Goal: Task Accomplishment & Management: Manage account settings

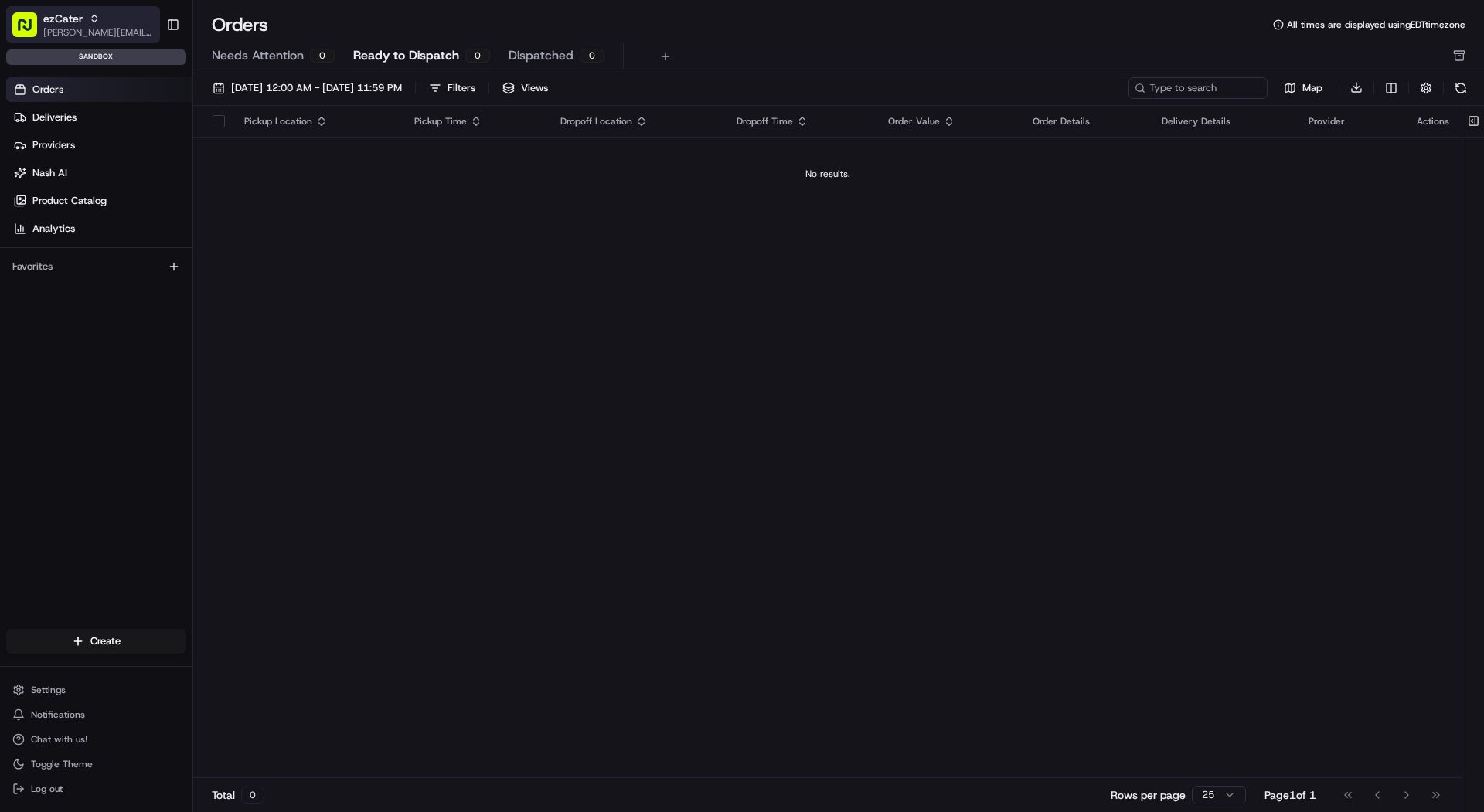
click at [111, 26] on span "[PERSON_NAME][EMAIL_ADDRESS][DOMAIN_NAME]" at bounding box center [98, 32] width 111 height 13
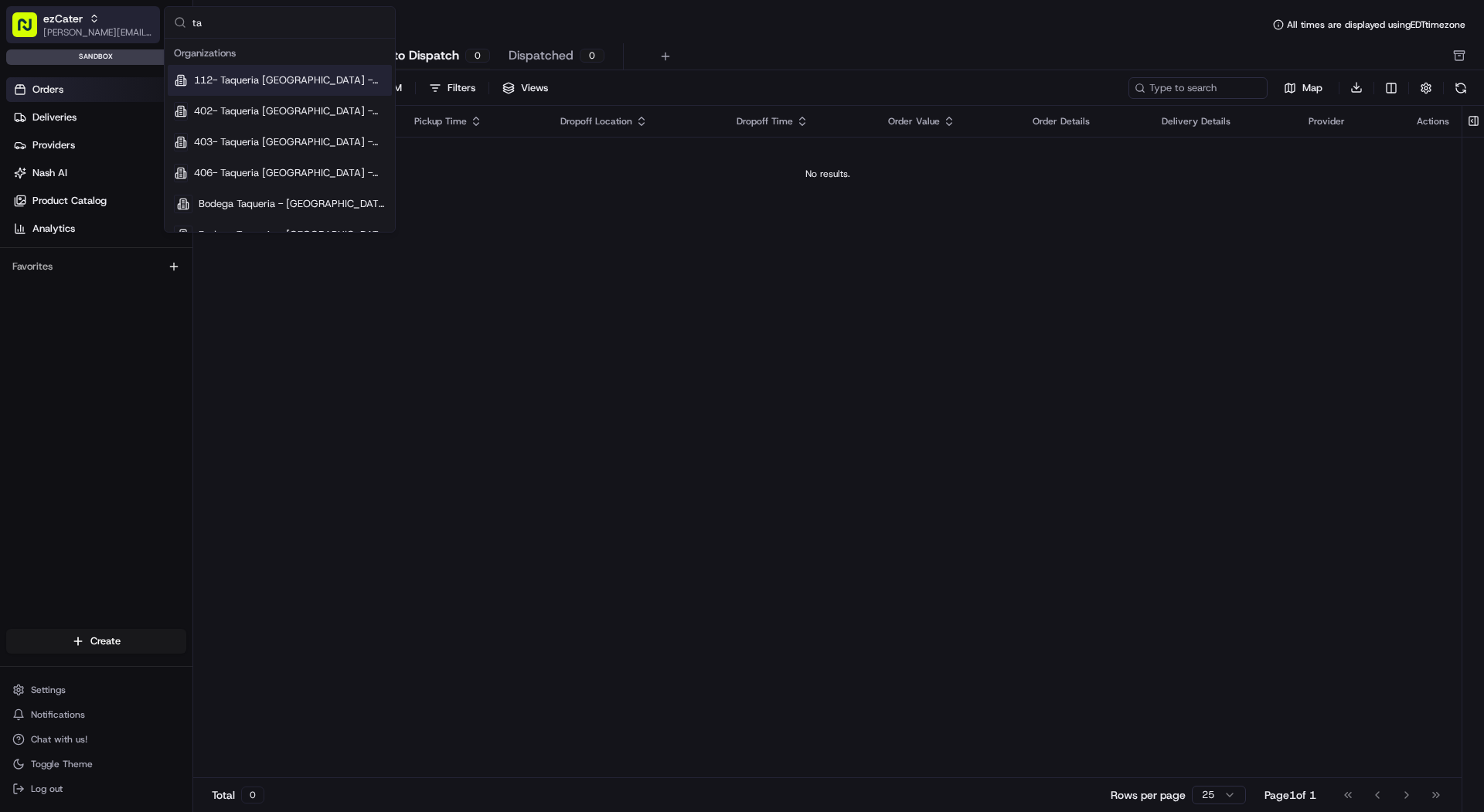
type input "t"
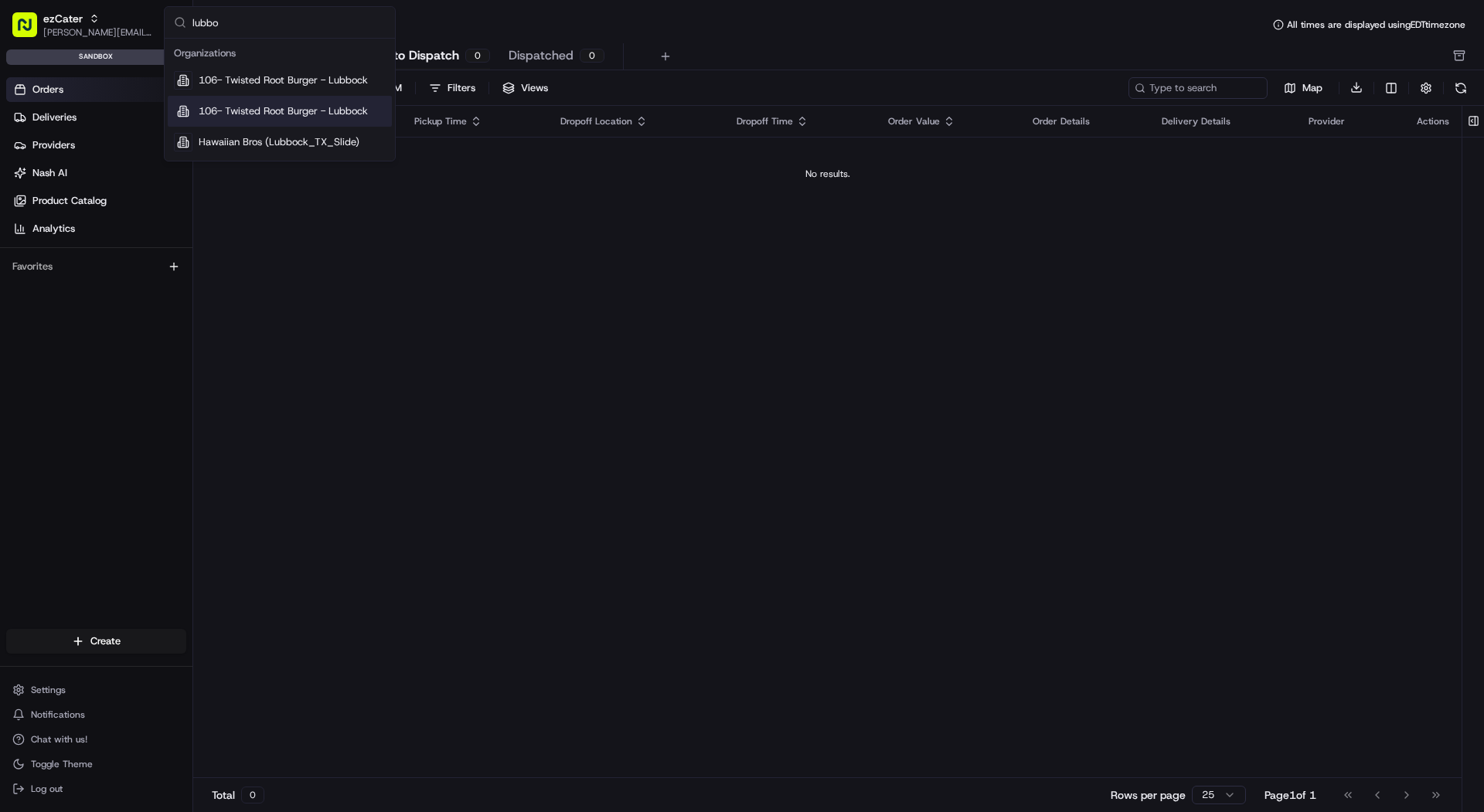
type input "lubbo"
click at [255, 119] on div "106- Twisted Root Burger - Lubbock" at bounding box center [279, 112] width 224 height 31
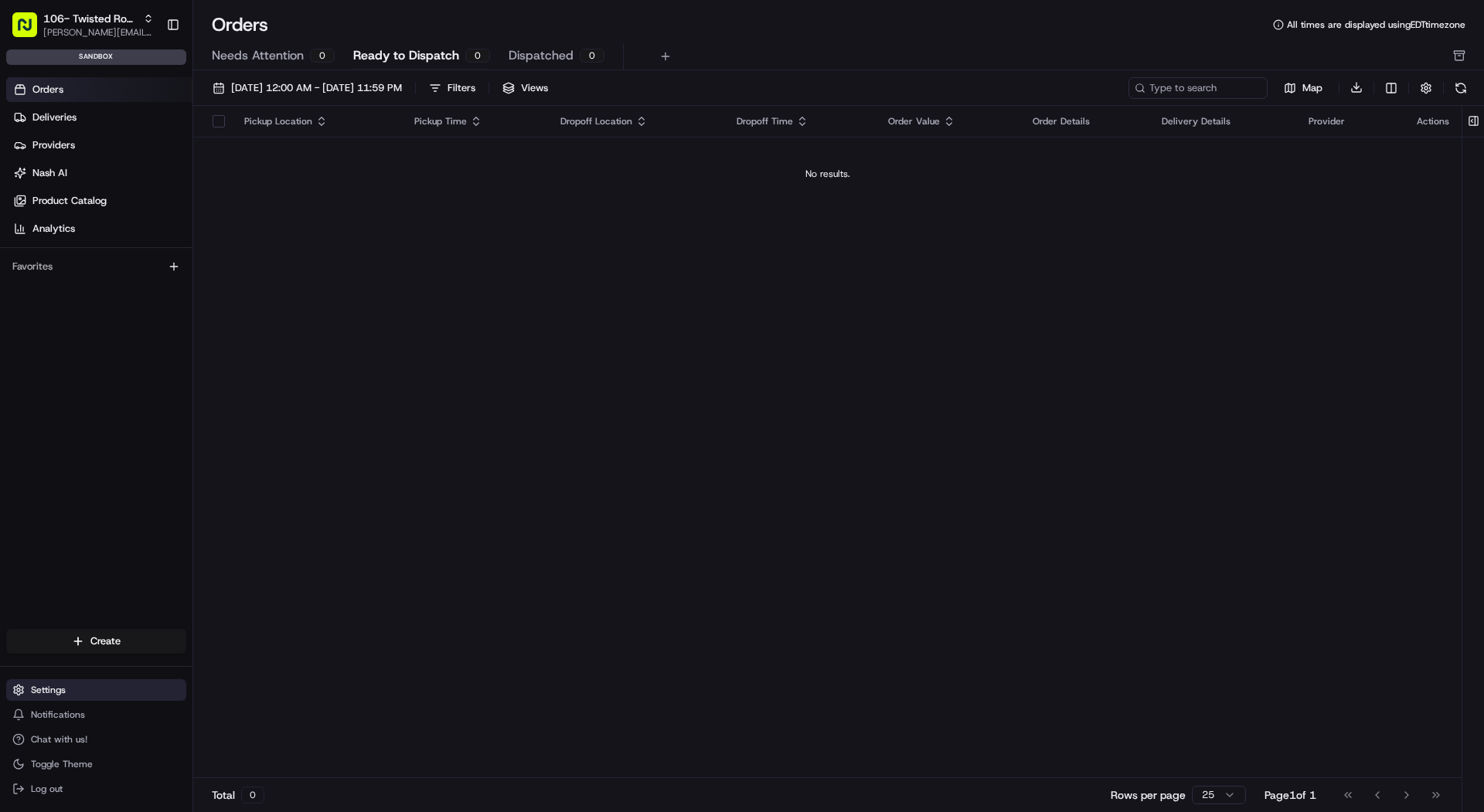
click at [104, 687] on button "Settings" at bounding box center [96, 690] width 180 height 22
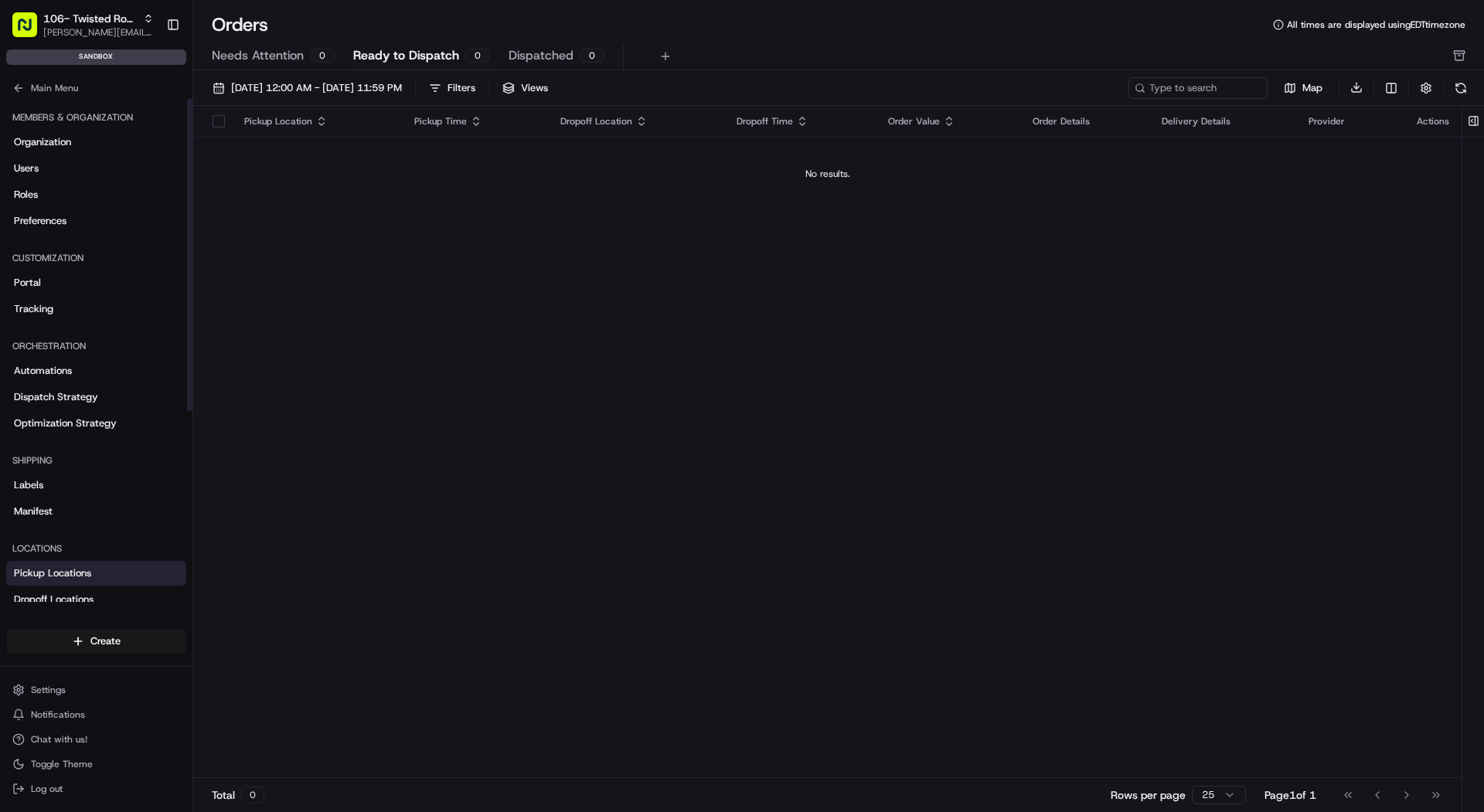
scroll to position [306, 0]
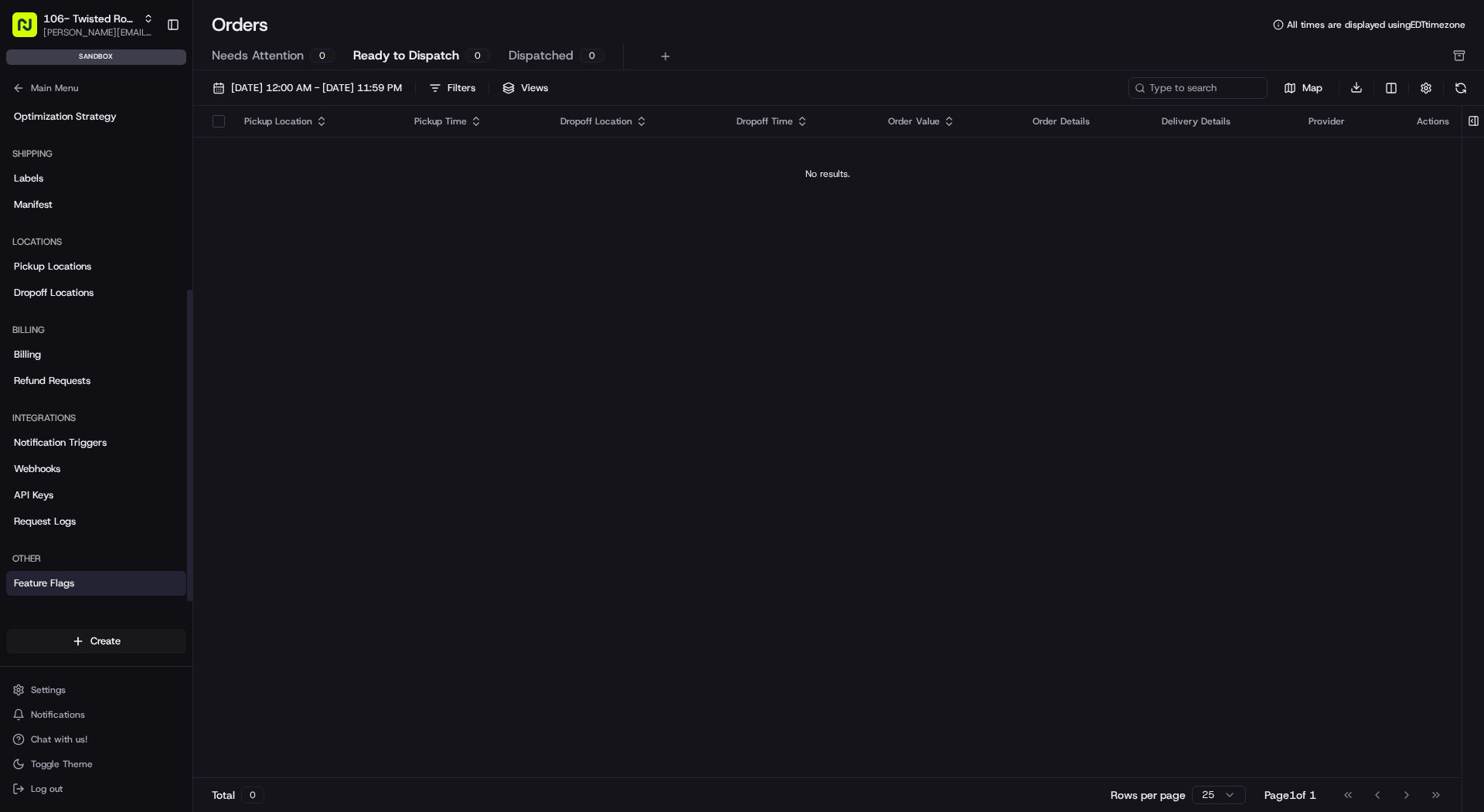
click at [90, 589] on link "Feature Flags" at bounding box center [96, 582] width 180 height 24
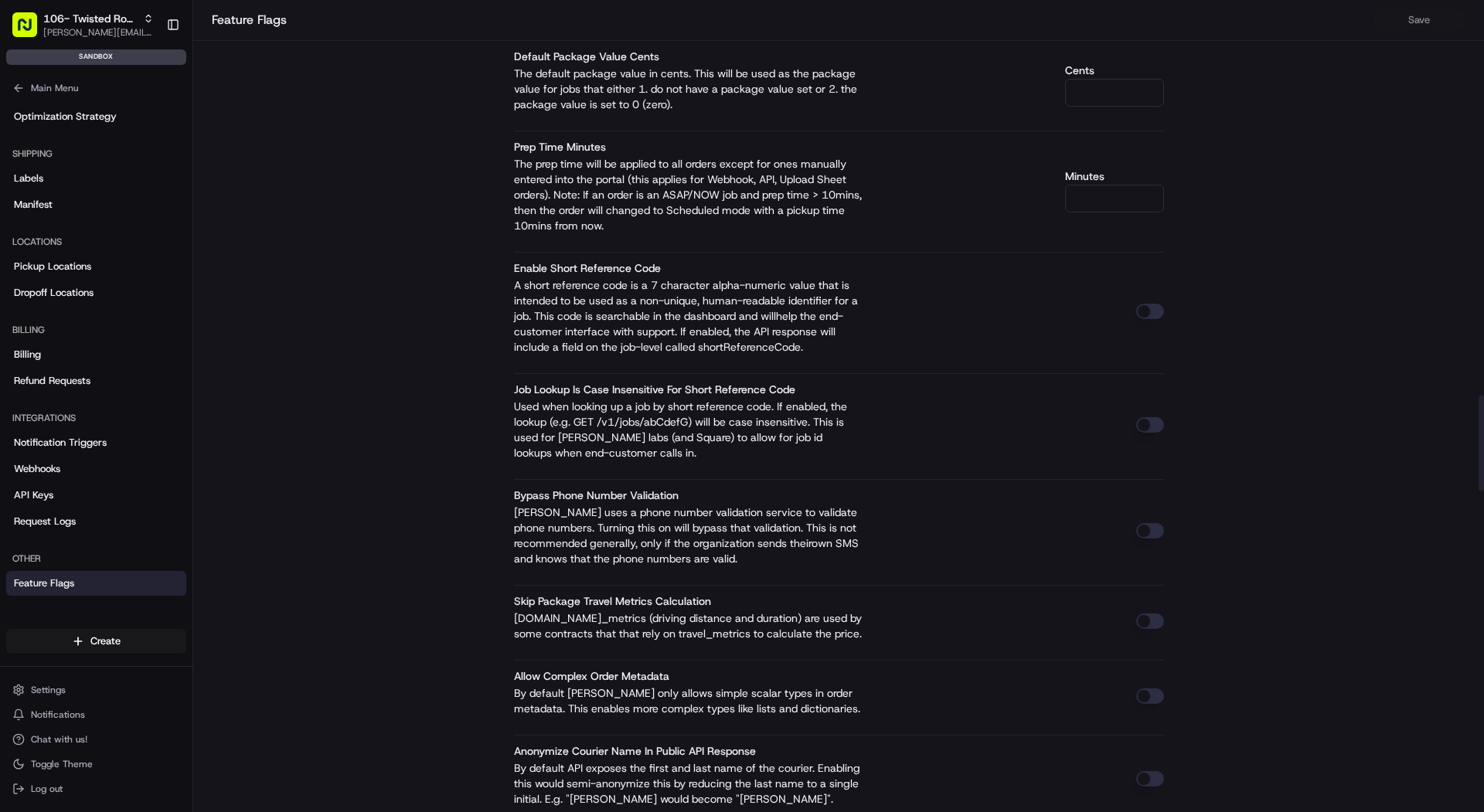
scroll to position [3347, 0]
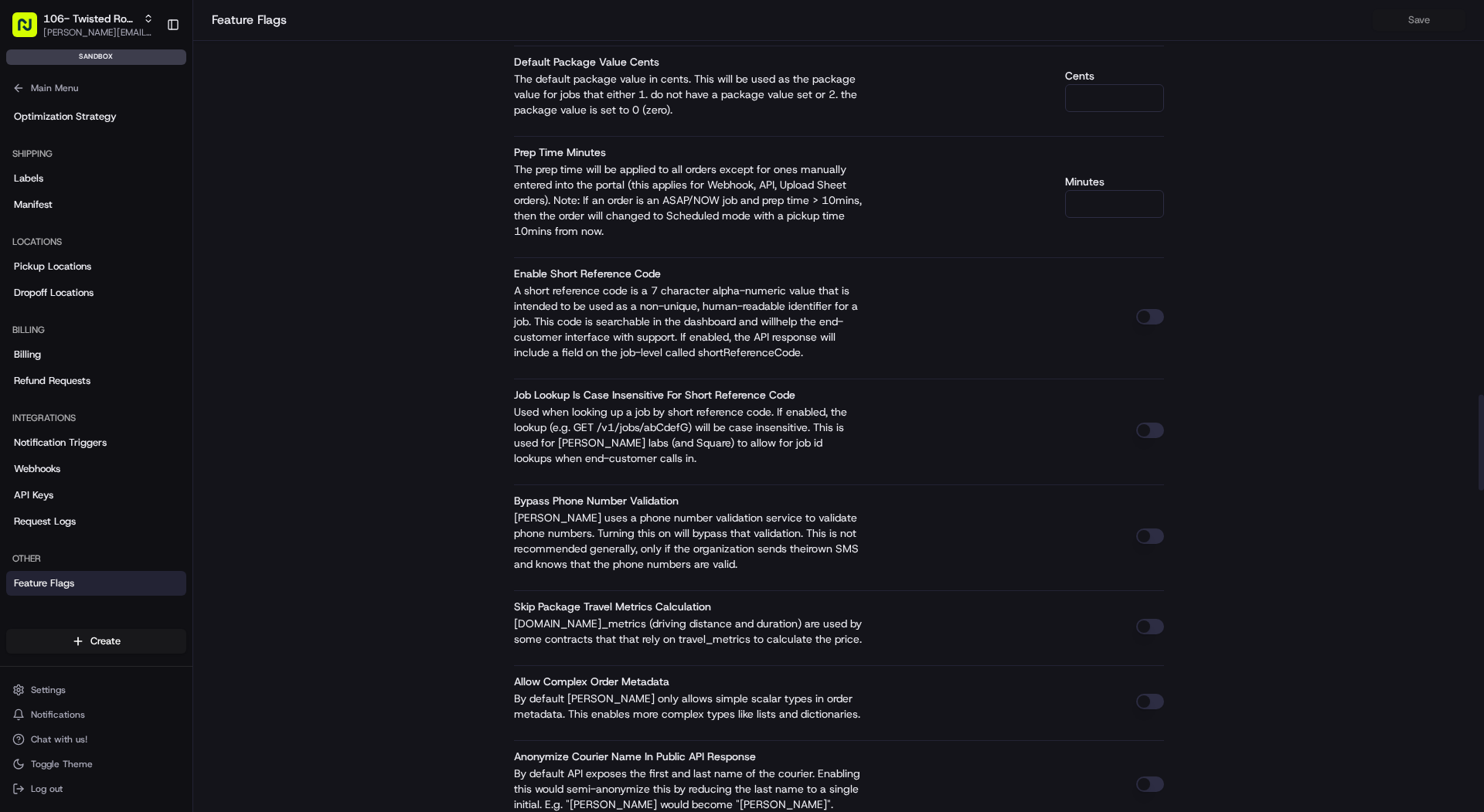
click at [1144, 309] on button "button" at bounding box center [1149, 317] width 27 height 16
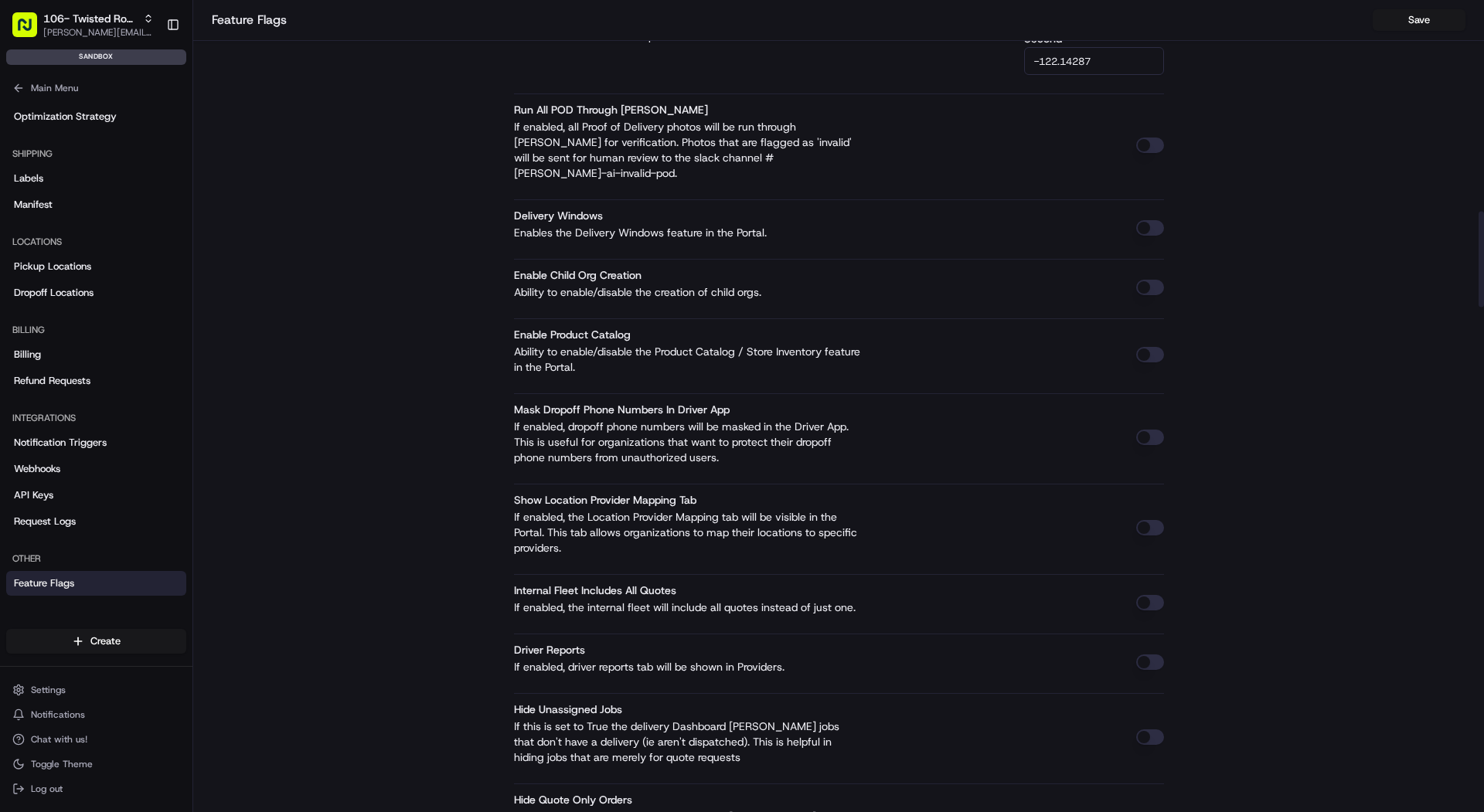
scroll to position [1769, 0]
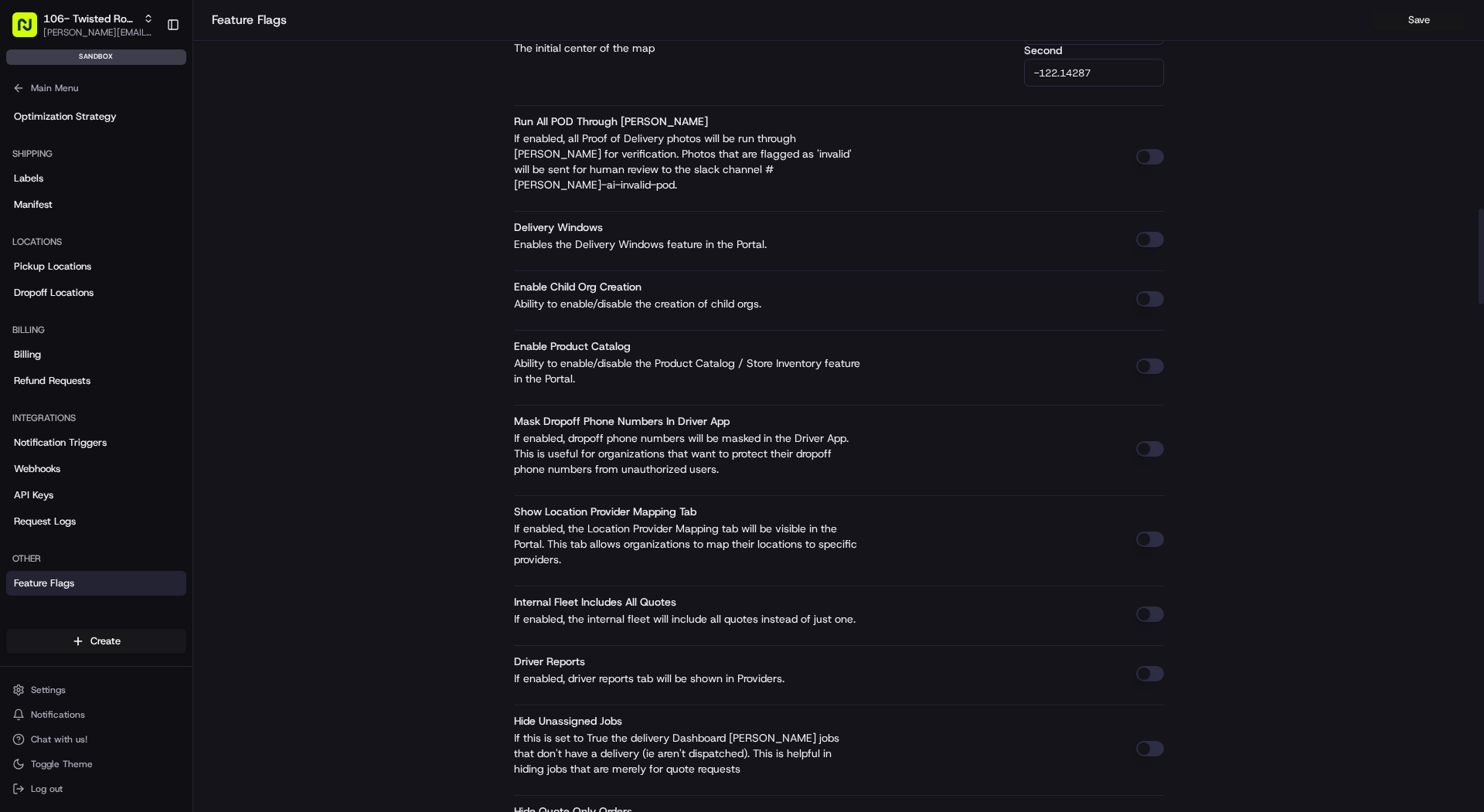
click at [1412, 27] on button "Save" at bounding box center [1418, 20] width 93 height 22
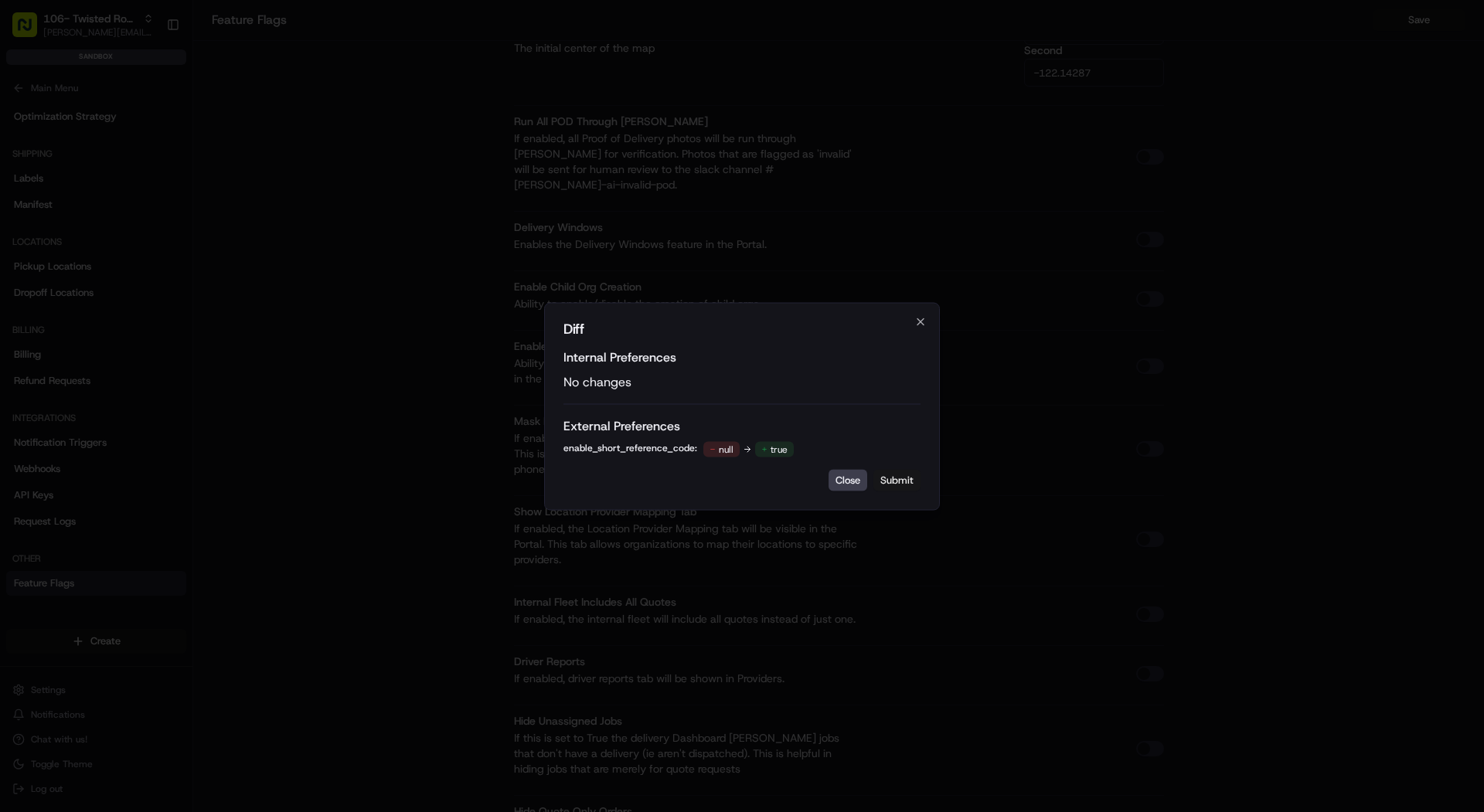
click at [899, 482] on button "Submit" at bounding box center [897, 479] width 47 height 22
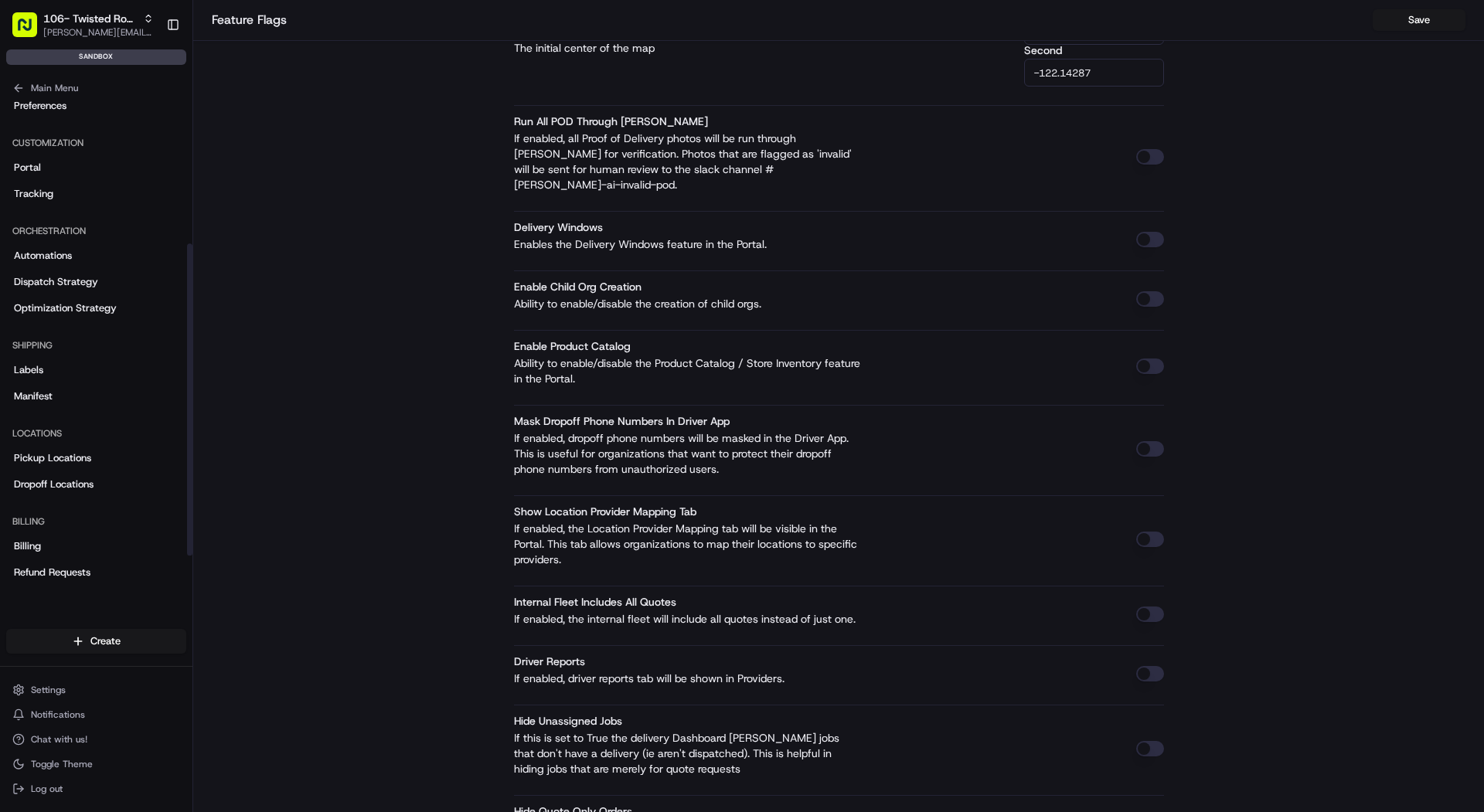
scroll to position [0, 0]
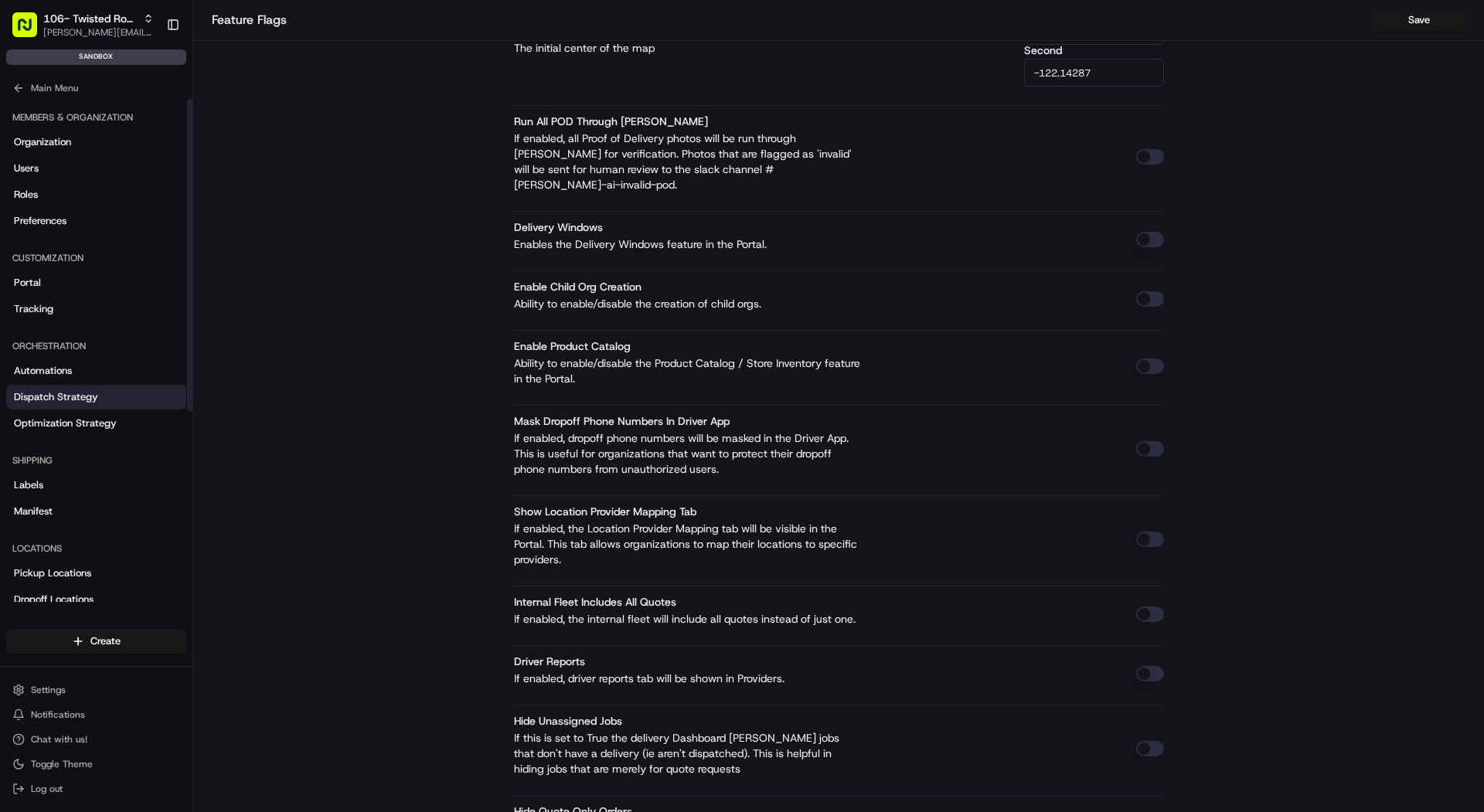
click at [94, 390] on span "Dispatch Strategy" at bounding box center [56, 397] width 84 height 14
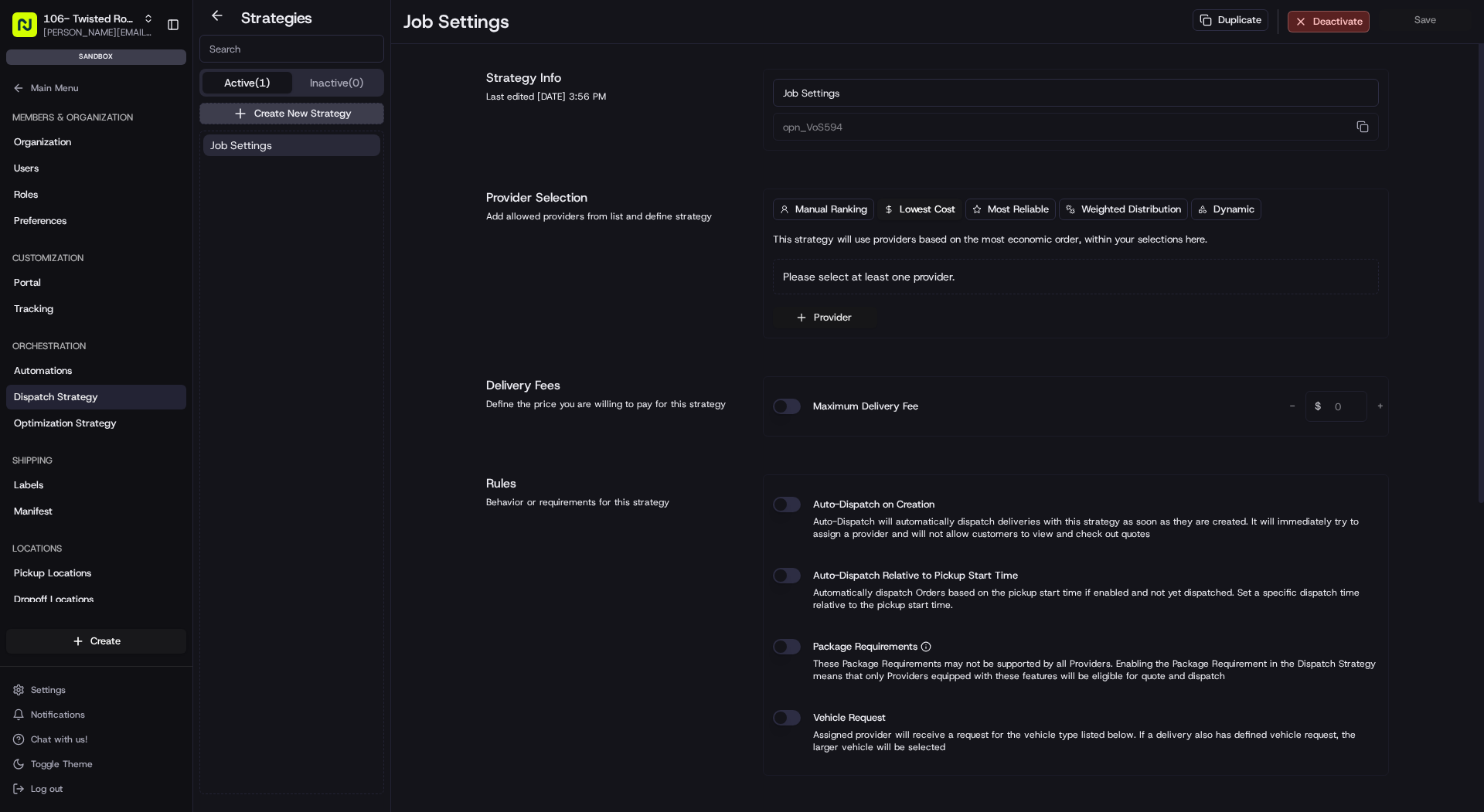
click at [841, 314] on button "Provider" at bounding box center [824, 317] width 105 height 22
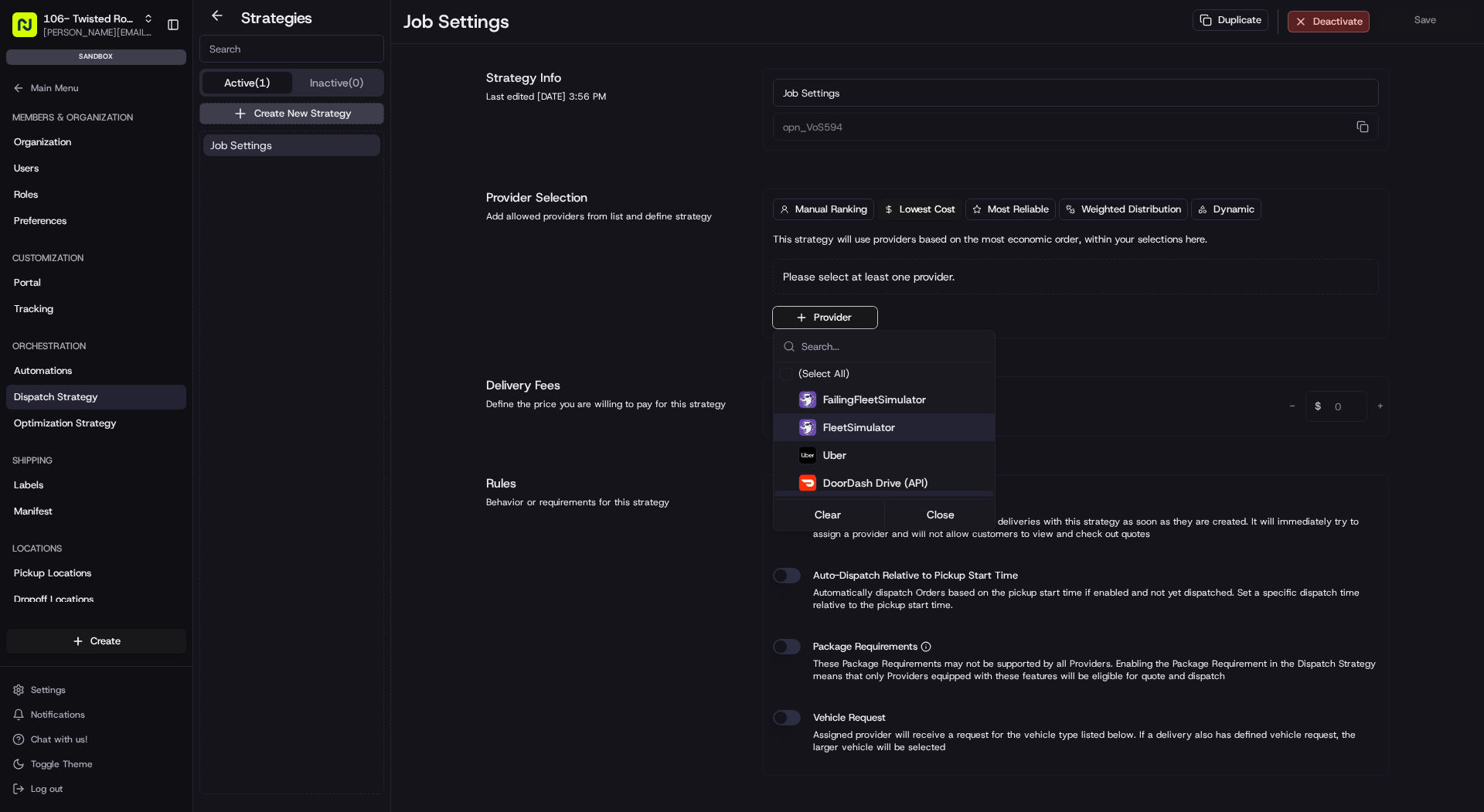
click at [856, 428] on span "FleetSimulator" at bounding box center [858, 428] width 71 height 16
click at [103, 24] on html "106- Twisted Root Burger - Lubbock mariam@usenash.com Toggle Sidebar sandbox Or…" at bounding box center [742, 406] width 1484 height 812
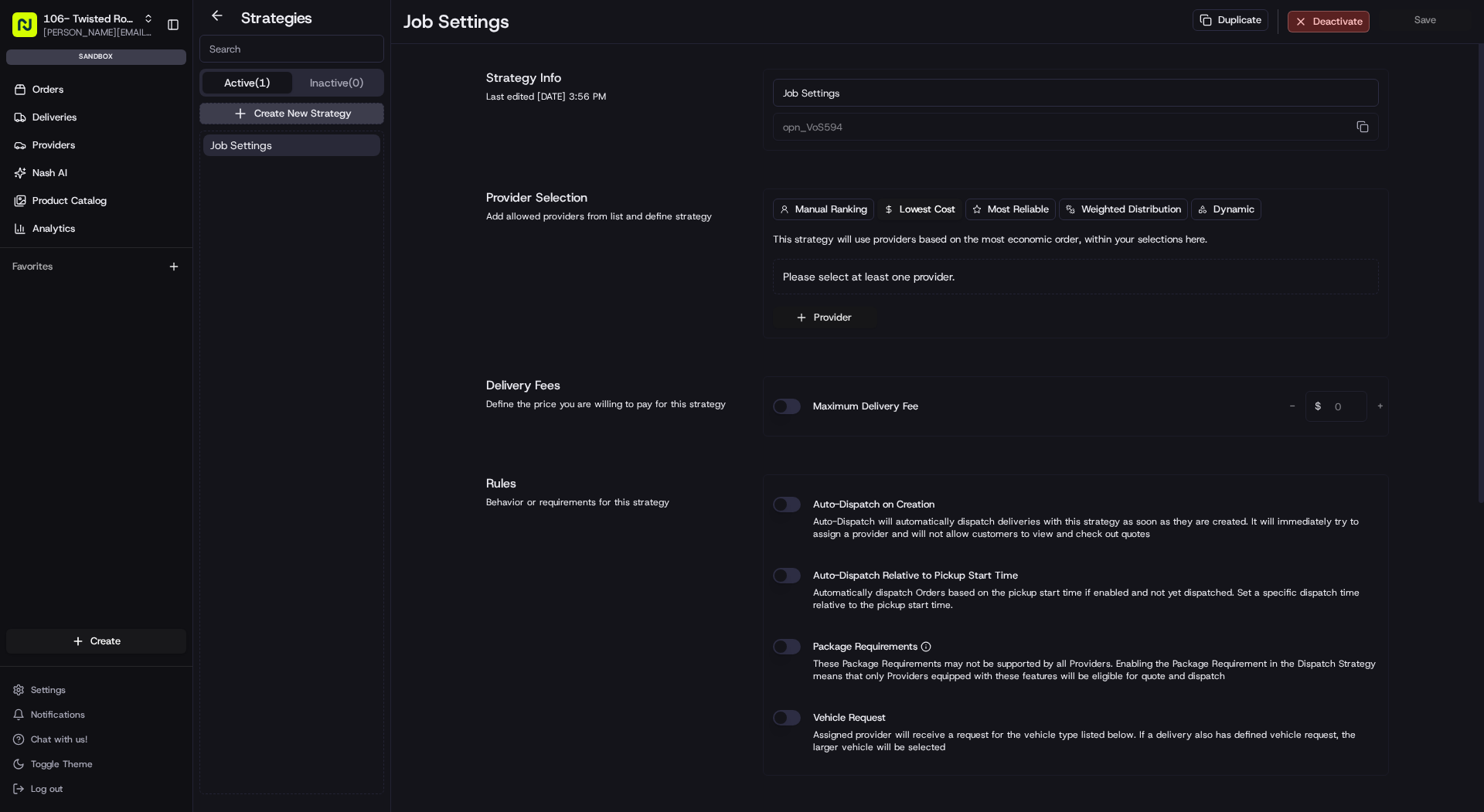
click at [837, 315] on button "Provider" at bounding box center [824, 317] width 105 height 22
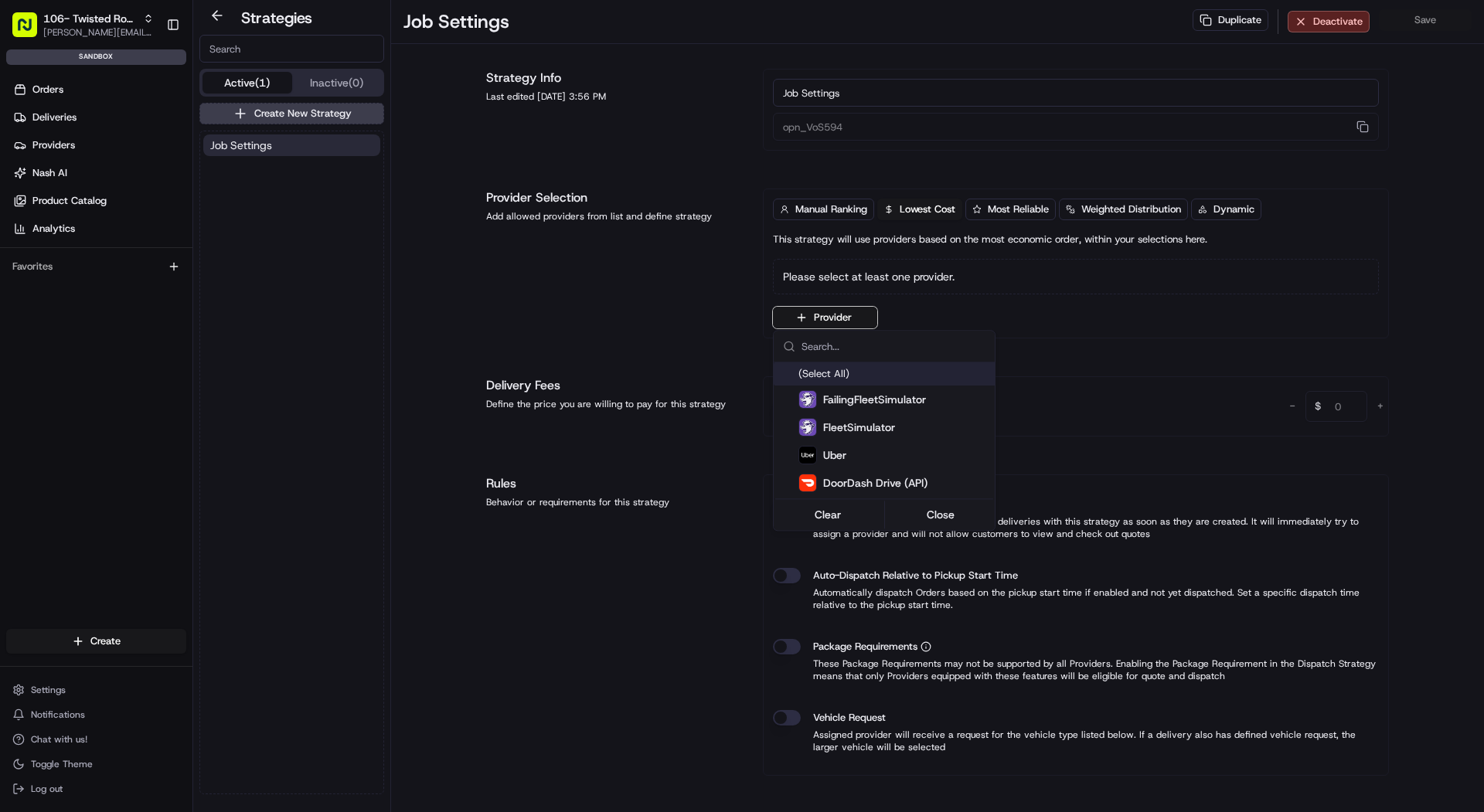
click at [60, 79] on html "106- Twisted Root Burger - Lubbock mariam@usenash.com Toggle Sidebar sandbox Or…" at bounding box center [742, 406] width 1484 height 812
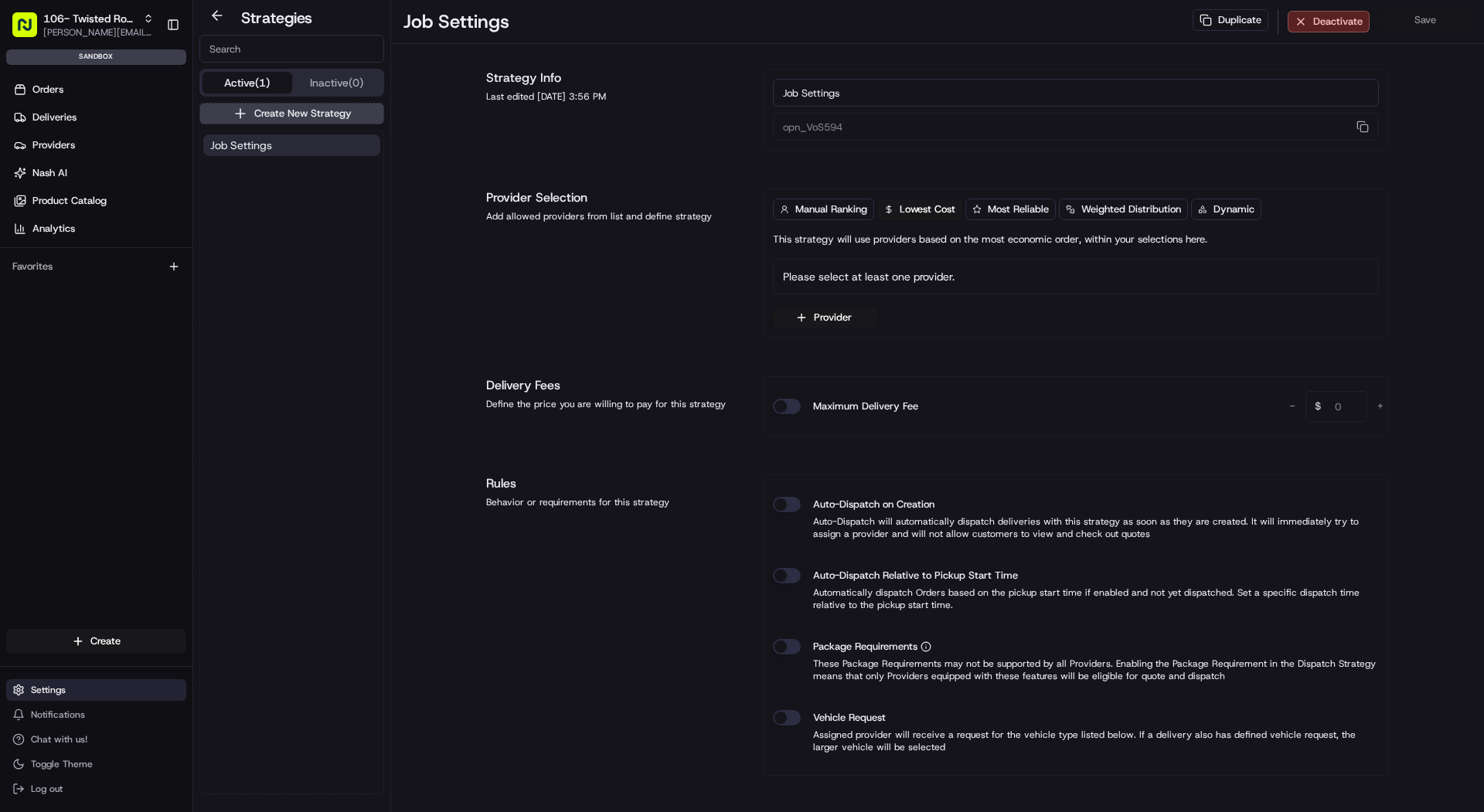
click at [42, 696] on button "Settings" at bounding box center [96, 690] width 180 height 22
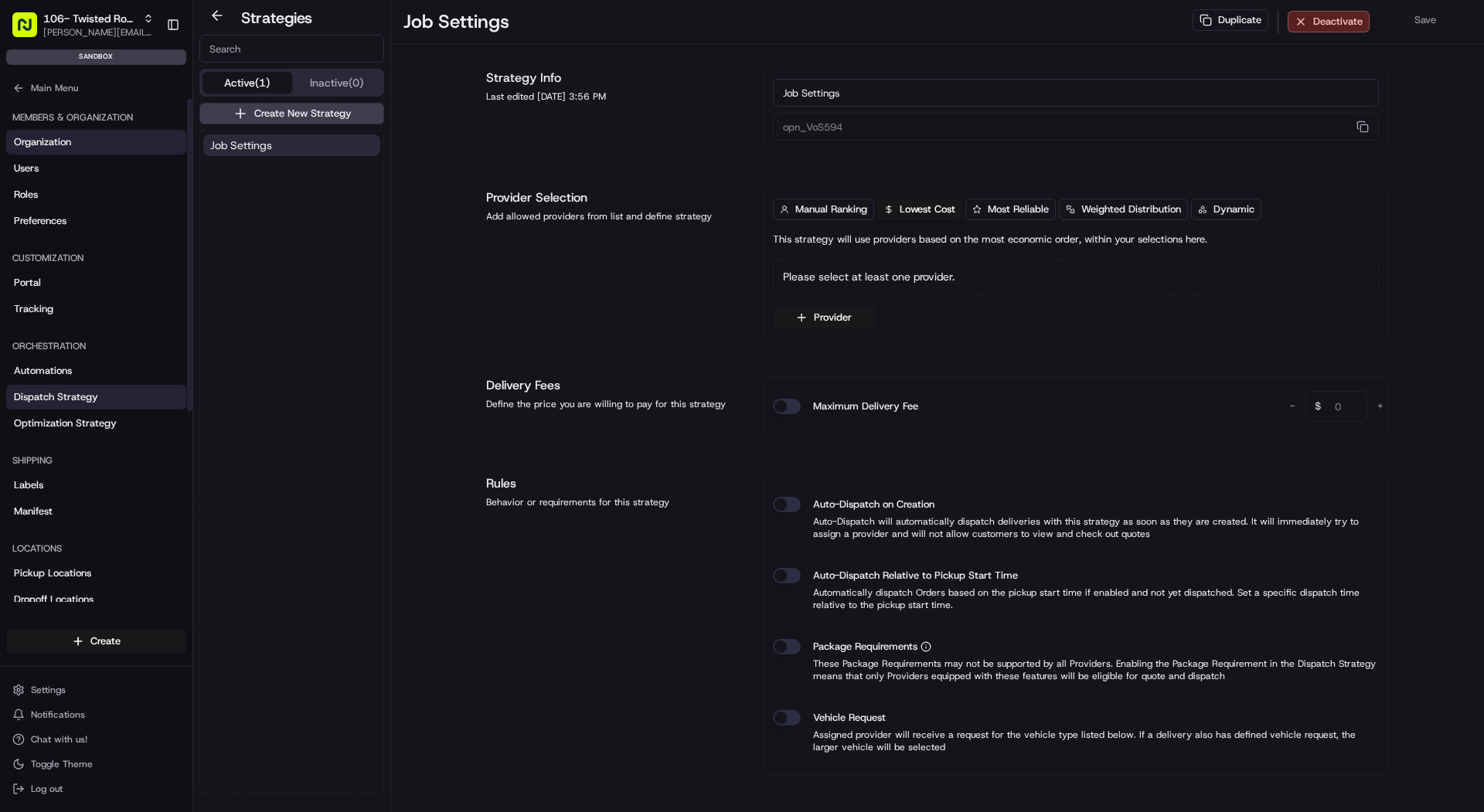
click at [62, 135] on span "Organization" at bounding box center [42, 142] width 57 height 14
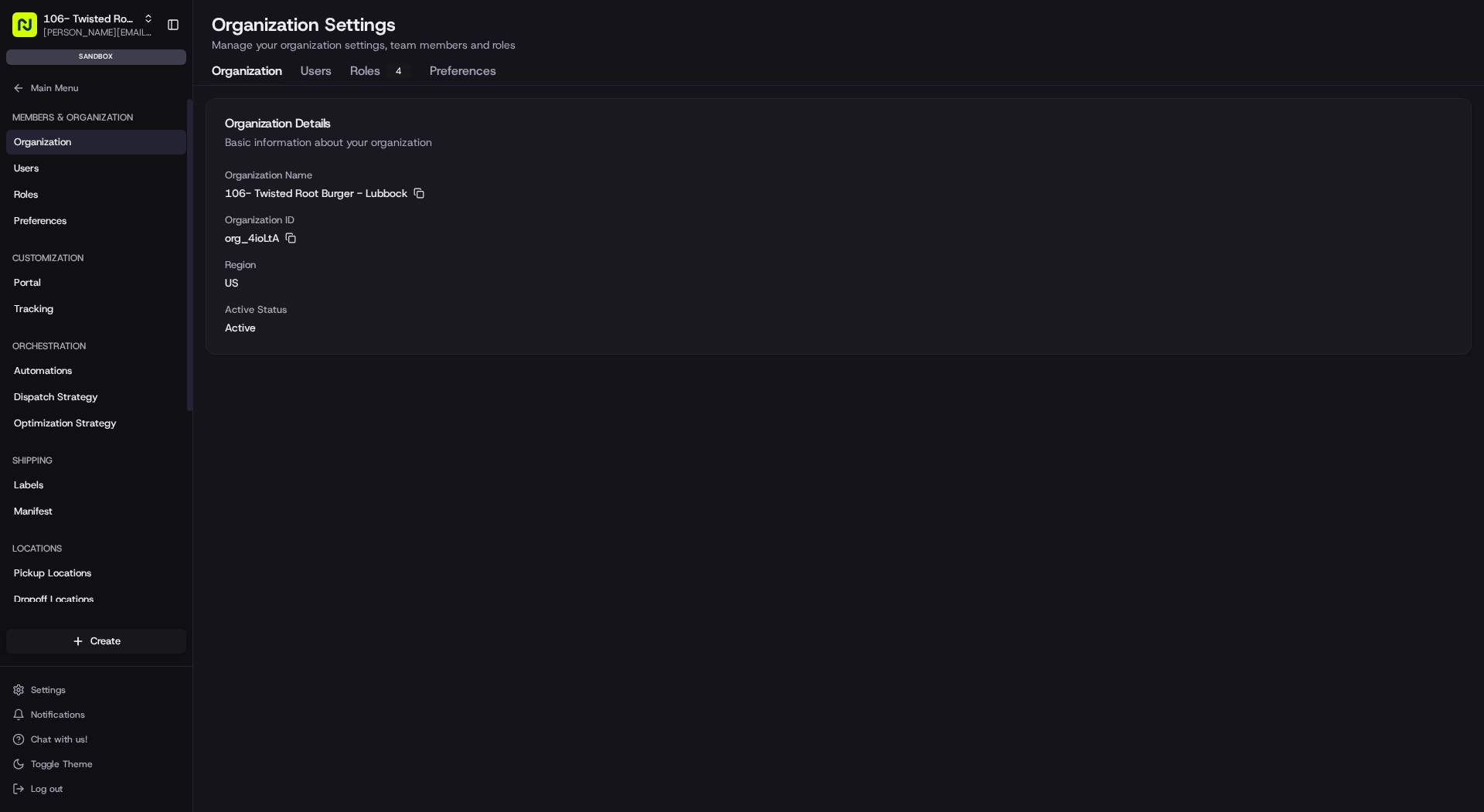
click at [24, 73] on div "Main Menu" at bounding box center [96, 85] width 193 height 27
click at [25, 89] on button "Main Menu" at bounding box center [96, 88] width 180 height 22
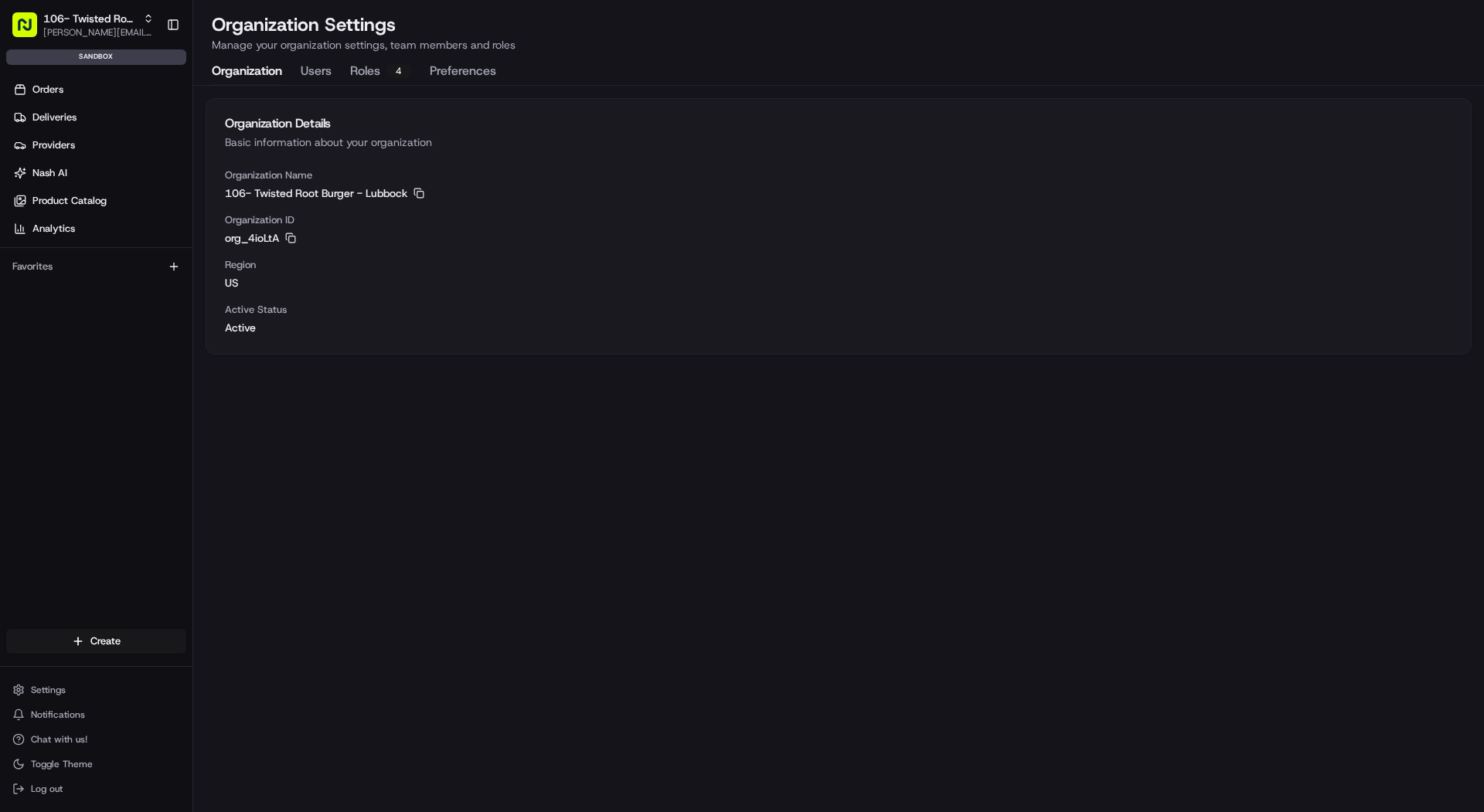
click at [445, 79] on button "Preferences" at bounding box center [463, 71] width 67 height 26
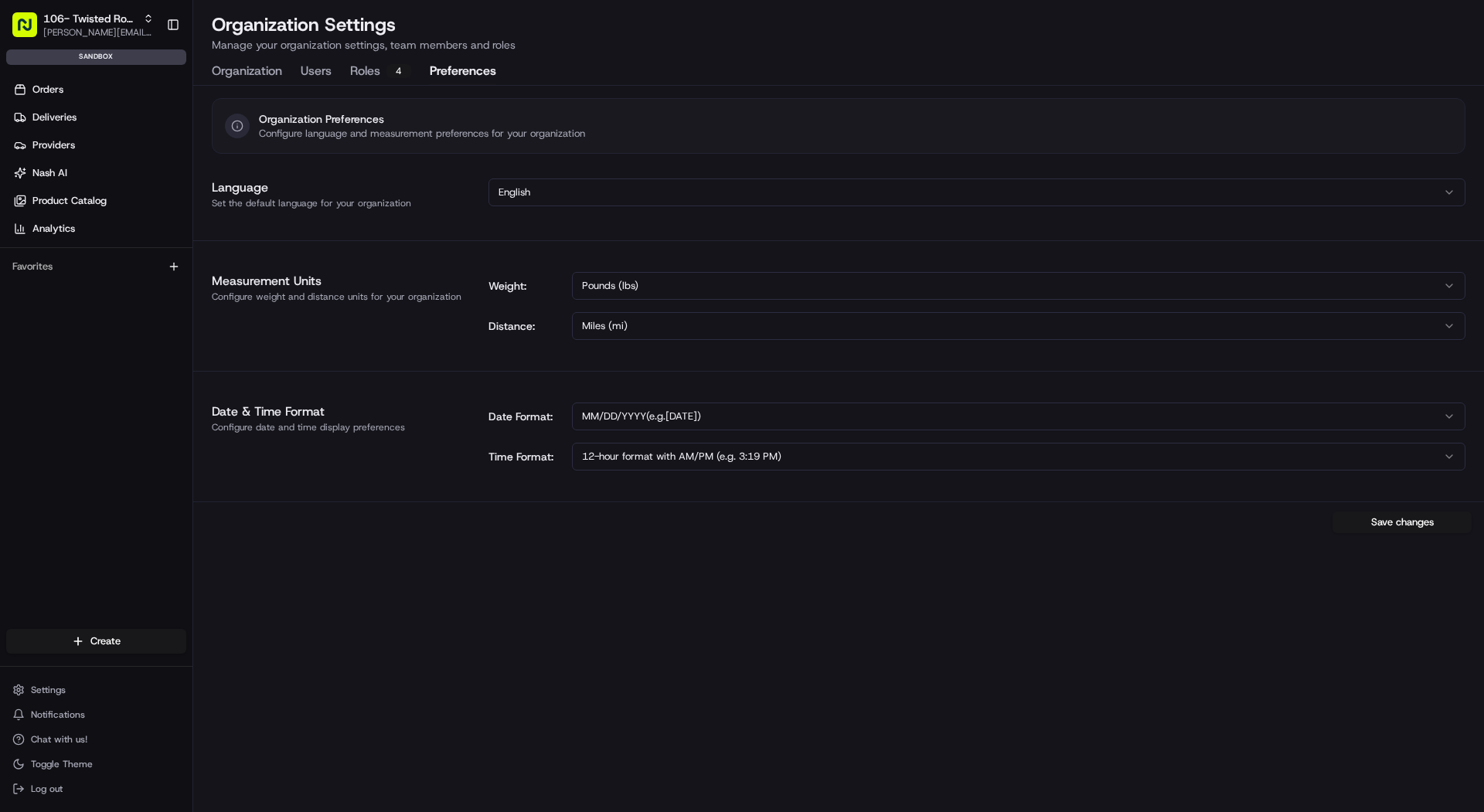
click at [373, 79] on button "Roles 4" at bounding box center [381, 71] width 61 height 26
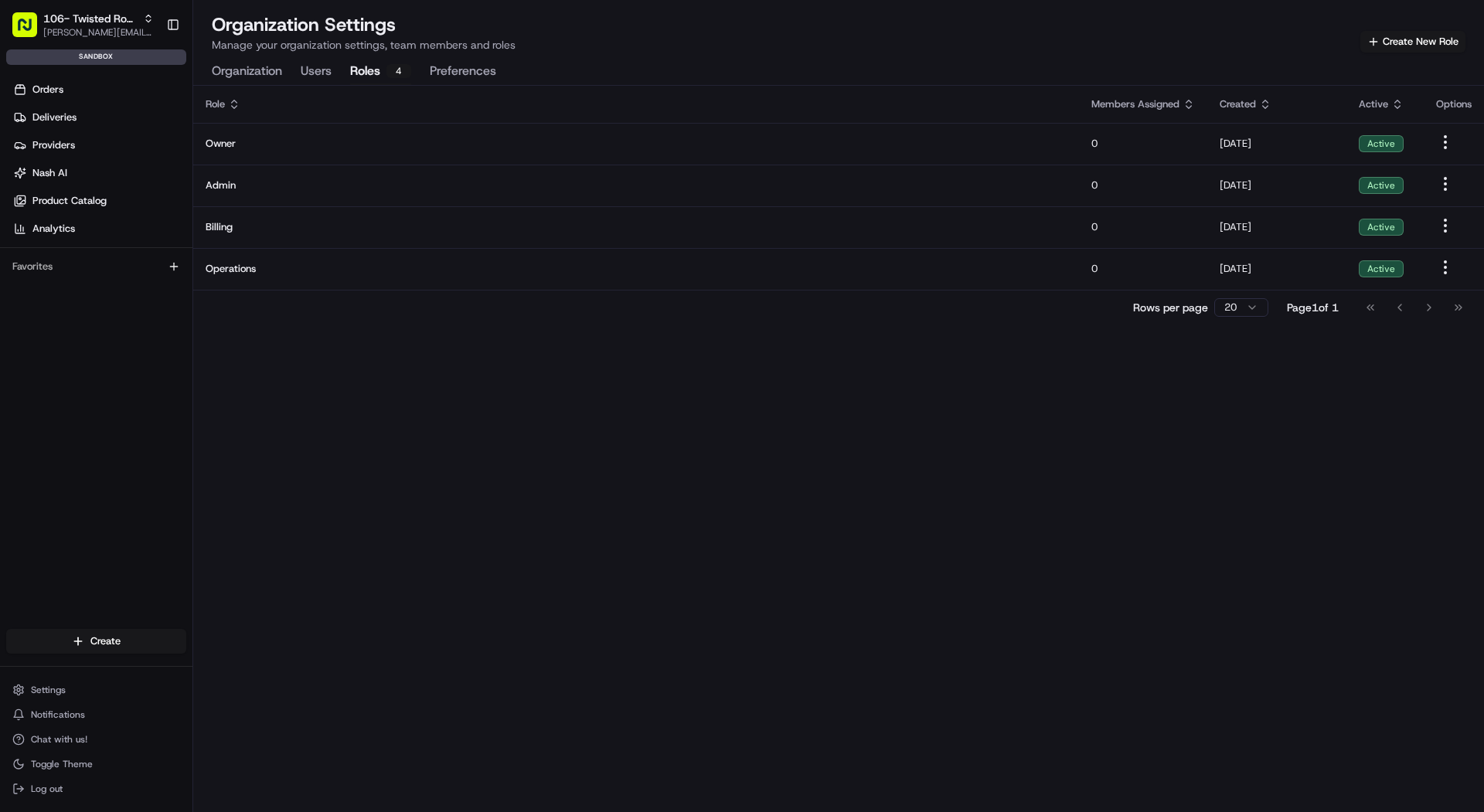
click at [299, 74] on div "Organization Users Roles 4 Preferences" at bounding box center [353, 71] width 285 height 26
click at [319, 71] on button "Users" at bounding box center [316, 71] width 31 height 26
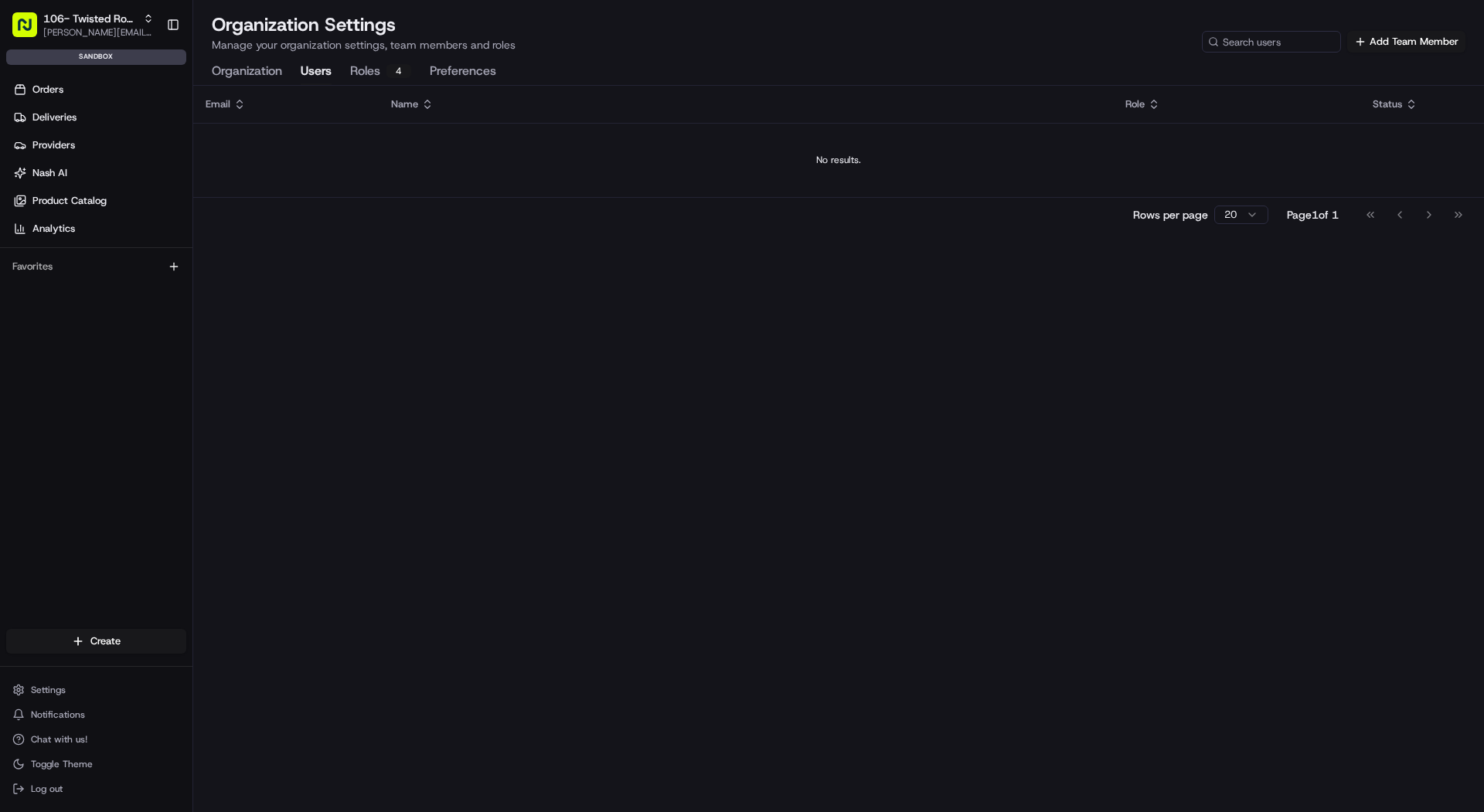
click at [232, 66] on button "Organization" at bounding box center [247, 71] width 70 height 26
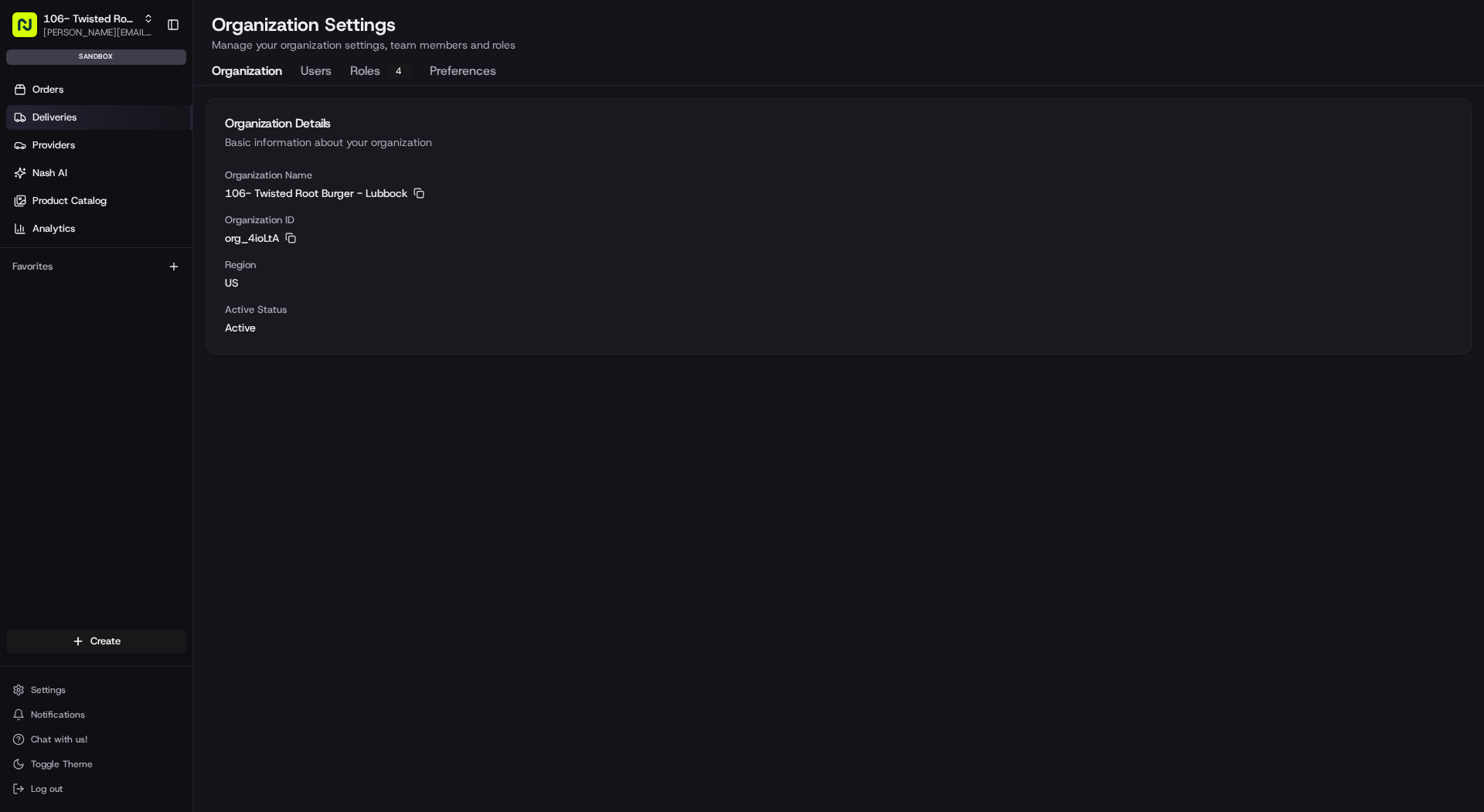
click at [100, 124] on link "Deliveries" at bounding box center [99, 116] width 186 height 24
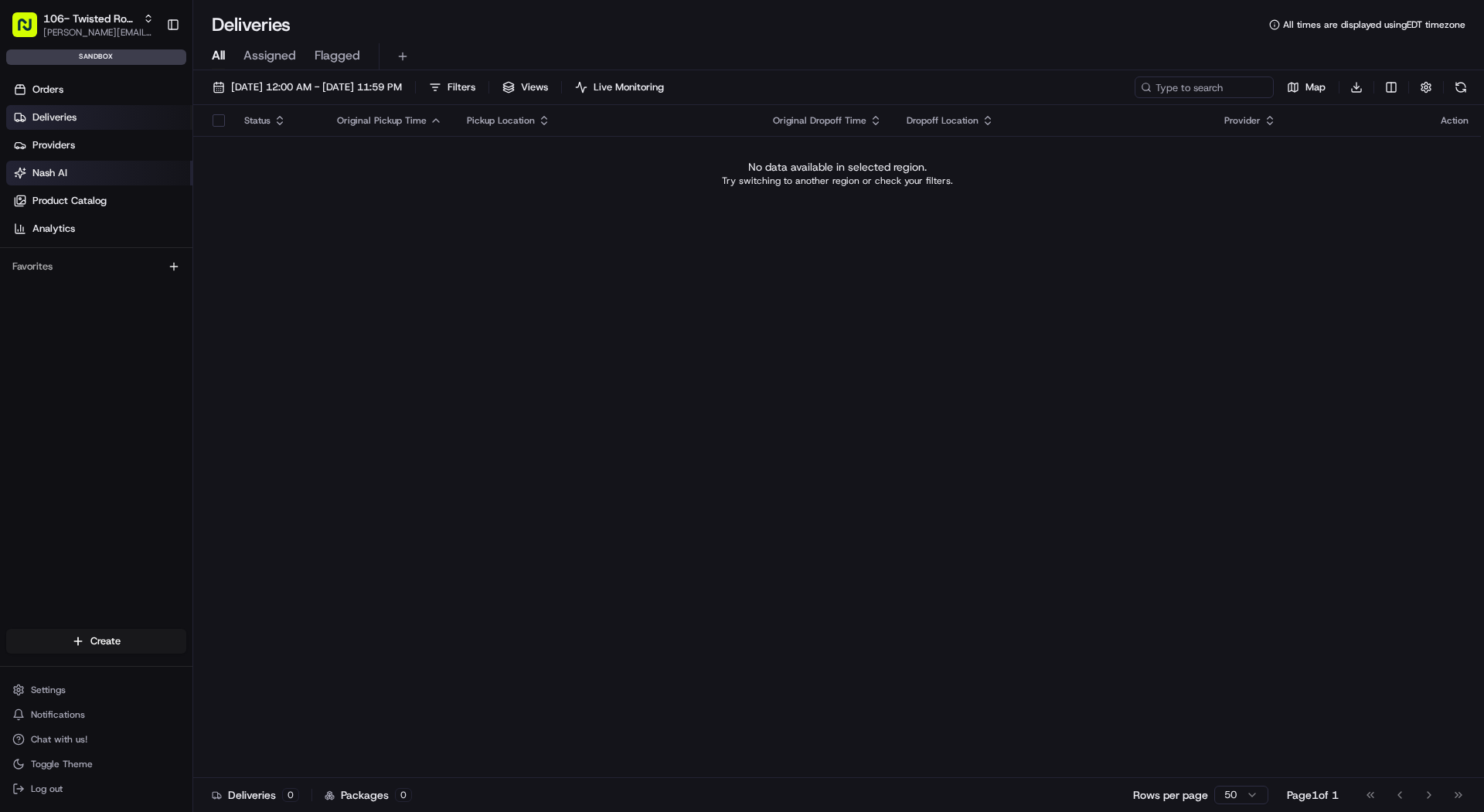
click at [97, 183] on link "Nash AI" at bounding box center [99, 172] width 186 height 24
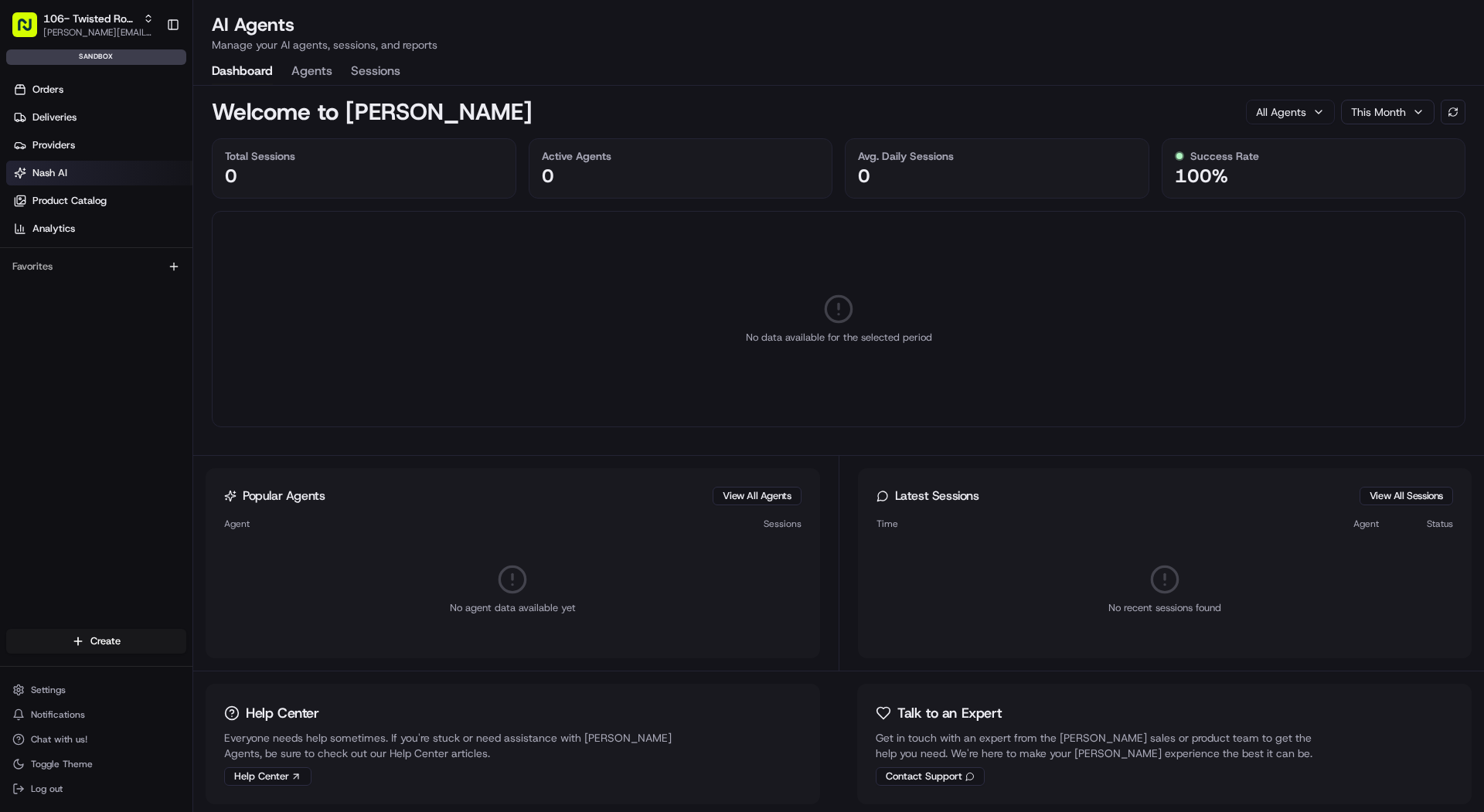
click at [334, 84] on div "Dashboard Agents Sessions" at bounding box center [305, 71] width 189 height 26
click at [321, 73] on button "Agents" at bounding box center [312, 71] width 41 height 26
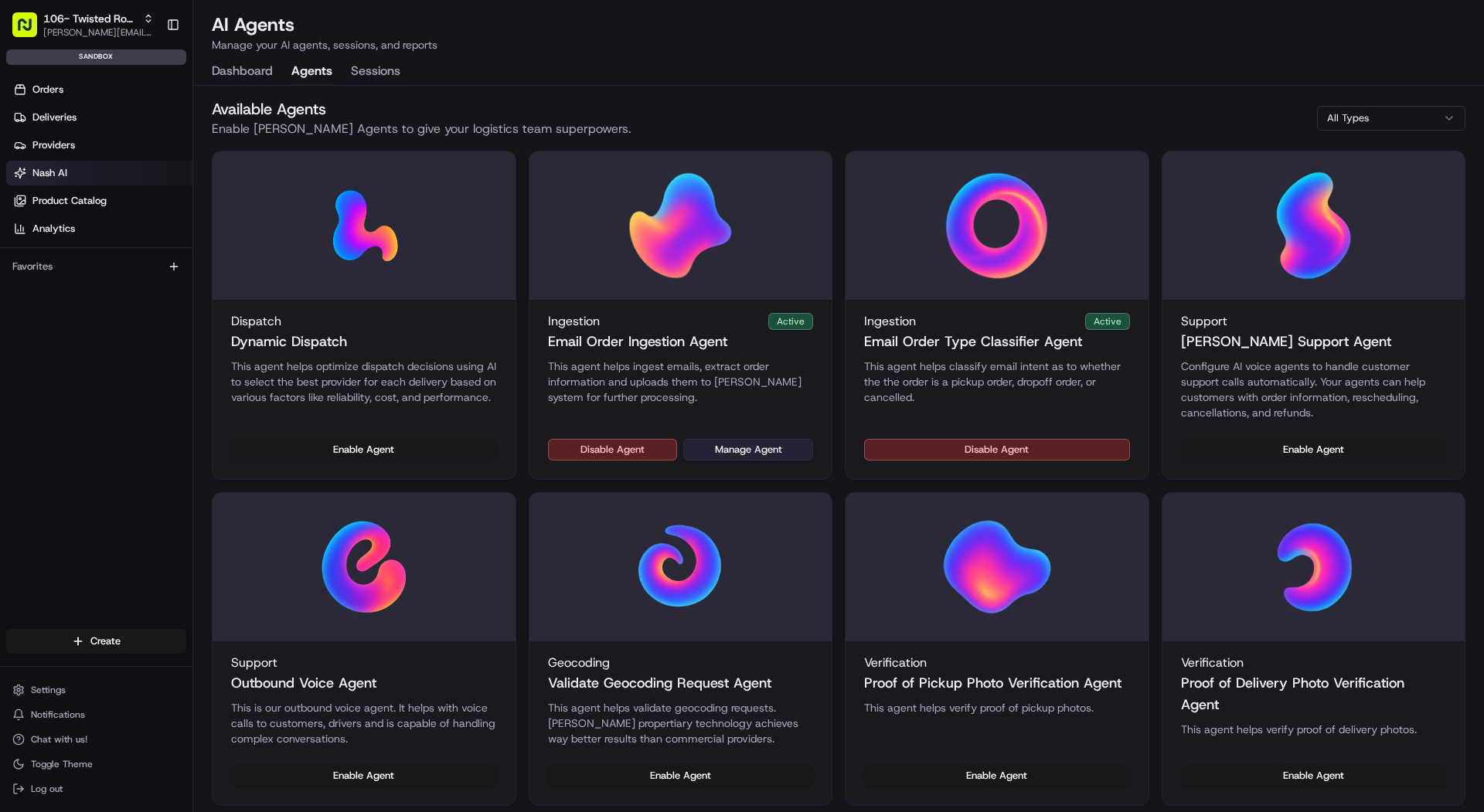
click at [771, 450] on button "Manage Agent" at bounding box center [748, 449] width 130 height 22
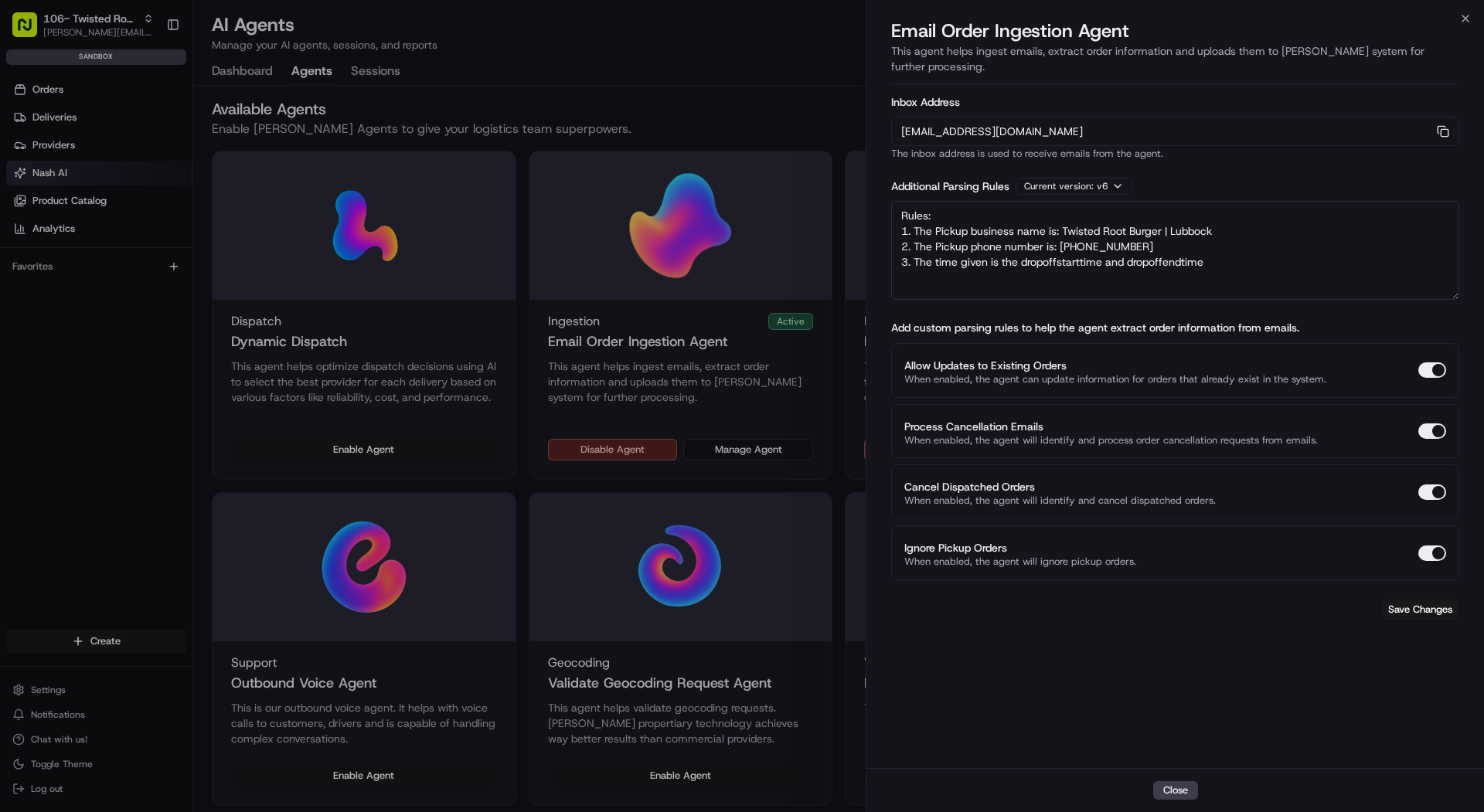
click at [18, 126] on div at bounding box center [742, 406] width 1484 height 812
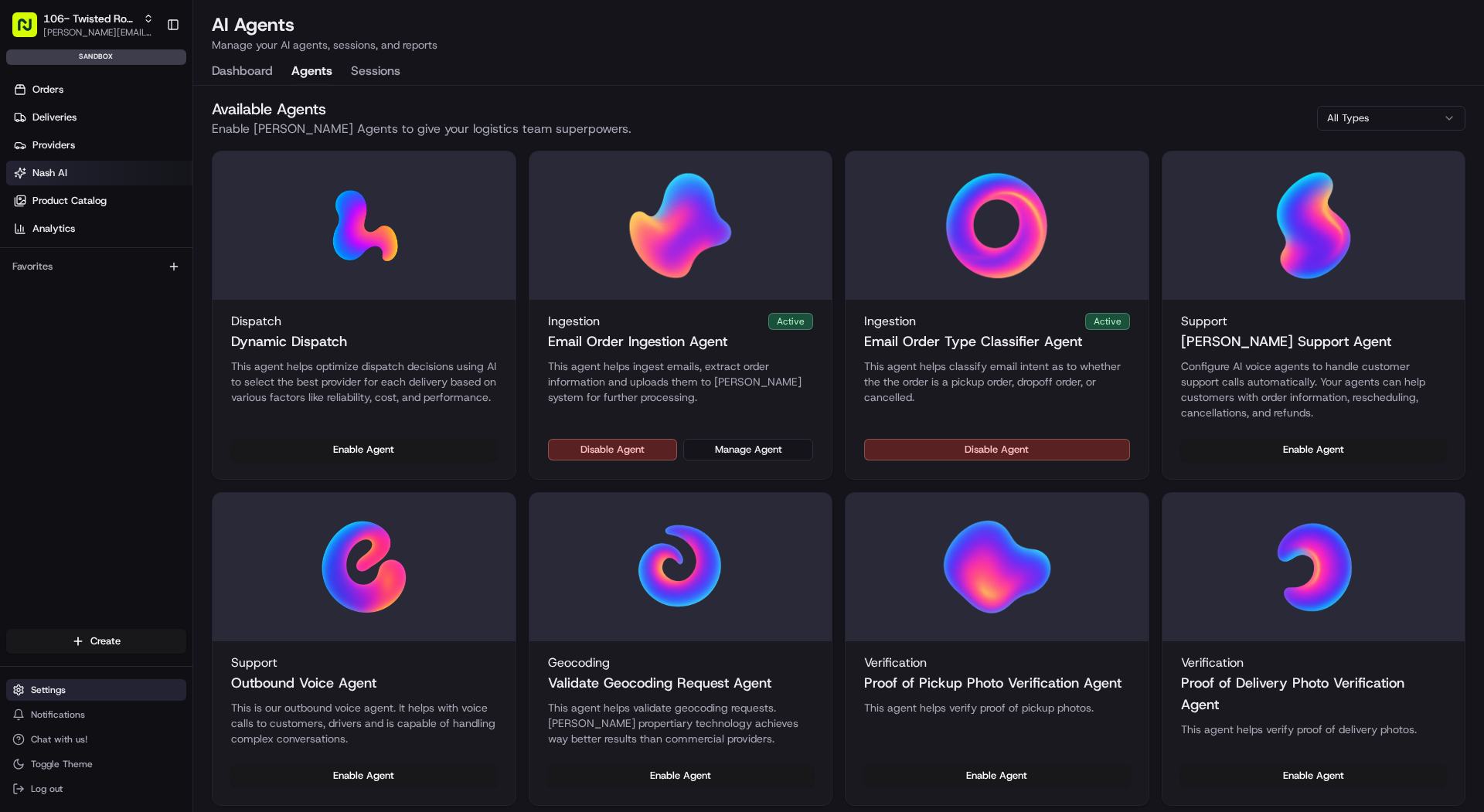
click at [96, 680] on button "Settings" at bounding box center [96, 690] width 180 height 22
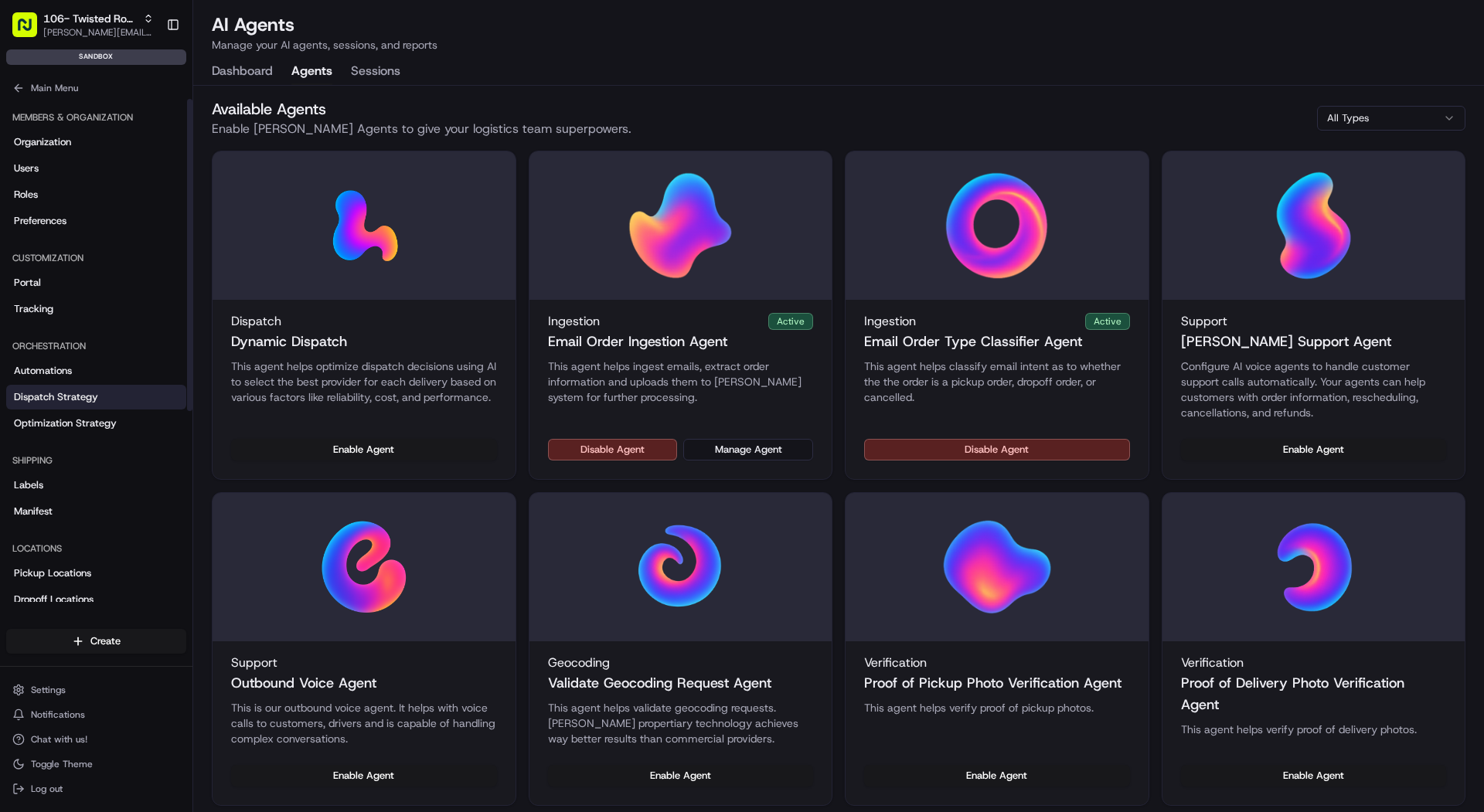
click at [60, 387] on link "Dispatch Strategy" at bounding box center [96, 396] width 180 height 24
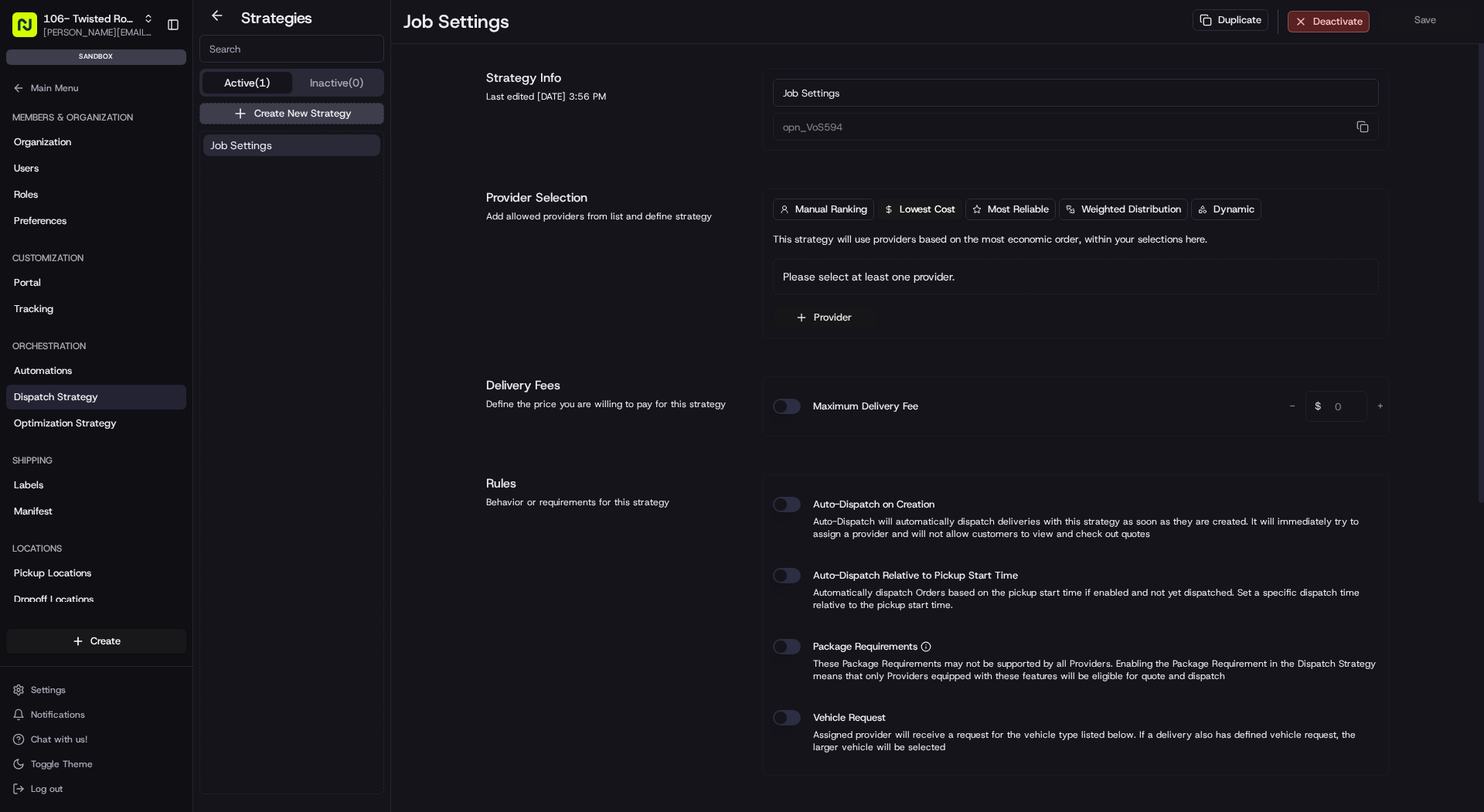
click at [818, 322] on button "Provider" at bounding box center [824, 317] width 105 height 22
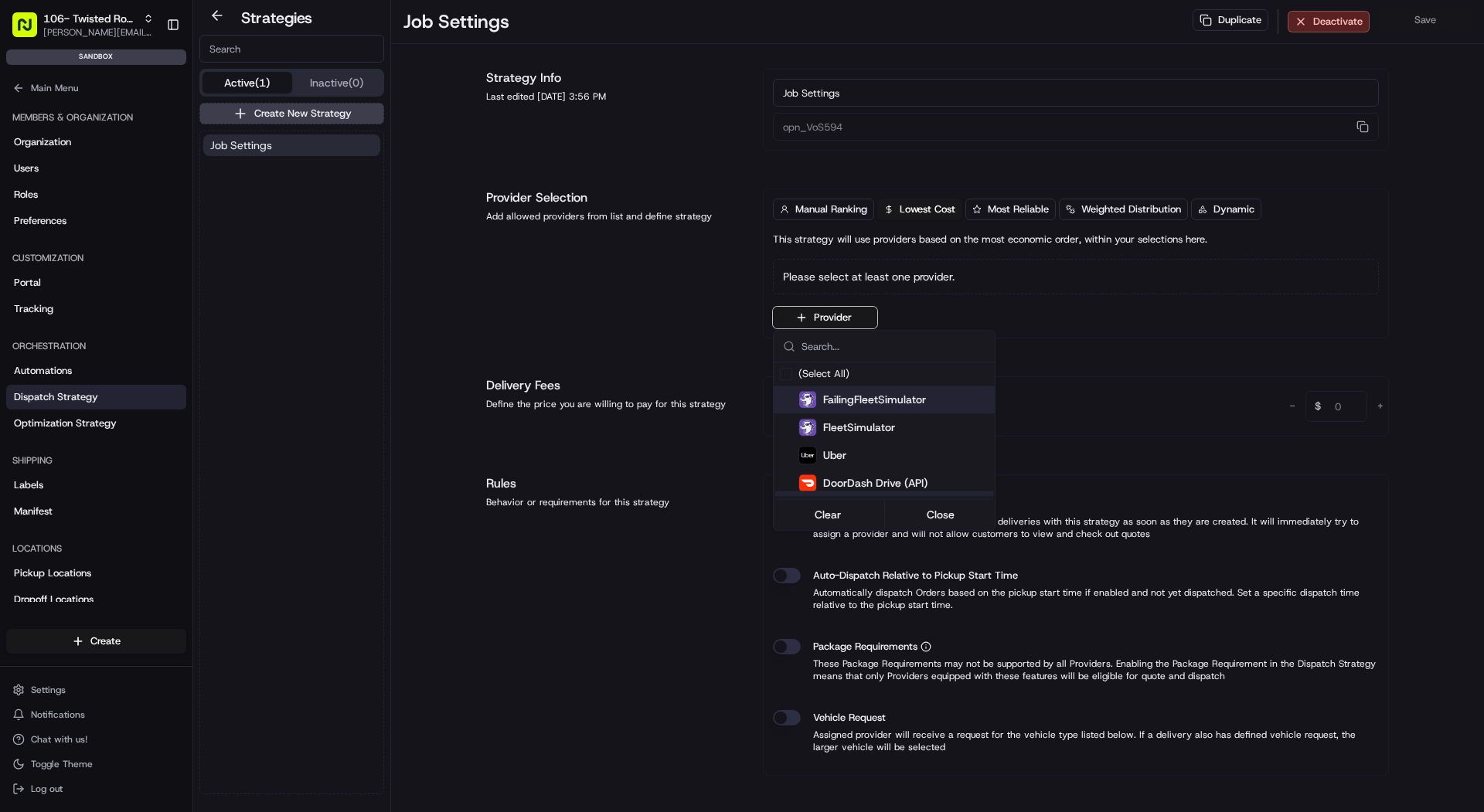
click at [828, 393] on span "FailingFleetSimulator" at bounding box center [874, 399] width 103 height 16
click at [835, 426] on span "FleetSimulator" at bounding box center [858, 429] width 71 height 16
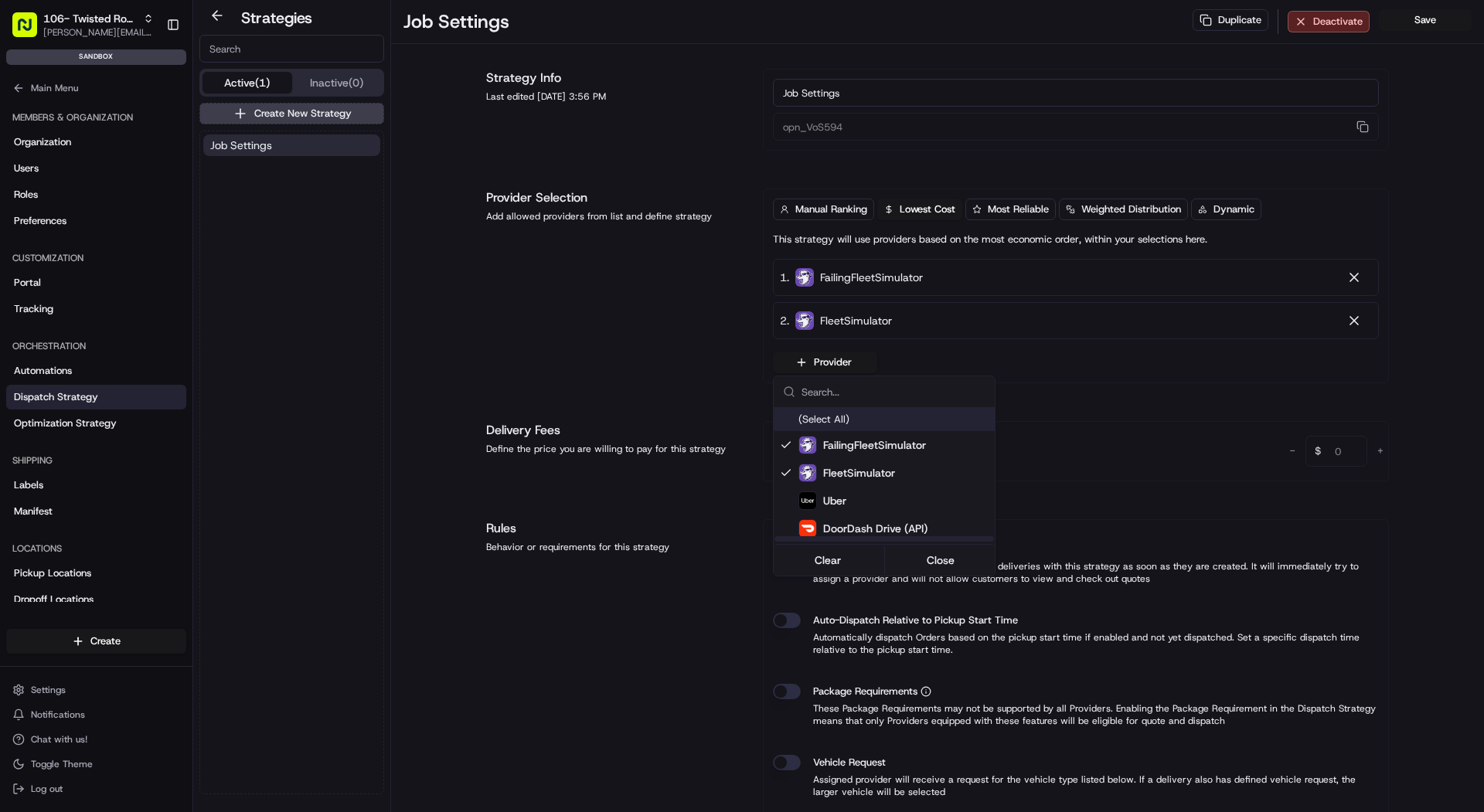
click at [854, 363] on html "106- Twisted Root Burger - Lubbock mariam@usenash.com Toggle Sidebar sandbox Or…" at bounding box center [742, 406] width 1484 height 812
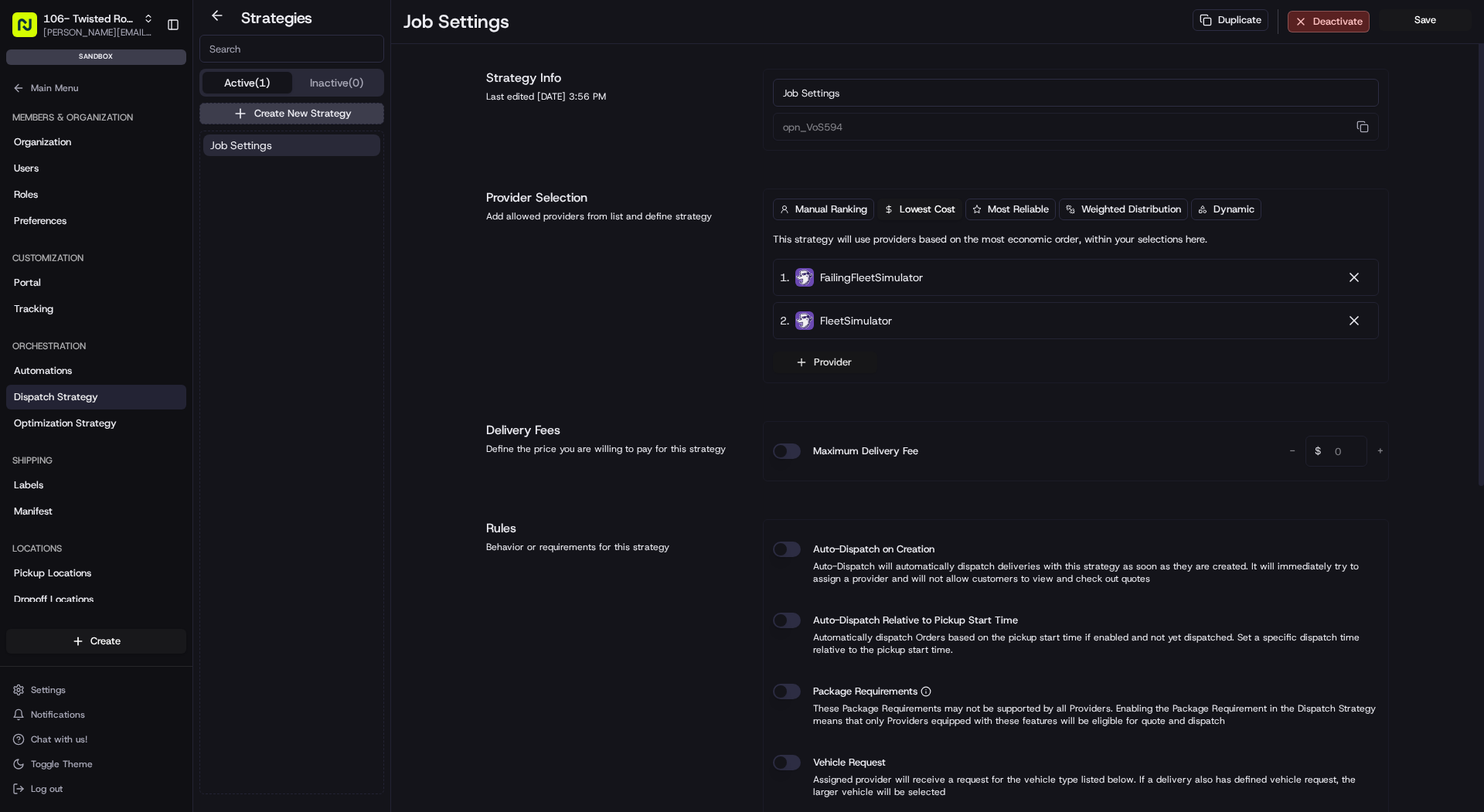
click at [854, 352] on button "Provider" at bounding box center [824, 362] width 105 height 22
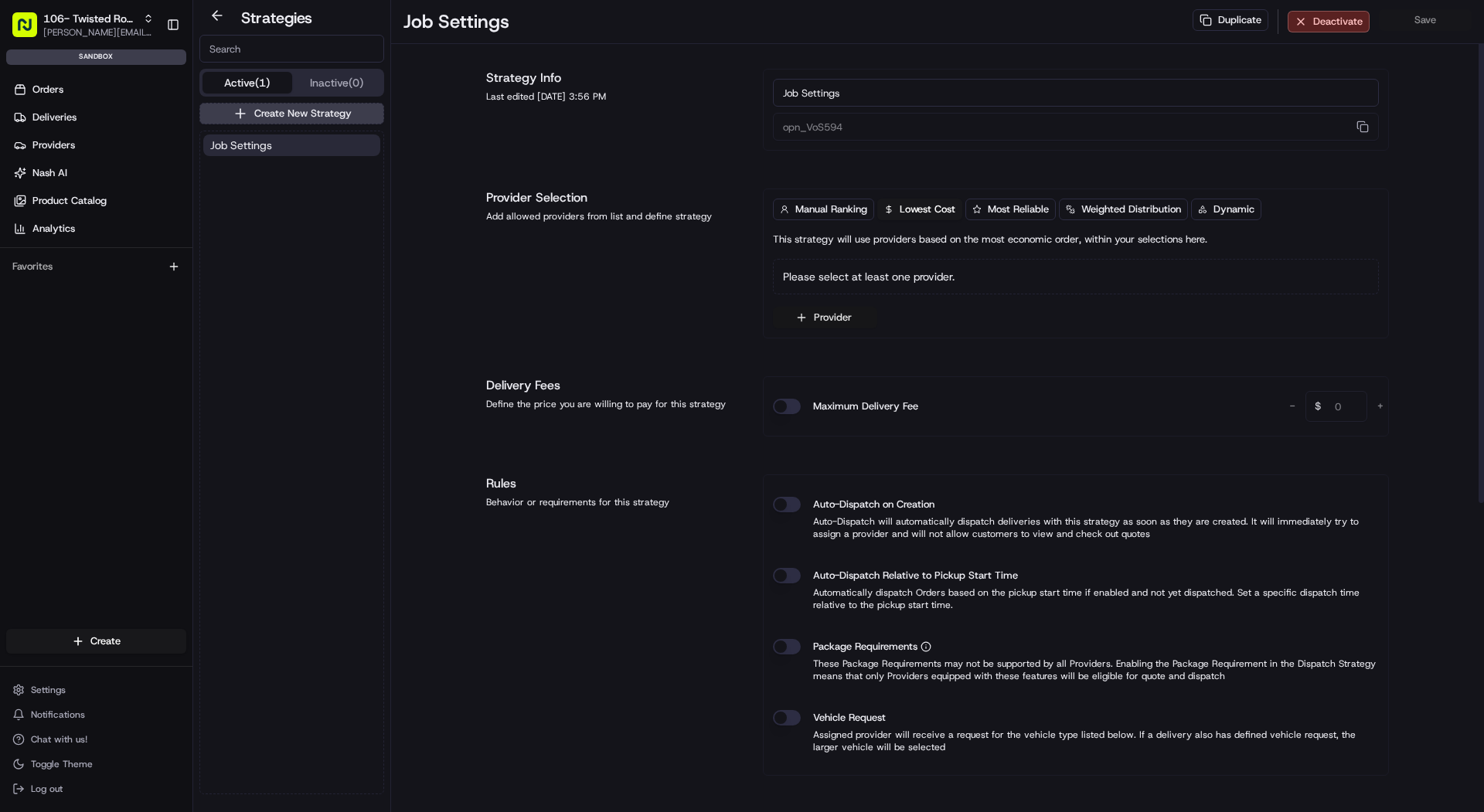
click at [809, 315] on button "Provider" at bounding box center [824, 317] width 105 height 22
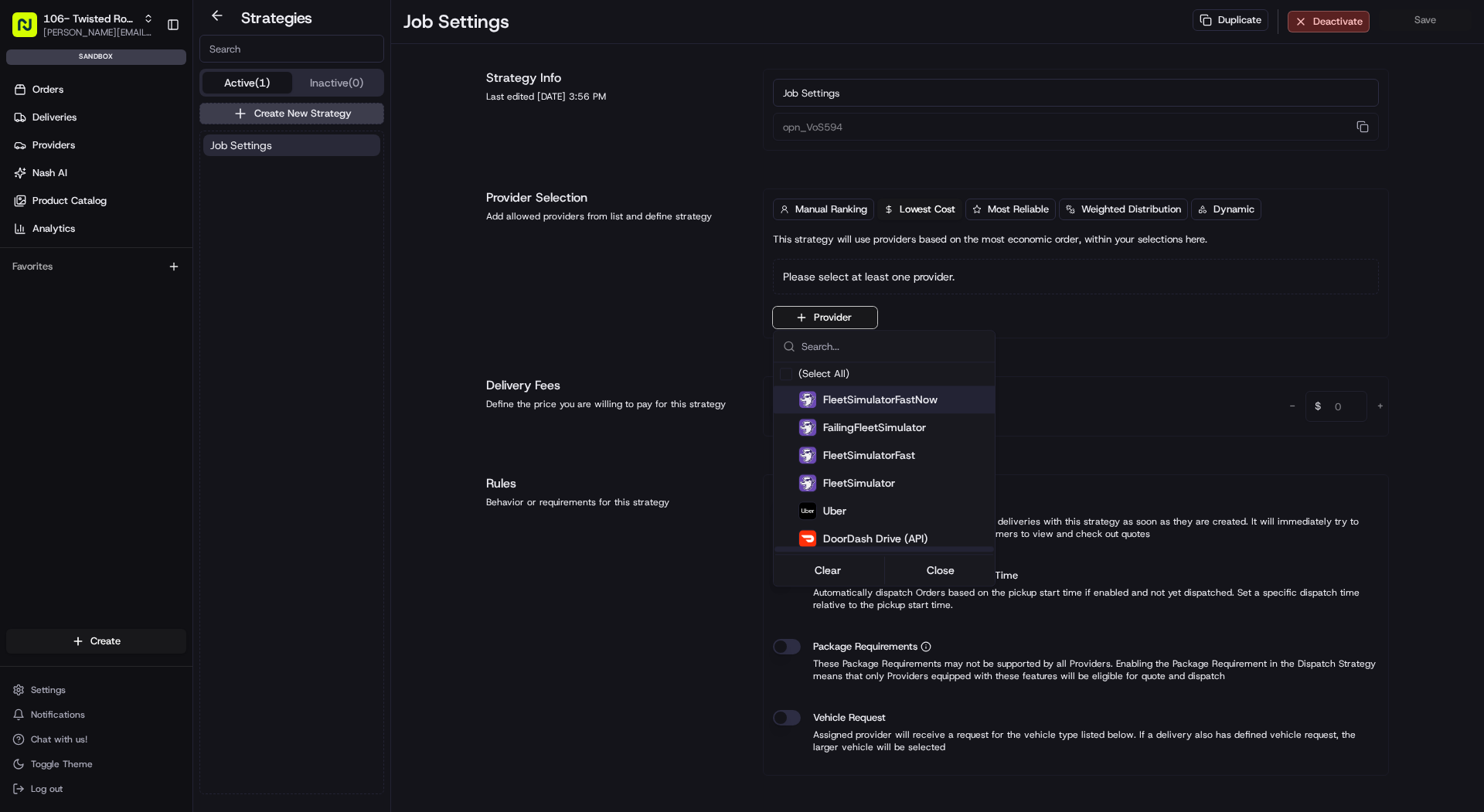
click at [825, 404] on span "FleetSimulatorFastNow" at bounding box center [880, 399] width 115 height 16
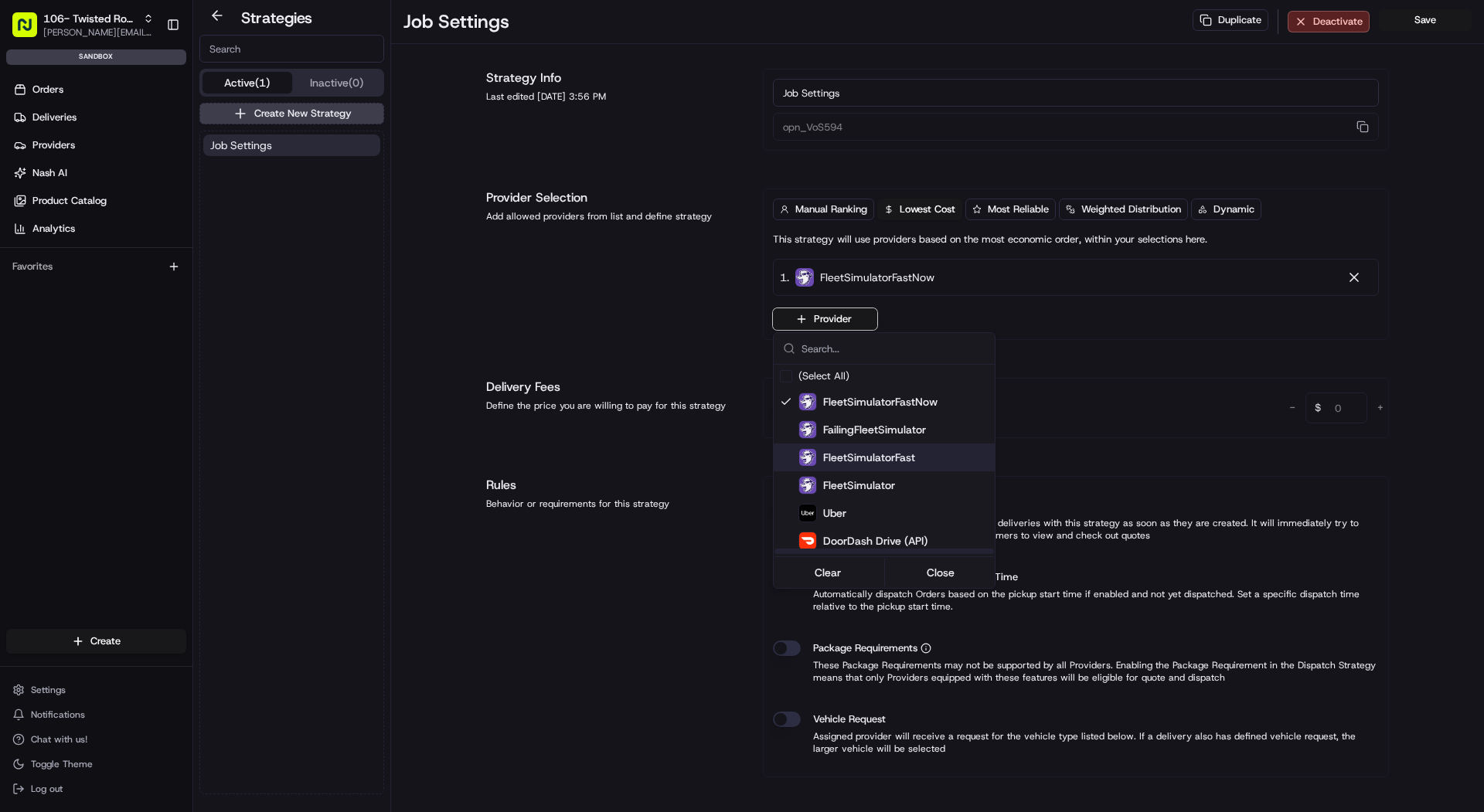
click at [835, 460] on span "FleetSimulatorFast" at bounding box center [869, 457] width 92 height 16
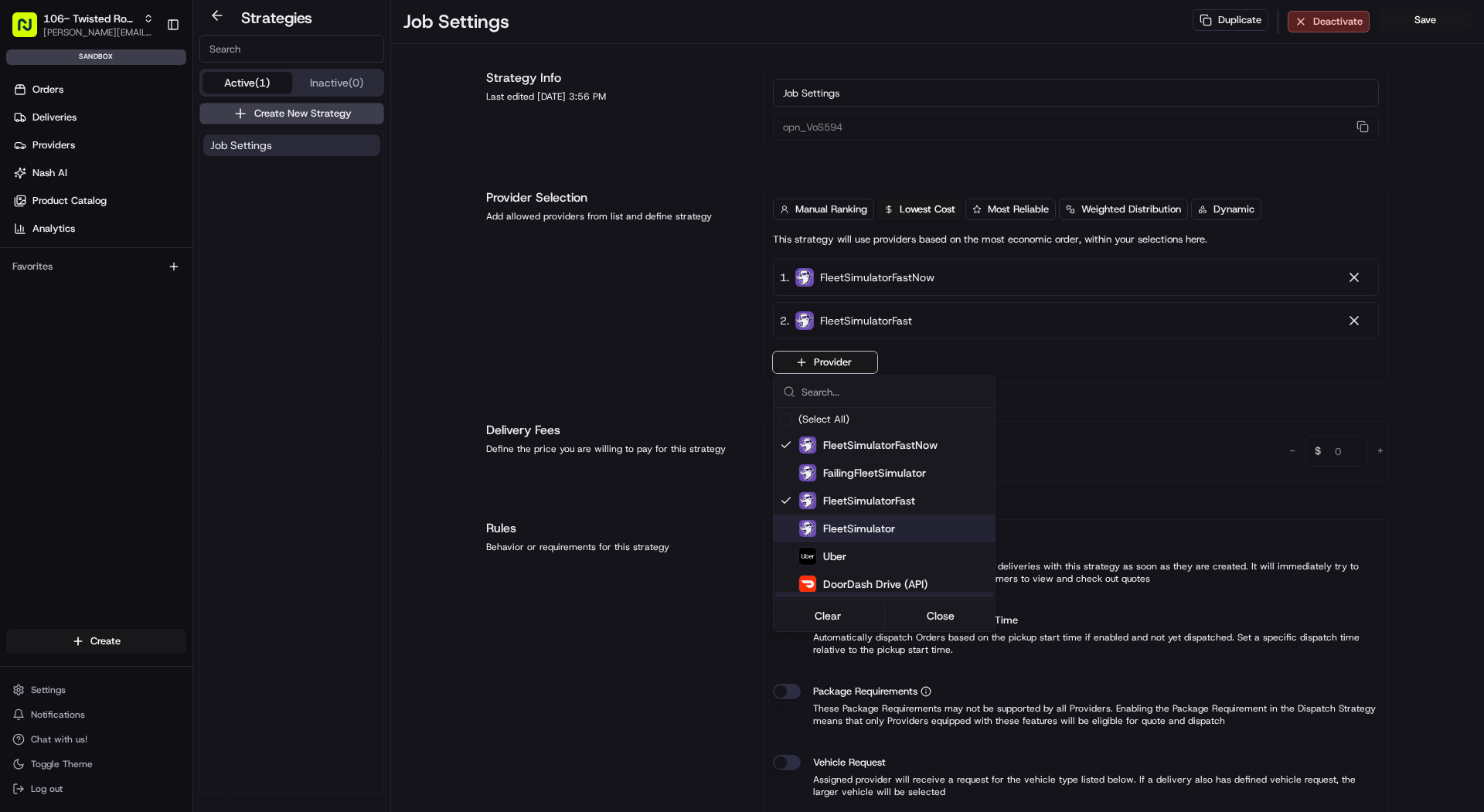
click at [846, 522] on span "FleetSimulator" at bounding box center [858, 528] width 71 height 16
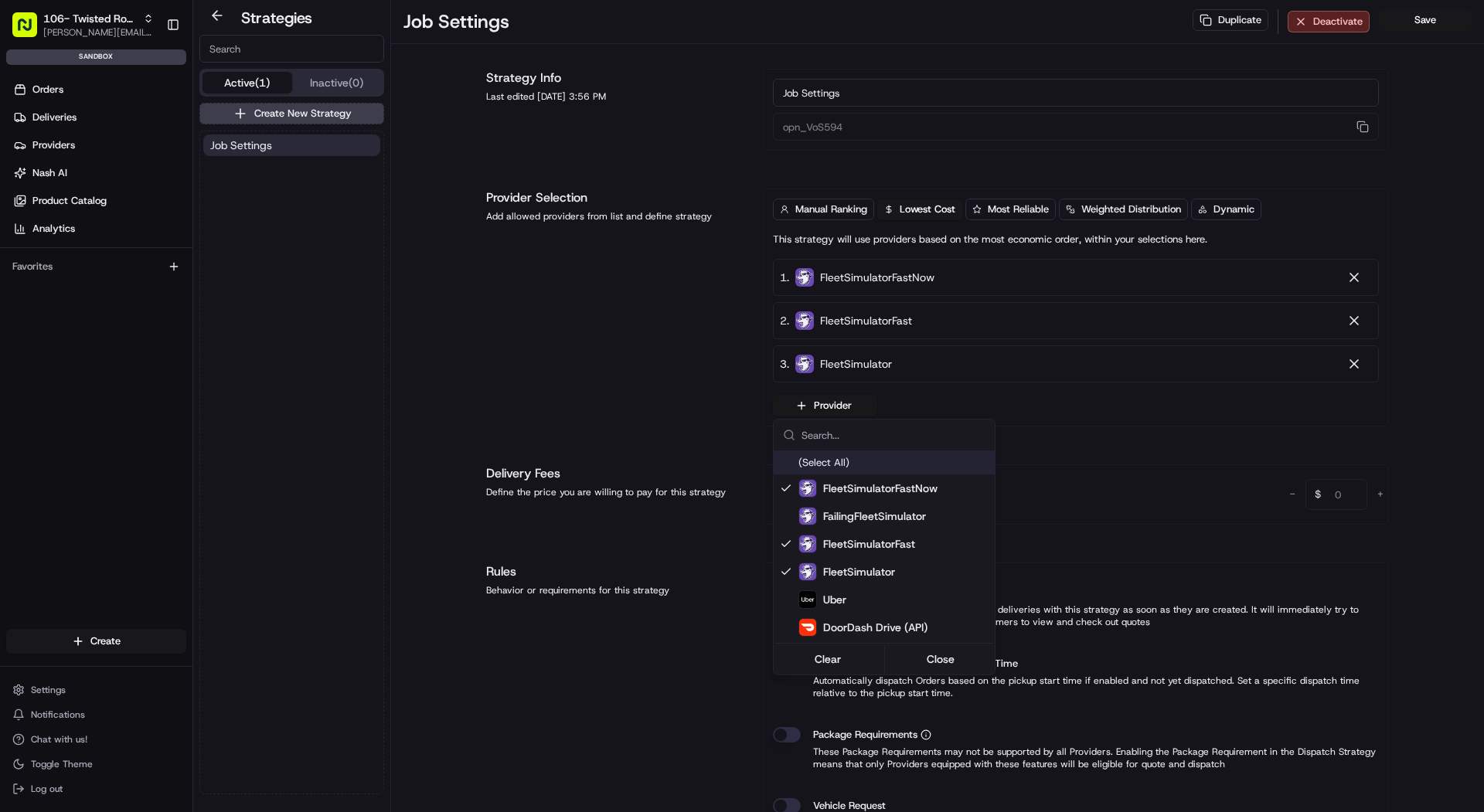
click at [1453, 23] on html "106- Twisted Root Burger - Lubbock mariam@usenash.com Toggle Sidebar sandbox Or…" at bounding box center [742, 406] width 1484 height 812
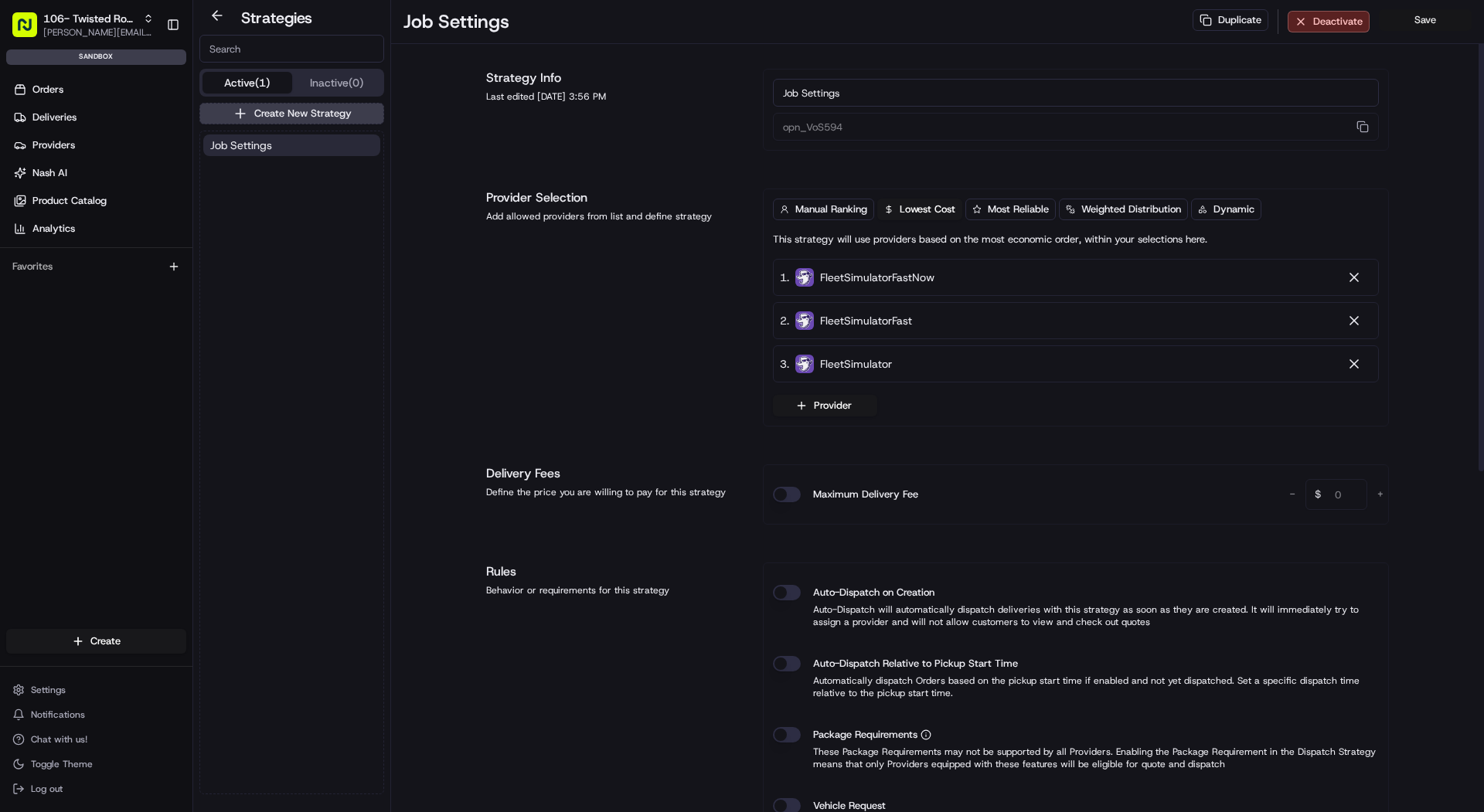
click at [1452, 21] on button "Save" at bounding box center [1424, 20] width 93 height 22
click at [837, 206] on span "Manual Ranking" at bounding box center [830, 209] width 71 height 14
click at [1408, 16] on button "Save" at bounding box center [1424, 20] width 93 height 22
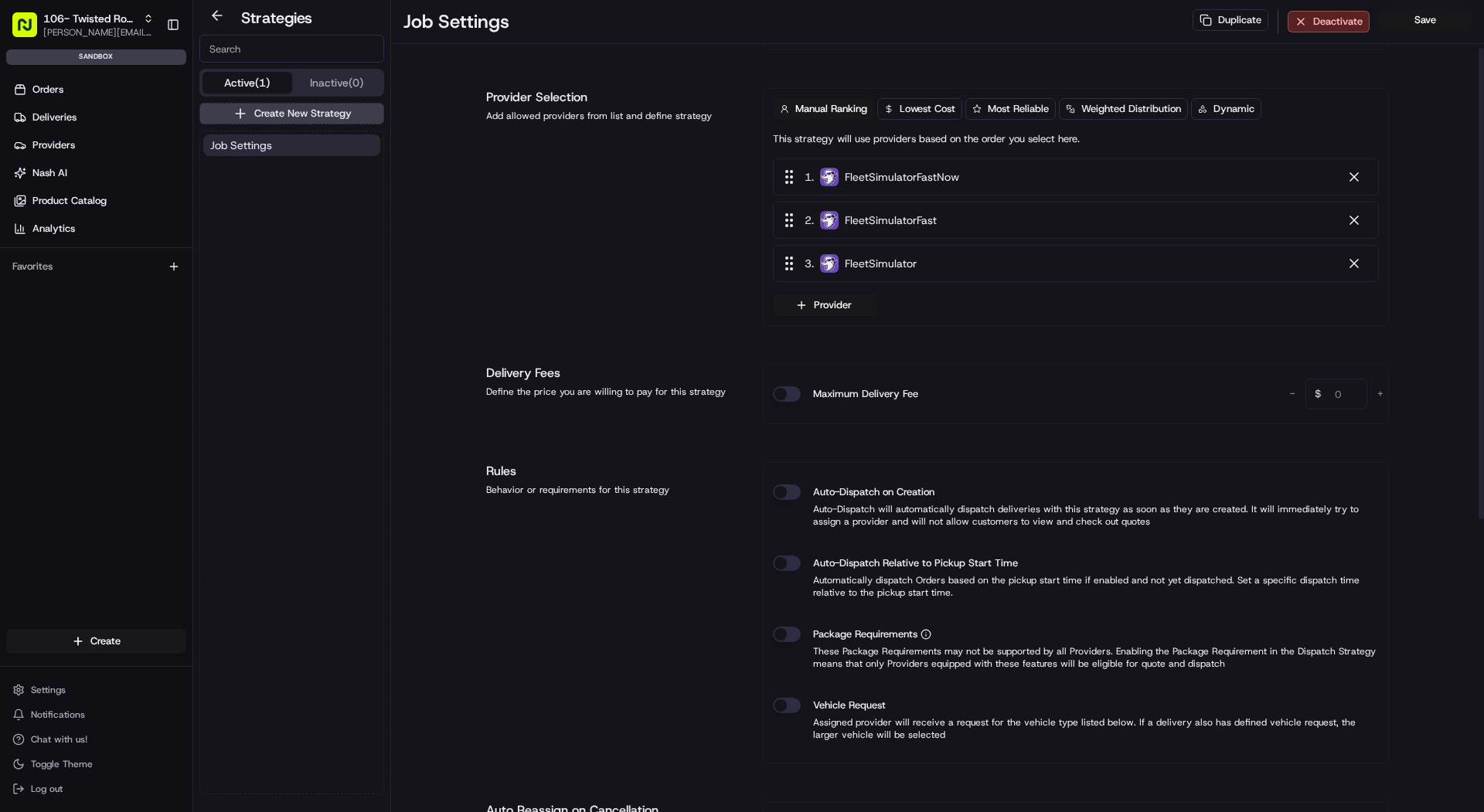
scroll to position [143, 0]
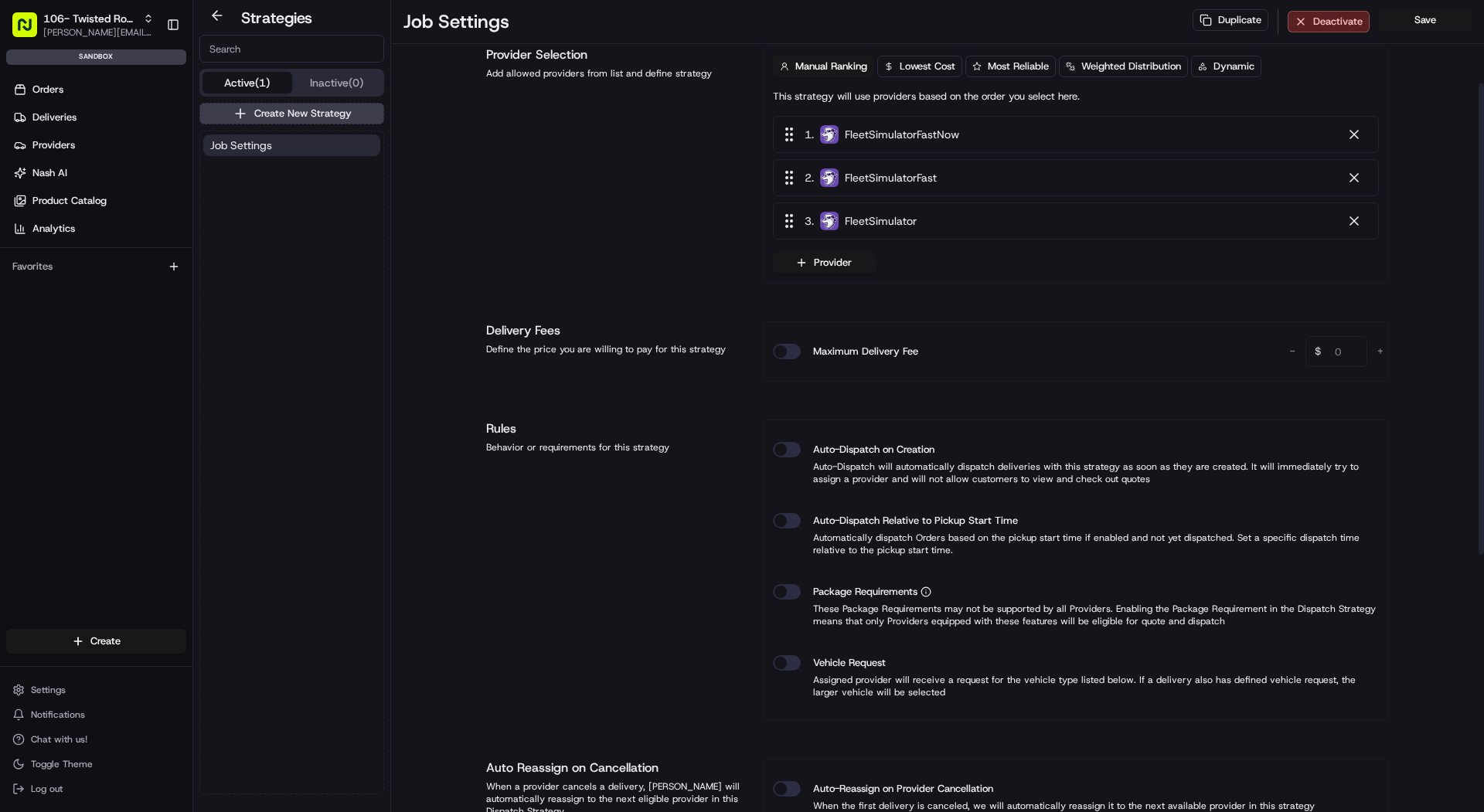
click at [795, 447] on button "Auto-Dispatch on Creation" at bounding box center [786, 450] width 27 height 16
click at [799, 584] on div "Package Requirements" at bounding box center [1075, 592] width 606 height 16
click at [792, 606] on p "These Package Requirements may not be supported by all Providers. Enabling the …" at bounding box center [1075, 614] width 606 height 24
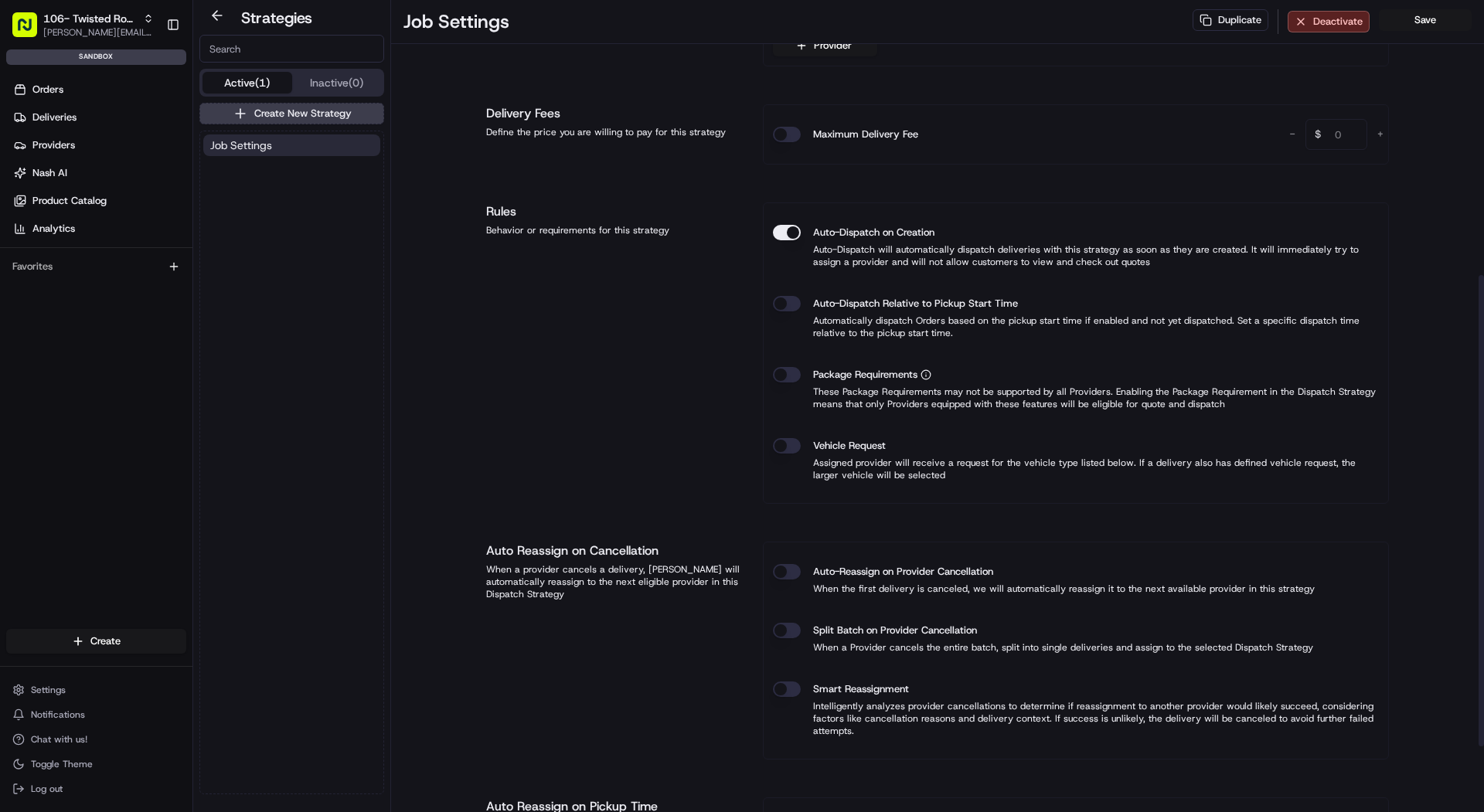
scroll to position [491, 0]
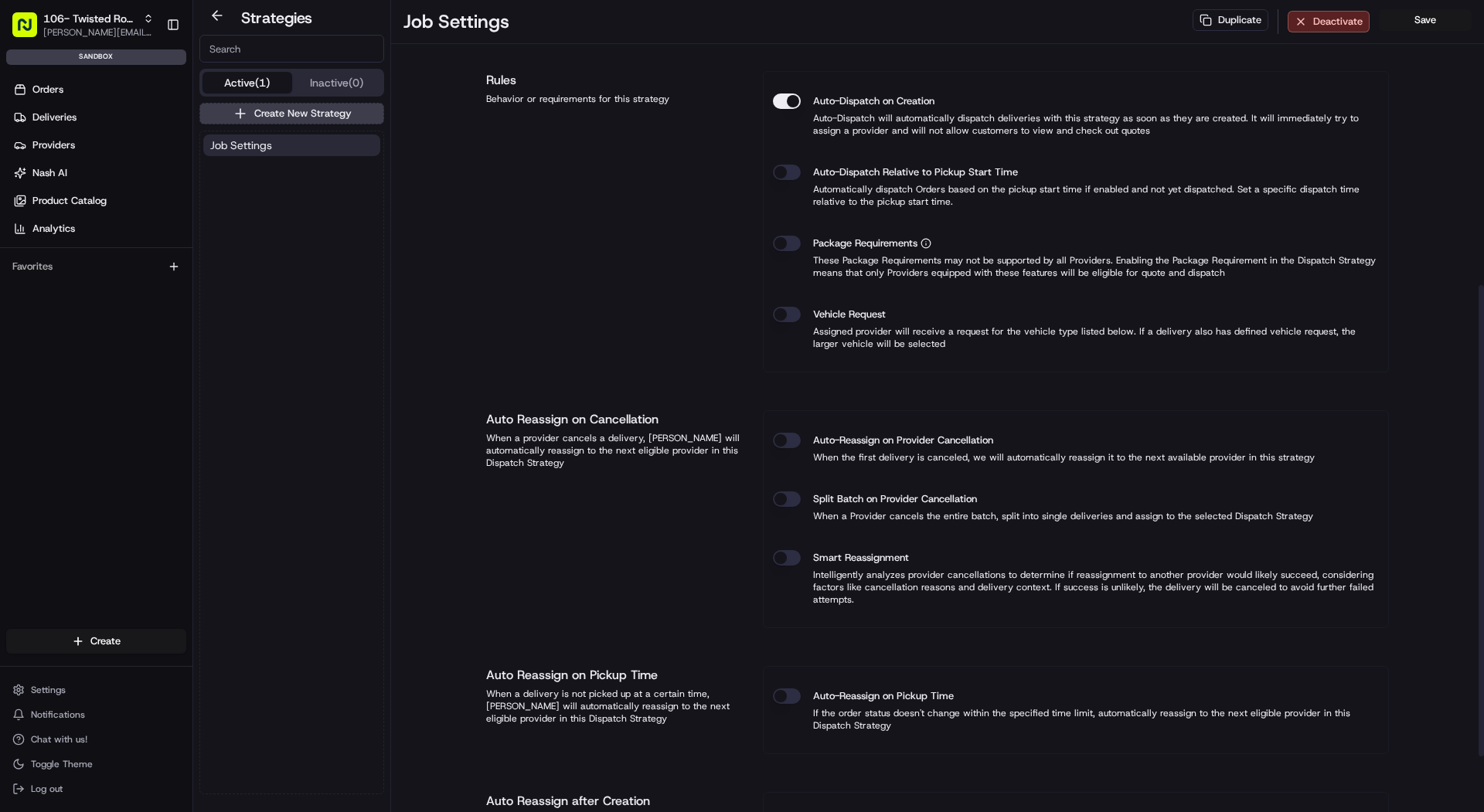
click at [788, 433] on button "Auto-Reassign on Provider Cancellation" at bounding box center [786, 440] width 27 height 16
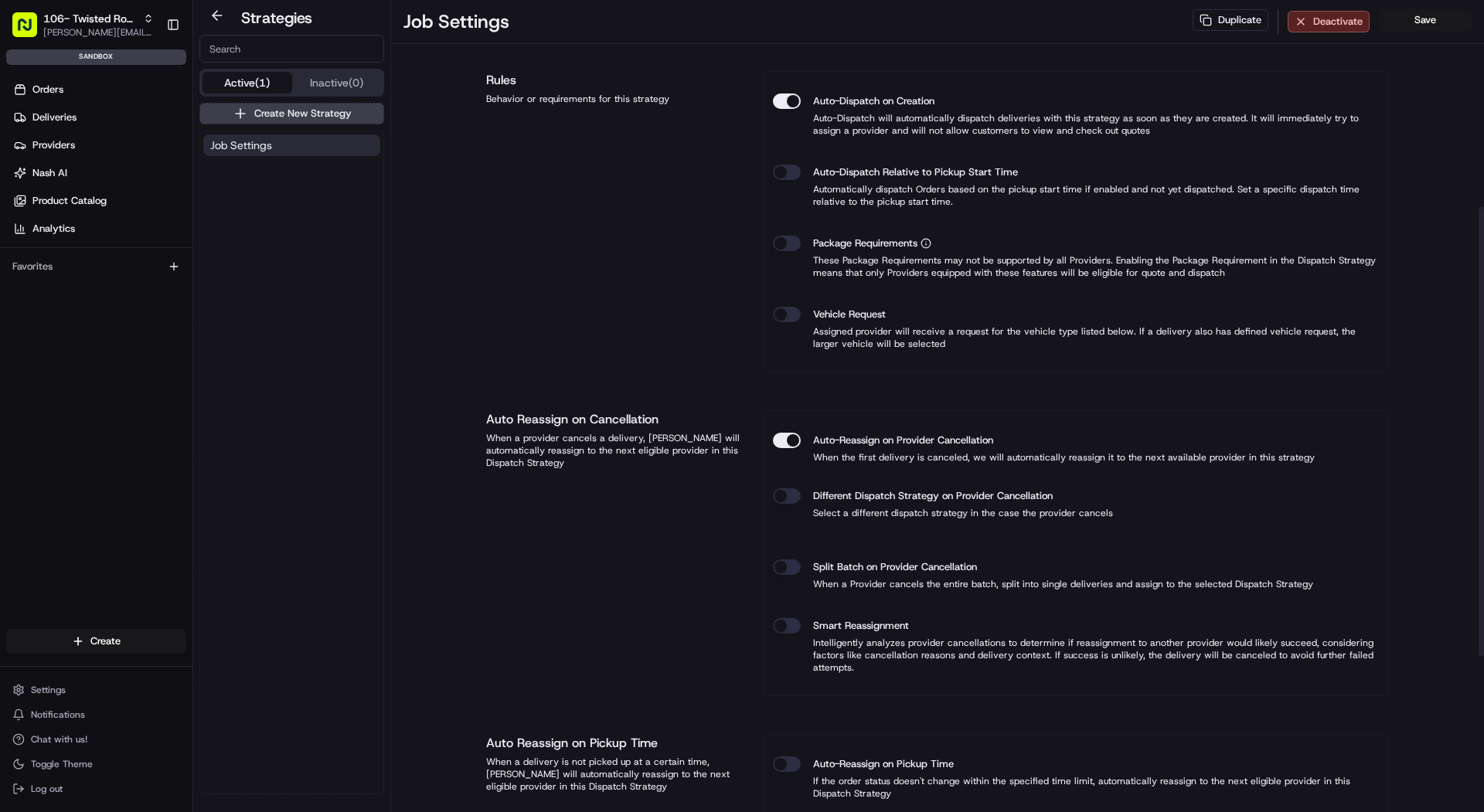
scroll to position [0, 0]
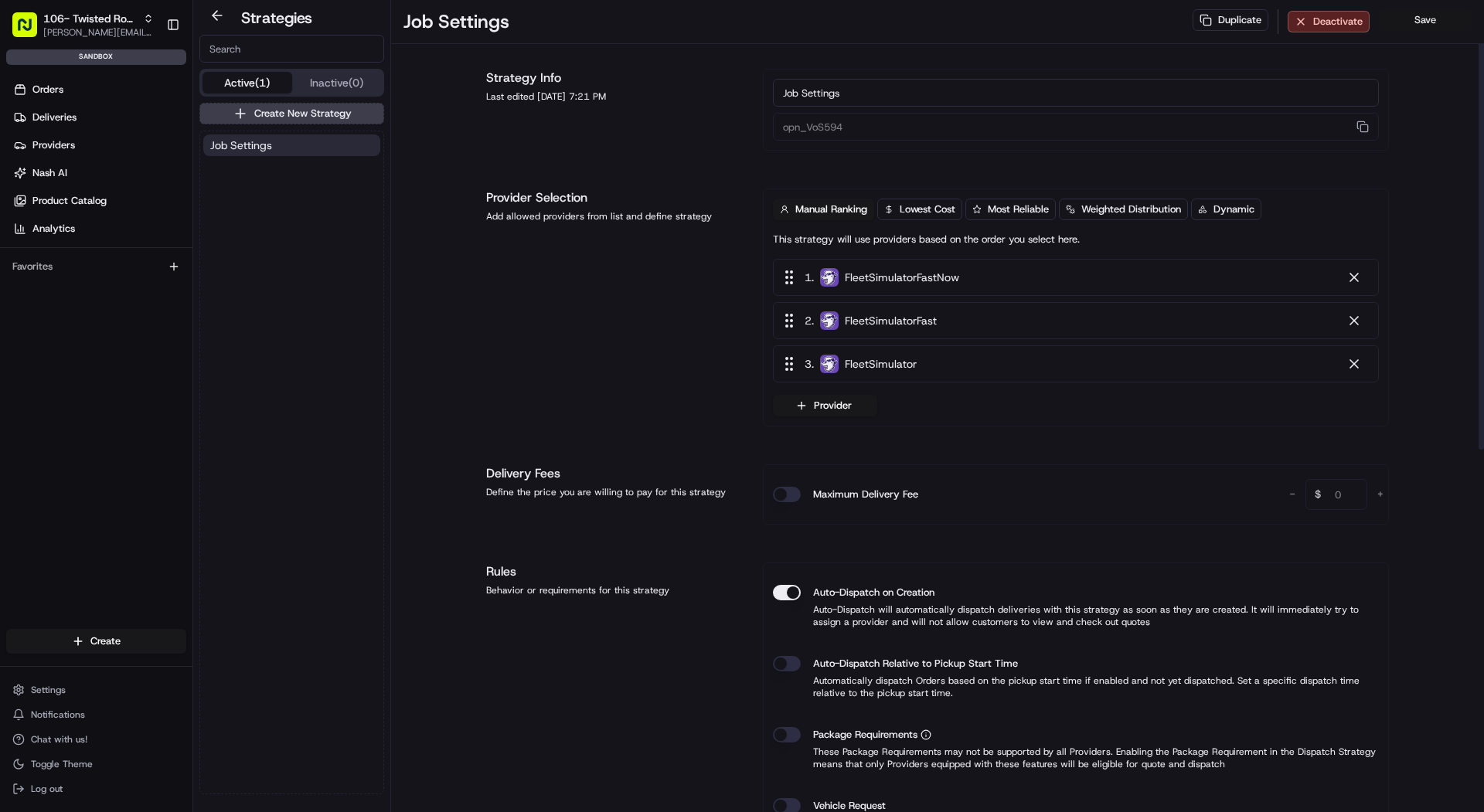
click at [1429, 28] on button "Save" at bounding box center [1424, 20] width 93 height 22
click at [1412, 28] on button "Save" at bounding box center [1424, 20] width 93 height 22
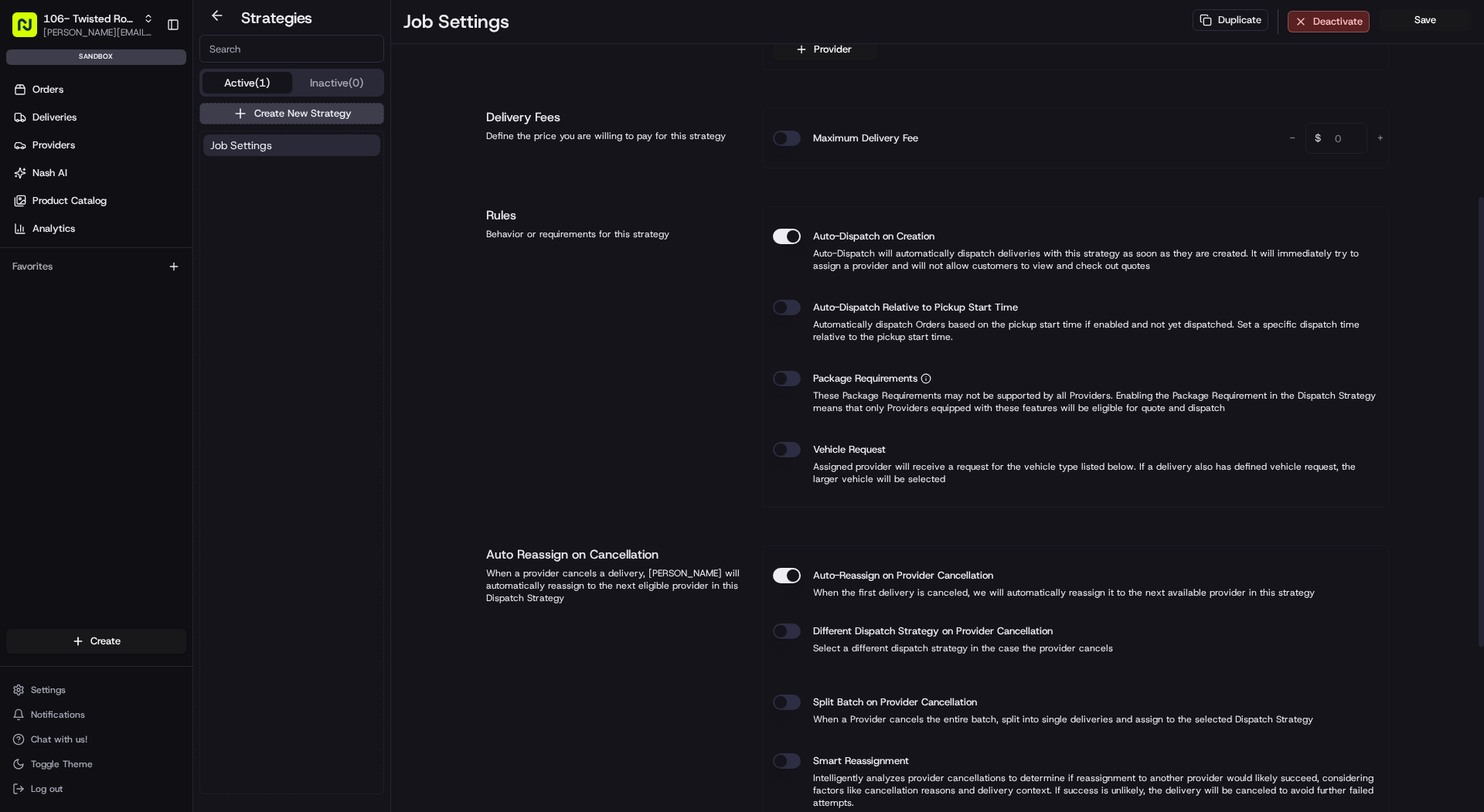
click at [289, 237] on div "Job Settings" at bounding box center [291, 462] width 183 height 662
click at [114, 165] on link "Nash AI" at bounding box center [99, 172] width 186 height 24
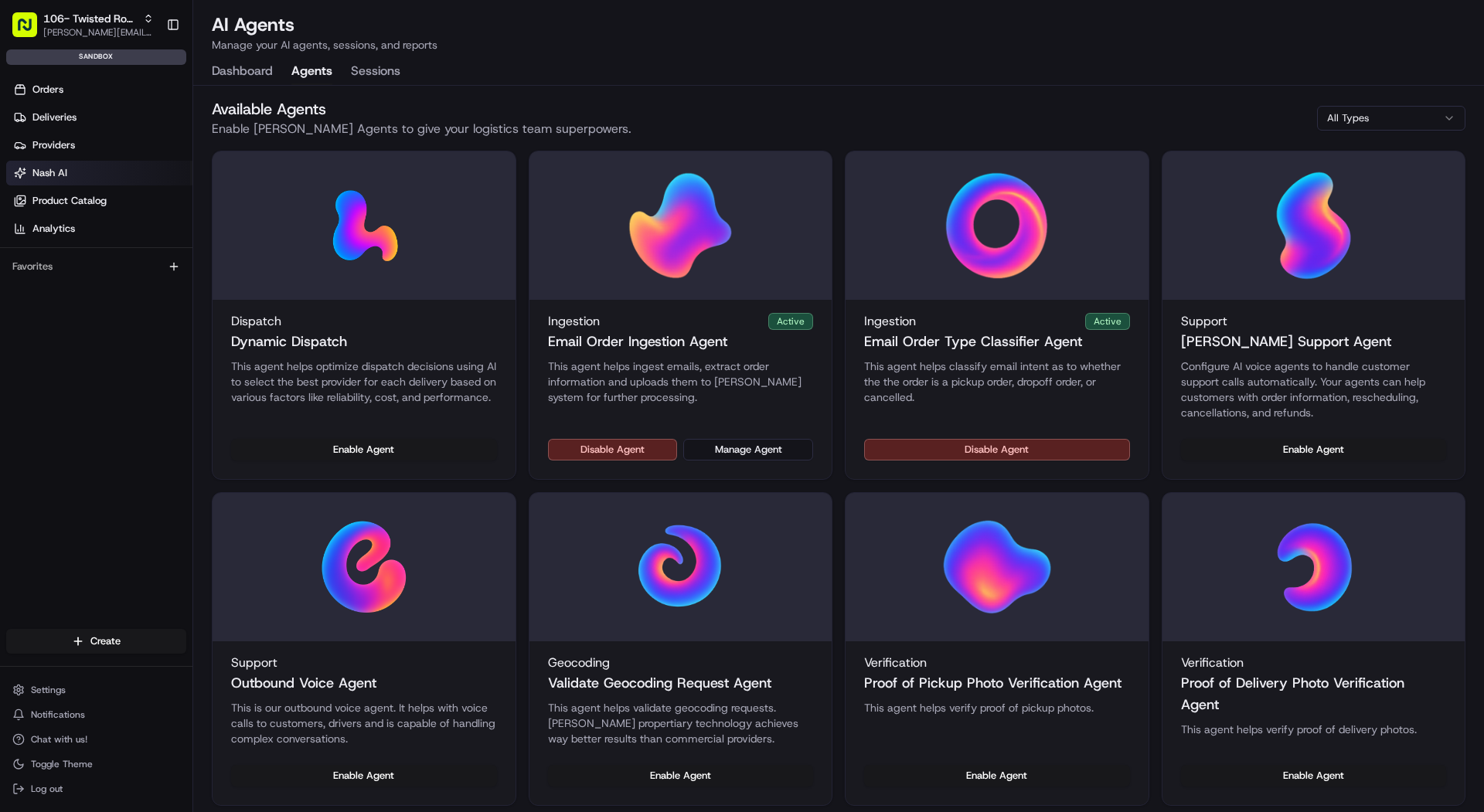
click at [317, 71] on button "Agents" at bounding box center [312, 71] width 41 height 26
click at [781, 461] on div "Disable Agent Manage Agent" at bounding box center [680, 458] width 302 height 40
click at [772, 457] on button "Manage Agent" at bounding box center [748, 449] width 130 height 22
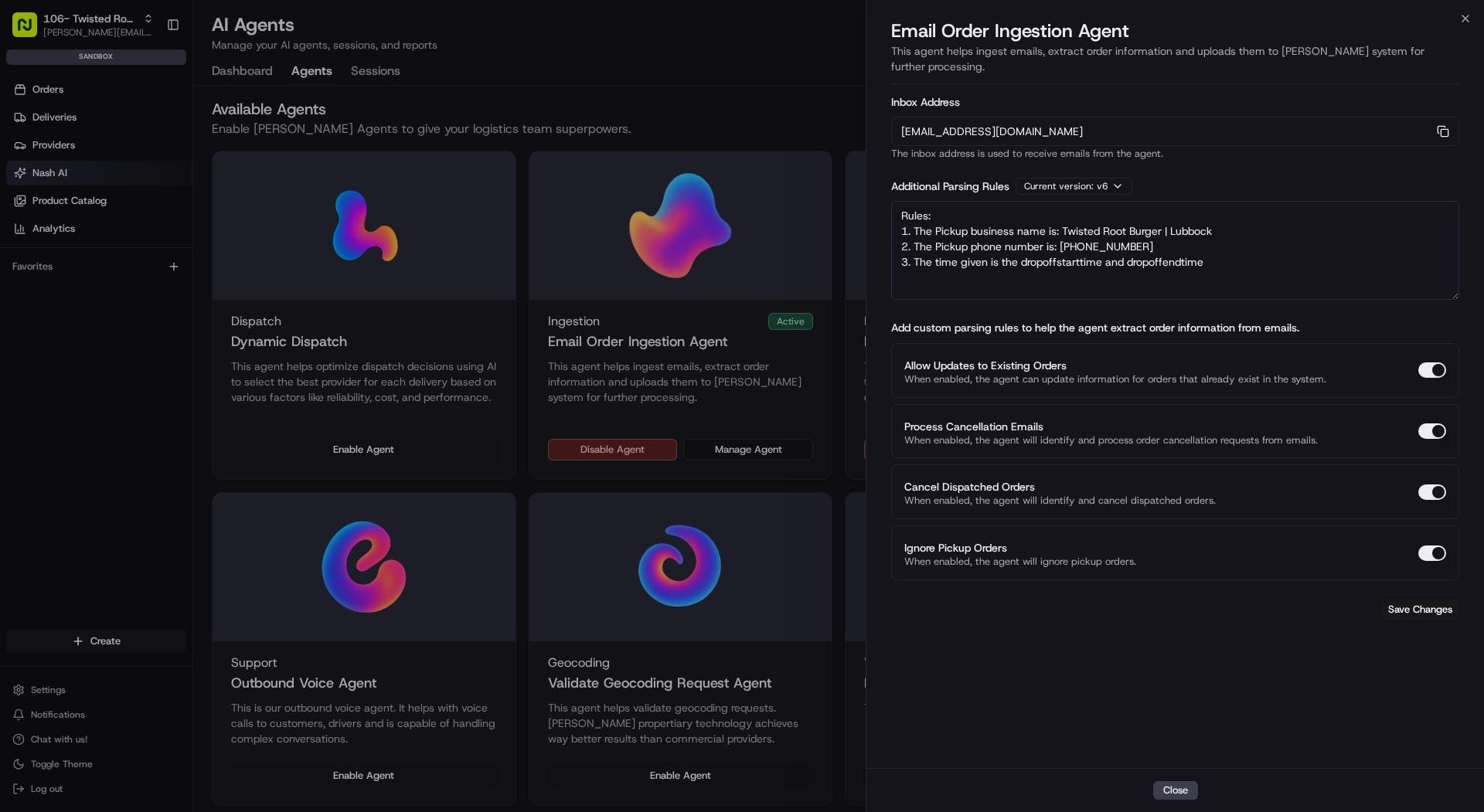
click at [1228, 239] on textarea "Rules: 1. The Pickup business name is: Twisted Root Burger | Lubbock 2. The Pic…" at bounding box center [1175, 249] width 568 height 99
drag, startPoint x: 1227, startPoint y: 239, endPoint x: 904, endPoint y: 244, distance: 323.0
click at [904, 244] on textarea "Rules: 1. The Pickup business name is: Twisted Root Burger | Lubbock 2. The Pic…" at bounding box center [1175, 249] width 568 height 99
paste textarea "4. The time given is the drop-off end time. 5. Assign a 15-minute drop-off wind…"
drag, startPoint x: 912, startPoint y: 242, endPoint x: 959, endPoint y: 325, distance: 95.4
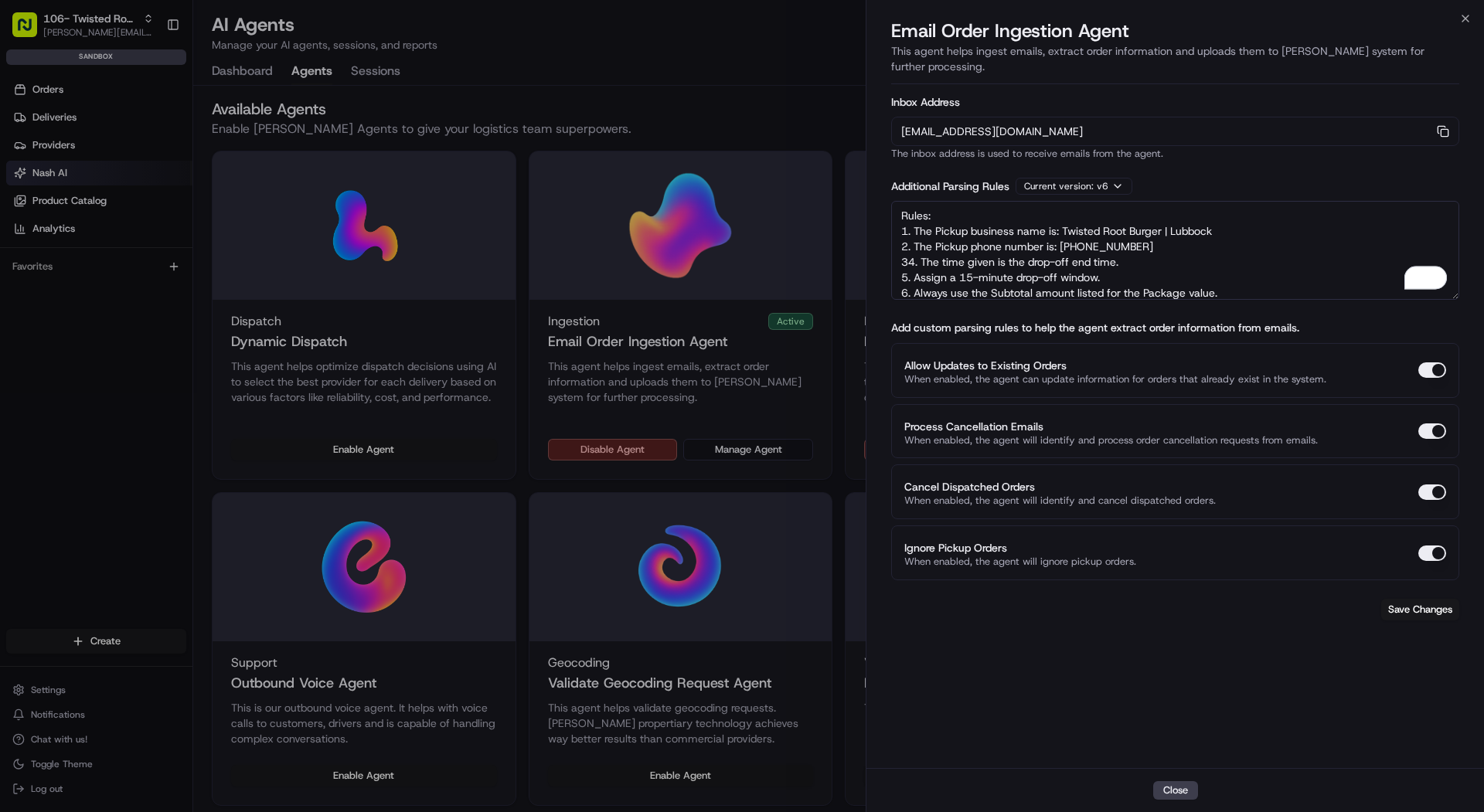
click at [912, 248] on textarea "Rules: 1. The Pickup business name is: Twisted Root Burger | Lubbock 2. The Pic…" at bounding box center [1175, 249] width 568 height 99
click at [908, 260] on textarea "Rules: 1. The Pickup business name is: Twisted Root Burger | Lubbock 2. The Pic…" at bounding box center [1175, 249] width 568 height 99
click at [906, 270] on textarea "Rules: 1. The Pickup business name is: Twisted Root Burger | Lubbock 2. The Pic…" at bounding box center [1175, 249] width 568 height 99
click at [1000, 266] on textarea "Rules: 1. The Pickup business name is: Twisted Root Burger | Lubbock 2. The Pic…" at bounding box center [1175, 249] width 568 height 99
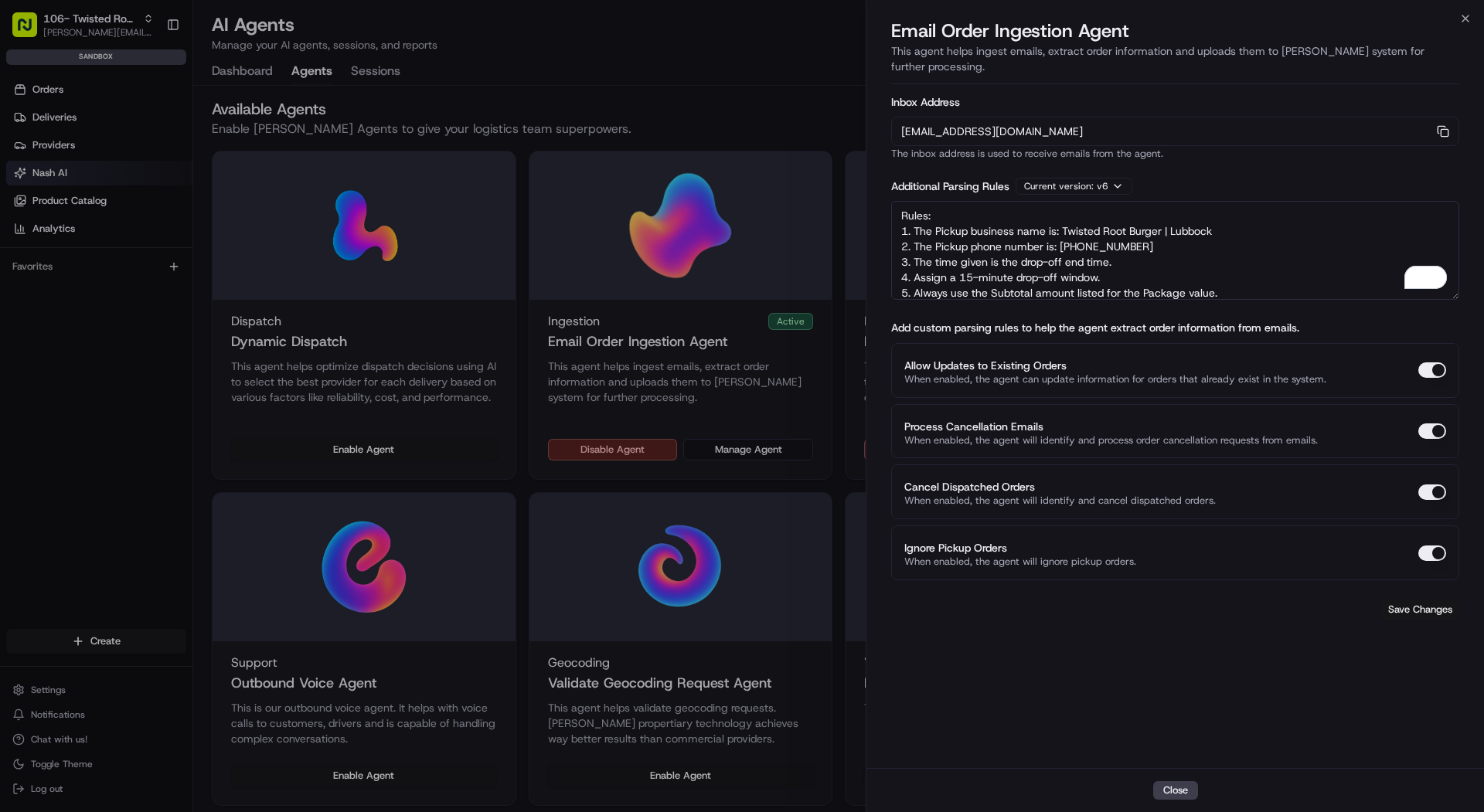
type textarea "Rules: 1. The Pickup business name is: Twisted Root Burger | Lubbock 2. The Pic…"
click at [1412, 599] on button "Save Changes" at bounding box center [1420, 609] width 78 height 22
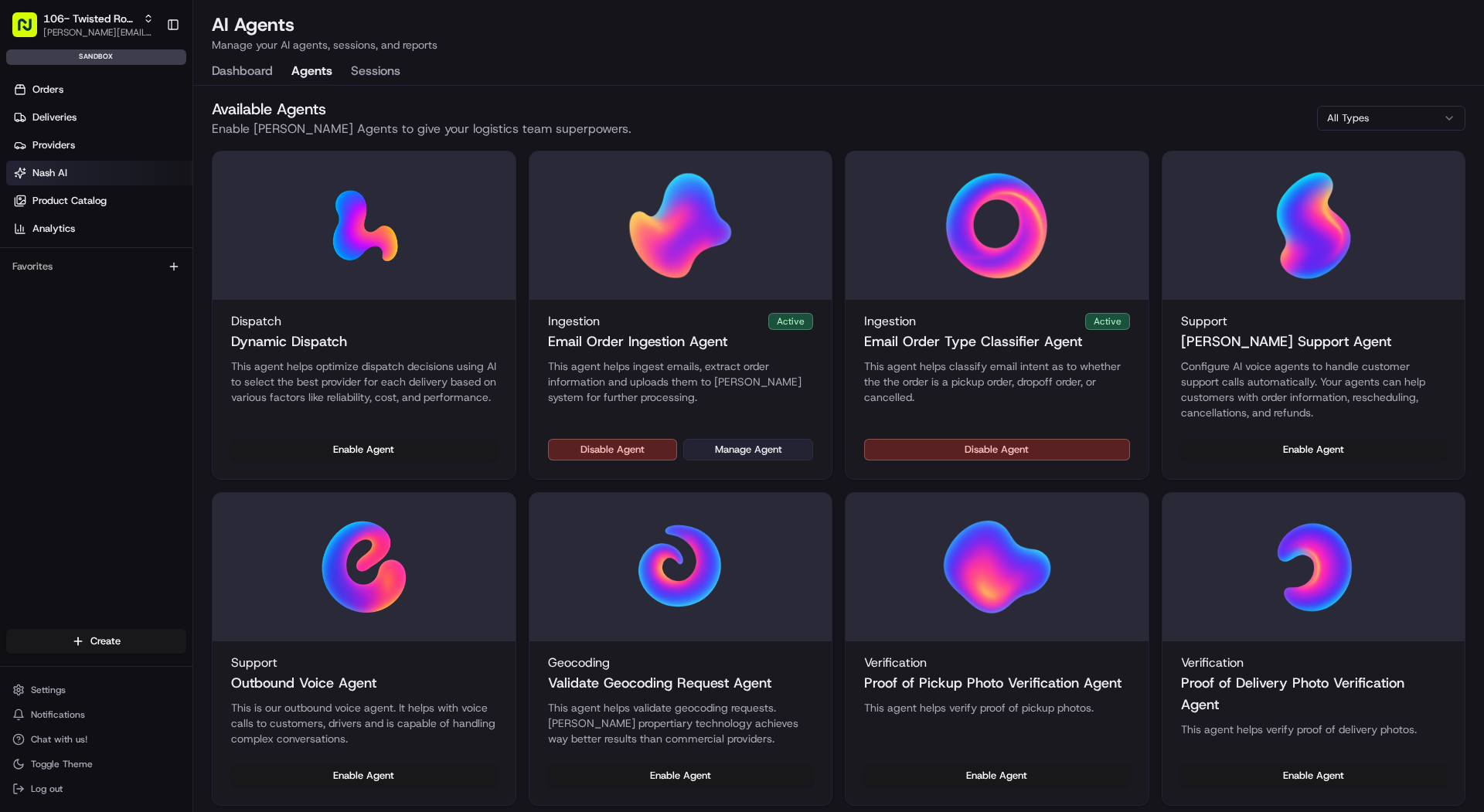
click at [765, 446] on button "Manage Agent" at bounding box center [748, 449] width 130 height 22
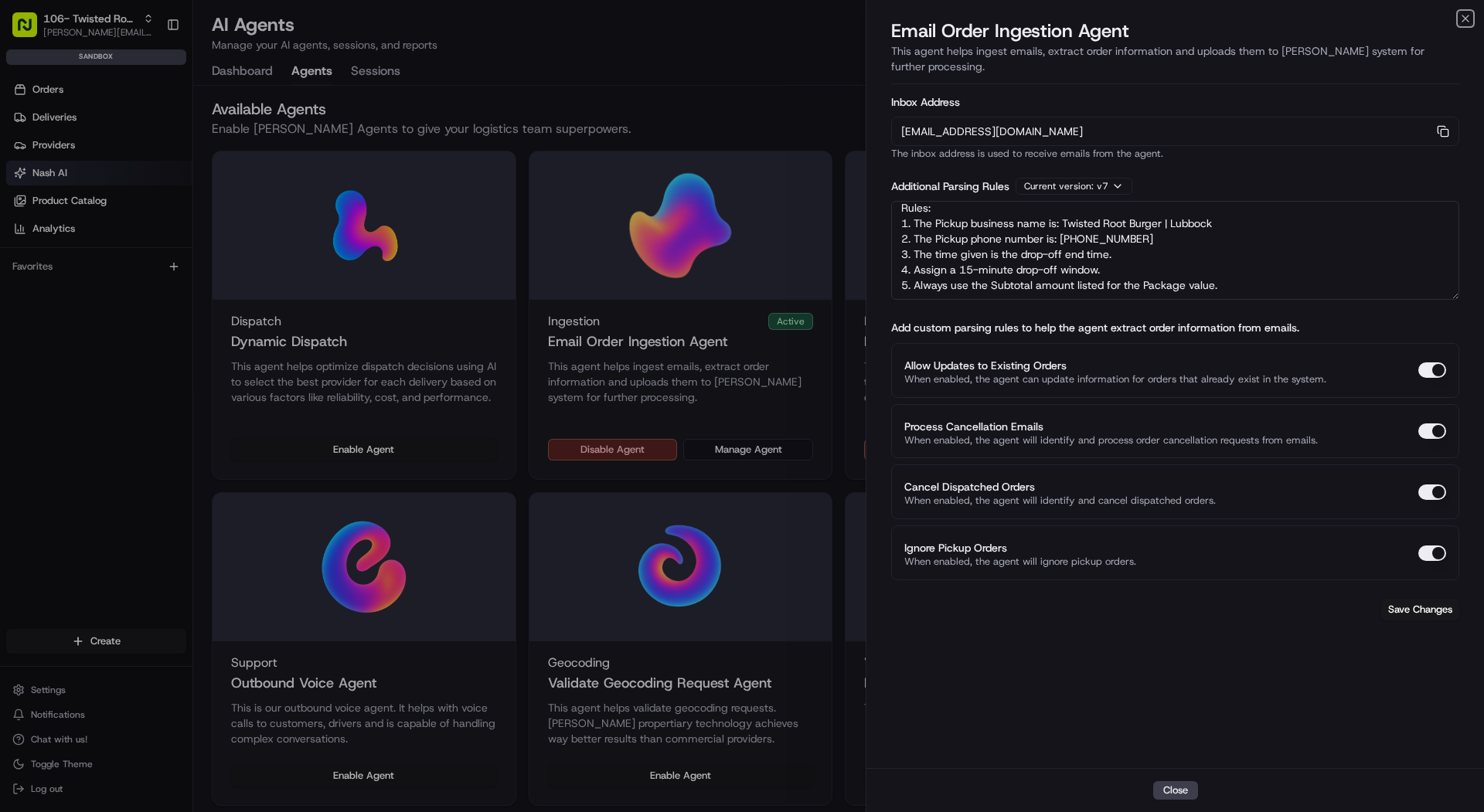
scroll to position [22, 0]
click at [1270, 719] on div "Inbox Address orders-ingest+org_4ioLtA+sandbox_4e099@usenash.com Copy orders-in…" at bounding box center [1175, 424] width 618 height 688
click at [1398, 599] on button "Save Changes" at bounding box center [1420, 609] width 78 height 22
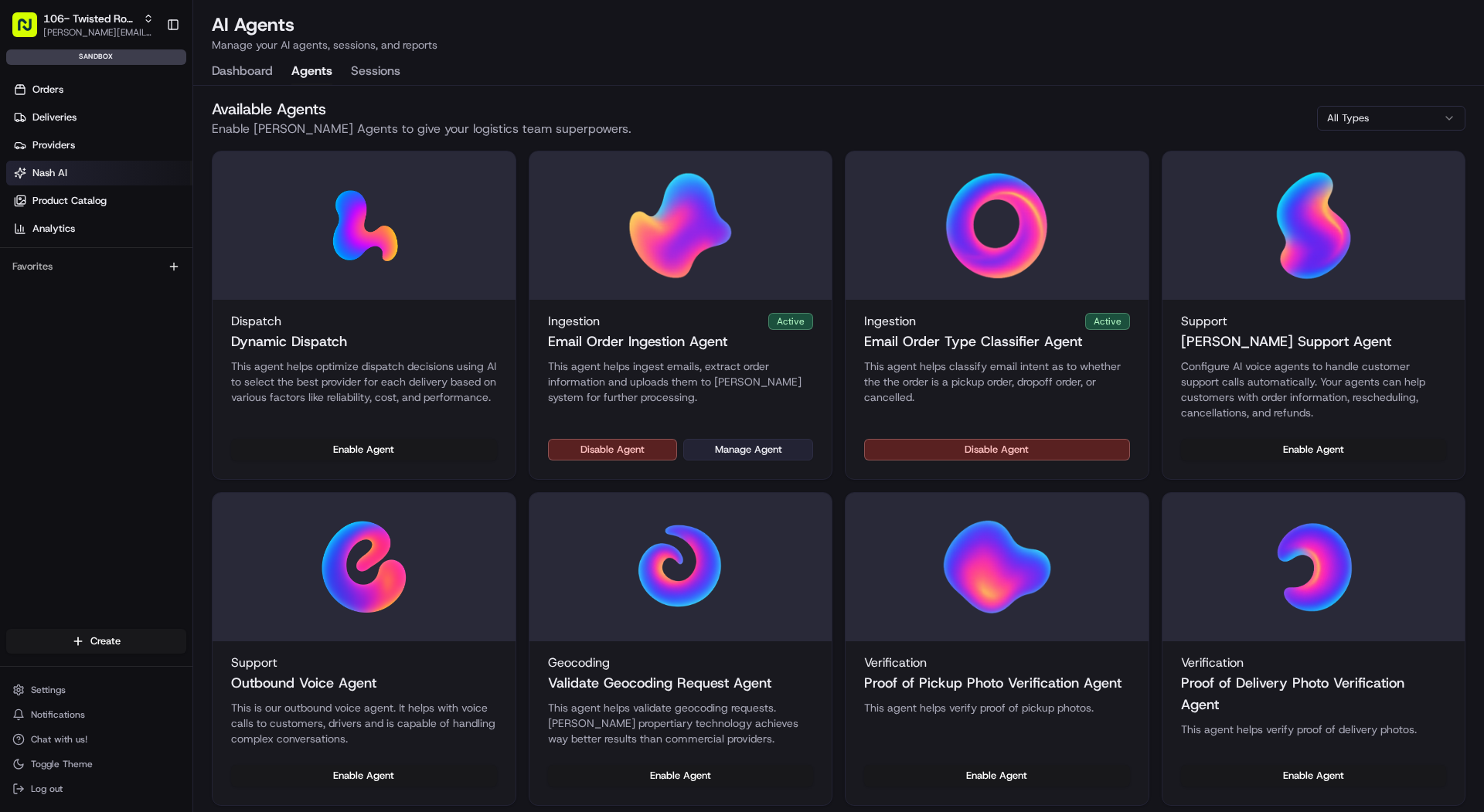
click at [736, 455] on button "Manage Agent" at bounding box center [748, 449] width 130 height 22
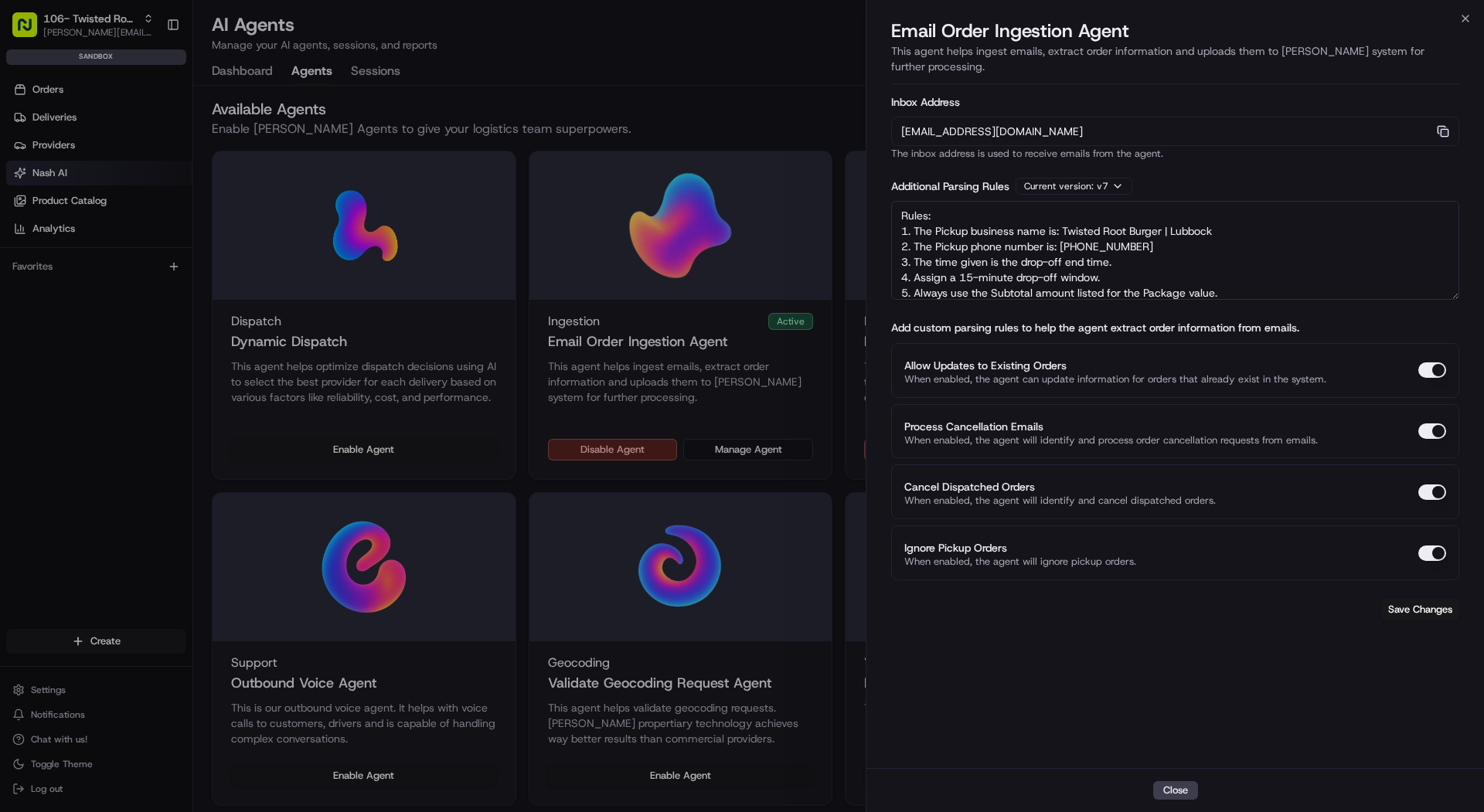
click at [1441, 129] on rect "button" at bounding box center [1444, 132] width 7 height 7
click at [145, 75] on div at bounding box center [742, 406] width 1484 height 812
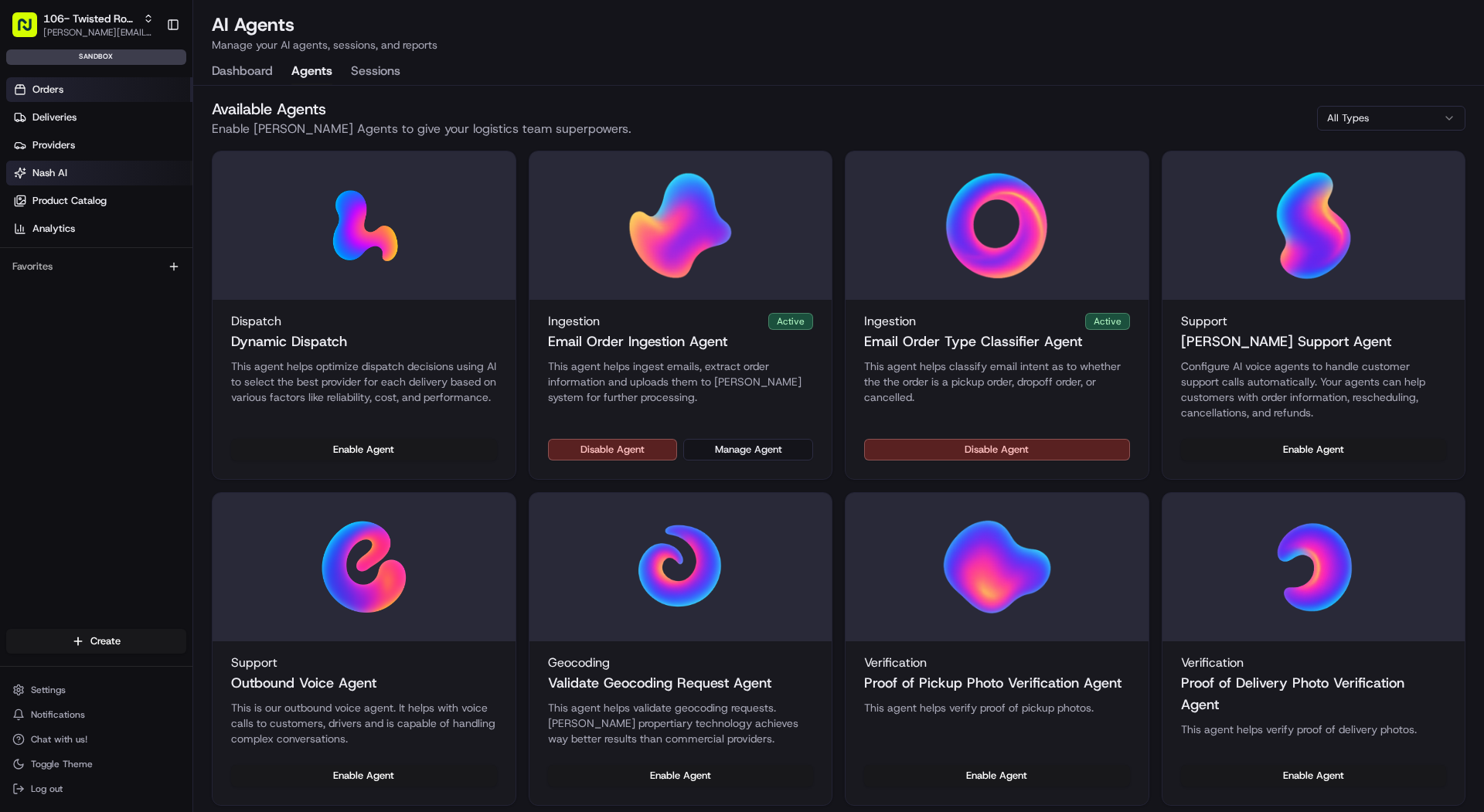
click at [135, 91] on link "Orders" at bounding box center [99, 89] width 186 height 24
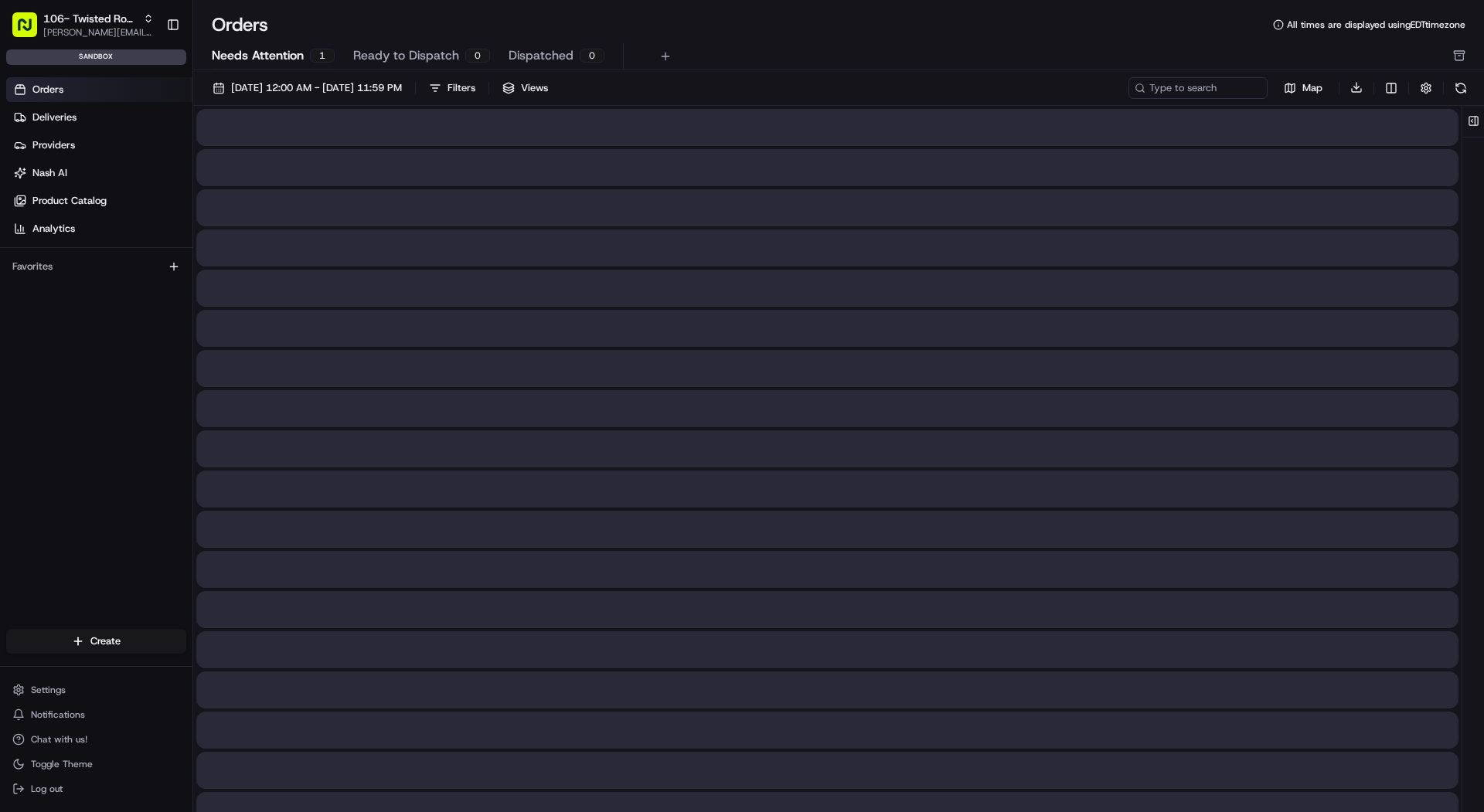
click at [274, 57] on span "Needs Attention" at bounding box center [257, 55] width 92 height 19
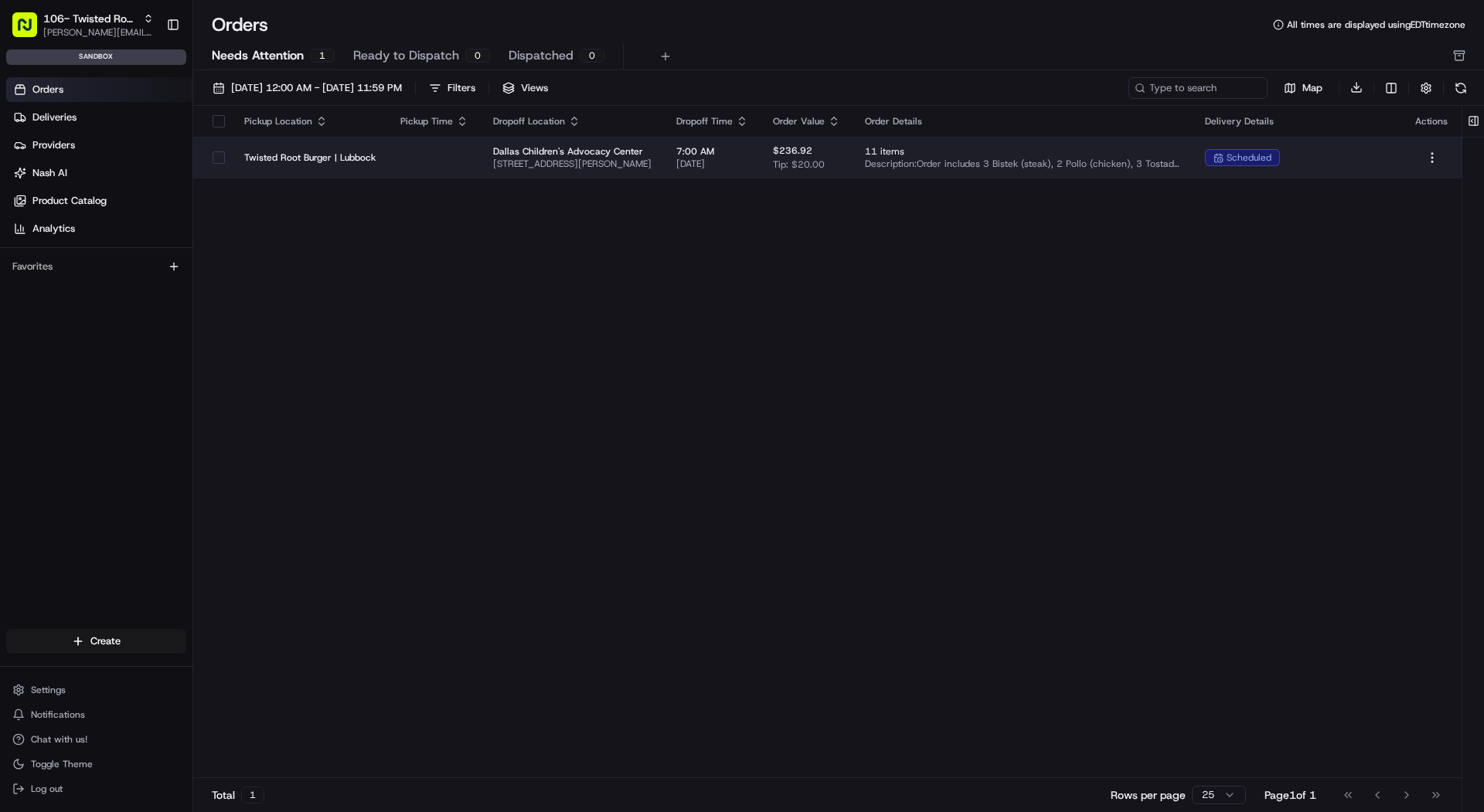
click at [497, 153] on span "Dallas Children's Advocacy Center" at bounding box center [573, 151] width 159 height 13
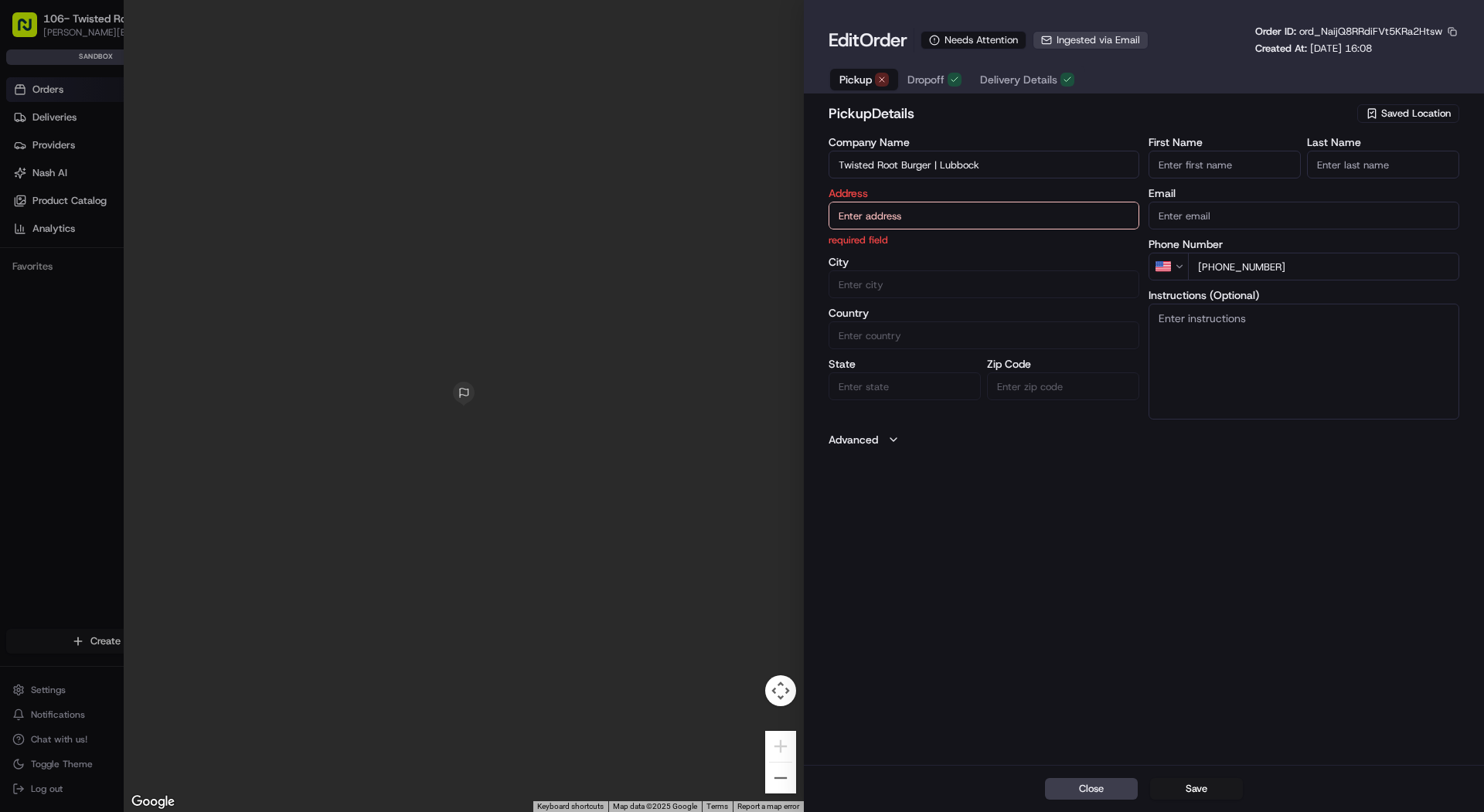
click at [1014, 79] on span "Delivery Details" at bounding box center [1018, 79] width 77 height 16
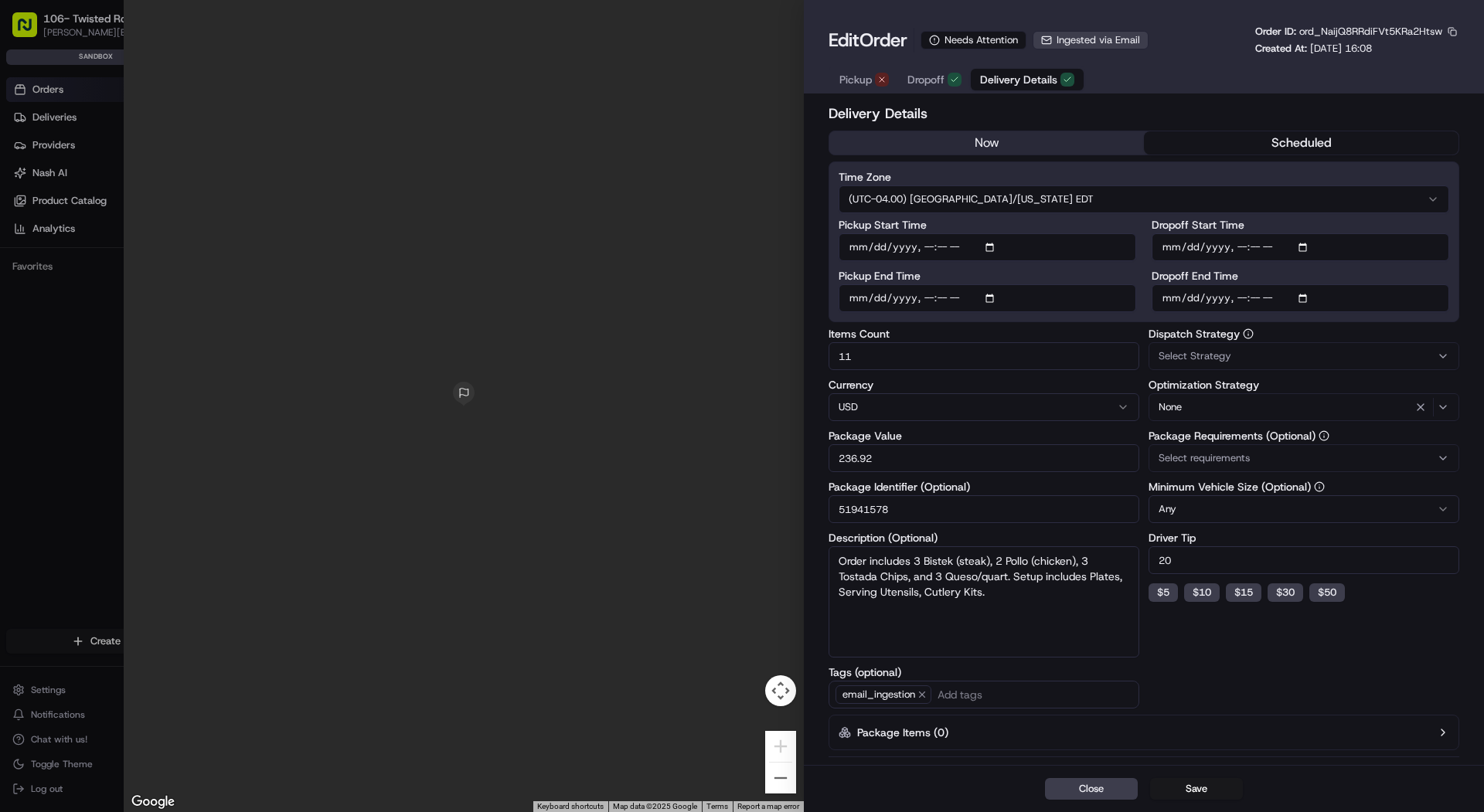
type input "1"
click at [54, 253] on div at bounding box center [742, 406] width 1484 height 812
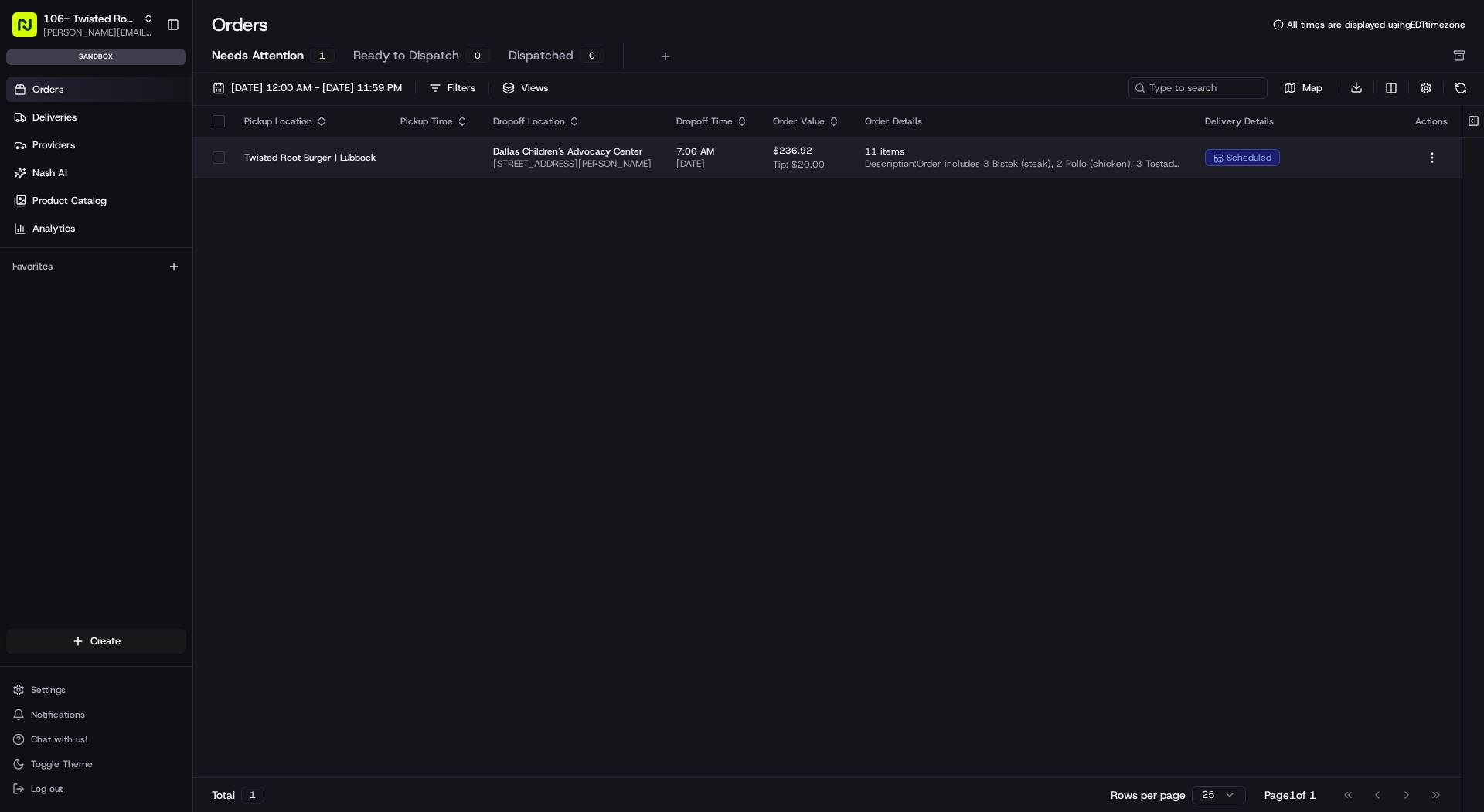
click at [615, 167] on span "[STREET_ADDRESS][PERSON_NAME]" at bounding box center [573, 163] width 159 height 13
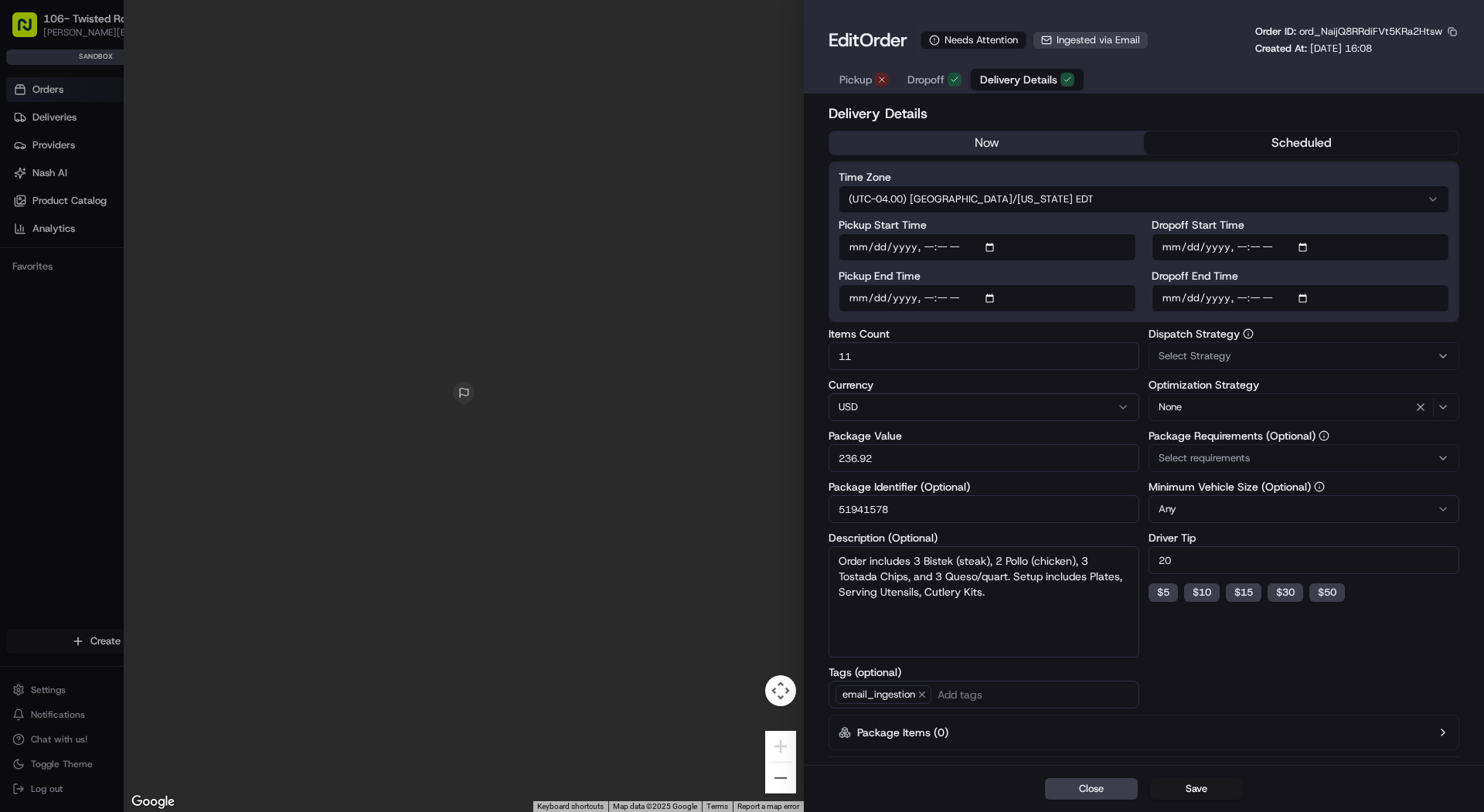
type input "1"
click at [23, 167] on div at bounding box center [742, 406] width 1484 height 812
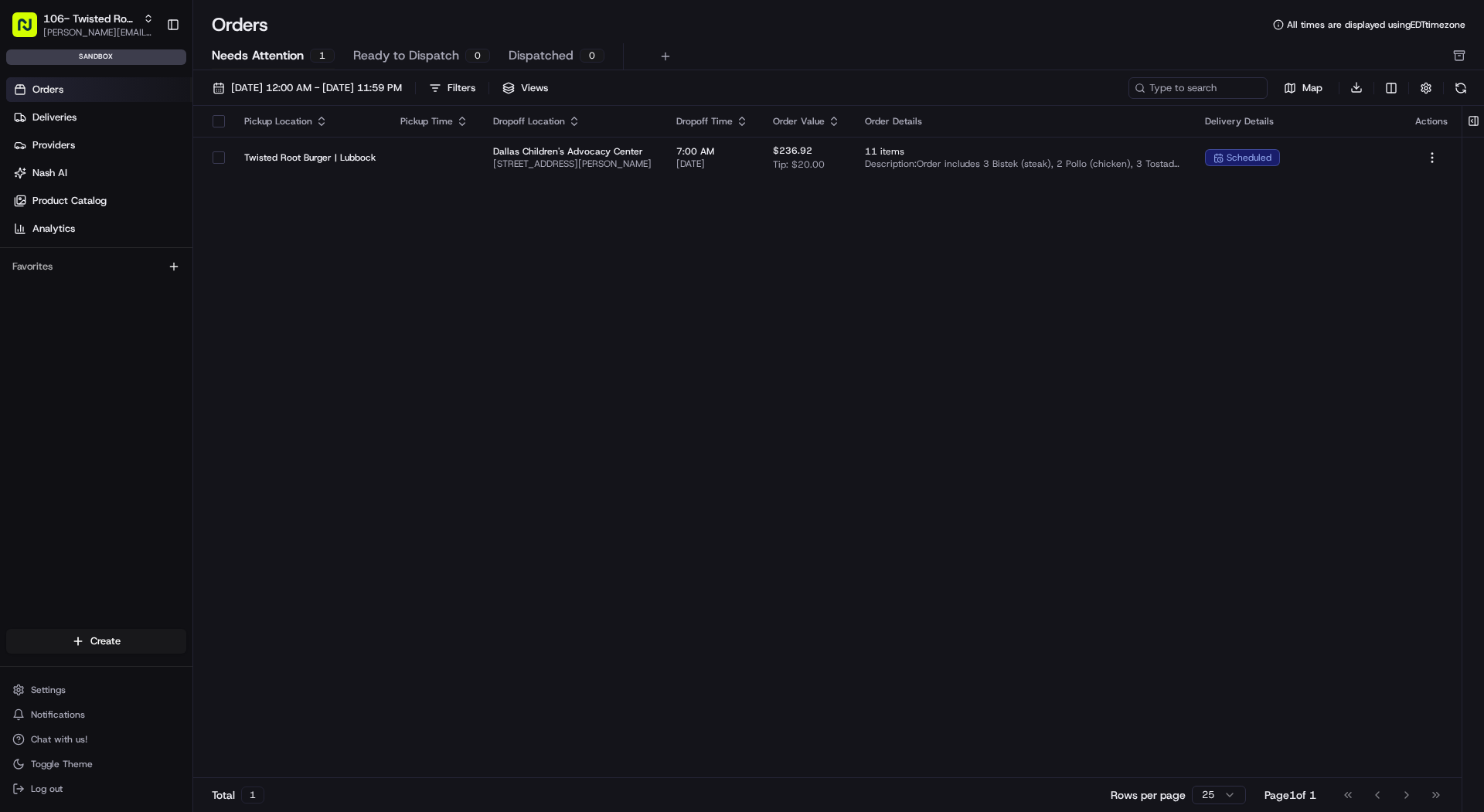
click at [23, 167] on icon at bounding box center [20, 173] width 13 height 13
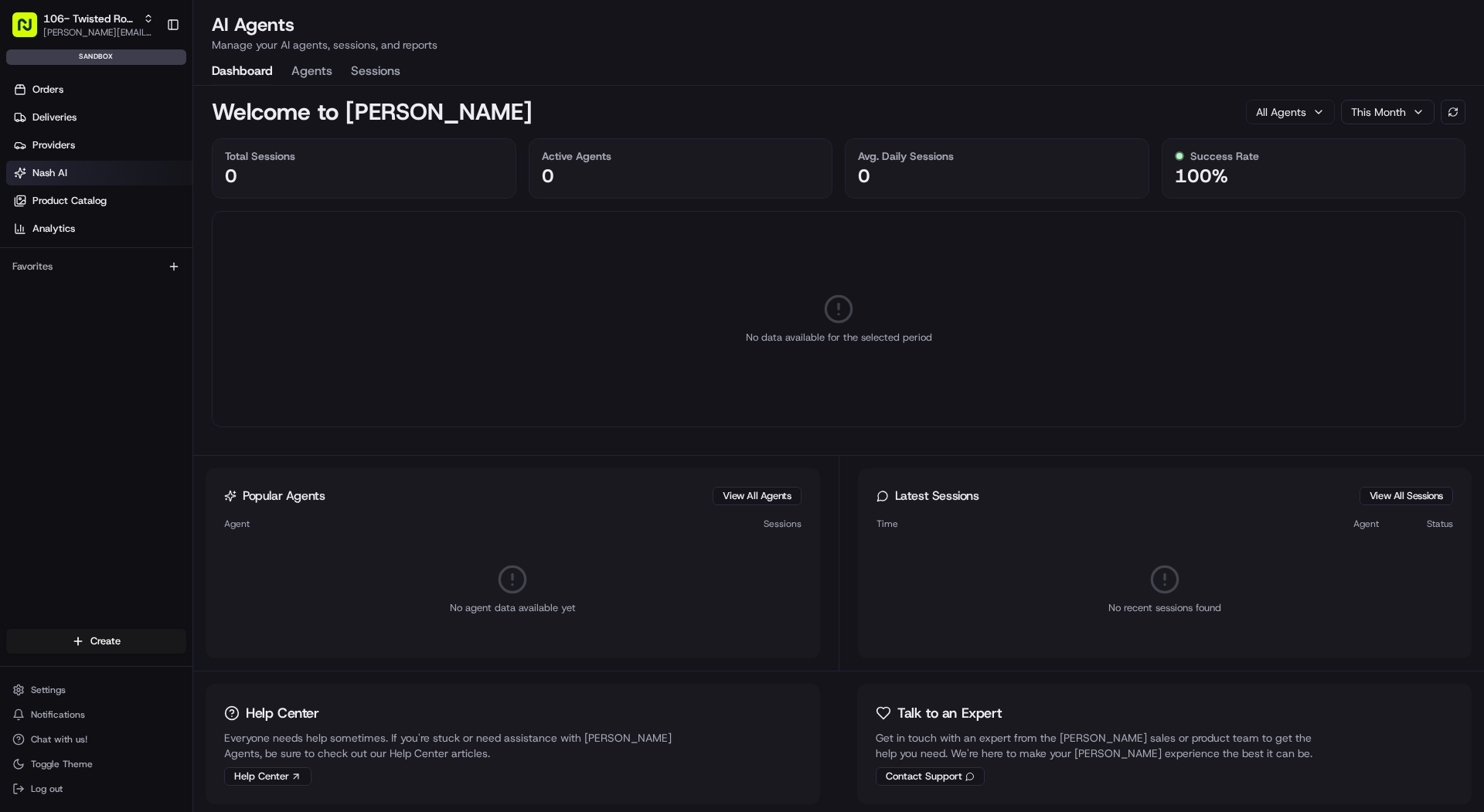
click at [321, 90] on div "Welcome to Nash AI All Agents This Month" at bounding box center [838, 106] width 1253 height 40
click at [306, 66] on button "Agents" at bounding box center [312, 71] width 41 height 26
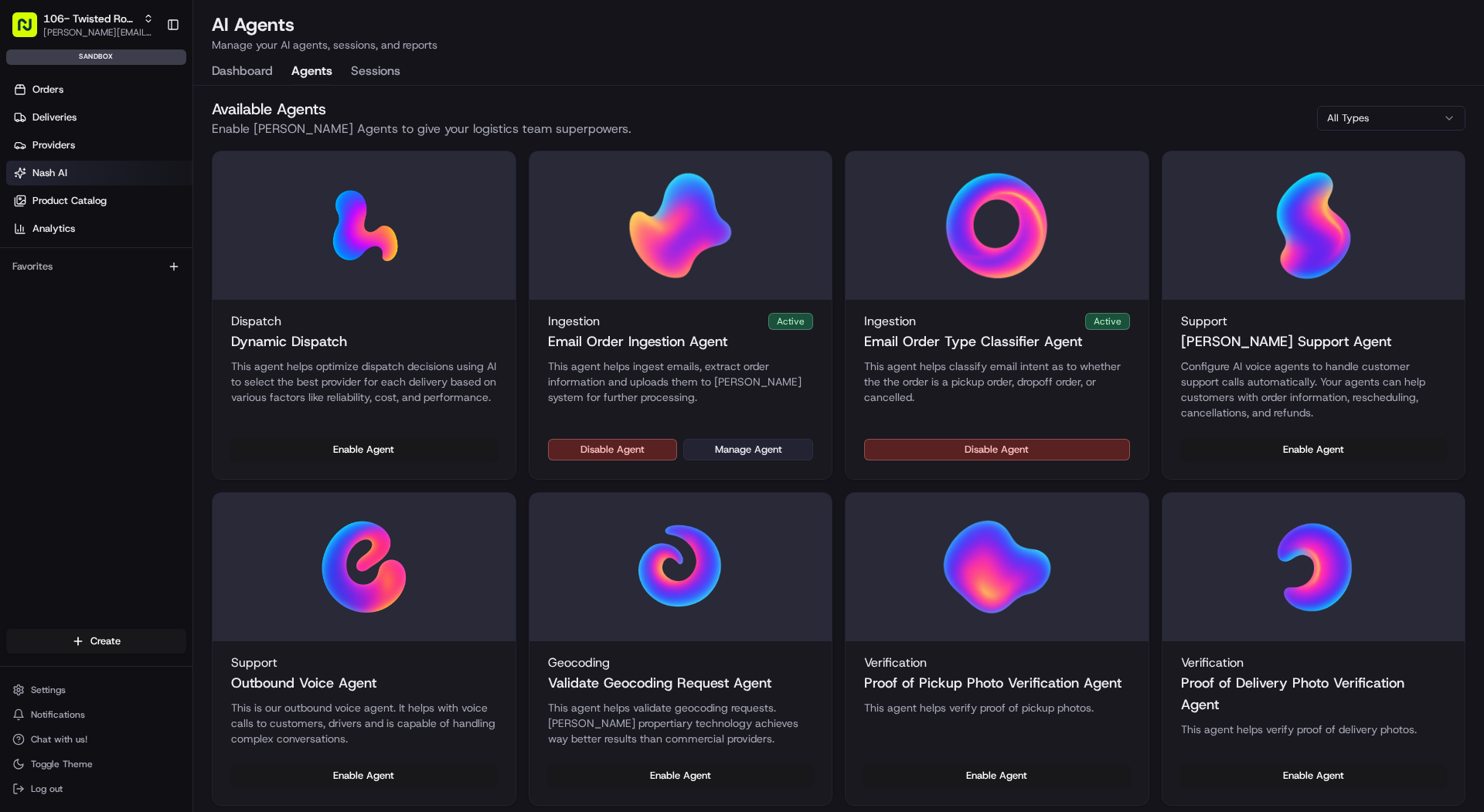
click at [751, 451] on button "Manage Agent" at bounding box center [748, 449] width 130 height 22
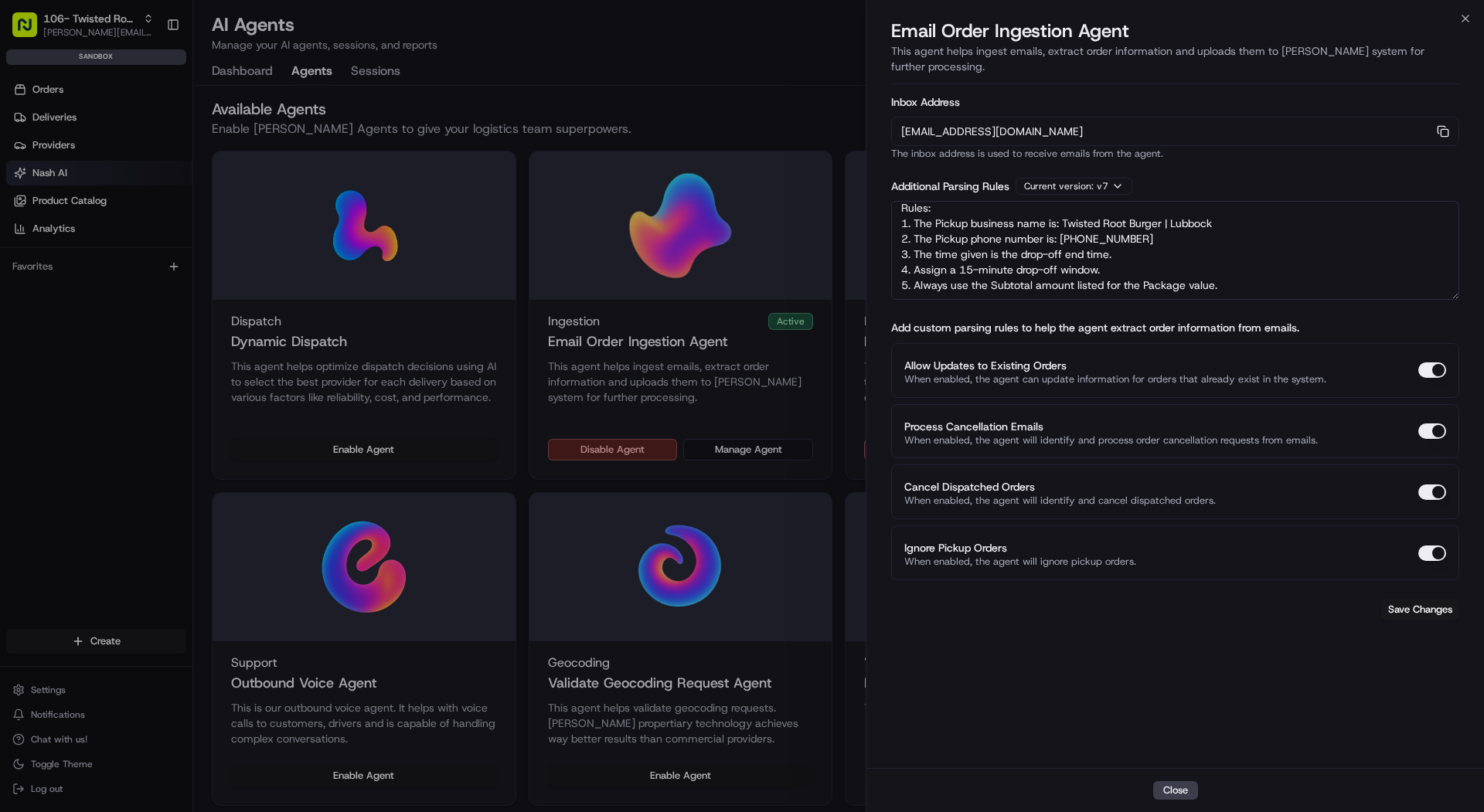
scroll to position [22, 0]
click at [1165, 228] on textarea "Rules: 1. The Pickup business name is: Twisted Root Burger | Lubbock 2. The Pic…" at bounding box center [1175, 249] width 568 height 99
click at [907, 251] on textarea "Rules: 1. The Pickup business name is: Twisted Root Burger | Lubbock 2. The Pic…" at bounding box center [1175, 249] width 568 height 99
click at [908, 275] on textarea "Rules: 1. The Pickup business name is: Twisted Root Burger | Lubbock 2. The Pic…" at bounding box center [1175, 249] width 568 height 99
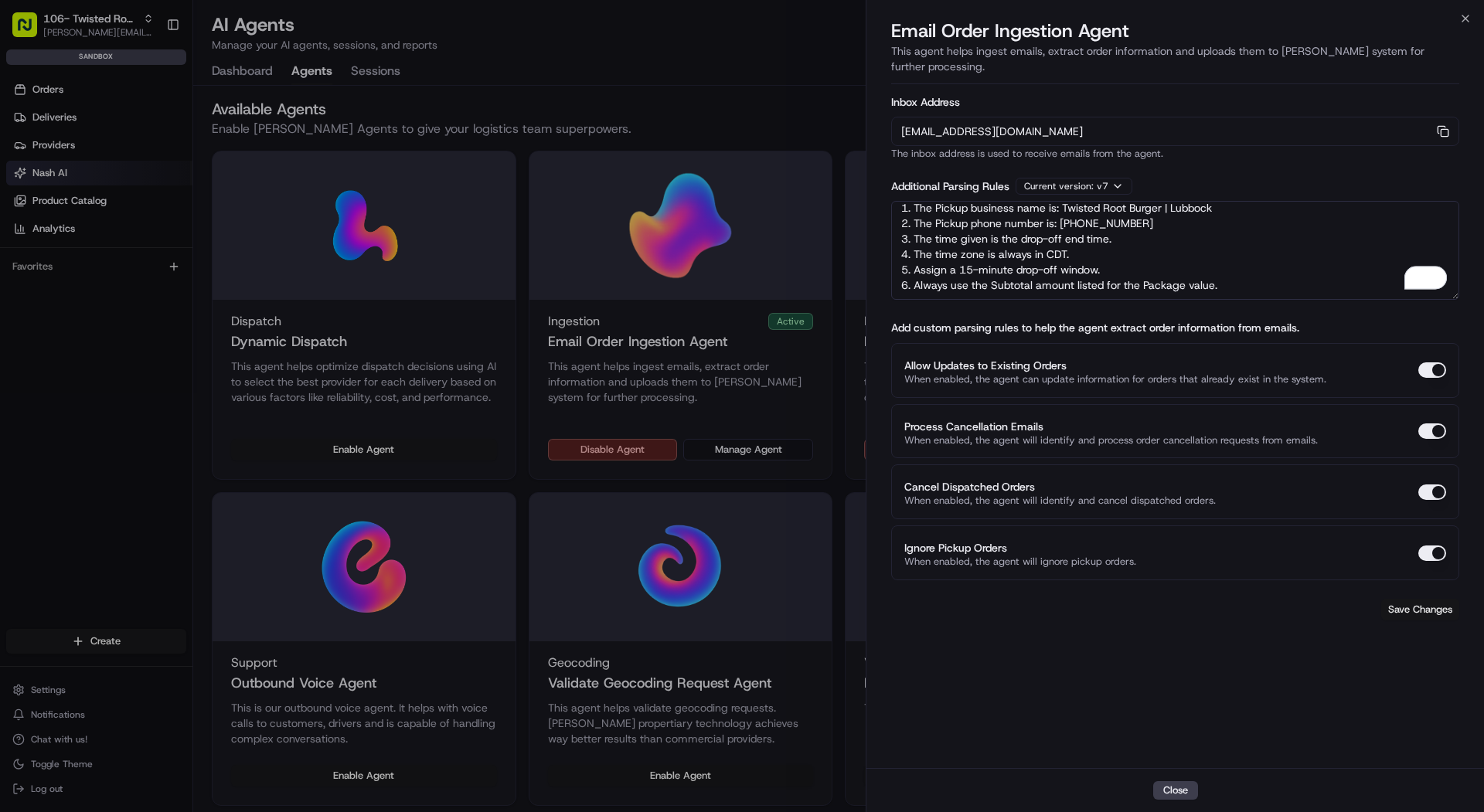
type textarea "Rules: 1. The Pickup business name is: Twisted Root Burger | Lubbock 2. The Pic…"
click at [1423, 599] on button "Save Changes" at bounding box center [1420, 609] width 78 height 22
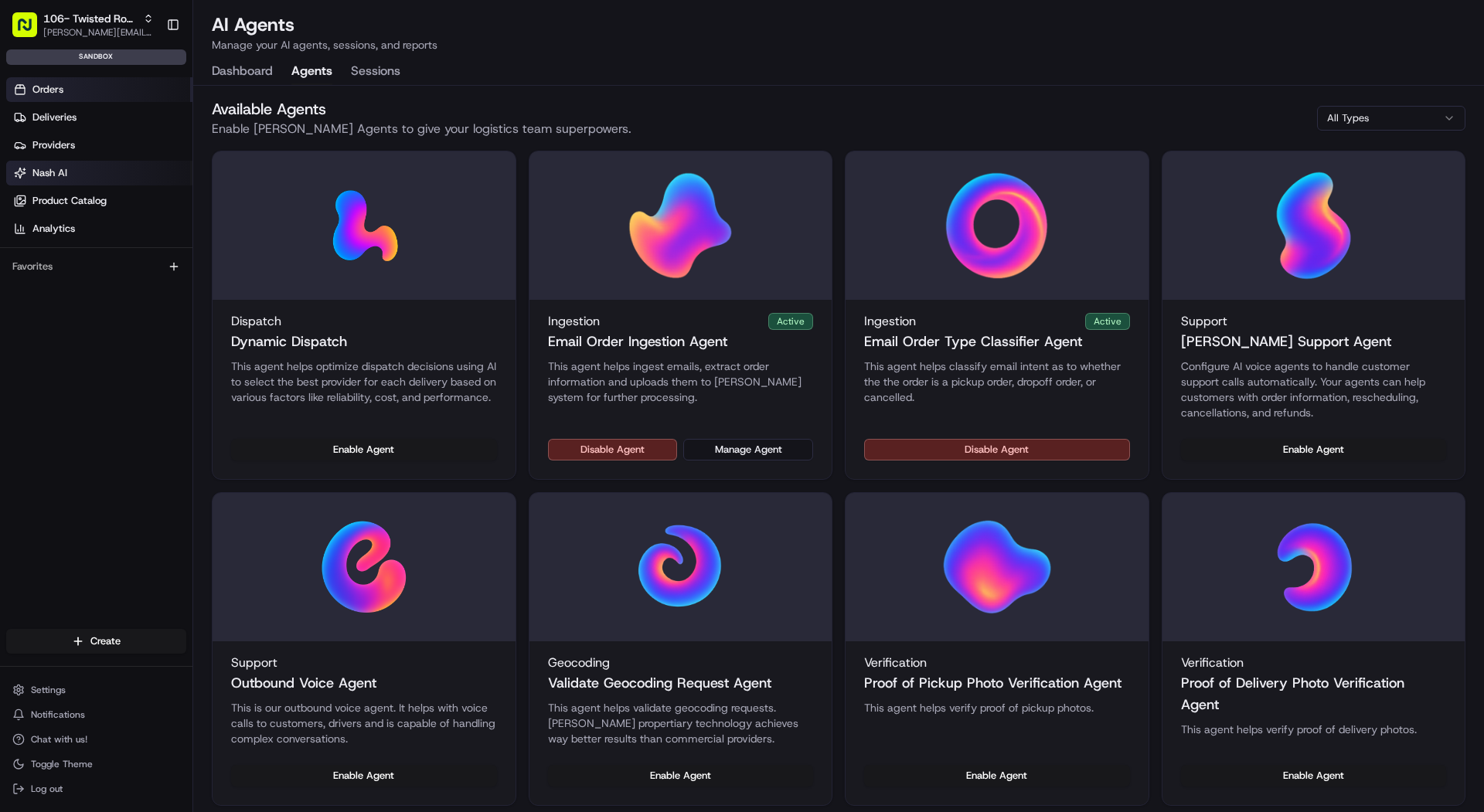
click at [131, 88] on link "Orders" at bounding box center [99, 89] width 186 height 24
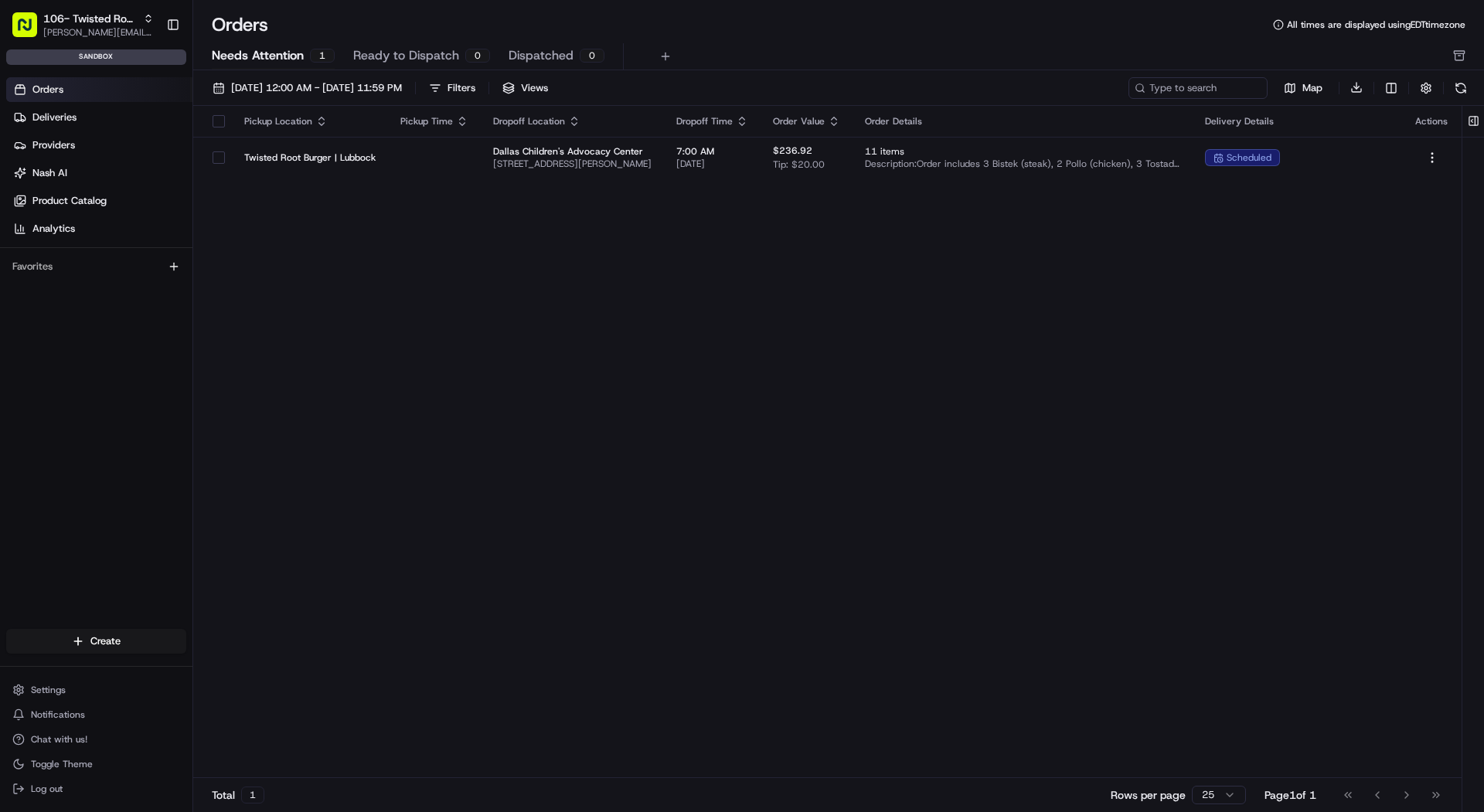
click at [285, 63] on span "Needs Attention" at bounding box center [257, 55] width 92 height 19
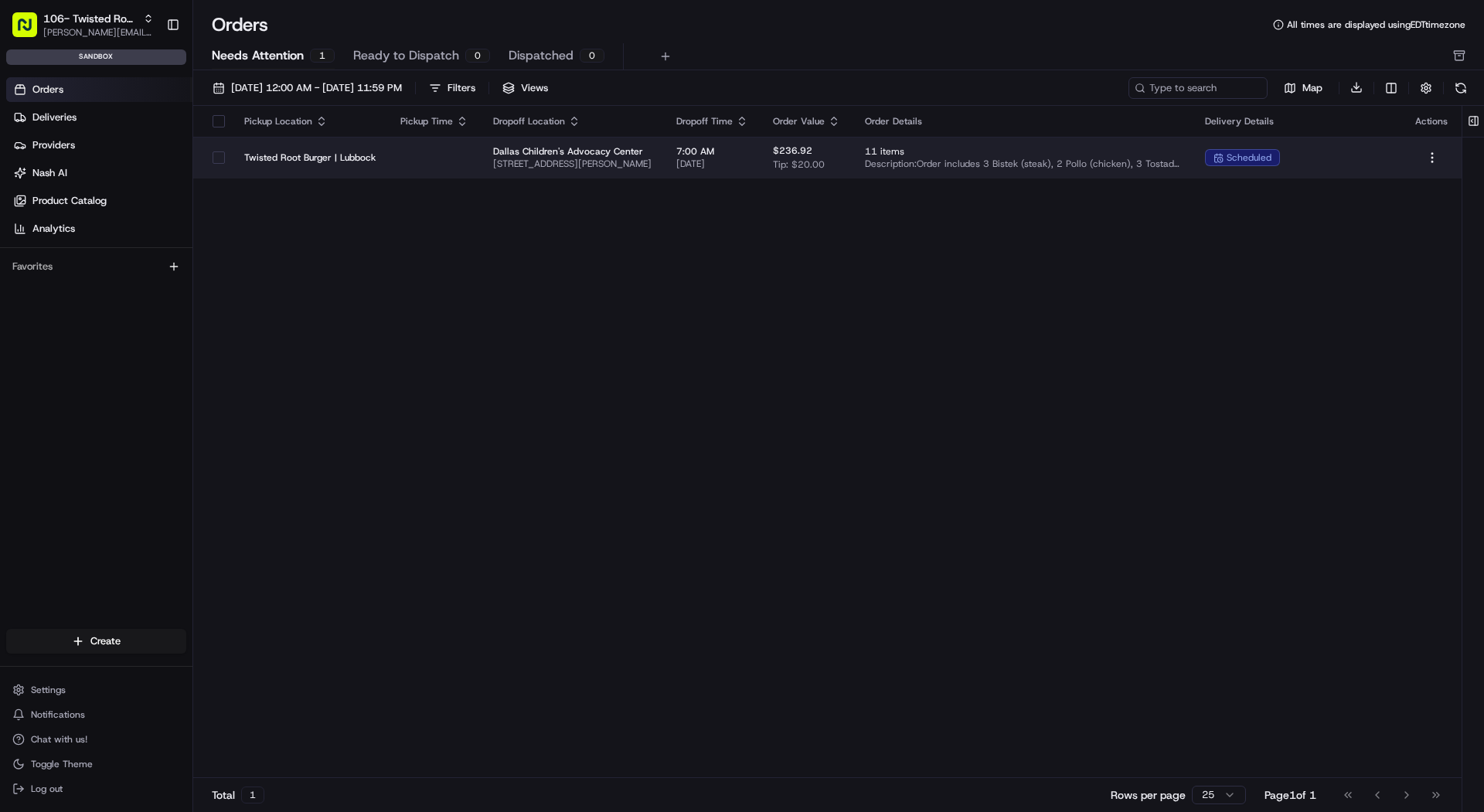
click at [382, 157] on td "Twisted Root Burger | Lubbock" at bounding box center [309, 158] width 156 height 42
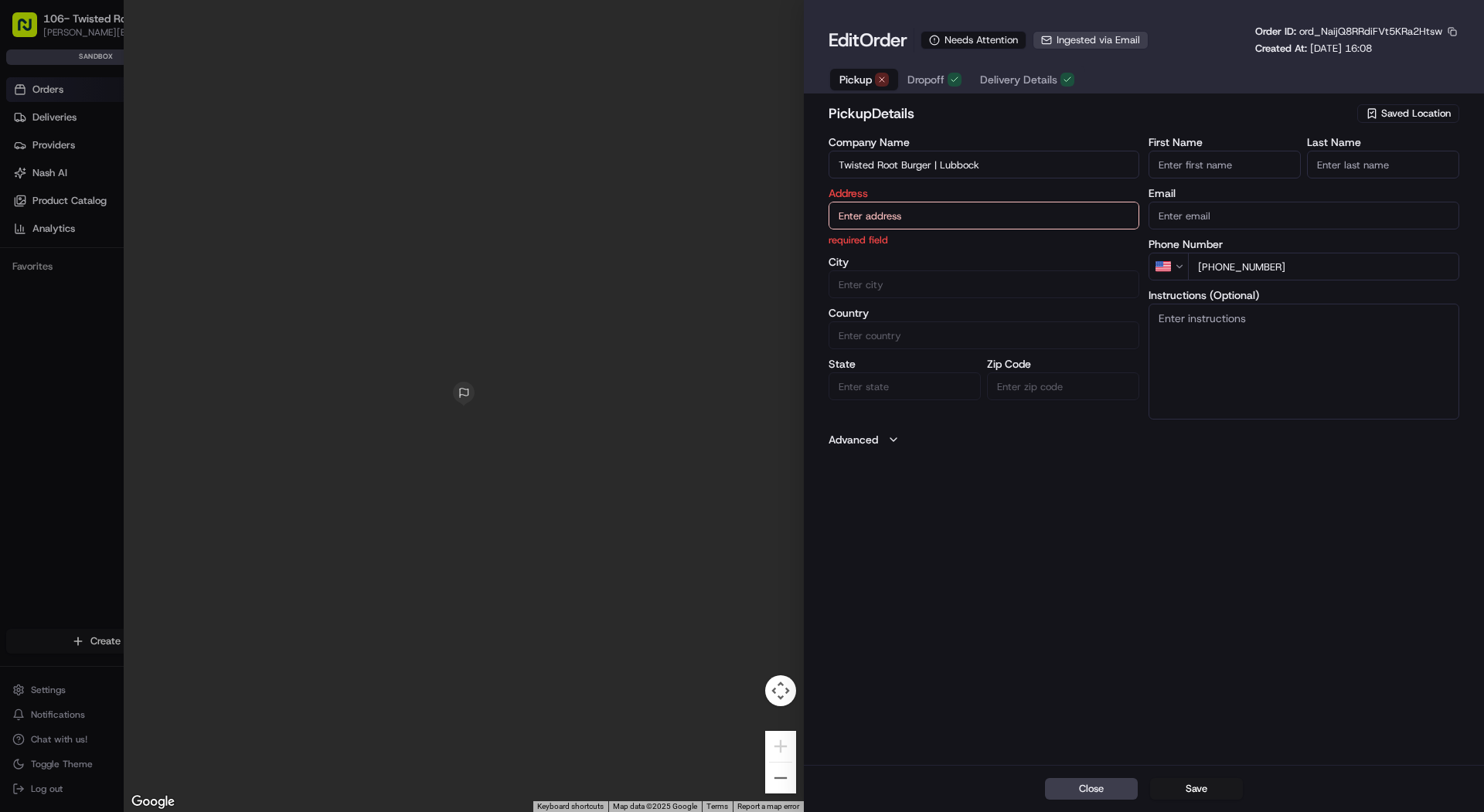
click at [999, 87] on span "Delivery Details" at bounding box center [1018, 79] width 77 height 16
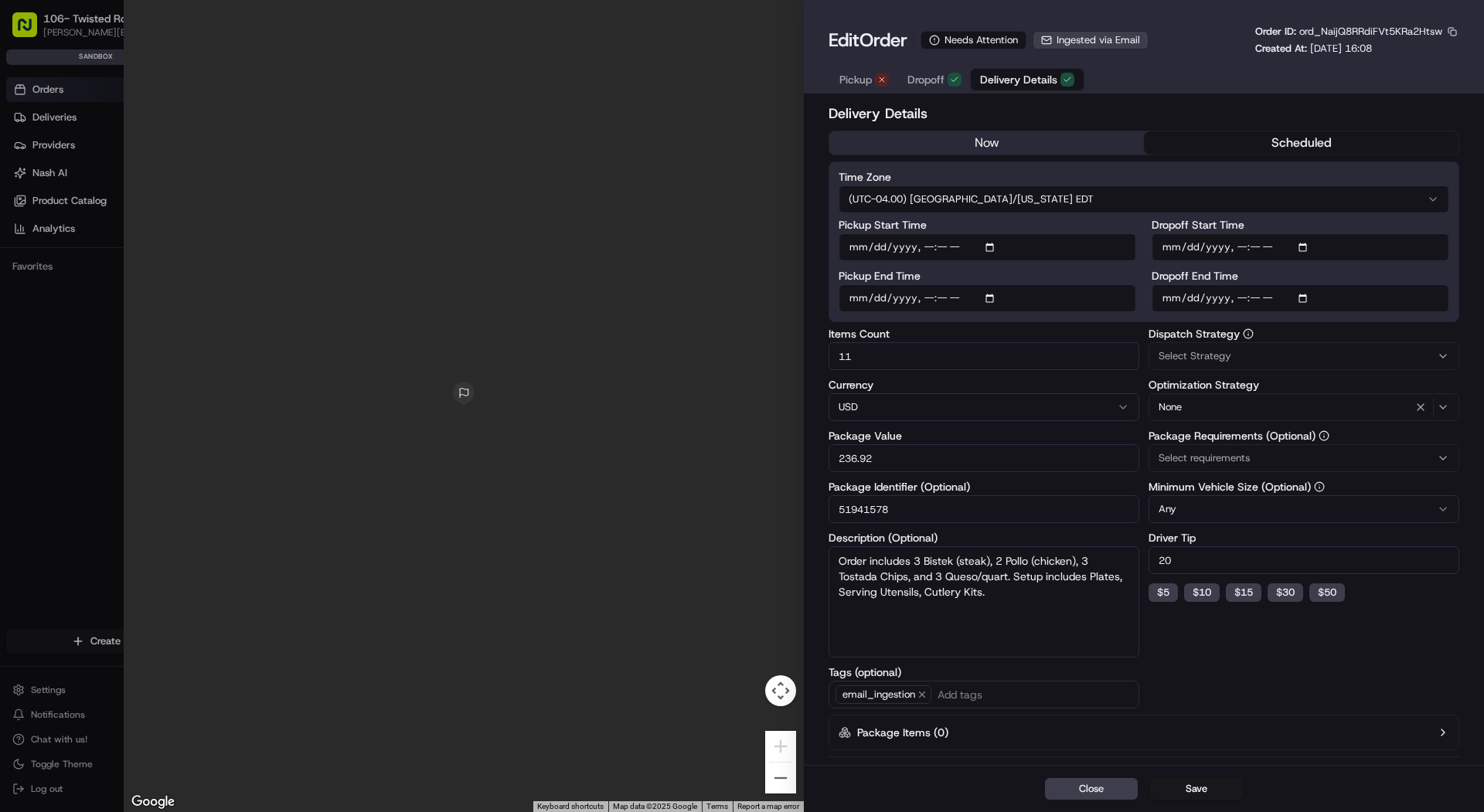
click at [875, 69] on button "Pickup" at bounding box center [863, 79] width 68 height 22
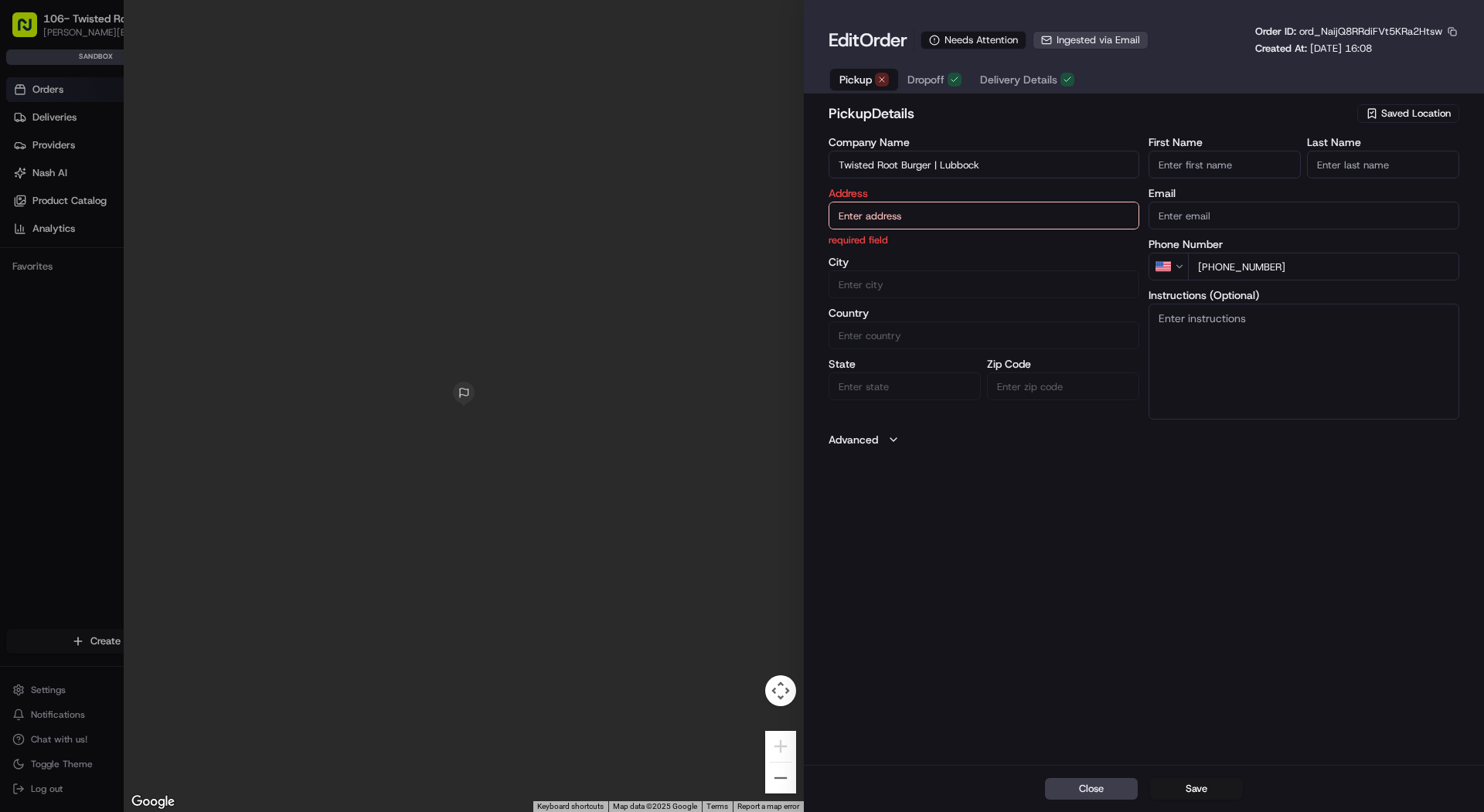
type input "+1"
click at [48, 113] on div at bounding box center [742, 406] width 1484 height 812
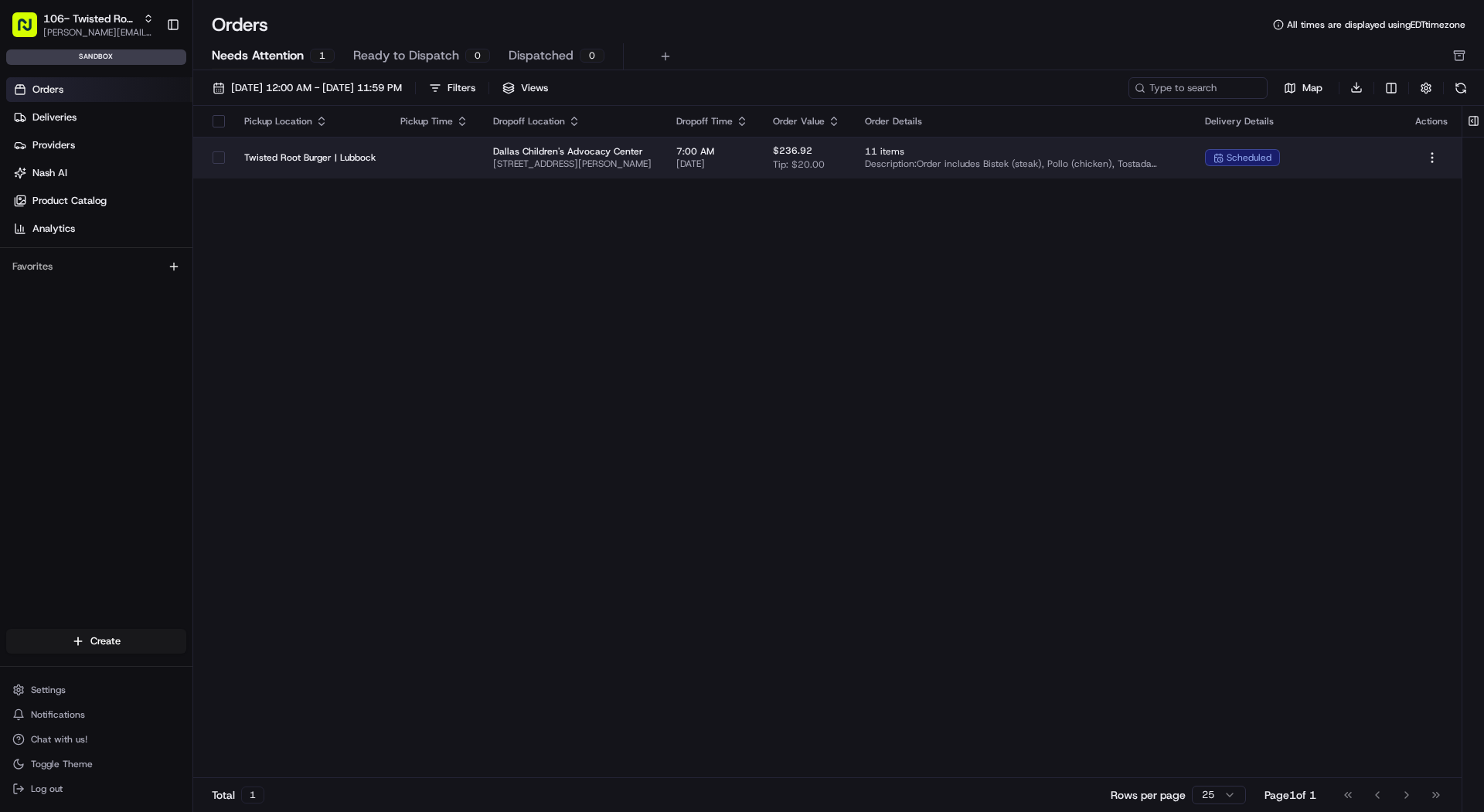
click at [530, 158] on span "[STREET_ADDRESS][PERSON_NAME]" at bounding box center [573, 163] width 159 height 13
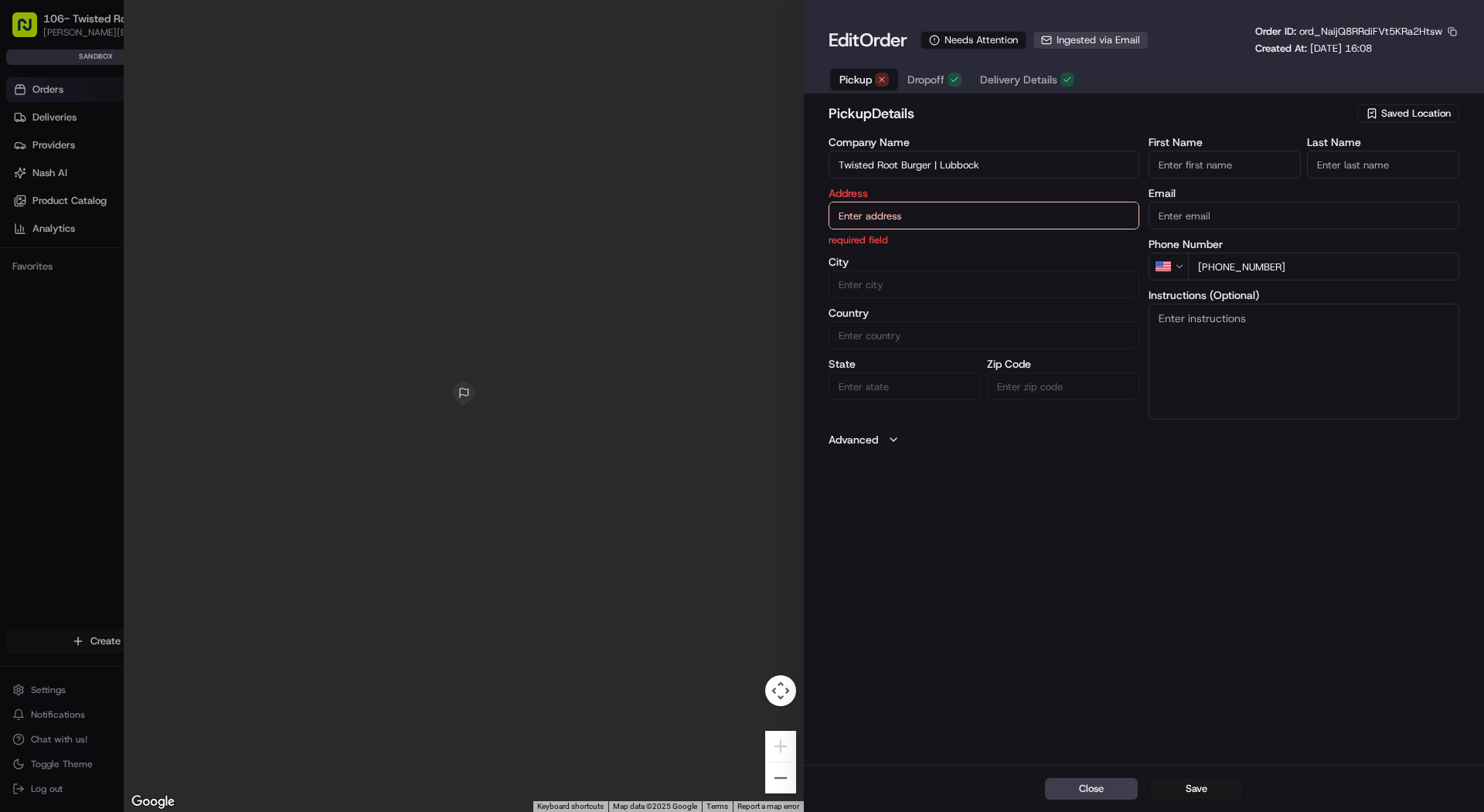
type input "+1"
click at [35, 158] on div at bounding box center [742, 406] width 1484 height 812
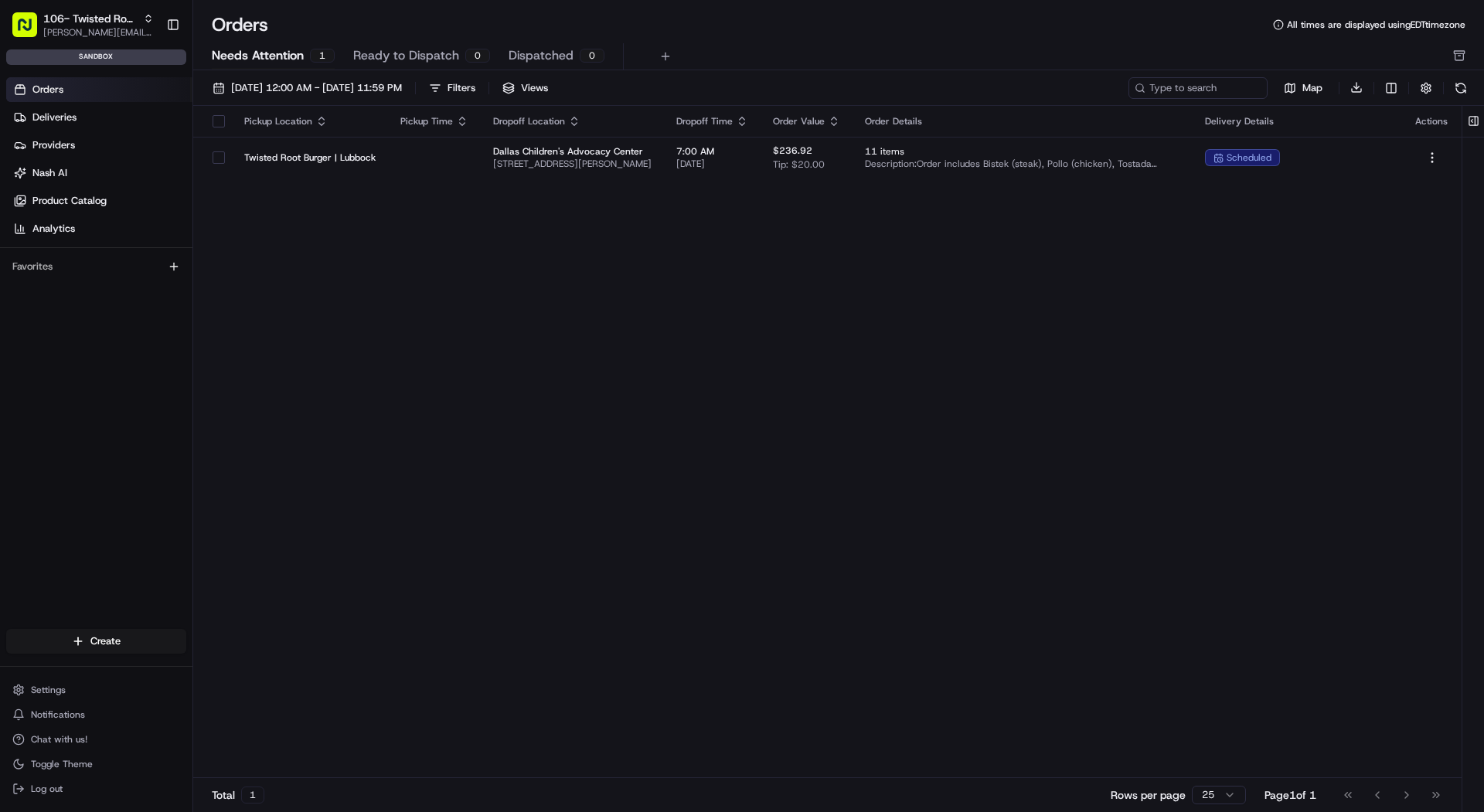
click at [35, 179] on link "Nash AI" at bounding box center [99, 172] width 186 height 24
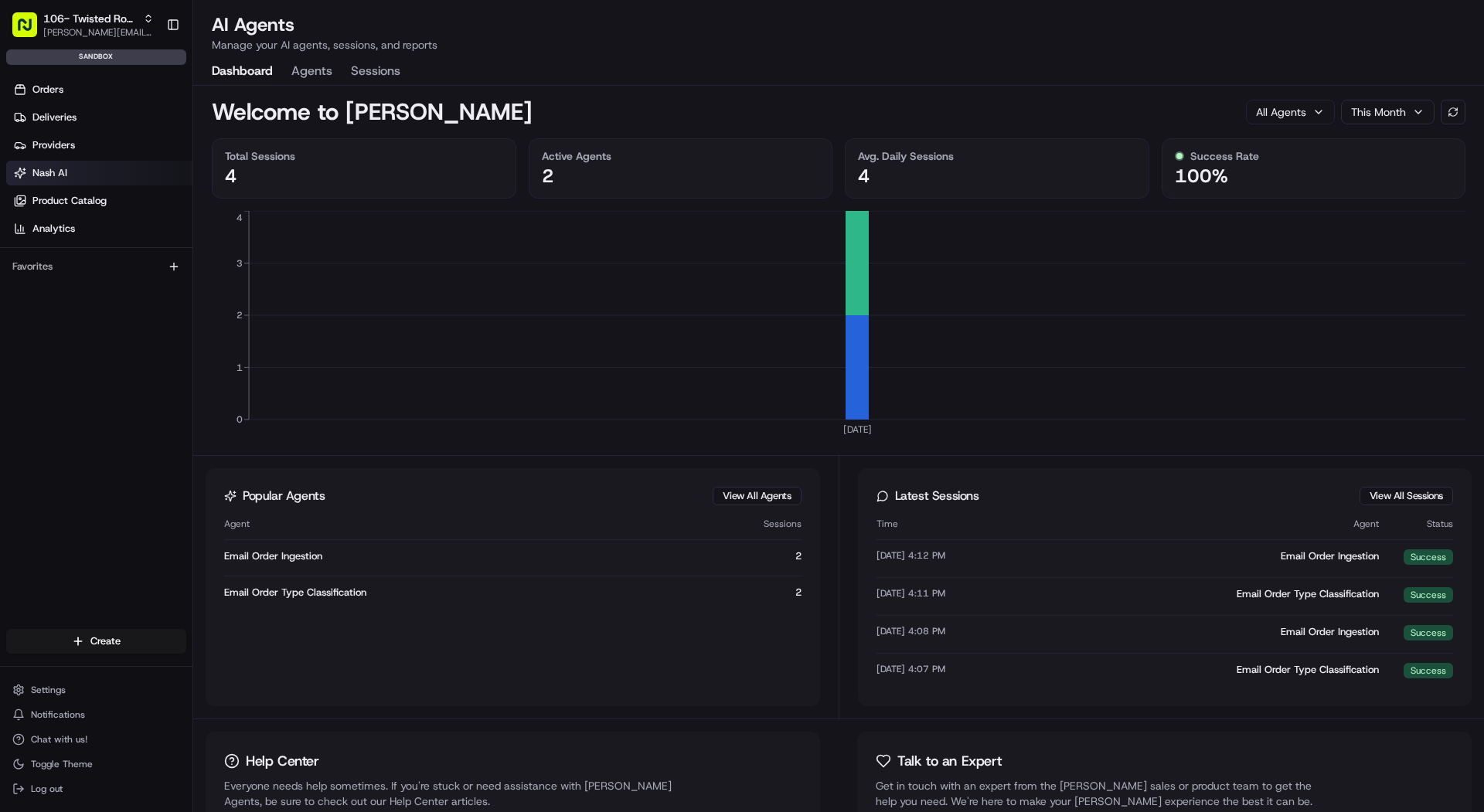
click at [300, 74] on button "Agents" at bounding box center [312, 71] width 41 height 26
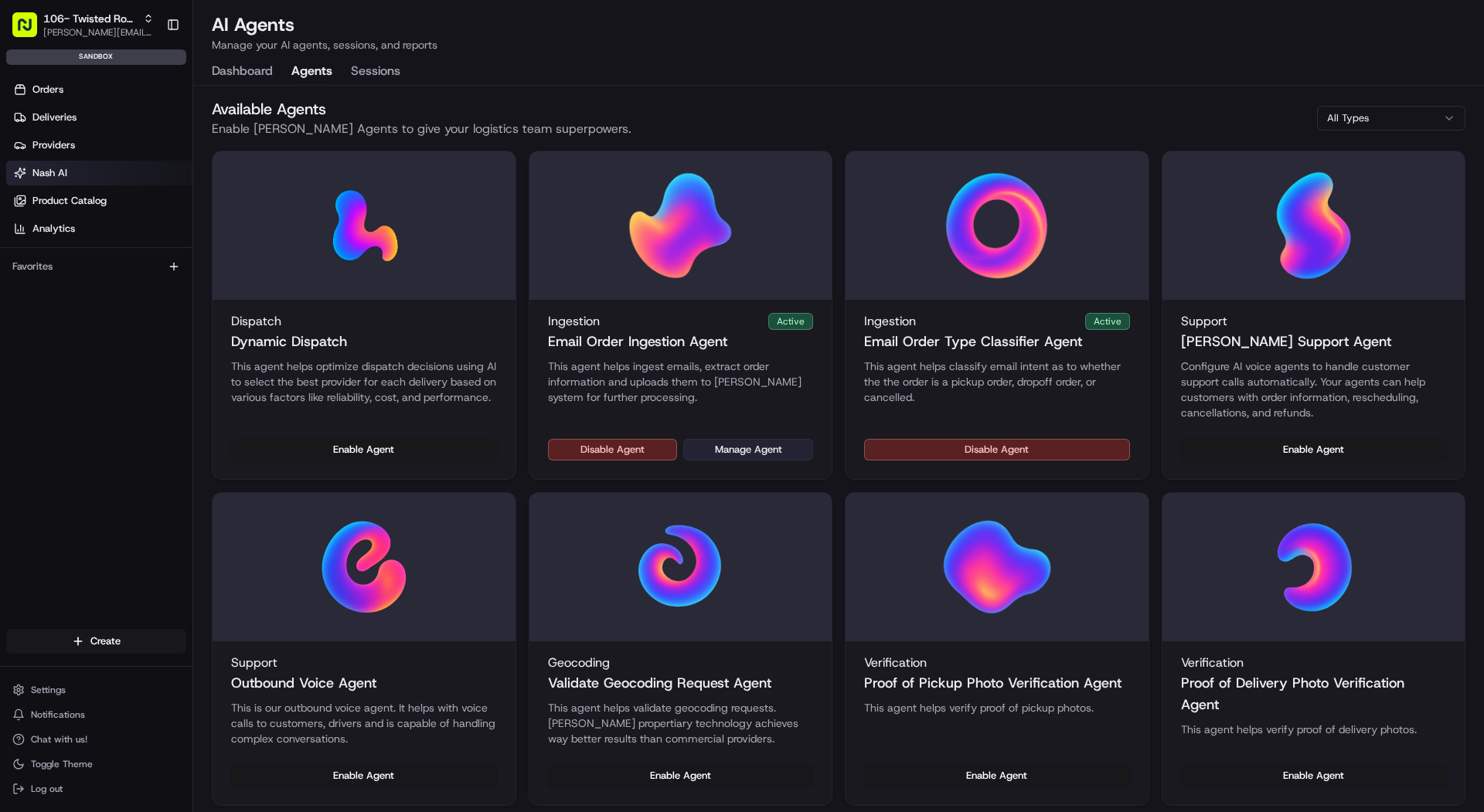
click at [771, 453] on button "Manage Agent" at bounding box center [748, 449] width 130 height 22
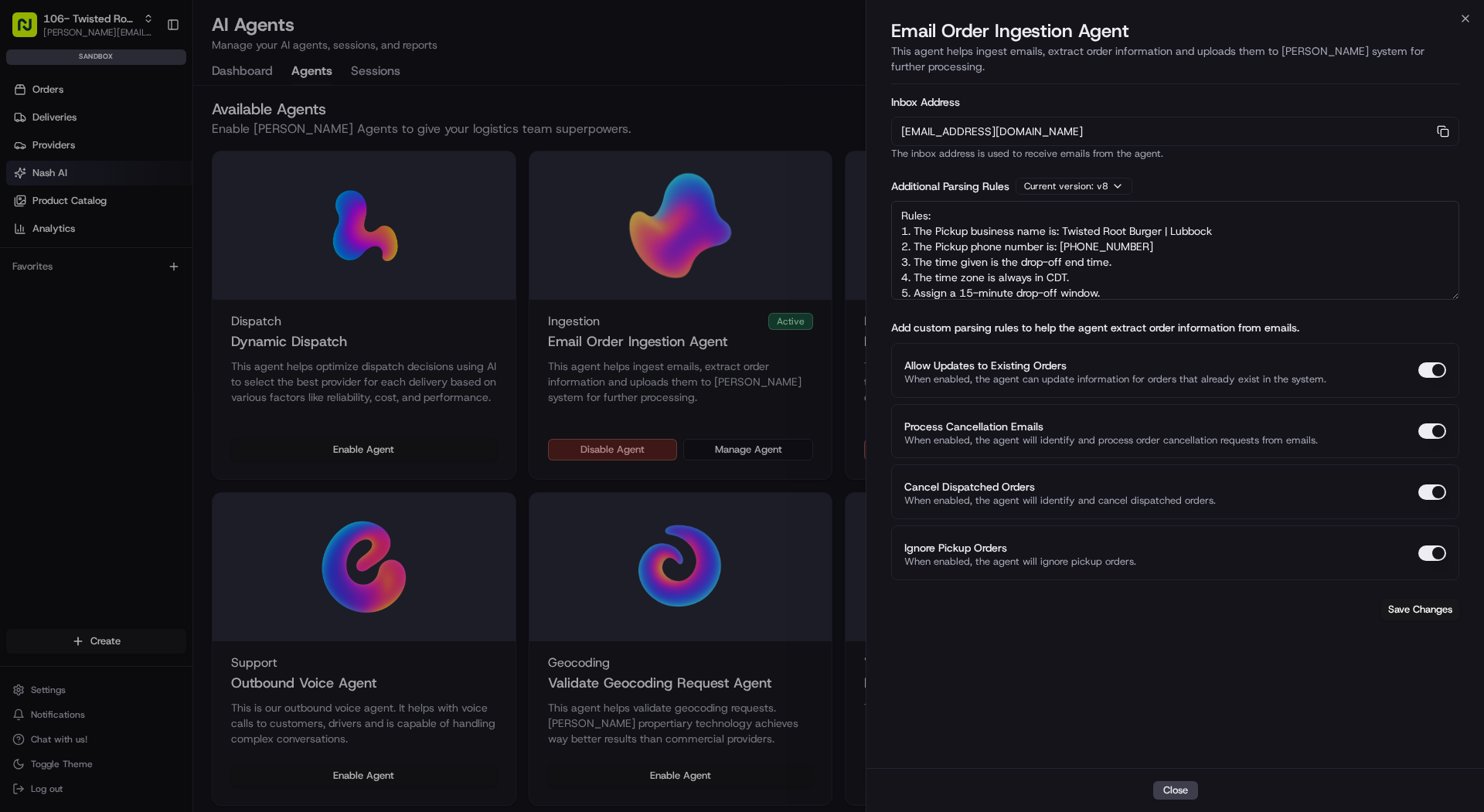
scroll to position [7, 0]
click at [1389, 600] on button "Save Changes" at bounding box center [1420, 609] width 78 height 22
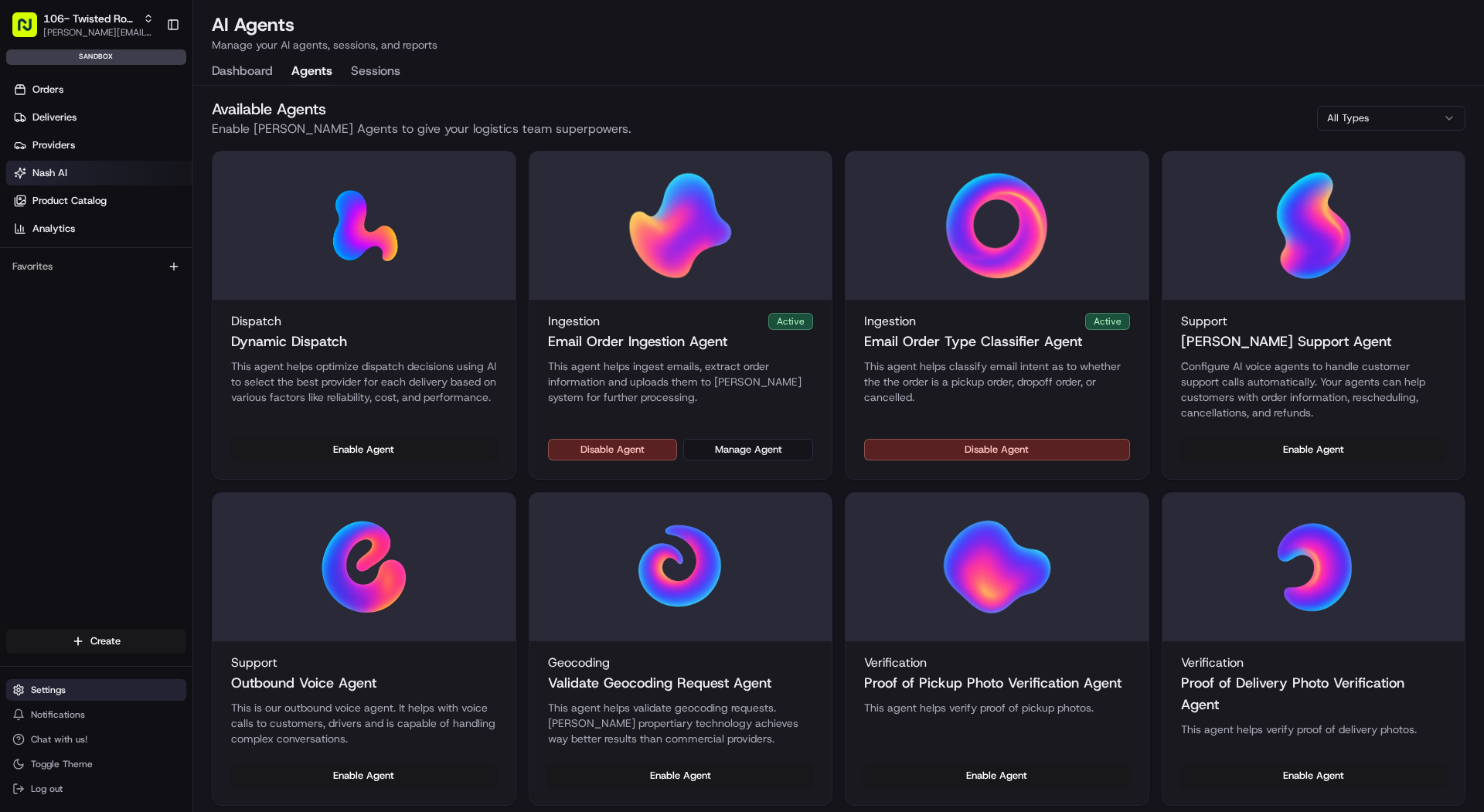
click at [114, 692] on button "Settings" at bounding box center [96, 690] width 180 height 22
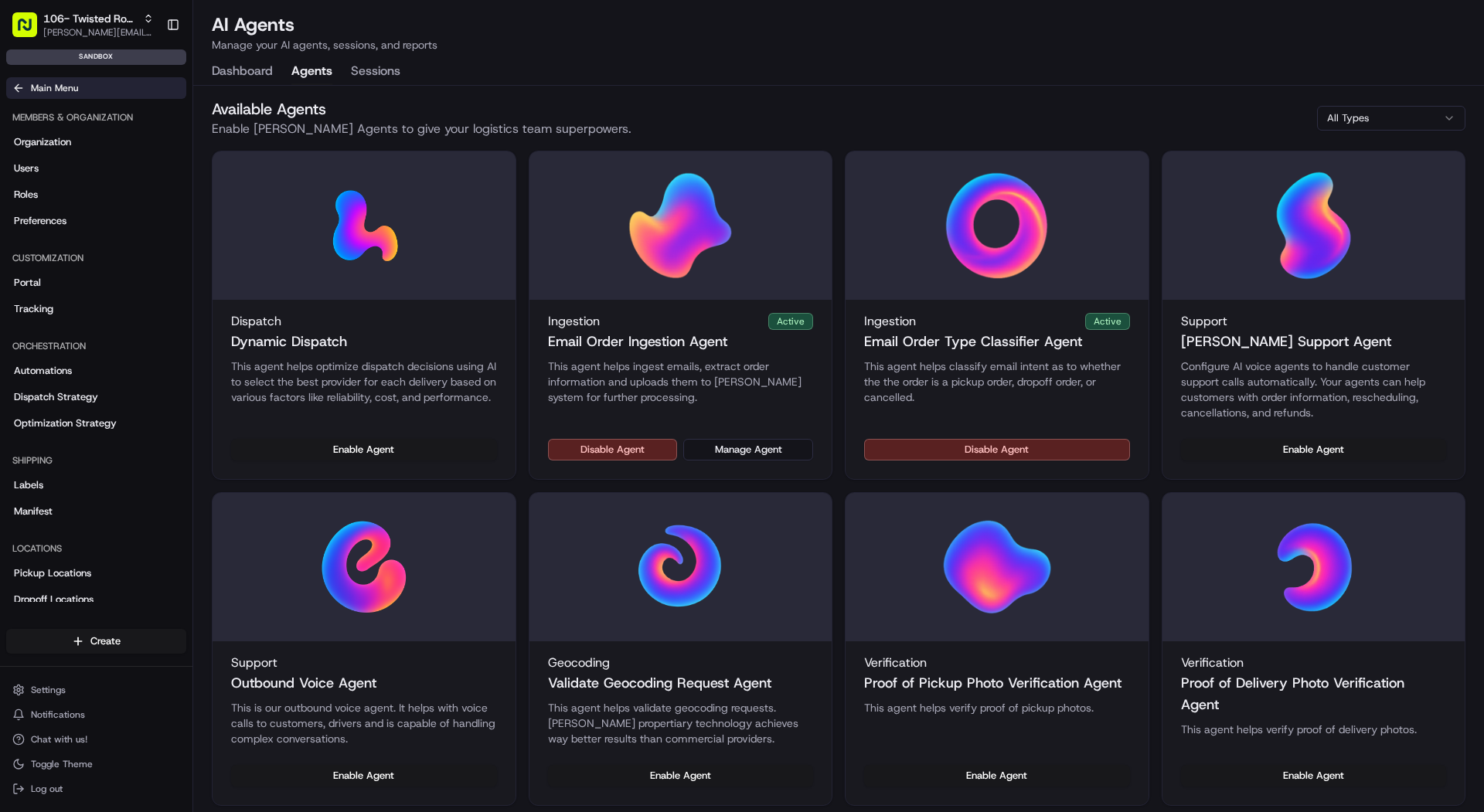
click at [50, 89] on span "Main Menu" at bounding box center [55, 88] width 47 height 13
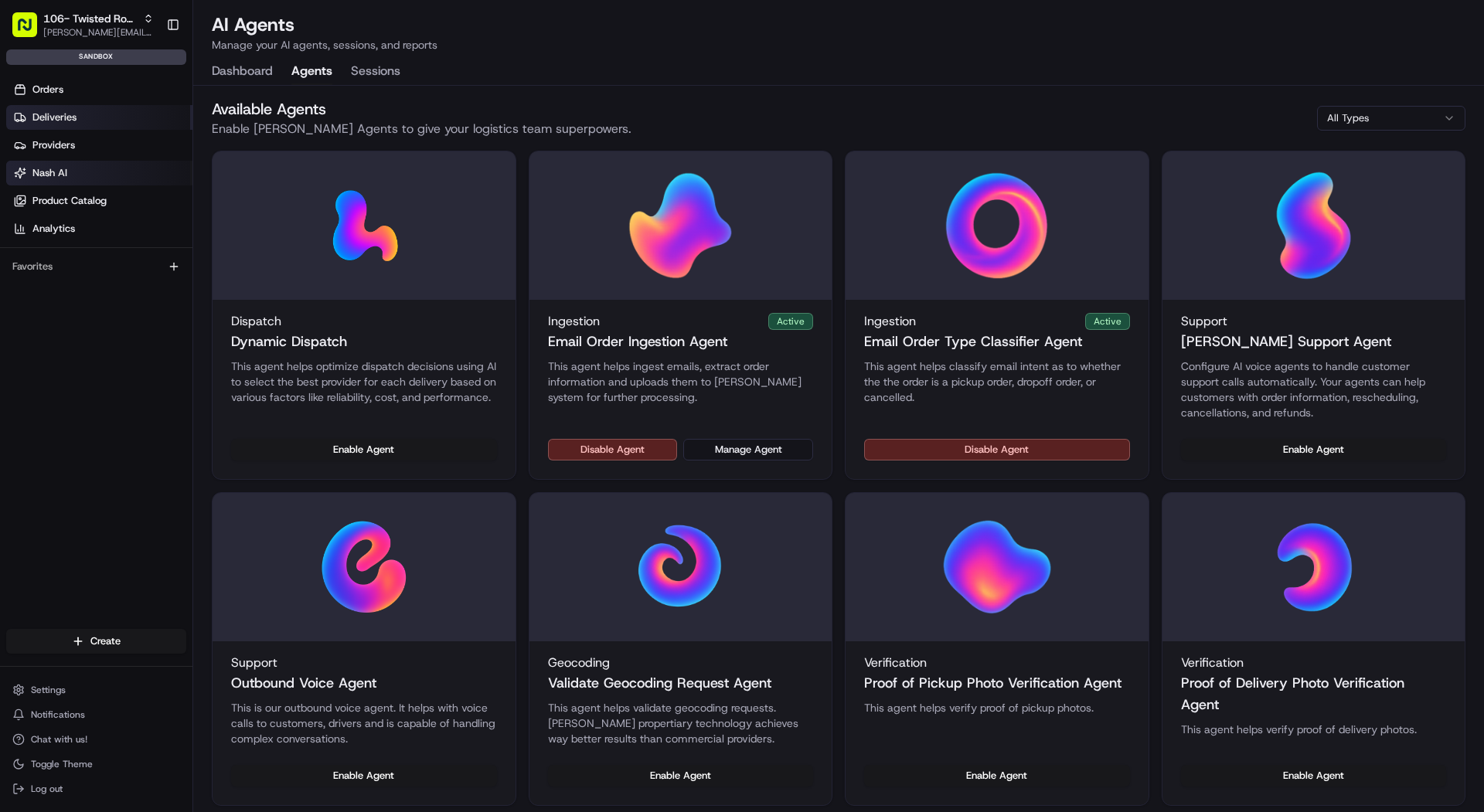
click at [86, 119] on link "Deliveries" at bounding box center [99, 116] width 186 height 24
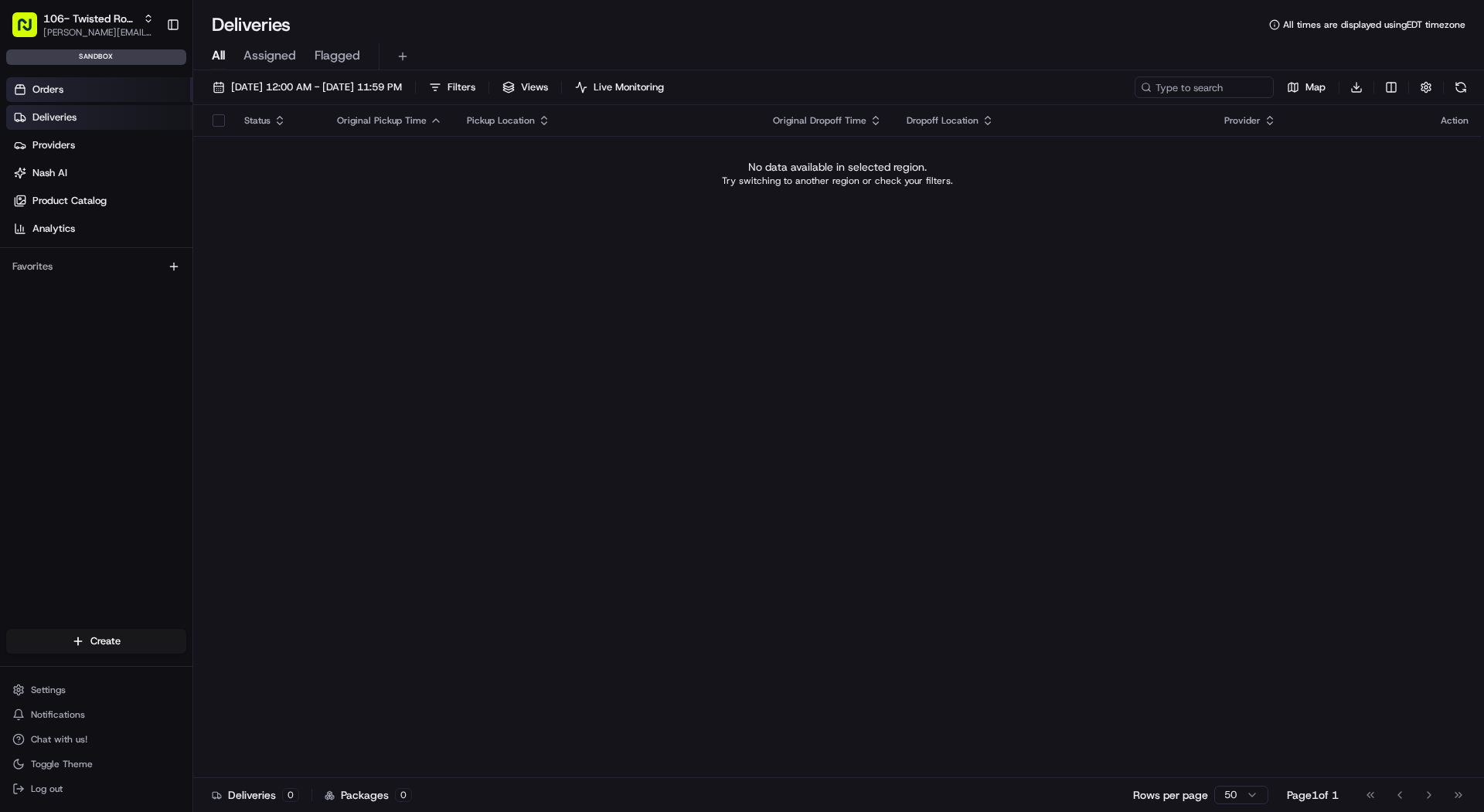
click at [107, 90] on link "Orders" at bounding box center [99, 89] width 186 height 24
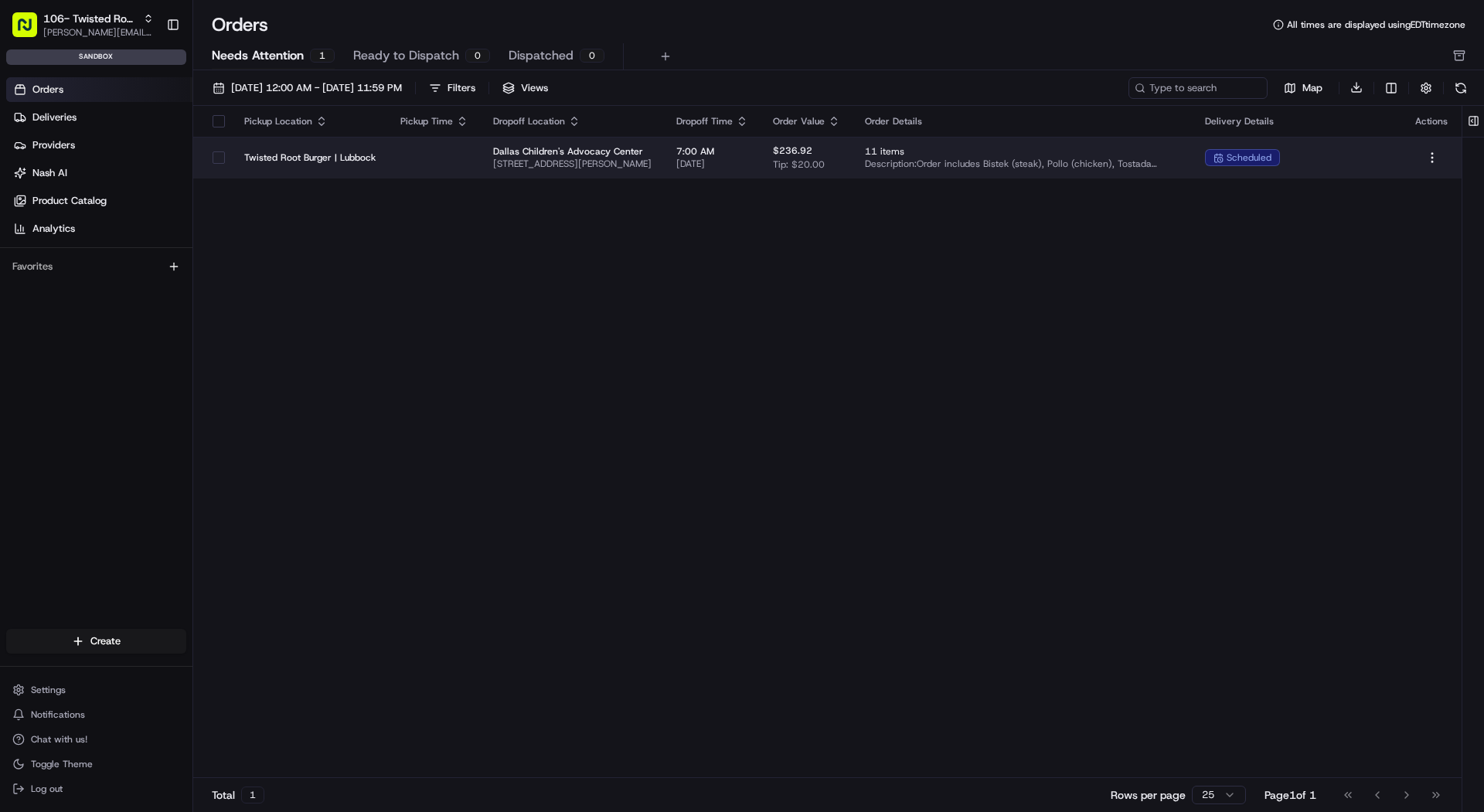
click at [482, 150] on td "Dallas Children's Advocacy Center [STREET_ADDRESS][PERSON_NAME]" at bounding box center [572, 158] width 183 height 42
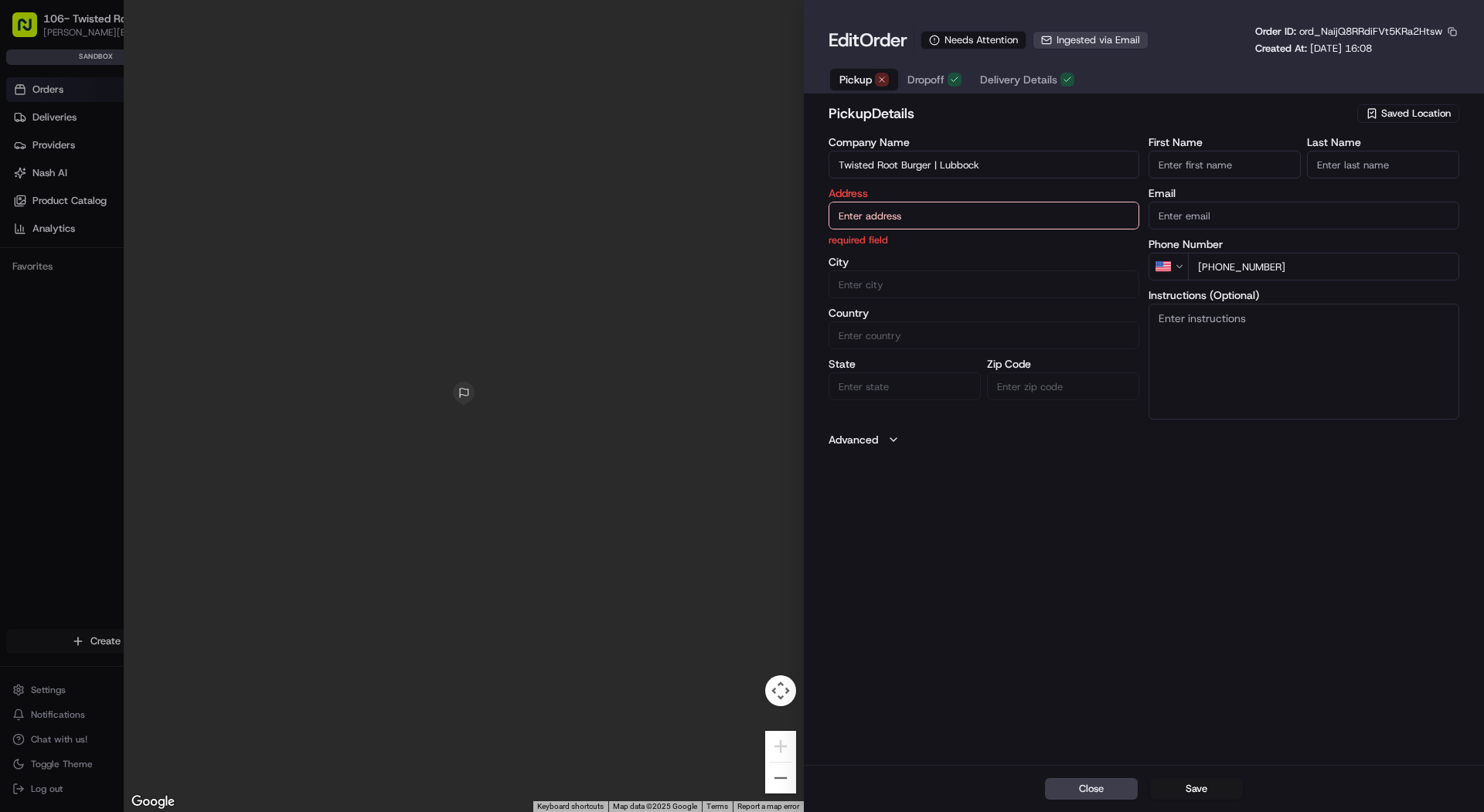
type input "+1"
click at [40, 145] on div at bounding box center [742, 406] width 1484 height 812
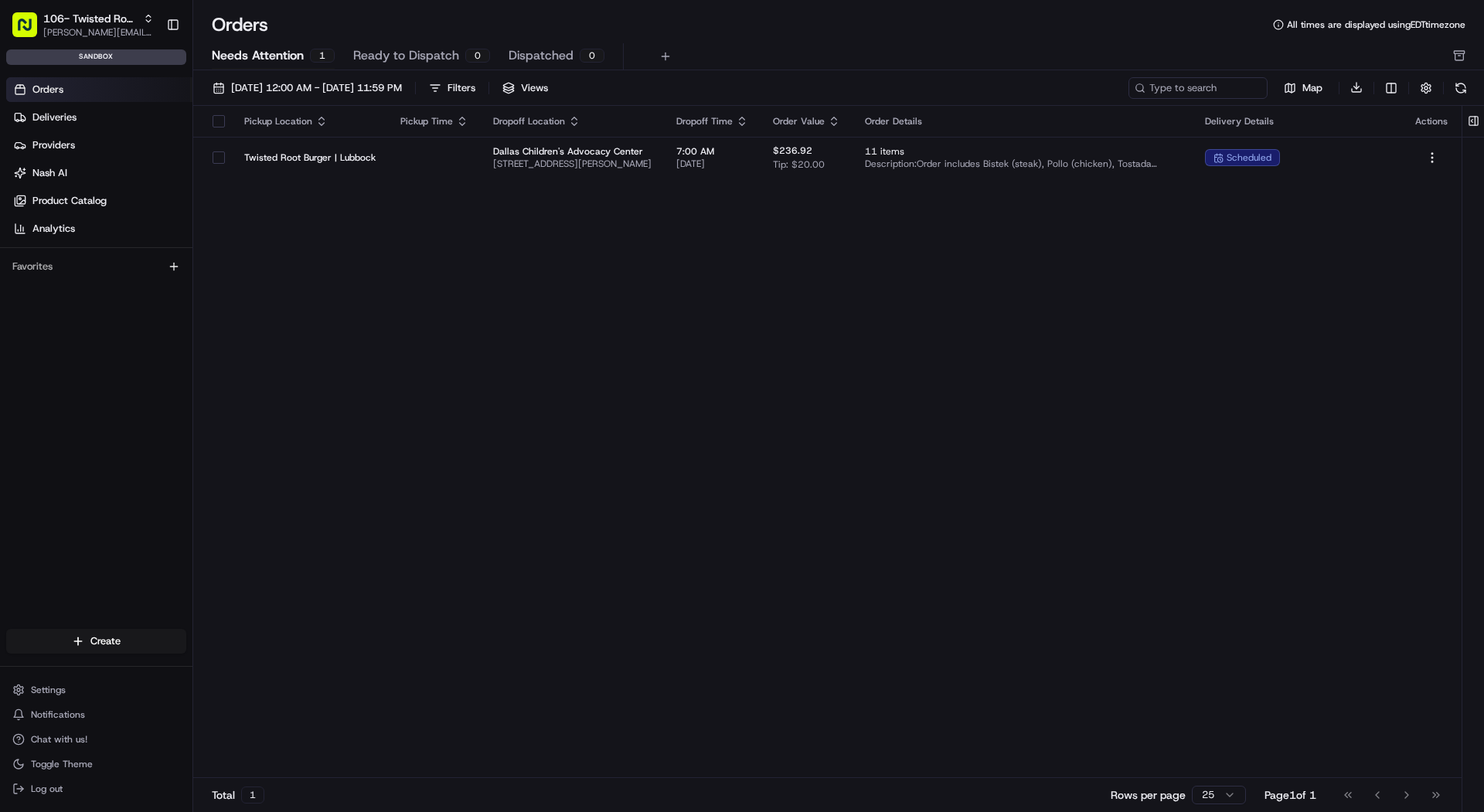
click at [40, 183] on link "Nash AI" at bounding box center [99, 172] width 186 height 24
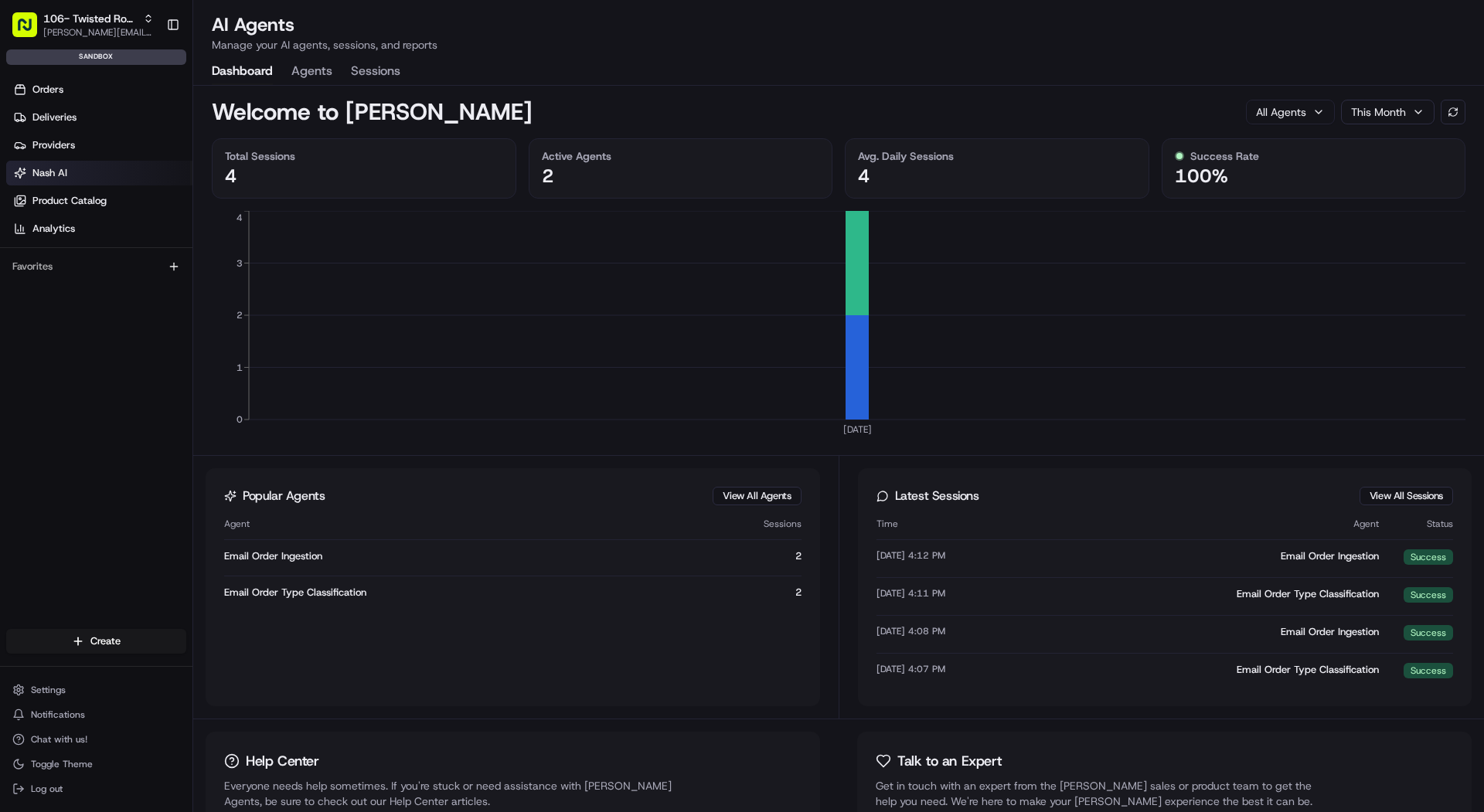
click at [314, 74] on button "Agents" at bounding box center [312, 71] width 41 height 26
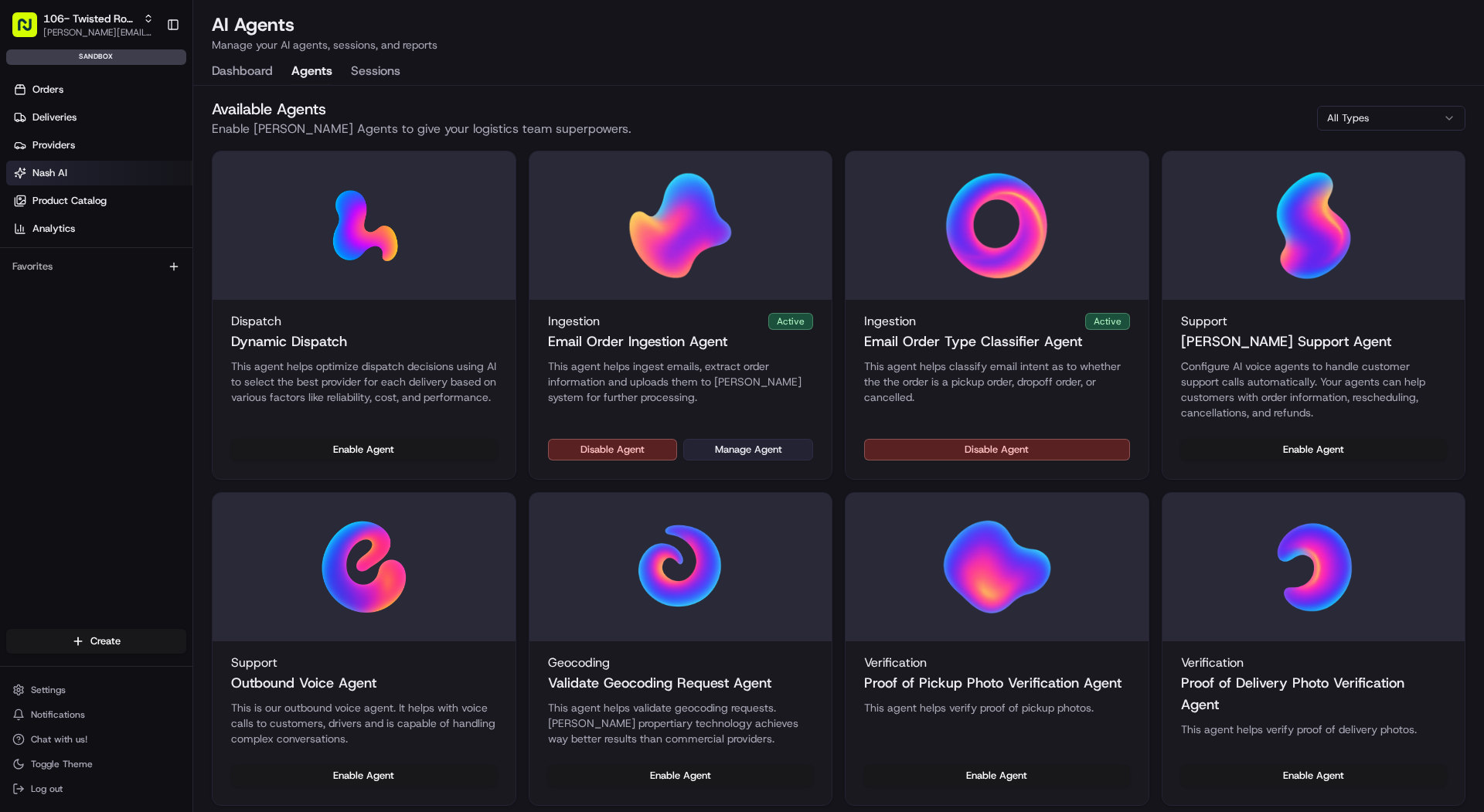
click at [721, 448] on button "Manage Agent" at bounding box center [748, 449] width 130 height 22
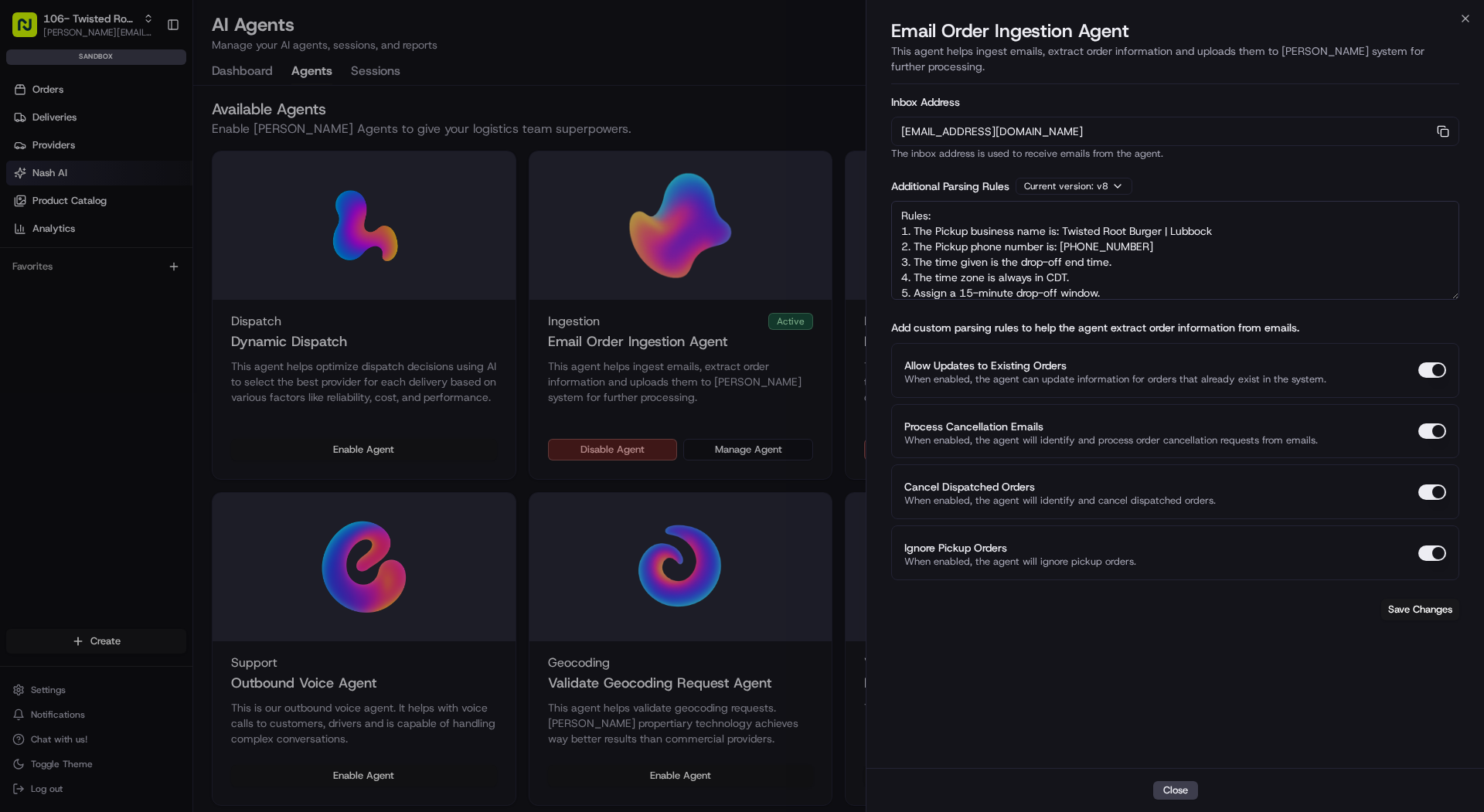
click at [1168, 226] on textarea "Rules: 1. The Pickup business name is: Twisted Root Burger | Lubbock 2. The Pic…" at bounding box center [1175, 249] width 568 height 99
paste textarea "[STREET_ADDRESS]"
click at [1106, 244] on textarea "Rules: 1. The Pickup business name is: Twisted Root Burger | Lubbock 2. The Pic…" at bounding box center [1175, 249] width 568 height 99
click at [1103, 246] on textarea "Rules: 1. The Pickup business name is: Twisted Root Burger | Lubbock 2. The Pic…" at bounding box center [1175, 249] width 568 height 99
click at [1361, 249] on textarea "Rules: 1. The Pickup business name is: Twisted Root Burger | Lubbock 2. The Pic…" at bounding box center [1175, 249] width 568 height 99
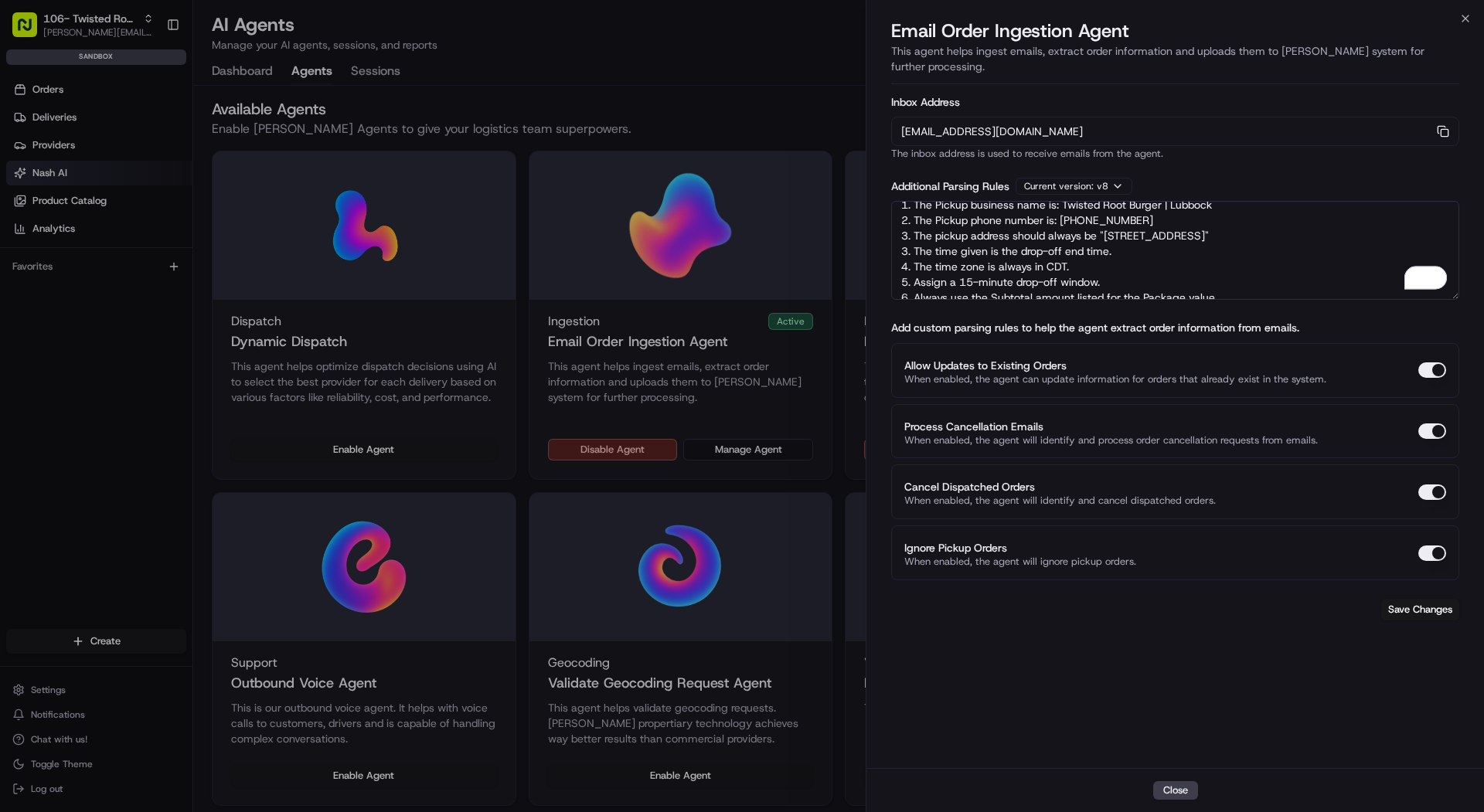
scroll to position [28, 0]
drag, startPoint x: 1114, startPoint y: 258, endPoint x: 912, endPoint y: 251, distance: 202.1
click at [912, 251] on textarea "Rules: 1. The Pickup business name is: Twisted Root Burger | Lubbock 2. The Pic…" at bounding box center [1175, 249] width 568 height 99
click at [1121, 238] on textarea "Rules: 1. The Pickup business name is: Twisted Root Burger | Lubbock 2. The Pic…" at bounding box center [1175, 249] width 568 height 99
paste textarea "Assign a 15-minute drop-off window."
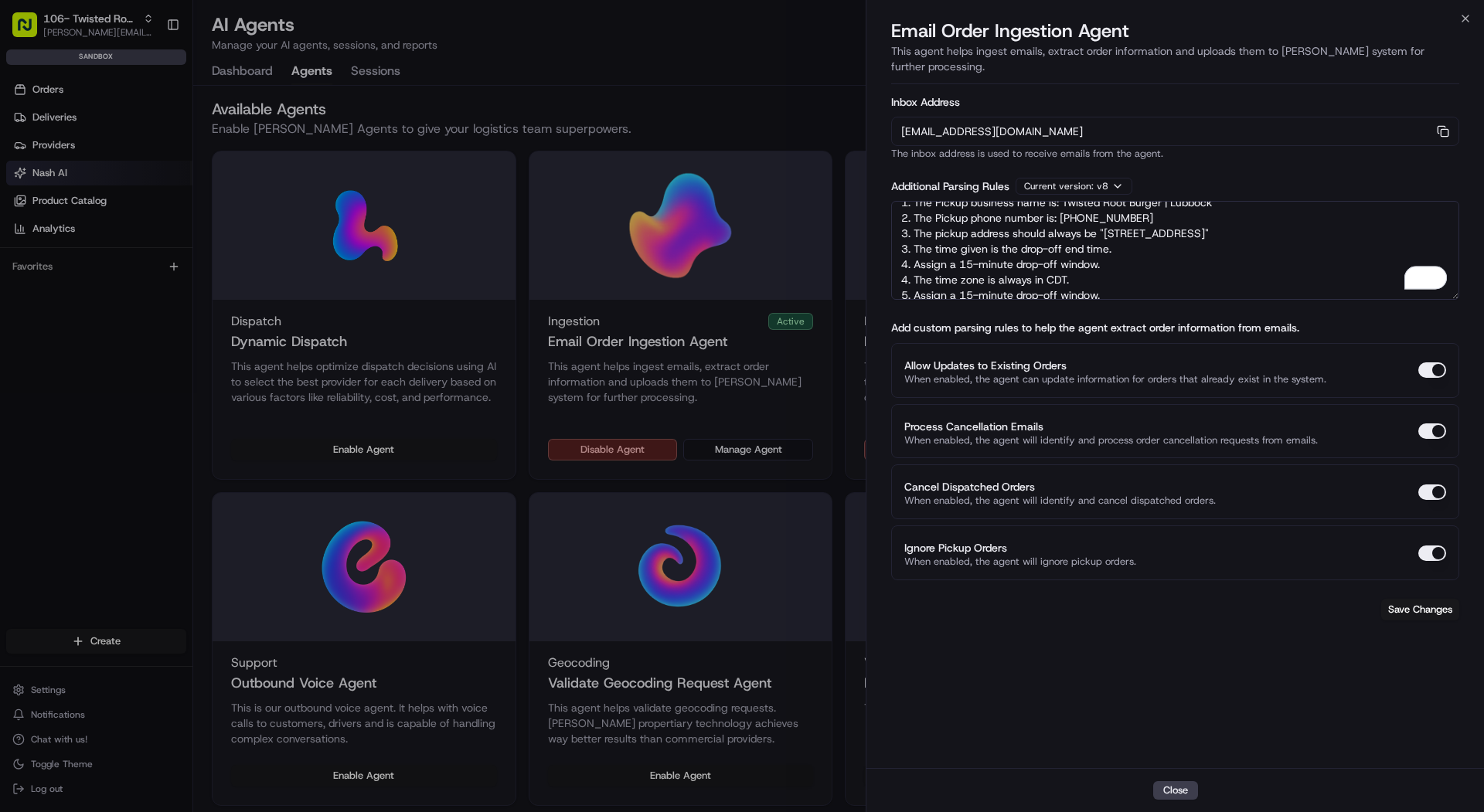
click at [907, 262] on textarea "Rules: 1. The Pickup business name is: Twisted Root Burger | Lubbock 2. The Pic…" at bounding box center [1175, 249] width 568 height 99
drag, startPoint x: 1106, startPoint y: 245, endPoint x: 891, endPoint y: 249, distance: 215.0
click at [891, 249] on textarea "Rules: 1. The Pickup business name is: Twisted Root Burger | Lubbock 2. The Pic…" at bounding box center [1175, 249] width 568 height 99
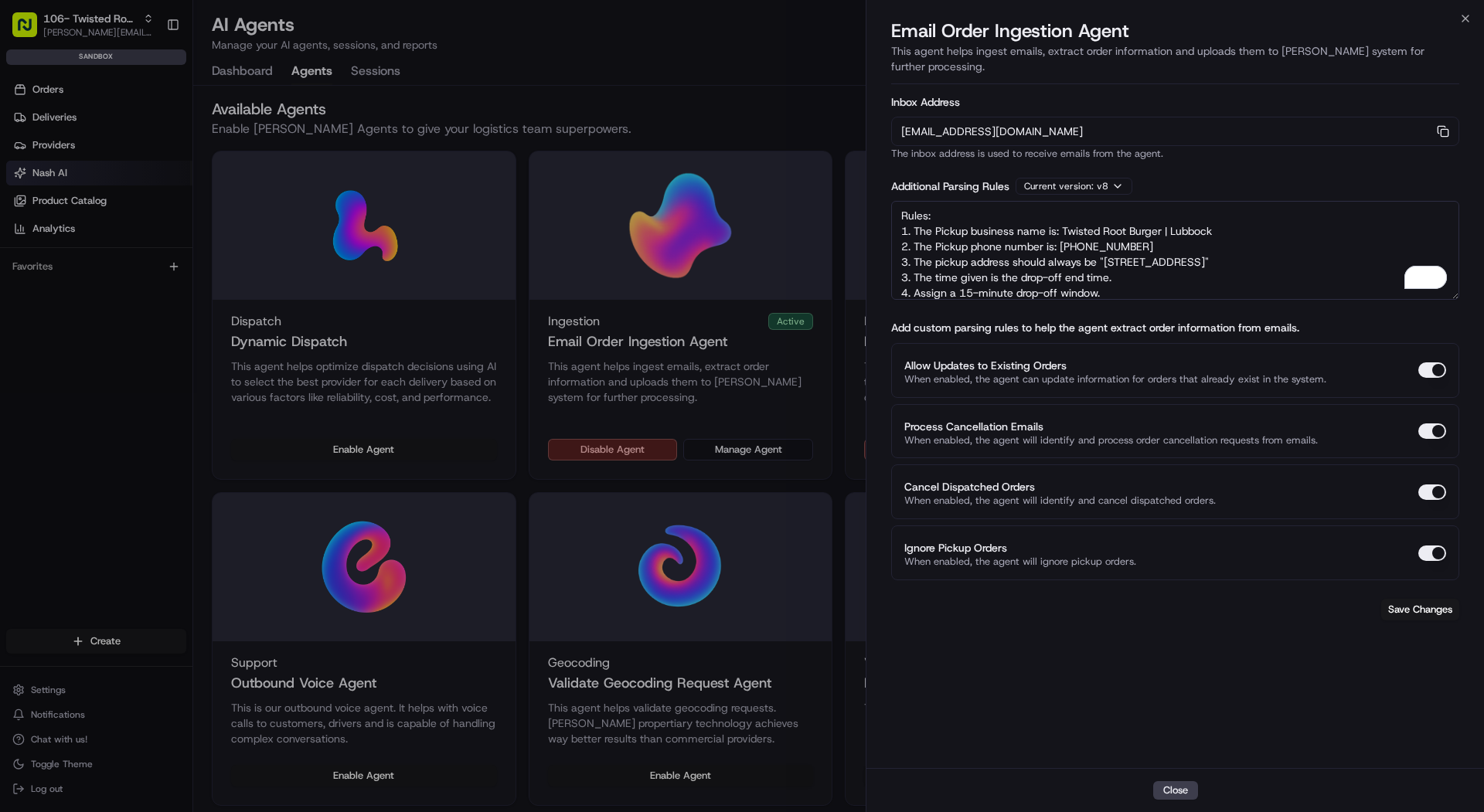
click at [907, 257] on textarea "Rules: 1. The Pickup business name is: Twisted Root Burger | Lubbock 2. The Pic…" at bounding box center [1175, 249] width 568 height 99
click at [906, 280] on textarea "Rules: 1. The Pickup business name is: Twisted Root Burger | Lubbock 2. The Pic…" at bounding box center [1175, 249] width 568 height 99
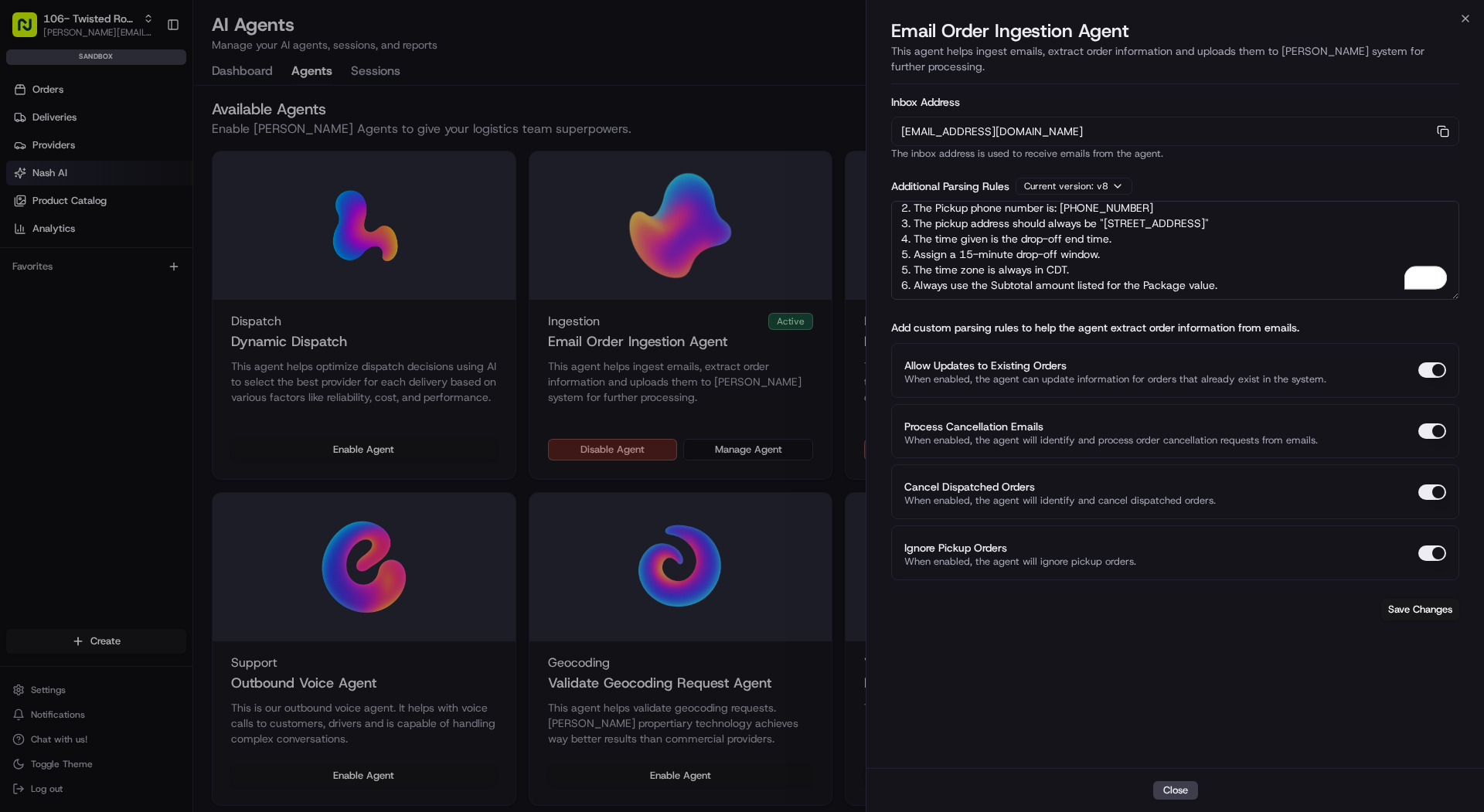
click at [908, 251] on textarea "Rules: 1. The Pickup business name is: Twisted Root Burger | Lubbock 2. The Pic…" at bounding box center [1175, 249] width 568 height 99
click at [906, 273] on textarea "Rules: 1. The Pickup business name is: Twisted Root Burger | Lubbock 2. The Pic…" at bounding box center [1175, 249] width 568 height 99
type textarea "Rules: 1. The Pickup business name is: Twisted Root Burger | Lubbock 2. The Pic…"
click at [1404, 599] on button "Save Changes" at bounding box center [1420, 609] width 78 height 22
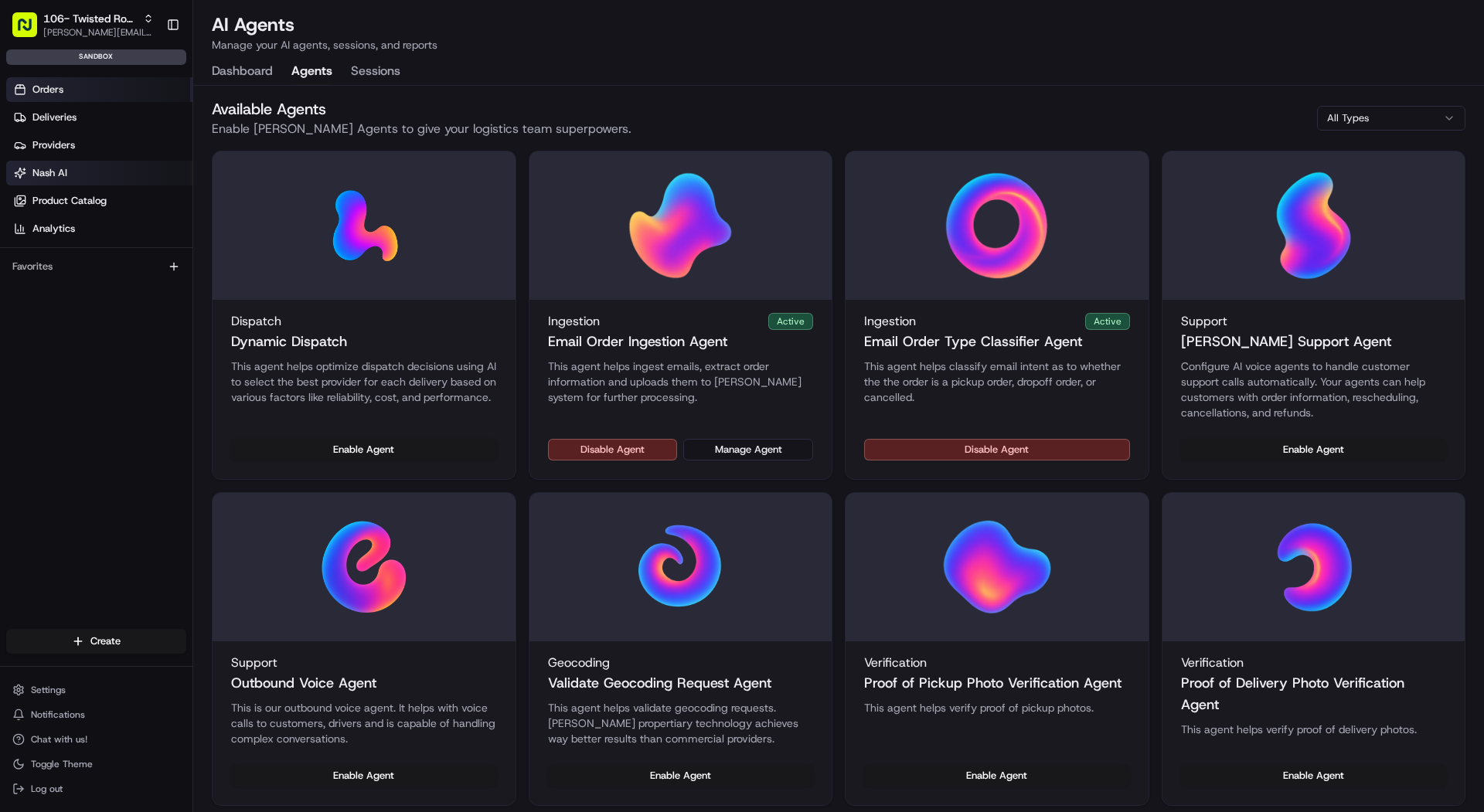
click at [104, 78] on link "Orders" at bounding box center [99, 89] width 186 height 24
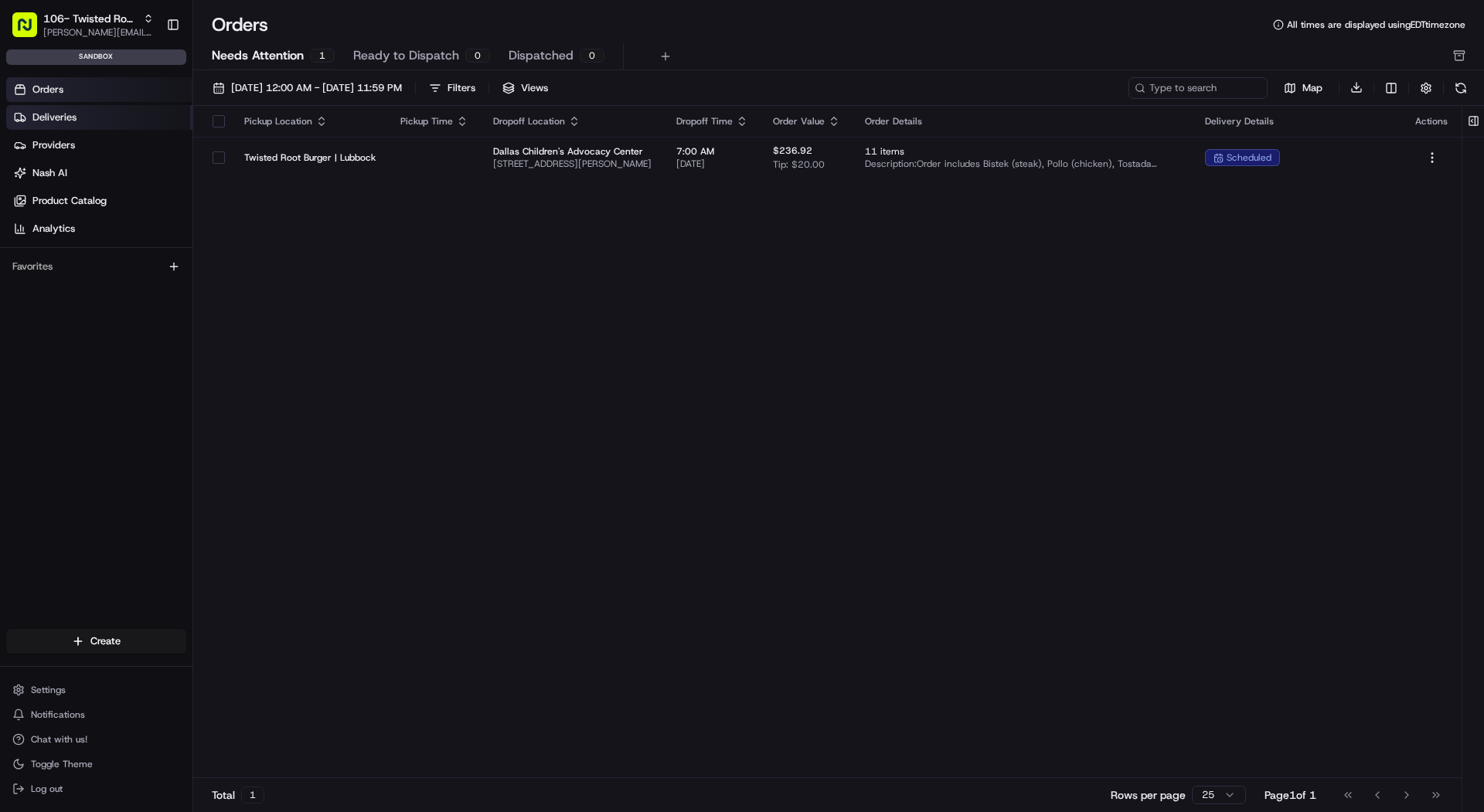
click at [109, 107] on link "Deliveries" at bounding box center [99, 116] width 186 height 24
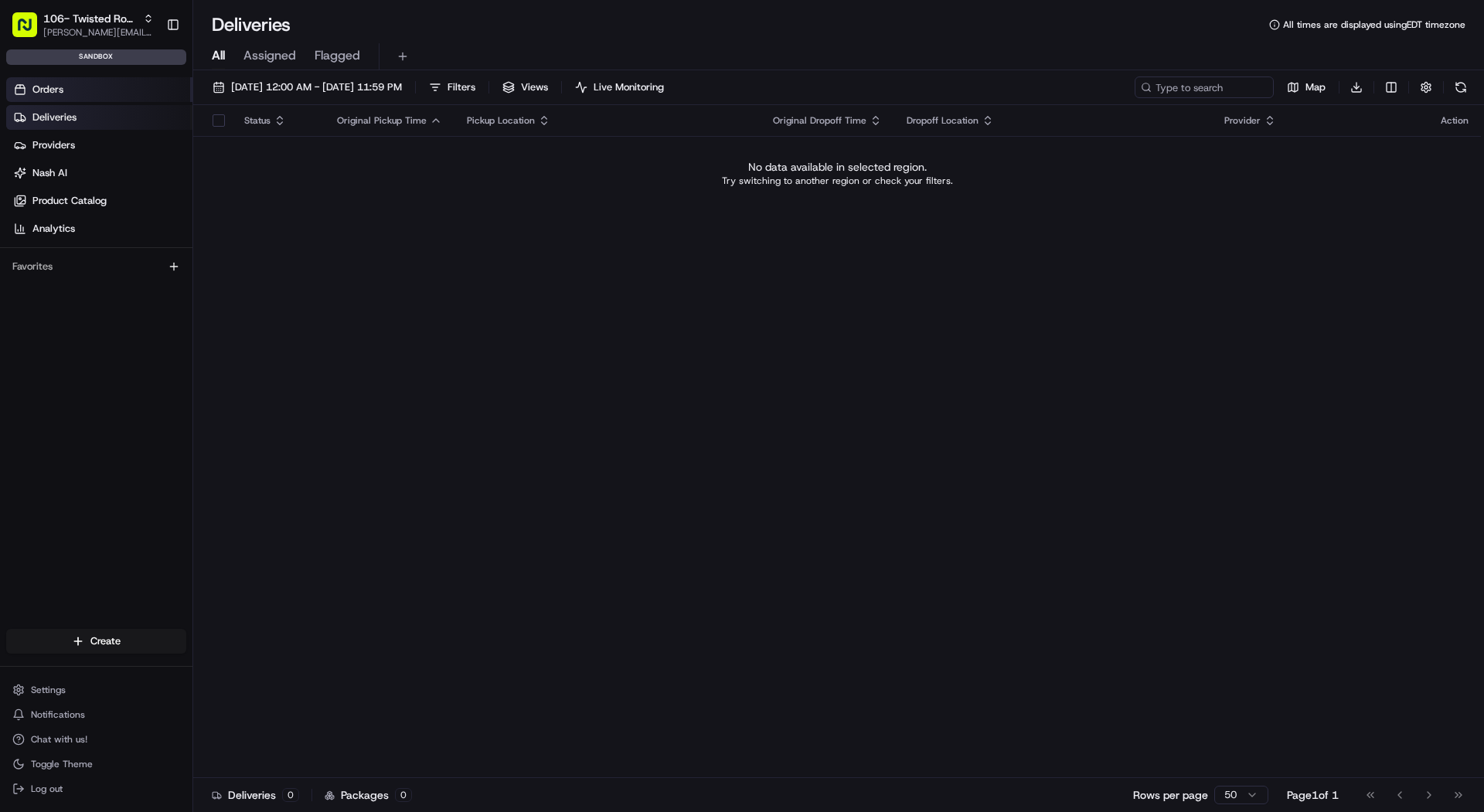
click at [105, 89] on link "Orders" at bounding box center [99, 89] width 186 height 24
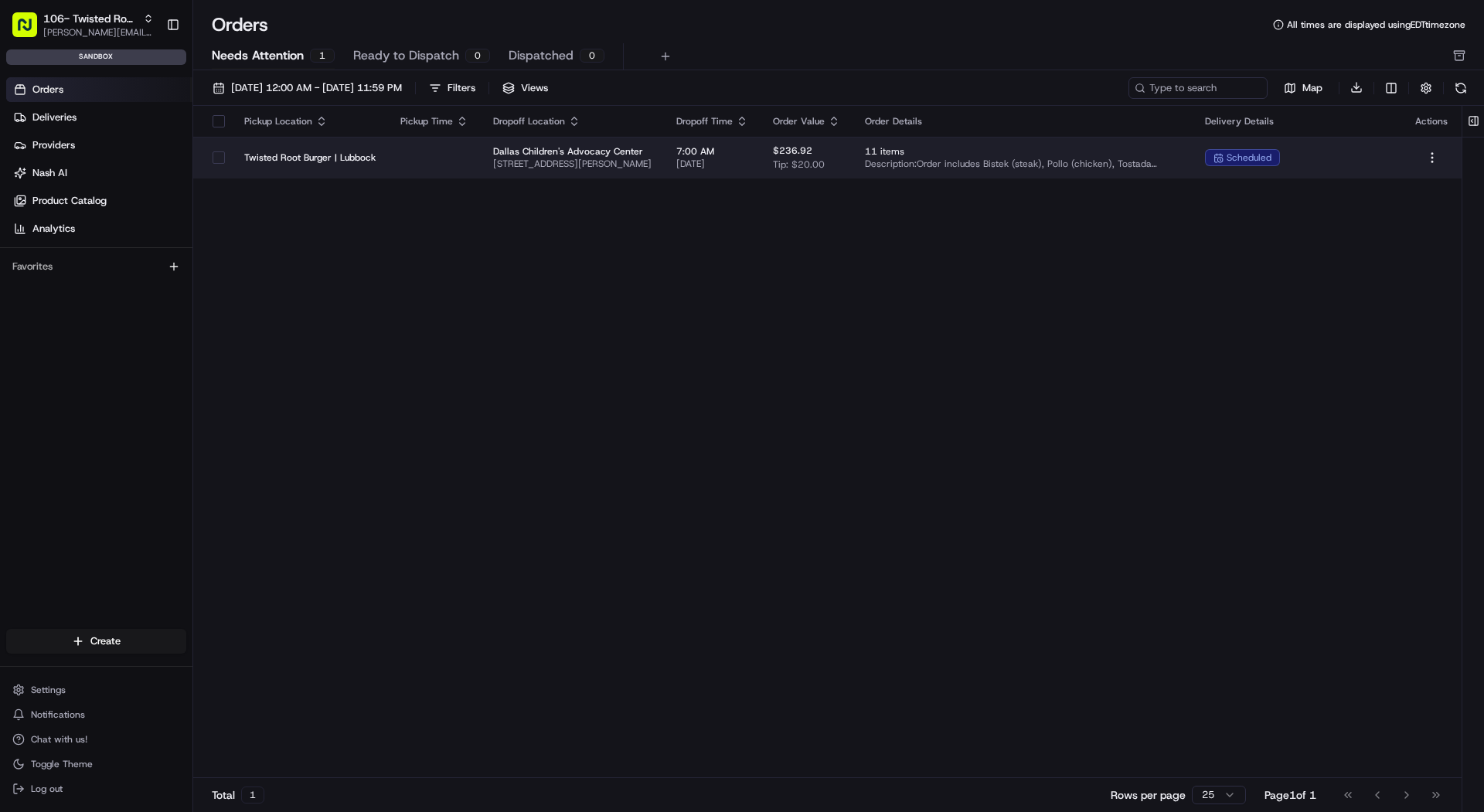
click at [272, 164] on td "Twisted Root Burger | Lubbock" at bounding box center [309, 158] width 156 height 42
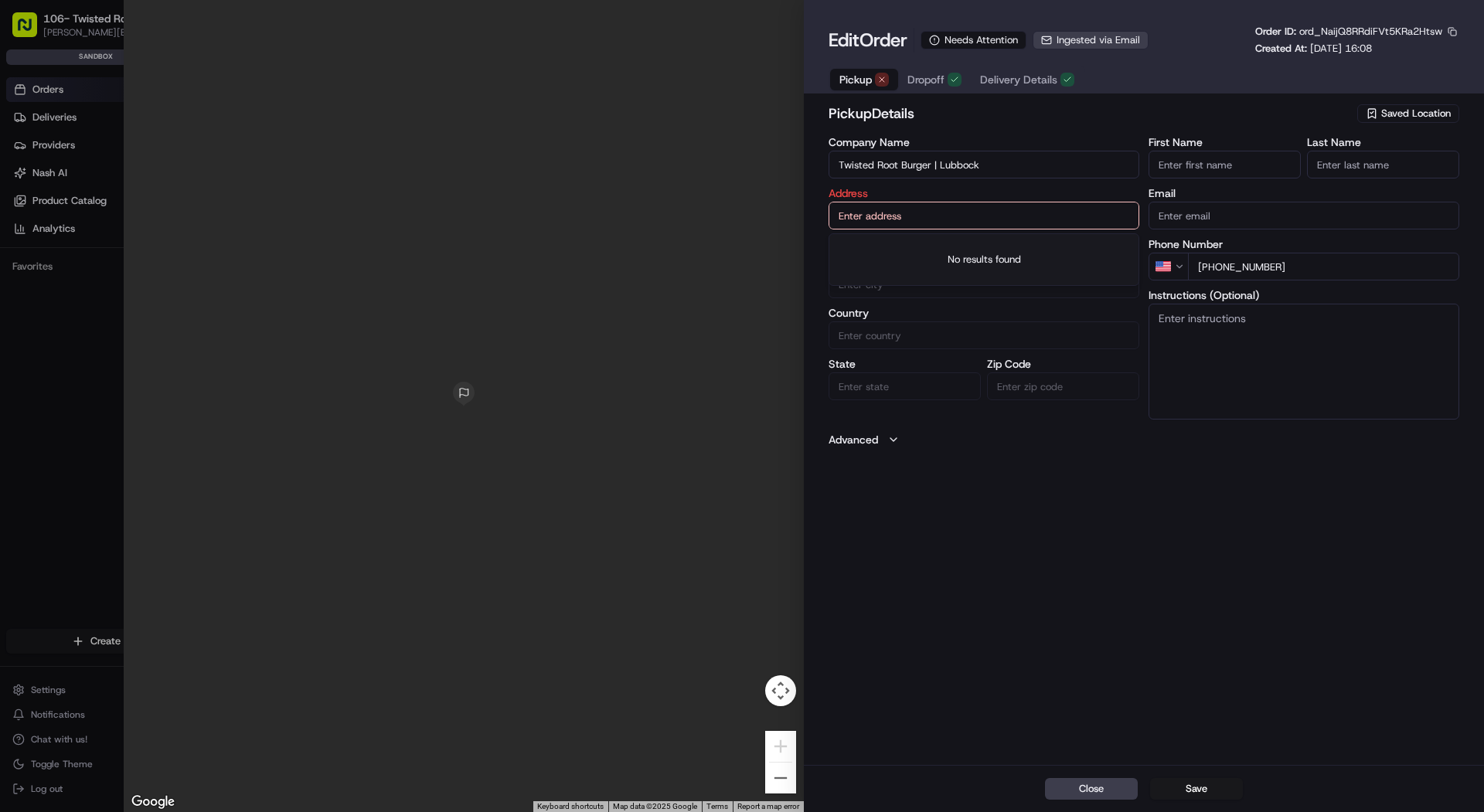
click at [1030, 226] on input "text" at bounding box center [983, 215] width 310 height 27
paste input "Address: [STREET_ADDRESS]"
drag, startPoint x: 880, startPoint y: 218, endPoint x: 765, endPoint y: 243, distance: 117.7
click at [765, 243] on div "Close ← Move left → Move right ↑ Move up ↓ Move down + Zoom in - Zoom out Home …" at bounding box center [803, 406] width 1360 height 812
click at [884, 218] on input "Address: [STREET_ADDRESS]" at bounding box center [983, 215] width 310 height 27
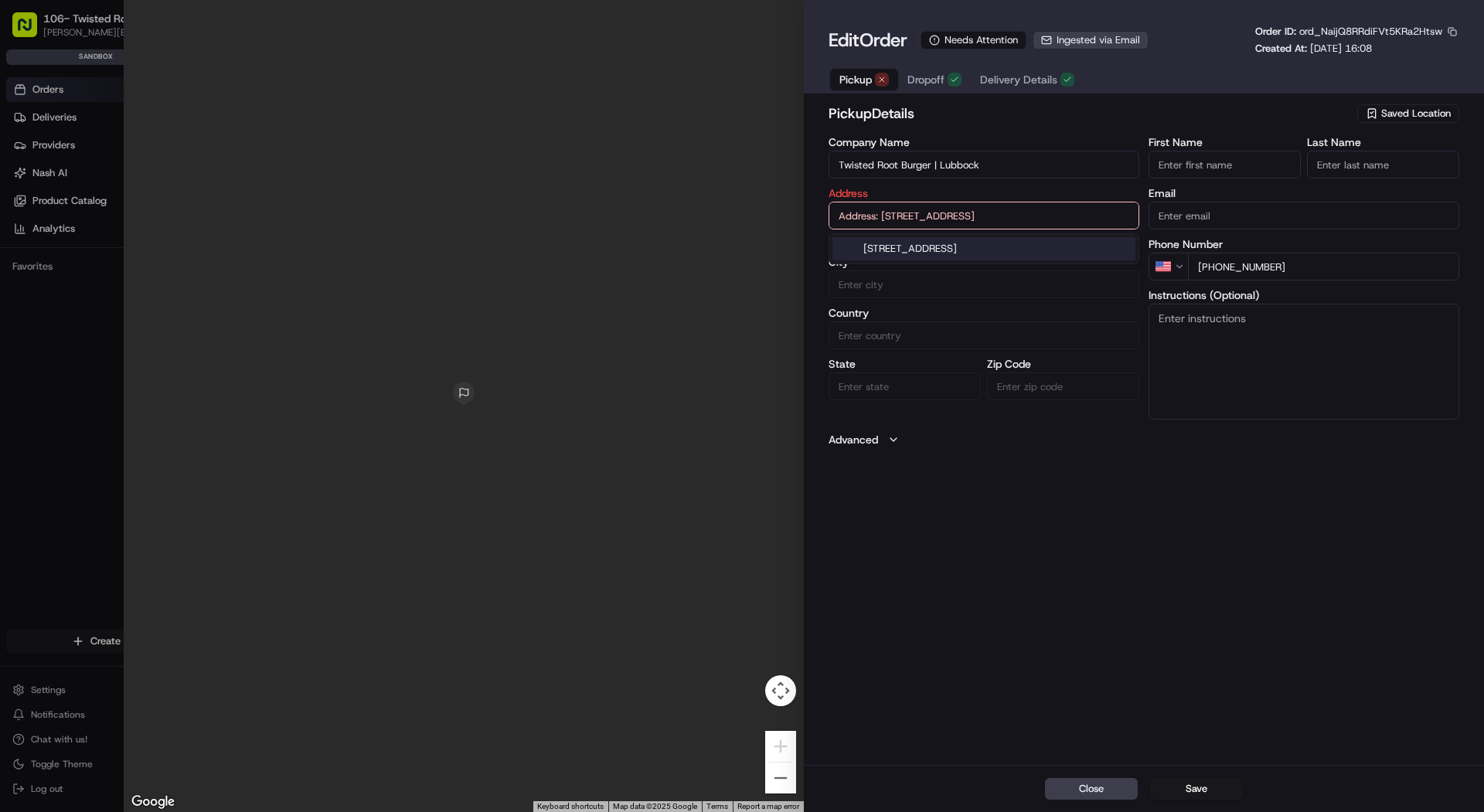
drag, startPoint x: 881, startPoint y: 216, endPoint x: 810, endPoint y: 199, distance: 73.0
click at [810, 199] on div "pickup Details Saved Location Company Name Twisted Root Burger | Lubbock Addres…" at bounding box center [1143, 432] width 680 height 665
click at [1003, 245] on div "[STREET_ADDRESS]" at bounding box center [983, 248] width 302 height 23
type input "[STREET_ADDRESS]"
type input "Lubbock"
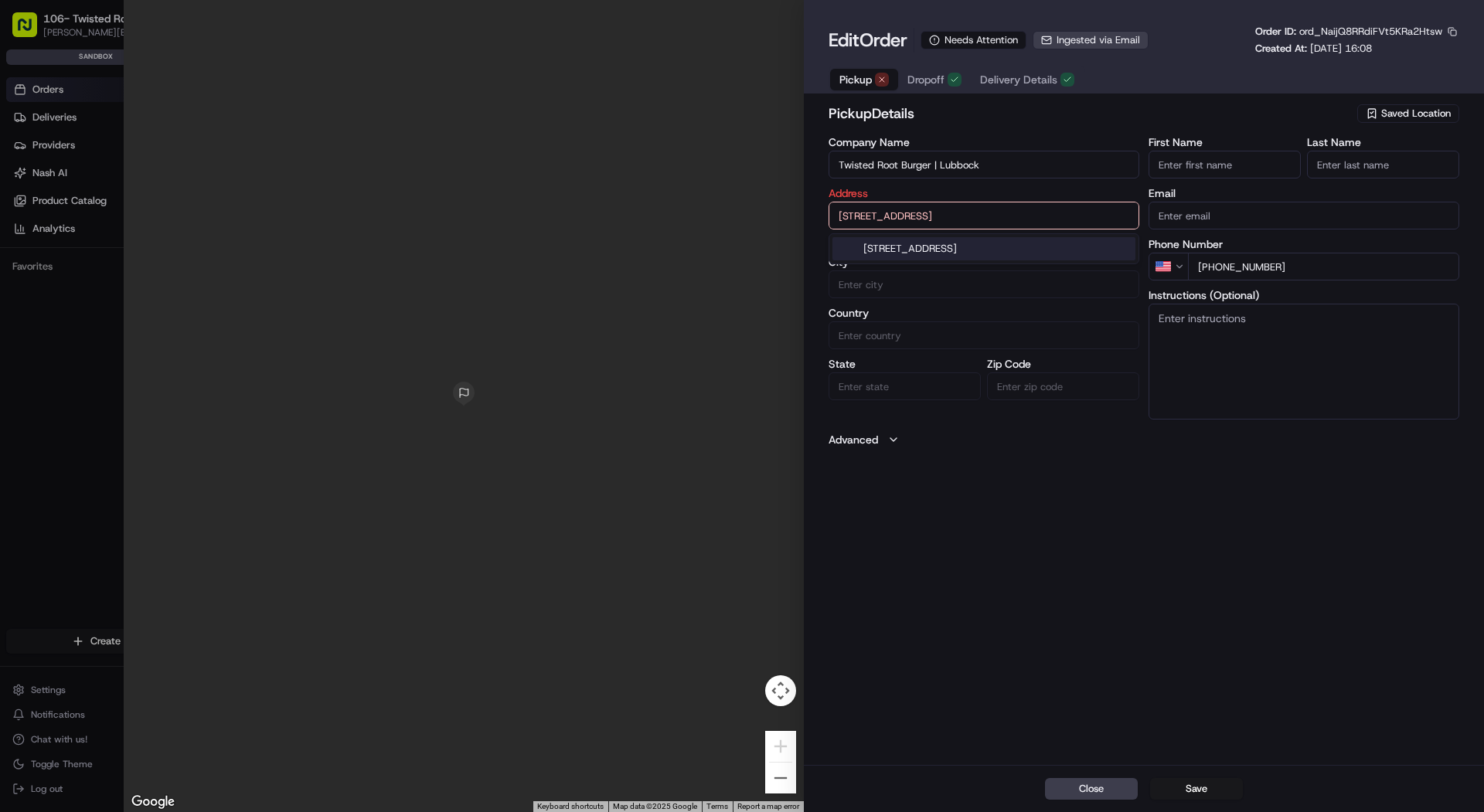
type input "[GEOGRAPHIC_DATA]"
type input "79416"
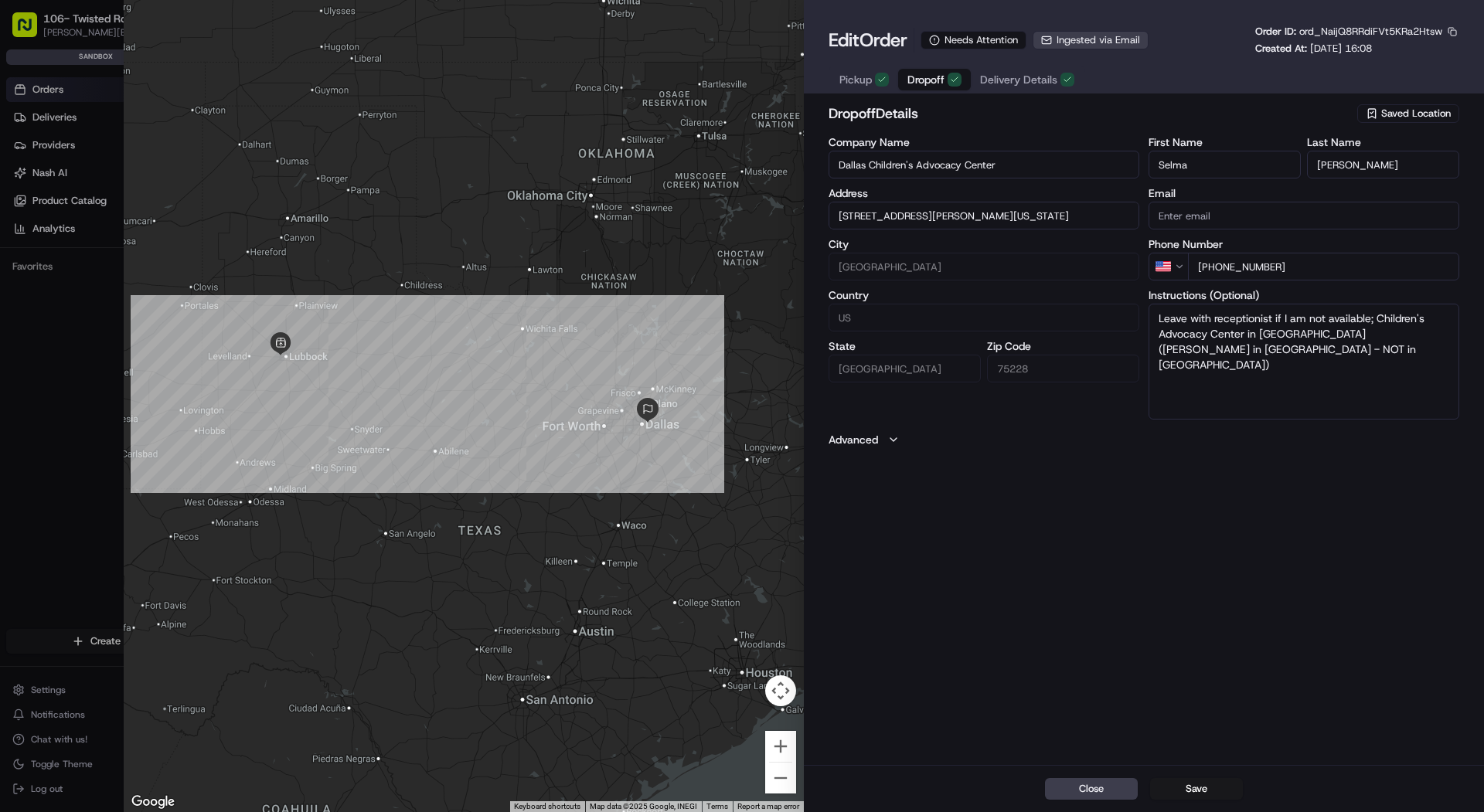
click at [919, 90] on button "Dropoff" at bounding box center [934, 79] width 72 height 22
click at [1049, 66] on div "Pickup Dropoff Delivery Details" at bounding box center [956, 78] width 256 height 28
click at [1043, 77] on span "Delivery Details" at bounding box center [1018, 79] width 77 height 16
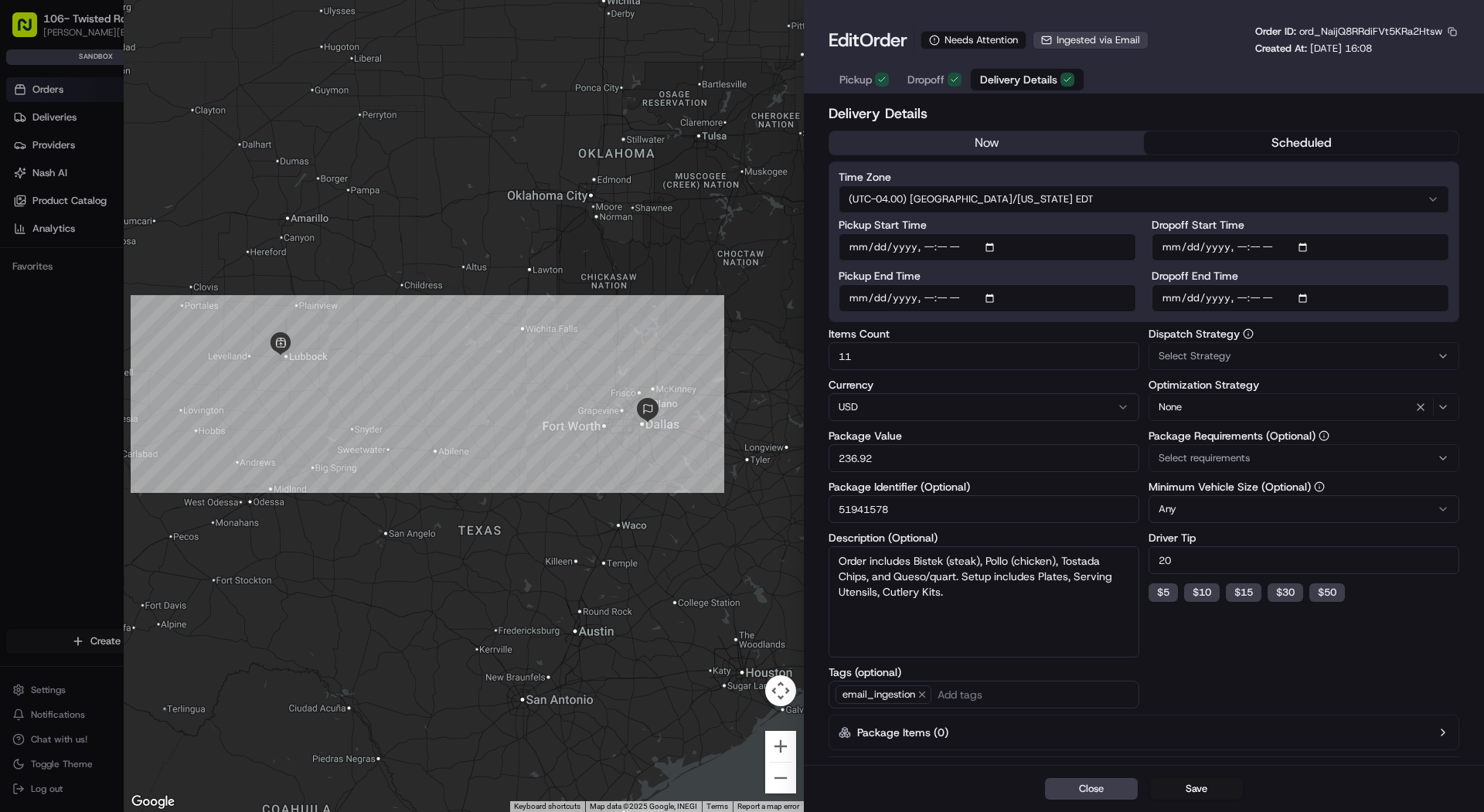
click at [1070, 54] on div "Edit Order Needs Attention Ingested via Email Order ID: ord_NaijQ8RRdiFVt5KRa2H…" at bounding box center [1143, 40] width 630 height 31
click at [1070, 42] on span "Ingested via Email" at bounding box center [1097, 40] width 83 height 14
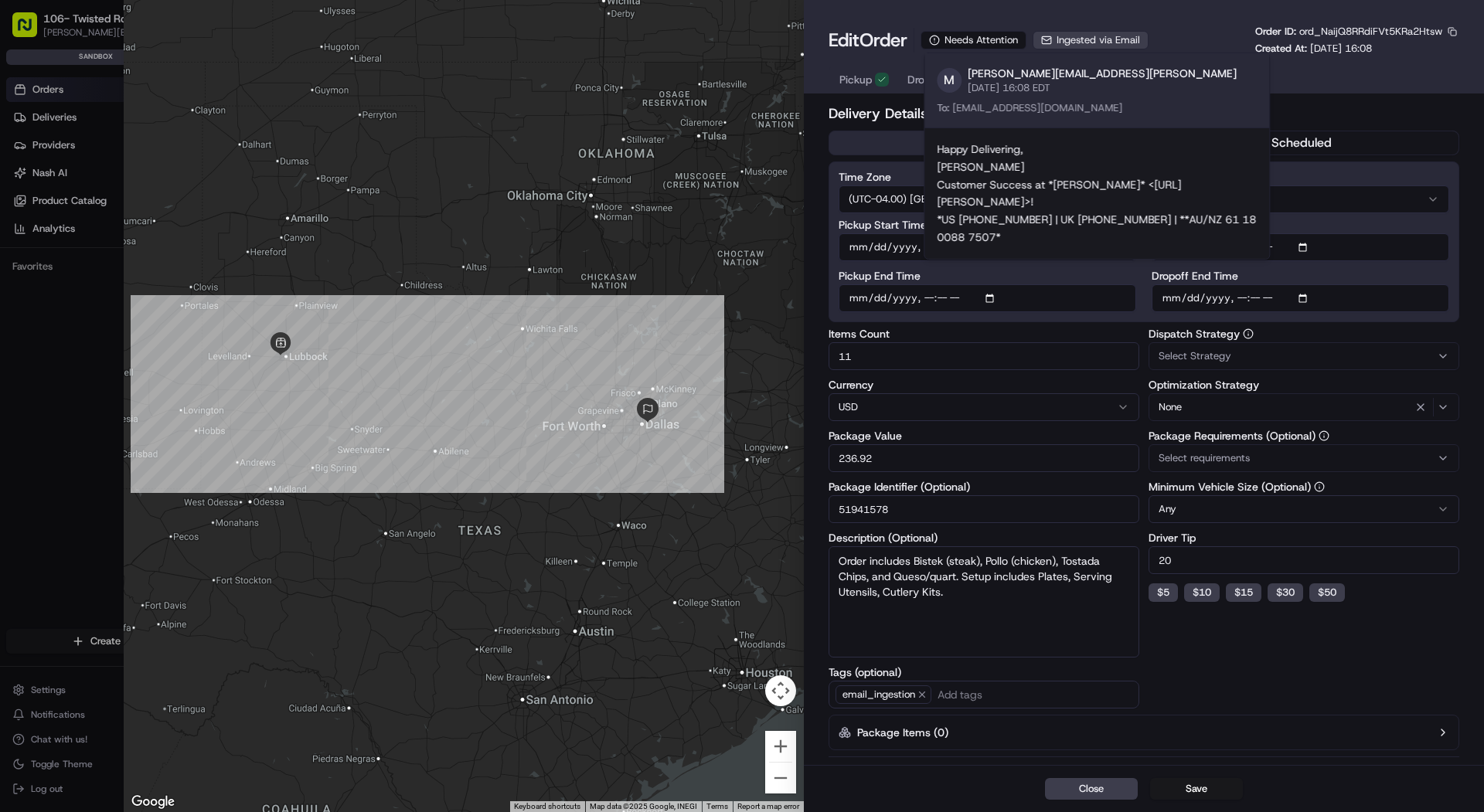
click at [1066, 177] on div "Happy Delivering, Mariam Aslam Customer Success at *Nash* <https://www.nash.ai/…" at bounding box center [1096, 194] width 320 height 106
click at [1207, 43] on div "Edit Order Needs Attention Ingested via Email Order ID: ord_NaijQ8RRdiFVt5KRa2H…" at bounding box center [1143, 40] width 630 height 31
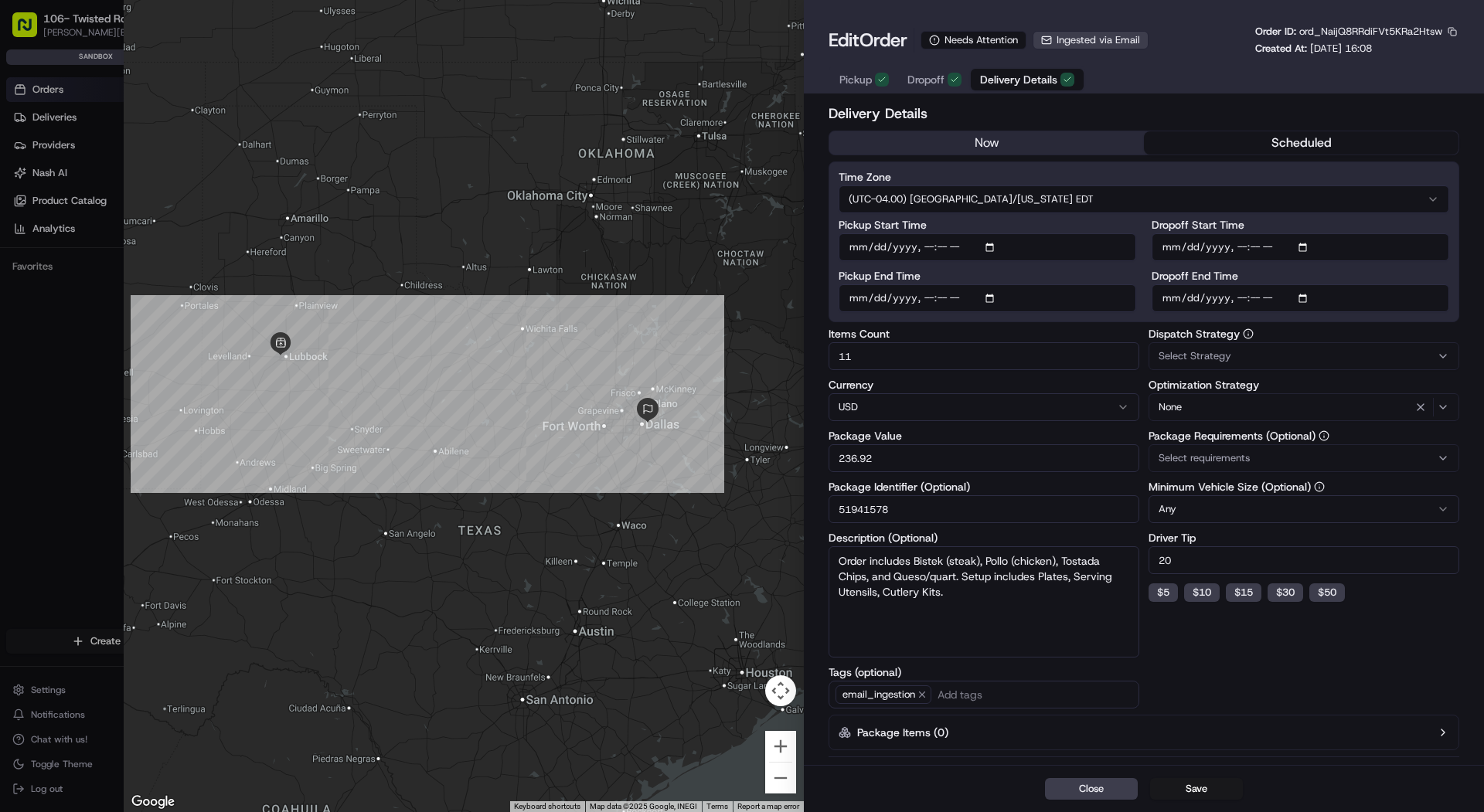
click at [1049, 201] on button "(UTC-04.00) America/New York EDT" at bounding box center [1144, 199] width 611 height 27
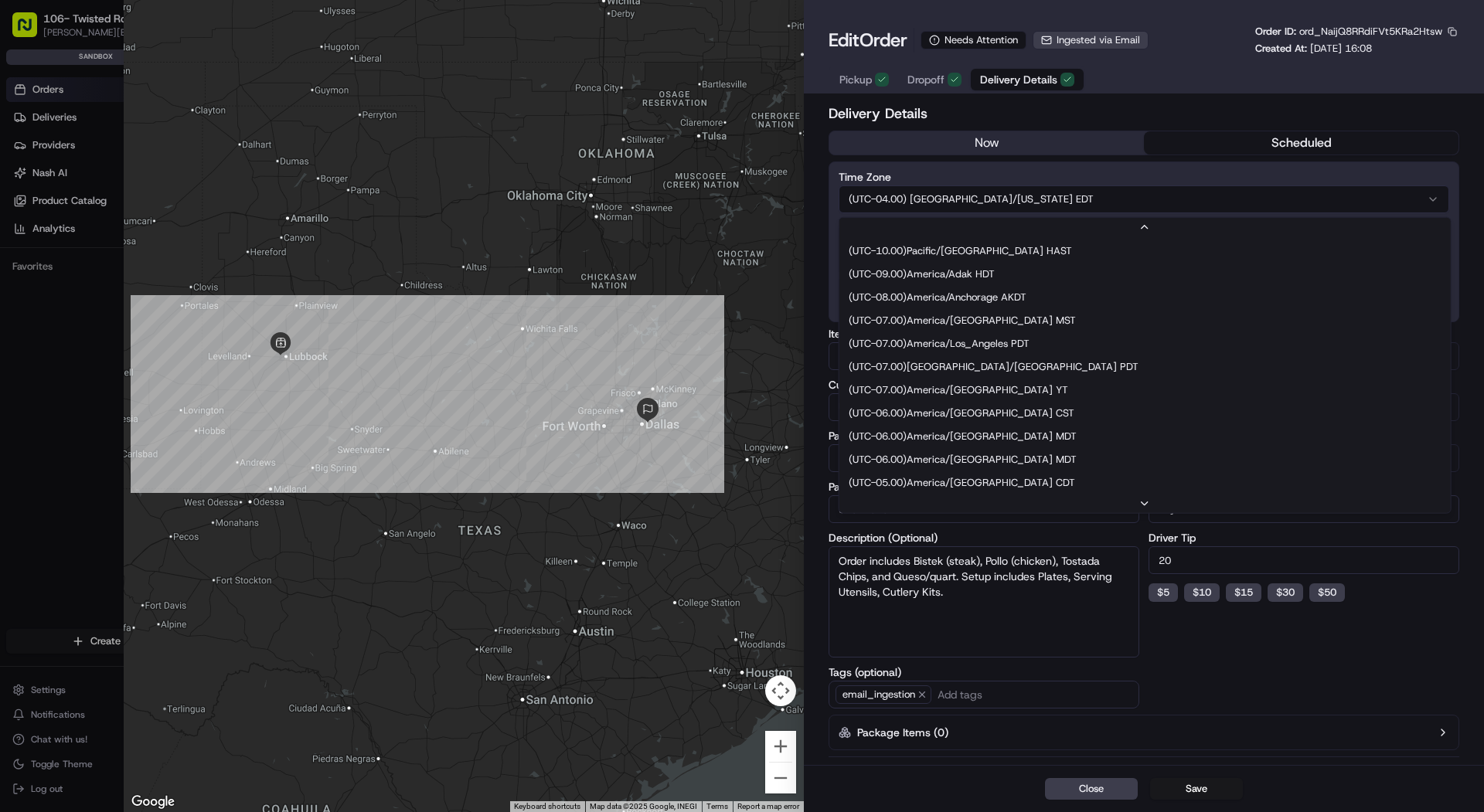
scroll to position [92, 0]
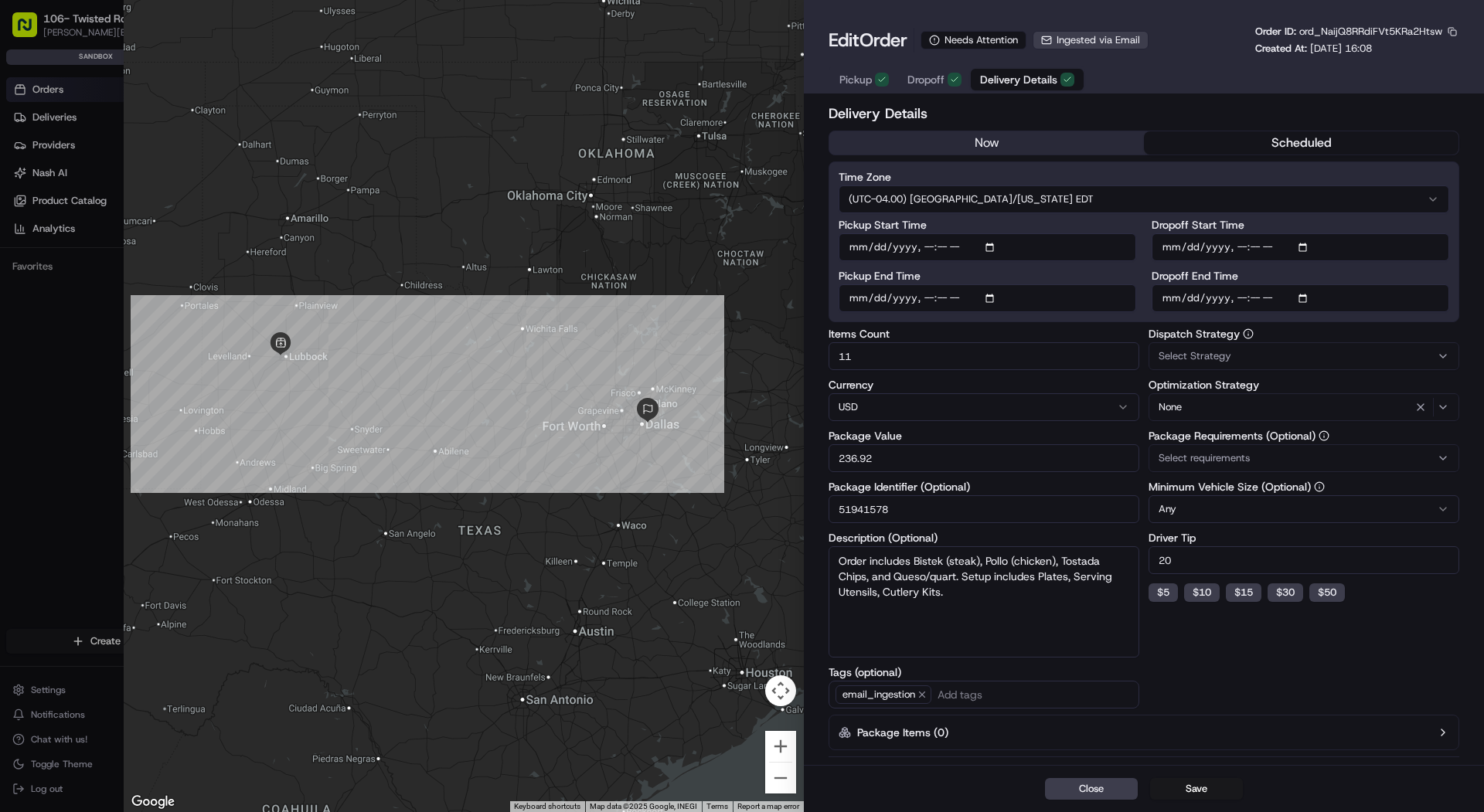
click at [1238, 249] on input "Dropoff Start Time" at bounding box center [1300, 247] width 298 height 27
click at [1183, 251] on input "Dropoff Start Time" at bounding box center [1300, 247] width 298 height 27
type input "2025-08-19T06:45"
click at [1189, 305] on input "Dropoff End Time" at bounding box center [1300, 298] width 298 height 27
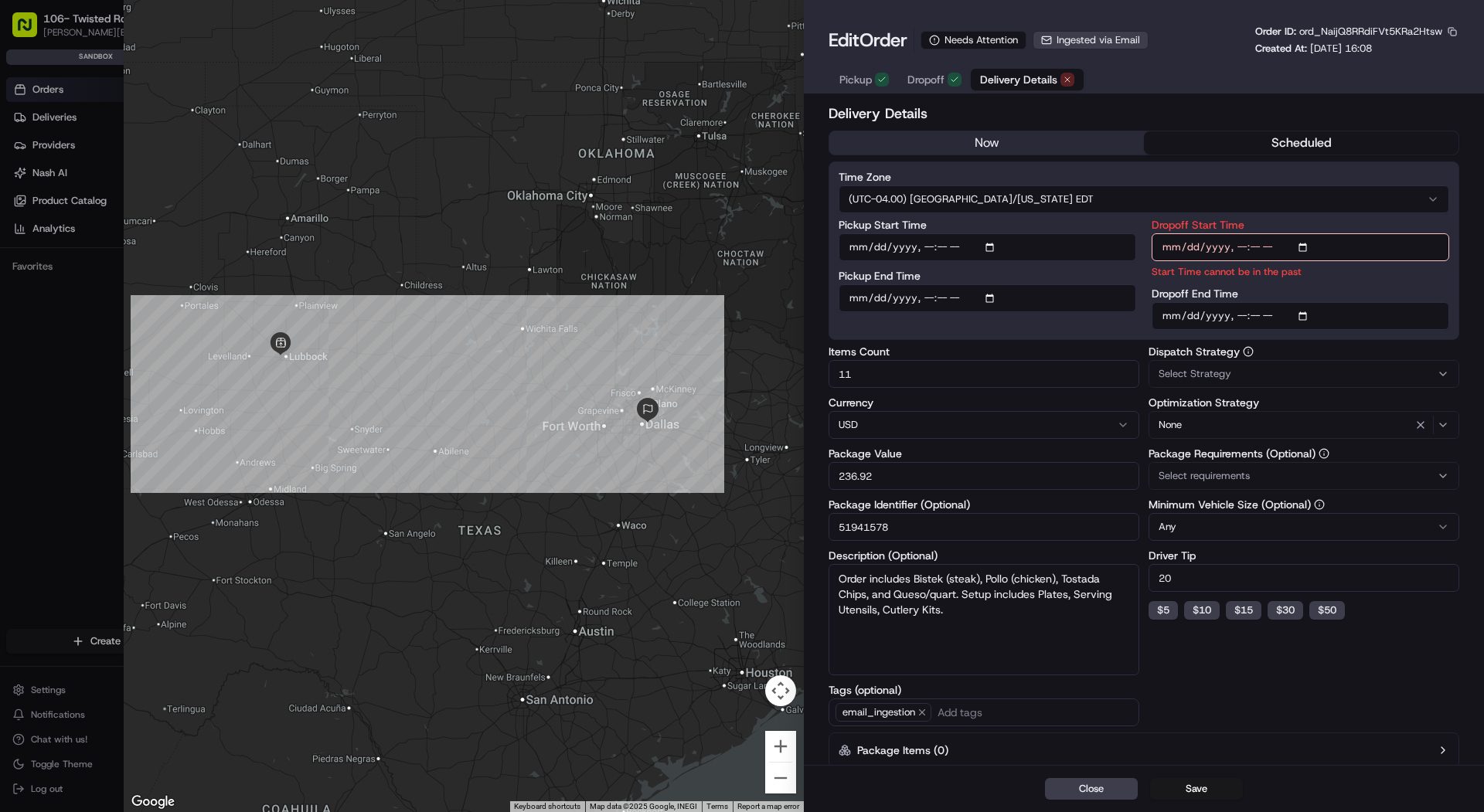
click at [1192, 325] on input "Dropoff End Time" at bounding box center [1300, 316] width 298 height 27
click at [1191, 325] on input "Dropoff End Time" at bounding box center [1300, 316] width 298 height 27
click at [1191, 314] on input "Dropoff End Time" at bounding box center [1300, 316] width 298 height 27
type input "2025-08-19T07:00"
click at [1341, 281] on div "Dropoff Start Time Start Time cannot be in the past Dropoff End Time" at bounding box center [1300, 274] width 298 height 111
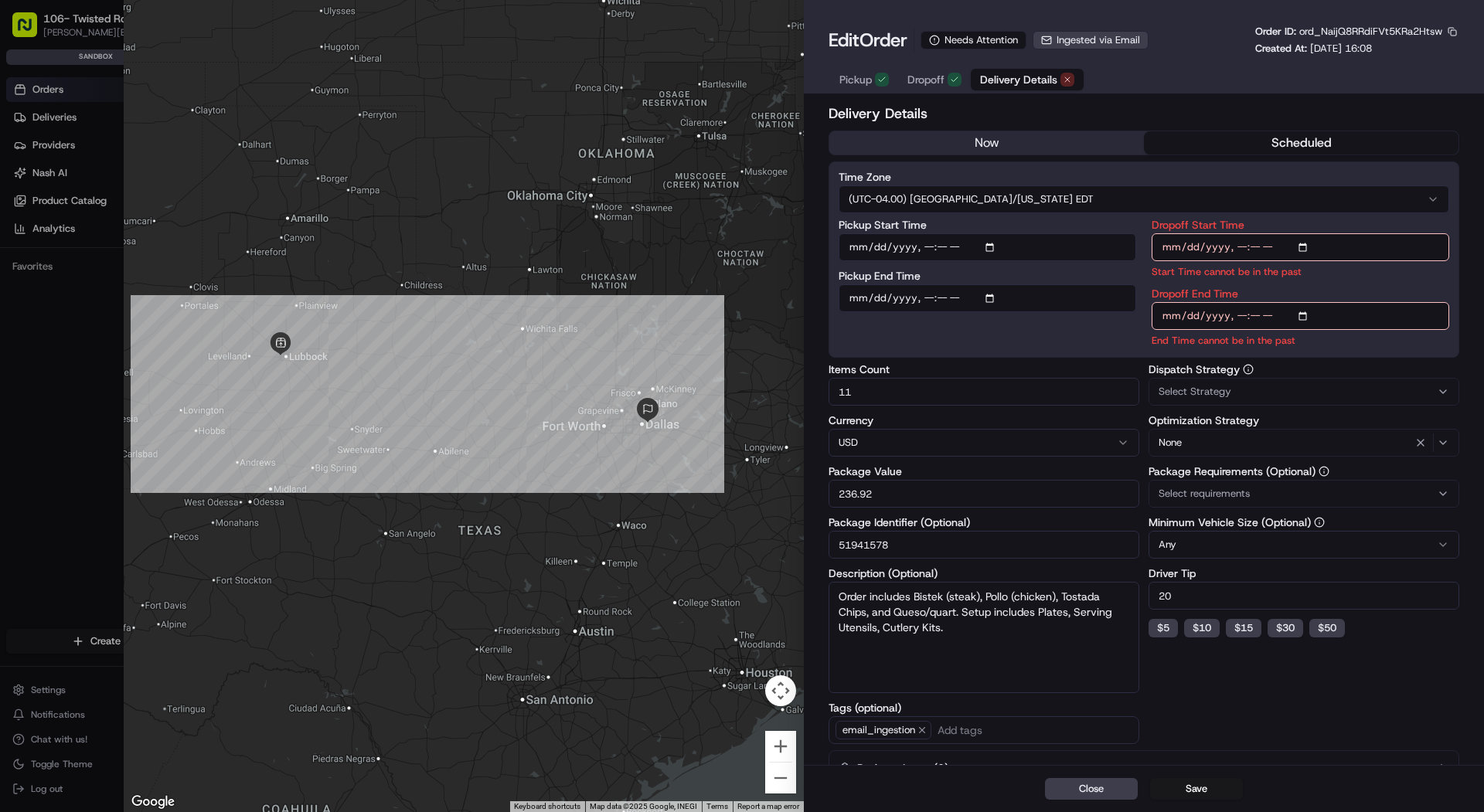
click at [1274, 248] on input "Dropoff Start Time" at bounding box center [1300, 247] width 298 height 27
type input "2025-08-19T18:45"
click at [1281, 320] on input "Dropoff End Time" at bounding box center [1300, 316] width 298 height 27
type input "2025-08-19T19:00"
click at [1353, 286] on div "Dropoff Start Time Start Time must be before End Date Dropoff End Time End Time…" at bounding box center [1300, 283] width 298 height 128
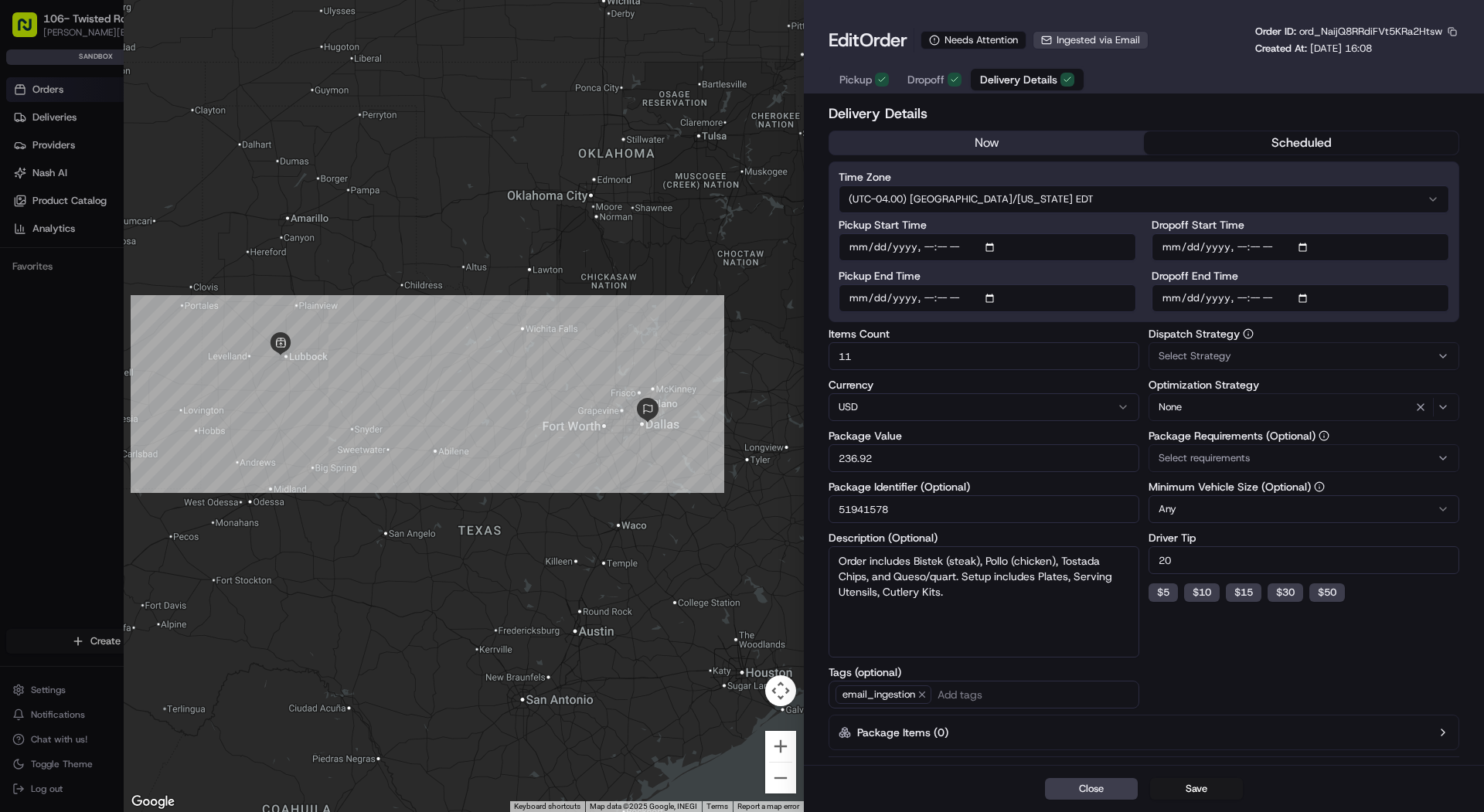
click at [1246, 244] on input "Dropoff Start Time" at bounding box center [1300, 247] width 298 height 27
click at [1242, 253] on input "Dropoff Start Time" at bounding box center [1300, 247] width 298 height 27
type input "2025-08-19T16:20"
click at [1243, 301] on input "Dropoff End Time" at bounding box center [1300, 298] width 298 height 27
click at [1237, 306] on input "Dropoff End Time" at bounding box center [1300, 298] width 298 height 27
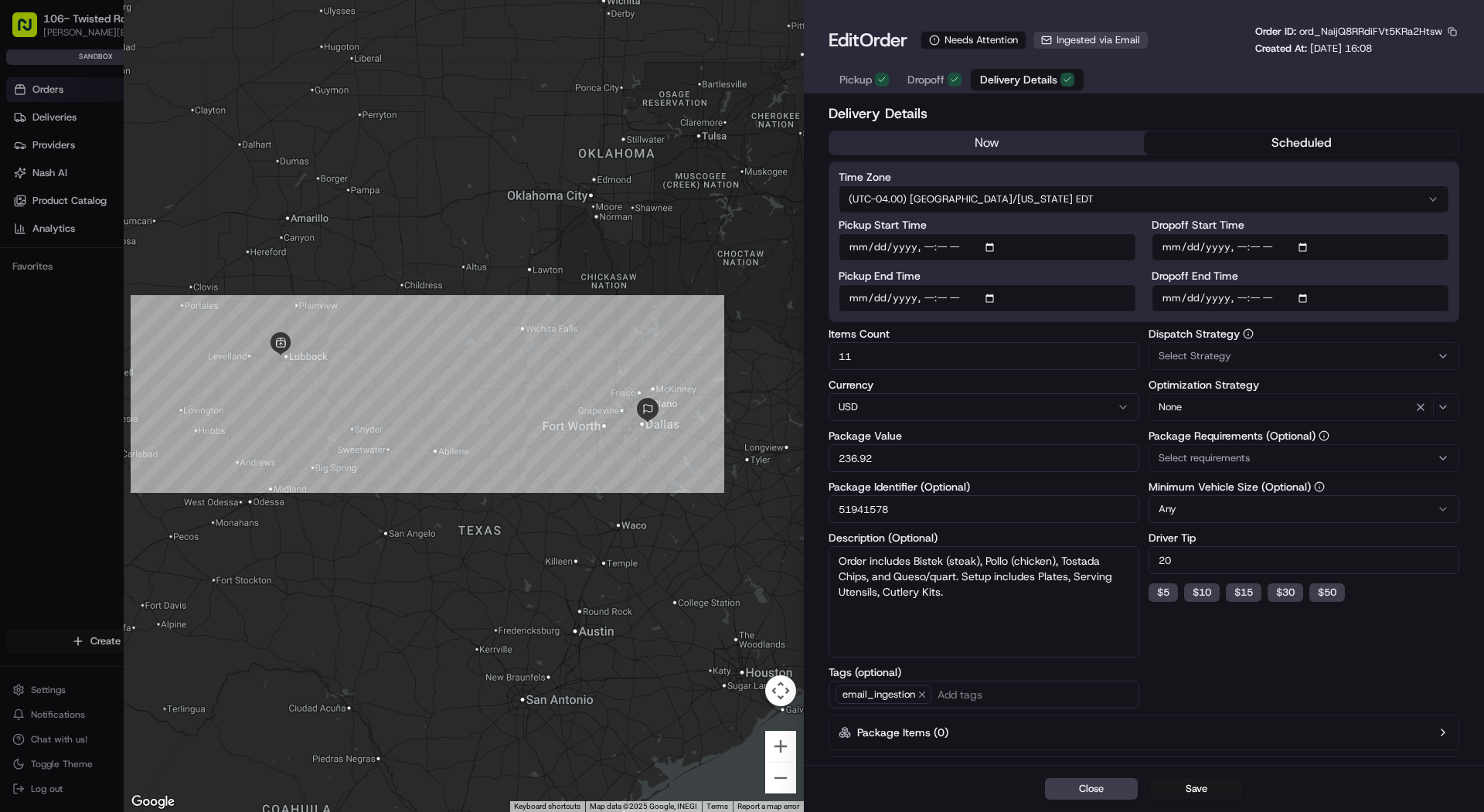
click at [1261, 306] on input "Dropoff End Time" at bounding box center [1300, 298] width 298 height 27
click at [1258, 297] on input "Dropoff End Time" at bounding box center [1300, 298] width 298 height 27
type input "2025-08-19T16:00"
click at [1240, 251] on input "Dropoff Start Time" at bounding box center [1300, 247] width 298 height 27
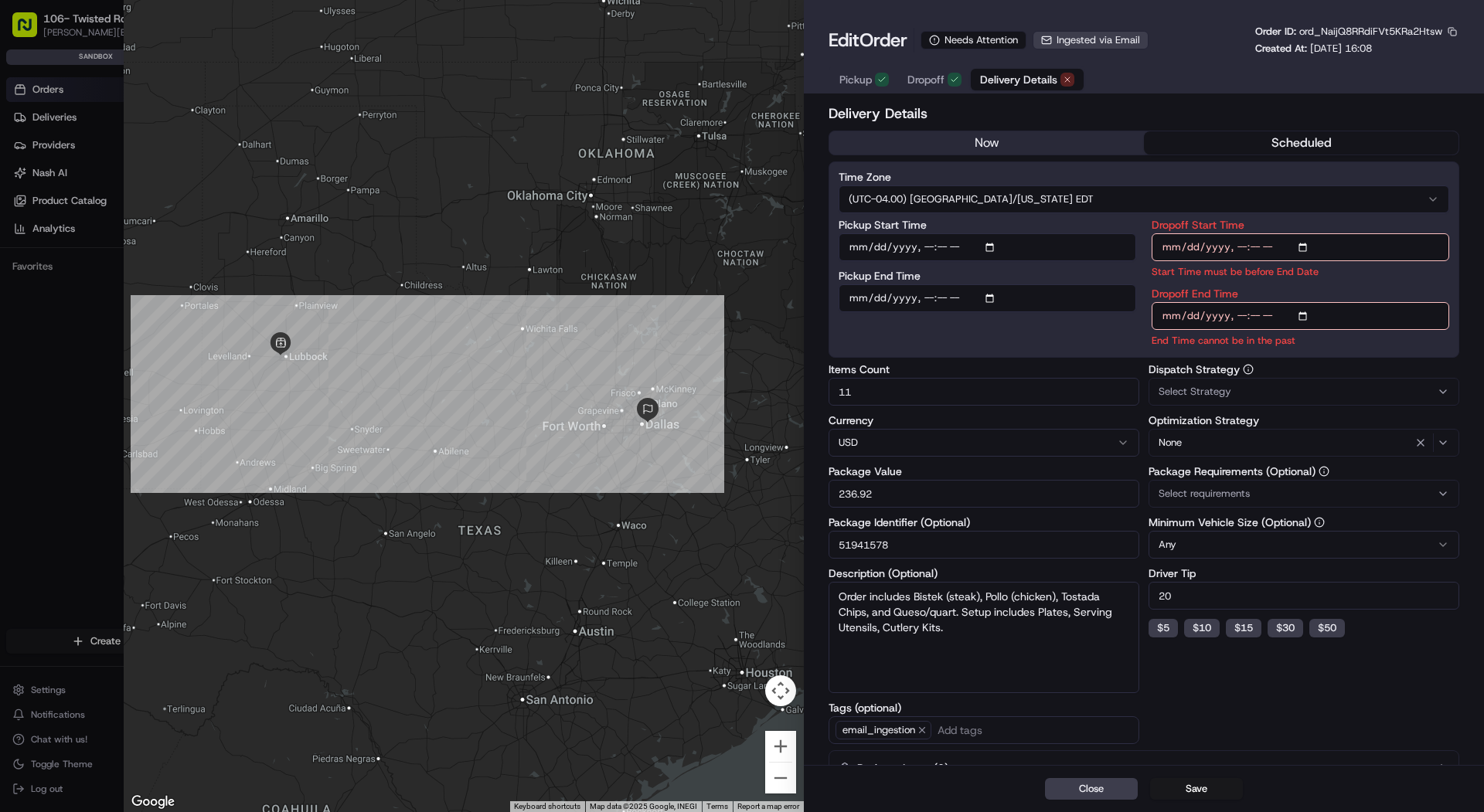
click at [1240, 251] on input "Dropoff Start Time" at bounding box center [1300, 247] width 298 height 27
type input "2025-08-19T15:45"
click at [1353, 219] on label "Dropoff Start Time" at bounding box center [1300, 224] width 298 height 11
click at [1353, 233] on input "Dropoff Start Time" at bounding box center [1300, 247] width 298 height 27
click at [1242, 324] on input "Dropoff End Time" at bounding box center [1300, 316] width 298 height 27
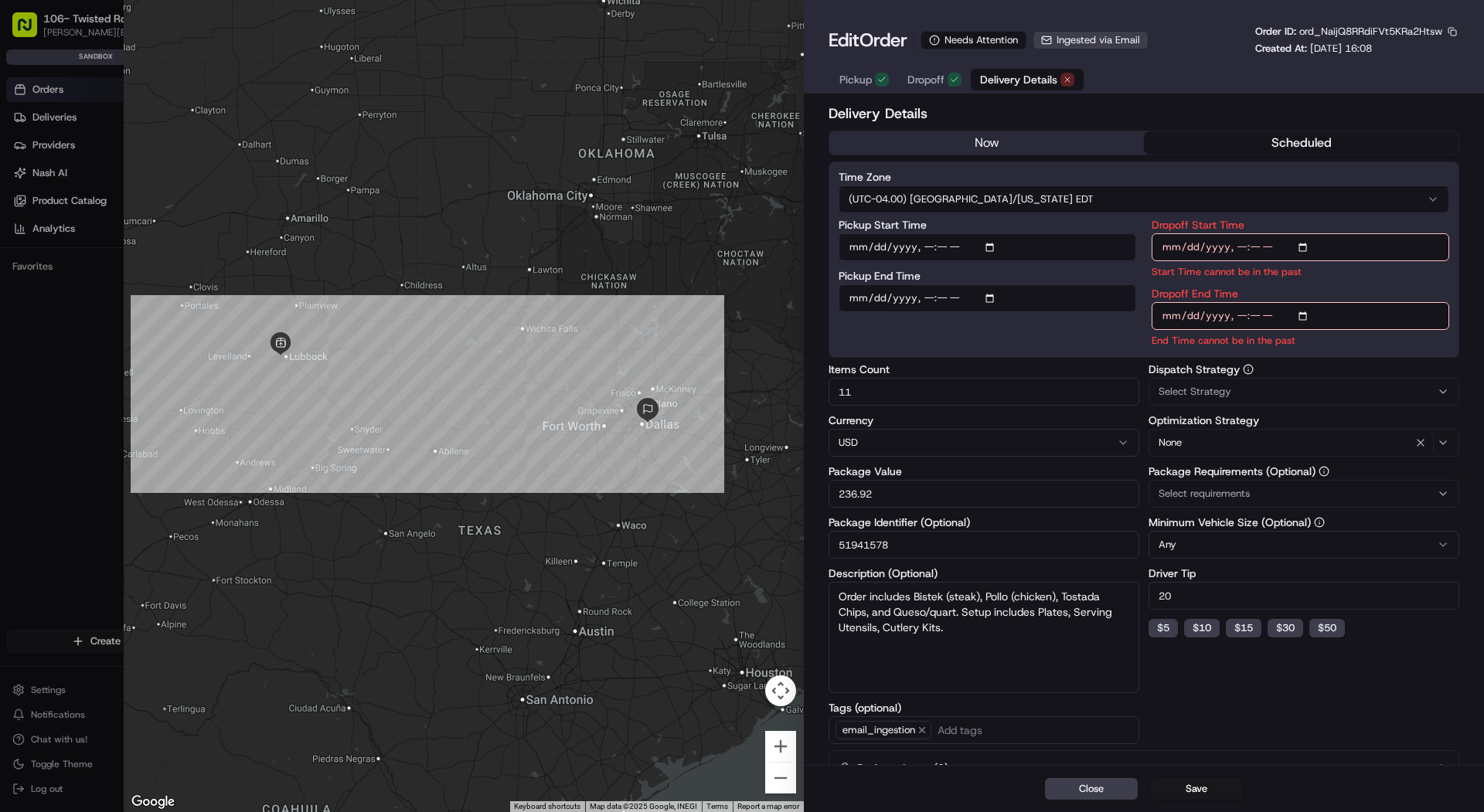
type input "2025-08-19T17:00"
click at [1257, 255] on input "Dropoff Start Time" at bounding box center [1300, 247] width 298 height 27
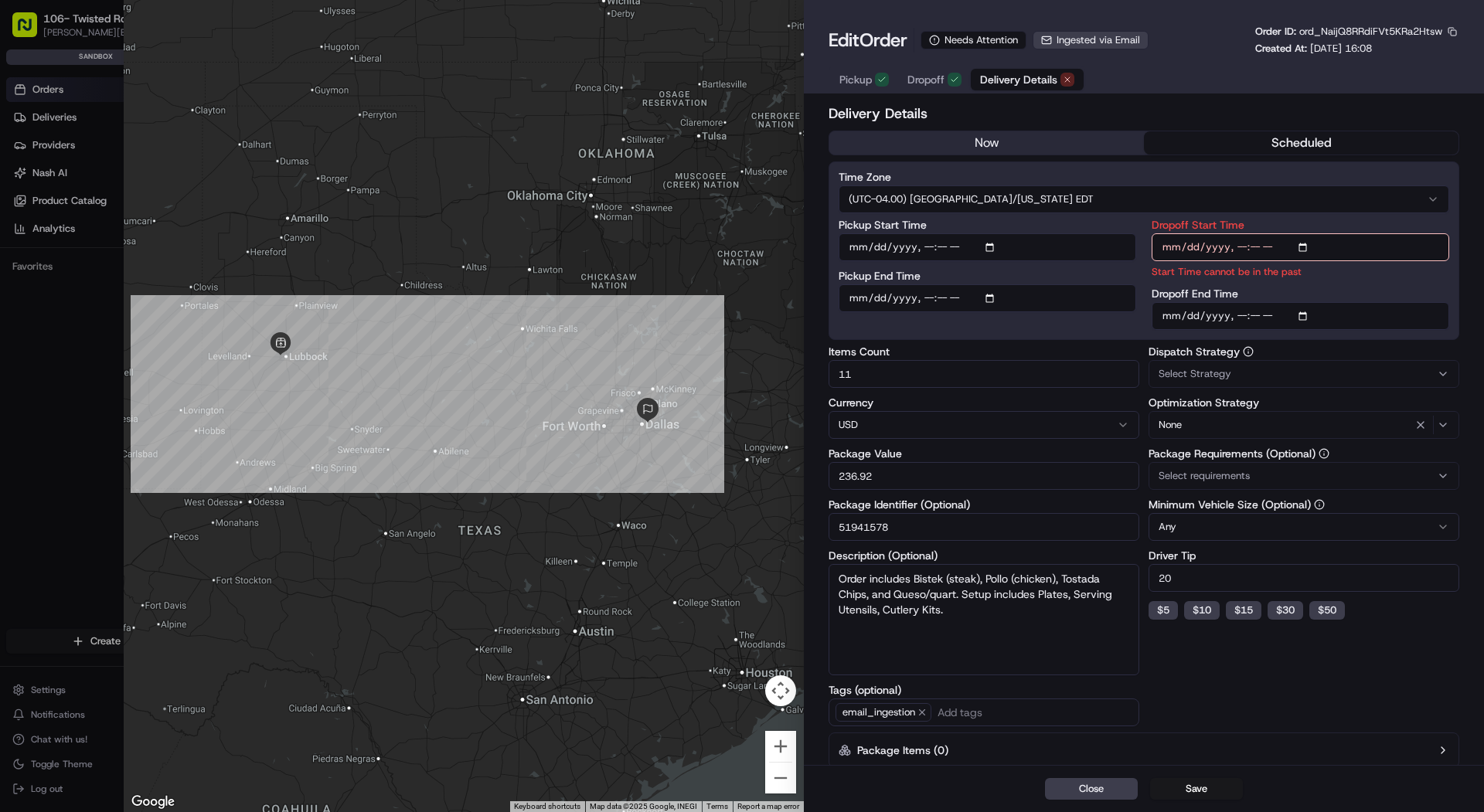
click at [1243, 253] on input "Dropoff Start Time" at bounding box center [1300, 247] width 298 height 27
type input "2025-08-19T16:45"
click at [1317, 280] on div "Dropoff Start Time Start Time cannot be in the past Dropoff End Time" at bounding box center [1300, 274] width 298 height 111
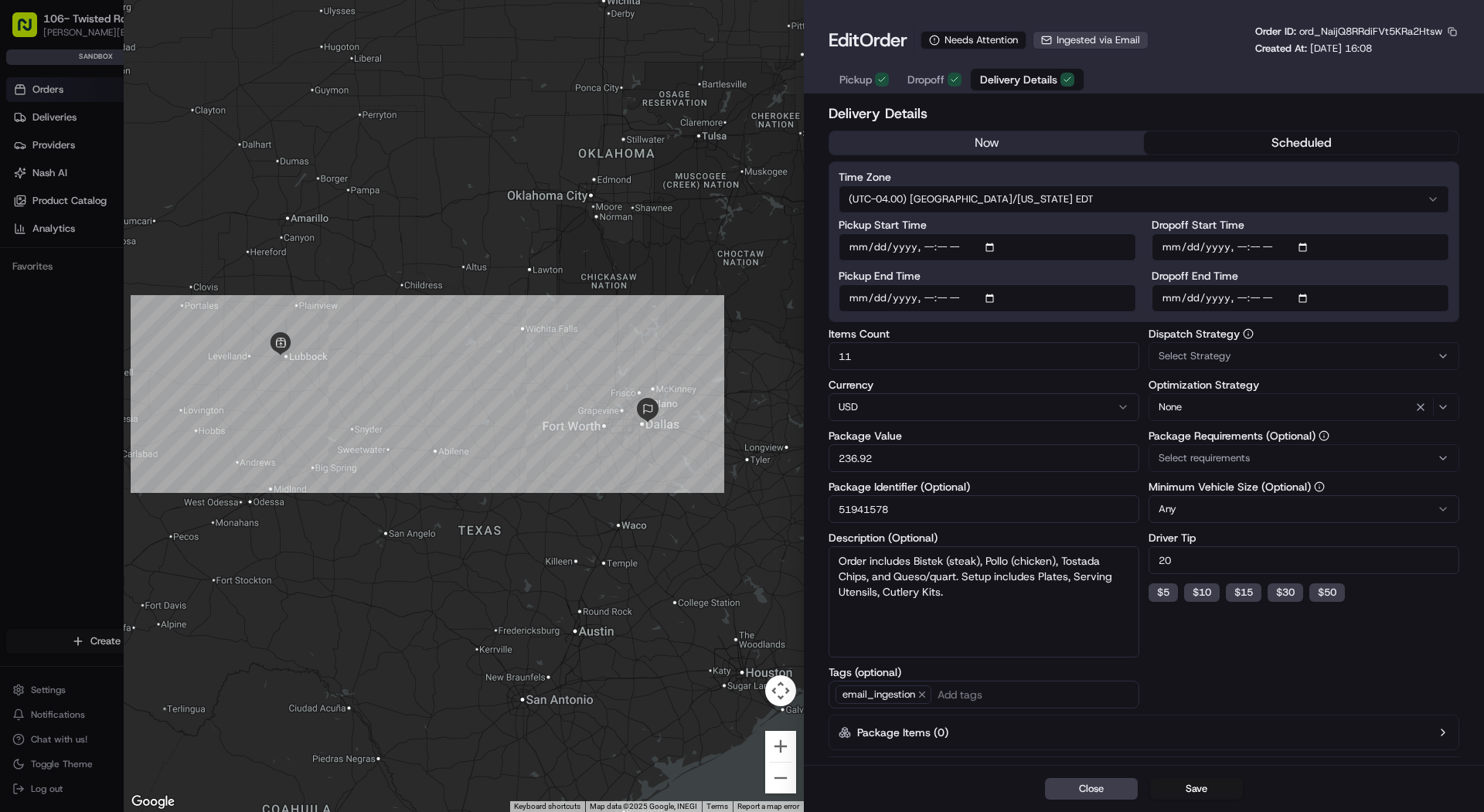
click at [1255, 353] on div "Select Strategy" at bounding box center [1303, 356] width 302 height 14
click at [1181, 646] on div at bounding box center [742, 406] width 1484 height 812
click at [1172, 798] on button "Save" at bounding box center [1196, 789] width 93 height 22
type input "1"
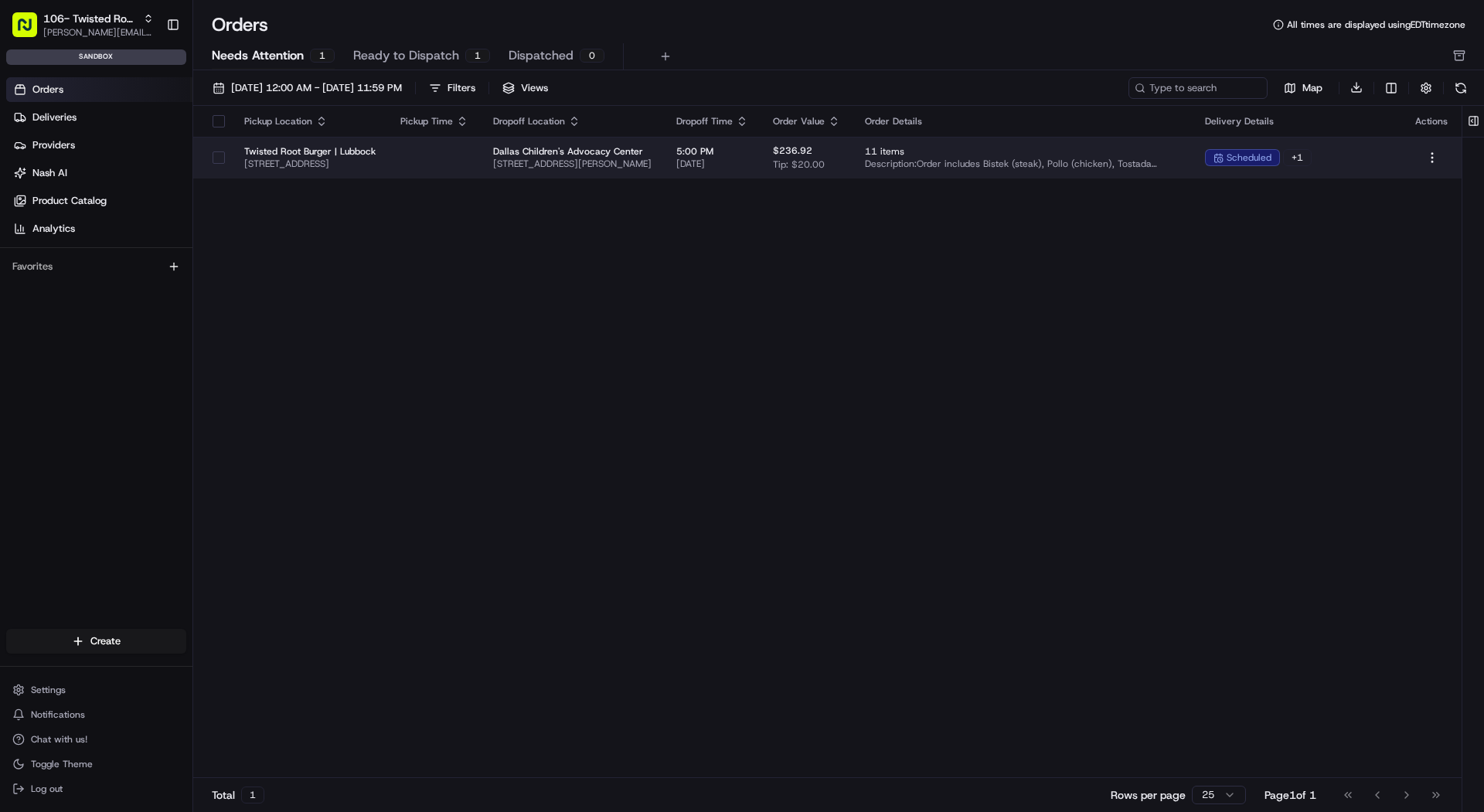
click at [376, 145] on span "Twisted Root Burger | Lubbock" at bounding box center [309, 151] width 131 height 13
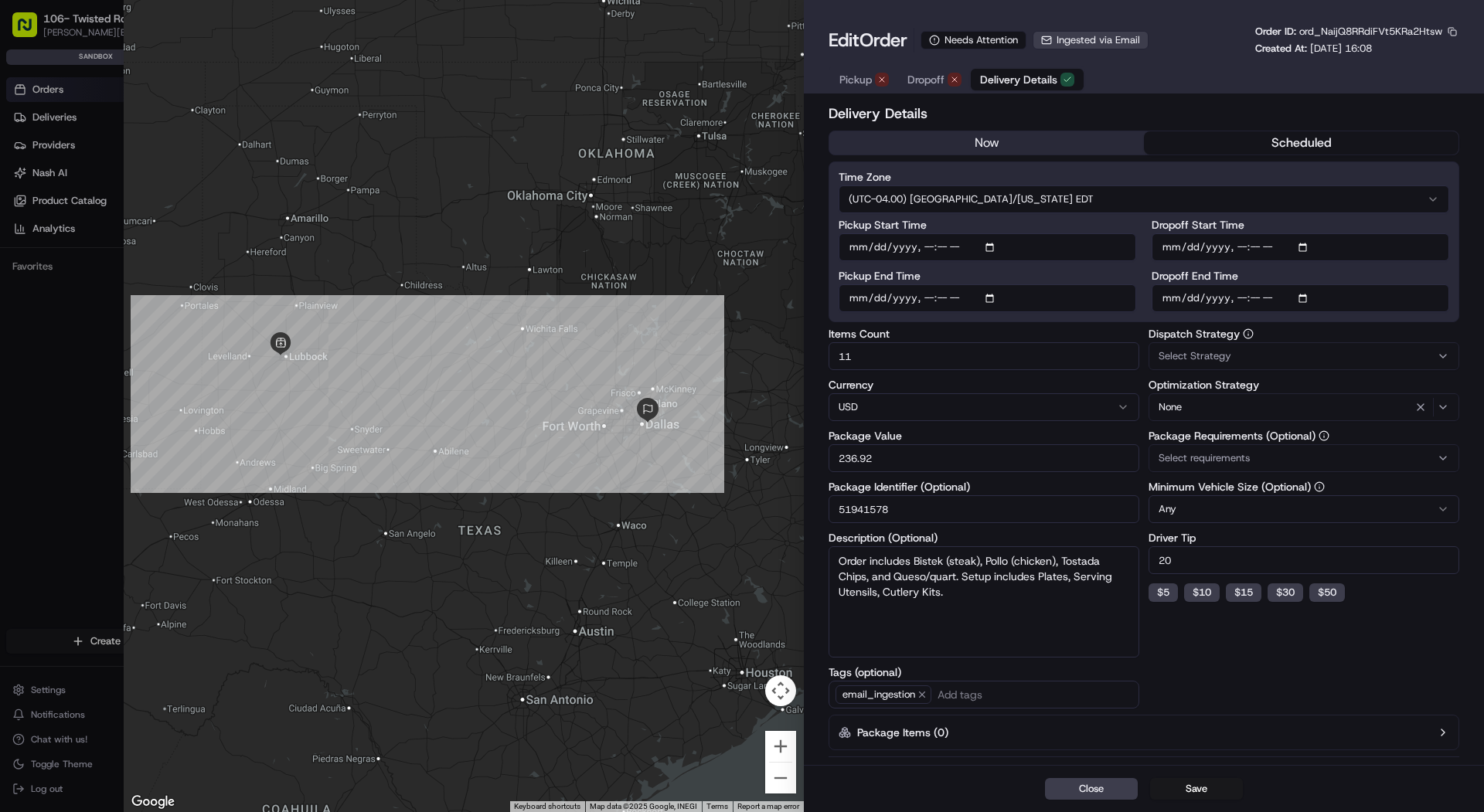
click at [876, 86] on div "button" at bounding box center [882, 79] width 14 height 14
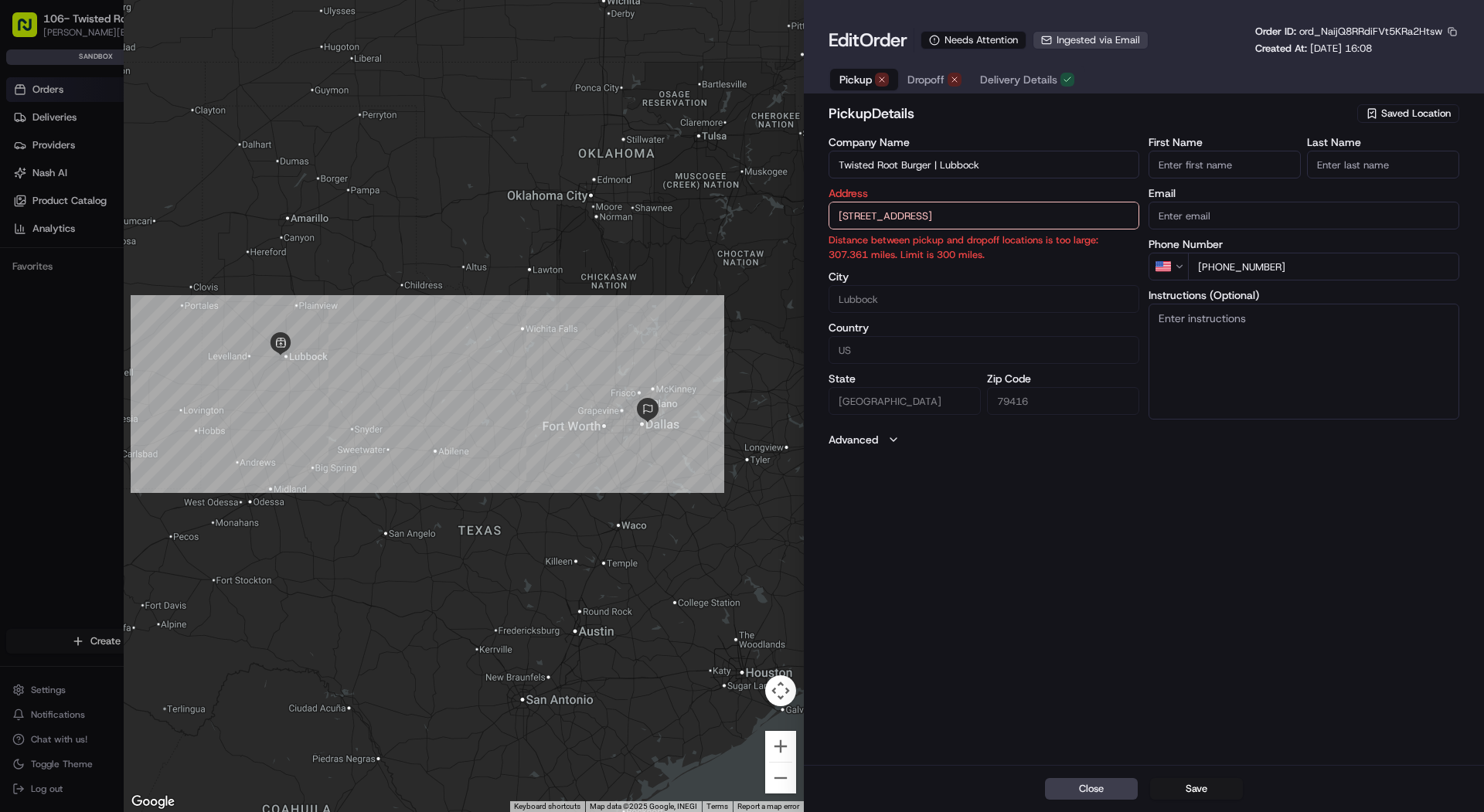
click at [840, 211] on input "116 W Loop 289 Acc Rd, Lubbock, TX 79416, USA" at bounding box center [983, 215] width 310 height 27
click at [905, 246] on div "116 W Loop 289 Acc Rd, Lubbock, TX 79416, USA" at bounding box center [983, 248] width 302 height 23
type input "United States"
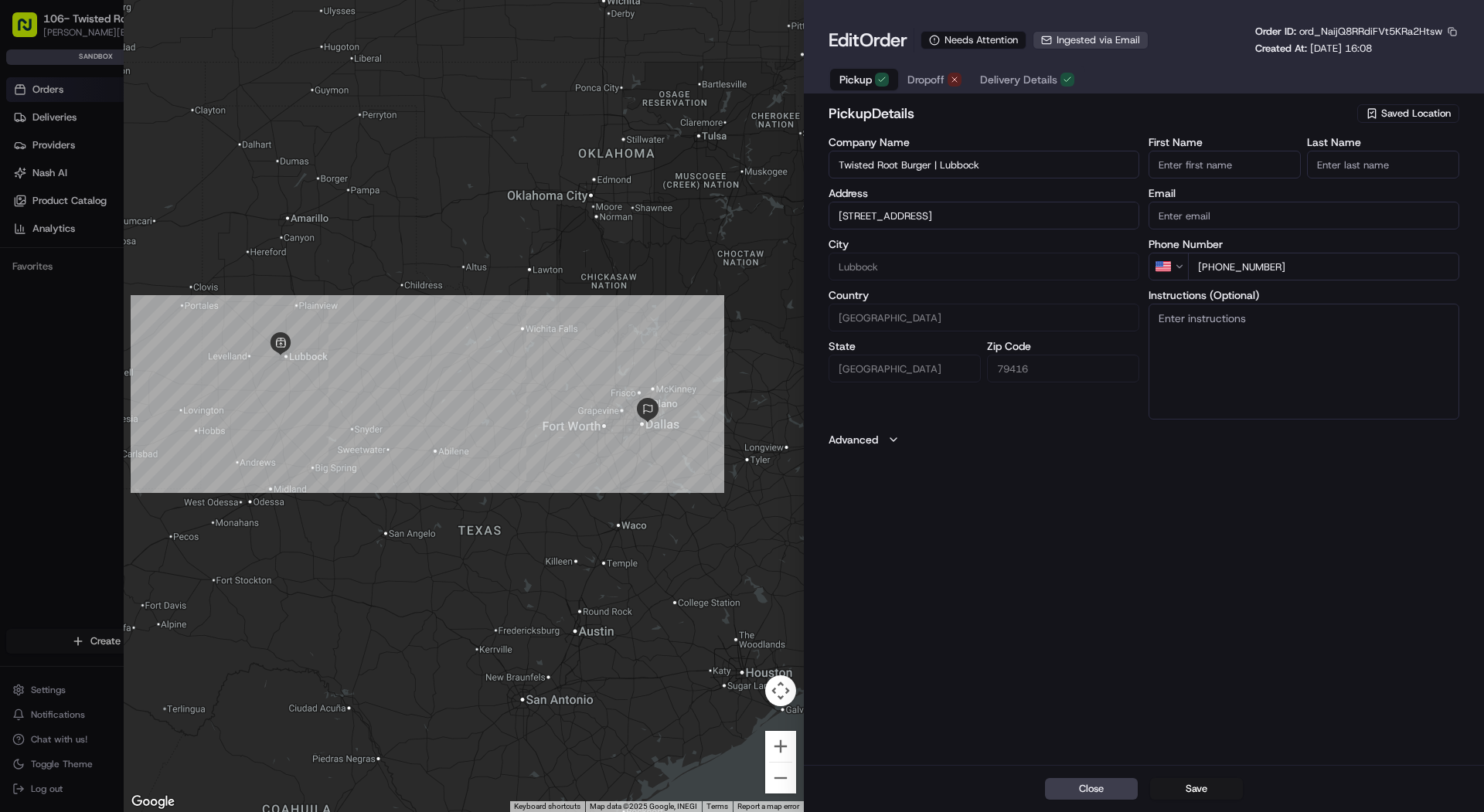
click at [938, 79] on span "Dropoff" at bounding box center [926, 79] width 37 height 16
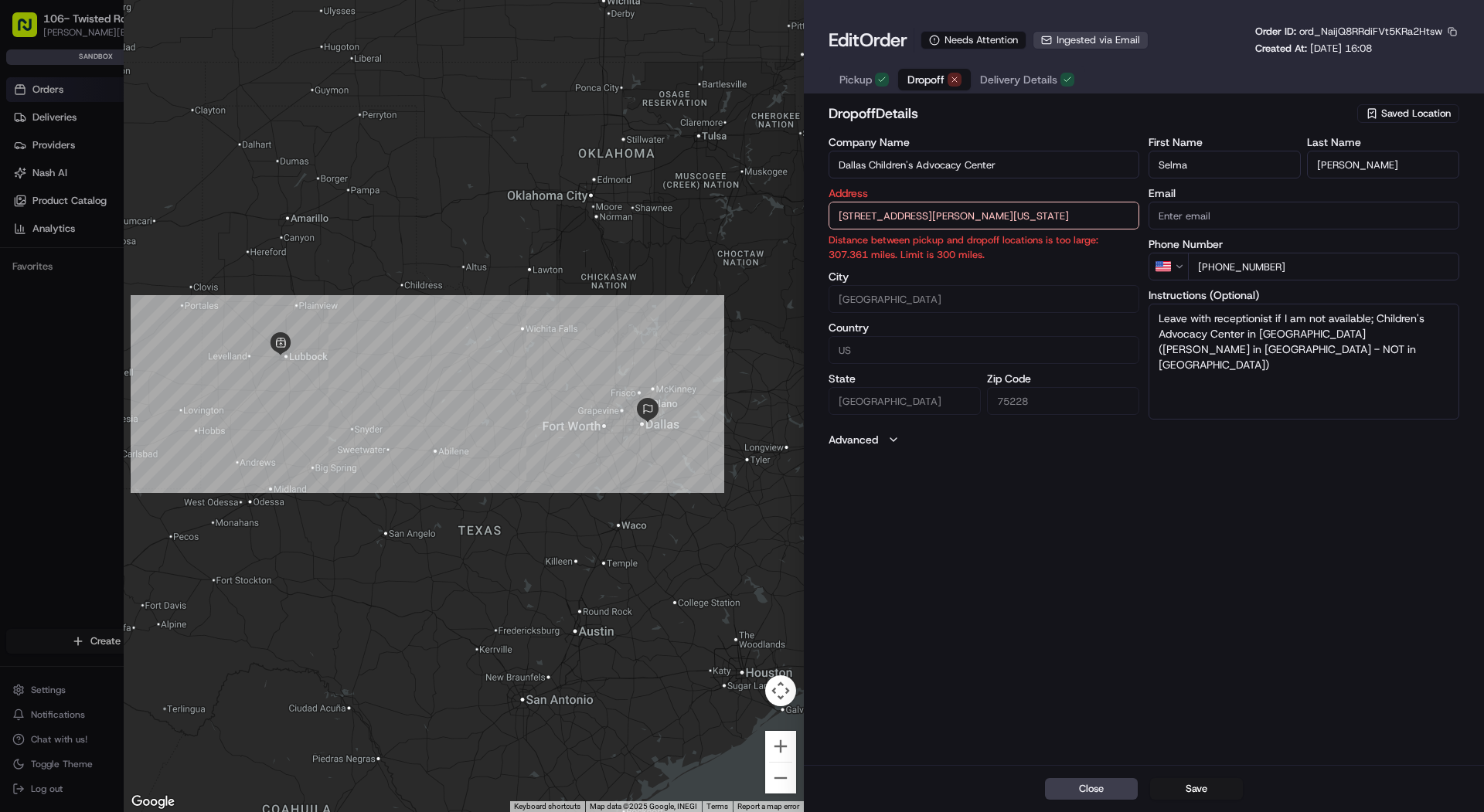
click at [840, 211] on input "5351 Samuell Blvd,, Dallas, Texas 75228" at bounding box center [983, 215] width 310 height 27
click at [961, 248] on div "5351 Samuell Blvd, Dallas, Texas 75228" at bounding box center [983, 248] width 302 height 23
type input "5351 Samuell Blvd, Dallas, TX 75228, USA"
type input "United States"
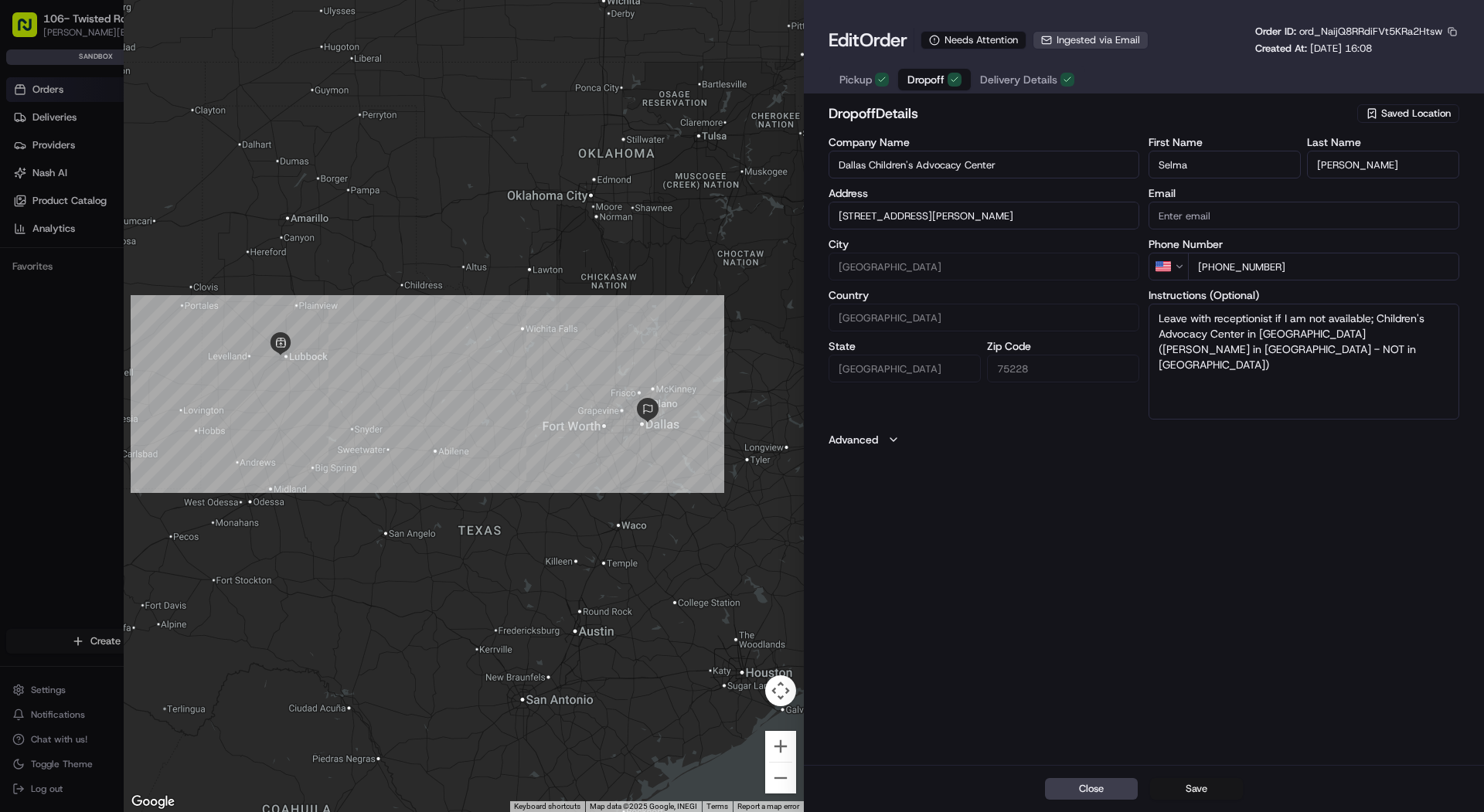
click at [1190, 787] on button "Save" at bounding box center [1196, 789] width 93 height 22
type input "+1"
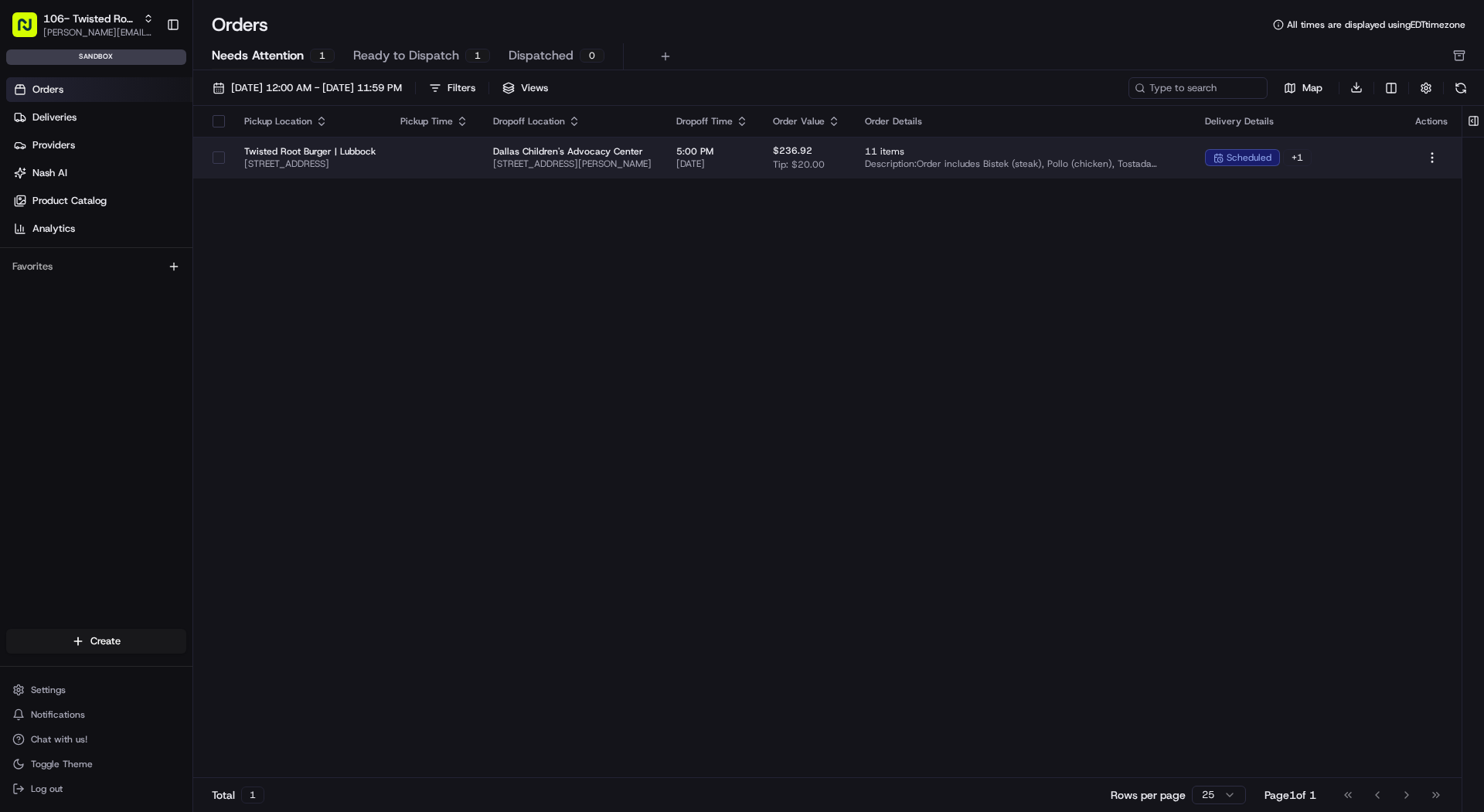
click at [388, 143] on td "Twisted Root Burger | Lubbock 116 W Loop 289 Acc Rd, Lubbock, TX 79416, USA" at bounding box center [309, 158] width 156 height 42
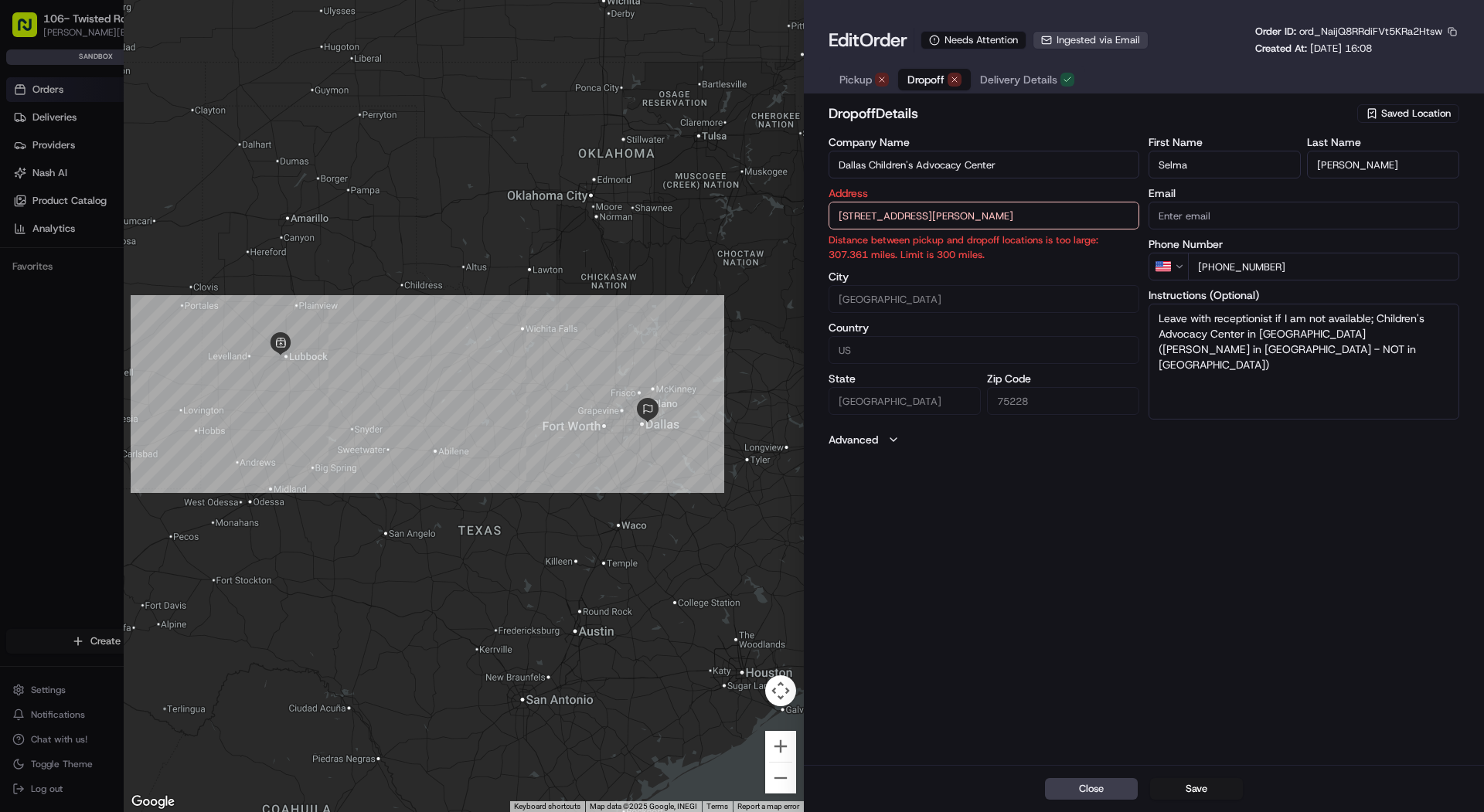
click at [1031, 227] on input "5351 Samuell Blvd, Dallas, TX 75228, USA" at bounding box center [983, 215] width 310 height 27
click at [1029, 227] on input "5351 Samuell Blvd, Dallas, TX 75228, USA" at bounding box center [983, 215] width 310 height 27
click at [1026, 207] on input "5351 Samuell Blvd, Dallas, TX 75228, USA" at bounding box center [983, 215] width 310 height 27
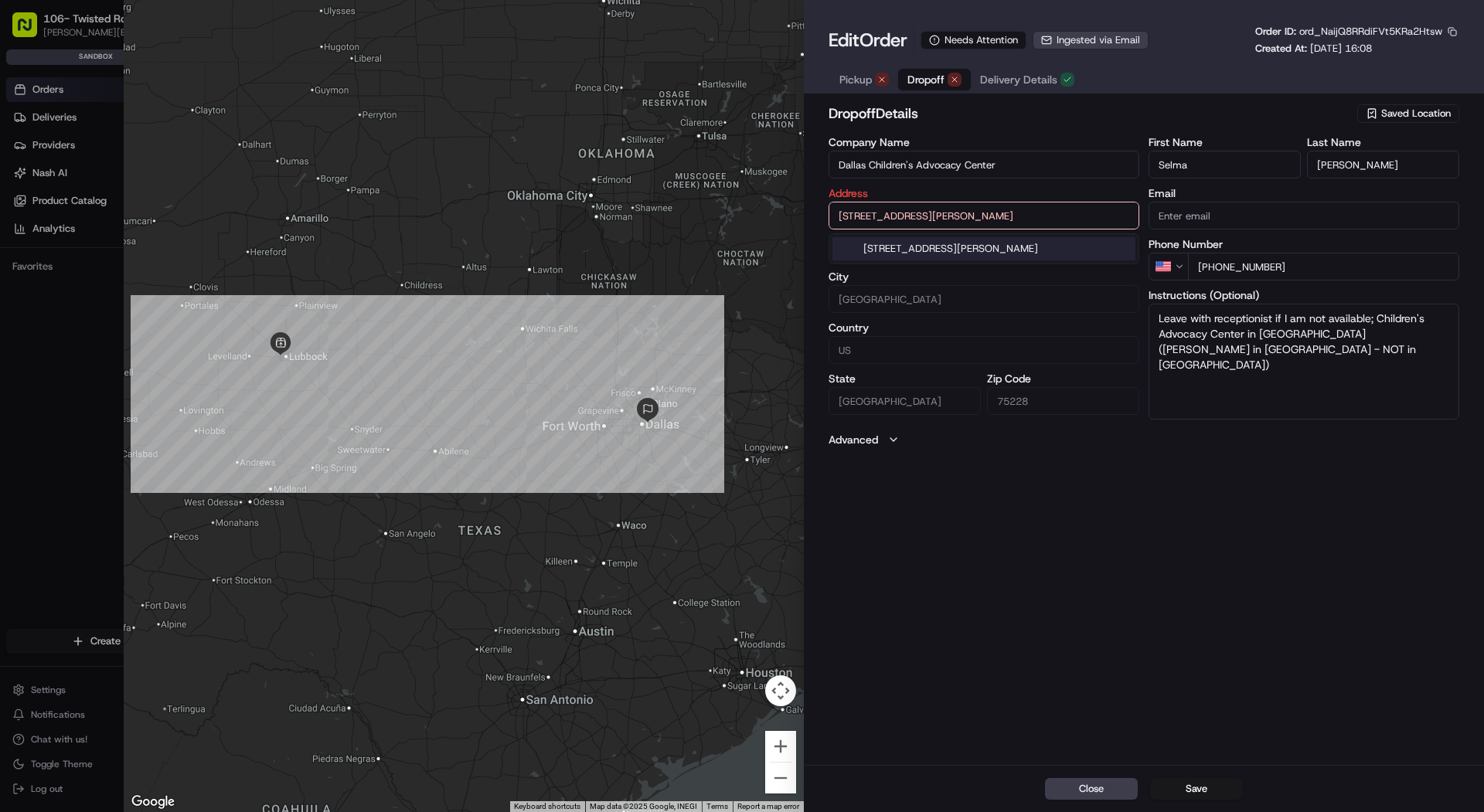
click at [1026, 207] on input "5351 Samuell Blvd, Dallas, TX 75228, USA" at bounding box center [983, 215] width 310 height 27
type input "\"
paste input "5351 Samuell Blvd, Dallas, TX 75228, USA"
type input "5351 Samuell Blvd, Dallas, TX 75228, USA"
click at [1057, 251] on div "5351 Samuell Blvd, Dallas, TX 75228, USA" at bounding box center [983, 248] width 302 height 23
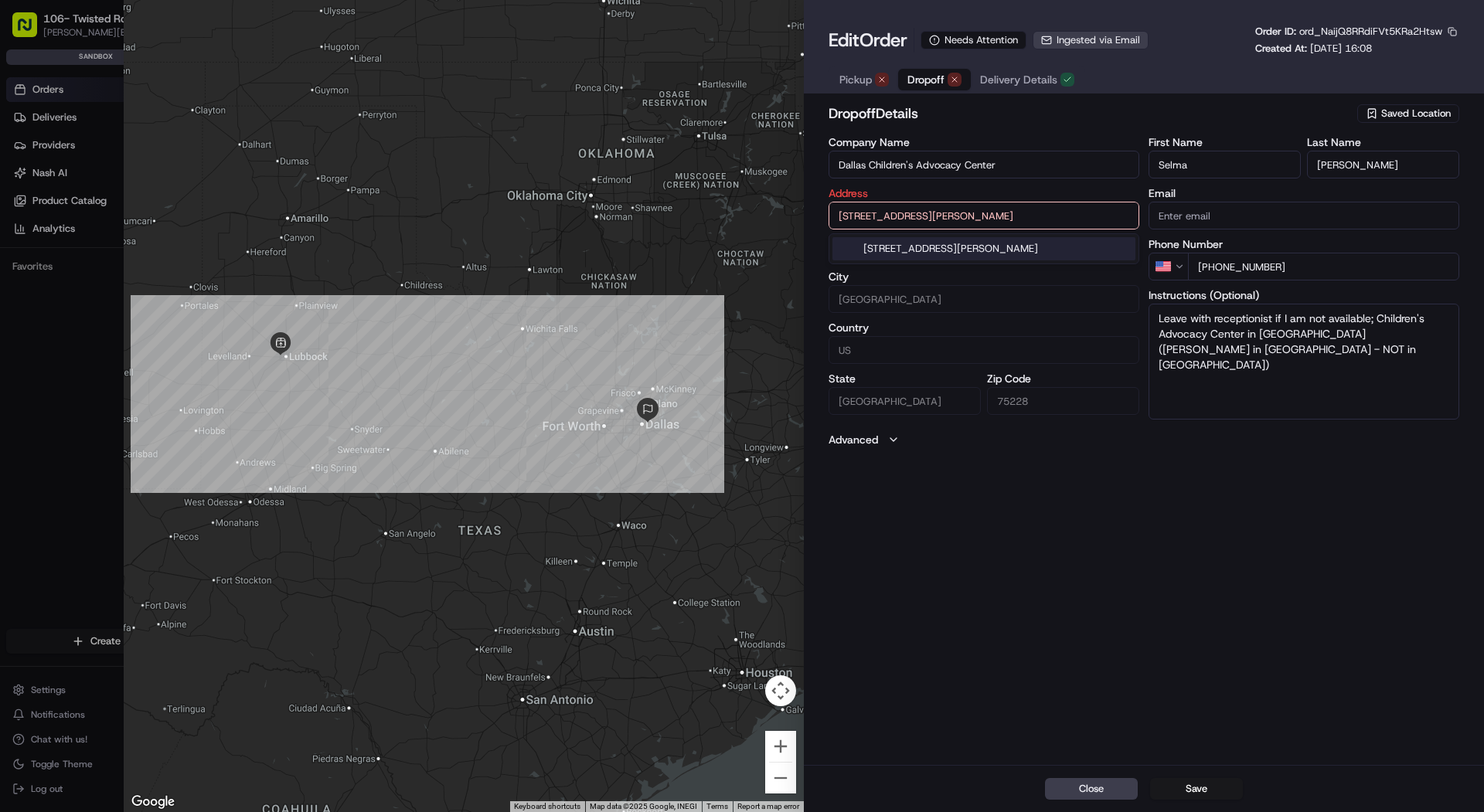
type input "United States"
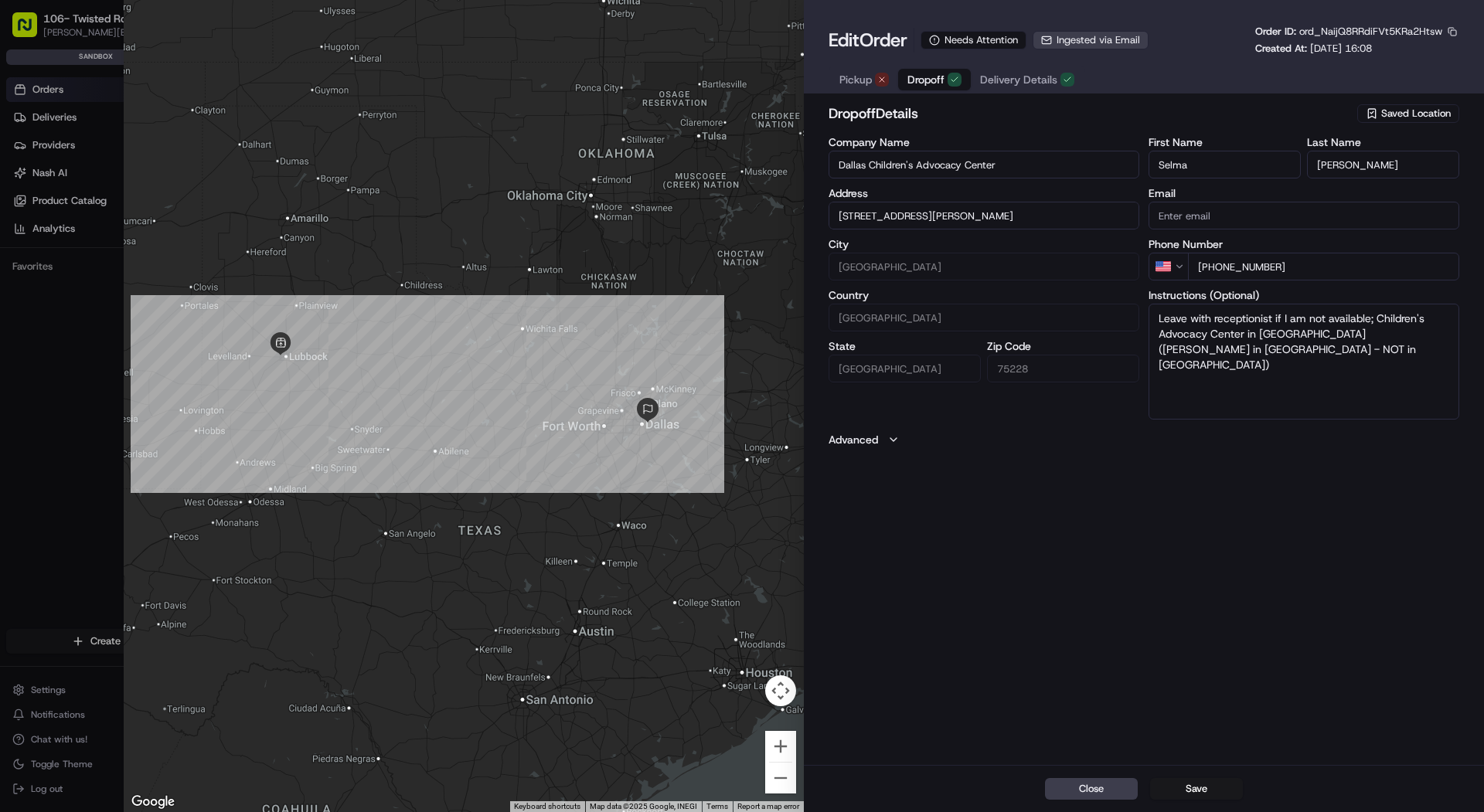
click at [1177, 804] on div "Close Save" at bounding box center [1143, 789] width 680 height 47
click at [1182, 800] on div "Close Save" at bounding box center [1143, 789] width 680 height 47
click at [1183, 786] on button "Save" at bounding box center [1196, 789] width 93 height 22
type input "+1"
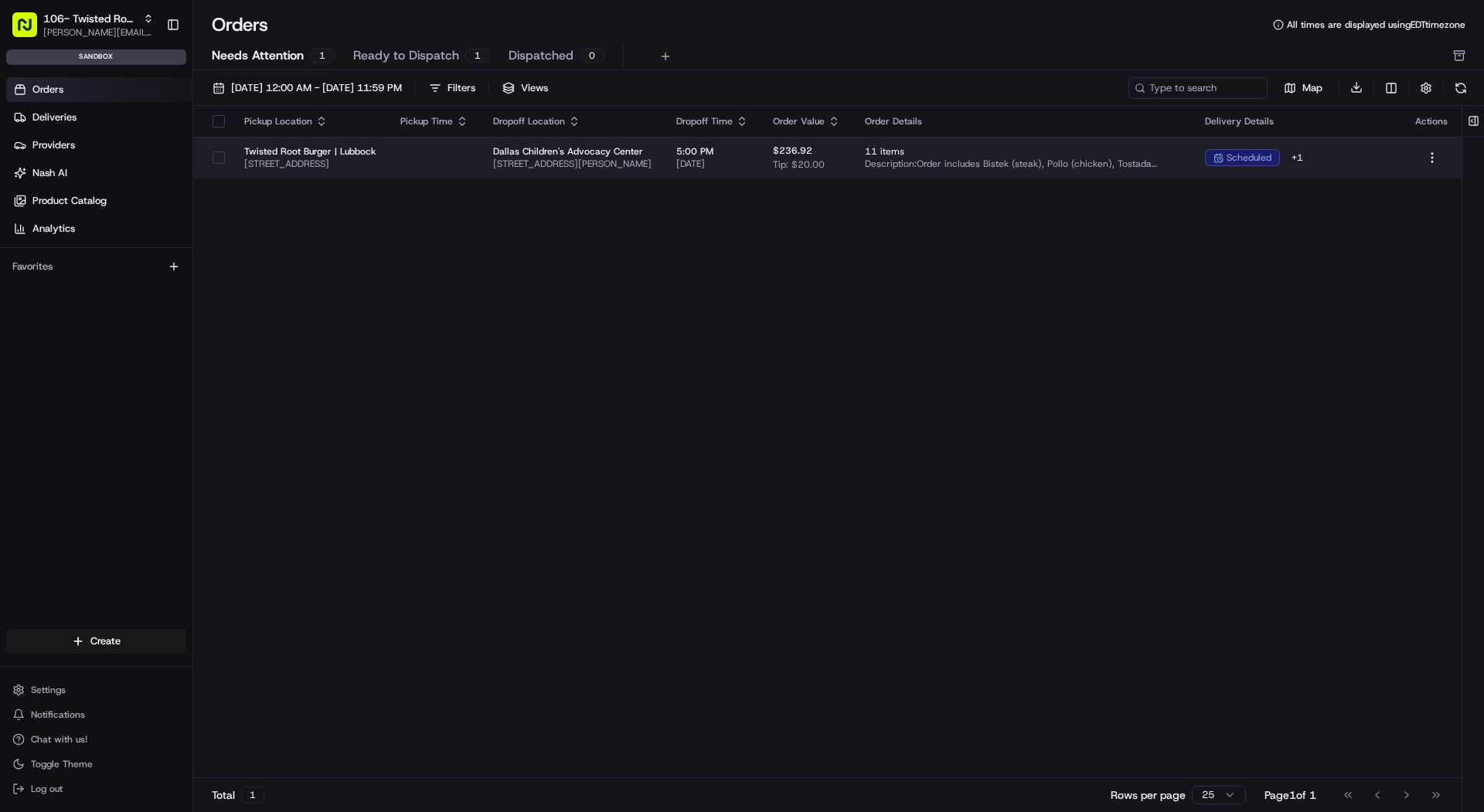
click at [652, 161] on span "5351 Samuell Blvd, Dallas, TX 75228, USA" at bounding box center [573, 163] width 159 height 13
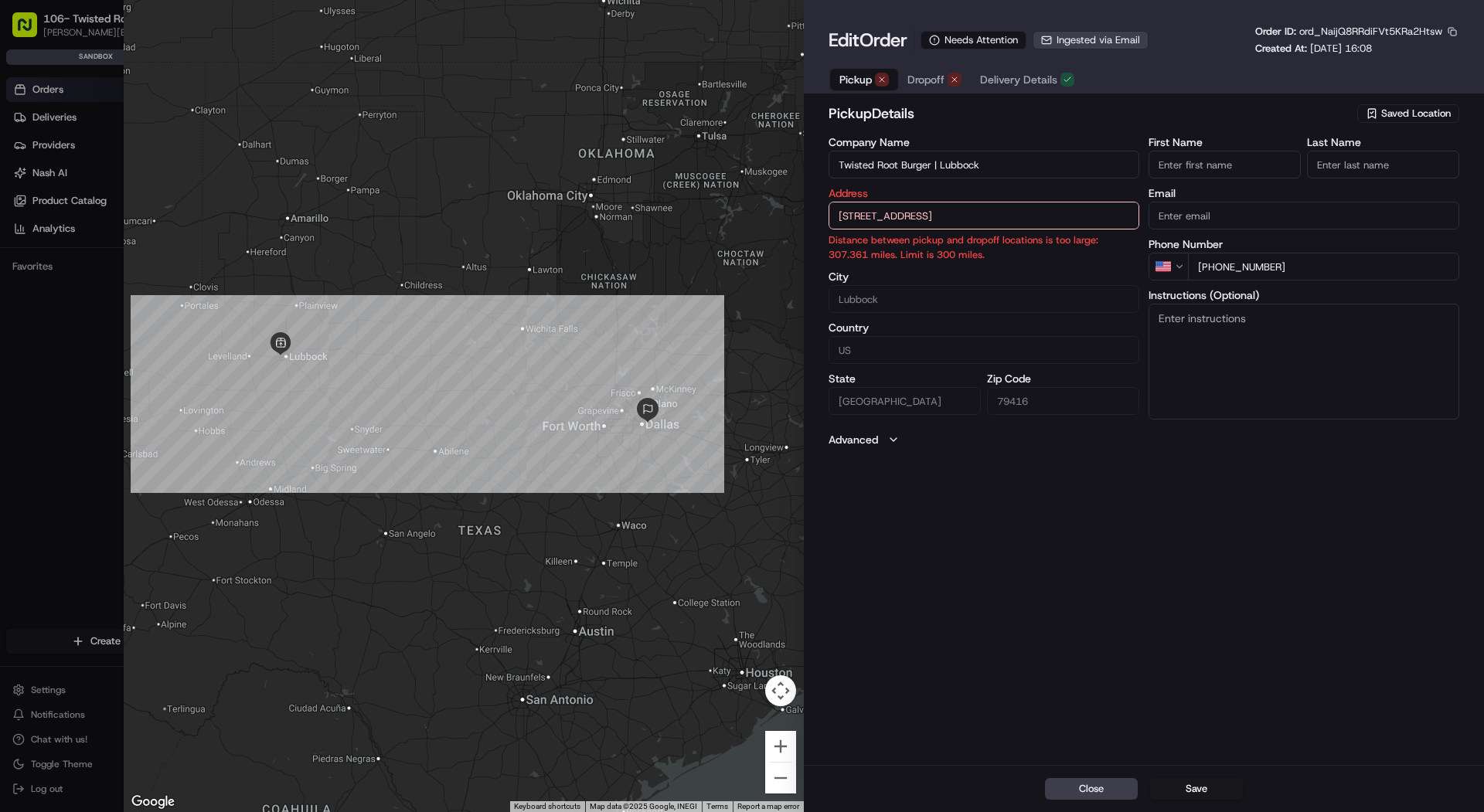
click at [876, 86] on div "button" at bounding box center [882, 79] width 14 height 14
click at [922, 79] on span "Dropoff" at bounding box center [926, 79] width 37 height 16
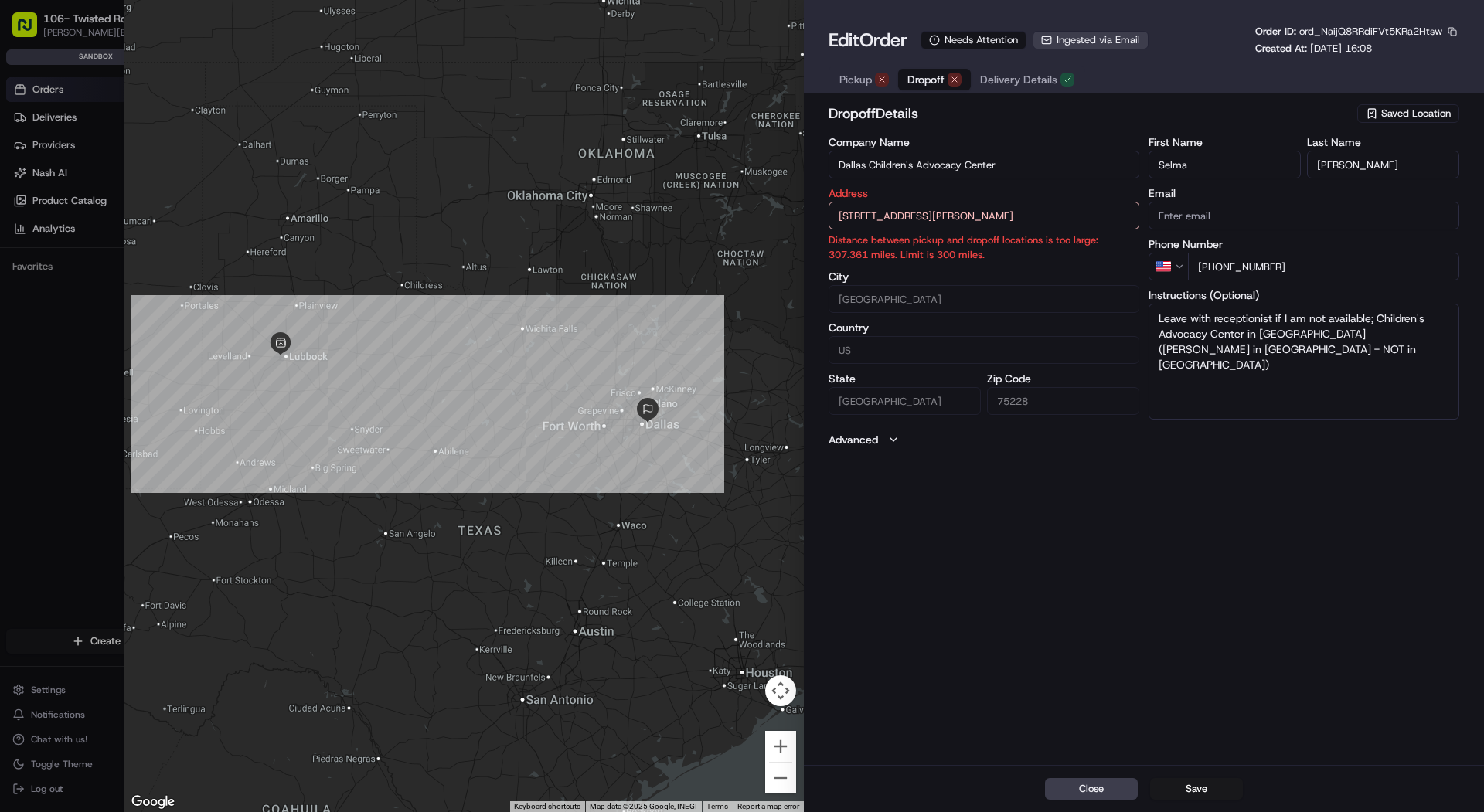
click at [865, 79] on span "Pickup" at bounding box center [855, 79] width 32 height 16
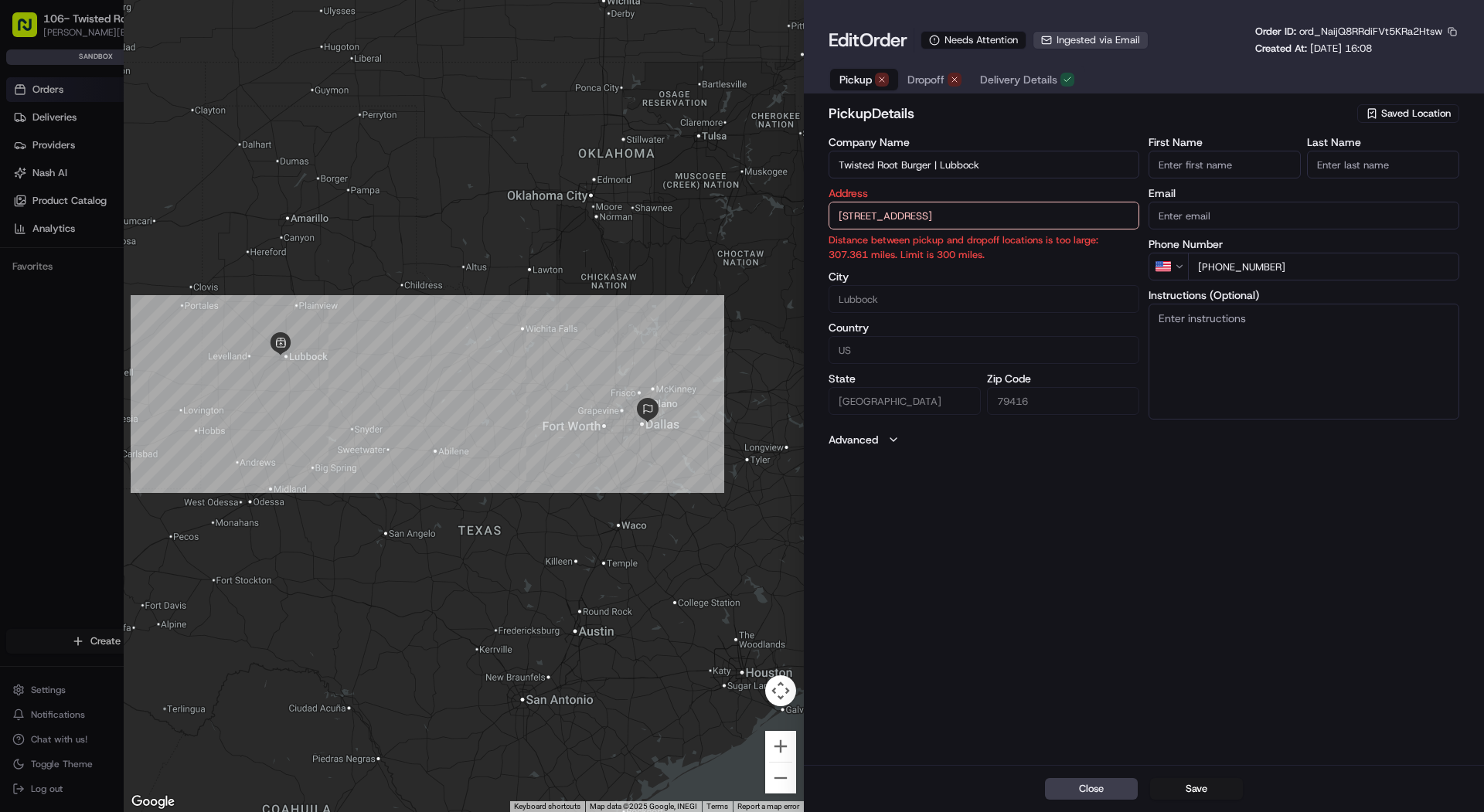
click at [930, 87] on span "Dropoff" at bounding box center [926, 79] width 37 height 16
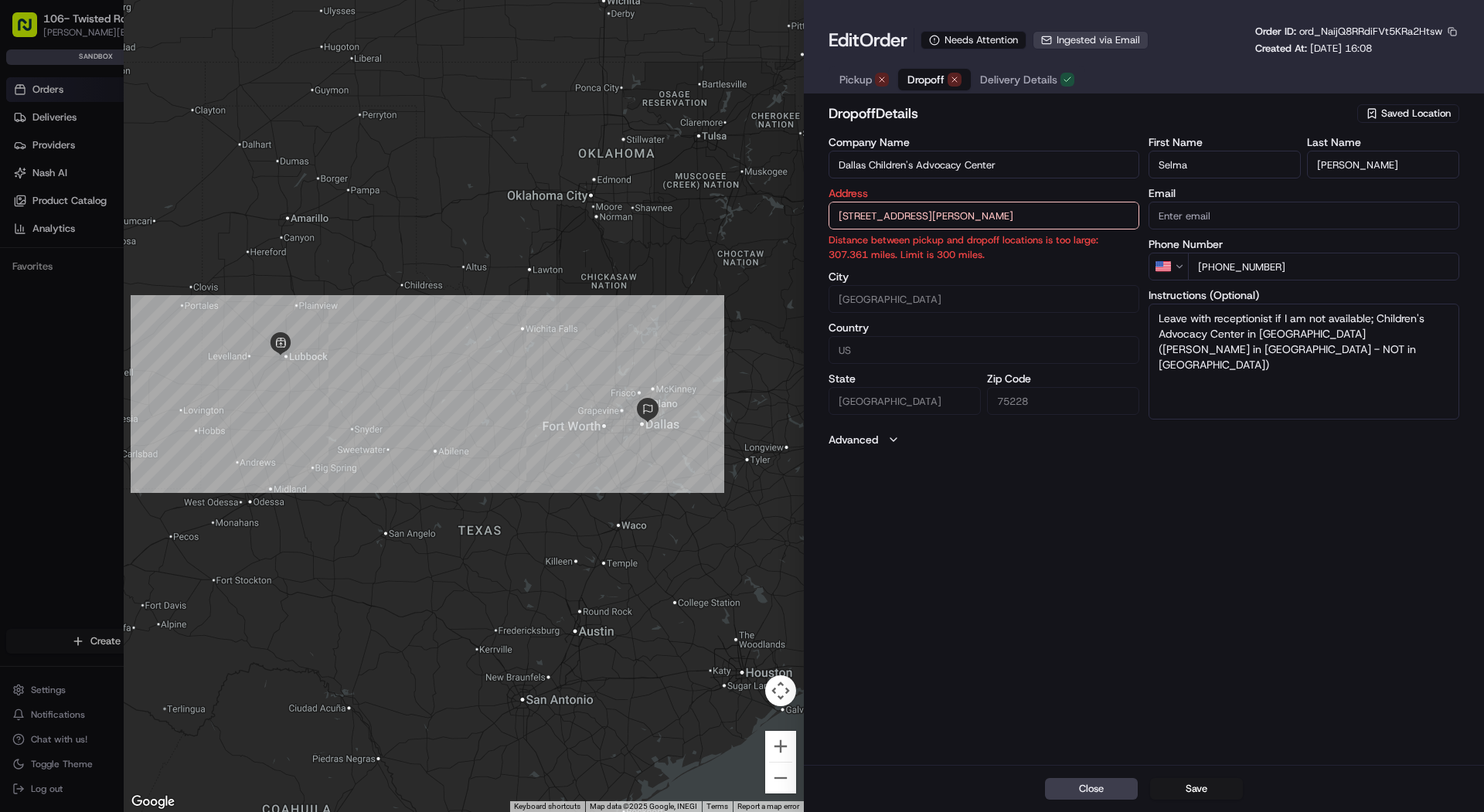
type input "+1"
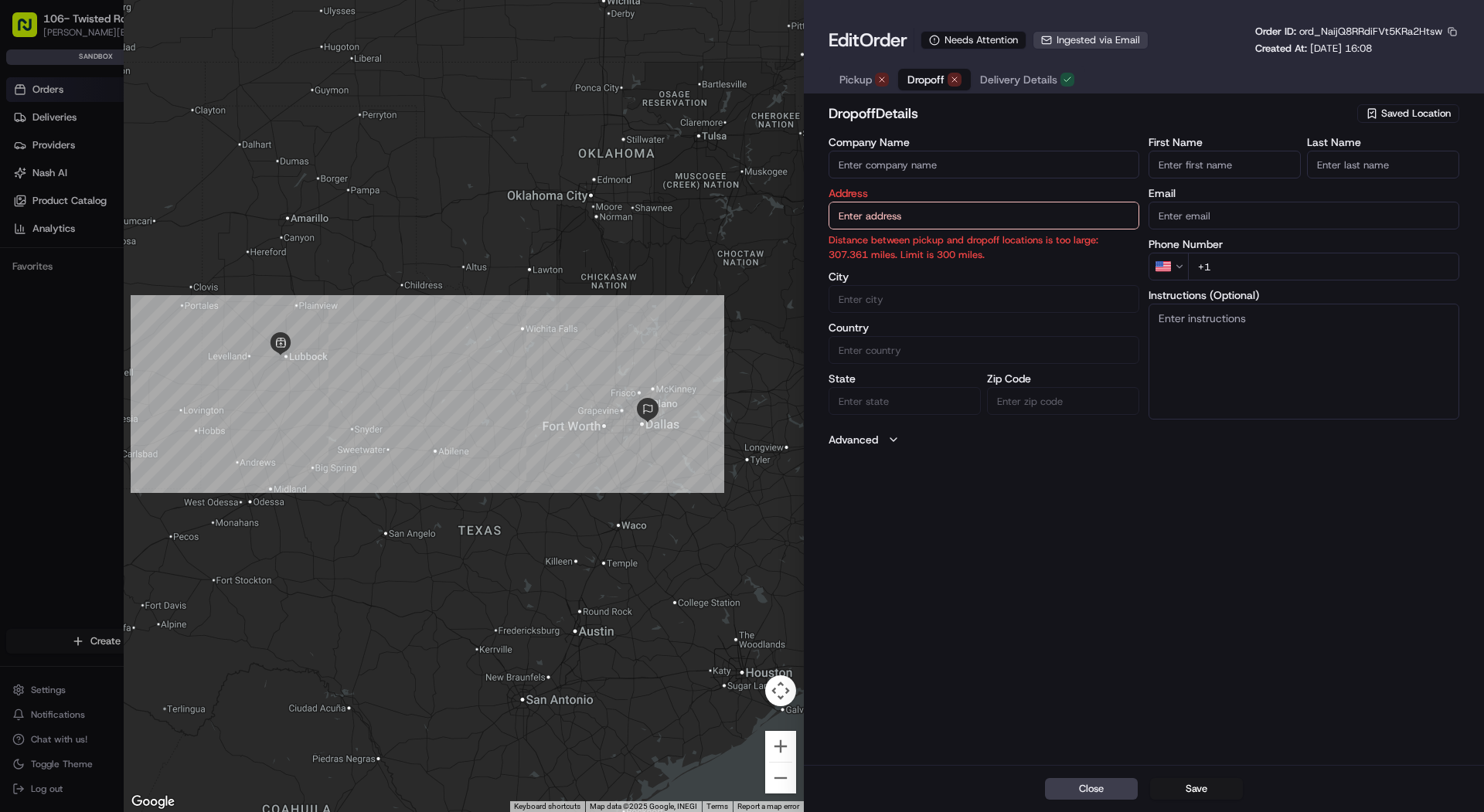
click at [53, 215] on div at bounding box center [742, 406] width 1484 height 812
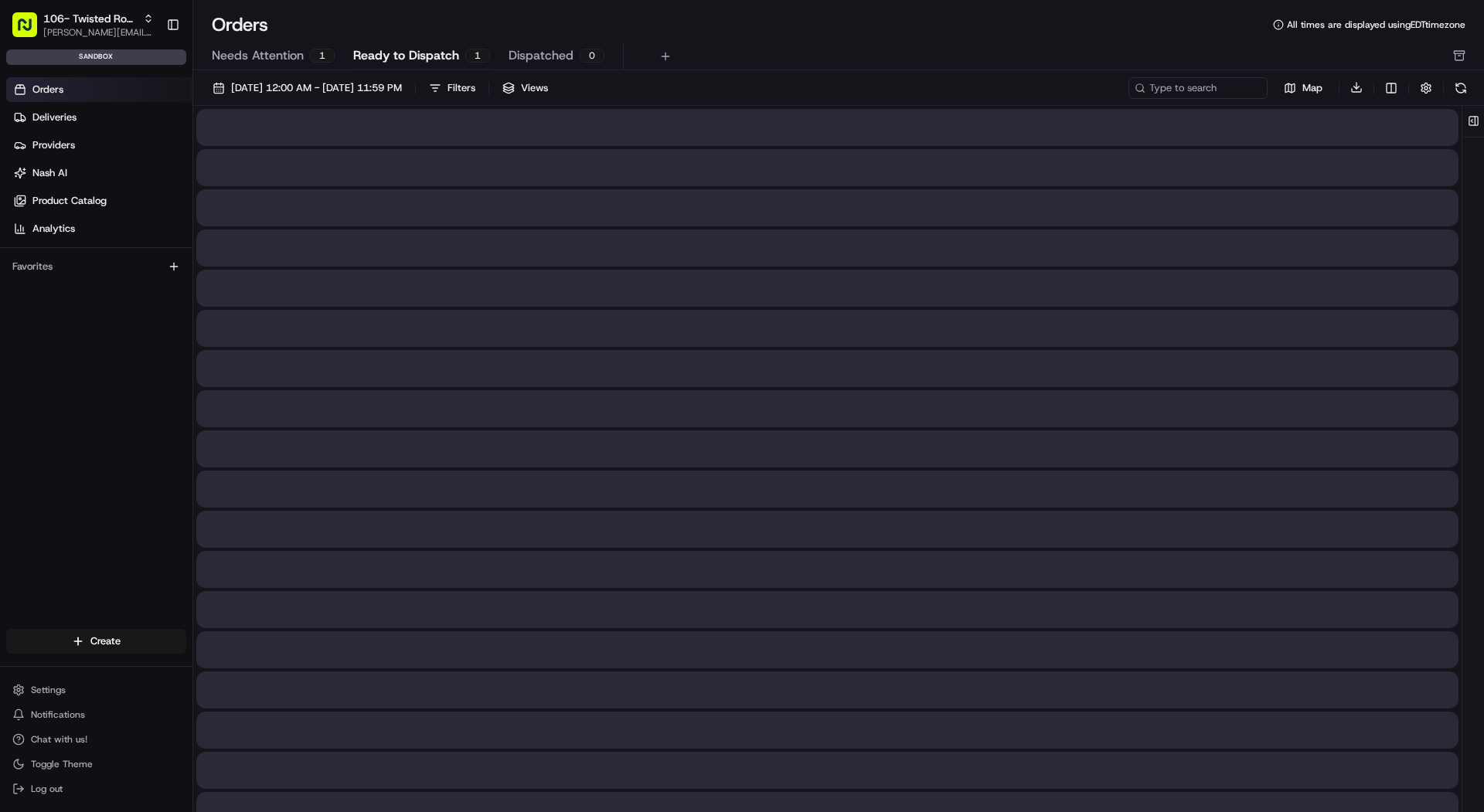
click at [389, 51] on span "Ready to Dispatch" at bounding box center [406, 55] width 106 height 19
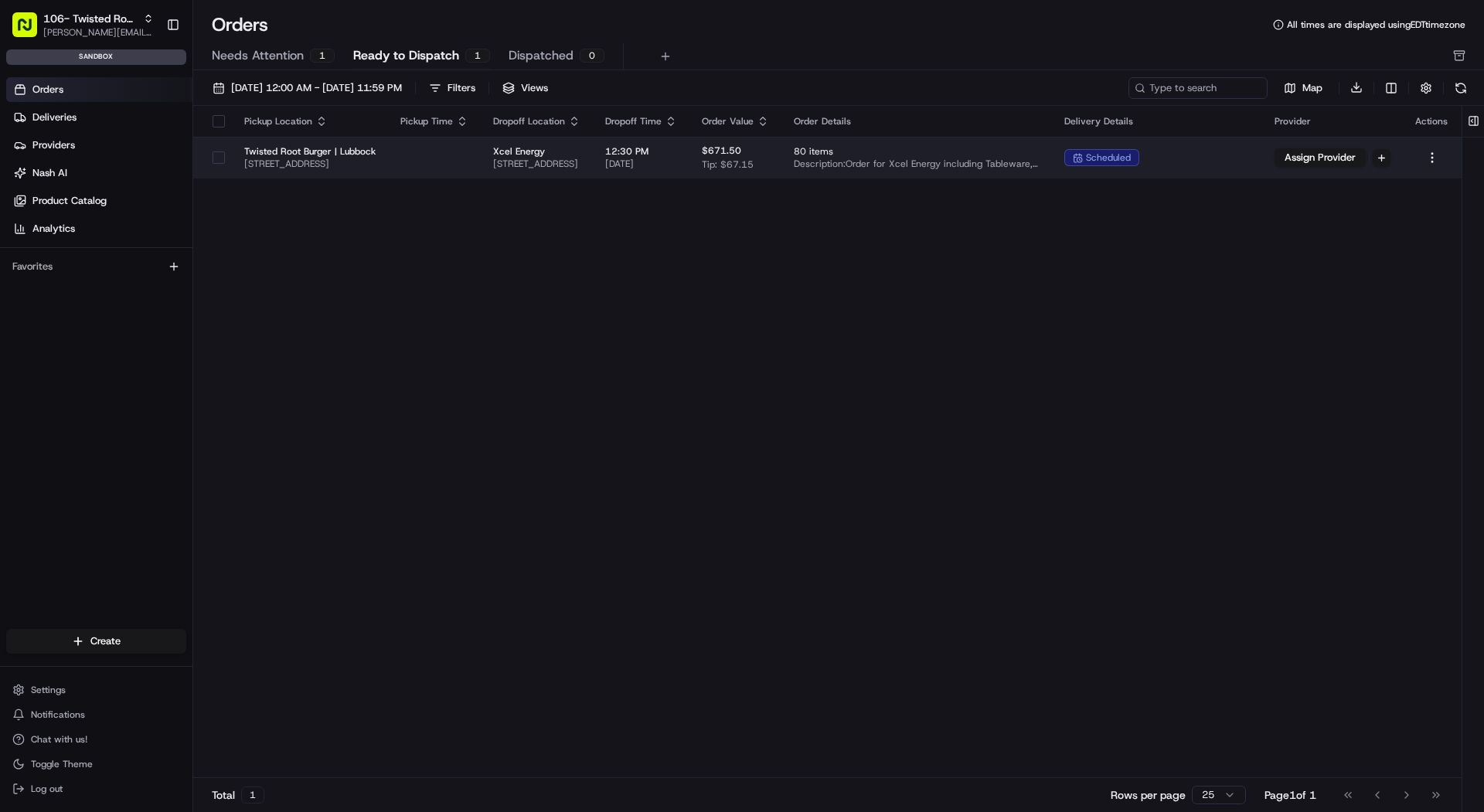
click at [677, 158] on span "[DATE]" at bounding box center [640, 163] width 71 height 13
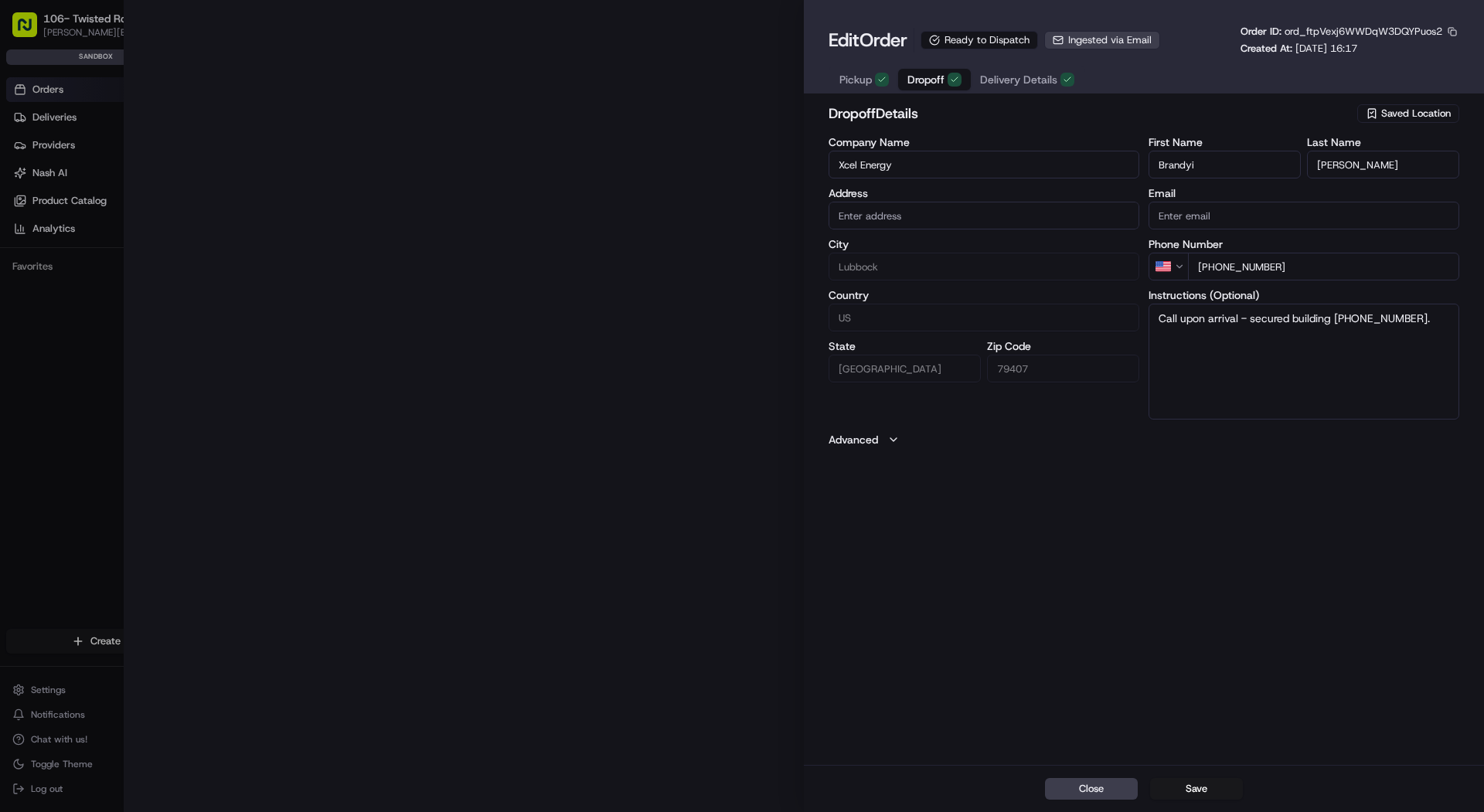
type input "4201 Frankford Ave Lubbock, TX 79407"
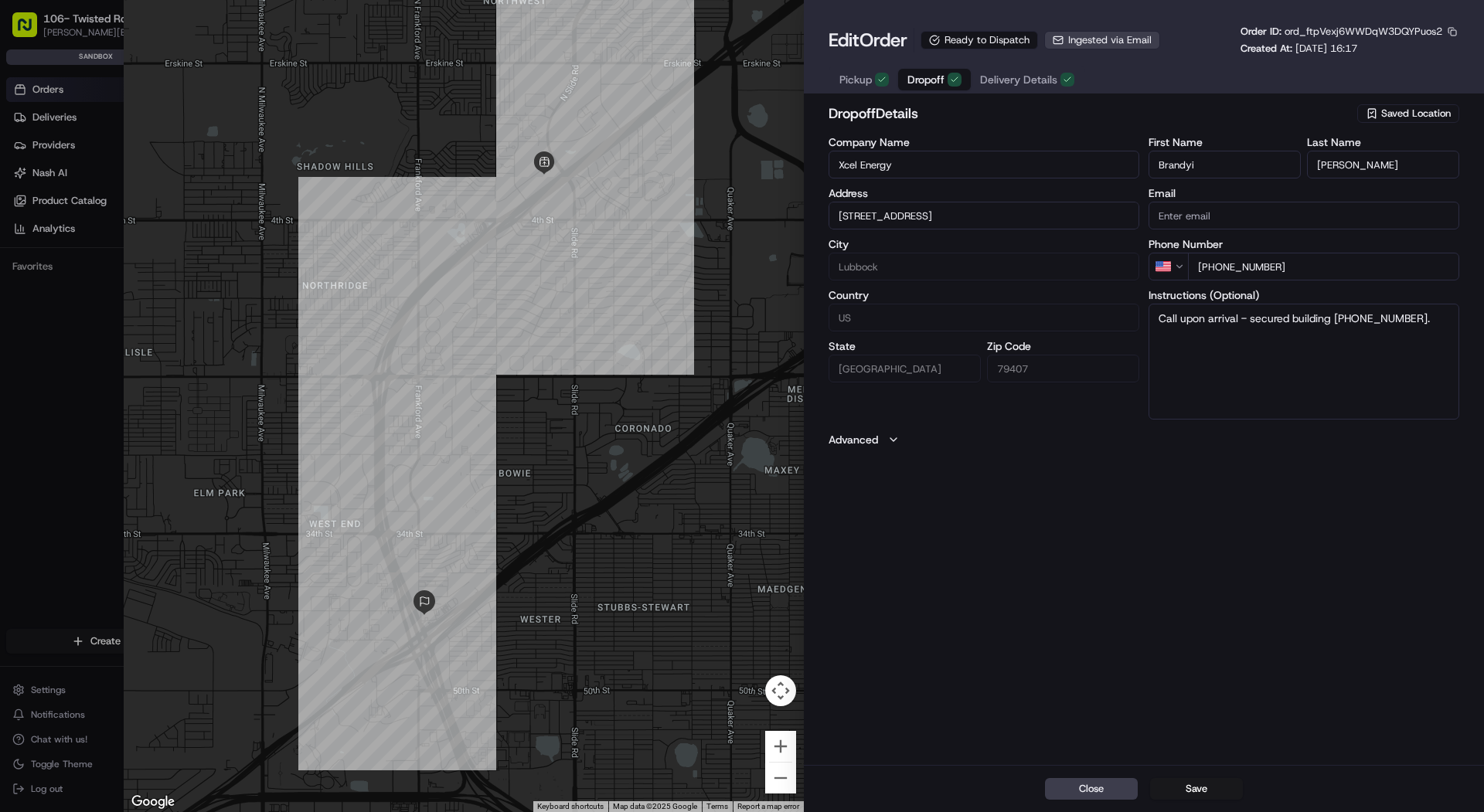
click at [1036, 76] on span "Delivery Details" at bounding box center [1018, 79] width 77 height 16
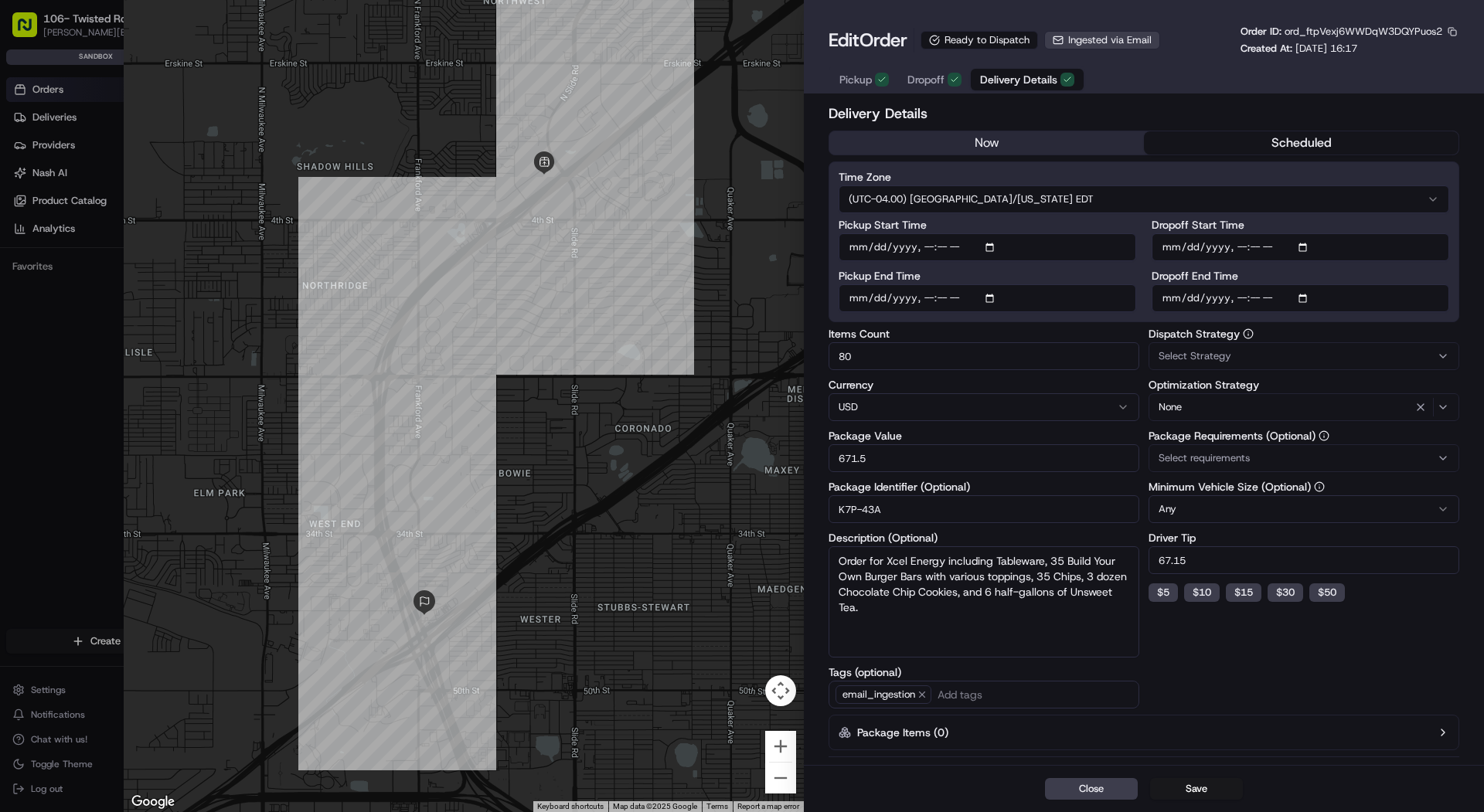
click at [858, 135] on button "now" at bounding box center [986, 143] width 314 height 23
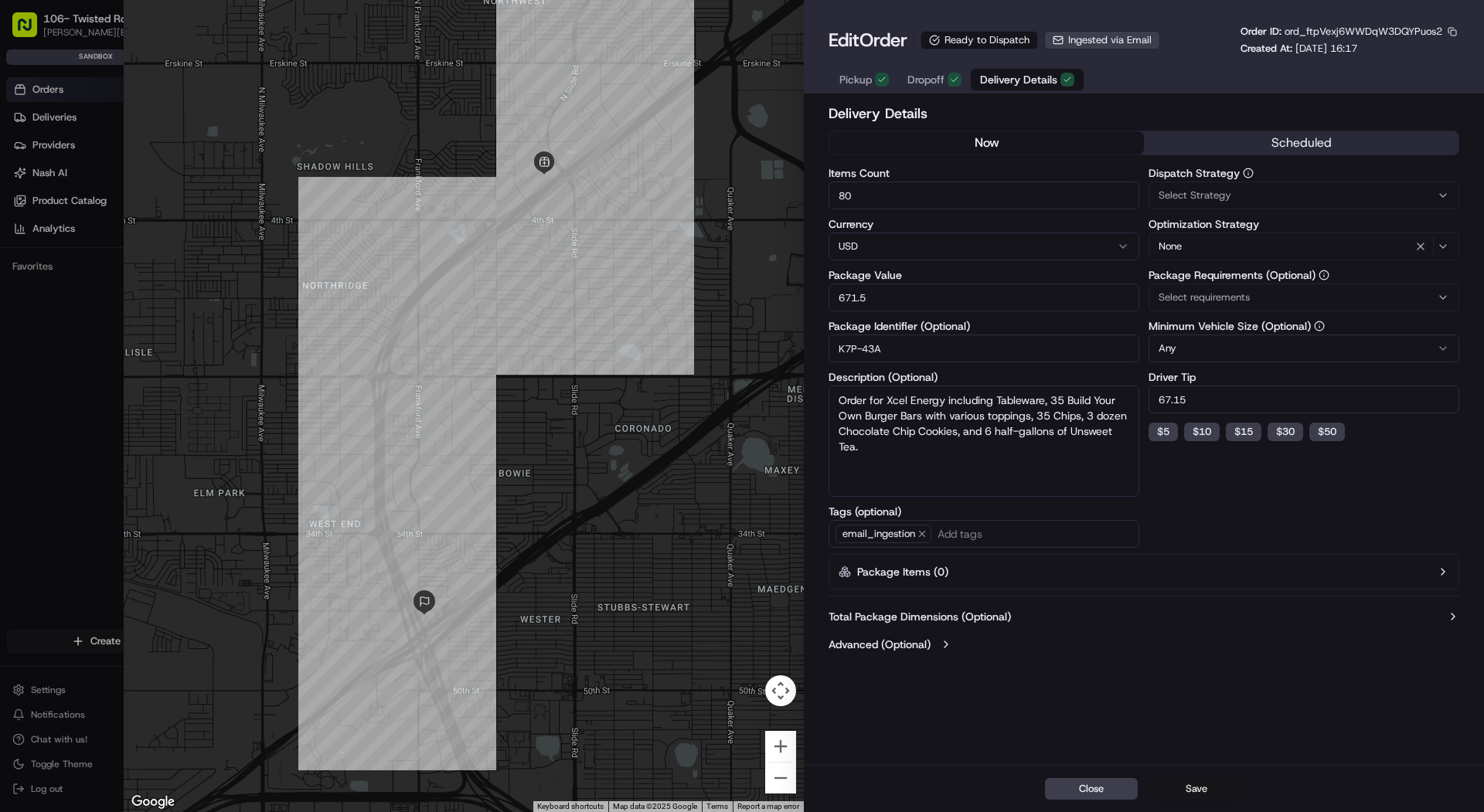
click at [1218, 796] on button "Save" at bounding box center [1196, 789] width 93 height 22
type input "1"
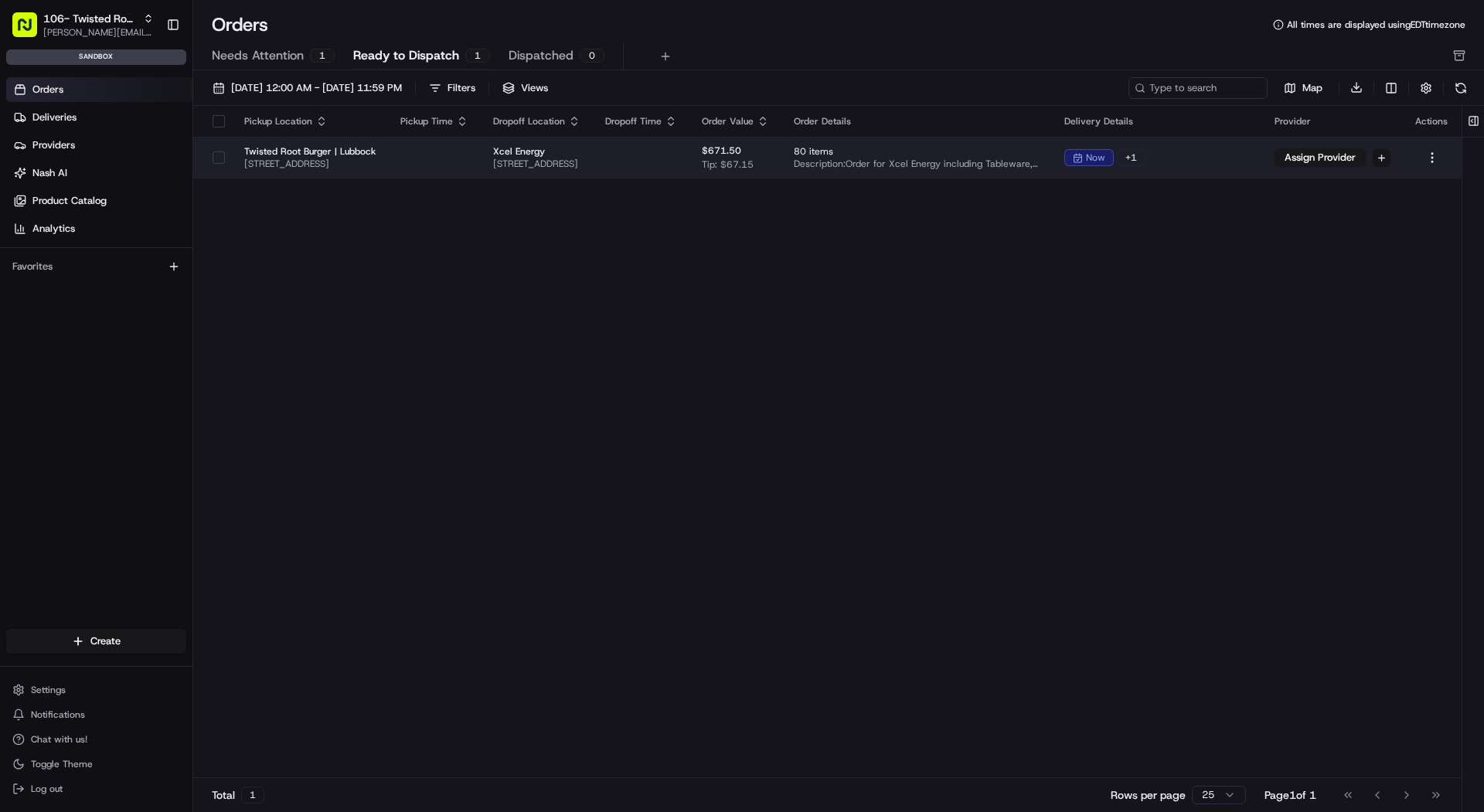
click at [1404, 159] on html "106- Twisted Root Burger - Lubbock mariam@usenash.com Toggle Sidebar sandbox Or…" at bounding box center [742, 406] width 1484 height 812
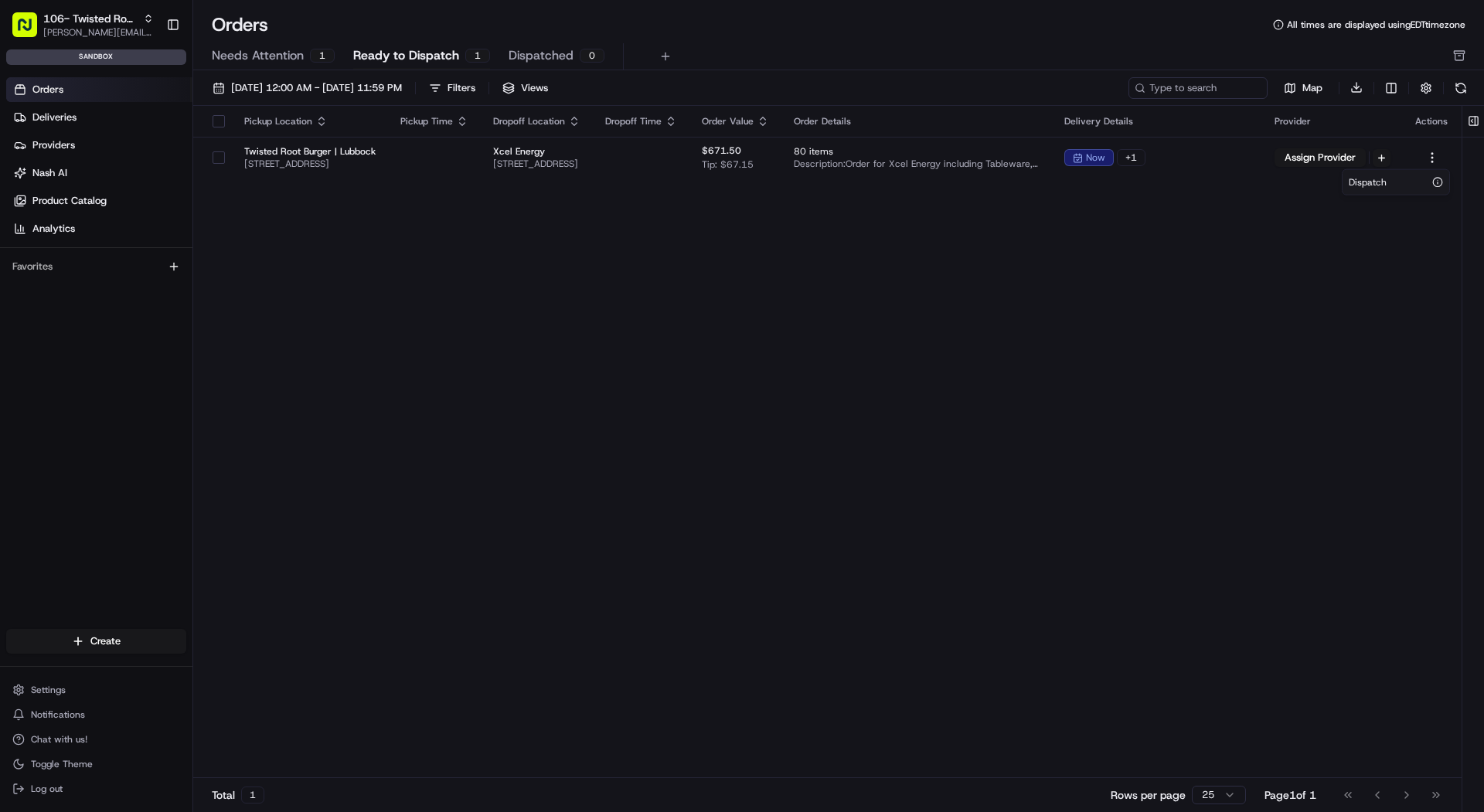
click at [1449, 153] on html "106- Twisted Root Burger - Lubbock mariam@usenash.com Toggle Sidebar sandbox Or…" at bounding box center [742, 406] width 1484 height 812
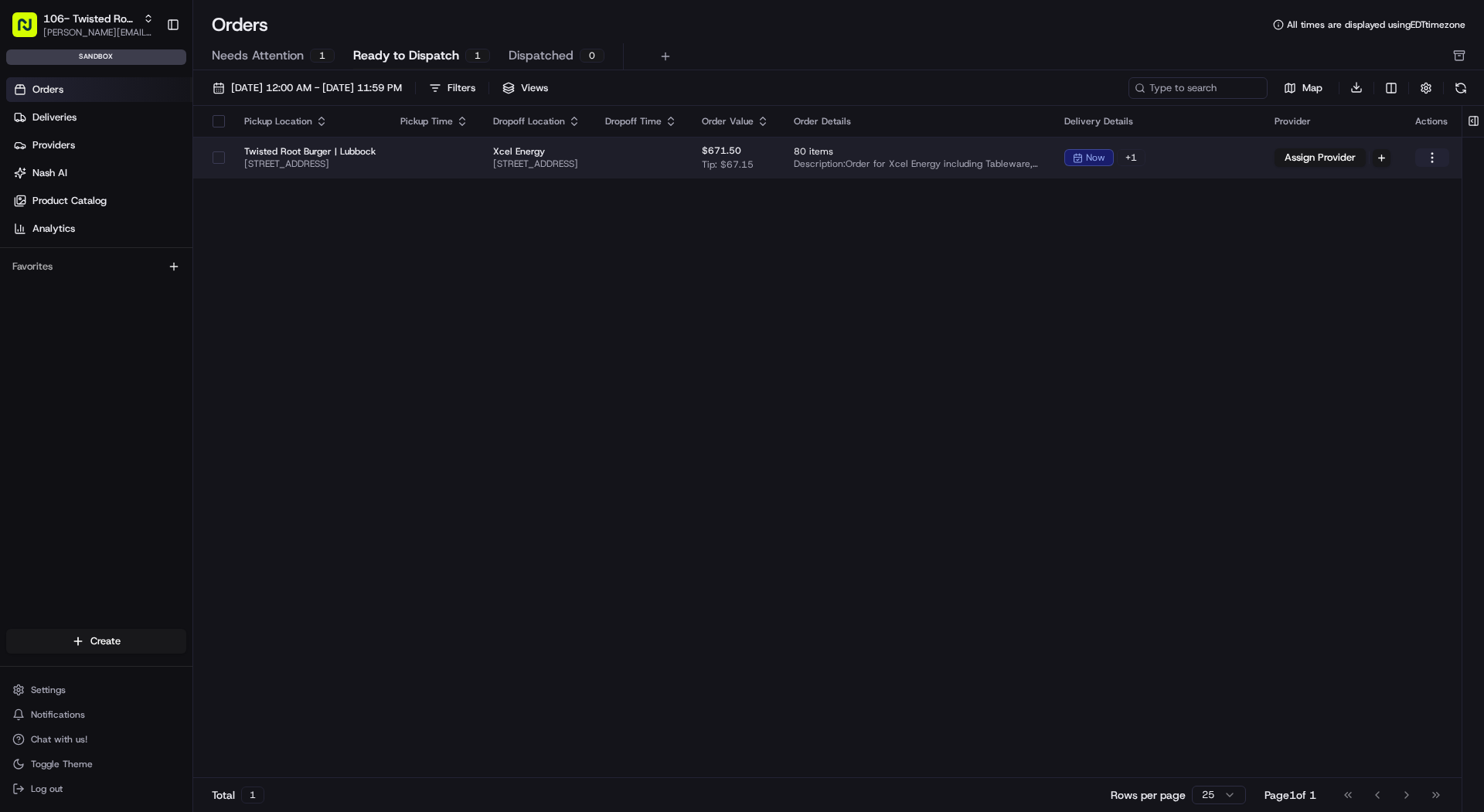
click at [1449, 153] on html "106- Twisted Root Burger - Lubbock mariam@usenash.com Toggle Sidebar sandbox Or…" at bounding box center [742, 406] width 1484 height 812
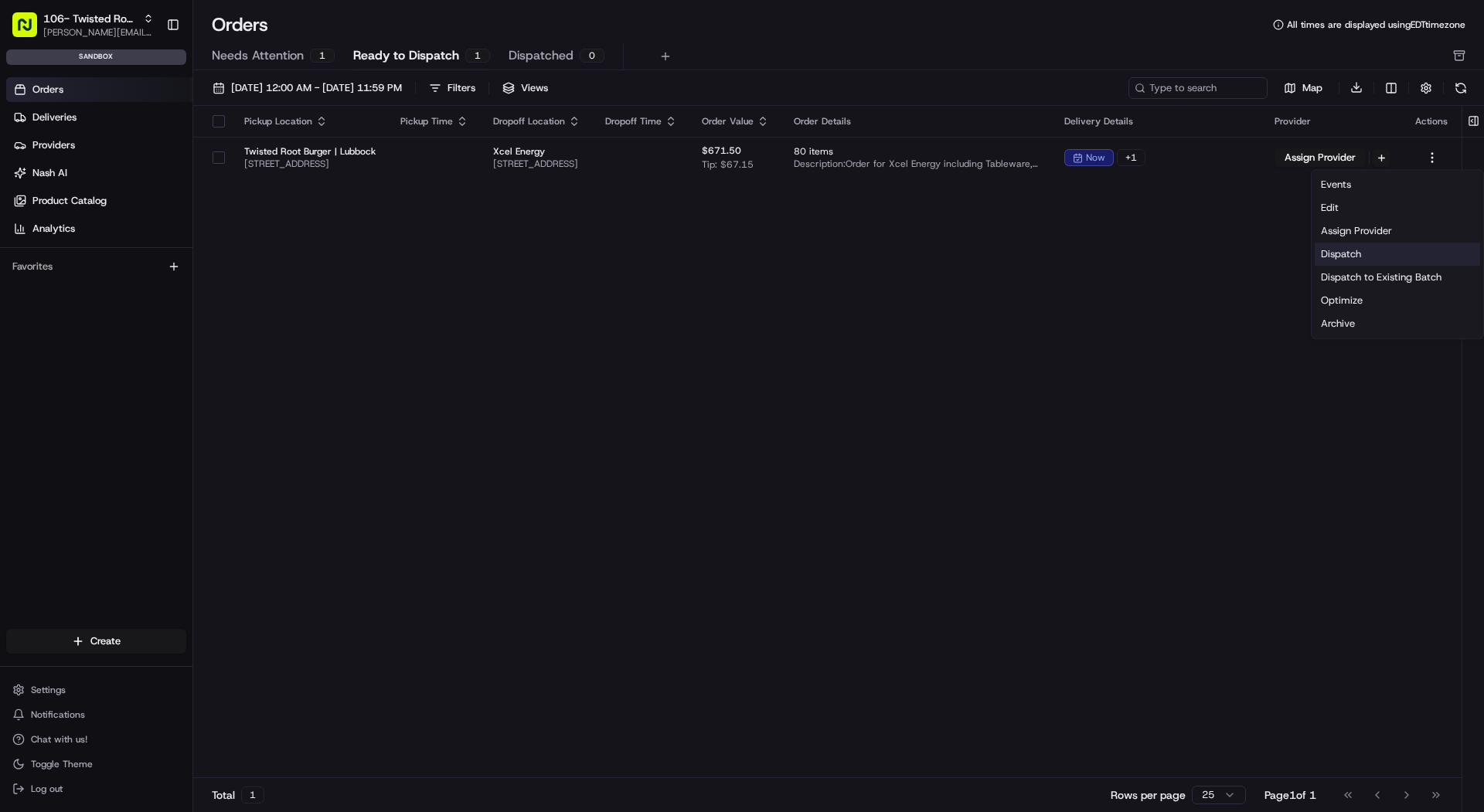
click at [1368, 262] on div "Dispatch" at bounding box center [1397, 254] width 165 height 23
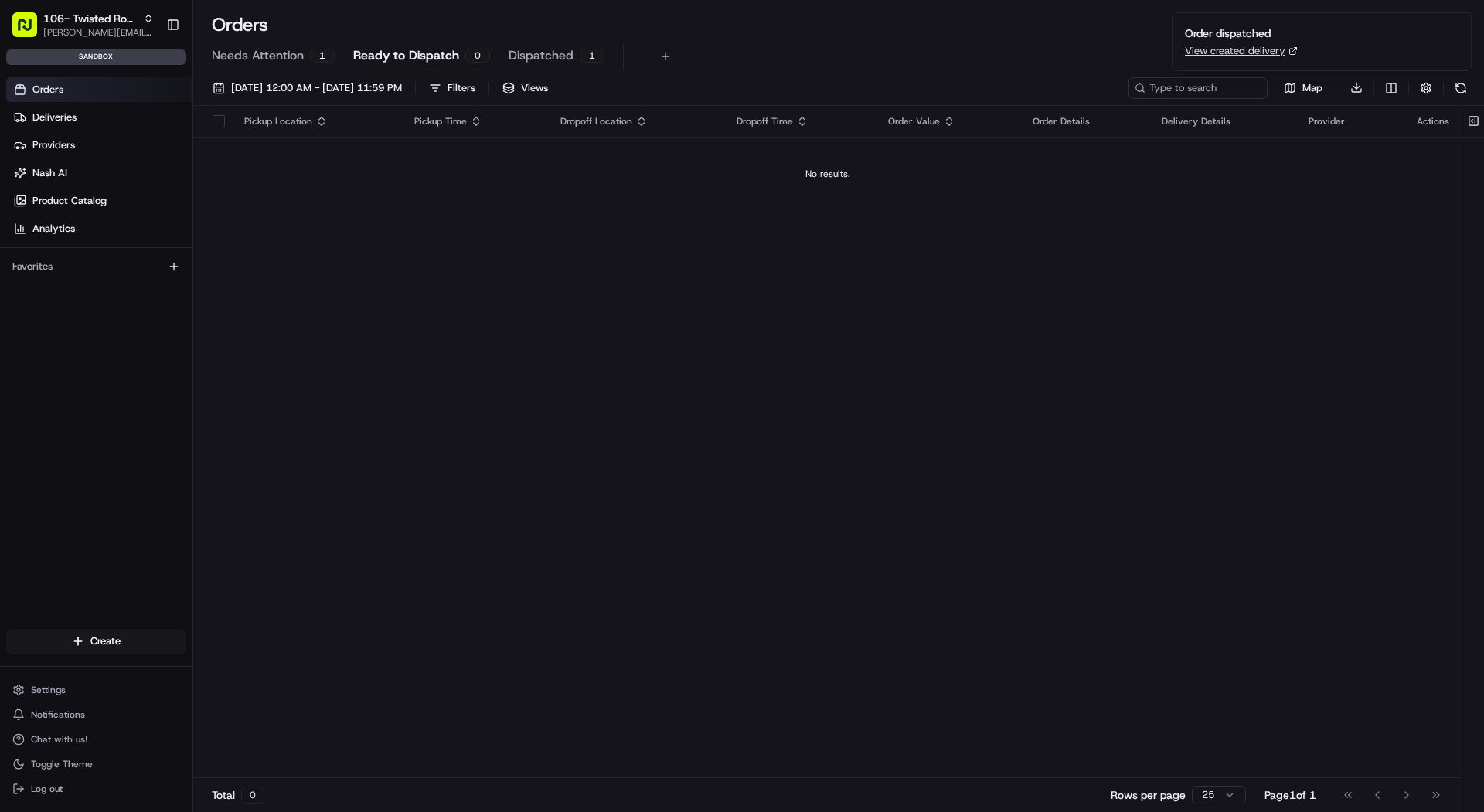
click at [549, 56] on span "Dispatched" at bounding box center [540, 55] width 65 height 19
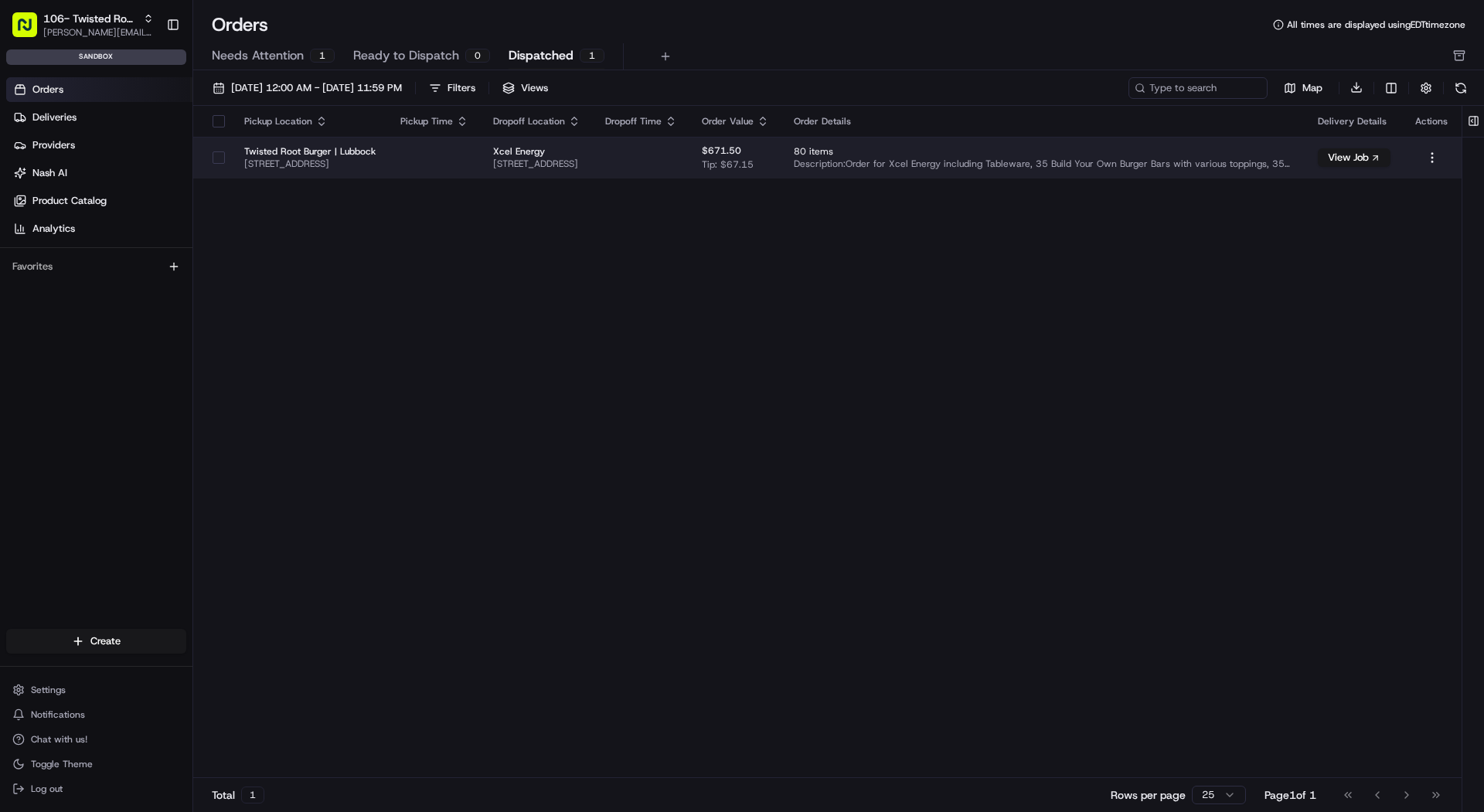
click at [481, 167] on td at bounding box center [434, 158] width 93 height 42
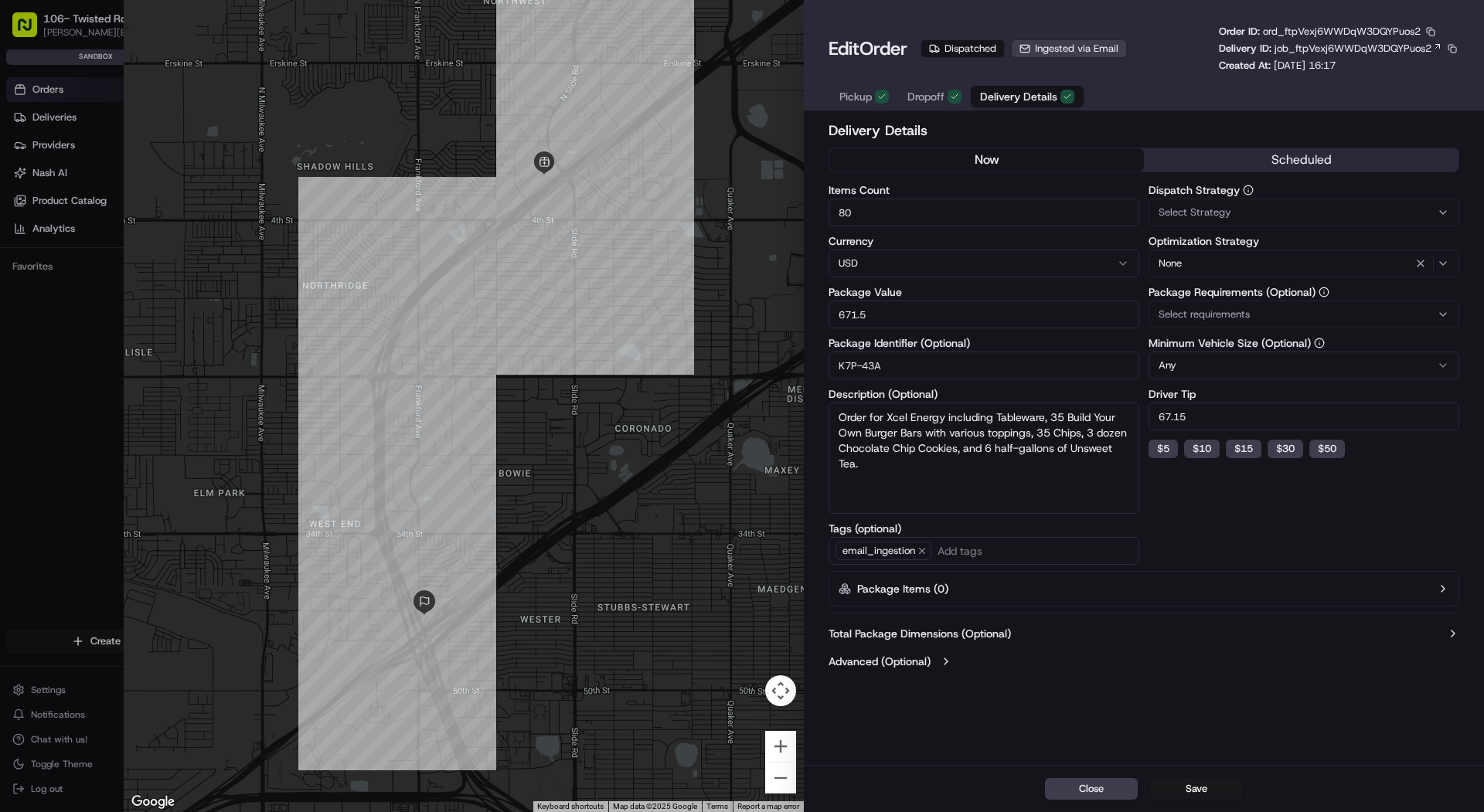
click at [1040, 160] on button "now" at bounding box center [986, 160] width 314 height 23
click at [1221, 185] on label "Dispatch Strategy" at bounding box center [1303, 190] width 310 height 11
click at [1213, 168] on button "scheduled" at bounding box center [1300, 160] width 314 height 23
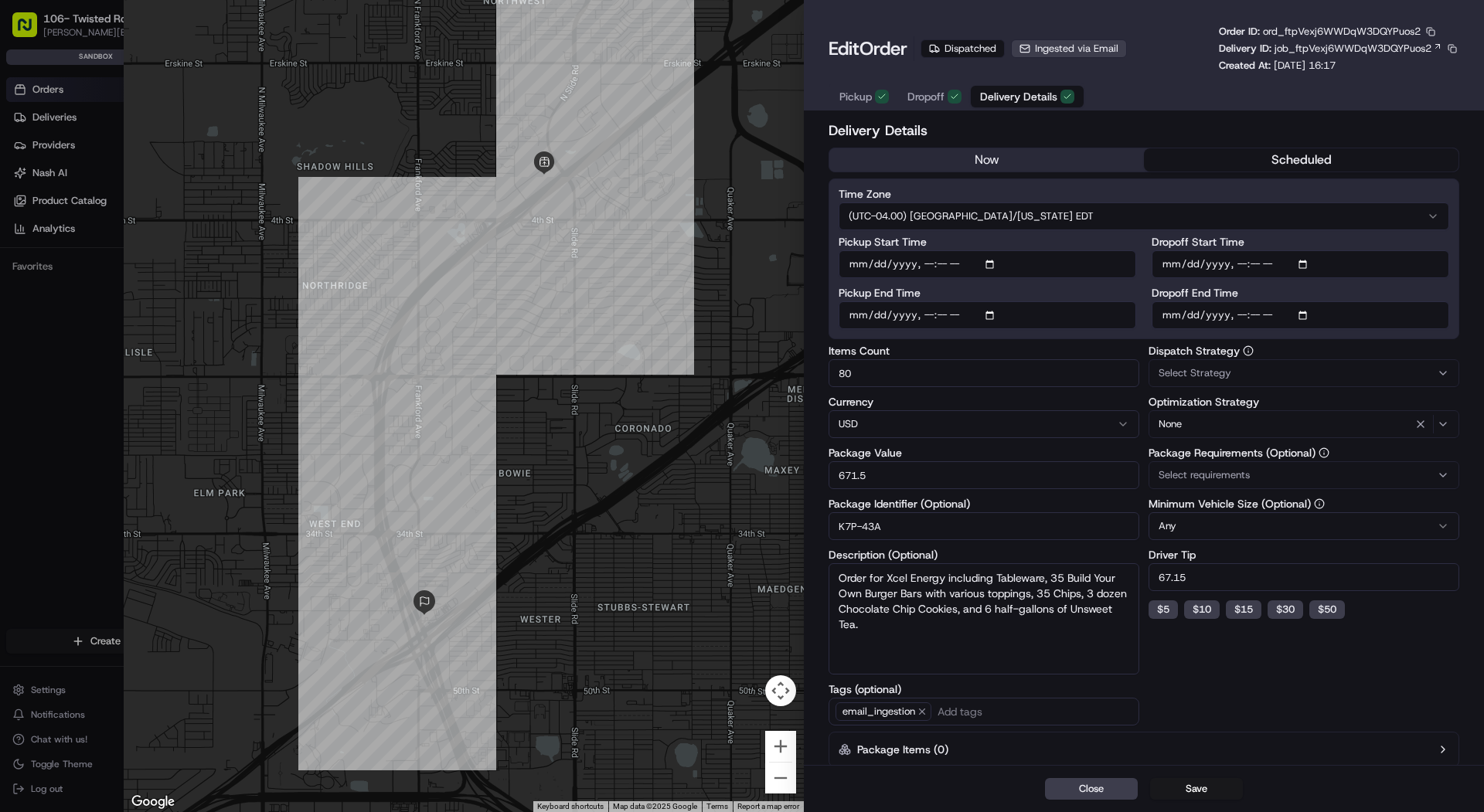
click at [1064, 154] on button "now" at bounding box center [986, 160] width 314 height 23
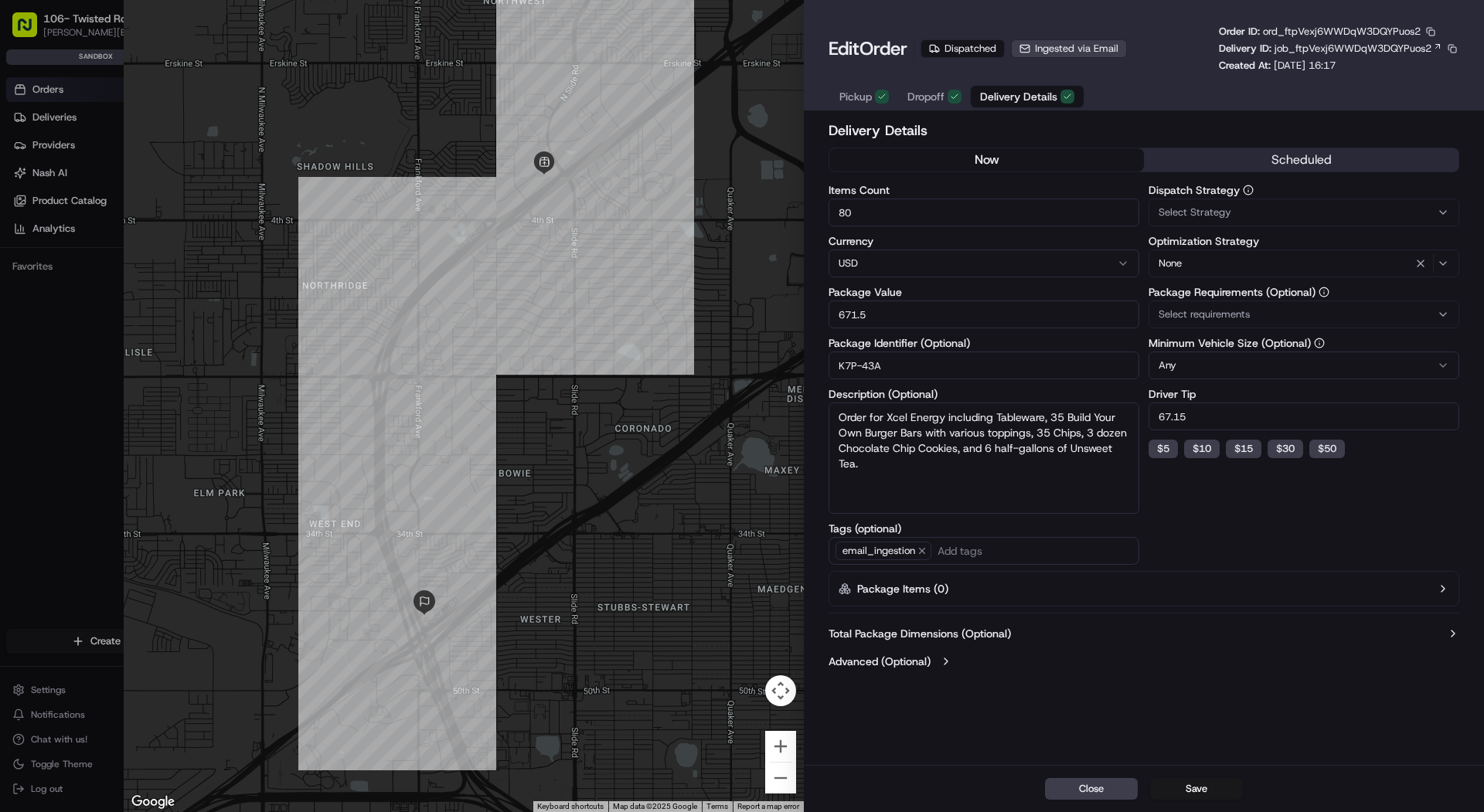
type input "1"
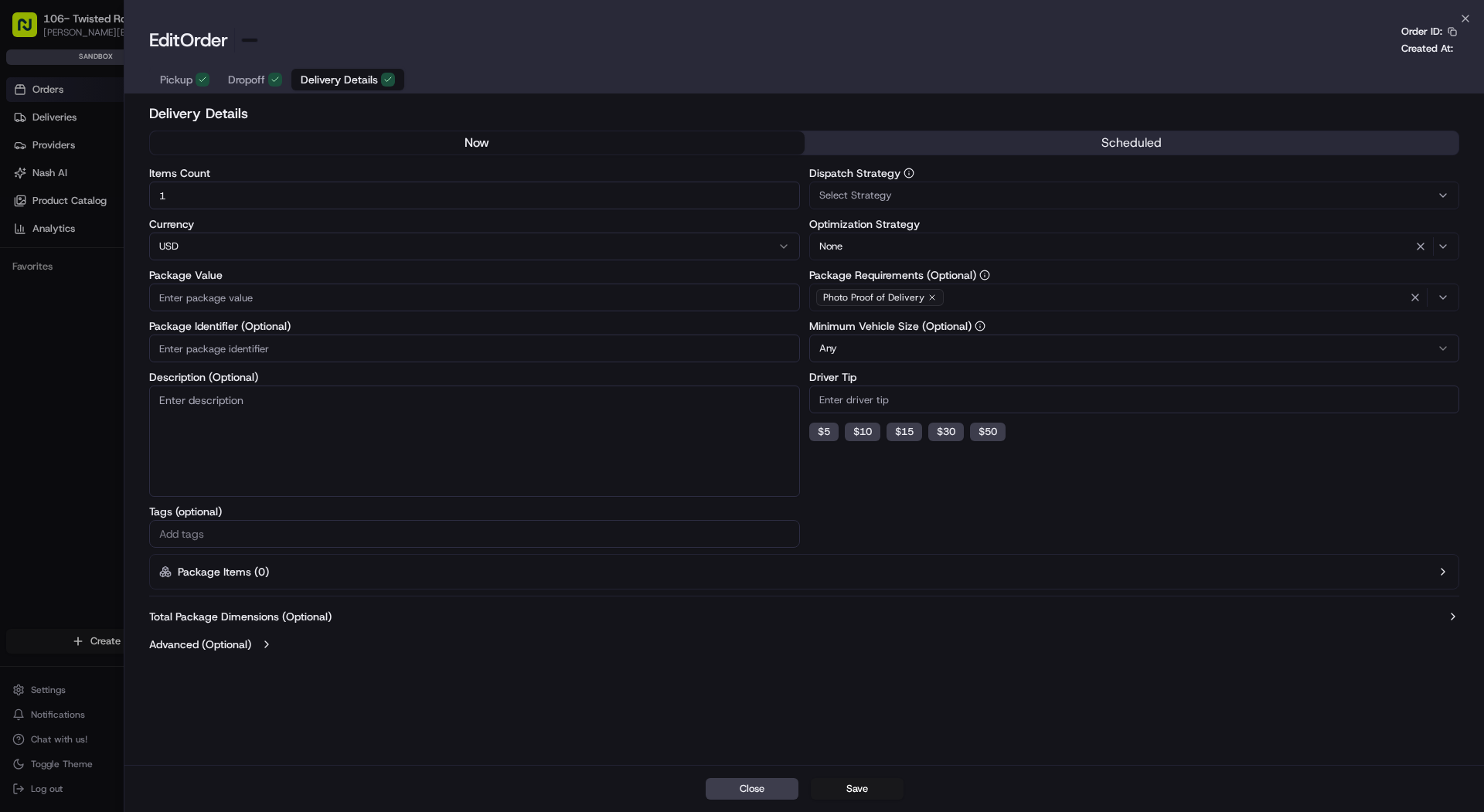
click at [17, 214] on div at bounding box center [742, 406] width 1484 height 812
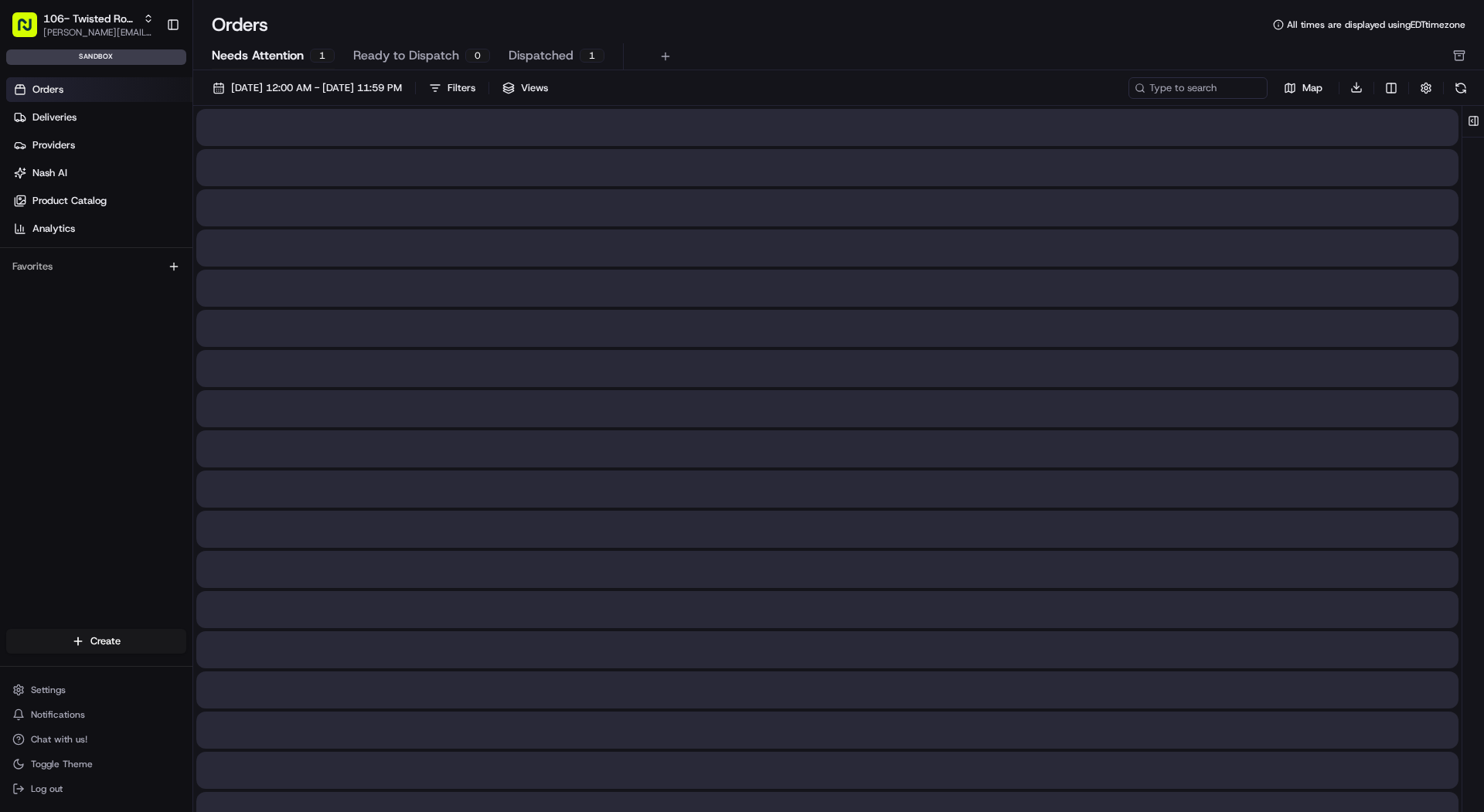
click at [322, 48] on button "Needs Attention 1" at bounding box center [273, 56] width 123 height 26
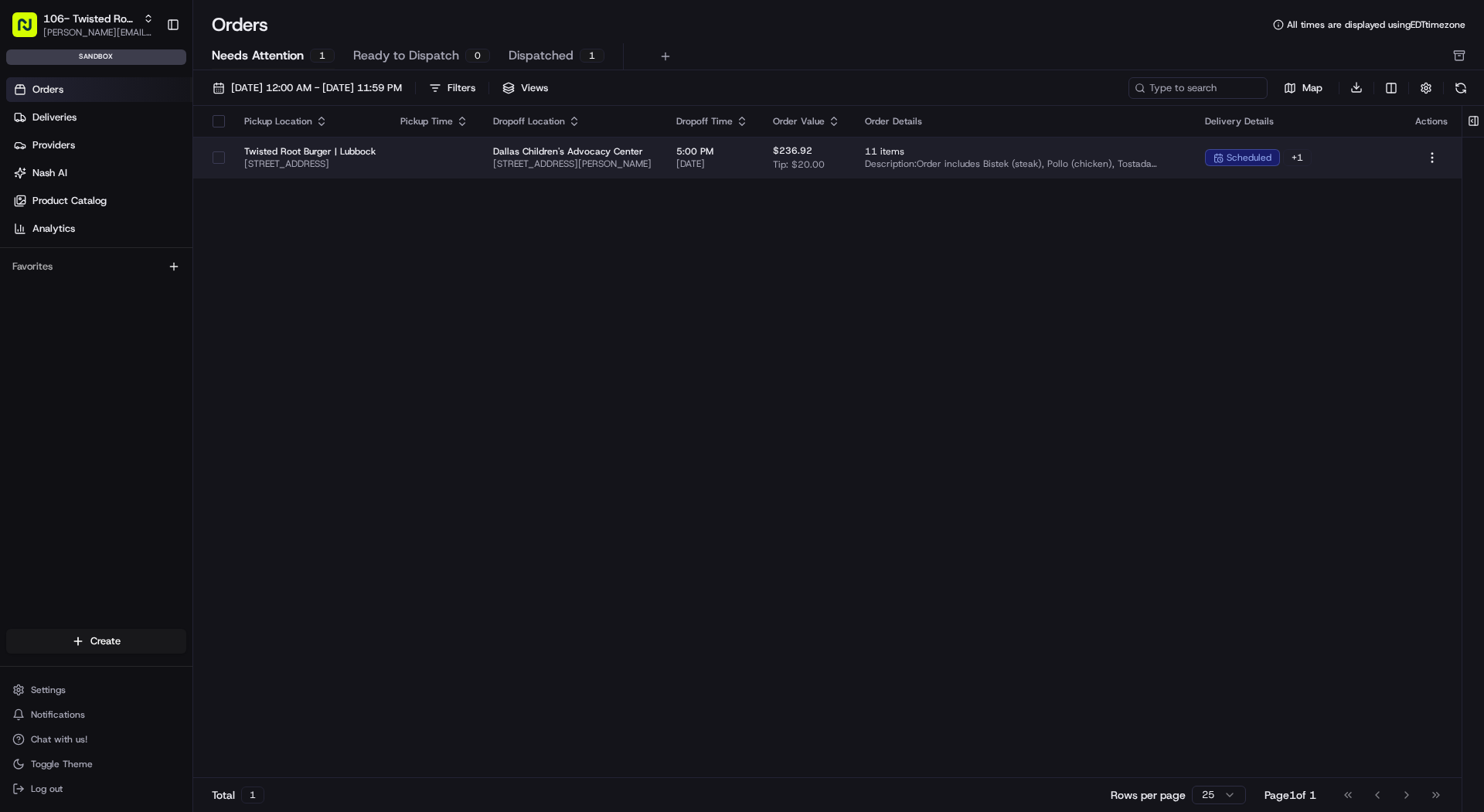
click at [748, 149] on span "5:00 PM" at bounding box center [712, 151] width 71 height 13
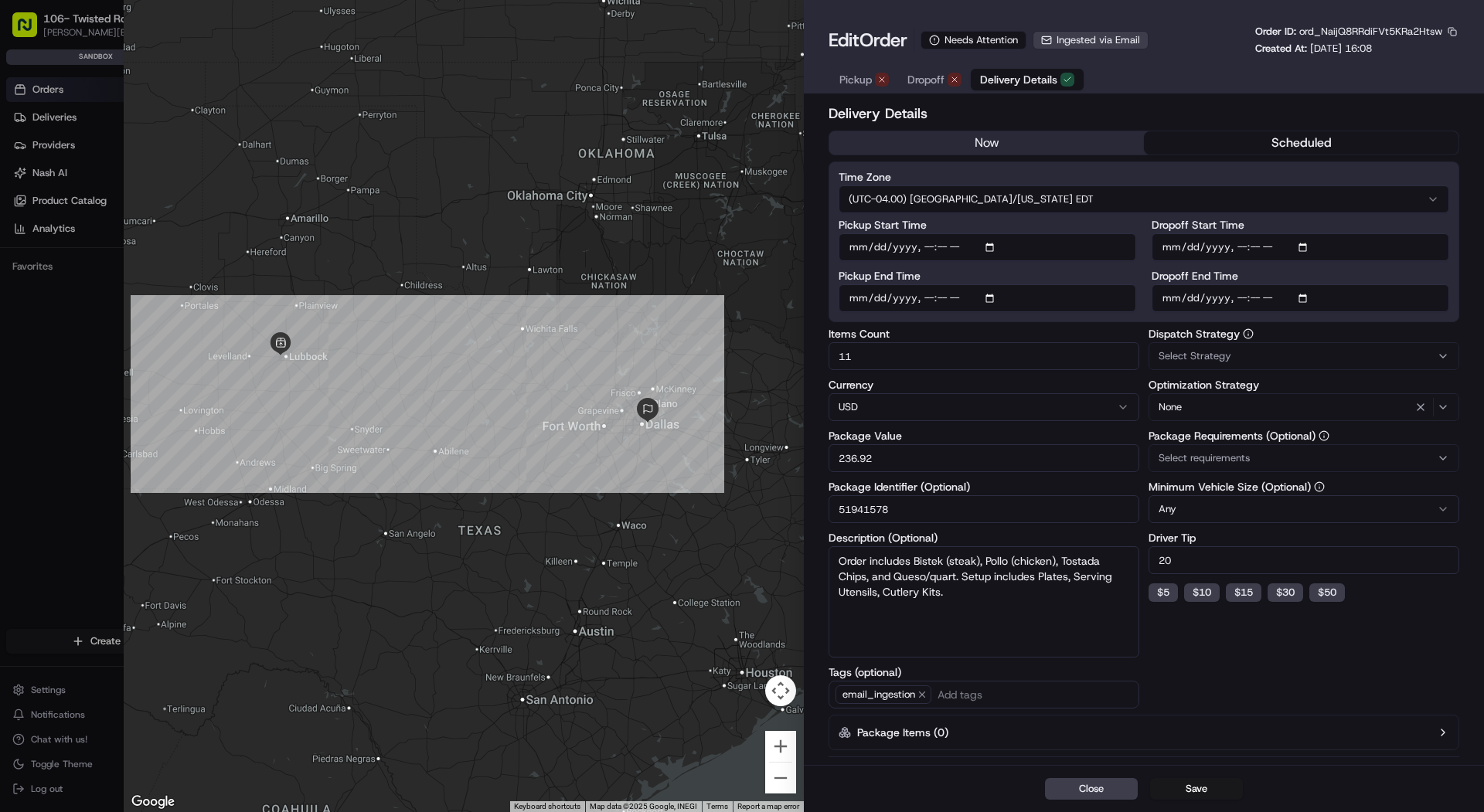
click at [881, 82] on icon "button" at bounding box center [881, 79] width 9 height 9
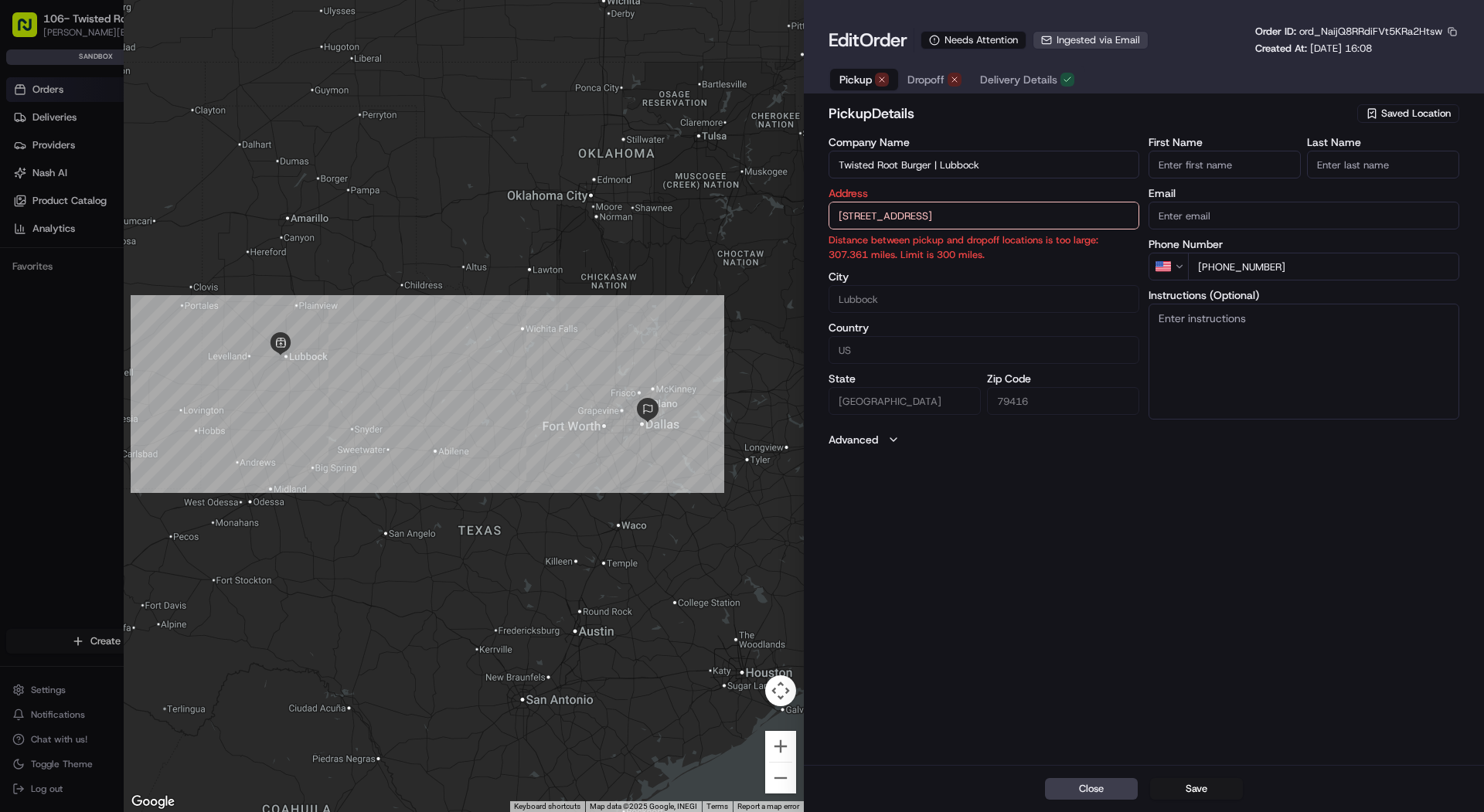
click at [923, 214] on input "116 W Loop 289 Acc Rd, Lubbock, TX 79416, USA" at bounding box center [983, 215] width 310 height 27
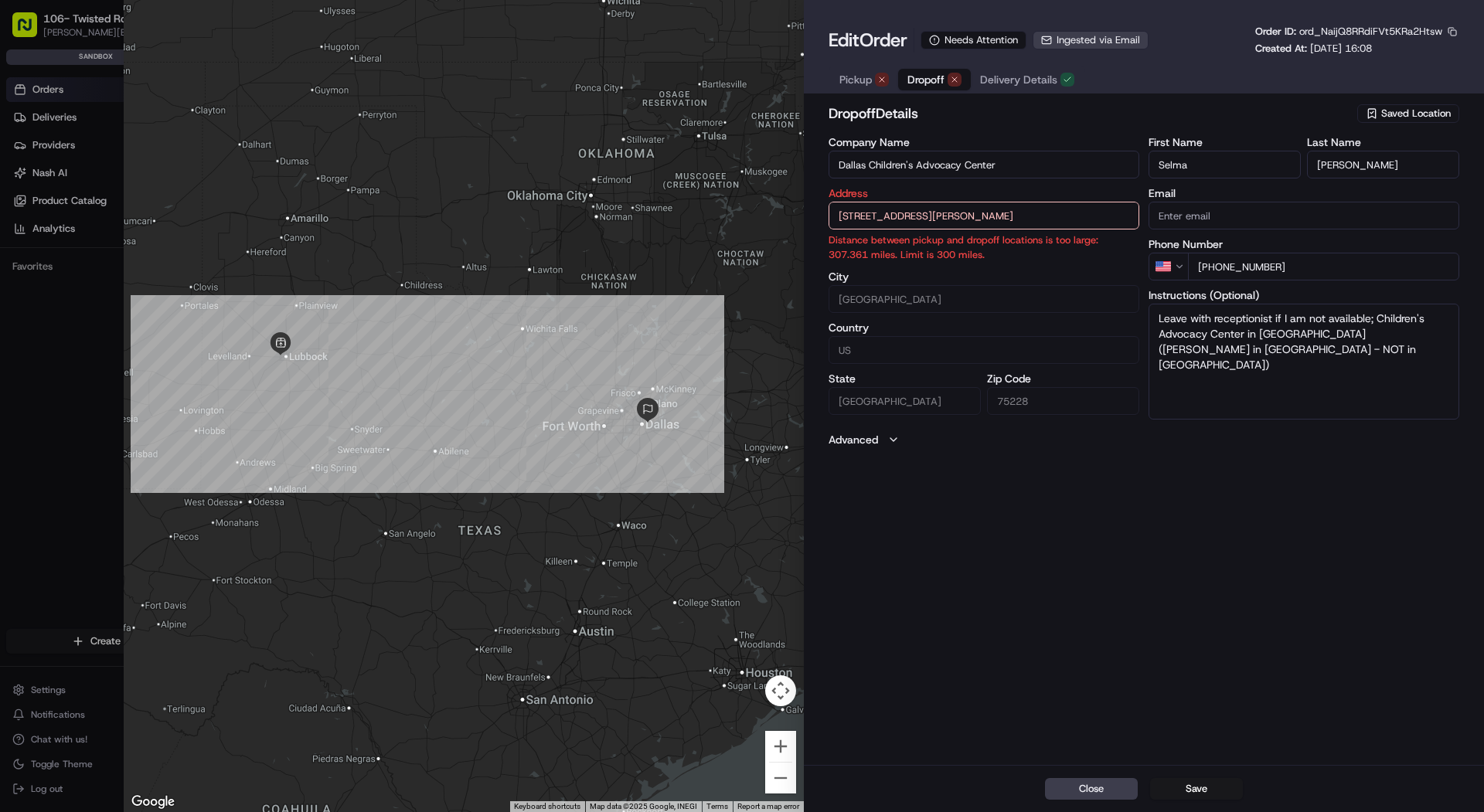
click at [934, 90] on button "Dropoff" at bounding box center [934, 79] width 72 height 22
type input "+1"
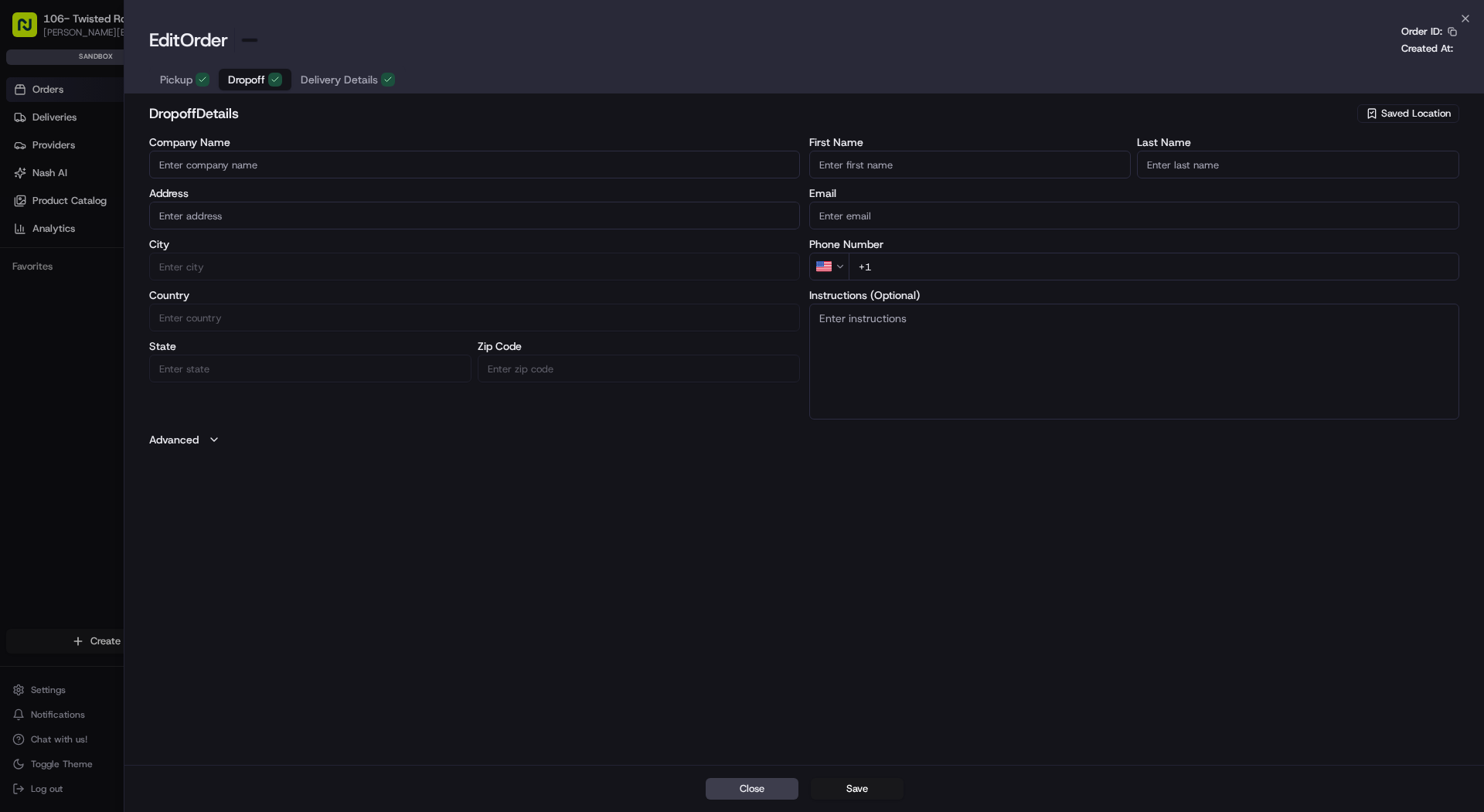
click at [86, 181] on div at bounding box center [742, 406] width 1484 height 812
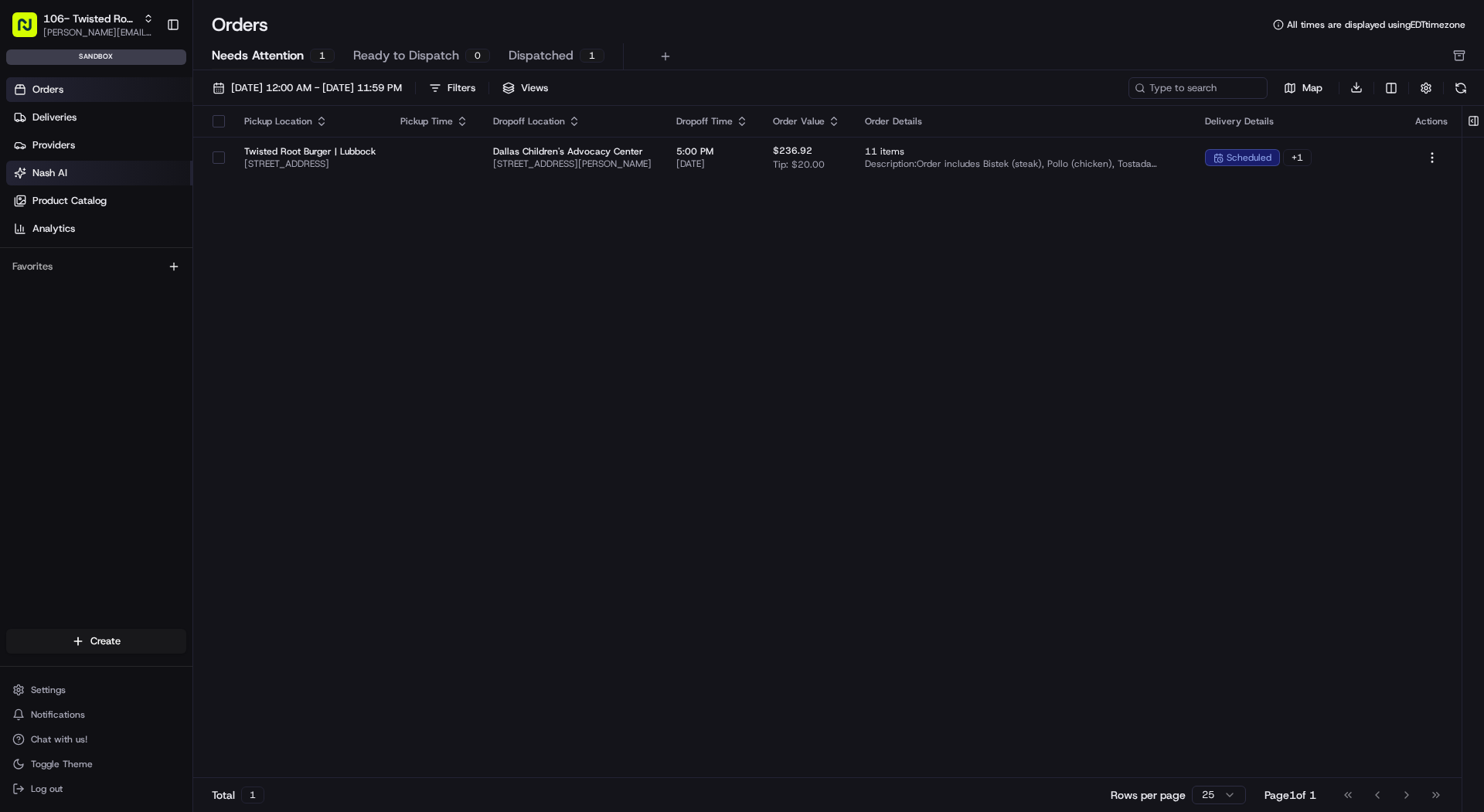
click at [90, 162] on link "Nash AI" at bounding box center [99, 172] width 186 height 24
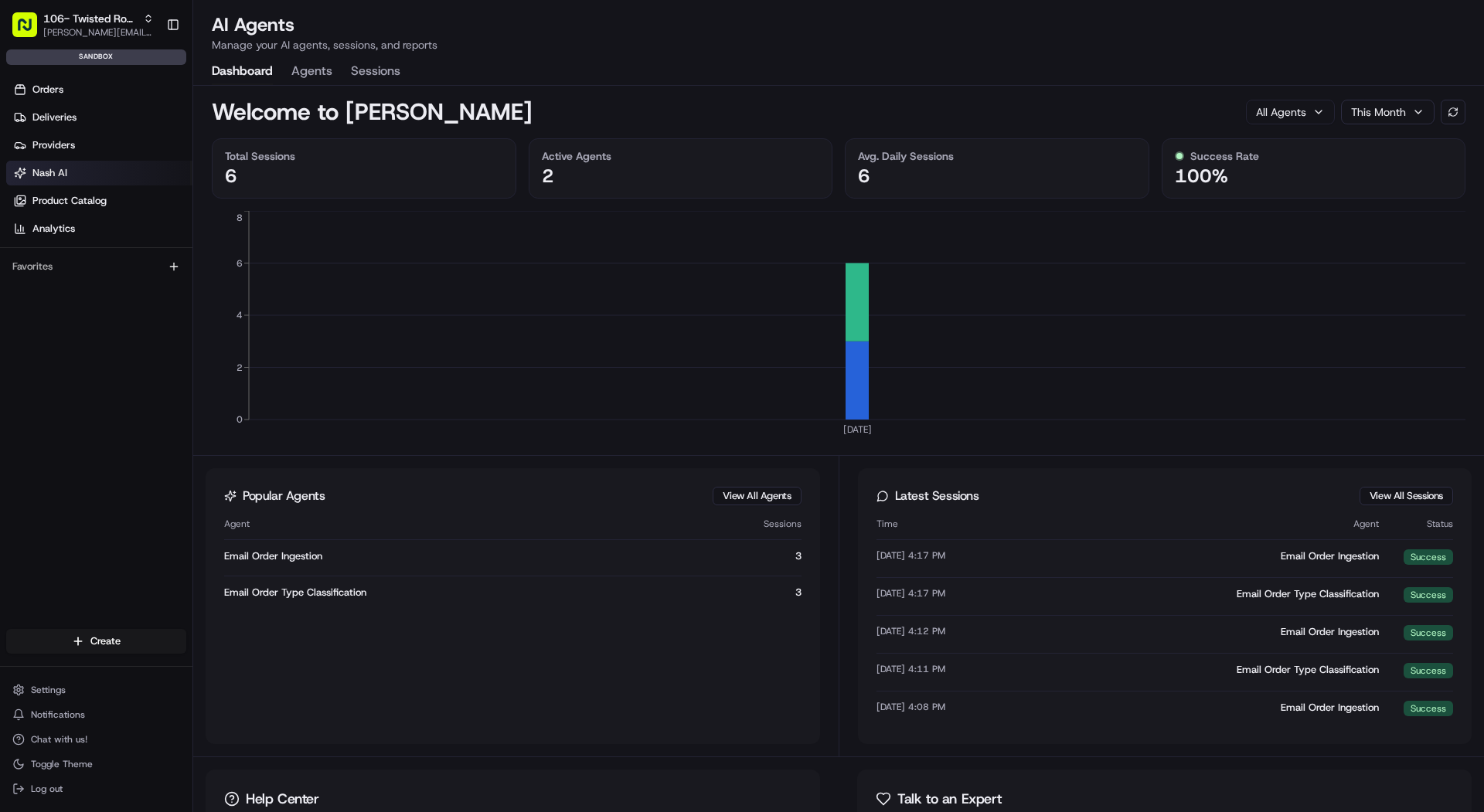
click at [316, 79] on button "Agents" at bounding box center [312, 71] width 41 height 26
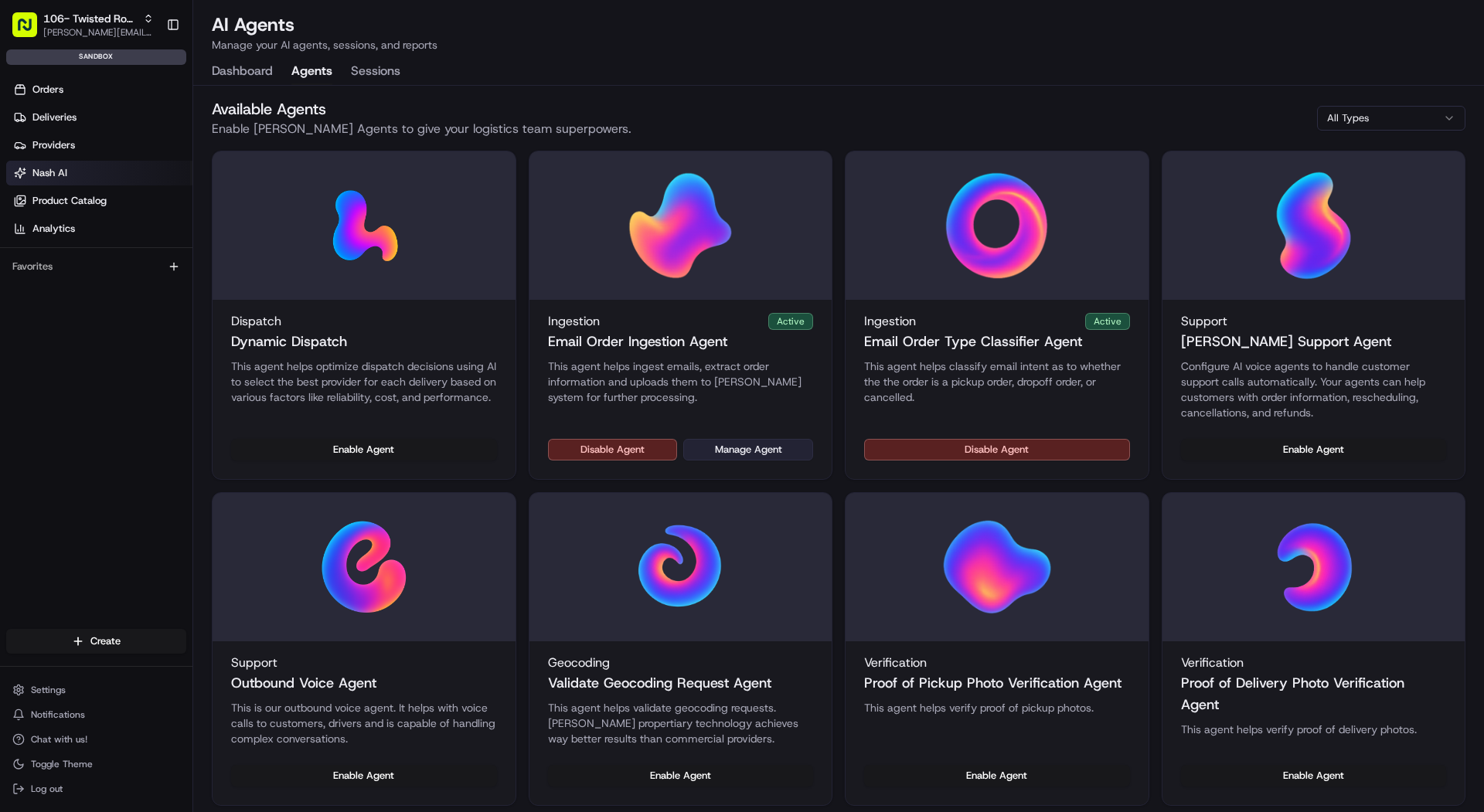
click at [765, 446] on button "Manage Agent" at bounding box center [748, 449] width 130 height 22
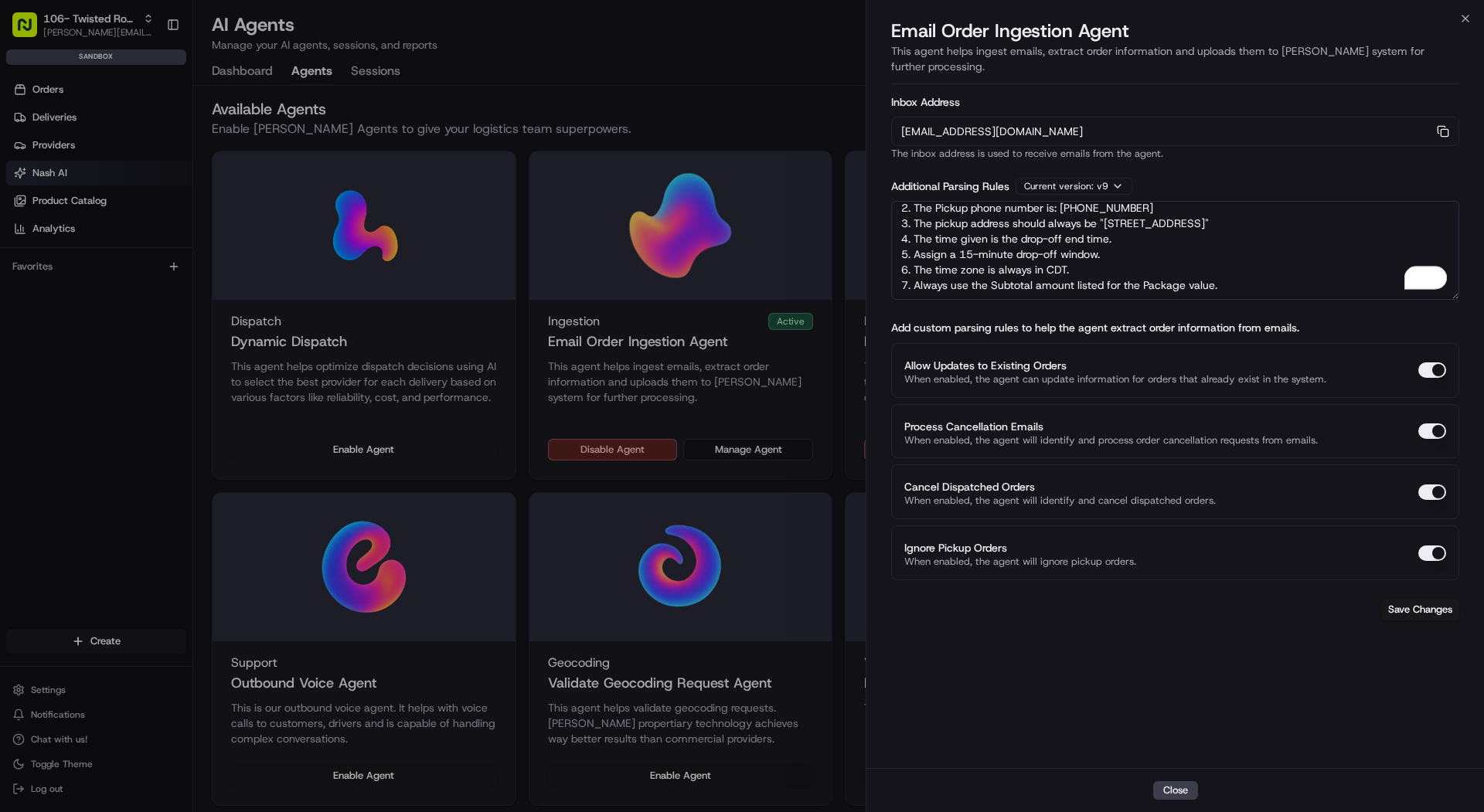
scroll to position [53, 0]
drag, startPoint x: 1256, startPoint y: 268, endPoint x: 896, endPoint y: 207, distance: 365.1
click at [896, 207] on textarea "Rules: 1. The Pickup business name is: Twisted Root Burger | Lubbock 2. The Pic…" at bounding box center [1175, 249] width 568 height 99
click at [68, 38] on div at bounding box center [742, 406] width 1484 height 812
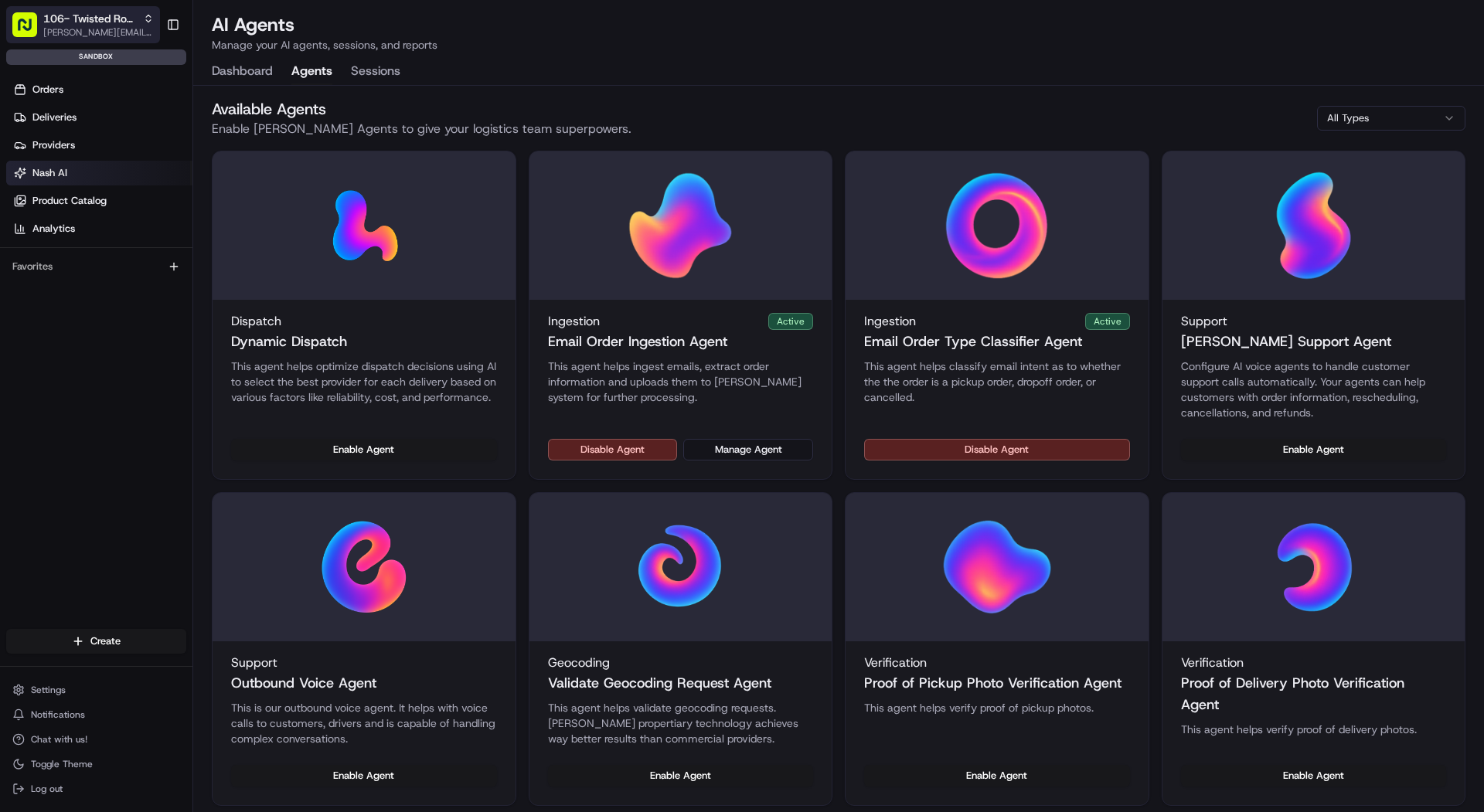
click at [69, 22] on span "106- Twisted Root Burger - Lubbock" at bounding box center [90, 19] width 94 height 16
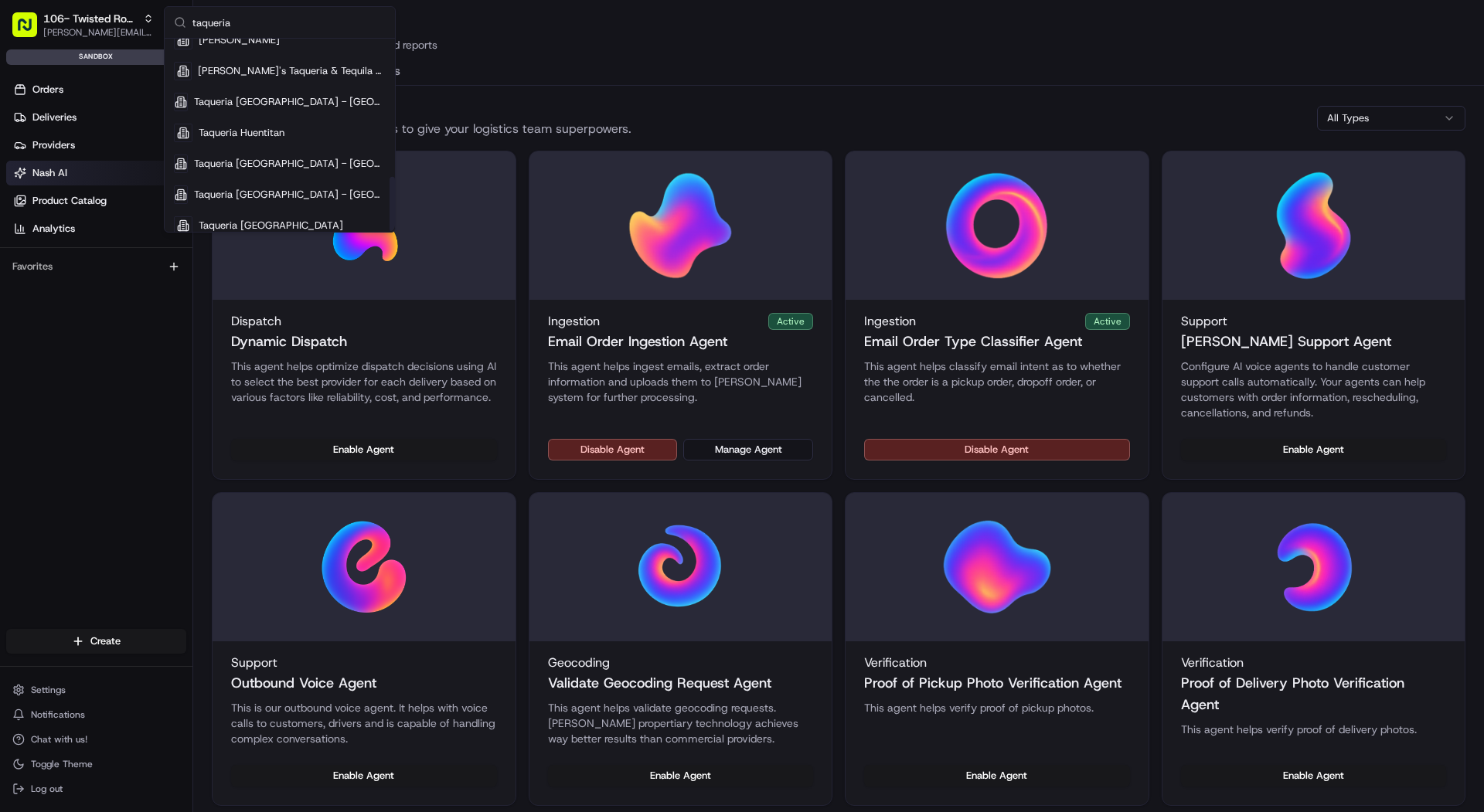
scroll to position [485, 0]
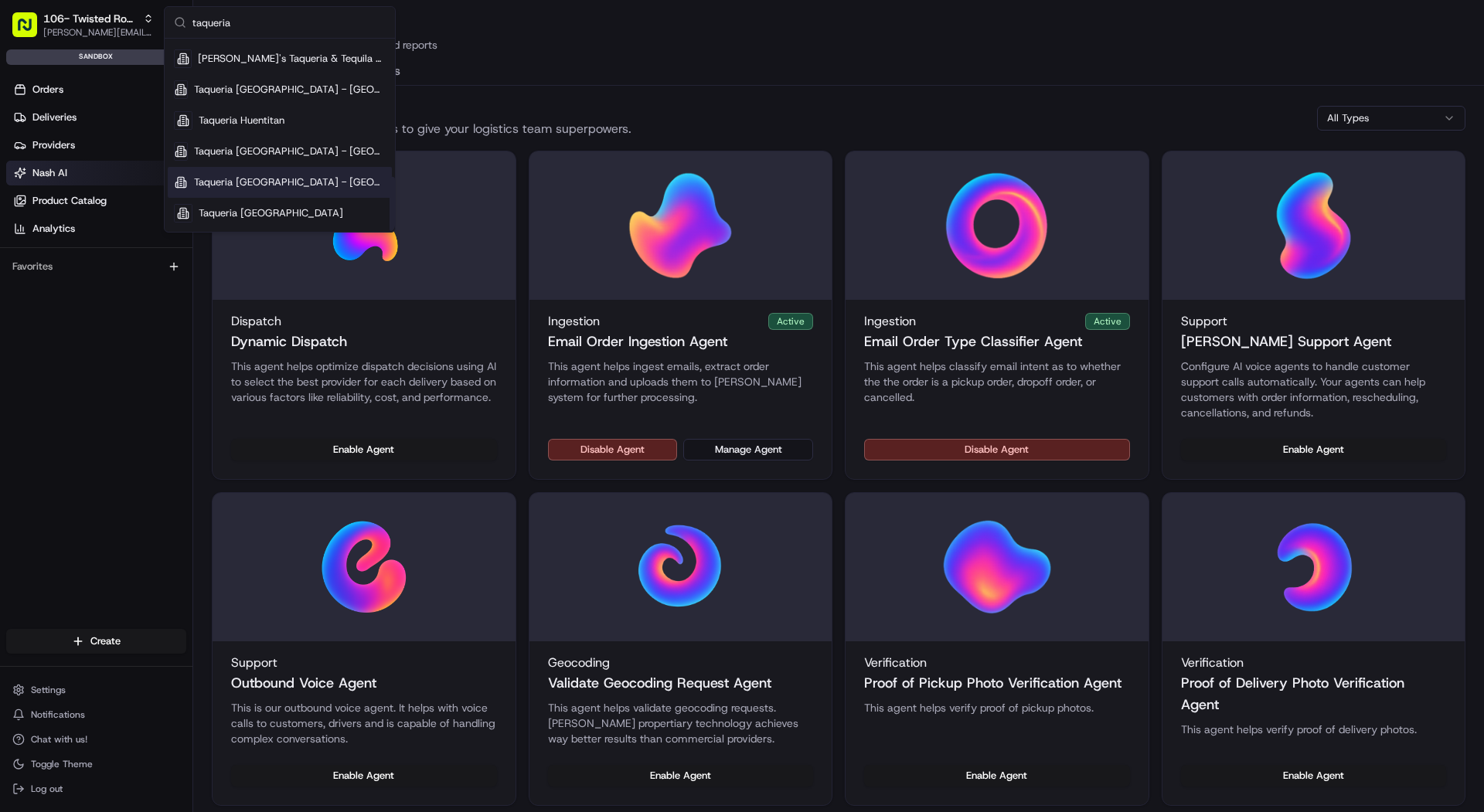
type input "taqueria"
click at [332, 182] on span "Taqueria [GEOGRAPHIC_DATA] - [GEOGRAPHIC_DATA]" at bounding box center [290, 182] width 192 height 14
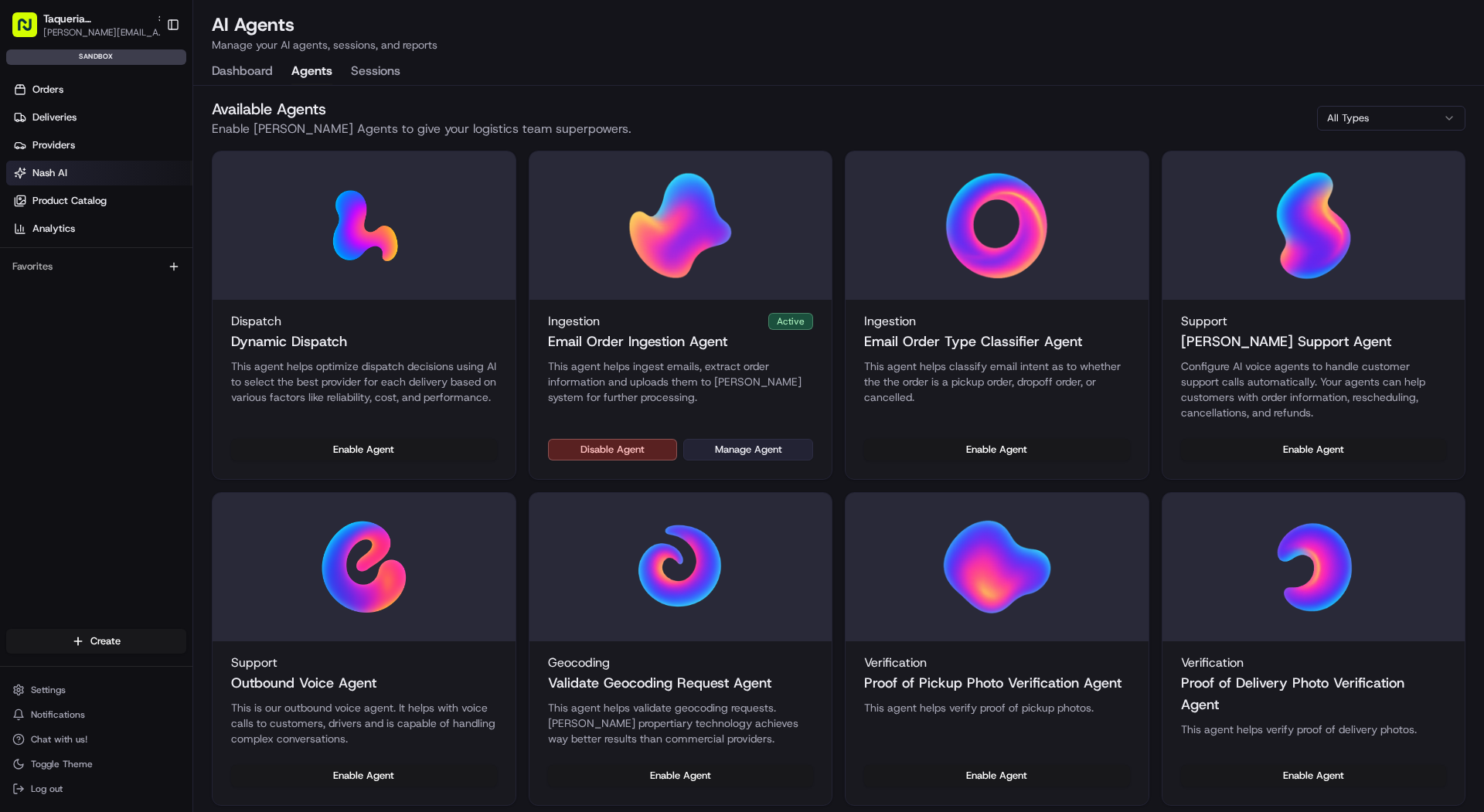
click at [740, 454] on button "Manage Agent" at bounding box center [748, 449] width 130 height 22
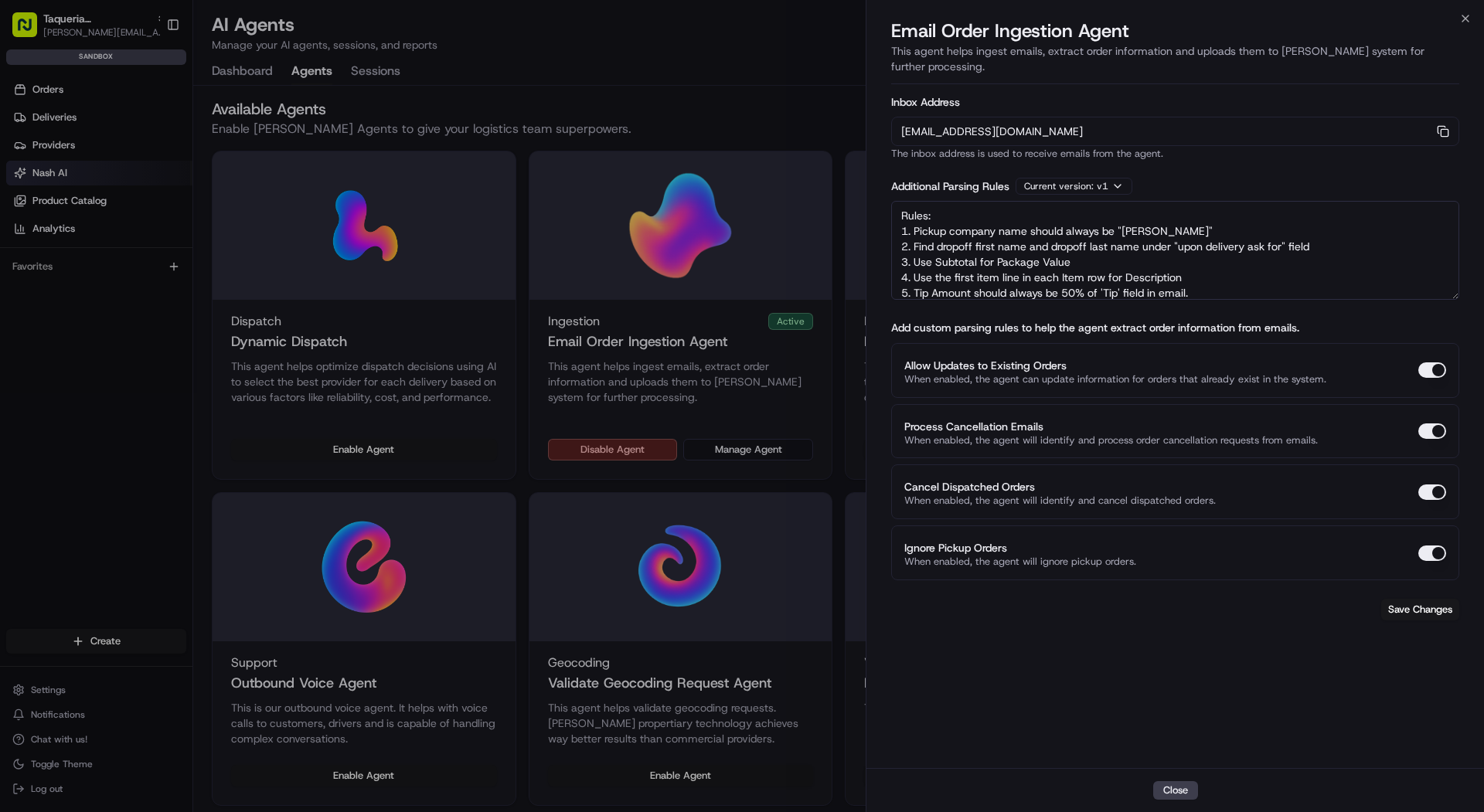
scroll to position [7, 0]
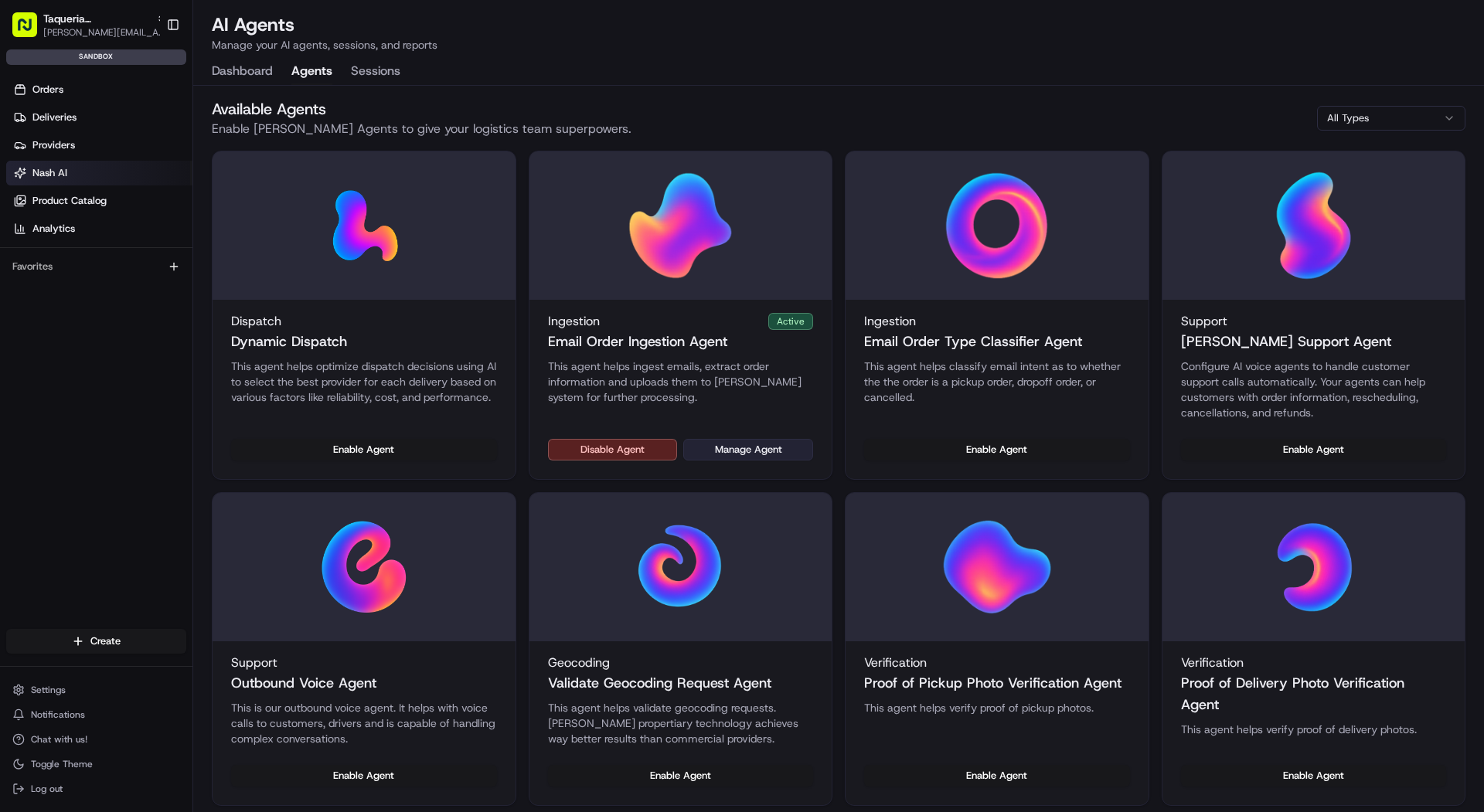
click at [721, 446] on button "Manage Agent" at bounding box center [748, 449] width 130 height 22
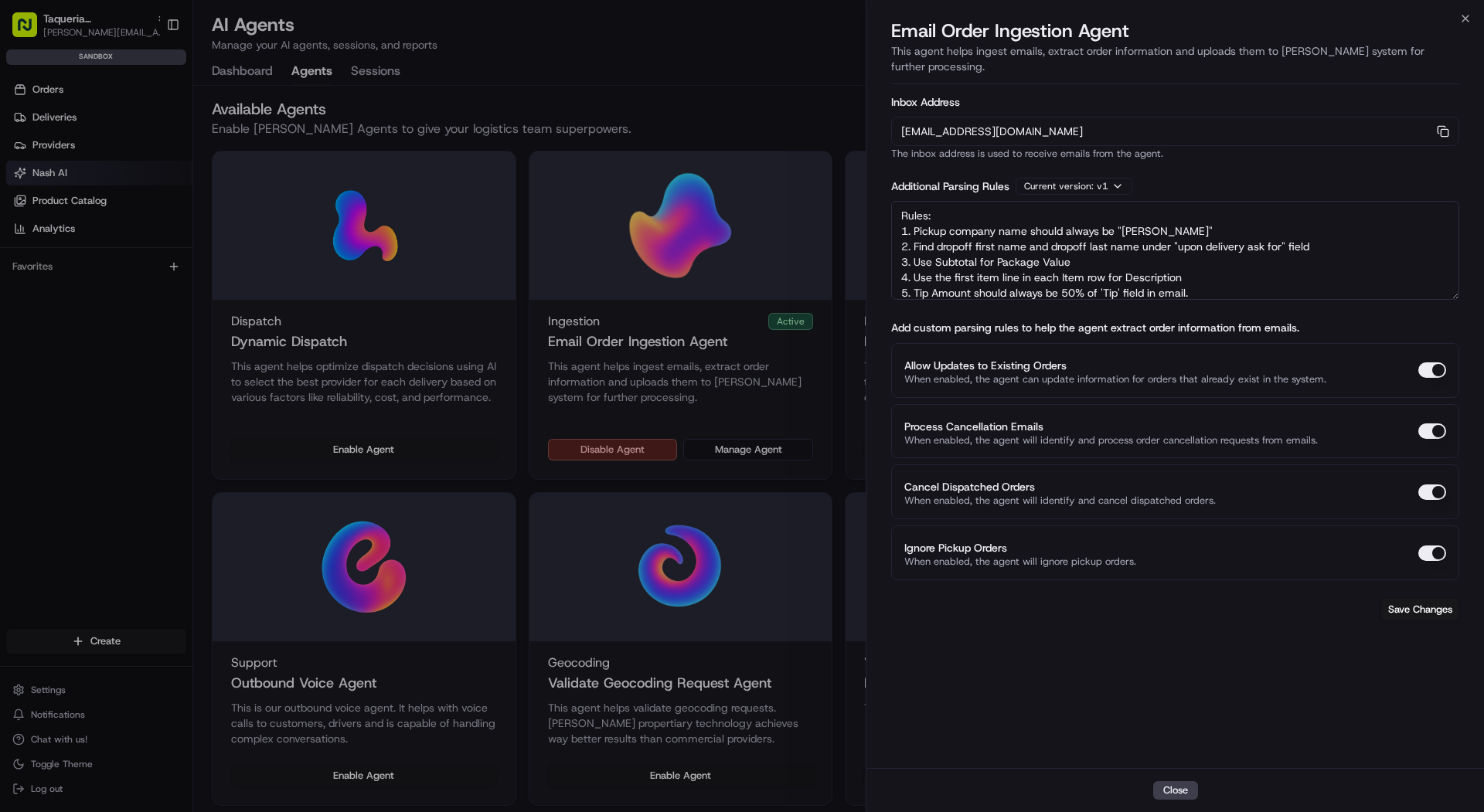
click at [86, 28] on div at bounding box center [742, 406] width 1484 height 812
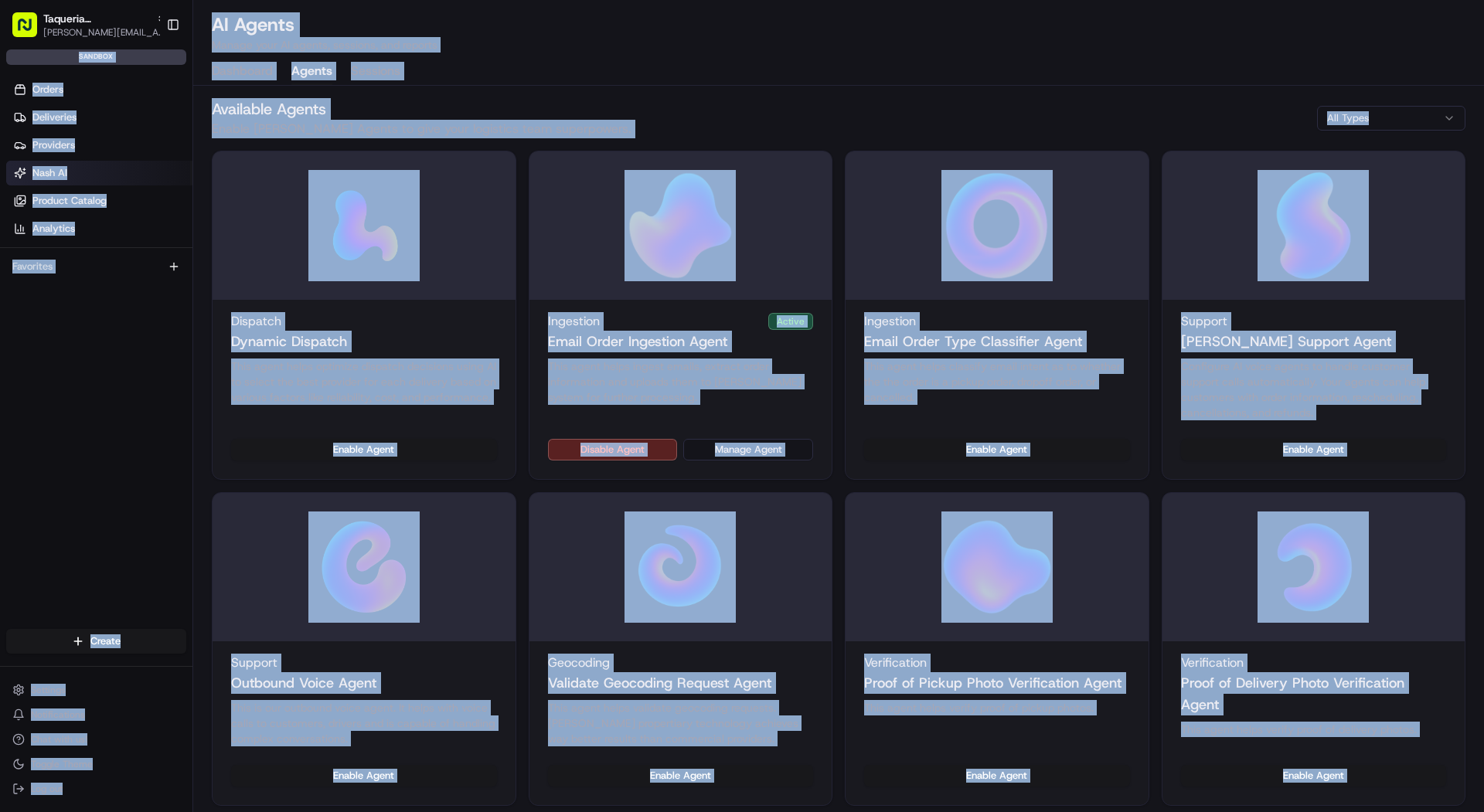
drag, startPoint x: 193, startPoint y: 40, endPoint x: 24, endPoint y: 58, distance: 170.0
click at [737, 451] on button "Manage Agent" at bounding box center [748, 449] width 130 height 22
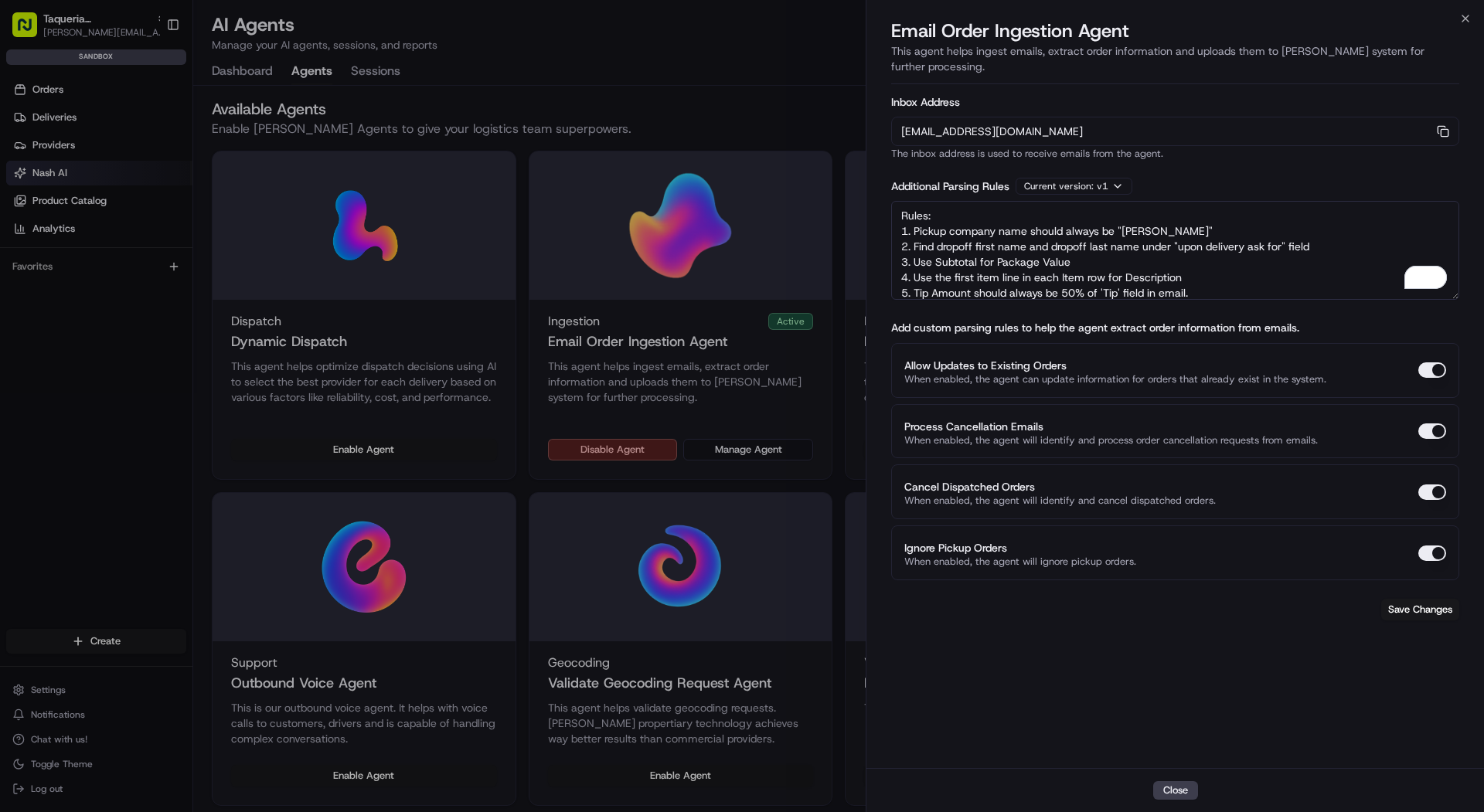
drag, startPoint x: 1148, startPoint y: 203, endPoint x: 1126, endPoint y: 204, distance: 22.0
click at [1126, 204] on textarea "Rules: 1. Pickup company name should always be "Chaia" 2. Find dropoff first na…" at bounding box center [1175, 249] width 568 height 99
click at [1129, 206] on textarea "Rules: 1. Pickup company name should always be "Chaia" 2. Find dropoff first na…" at bounding box center [1175, 249] width 568 height 99
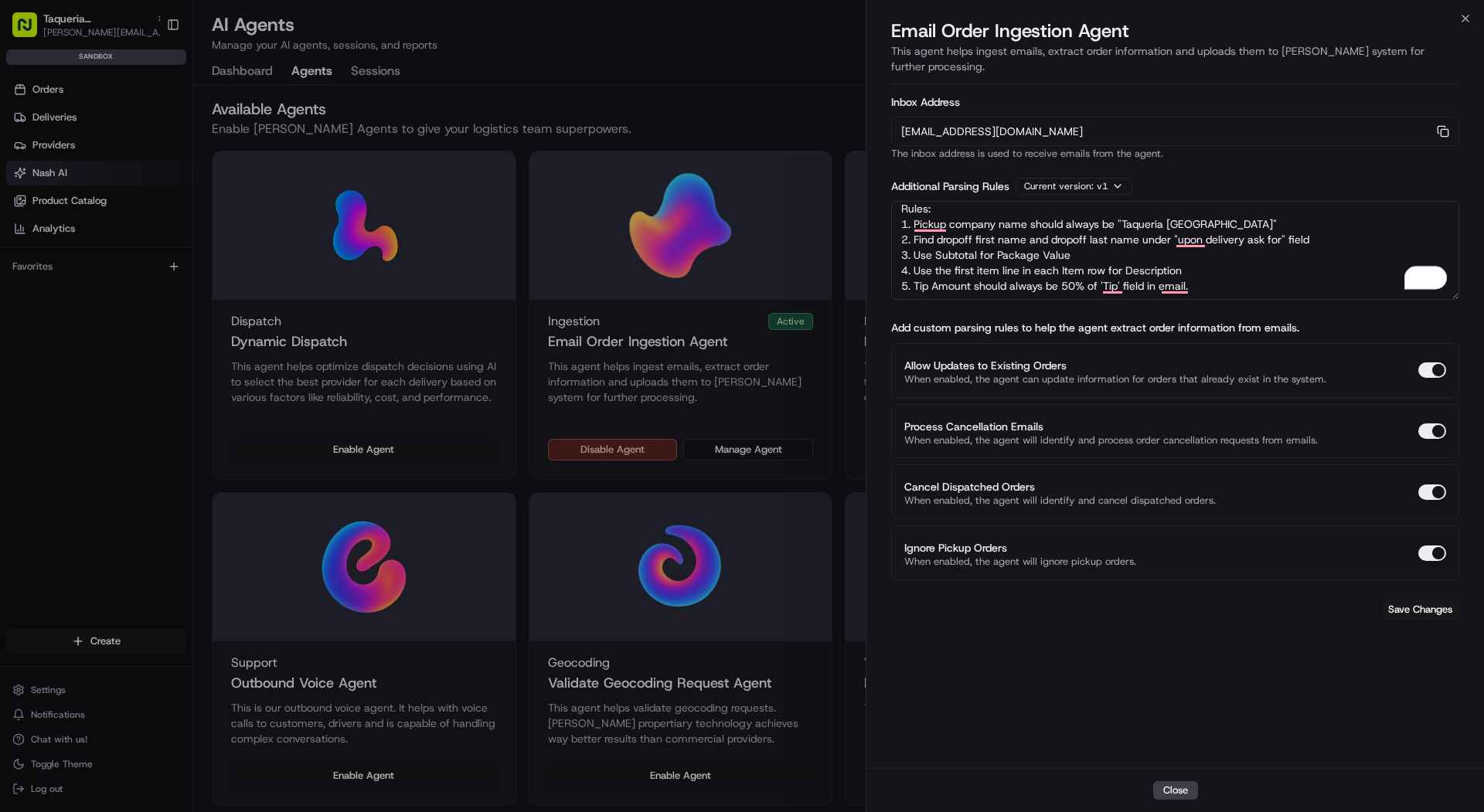
click at [1225, 269] on textarea "Rules: 1. Pickup company name should always be "Taqueria La Ventana" 2. Find dr…" at bounding box center [1175, 249] width 568 height 99
paste textarea "4. The time given is the drop-off end time. 5. Assign a 15-minute drop-off wind…"
click at [1311, 229] on textarea "Rules: 1. Pickup company name should always be "Taqueria La Ventana" 2. Find dr…" at bounding box center [1175, 249] width 568 height 99
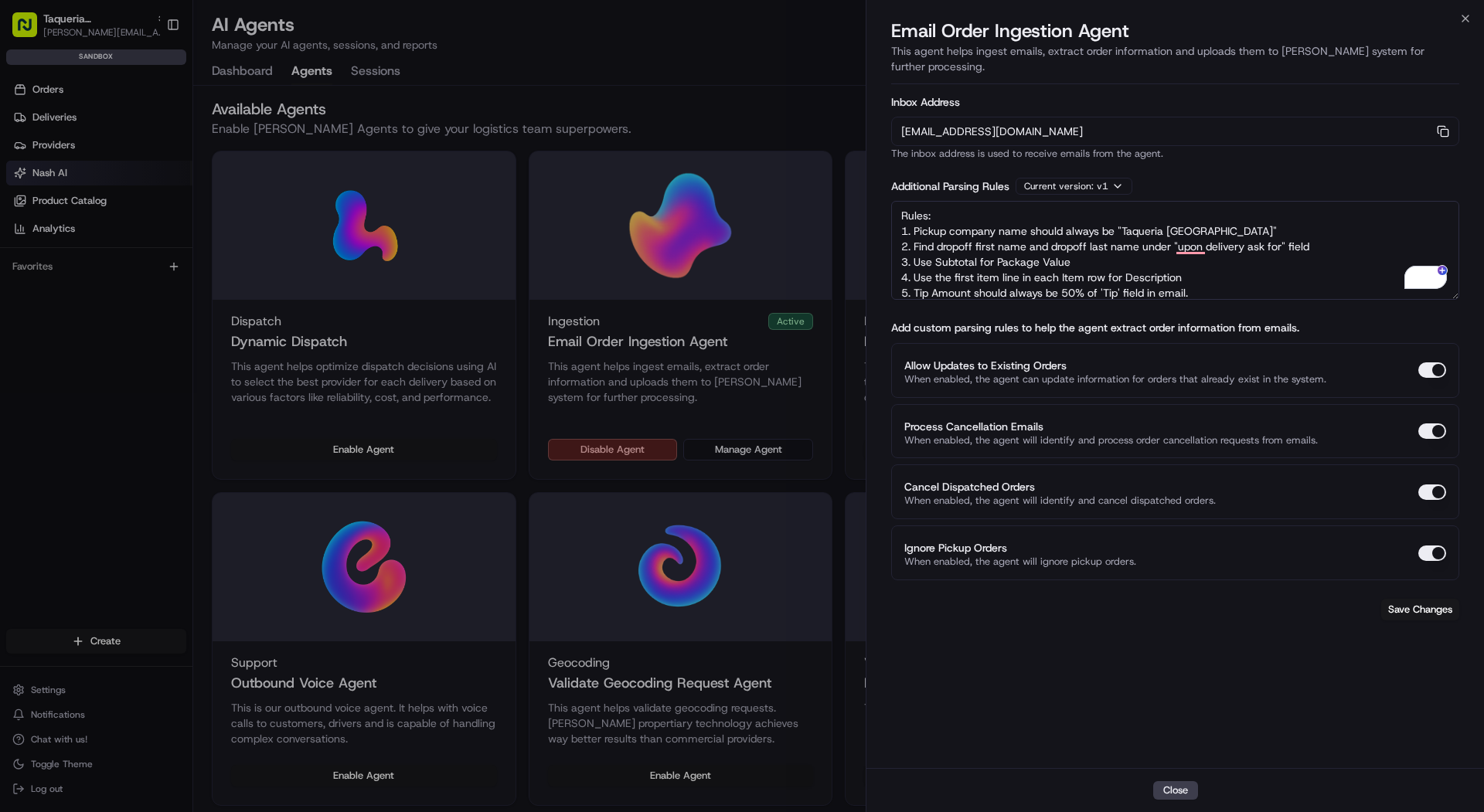
click at [1321, 231] on textarea "Rules: 1. Pickup company name should always be "Taqueria La Ventana" 2. Find dr…" at bounding box center [1175, 249] width 568 height 99
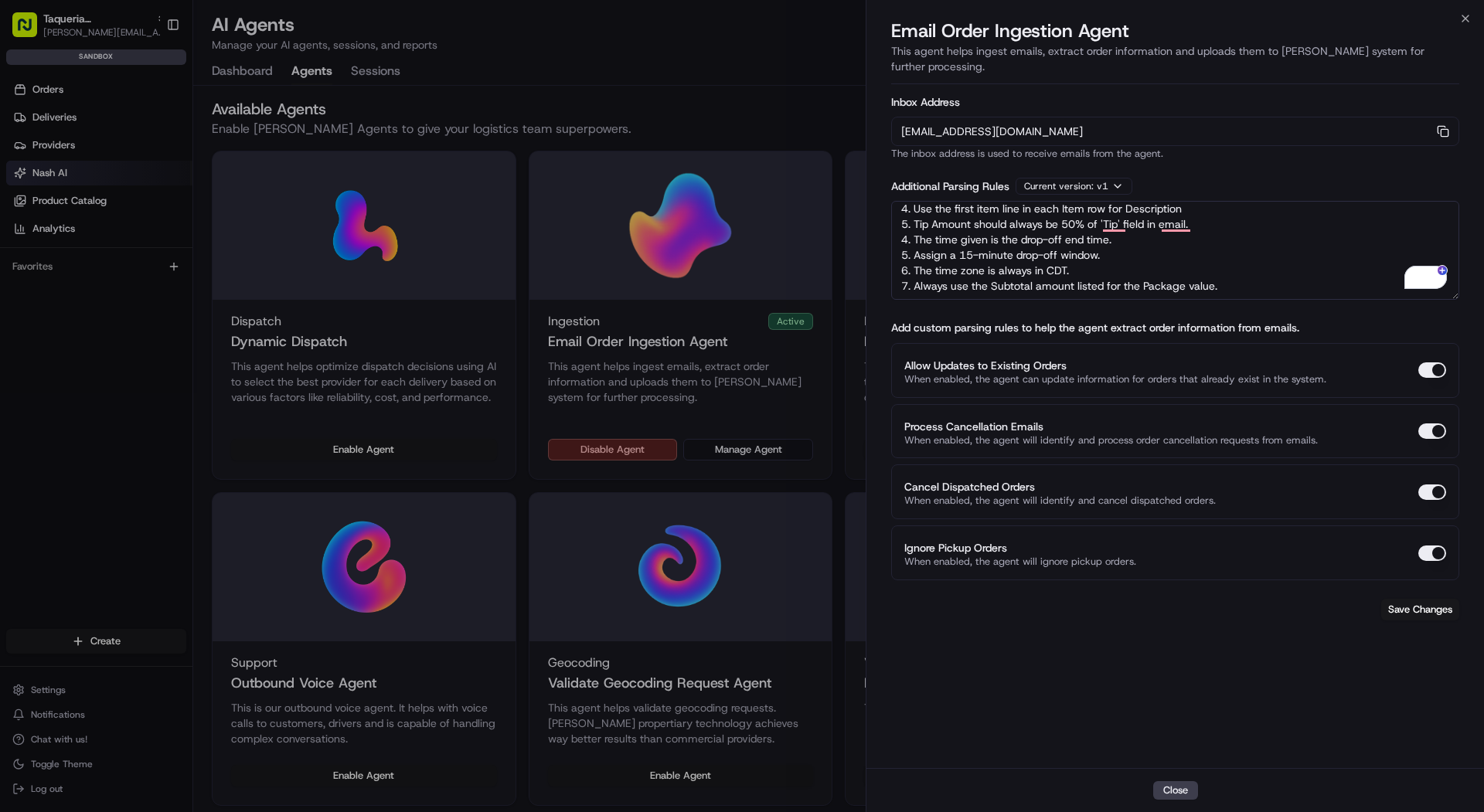
drag, startPoint x: 1209, startPoint y: 203, endPoint x: 879, endPoint y: 210, distance: 330.1
click at [879, 210] on div "Inbox Address orders-ingest+org_jXYo3w+sandbox_65ca3@usenash.com Copy orders-in…" at bounding box center [1175, 424] width 618 height 688
drag, startPoint x: 1085, startPoint y: 228, endPoint x: 829, endPoint y: 223, distance: 256.0
click at [829, 223] on body "Taqueria La Ventana - Downtown Dallas mariam@usenash.com Toggle Sidebar sandbox…" at bounding box center [742, 406] width 1484 height 812
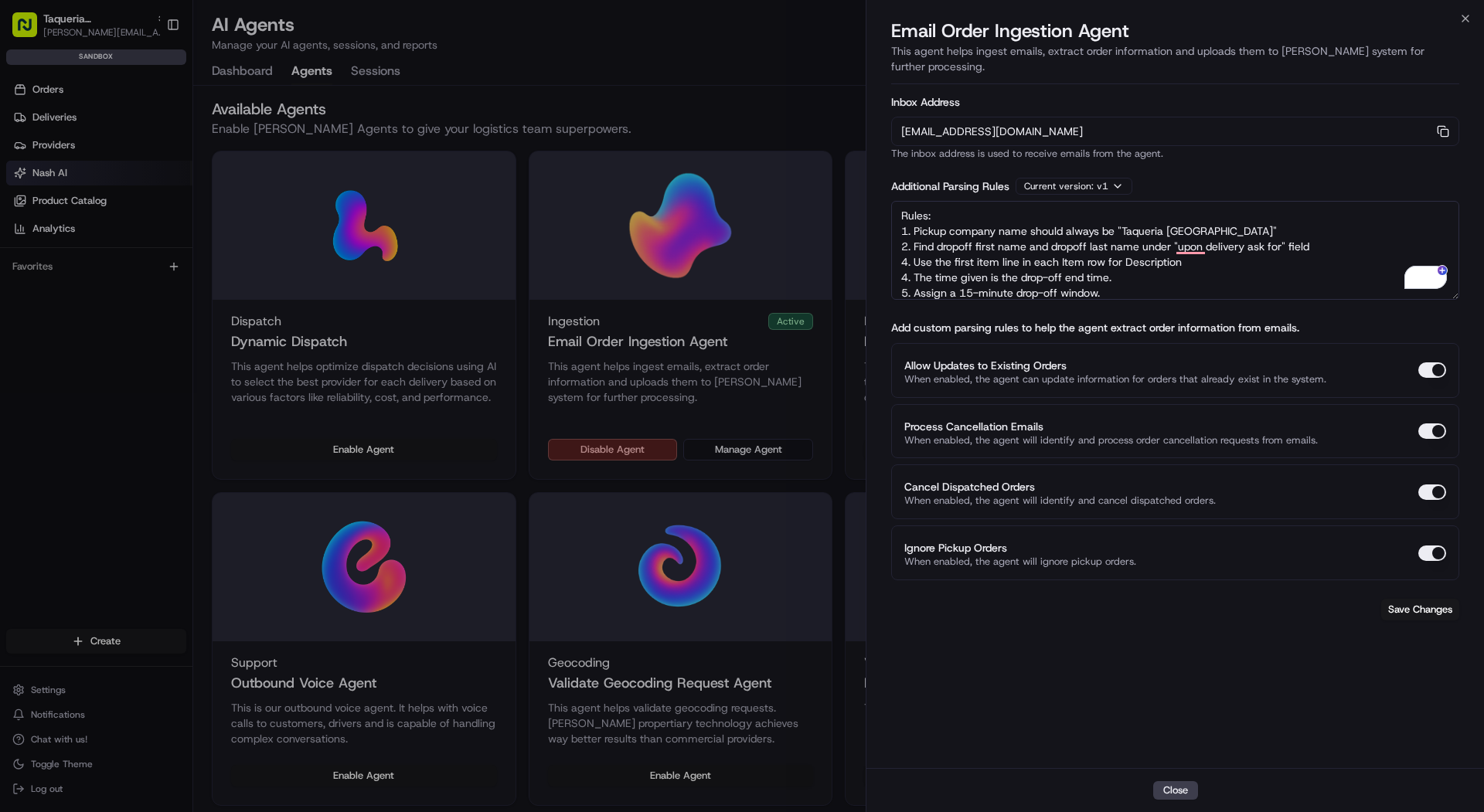
drag, startPoint x: 1336, startPoint y: 243, endPoint x: 919, endPoint y: 222, distance: 417.5
click at [919, 222] on textarea "Rules: 1. Pickup company name should always be "Taqueria La Ventana" 2. Find dr…" at bounding box center [1175, 249] width 568 height 99
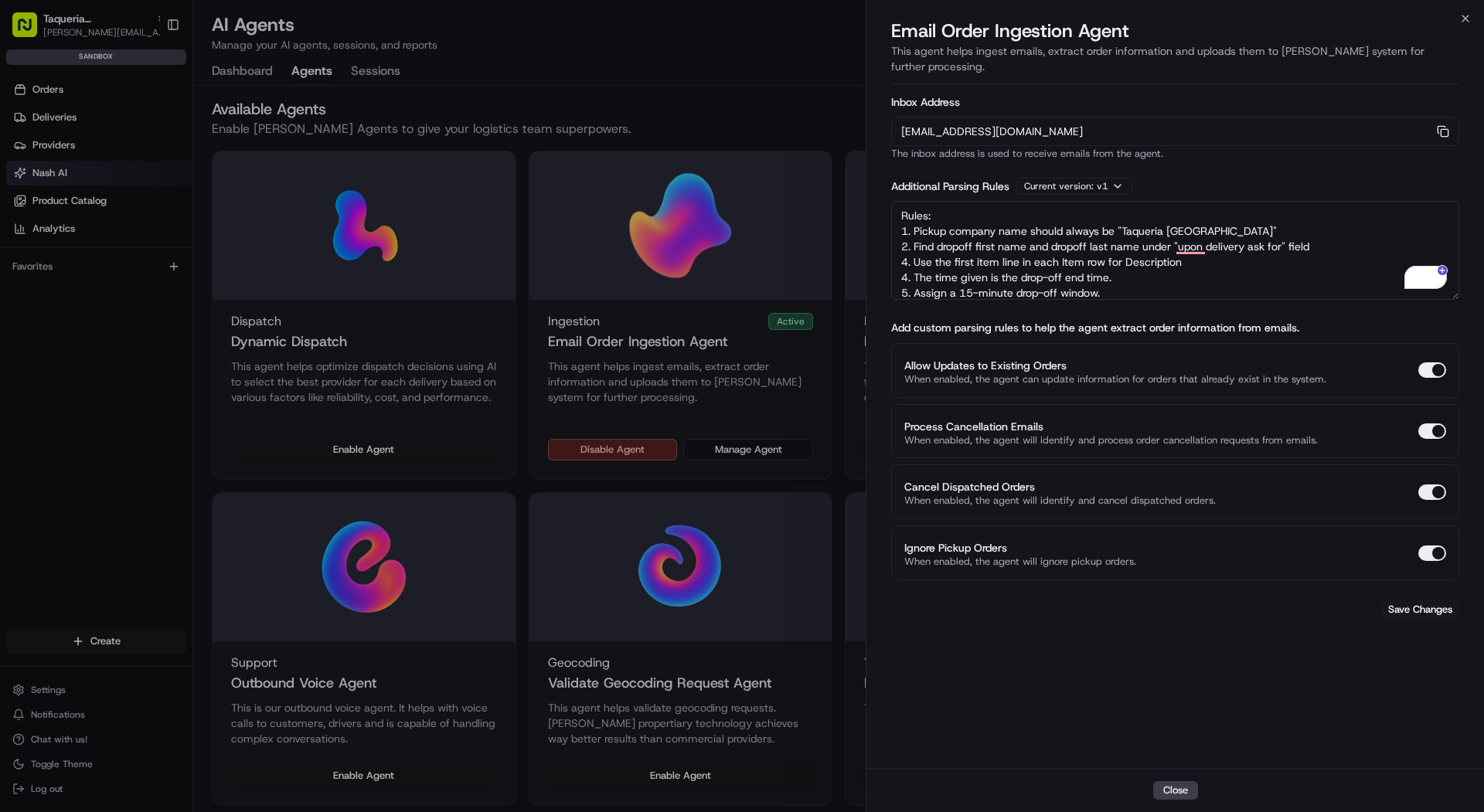
click at [919, 222] on textarea "Rules: 1. Pickup company name should always be "Taqueria La Ventana" 2. Find dr…" at bounding box center [1175, 249] width 568 height 99
click at [1320, 236] on textarea "Rules: 1. Pickup company name should always be "Taqueria La Ventana" 2. Find dr…" at bounding box center [1175, 249] width 568 height 99
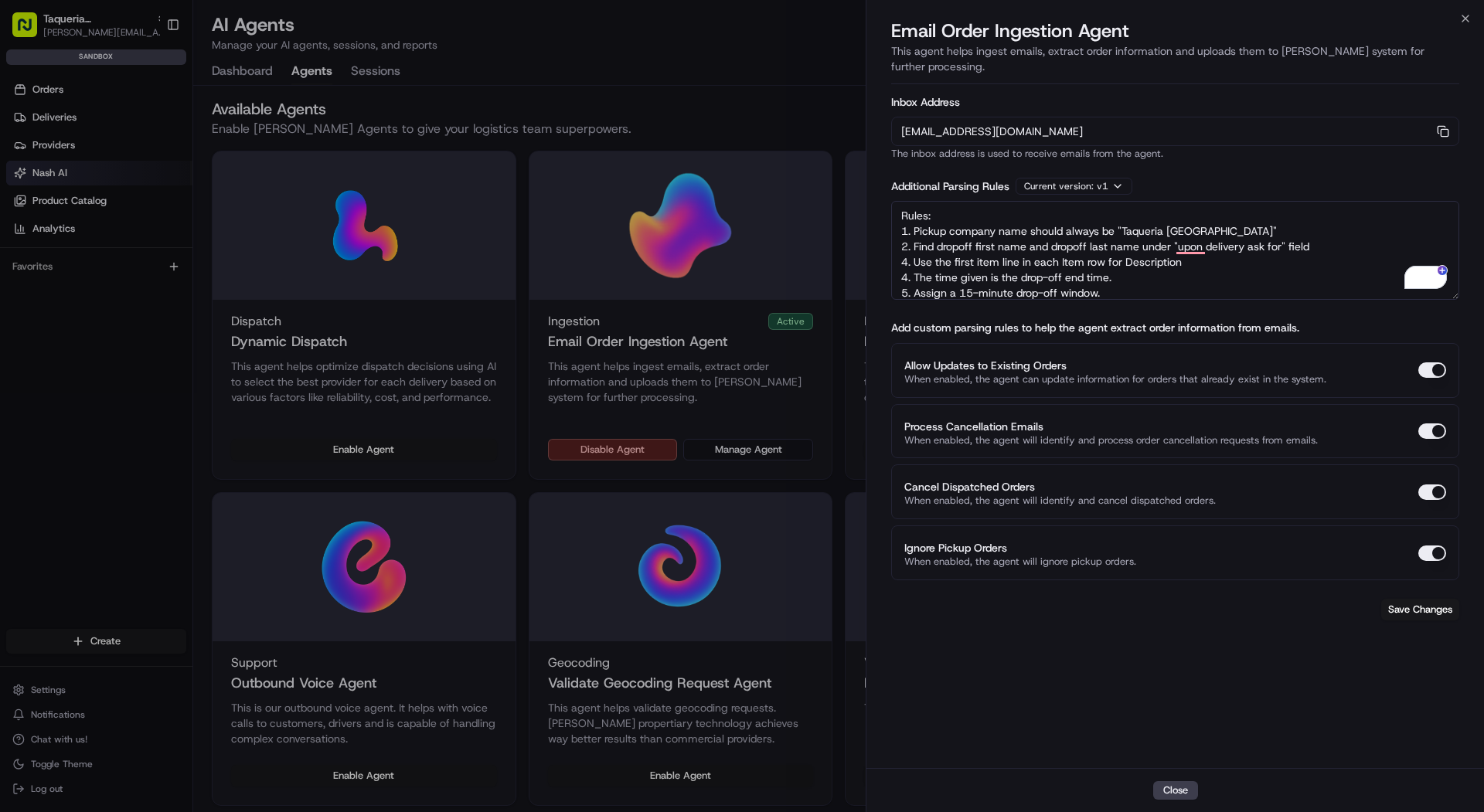
drag, startPoint x: 1320, startPoint y: 227, endPoint x: 913, endPoint y: 229, distance: 407.0
click at [913, 229] on textarea "Rules: 1. Pickup company name should always be "Taqueria La Ventana" 2. Find dr…" at bounding box center [1175, 249] width 568 height 99
paste textarea "920 S Harwood St Suite 140, Dallas, TX 75201"
click at [1104, 228] on textarea "Rules: 1. Pickup company name should always be "Taqueria La Ventana" 2. The pic…" at bounding box center [1175, 249] width 568 height 99
click at [1353, 230] on textarea "Rules: 1. Pickup company name should always be "Taqueria La Ventana" 2. The pic…" at bounding box center [1175, 249] width 568 height 99
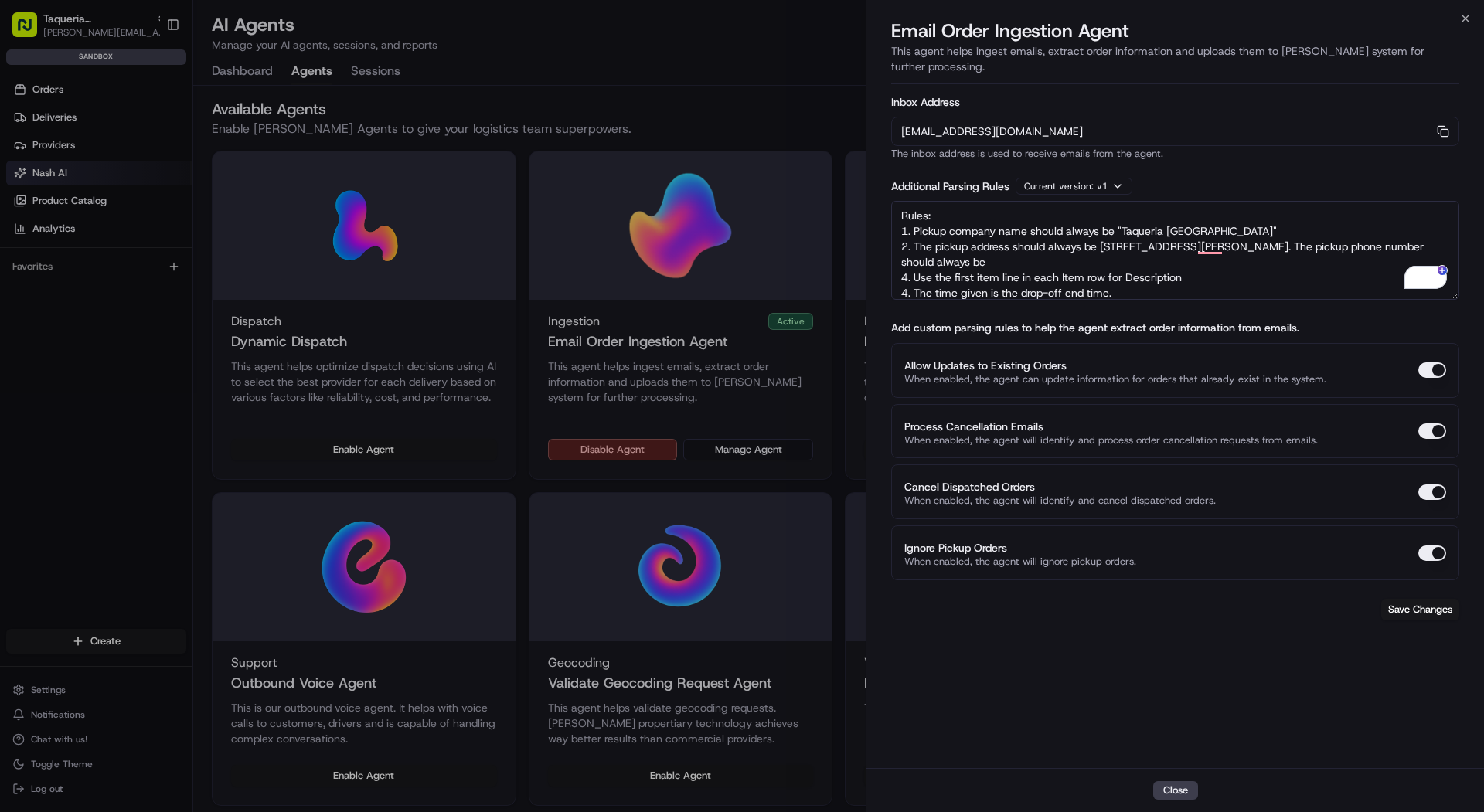
paste textarea "(214) 646-8181"
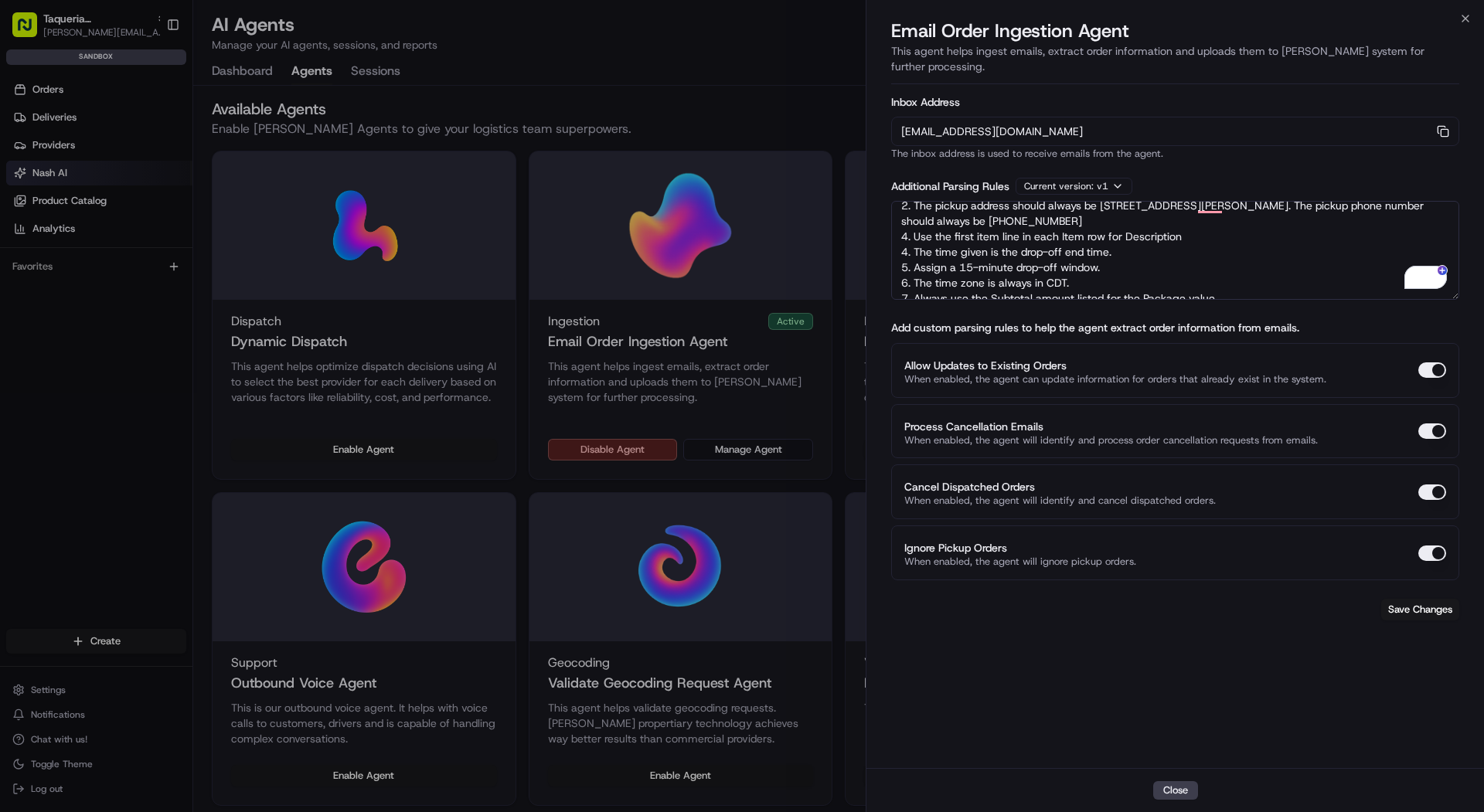
scroll to position [48, 0]
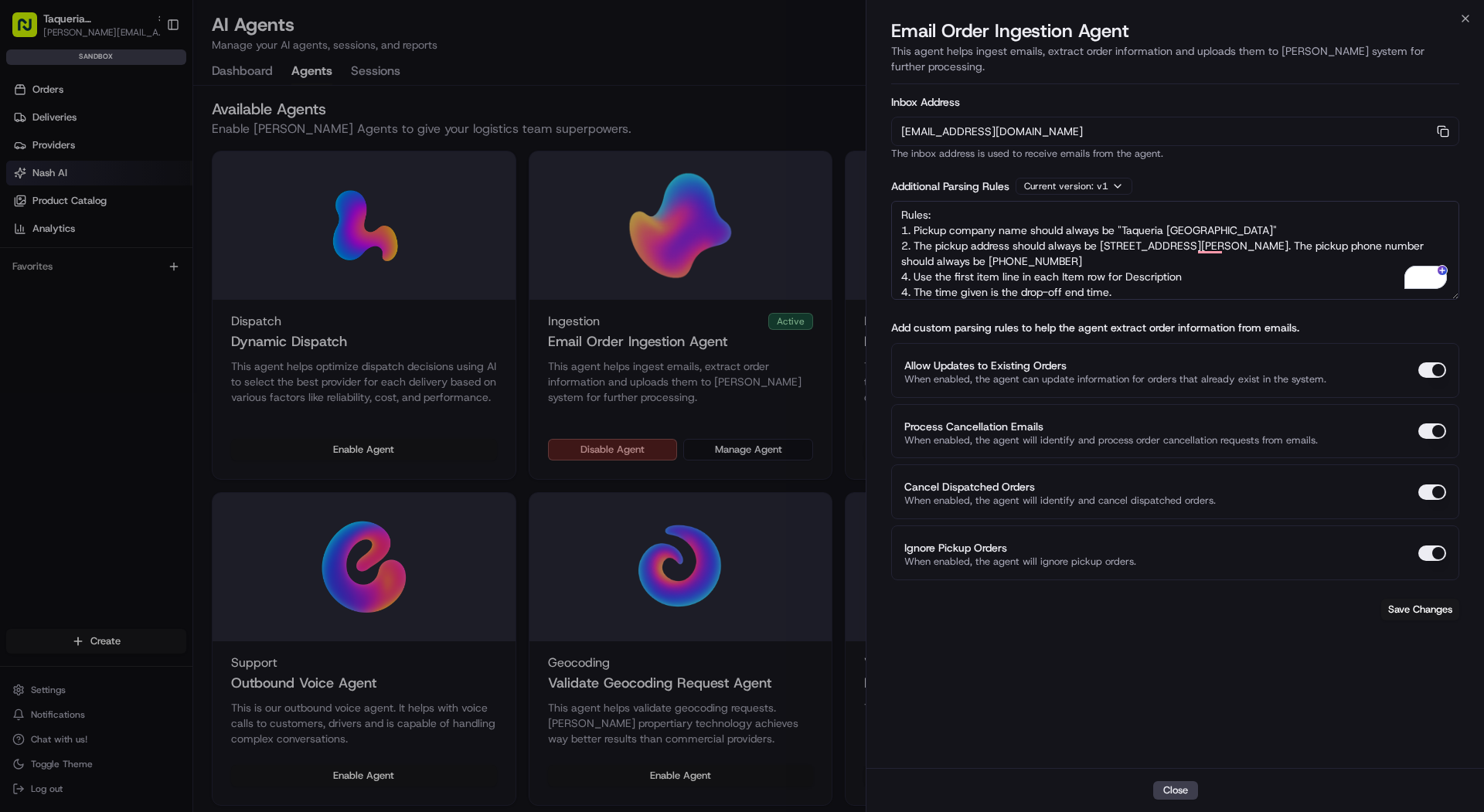
click at [907, 277] on textarea "Rules: 1. Pickup company name should always be "Taqueria La Ventana" 2. The pic…" at bounding box center [1175, 249] width 568 height 99
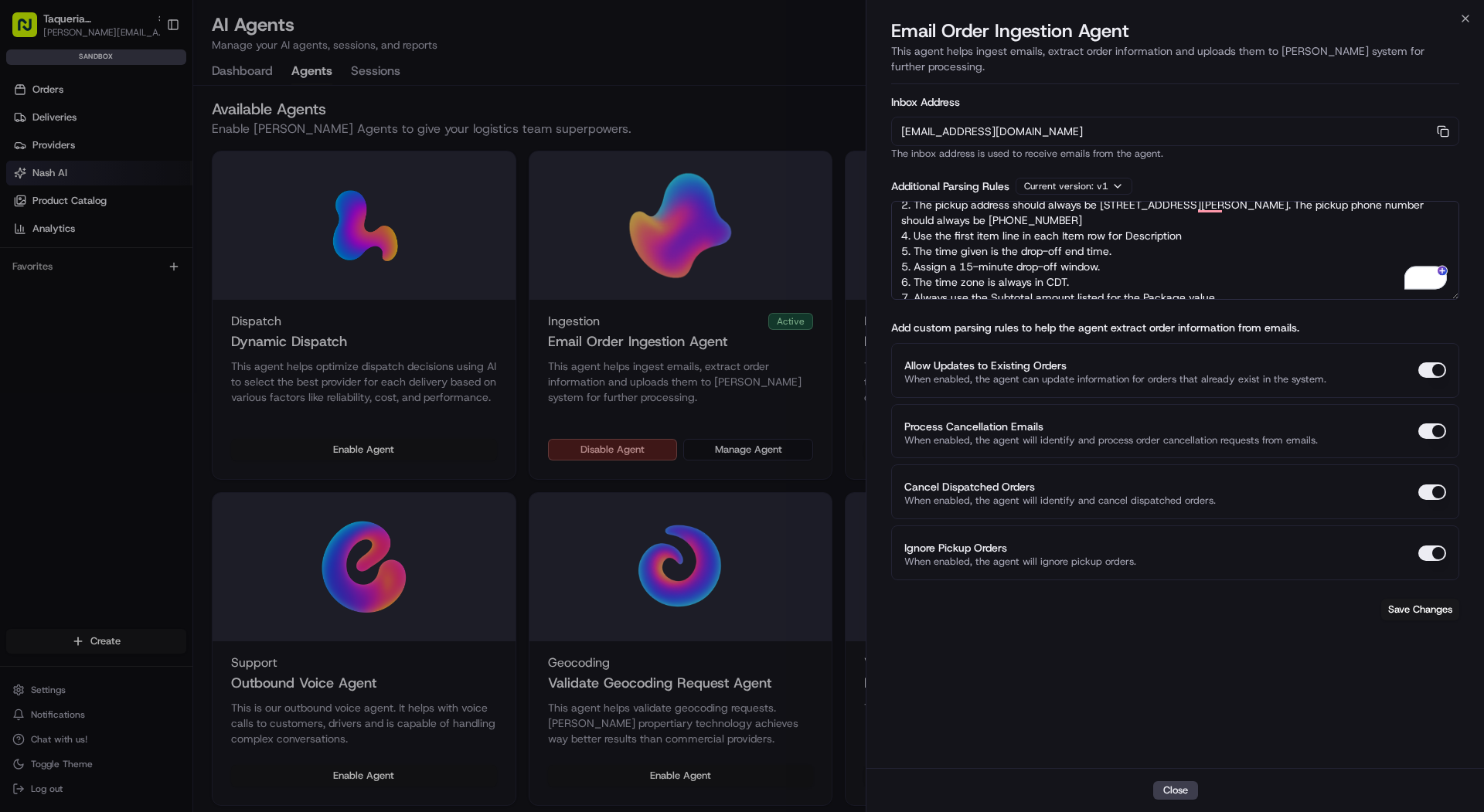
click at [905, 253] on textarea "Rules: 1. Pickup company name should always be "Taqueria La Ventana" 2. The pic…" at bounding box center [1175, 249] width 568 height 99
click at [905, 266] on textarea "Rules: 1. Pickup company name should always be "Taqueria La Ventana" 2. The pic…" at bounding box center [1175, 249] width 568 height 99
click at [907, 271] on textarea "Rules: 1. Pickup company name should always be "Taqueria La Ventana" 2. The pic…" at bounding box center [1175, 249] width 568 height 99
type textarea "Rules: 1. Pickup company name should always be "Taqueria La Ventana" 2. The pic…"
click at [1419, 599] on button "Save Changes" at bounding box center [1420, 609] width 78 height 22
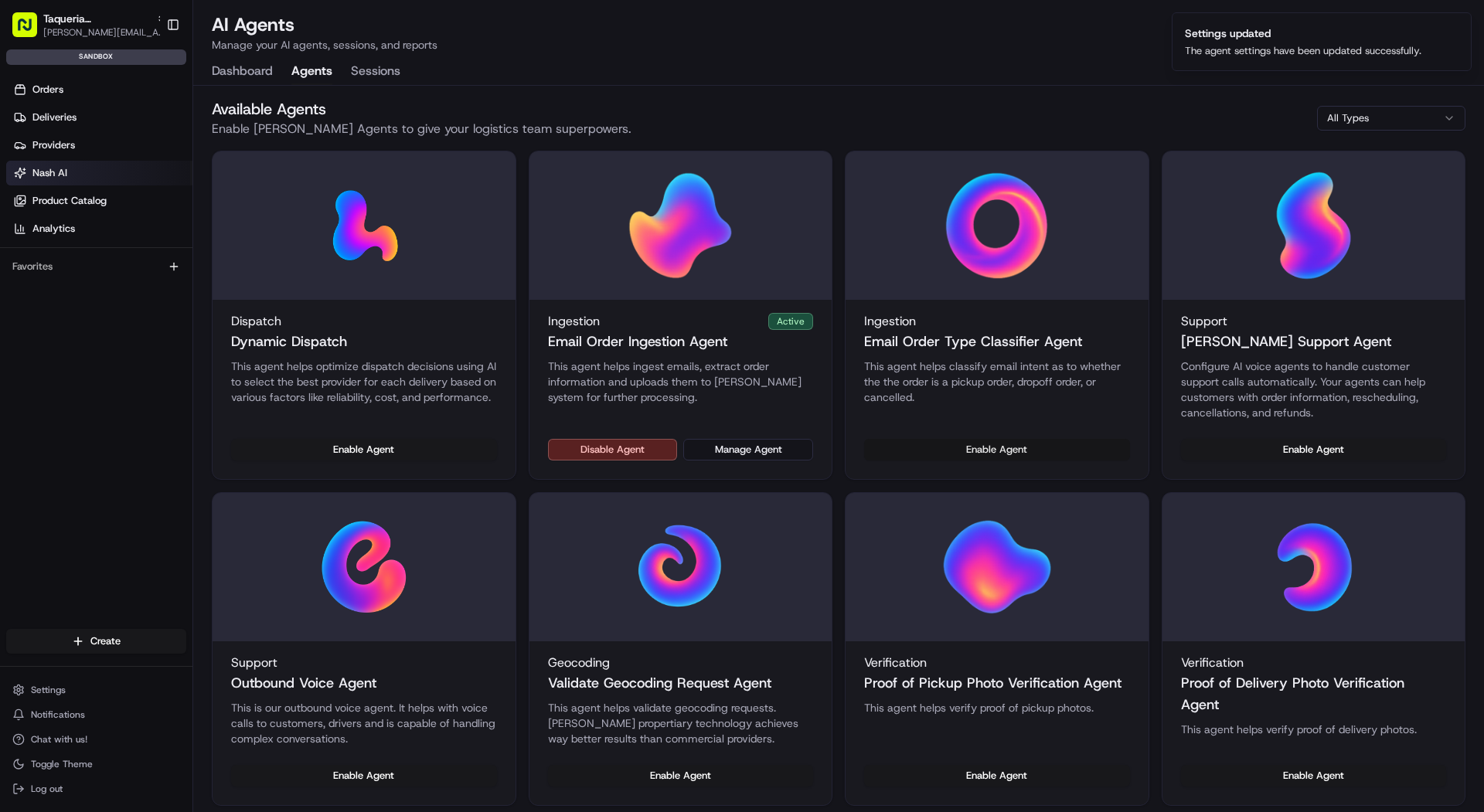
click at [922, 451] on button "Enable Agent" at bounding box center [997, 449] width 266 height 22
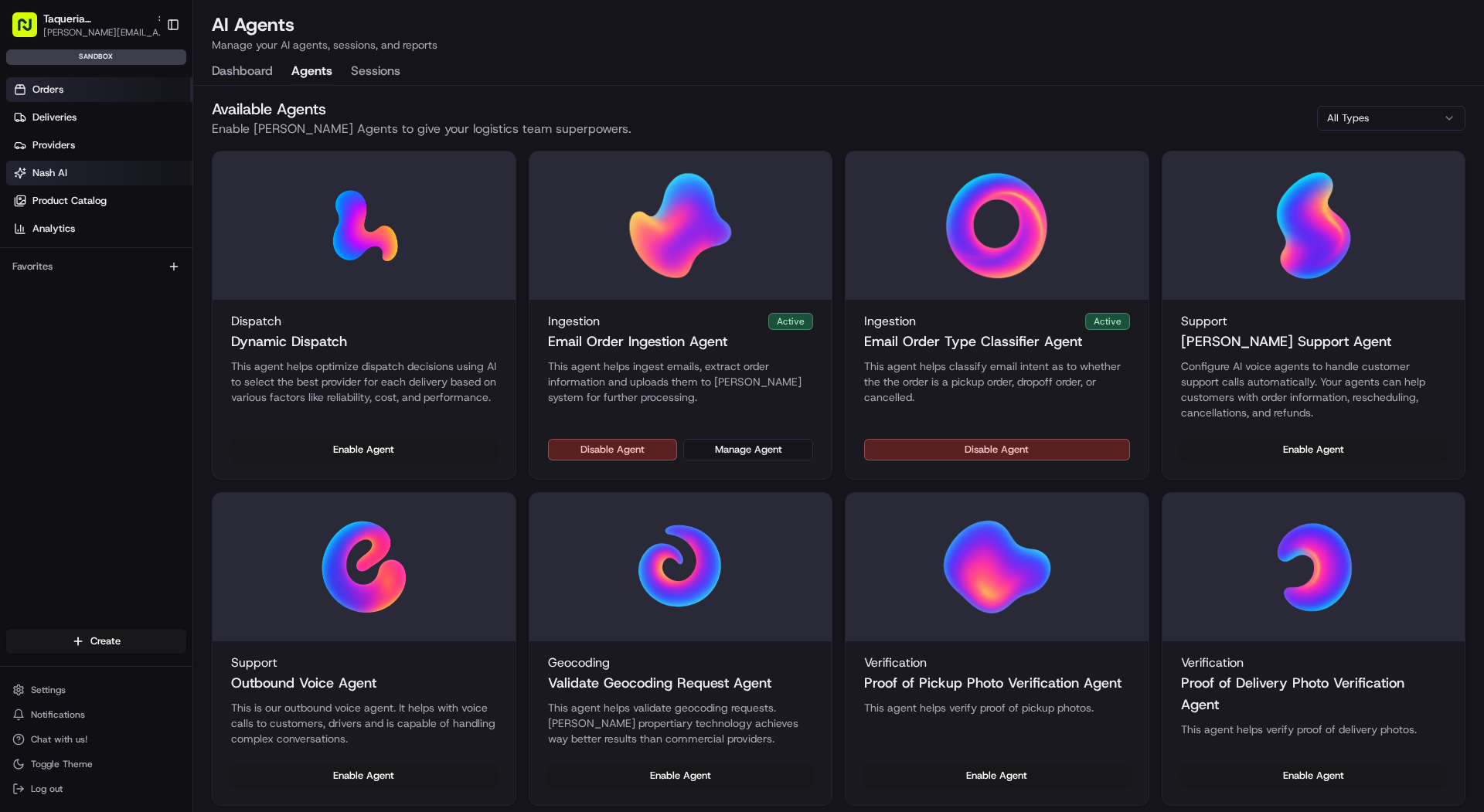
click at [156, 95] on link "Orders" at bounding box center [99, 89] width 186 height 24
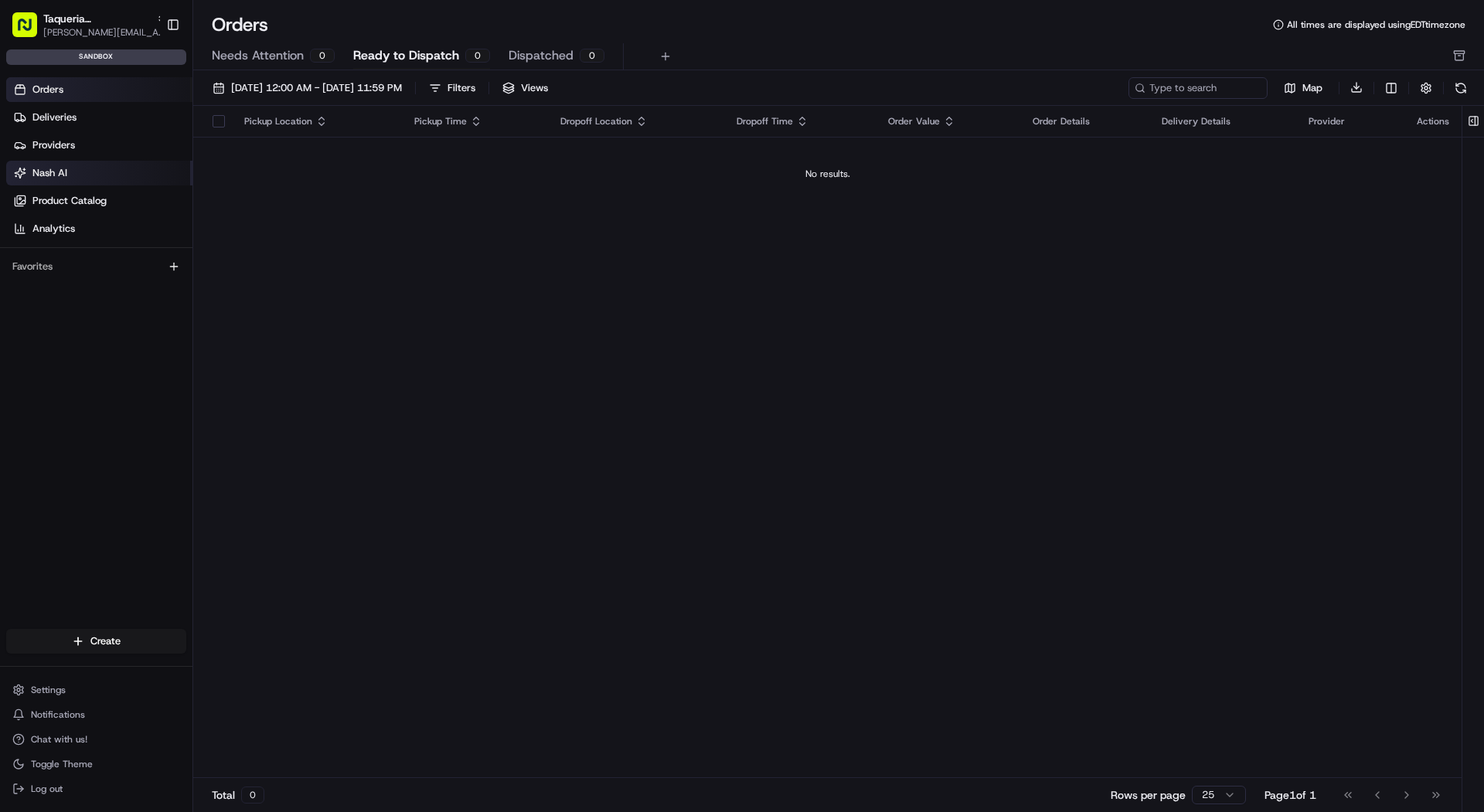
click at [89, 162] on link "Nash AI" at bounding box center [99, 172] width 186 height 24
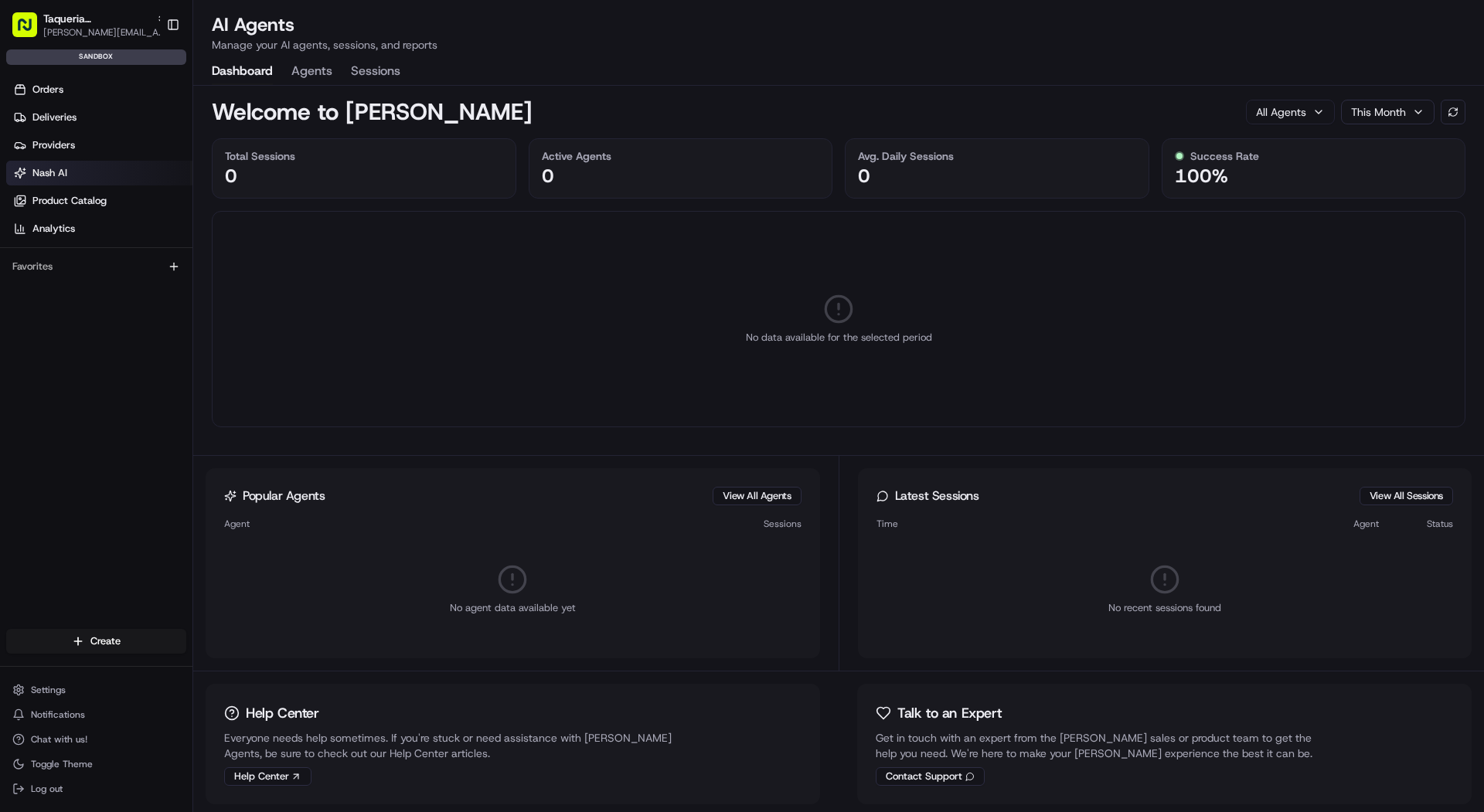
click at [325, 80] on button "Agents" at bounding box center [312, 71] width 41 height 26
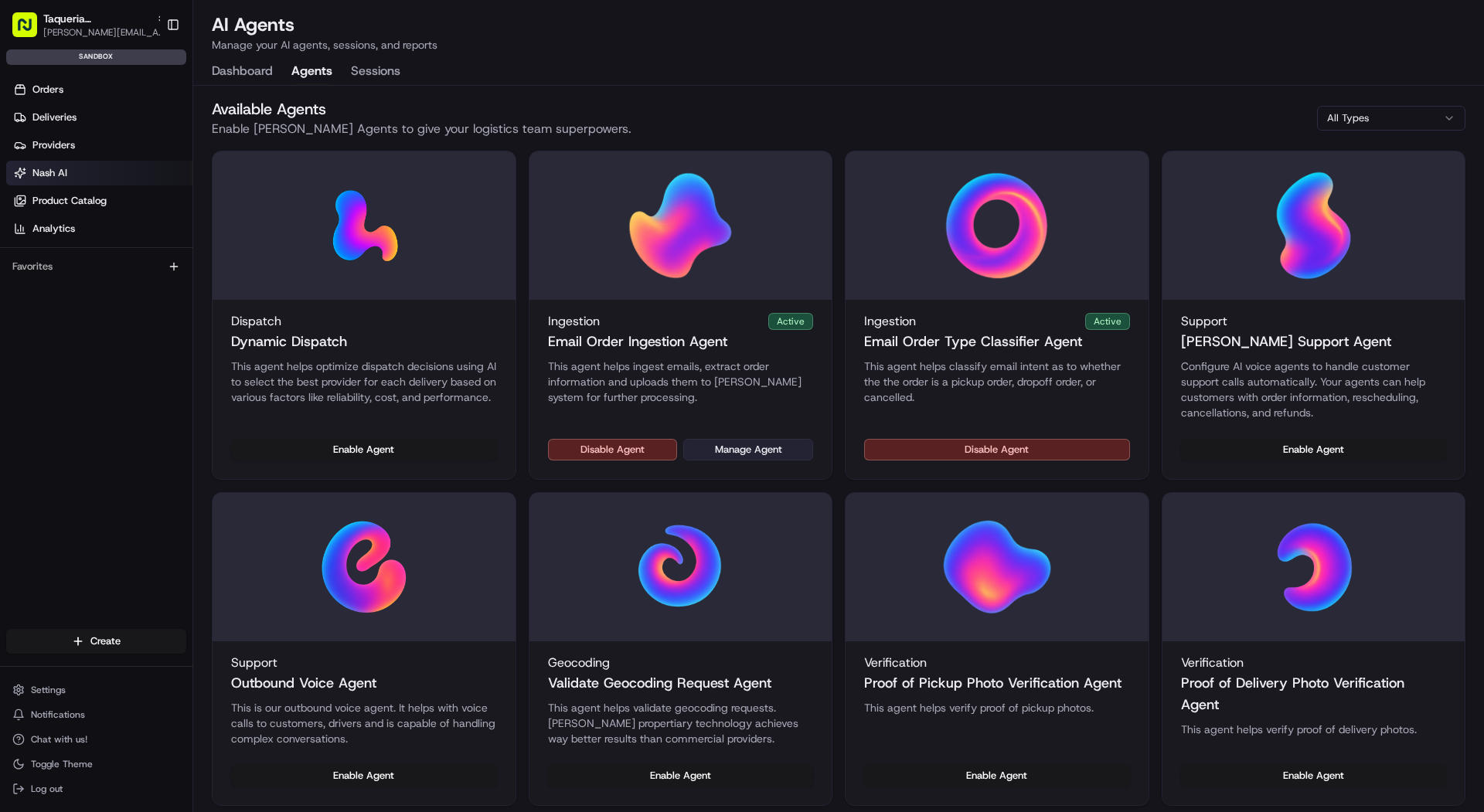
click at [745, 450] on button "Manage Agent" at bounding box center [748, 449] width 130 height 22
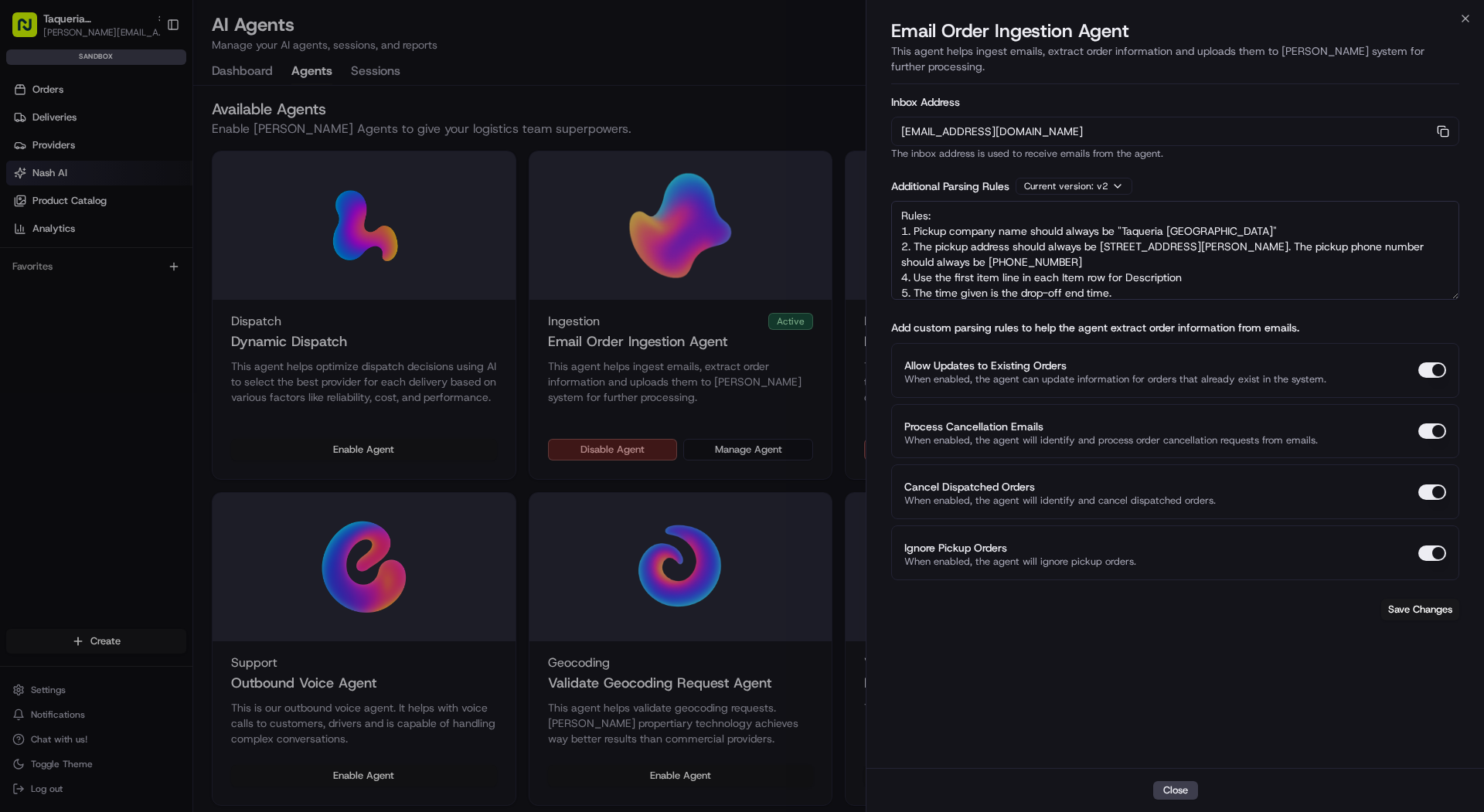
click at [1441, 122] on div "orders-ingest+org_jXYo3w+sandbox_65ca3@usenash.com Copy orders-ingest+org_jXYo3…" at bounding box center [1175, 131] width 568 height 29
click at [1448, 129] on rect "button" at bounding box center [1444, 132] width 7 height 7
click at [97, 84] on div at bounding box center [742, 406] width 1484 height 812
click at [97, 84] on html "Taqueria La Ventana - Downtown Dallas mariam@usenash.com Toggle Sidebar sandbox…" at bounding box center [742, 406] width 1484 height 812
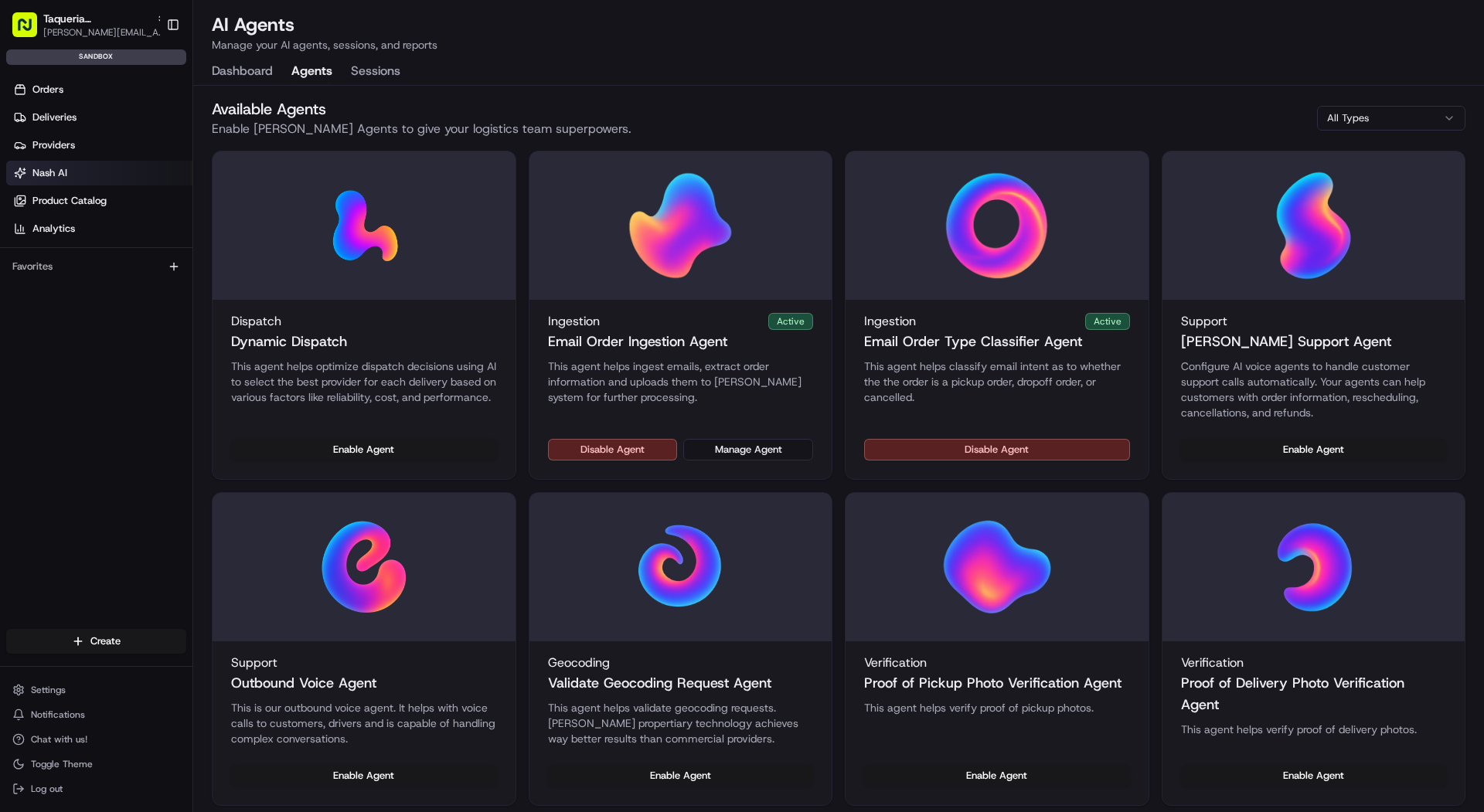
click at [97, 84] on link "Orders" at bounding box center [99, 89] width 186 height 24
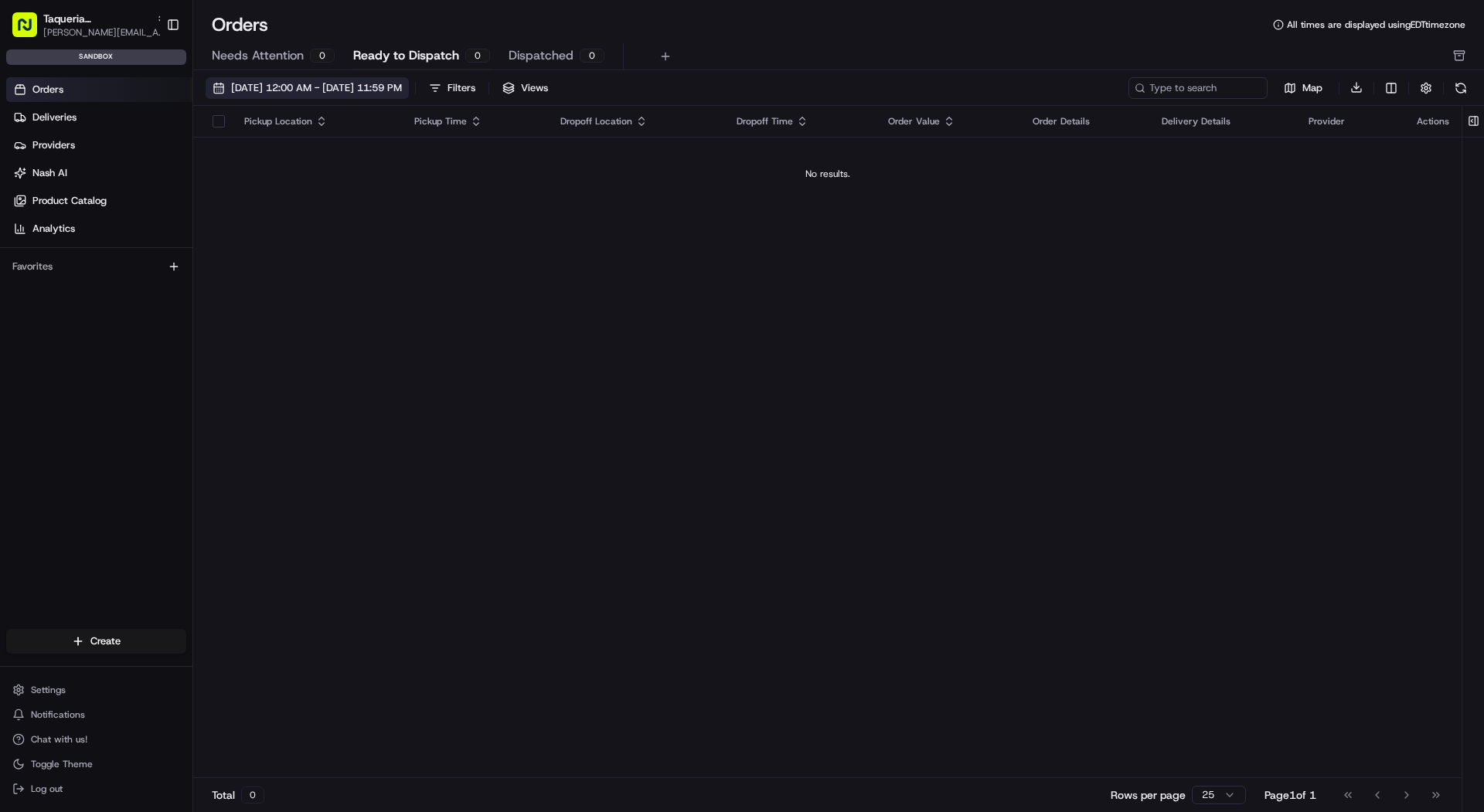
click at [277, 95] on button "08/01/2025 12:00 AM - 08/31/2025 11:59 PM" at bounding box center [307, 88] width 204 height 22
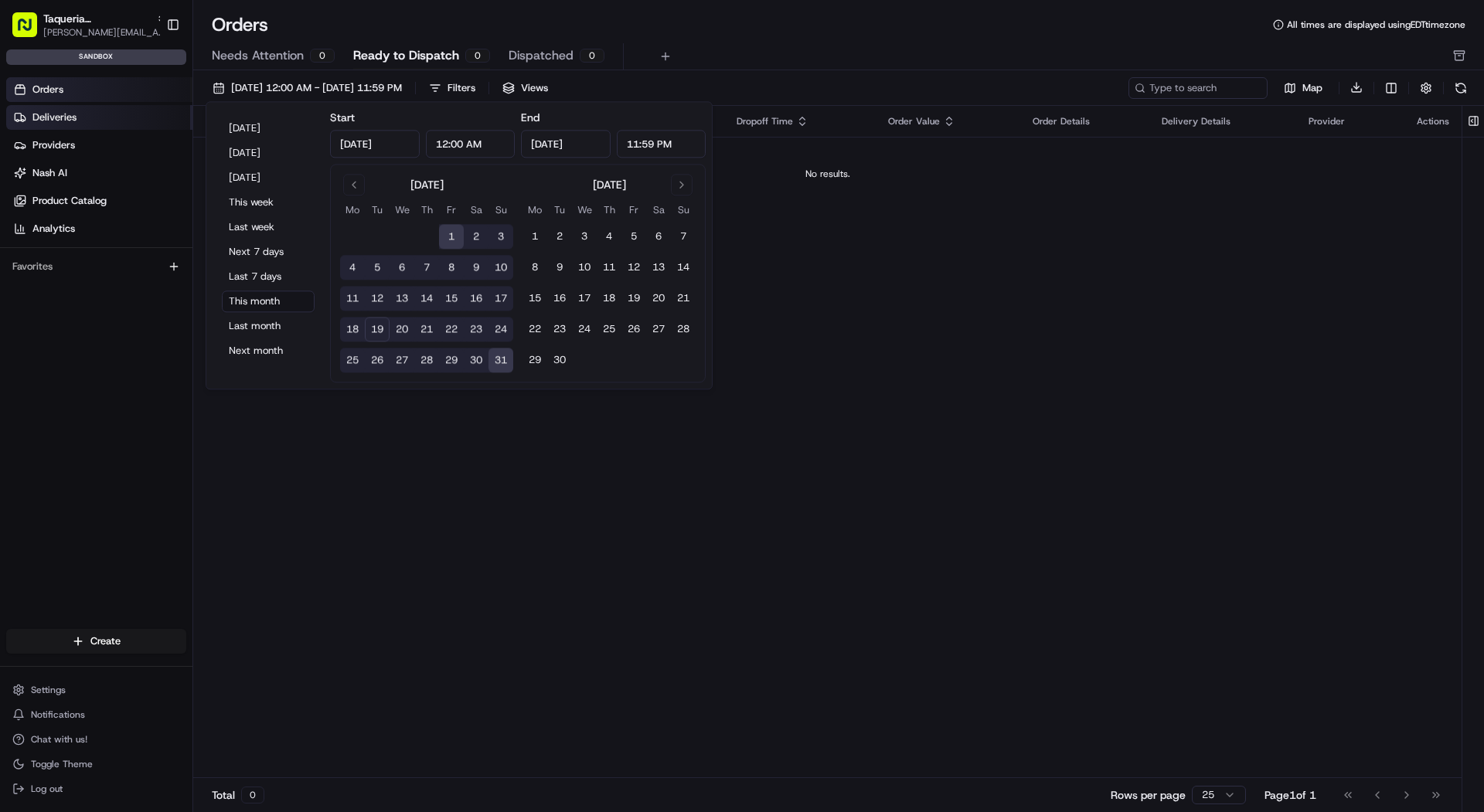
click at [114, 110] on link "Deliveries" at bounding box center [99, 116] width 186 height 24
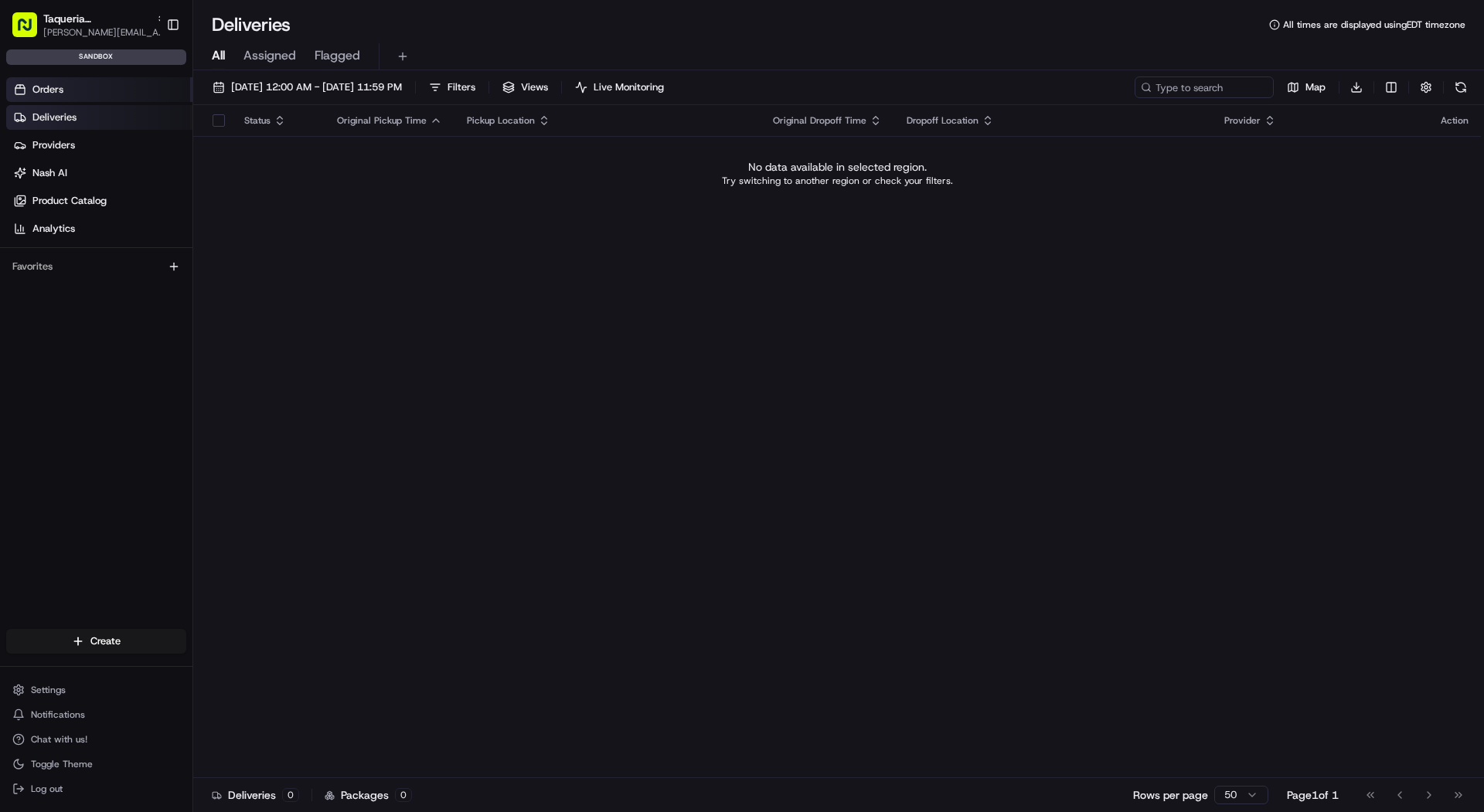
click at [113, 89] on link "Orders" at bounding box center [99, 89] width 186 height 24
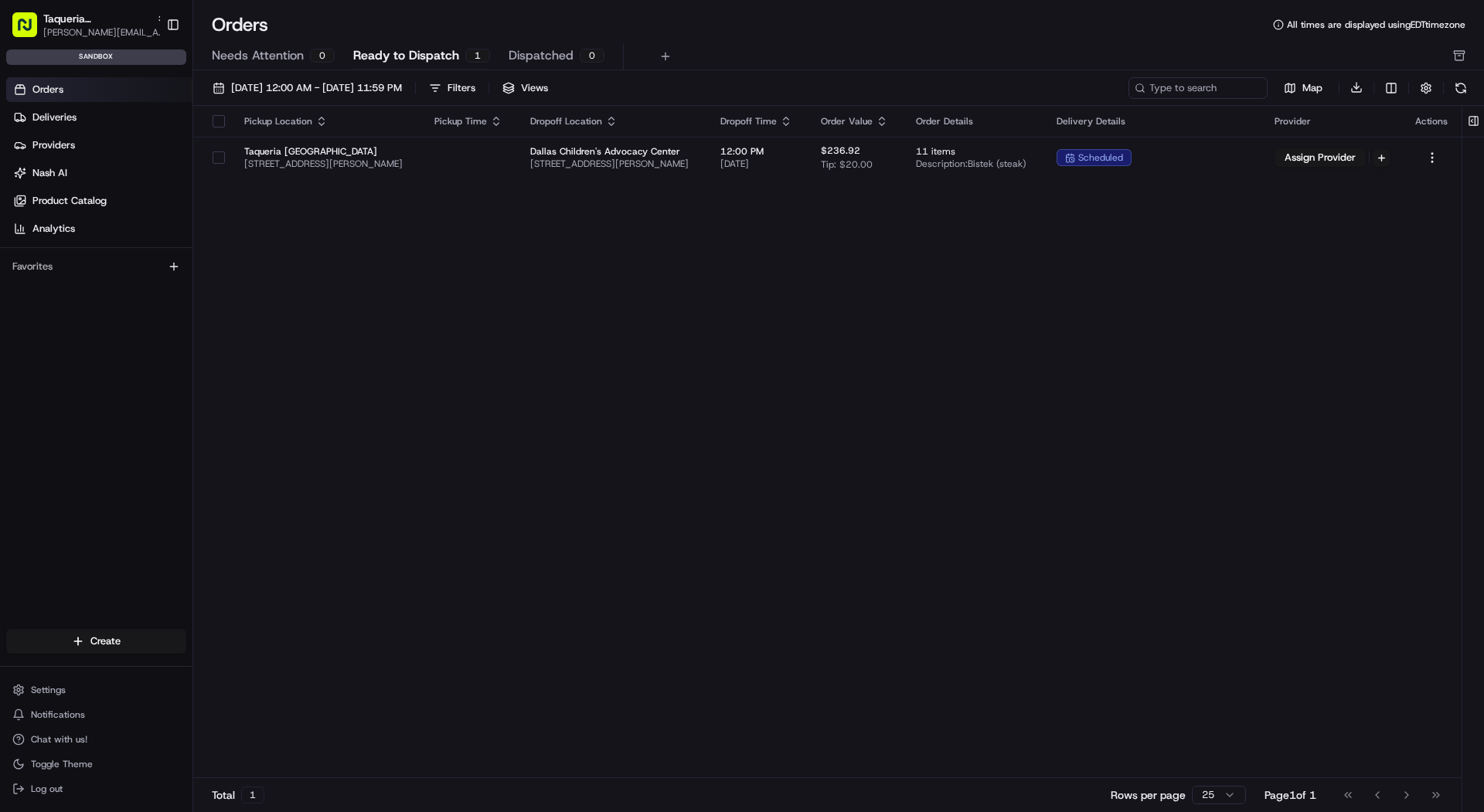
click at [402, 61] on span "Ready to Dispatch" at bounding box center [406, 55] width 106 height 19
click at [60, 686] on span "Settings" at bounding box center [49, 690] width 35 height 13
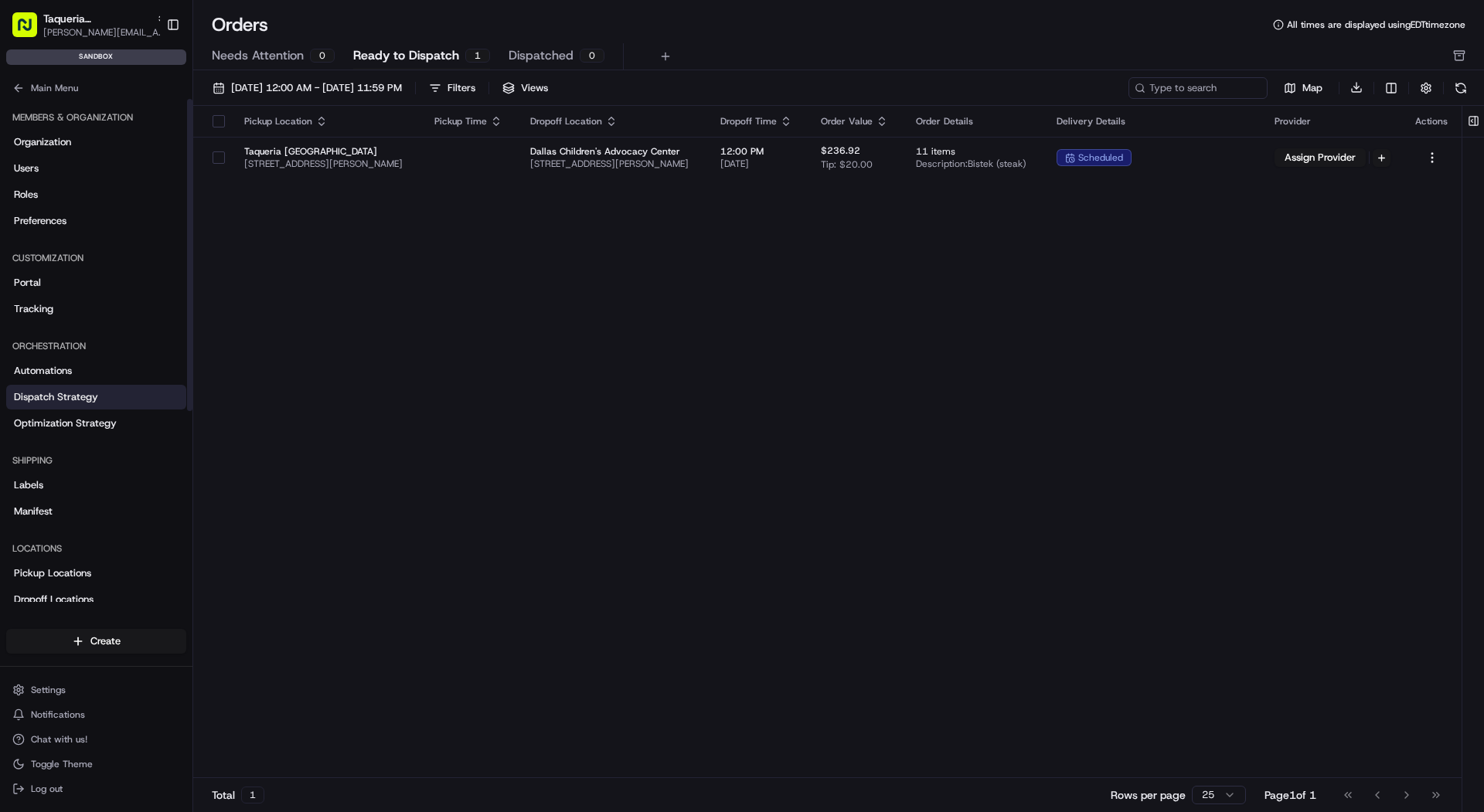
click at [72, 406] on link "Dispatch Strategy" at bounding box center [96, 396] width 180 height 24
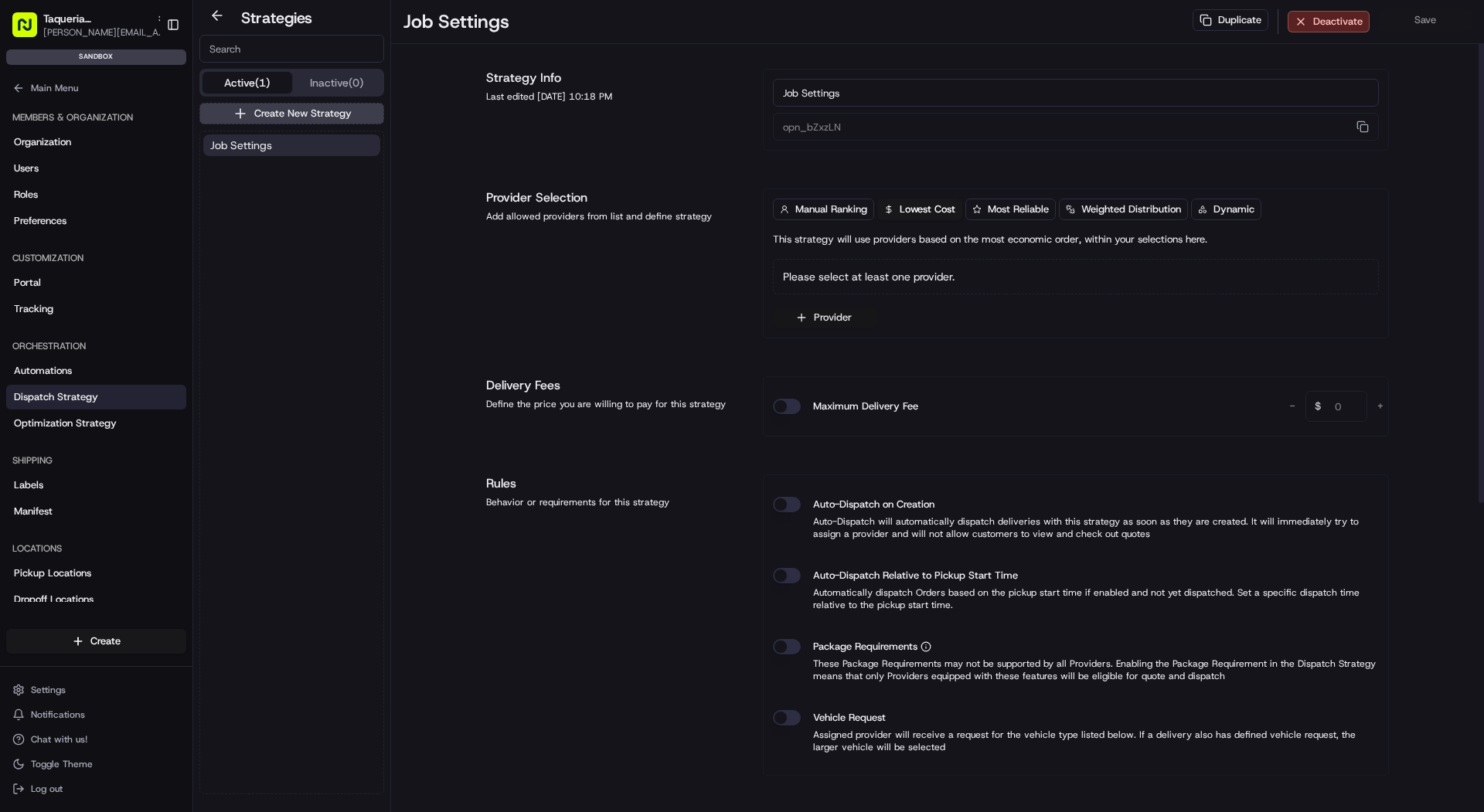
click at [800, 311] on icon "button" at bounding box center [801, 317] width 13 height 13
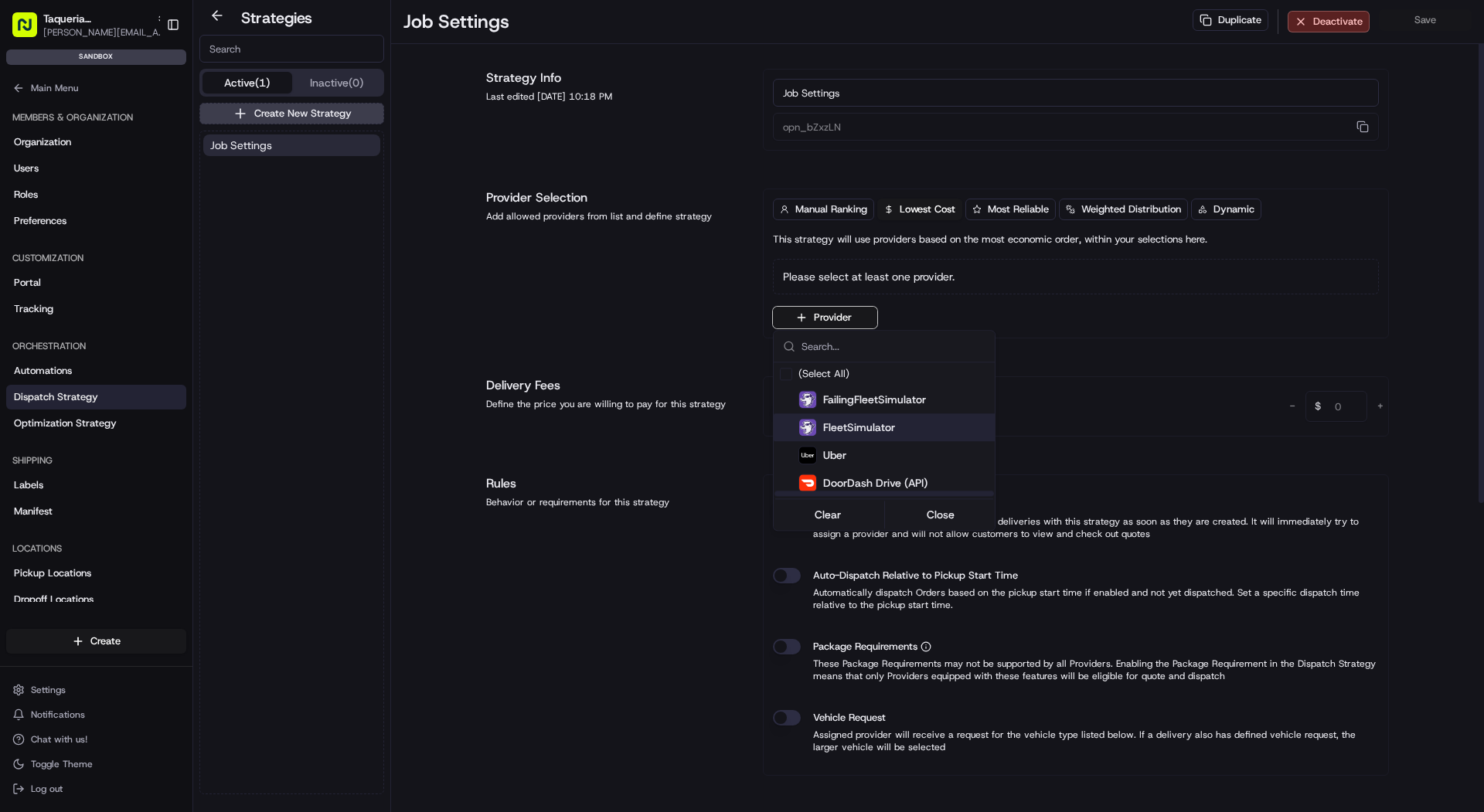
click at [813, 429] on img "Suggestions" at bounding box center [807, 427] width 17 height 17
click at [813, 398] on img "Suggestions" at bounding box center [807, 401] width 17 height 17
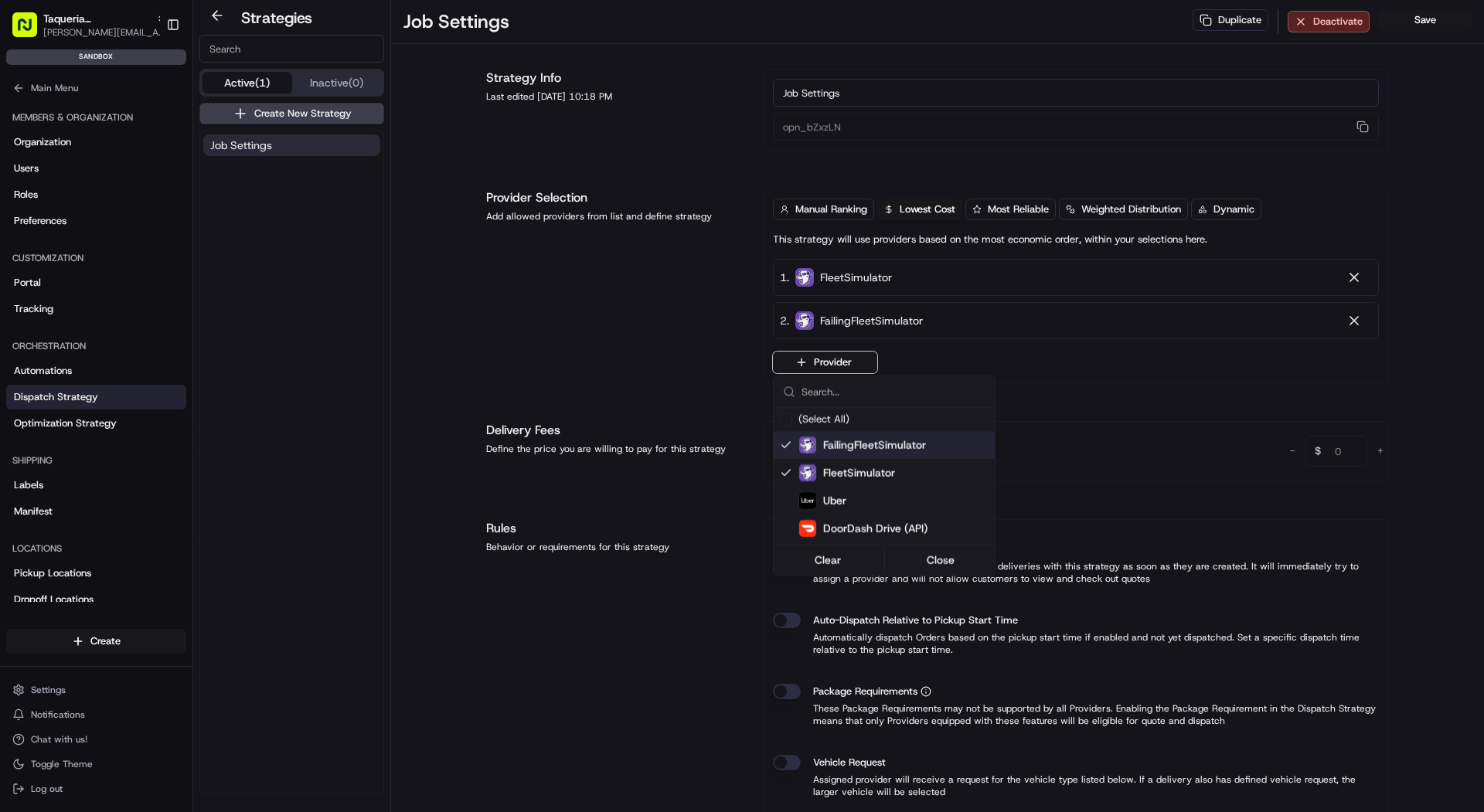
click at [1210, 387] on html "Taqueria [GEOGRAPHIC_DATA] - Downtown [GEOGRAPHIC_DATA] [PERSON_NAME][EMAIL_ADD…" at bounding box center [742, 406] width 1484 height 812
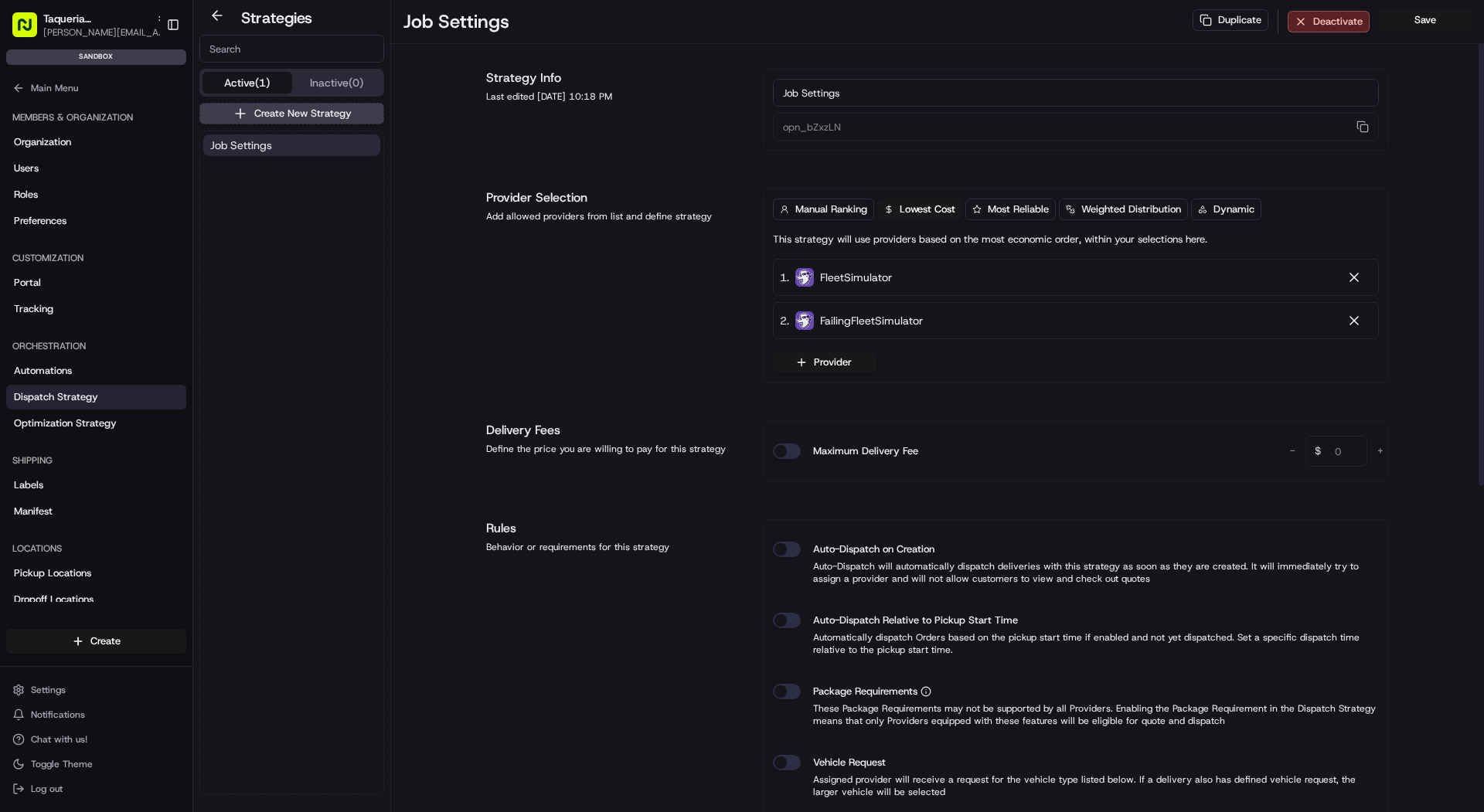
click at [792, 546] on button "Auto-Dispatch on Creation" at bounding box center [786, 549] width 27 height 16
click at [1415, 28] on button "Save" at bounding box center [1424, 20] width 93 height 22
click at [58, 105] on div "Members & Organization" at bounding box center [96, 116] width 180 height 24
click at [61, 93] on span "Main Menu" at bounding box center [55, 88] width 47 height 13
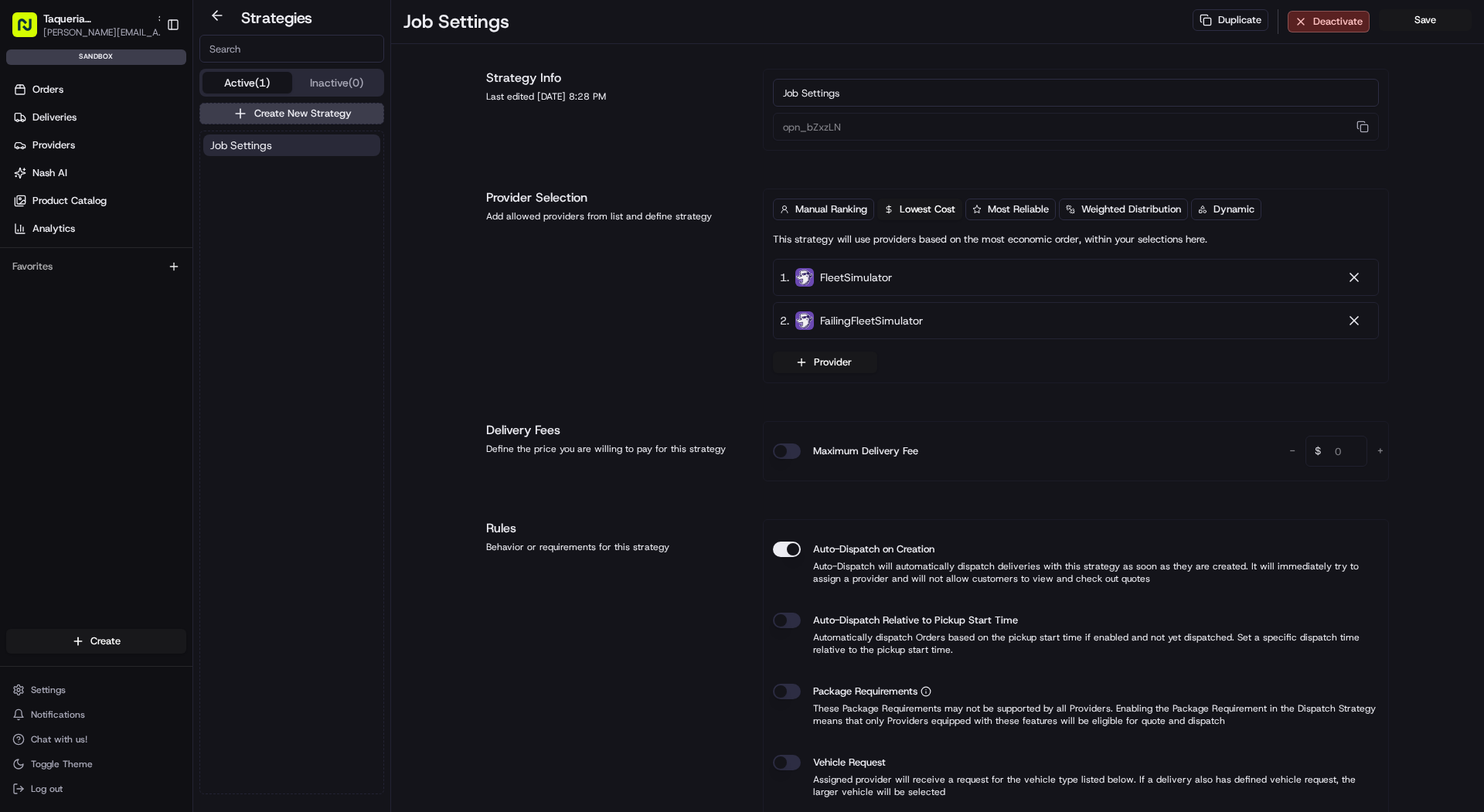
click at [61, 93] on span "Orders" at bounding box center [48, 89] width 31 height 14
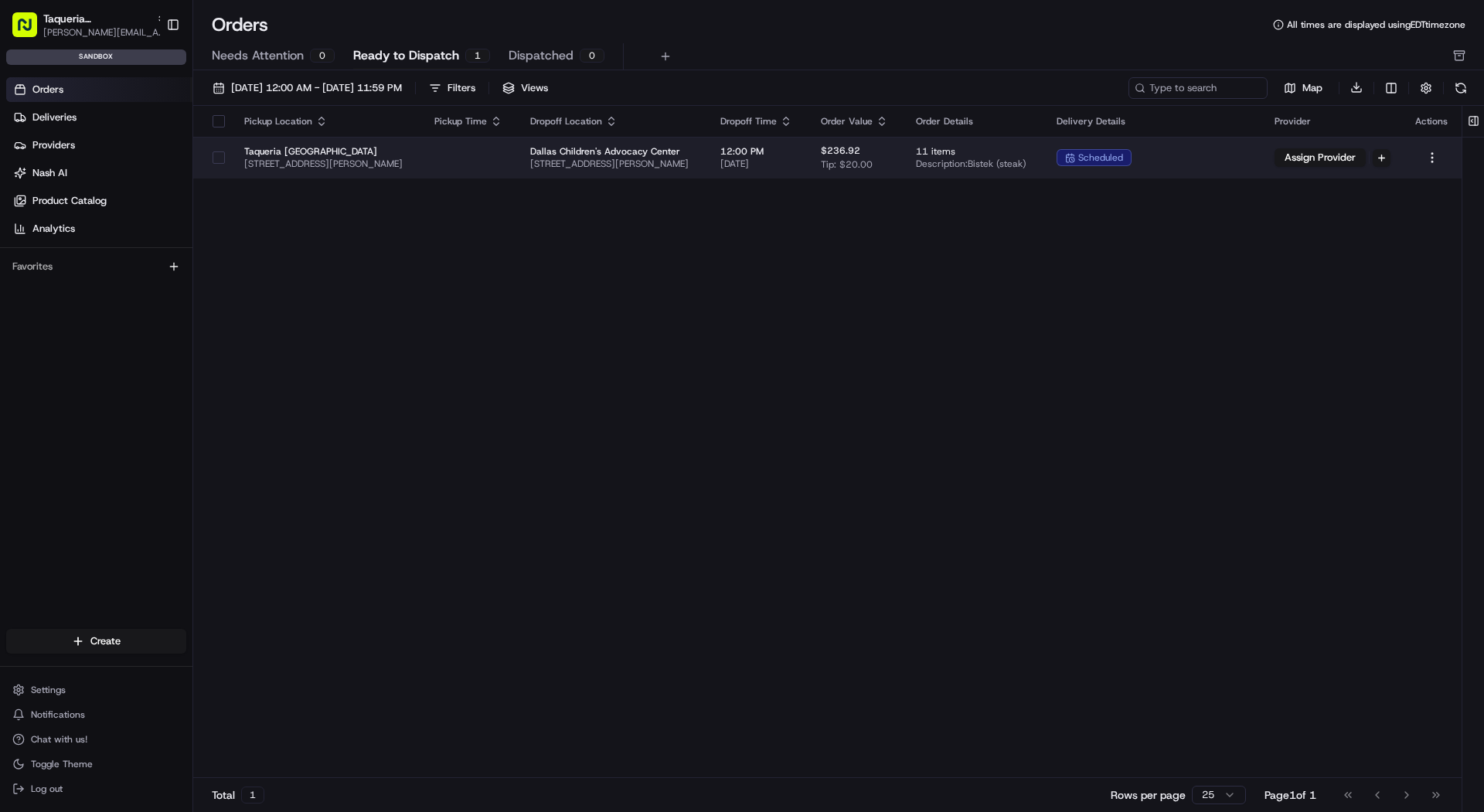
click at [365, 160] on span "[STREET_ADDRESS][PERSON_NAME]" at bounding box center [326, 163] width 165 height 13
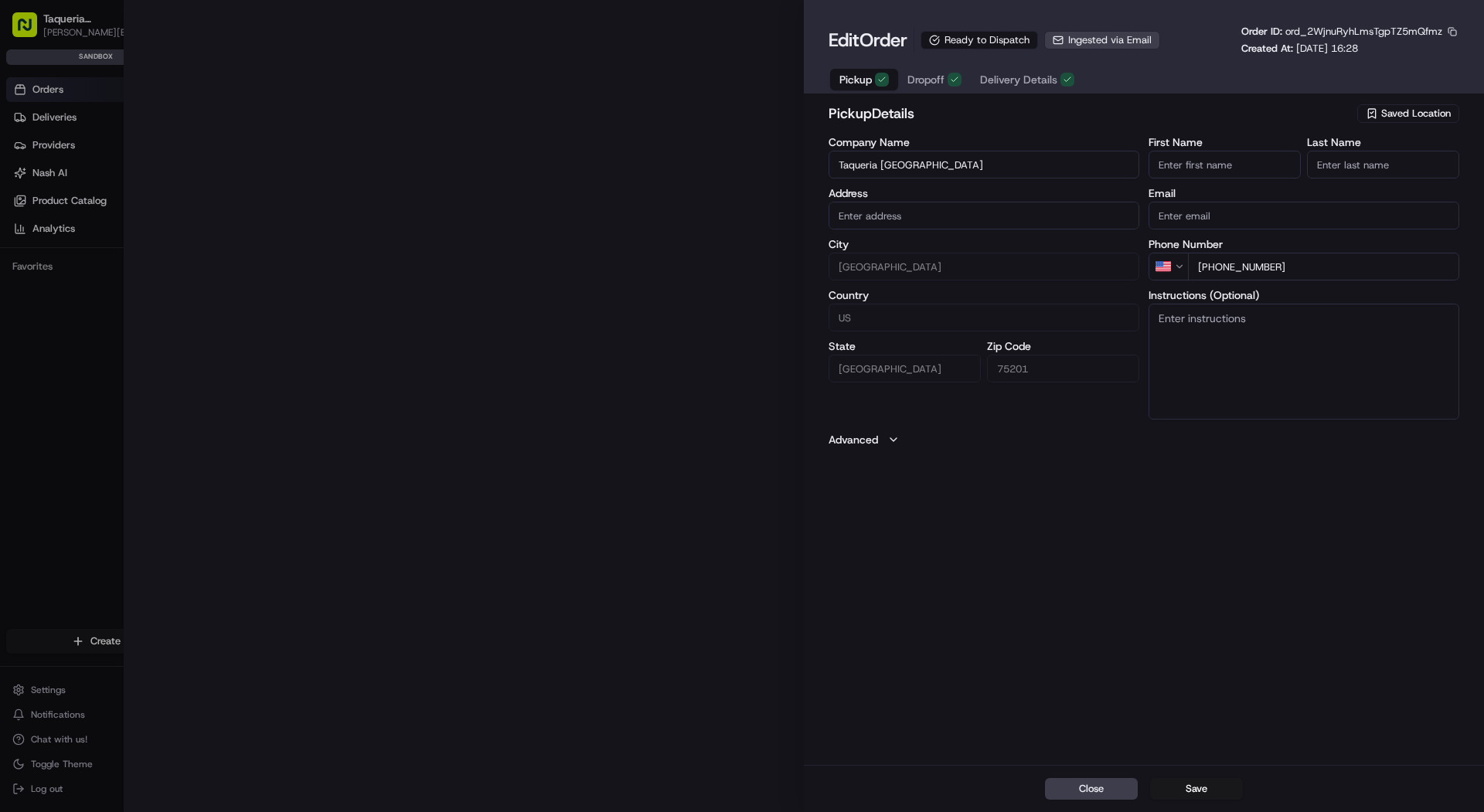
type input "[STREET_ADDRESS][PERSON_NAME]"
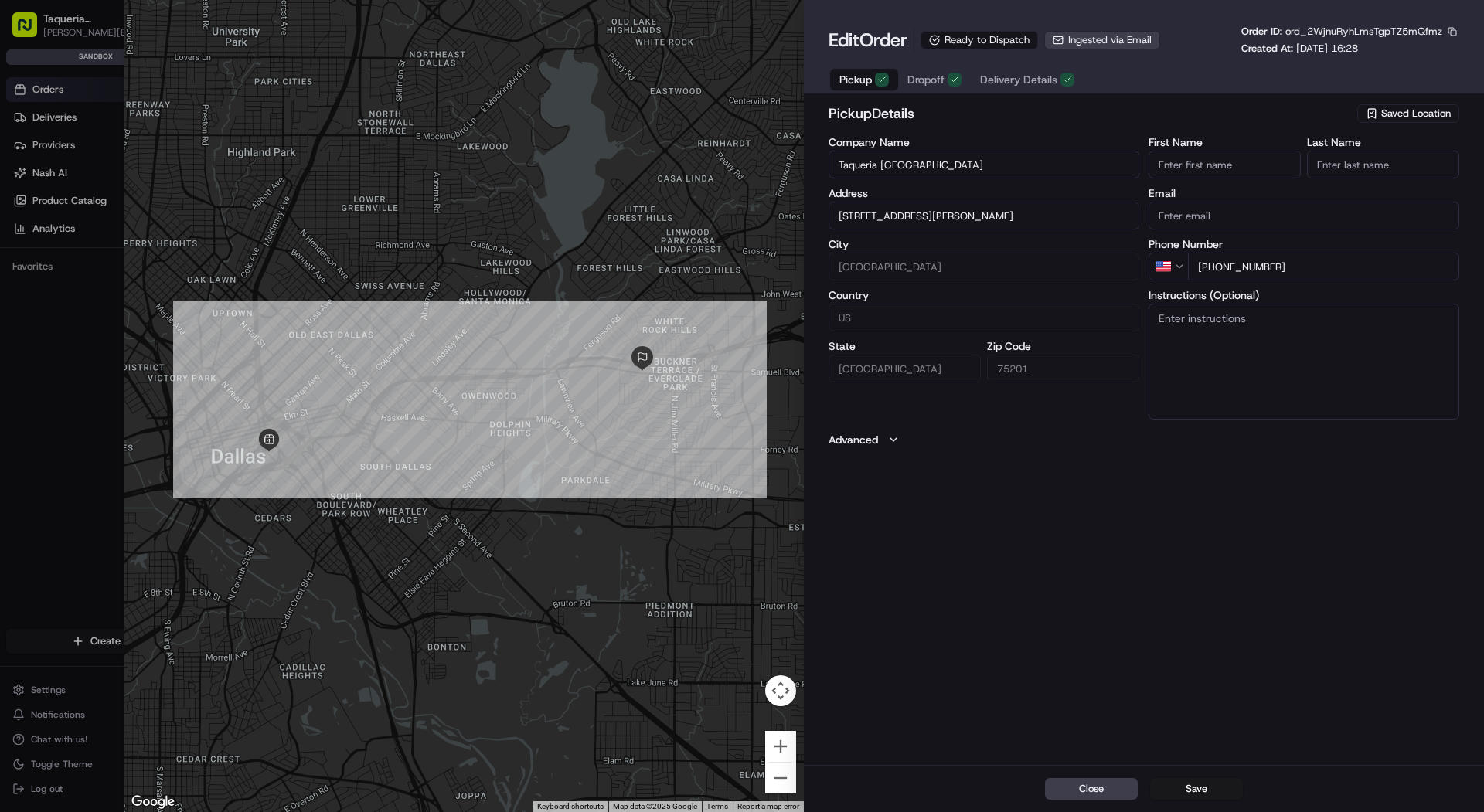
click at [1047, 91] on div "Pickup Dropoff Delivery Details" at bounding box center [956, 79] width 256 height 27
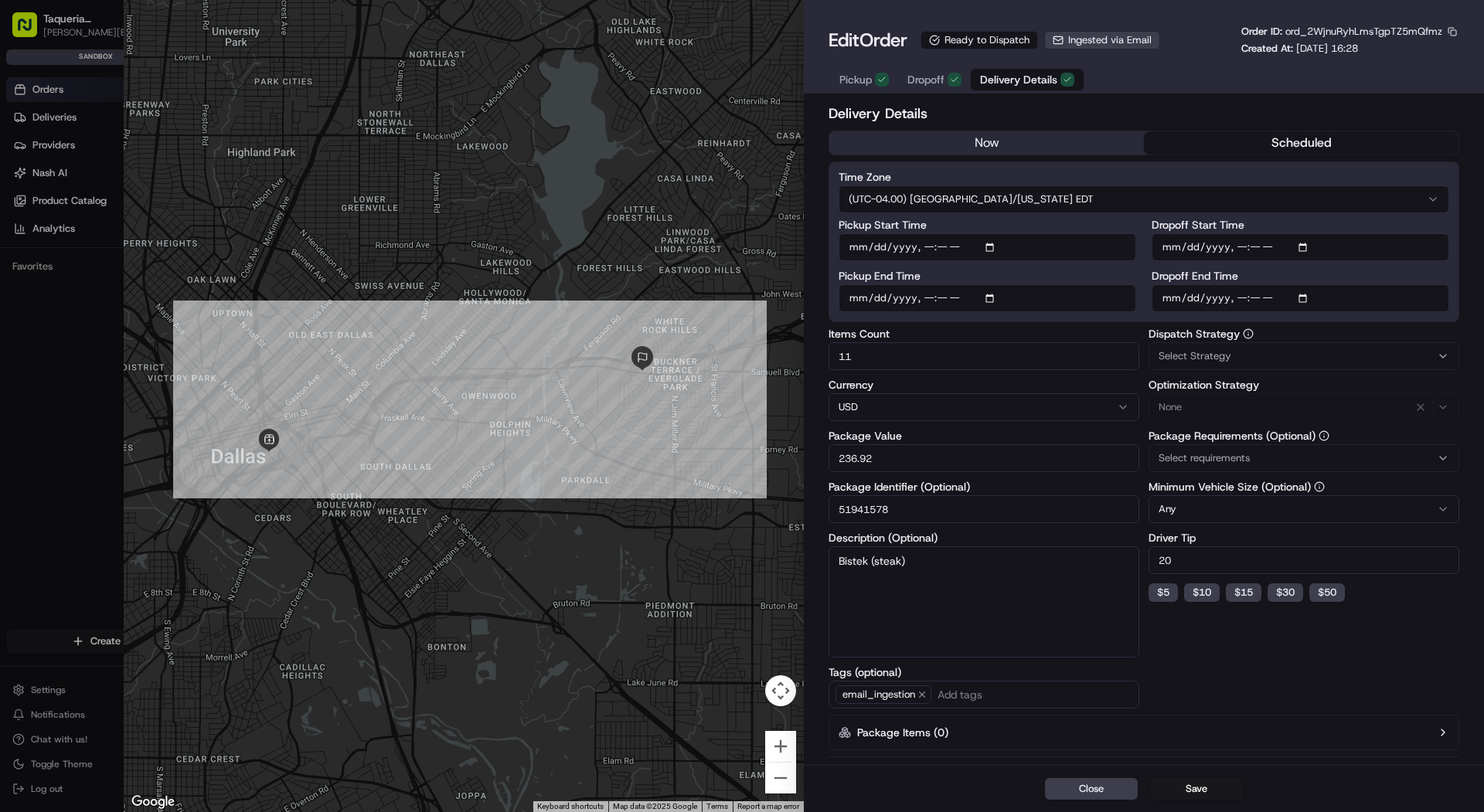
click at [1045, 83] on span "Delivery Details" at bounding box center [1018, 79] width 77 height 16
click at [1203, 357] on span "Select Strategy" at bounding box center [1194, 356] width 72 height 14
click at [88, 338] on div at bounding box center [742, 406] width 1484 height 812
type input "1"
click at [79, 346] on div at bounding box center [742, 406] width 1484 height 812
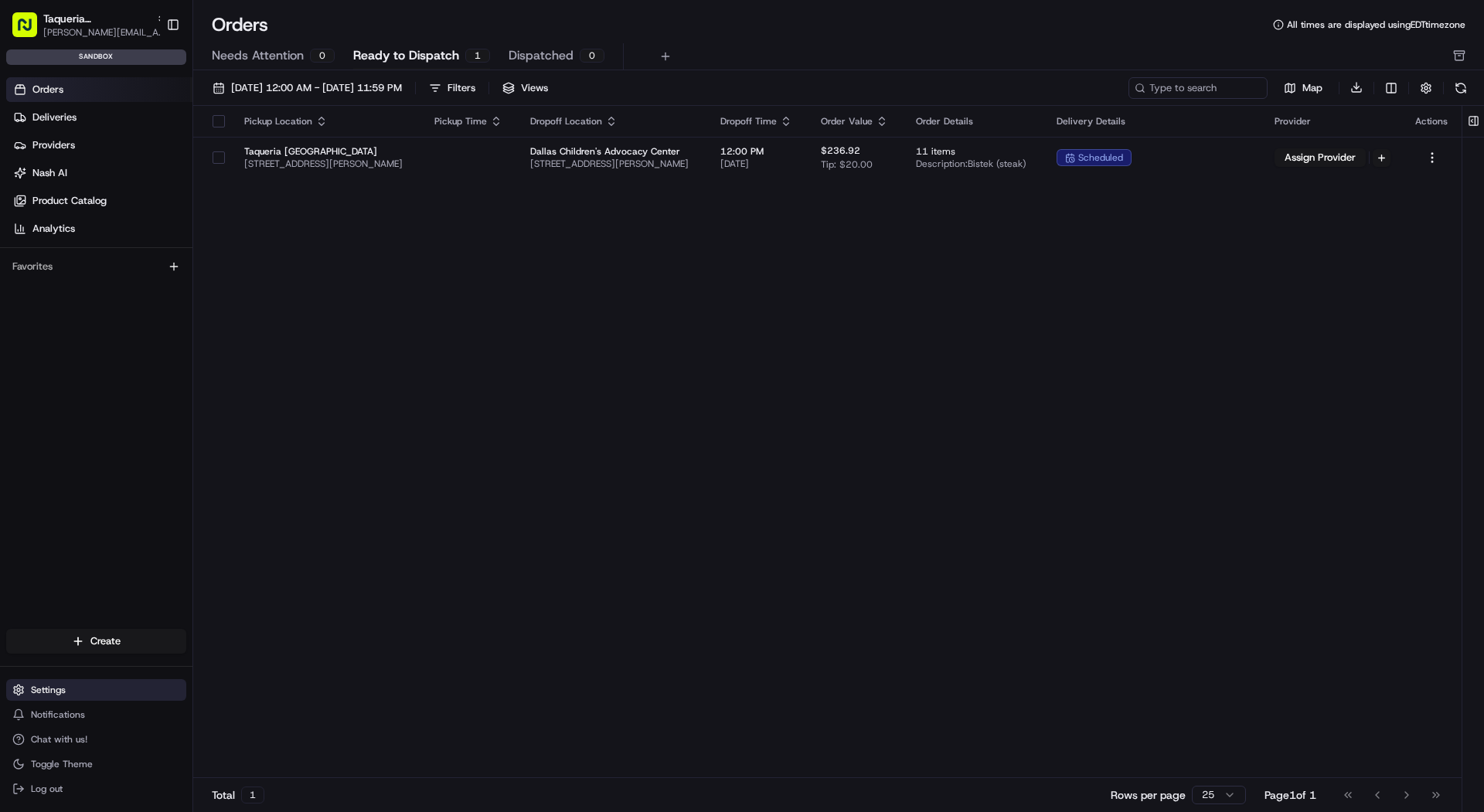
click at [89, 684] on button "Settings" at bounding box center [96, 690] width 180 height 22
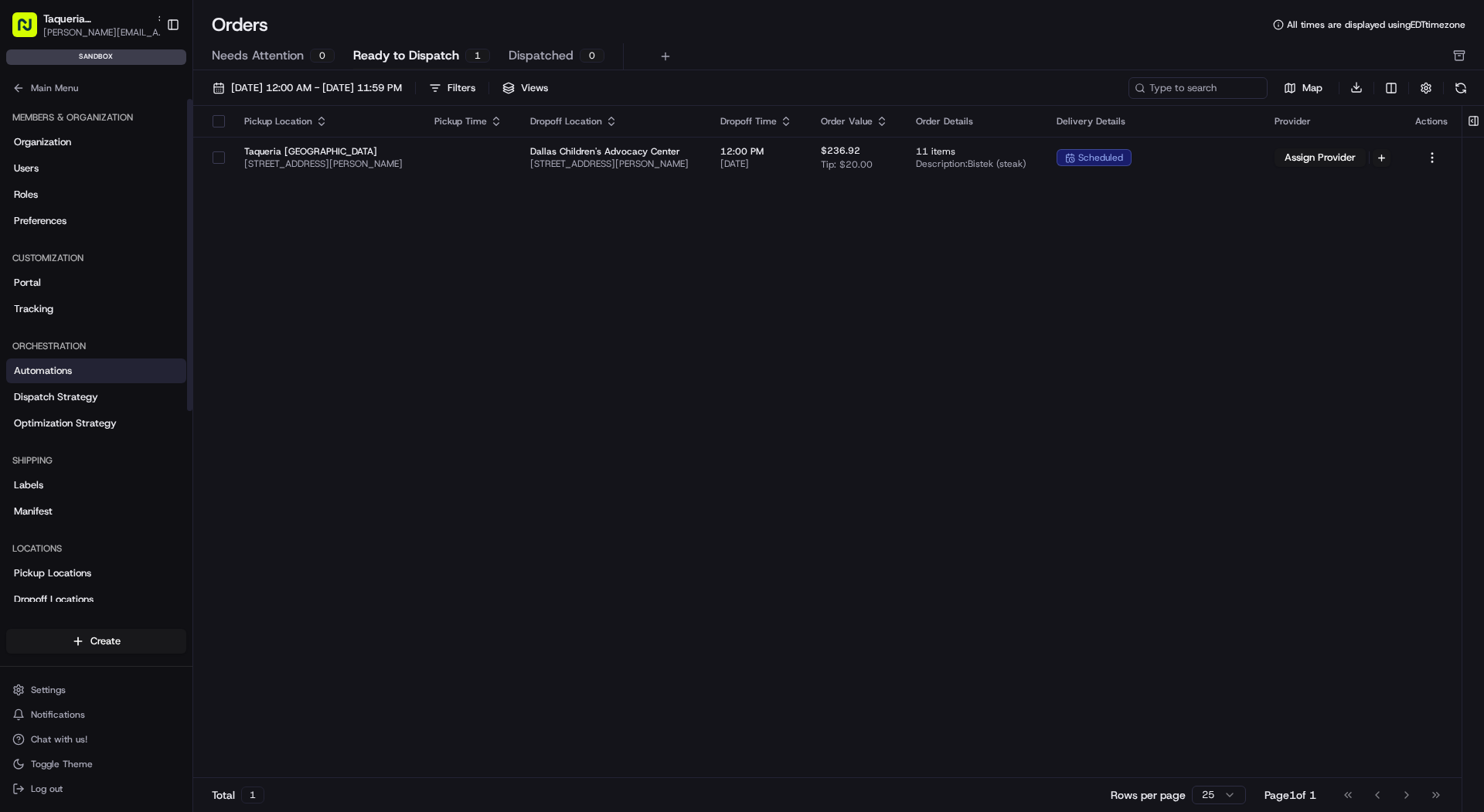
click at [116, 366] on link "Automations" at bounding box center [96, 370] width 180 height 24
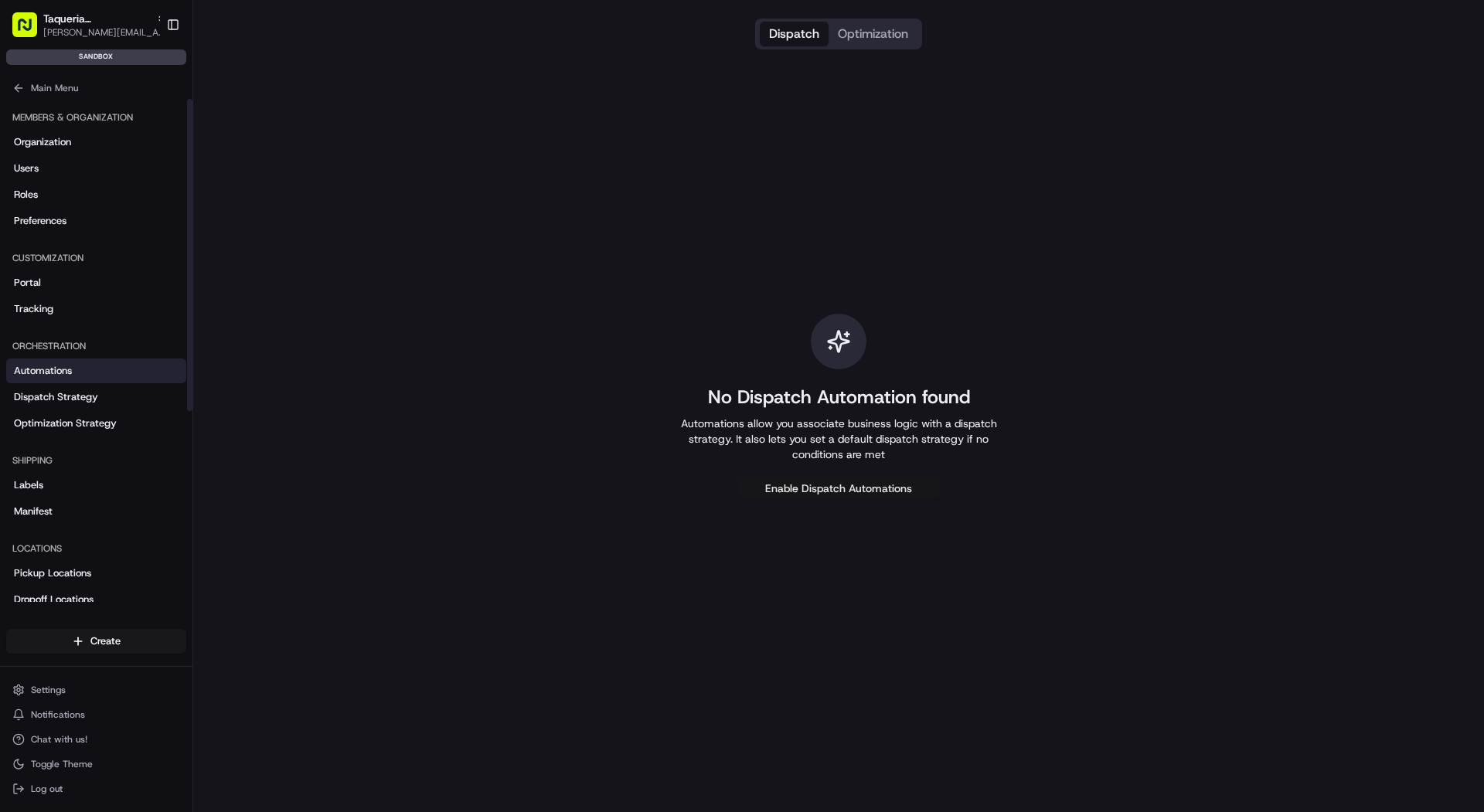
click at [826, 482] on button "Enable Dispatch Automations" at bounding box center [838, 488] width 201 height 22
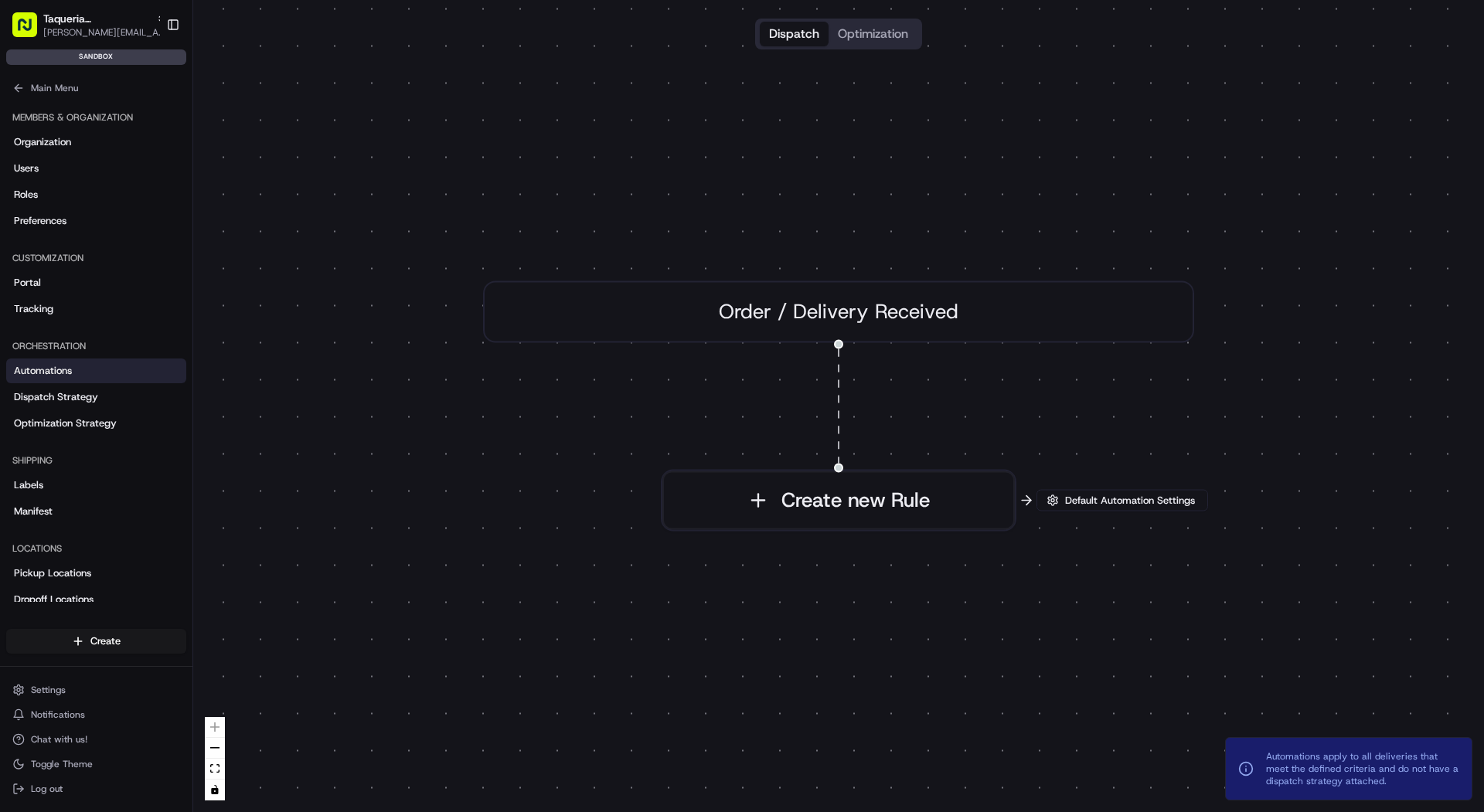
click at [826, 482] on button "Create new Rule" at bounding box center [839, 501] width 352 height 59
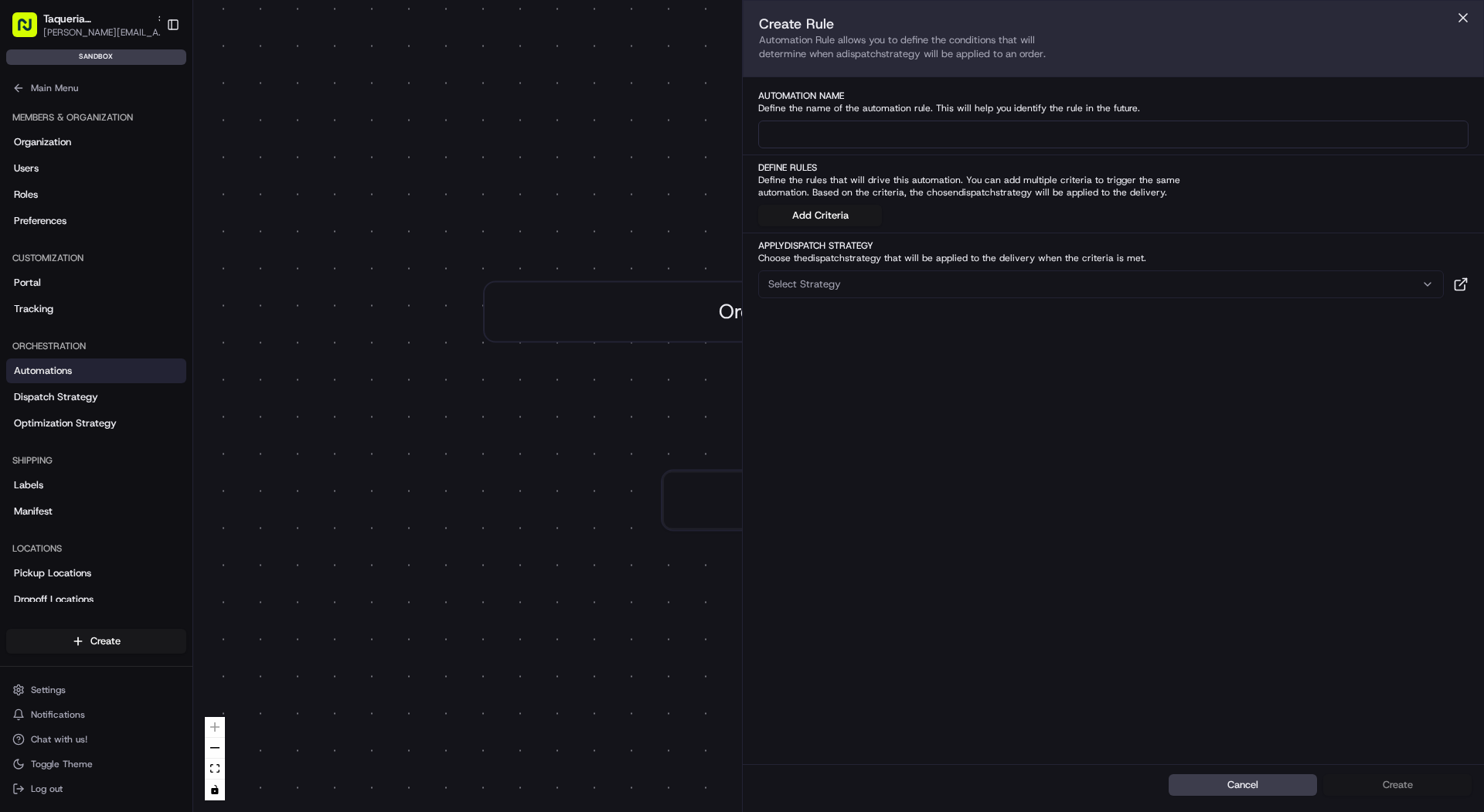
click at [859, 128] on input at bounding box center [1113, 134] width 711 height 27
type input "l"
click at [846, 214] on button "Add Criteria" at bounding box center [819, 215] width 123 height 22
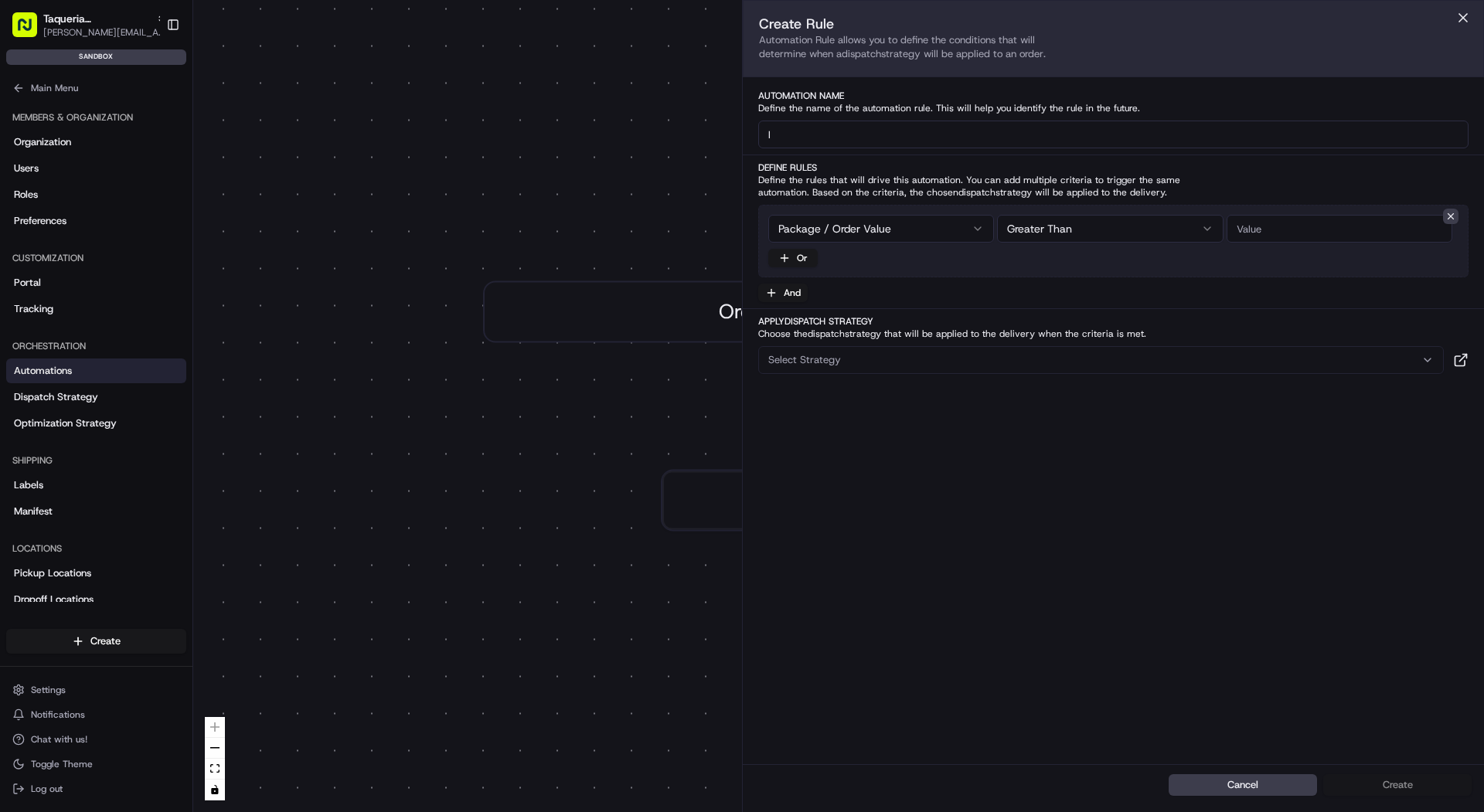
click at [1275, 220] on input "number" at bounding box center [1339, 228] width 226 height 27
type input "0"
click at [1069, 357] on div "Select Strategy" at bounding box center [1100, 360] width 677 height 14
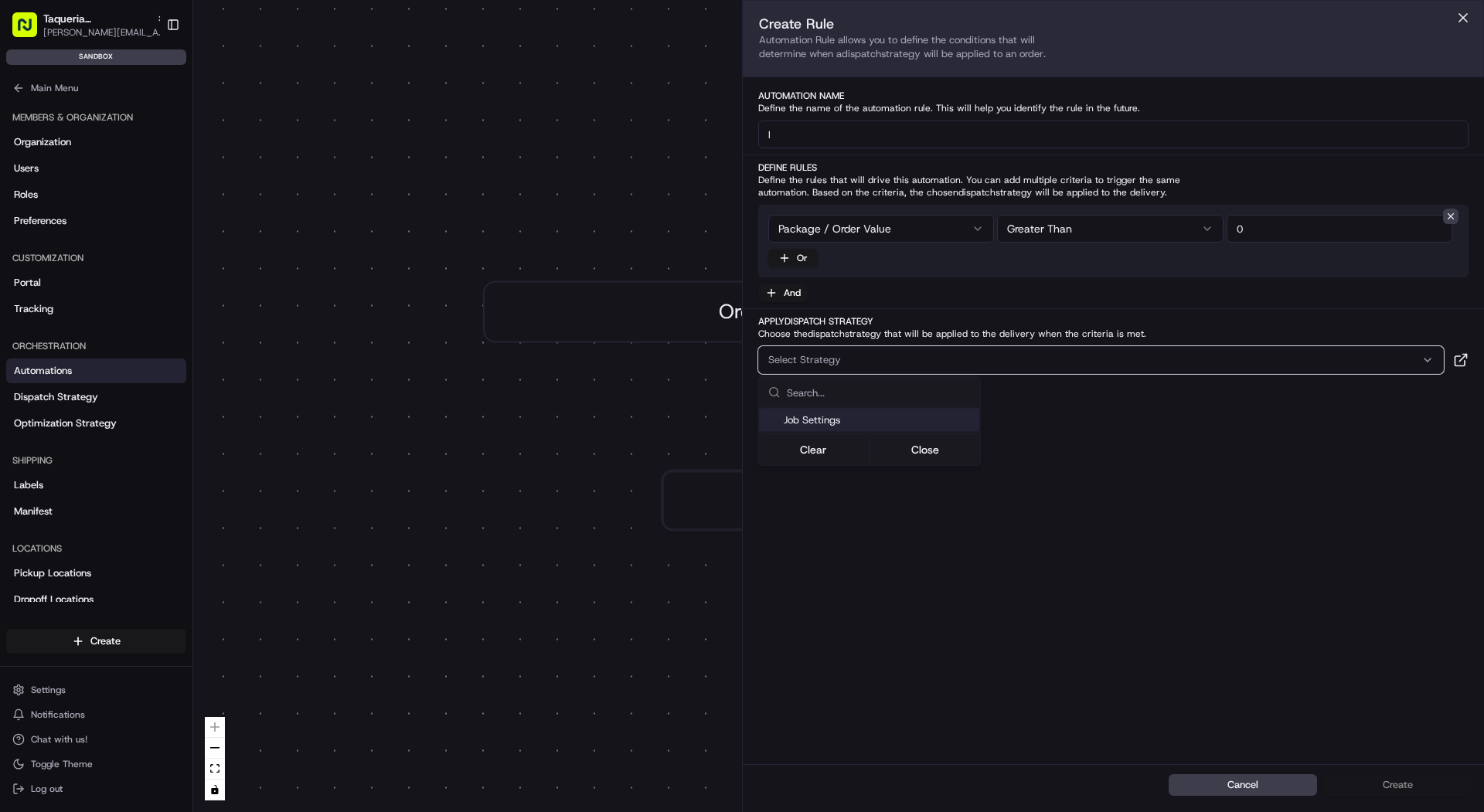
click at [923, 424] on span "Job Settings" at bounding box center [879, 420] width 190 height 14
click at [1415, 785] on span "Automations apply to all deliveries that meet the defined criteria and do not h…" at bounding box center [1362, 769] width 193 height 37
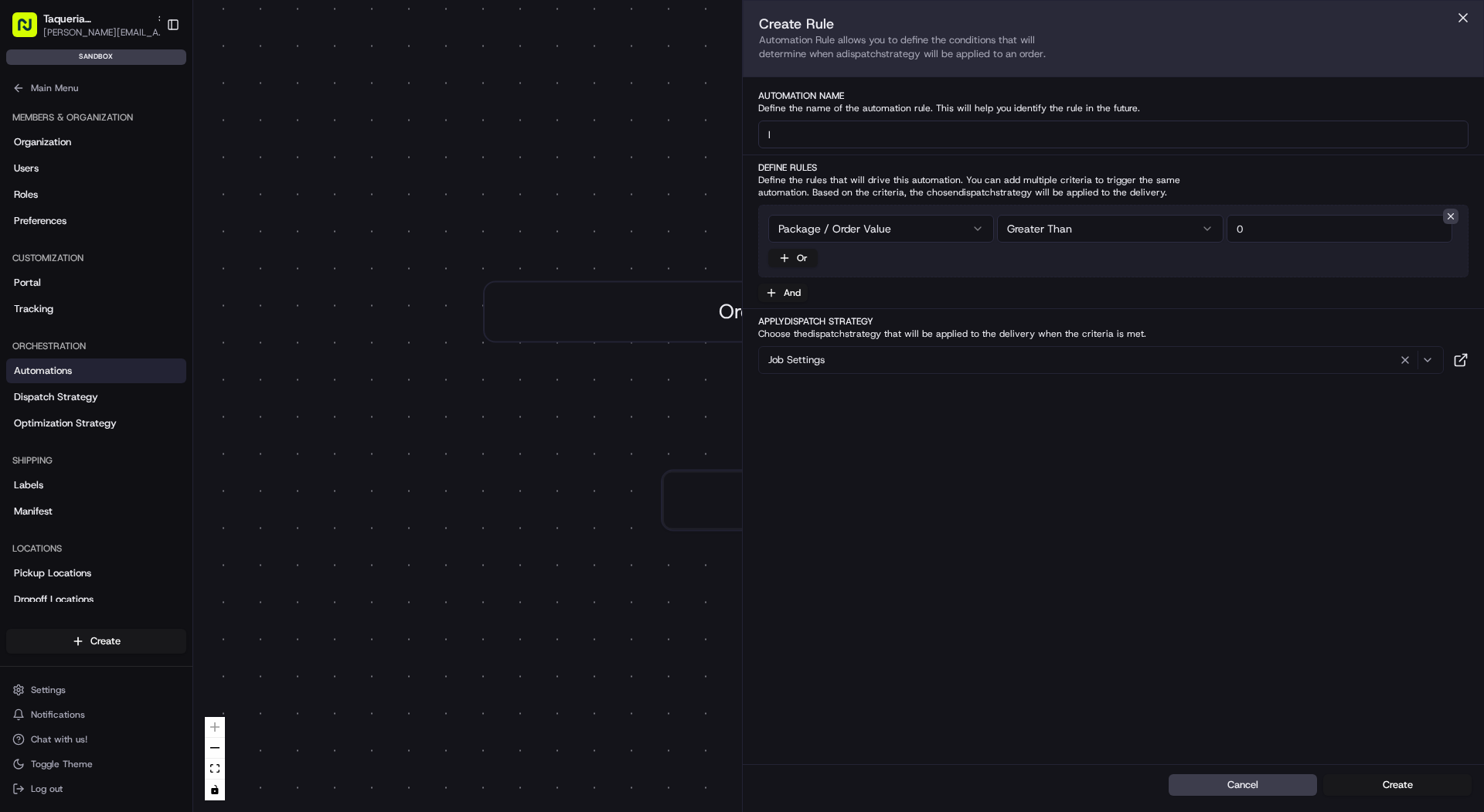
click at [1415, 785] on button "Create" at bounding box center [1398, 785] width 149 height 22
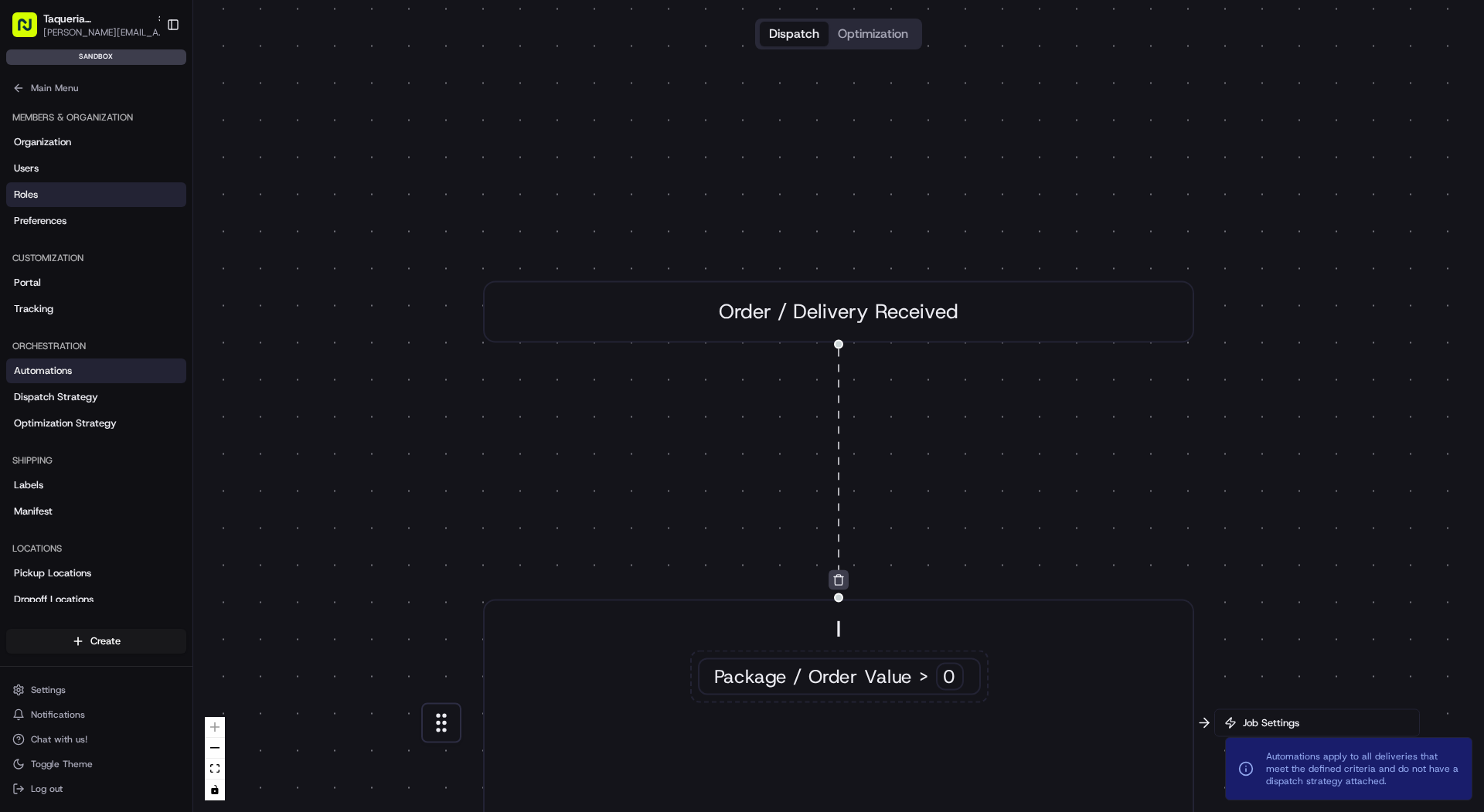
click at [101, 186] on link "Roles" at bounding box center [96, 194] width 180 height 24
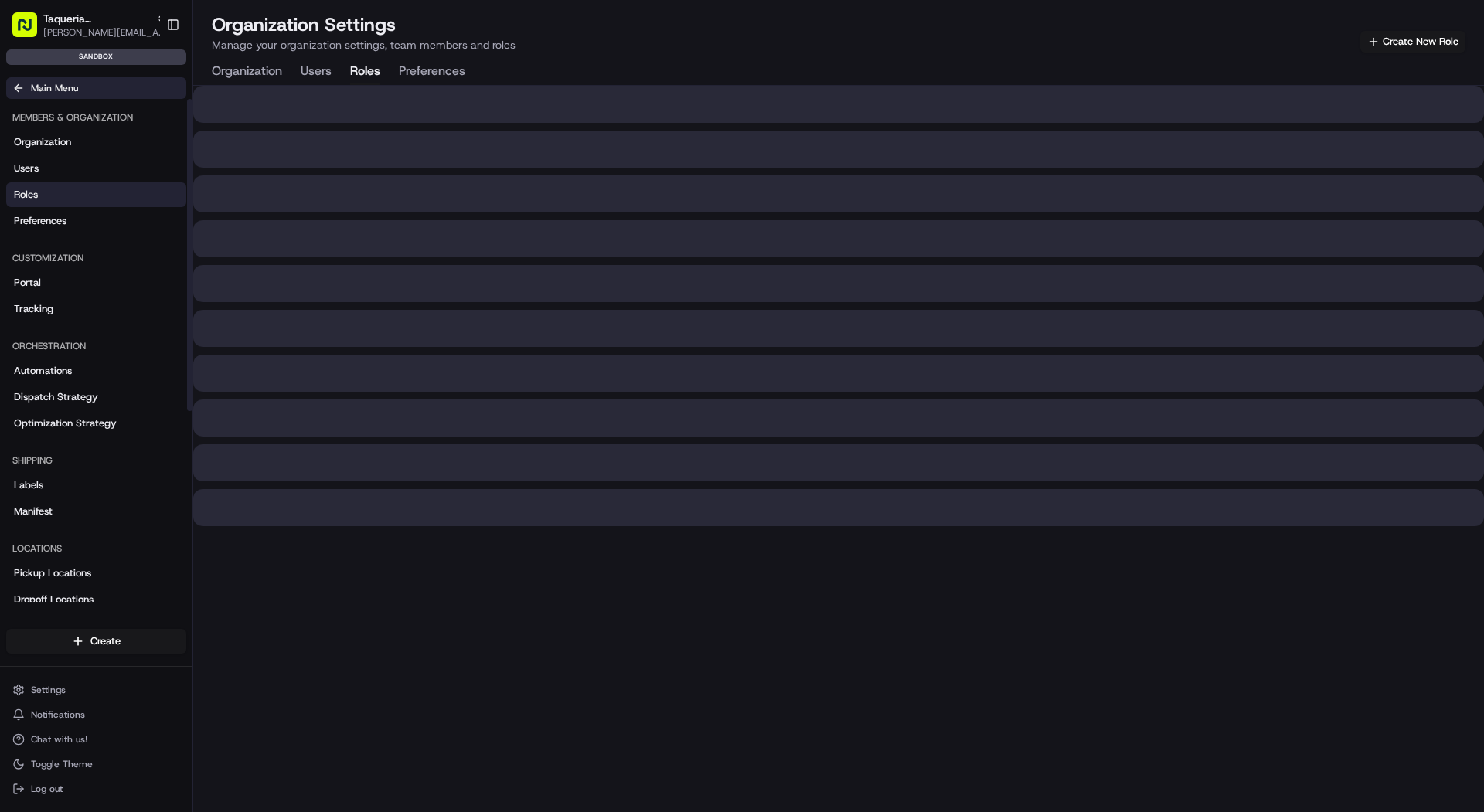
click at [69, 94] on button "Main Menu" at bounding box center [96, 88] width 180 height 22
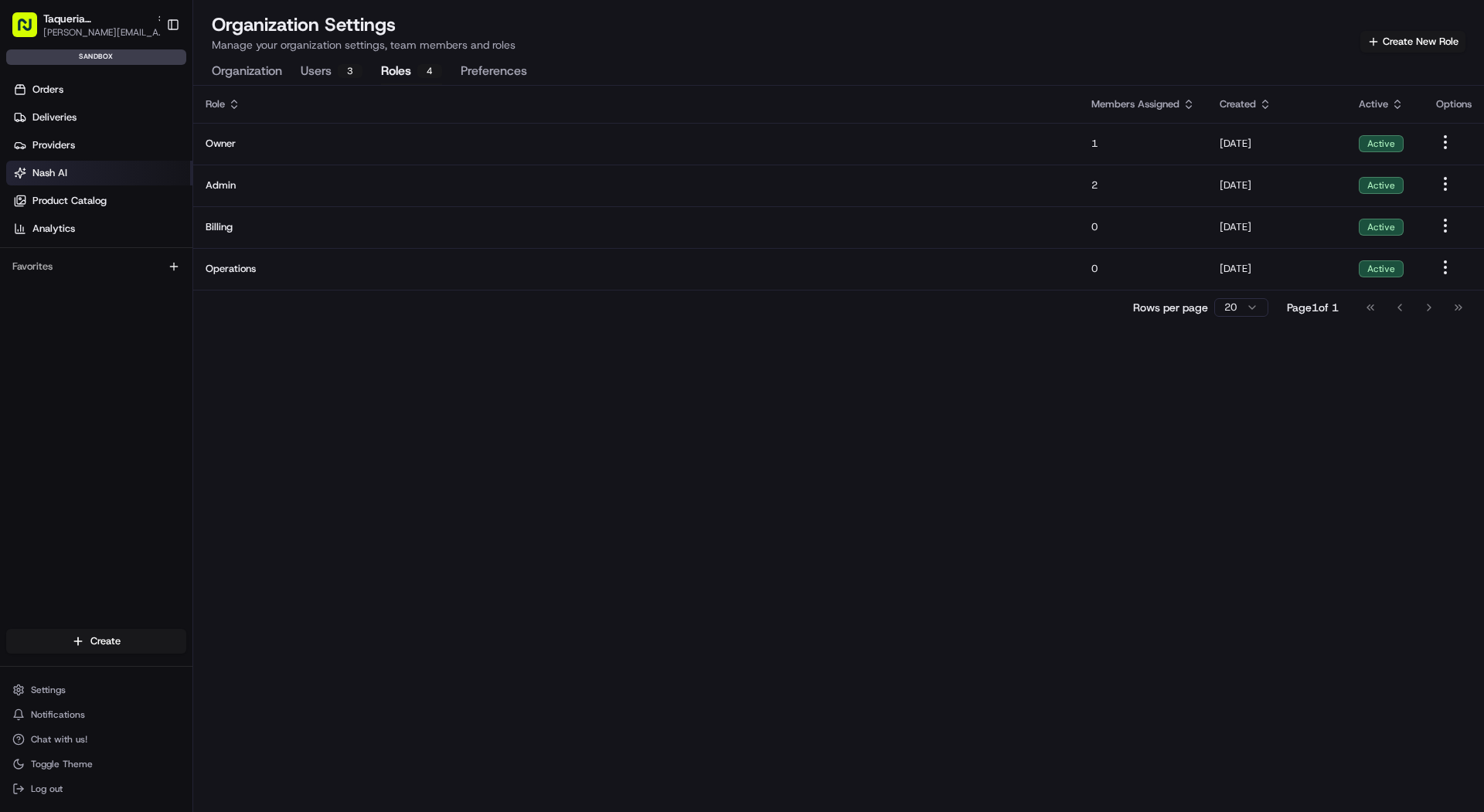
click at [109, 164] on link "Nash AI" at bounding box center [99, 172] width 186 height 24
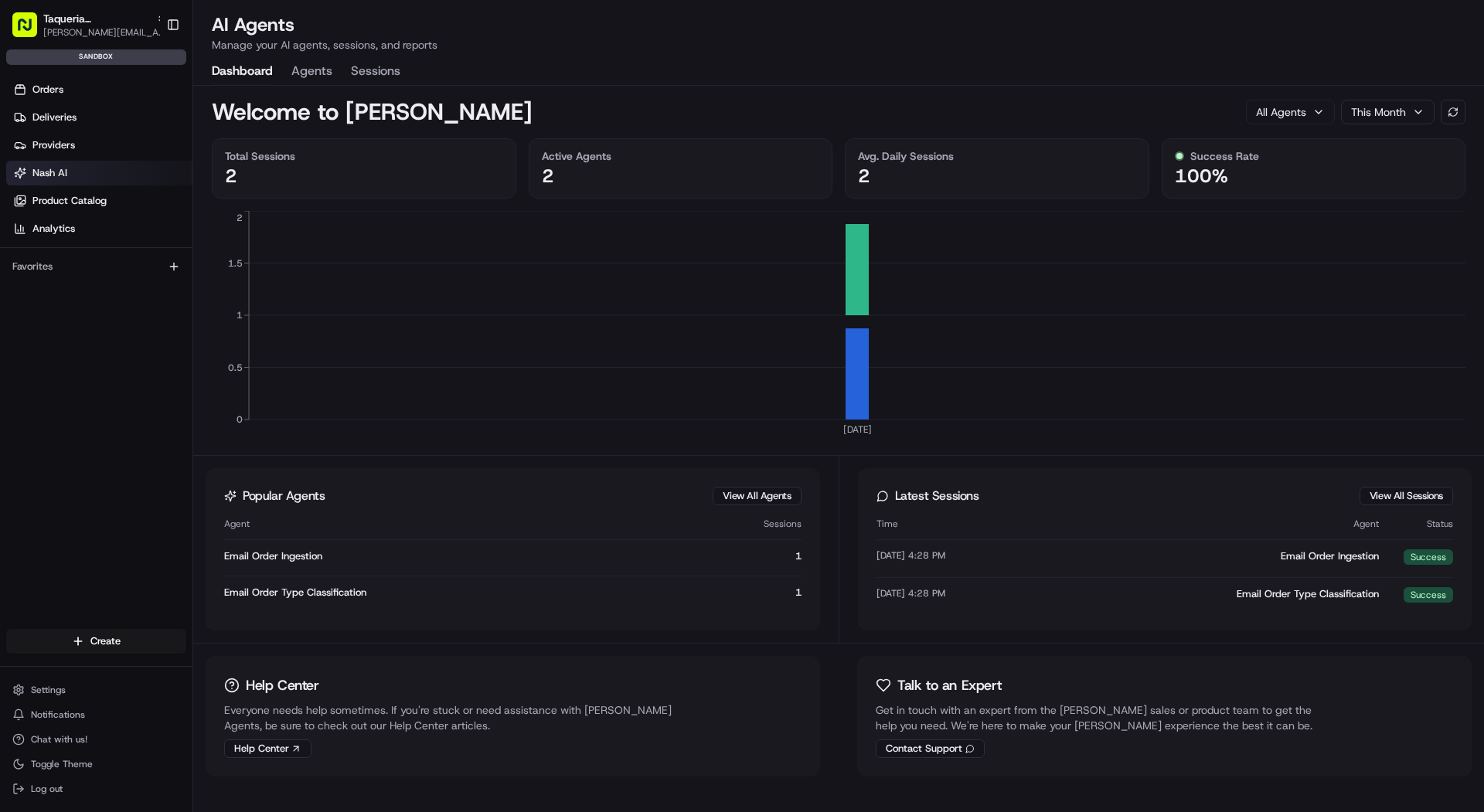
click at [316, 72] on button "Agents" at bounding box center [312, 71] width 41 height 26
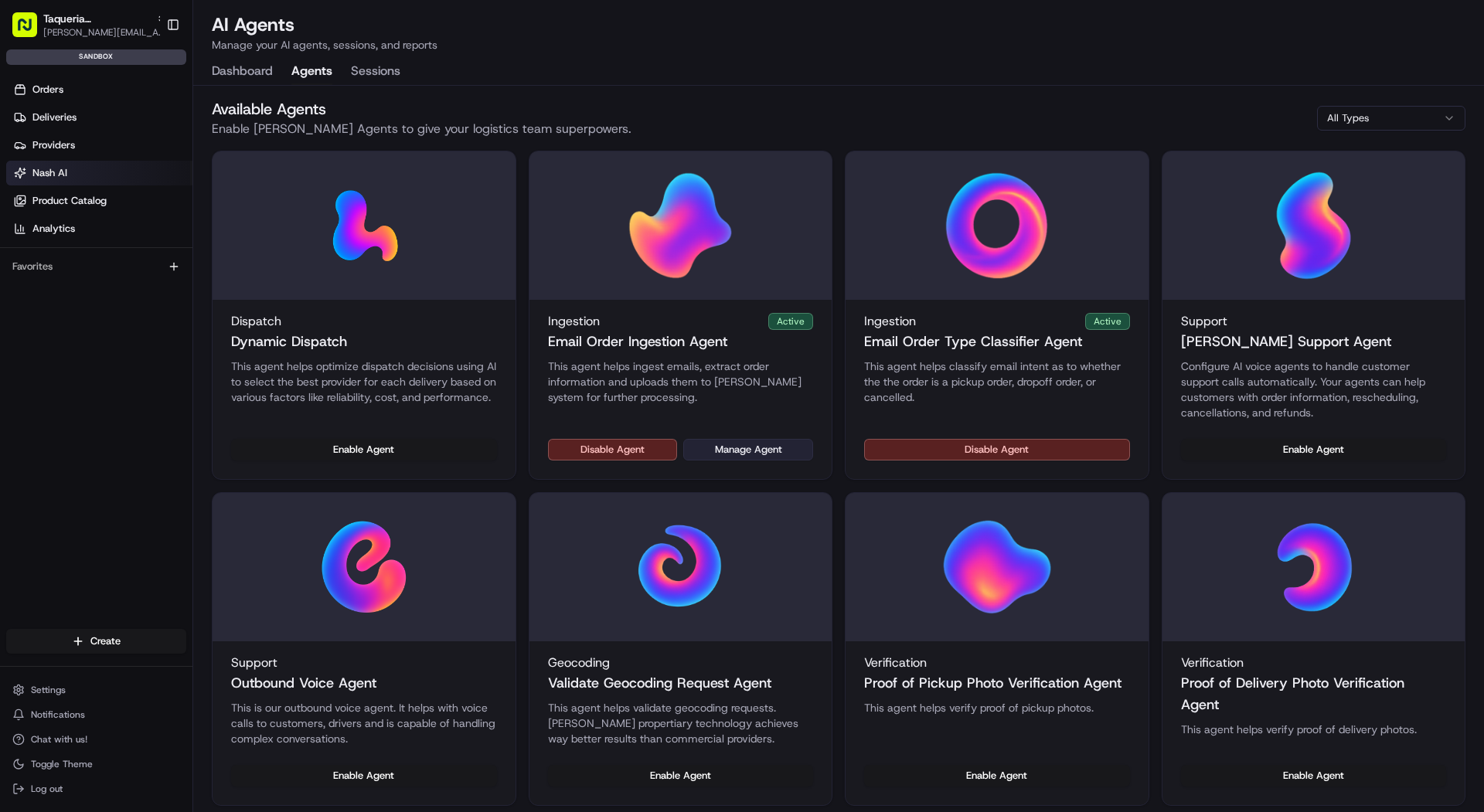
click at [723, 454] on button "Manage Agent" at bounding box center [748, 449] width 130 height 22
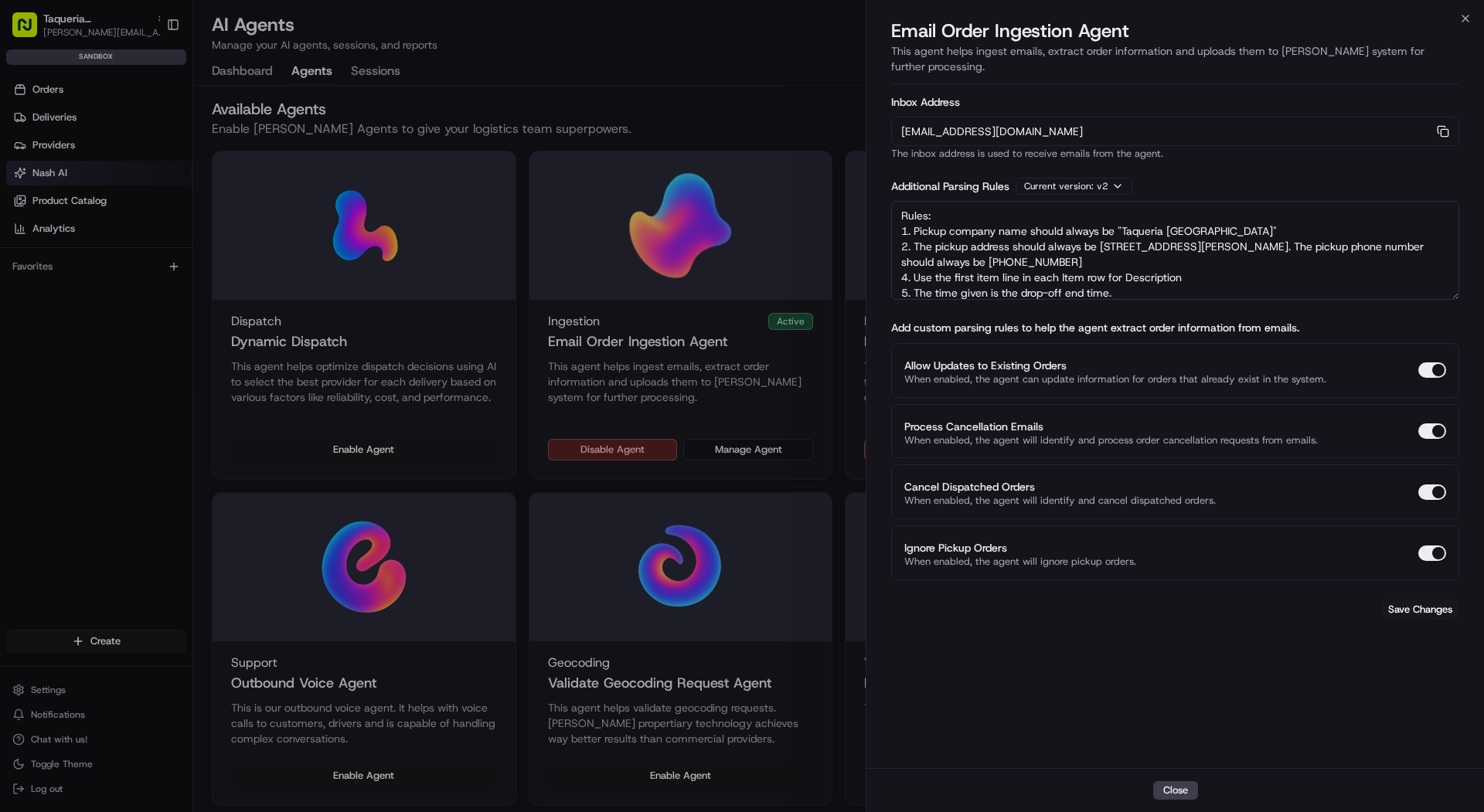
click at [1452, 116] on div "[EMAIL_ADDRESS][DOMAIN_NAME] Copy [EMAIL_ADDRESS][DOMAIN_NAME]" at bounding box center [1175, 131] width 568 height 29
click at [1442, 125] on icon "button" at bounding box center [1443, 131] width 13 height 13
click at [79, 101] on div at bounding box center [742, 406] width 1484 height 812
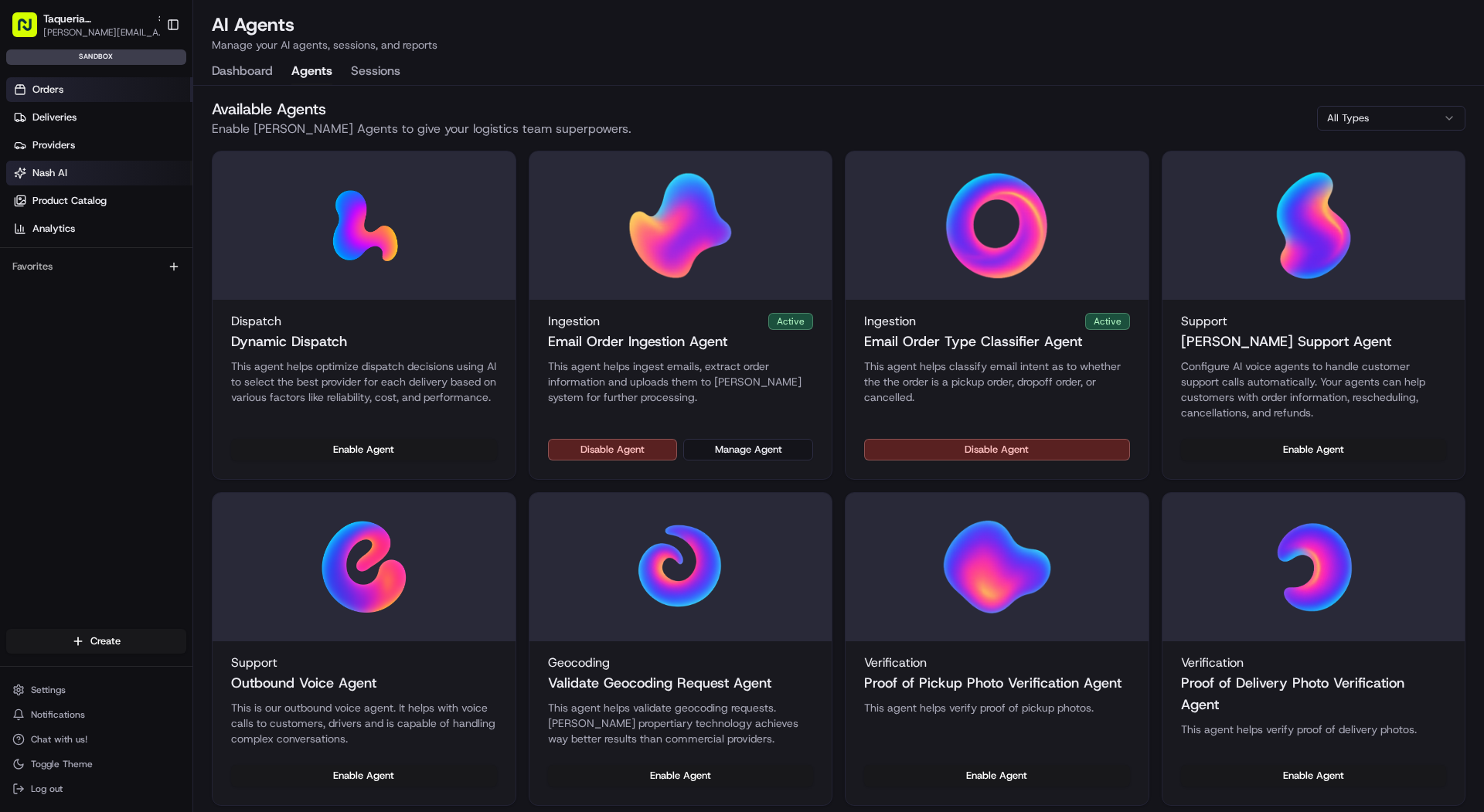
click at [78, 91] on link "Orders" at bounding box center [99, 89] width 186 height 24
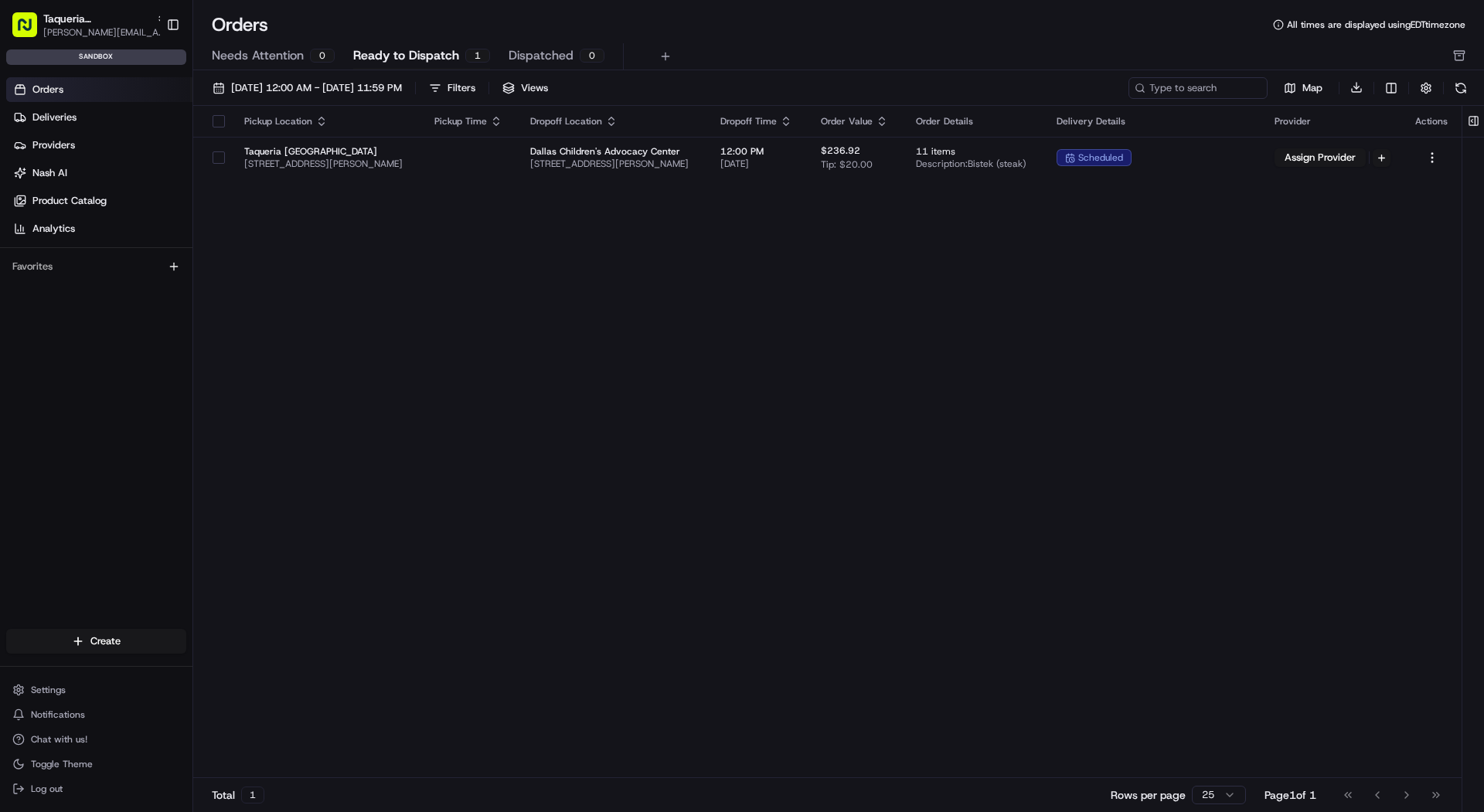
click at [409, 61] on span "Ready to Dispatch" at bounding box center [406, 55] width 106 height 19
click at [404, 55] on span "Ready to Dispatch" at bounding box center [406, 55] width 106 height 19
click at [105, 160] on link "Nash AI" at bounding box center [99, 172] width 186 height 24
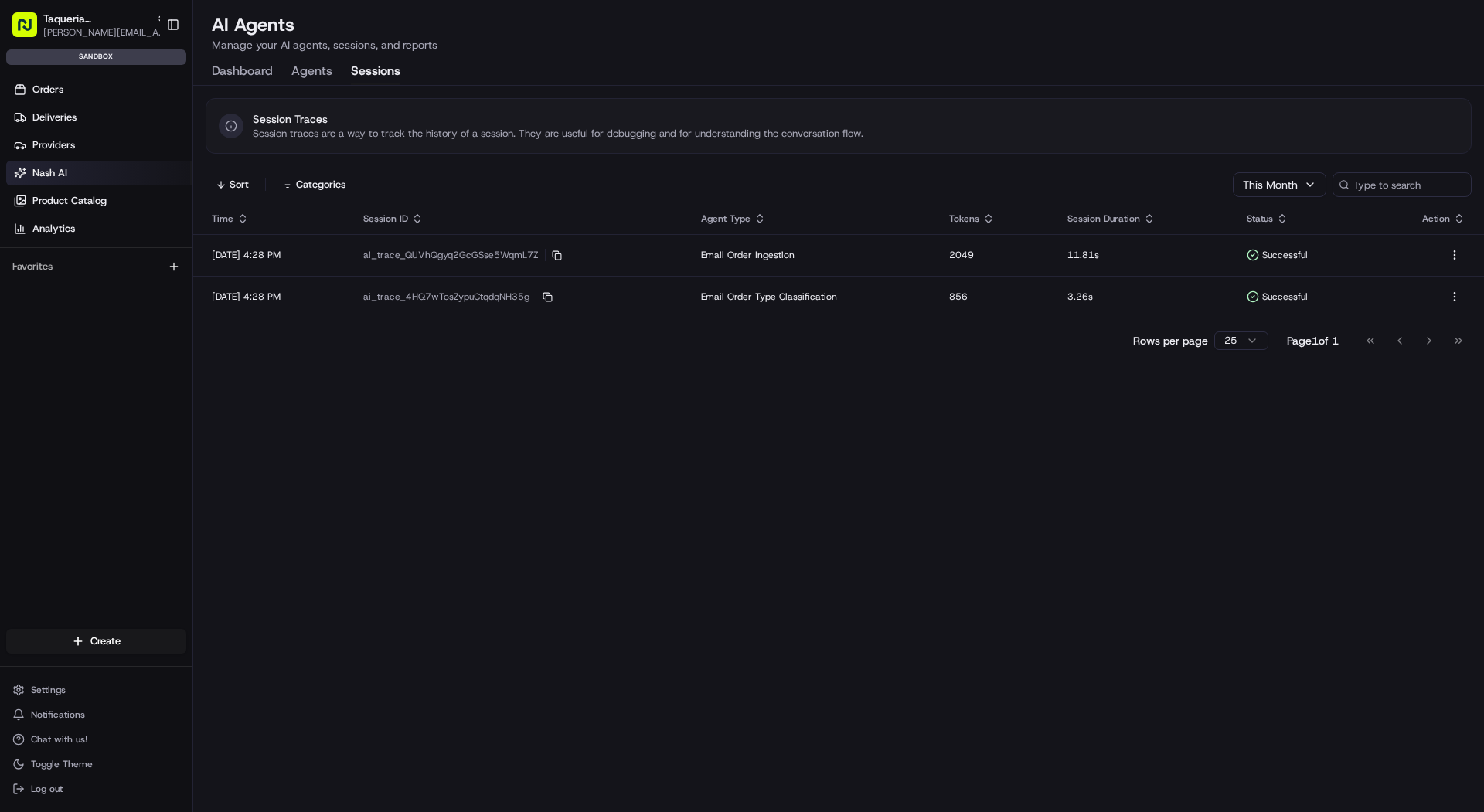
click at [359, 65] on button "Sessions" at bounding box center [375, 71] width 50 height 26
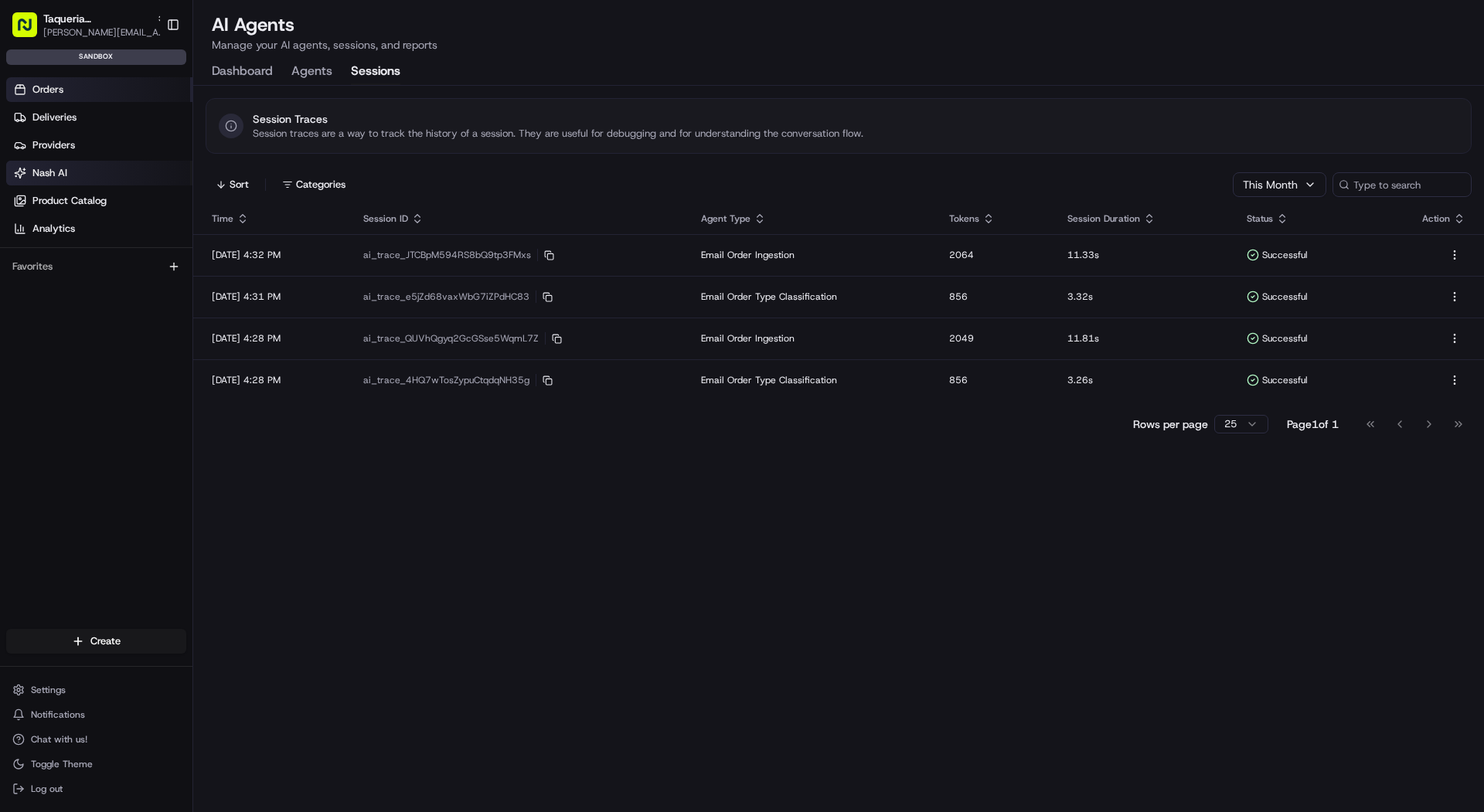
click at [65, 87] on link "Orders" at bounding box center [99, 89] width 186 height 24
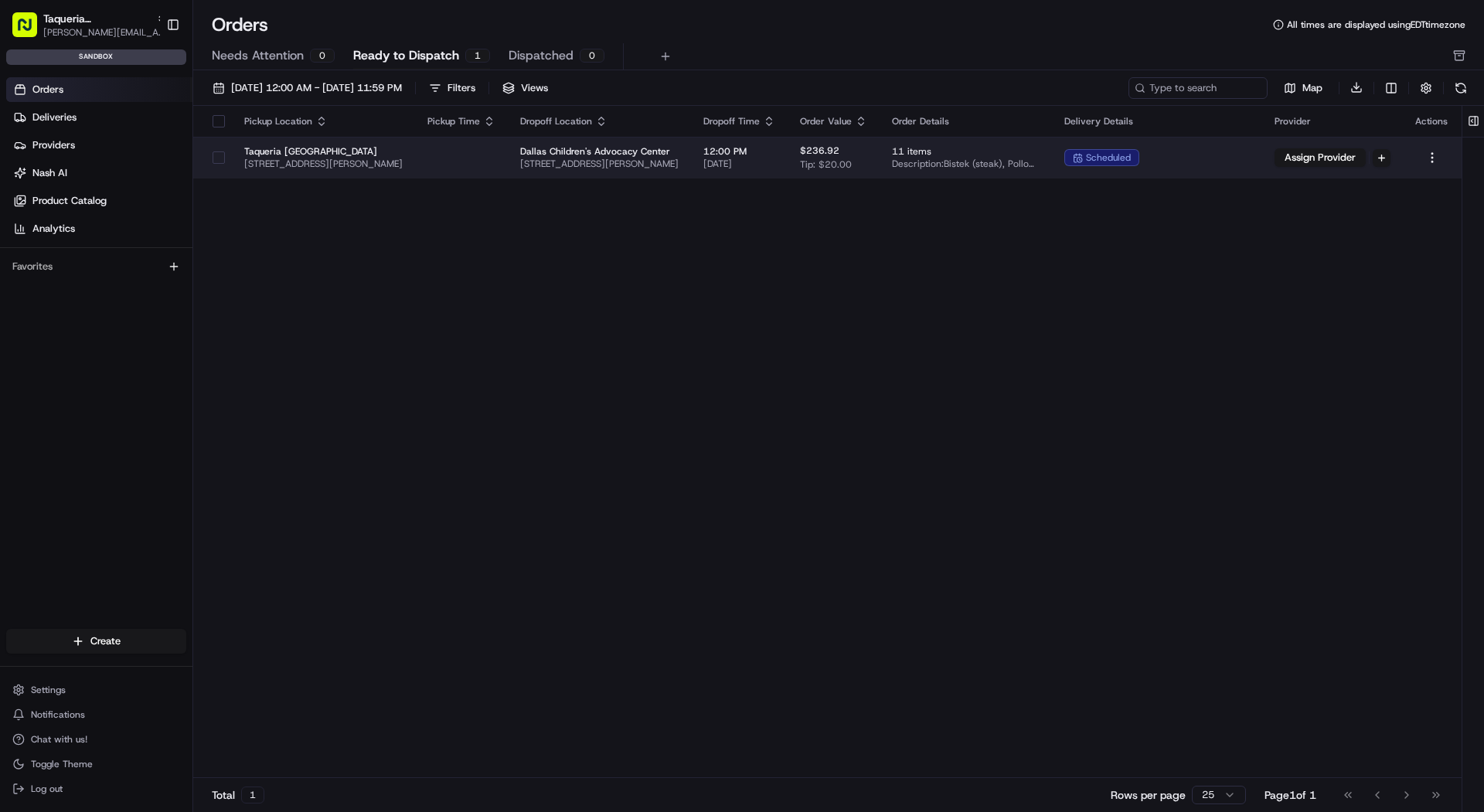
click at [344, 167] on span "[STREET_ADDRESS][PERSON_NAME]" at bounding box center [323, 163] width 159 height 13
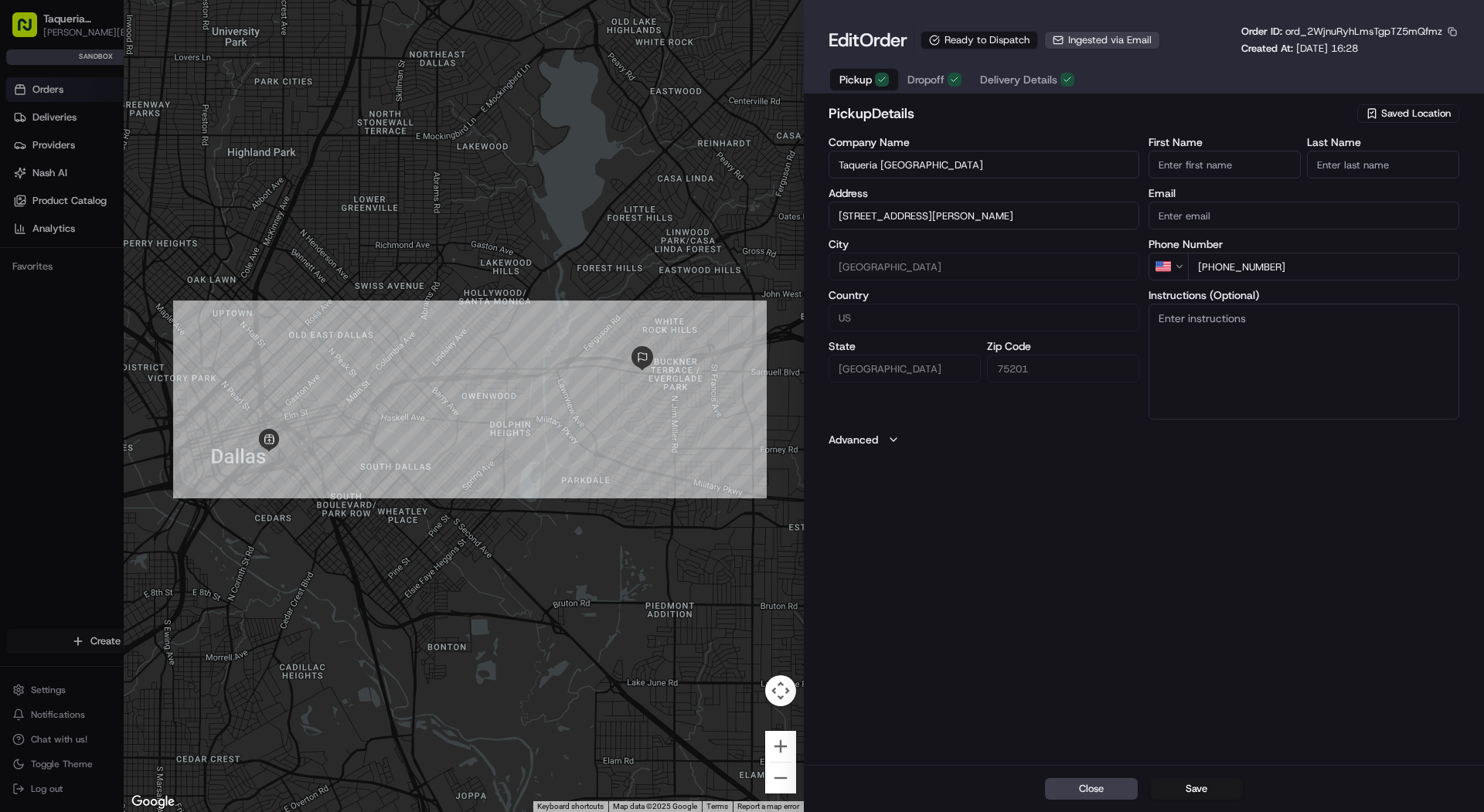
click at [1030, 62] on div "Edit Order Ready to Dispatch Ingested via Email Order ID: ord_2WjnuRyhLmsTgpTZ5…" at bounding box center [1143, 59] width 630 height 68
click at [1030, 72] on span "Delivery Details" at bounding box center [1018, 79] width 77 height 16
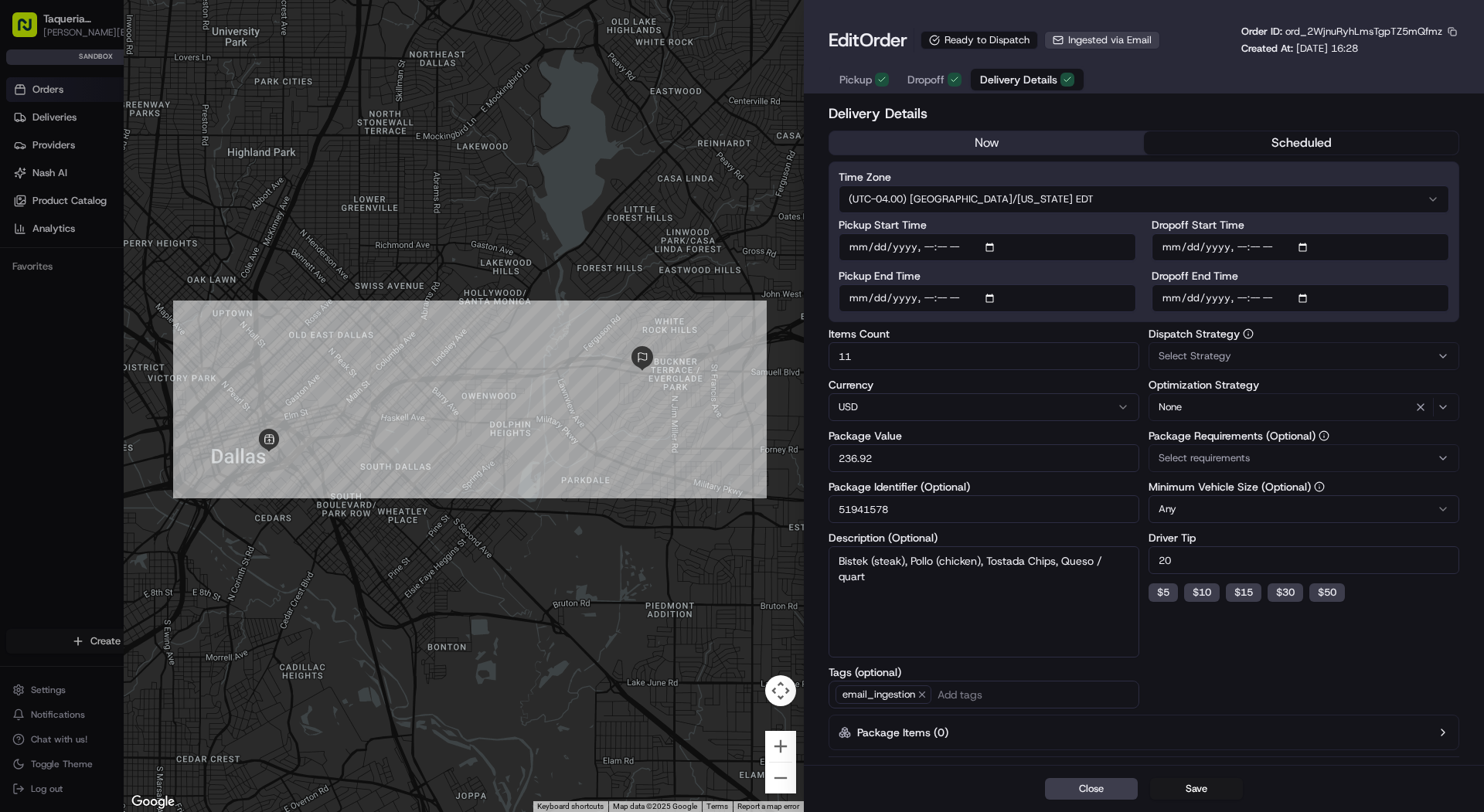
click at [1279, 343] on button "Select Strategy" at bounding box center [1303, 356] width 310 height 27
click at [1187, 791] on div at bounding box center [742, 406] width 1484 height 812
click at [1187, 791] on button "Save" at bounding box center [1196, 789] width 93 height 22
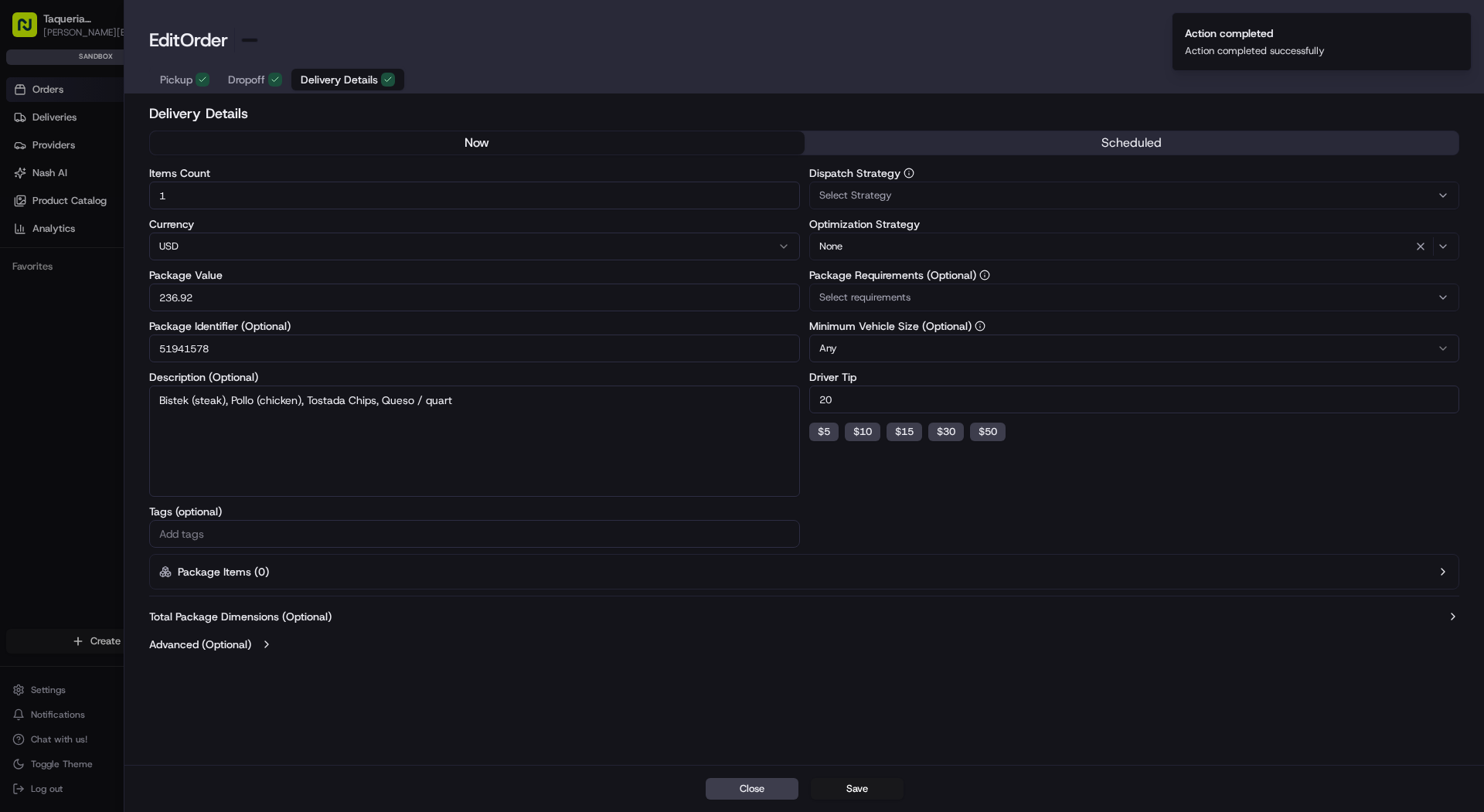
type input "1"
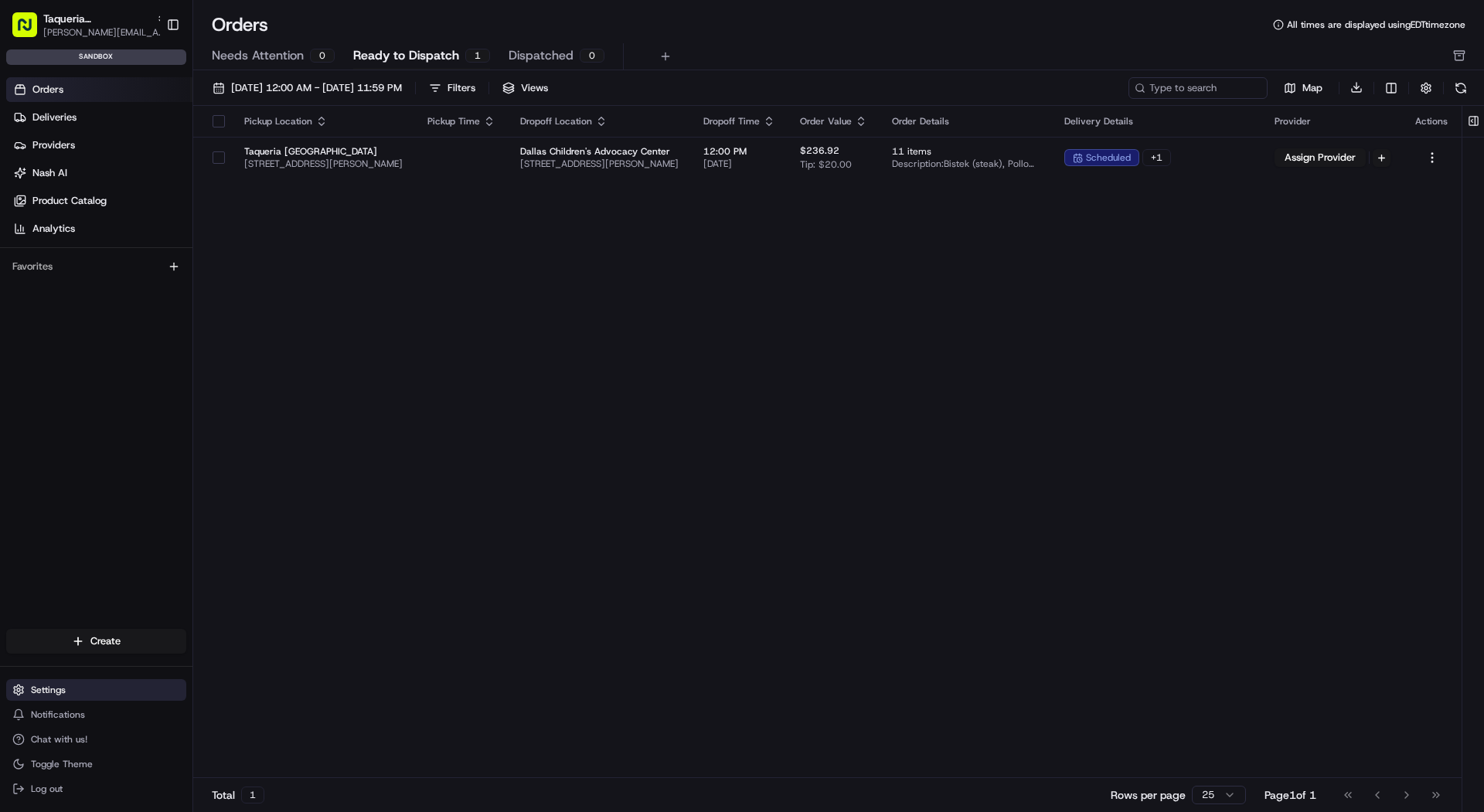
click at [67, 691] on button "Settings" at bounding box center [96, 690] width 180 height 22
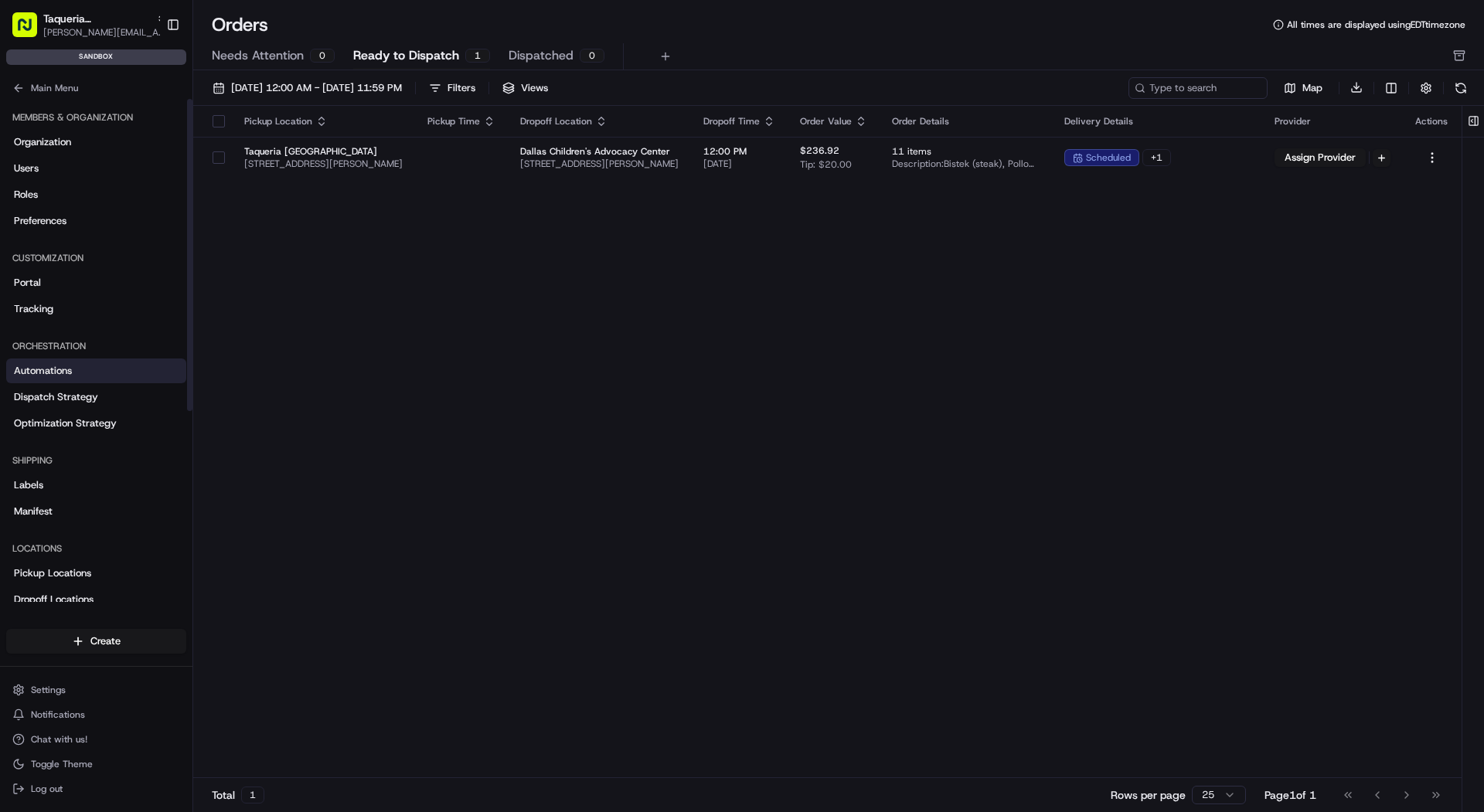
click at [109, 368] on link "Automations" at bounding box center [96, 370] width 180 height 24
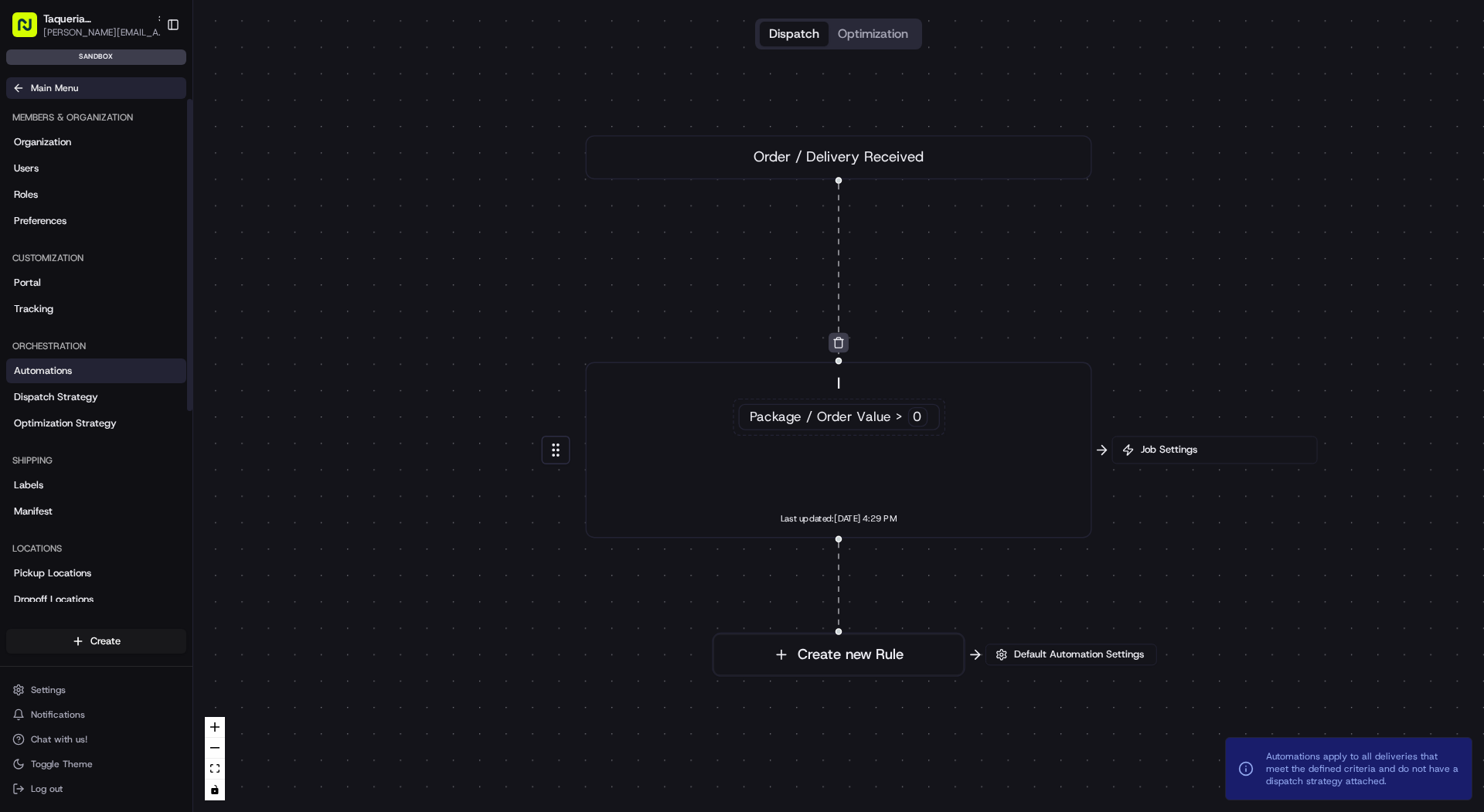
click at [88, 86] on button "Main Menu" at bounding box center [96, 88] width 180 height 22
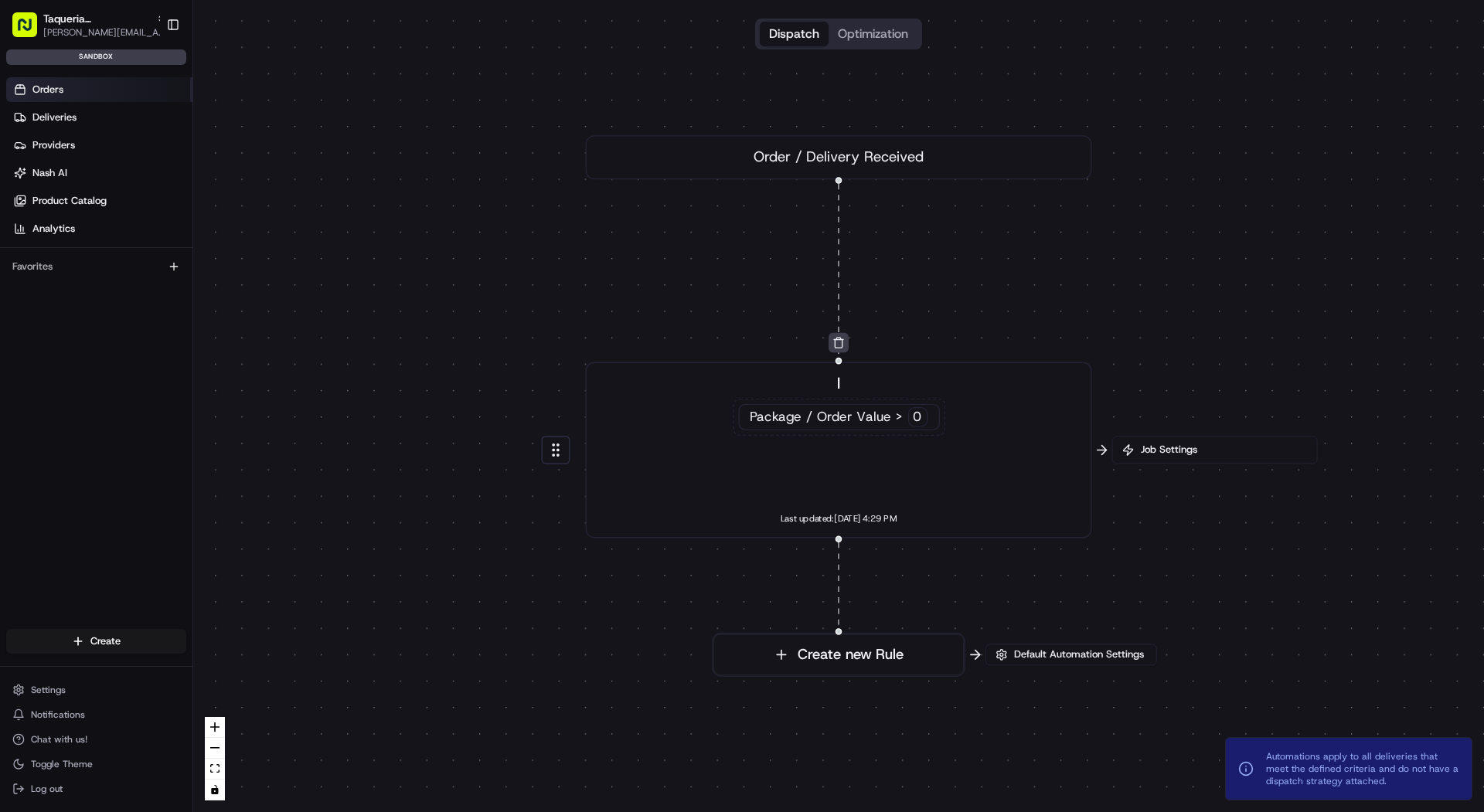
click at [90, 92] on link "Orders" at bounding box center [99, 89] width 186 height 24
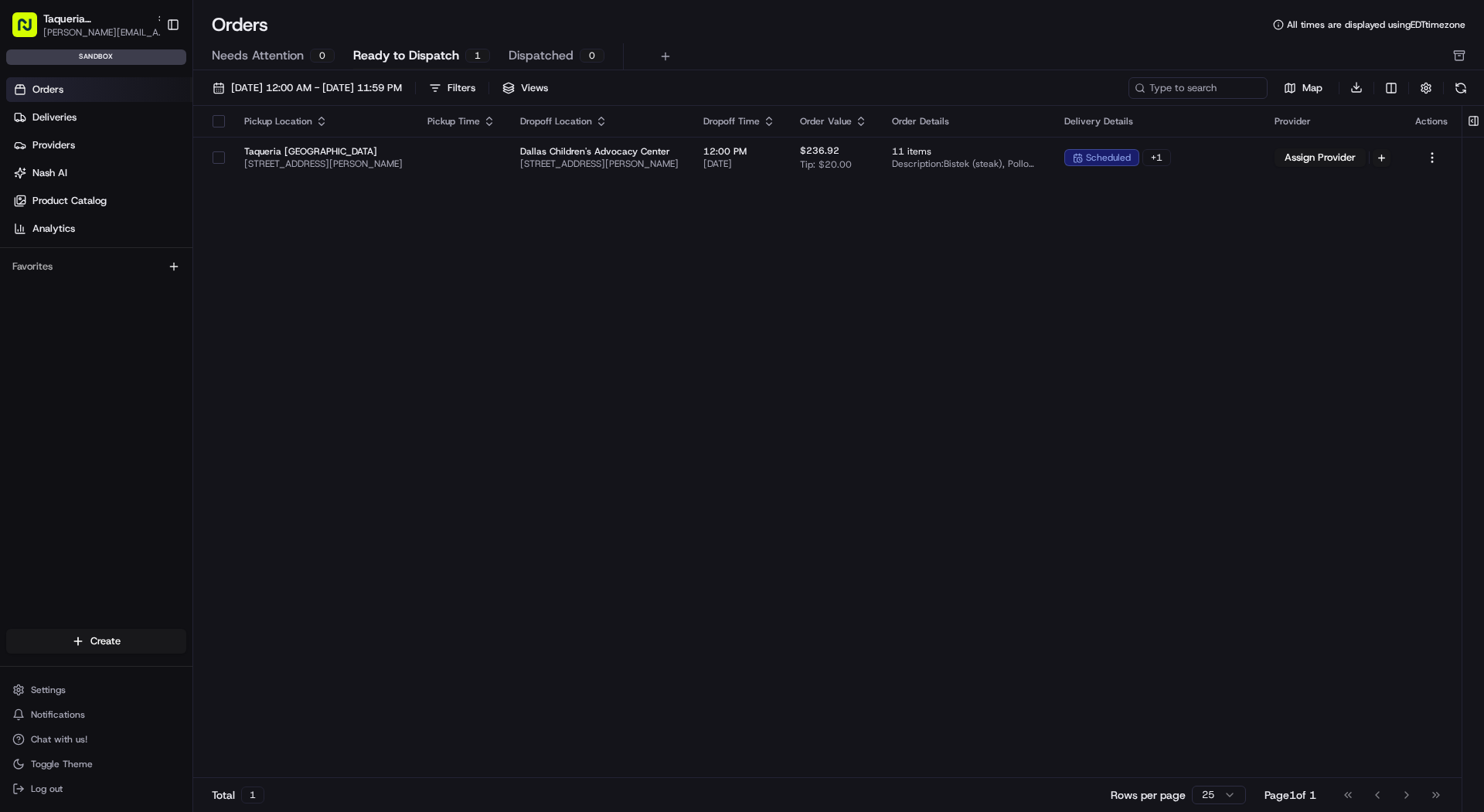
click at [395, 51] on span "Ready to Dispatch" at bounding box center [406, 55] width 106 height 19
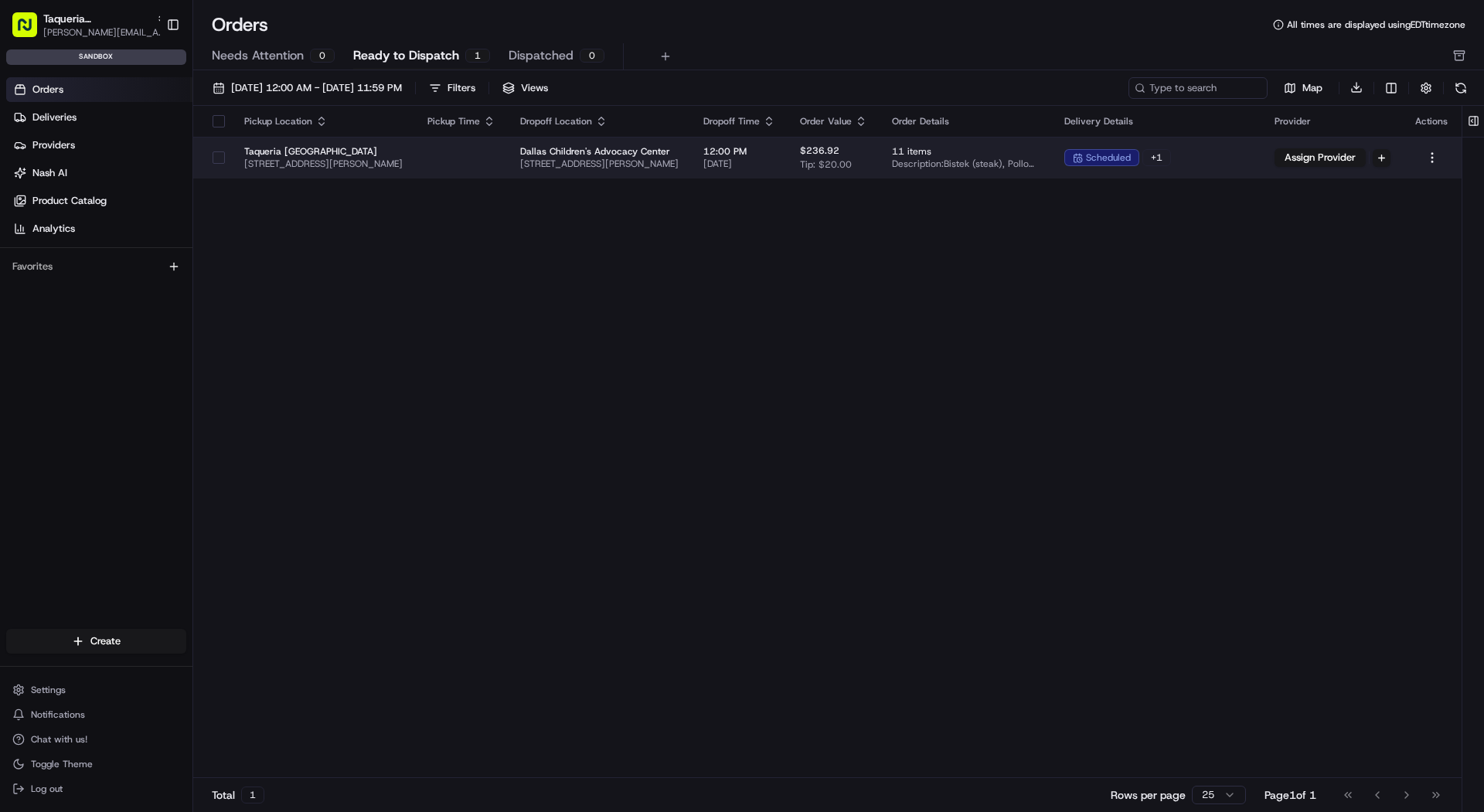
click at [401, 137] on td "Taqueria [GEOGRAPHIC_DATA] [STREET_ADDRESS][PERSON_NAME]" at bounding box center [323, 158] width 183 height 42
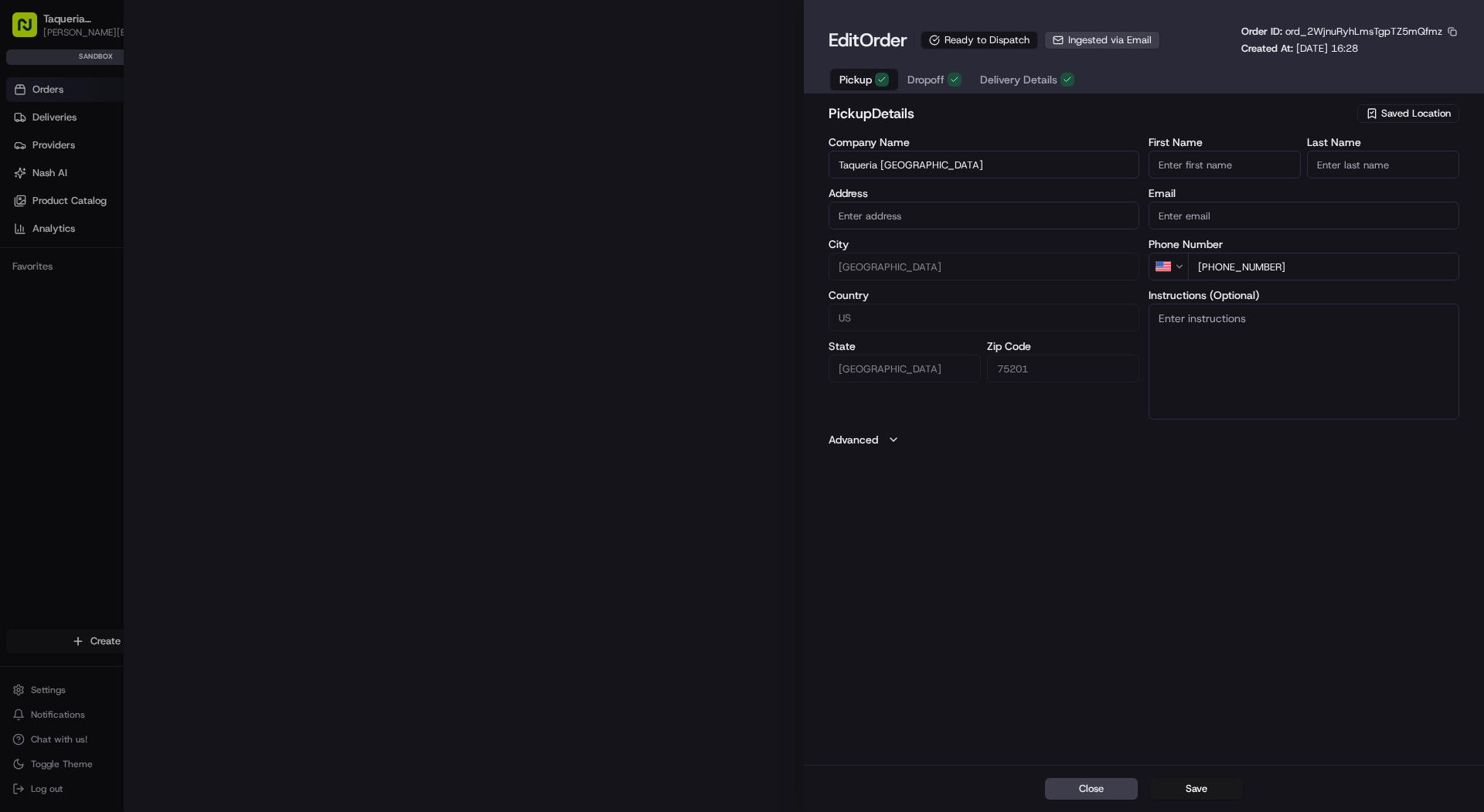
type input "[STREET_ADDRESS][PERSON_NAME]"
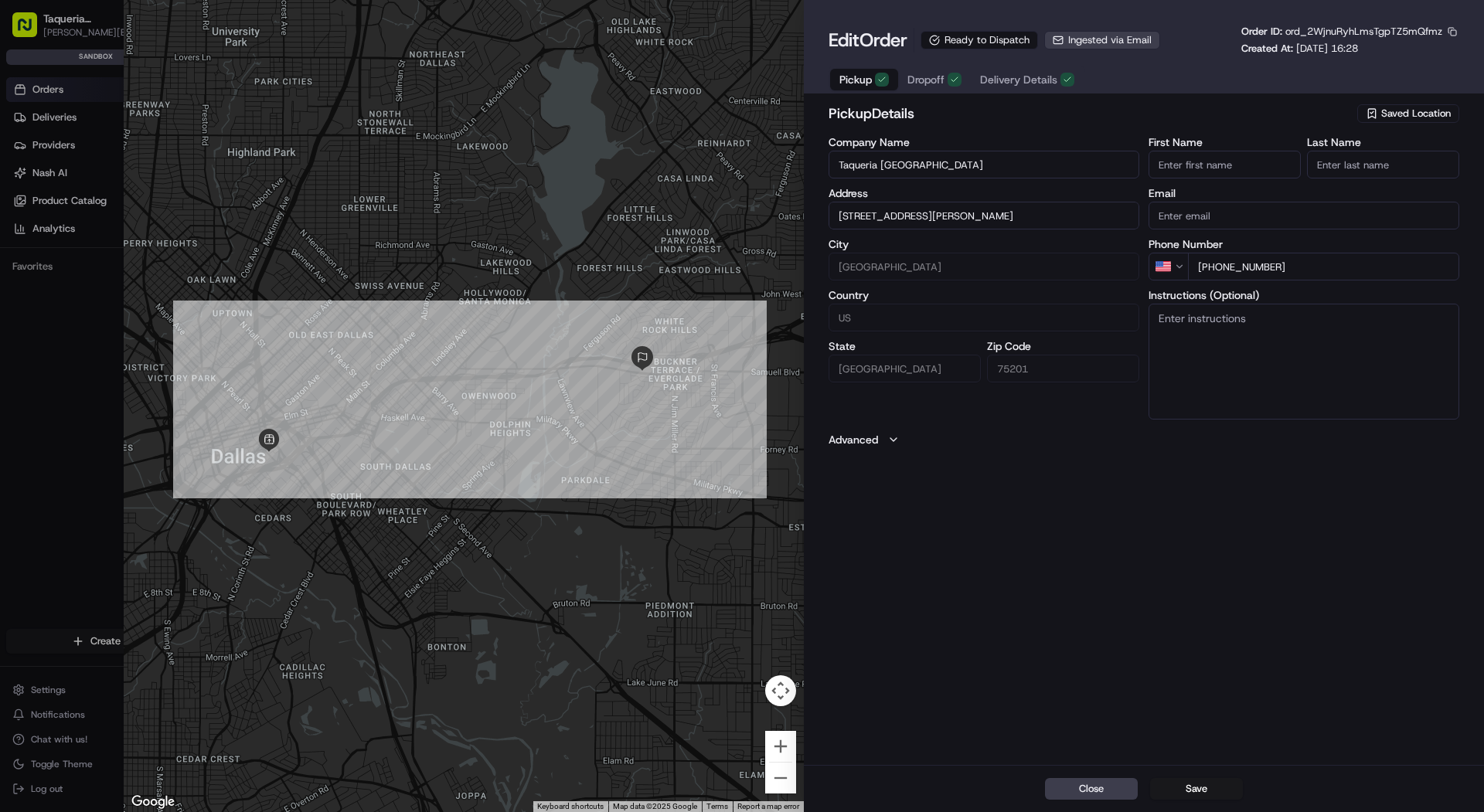
click at [1005, 85] on span "Delivery Details" at bounding box center [1018, 79] width 77 height 16
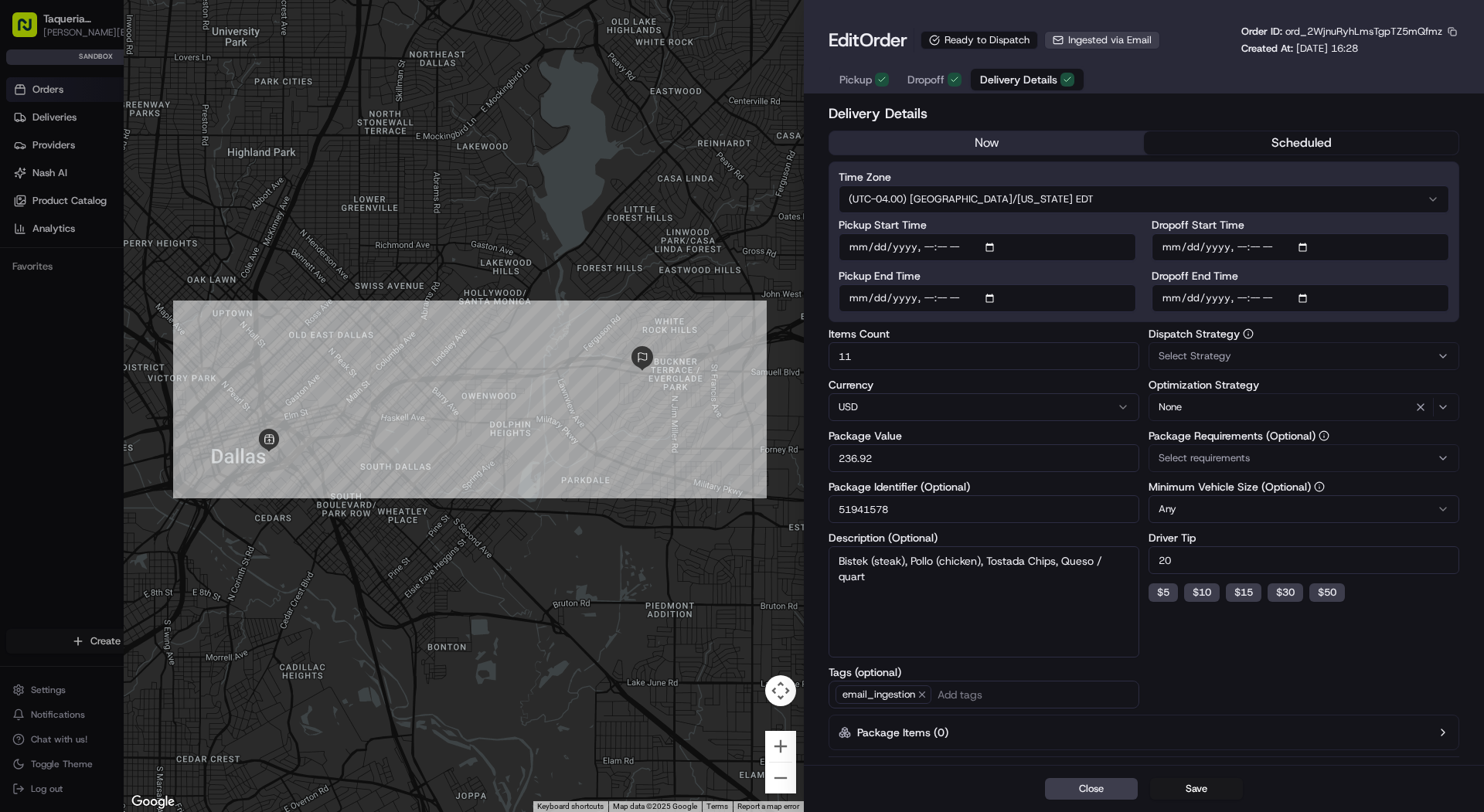
click at [1124, 29] on div "Edit Order Ready to Dispatch Ingested via Email" at bounding box center [994, 39] width 332 height 24
click at [997, 45] on div "Ready to Dispatch" at bounding box center [979, 40] width 117 height 19
click at [1084, 46] on span "Ingested via Email" at bounding box center [1109, 40] width 83 height 14
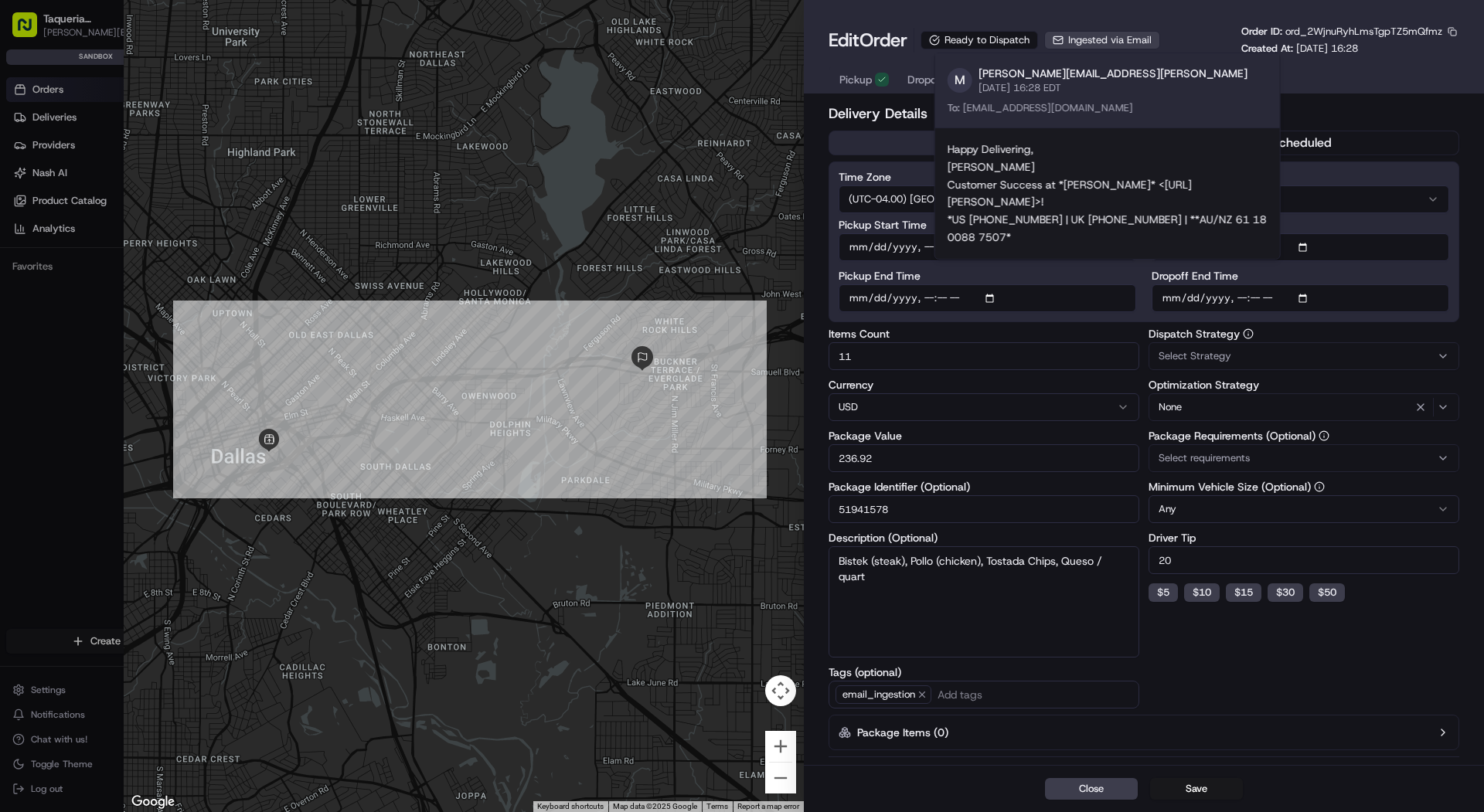
click at [1084, 46] on span "Ingested via Email" at bounding box center [1109, 40] width 83 height 14
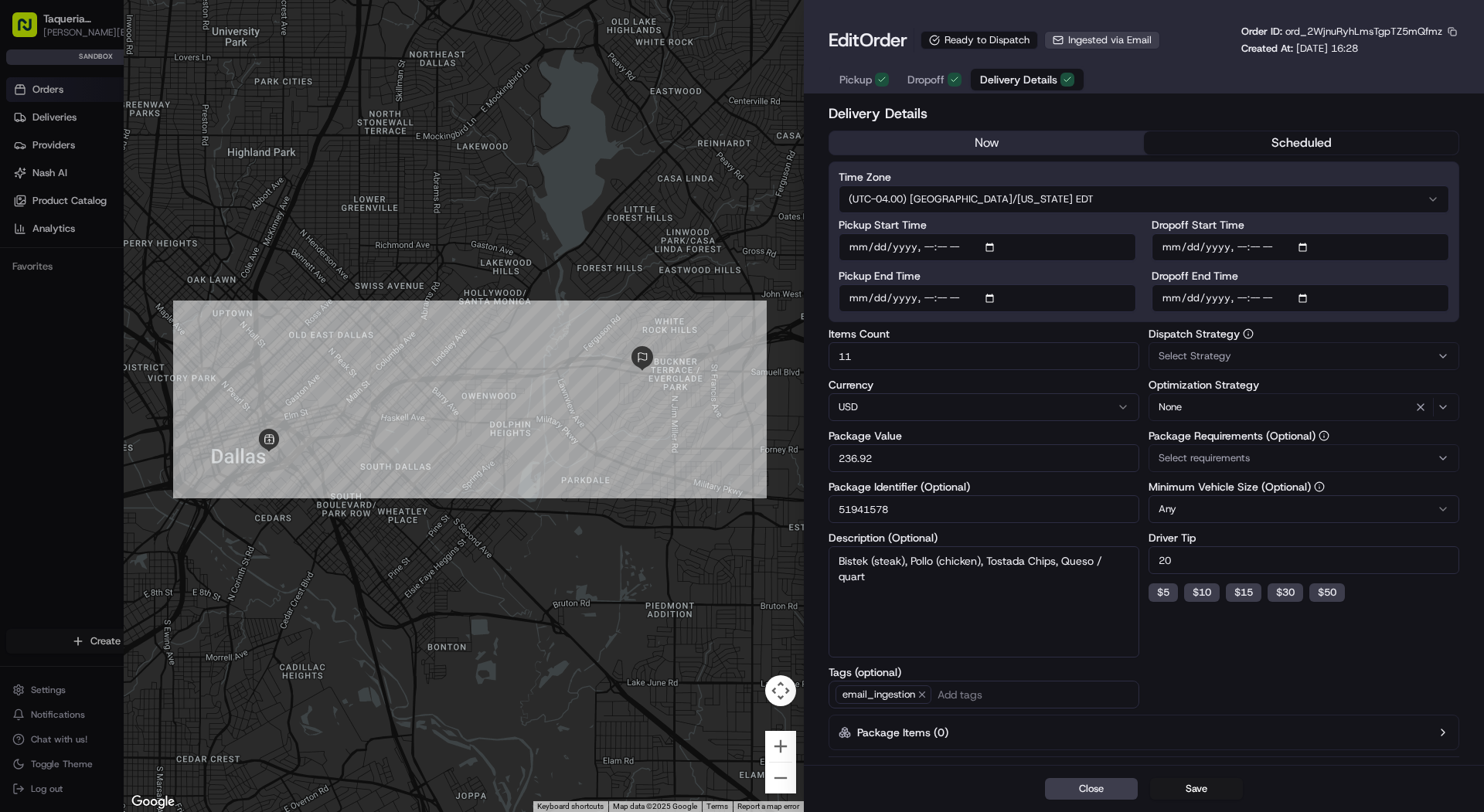
click at [1242, 343] on button "Select Strategy" at bounding box center [1303, 356] width 310 height 27
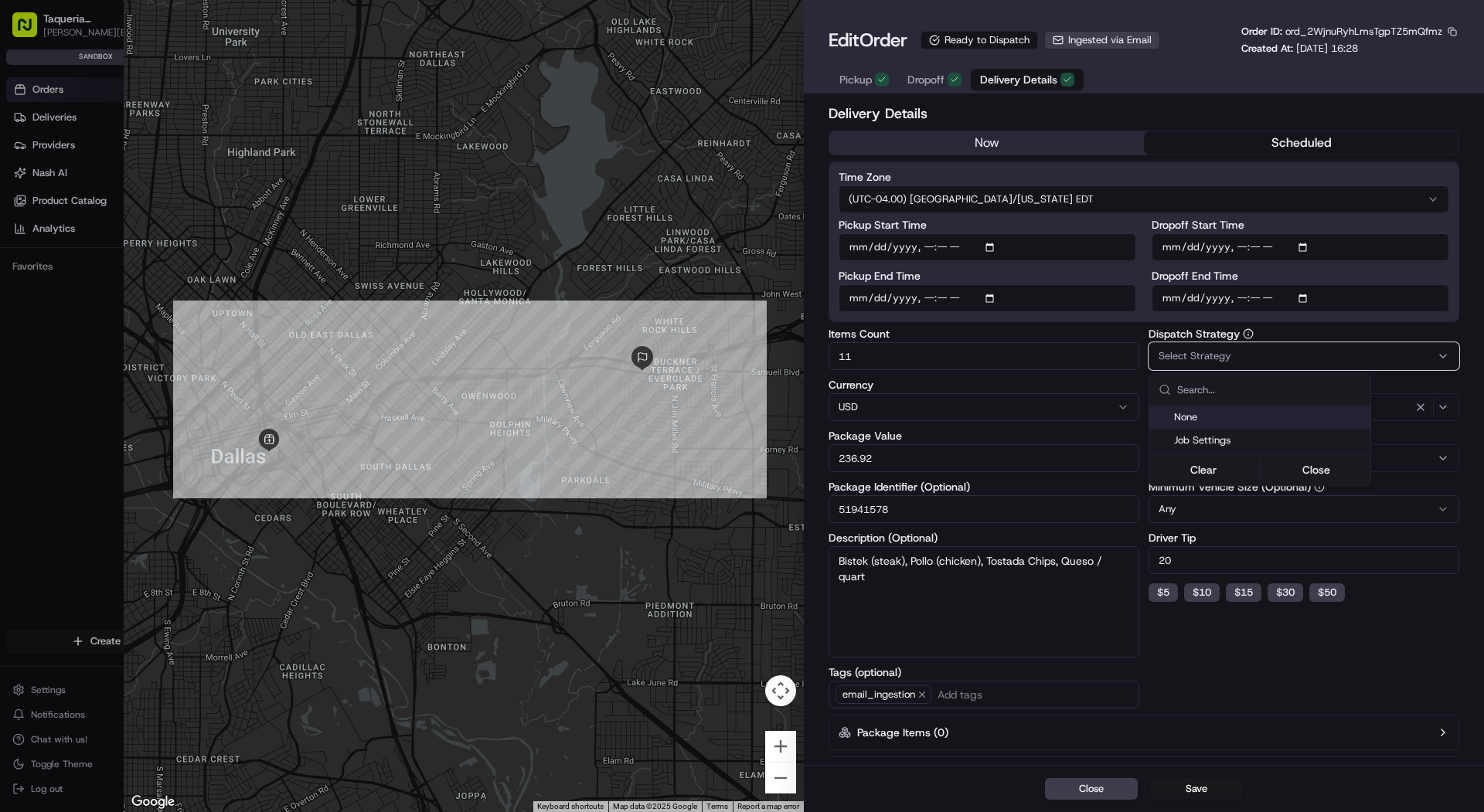
click at [1192, 438] on span "Job Settings" at bounding box center [1269, 440] width 190 height 14
click at [1190, 792] on div at bounding box center [742, 406] width 1484 height 812
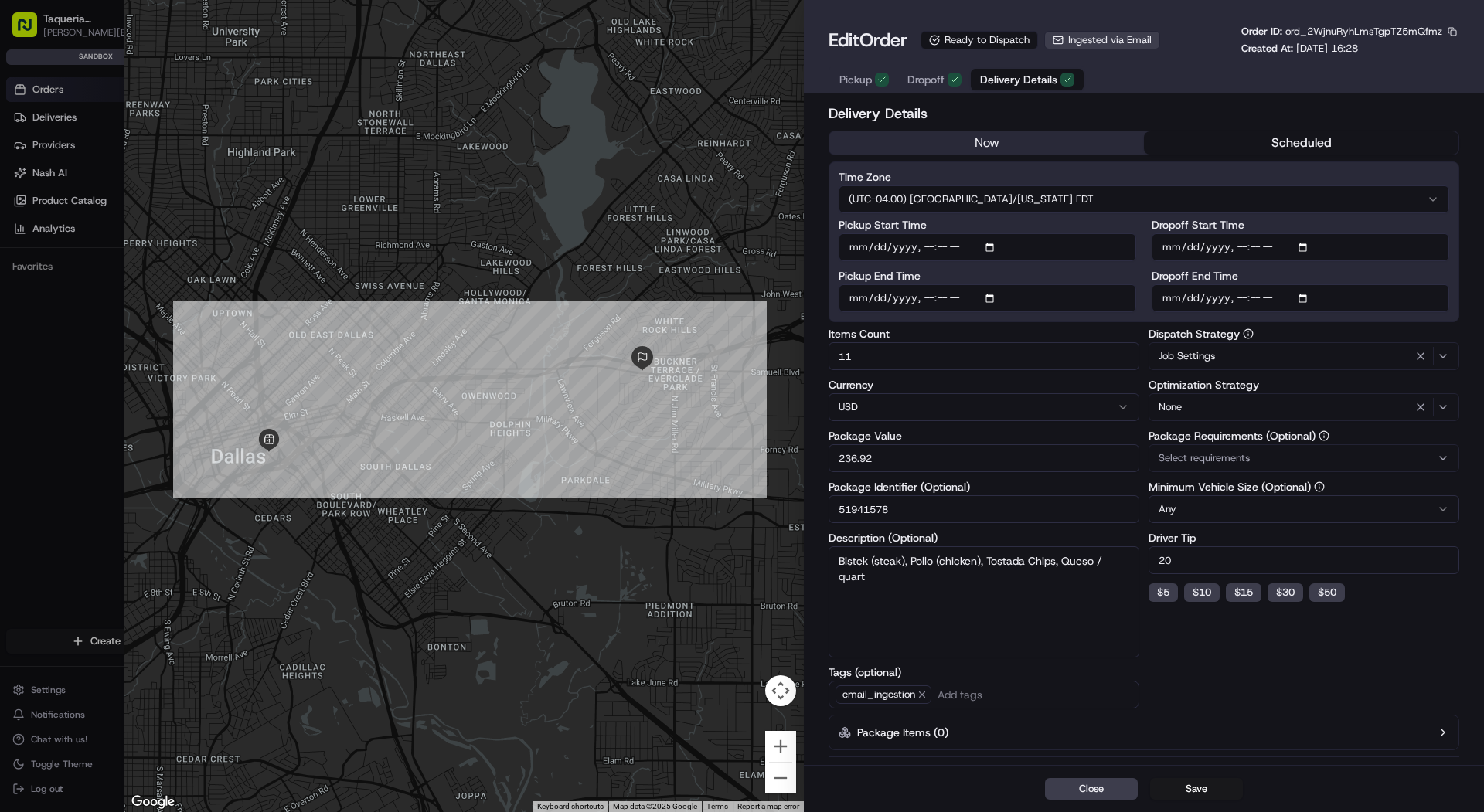
click at [1190, 792] on button "Save" at bounding box center [1196, 789] width 93 height 22
type input "1"
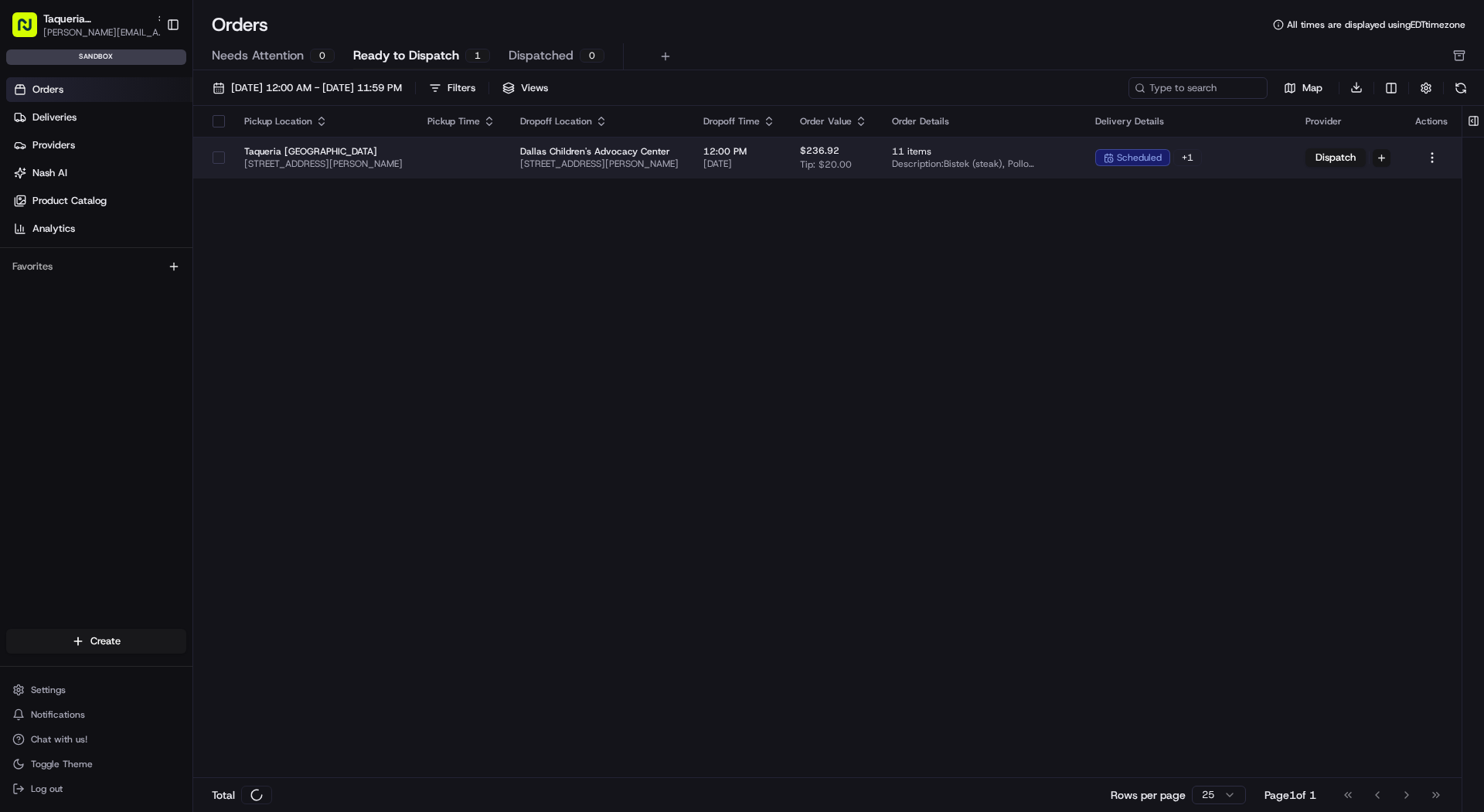
click at [1382, 162] on html "Taqueria [GEOGRAPHIC_DATA] - Downtown [GEOGRAPHIC_DATA] [PERSON_NAME][EMAIL_ADD…" at bounding box center [742, 406] width 1484 height 812
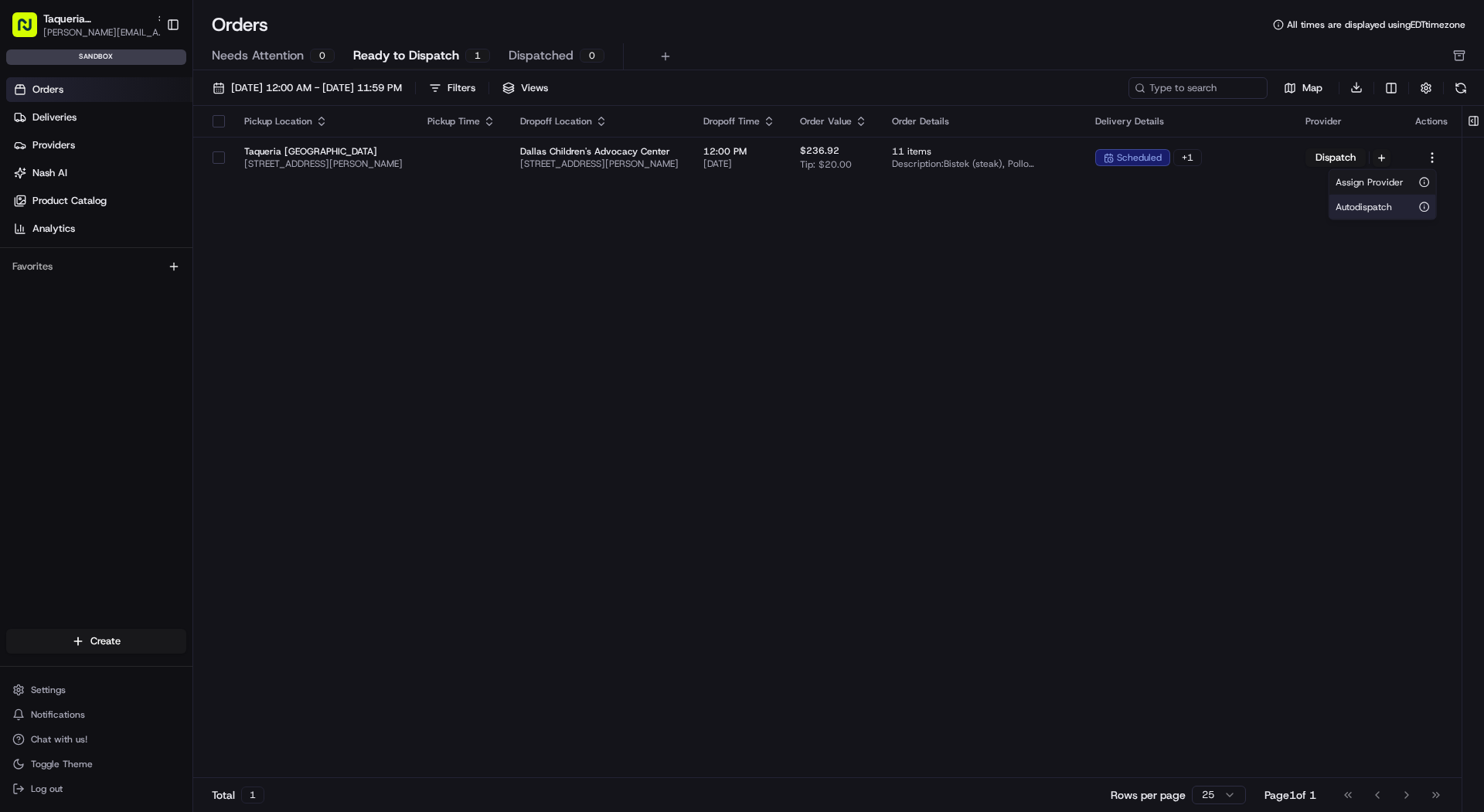
click at [1389, 205] on span "Autodispatch" at bounding box center [1364, 206] width 57 height 13
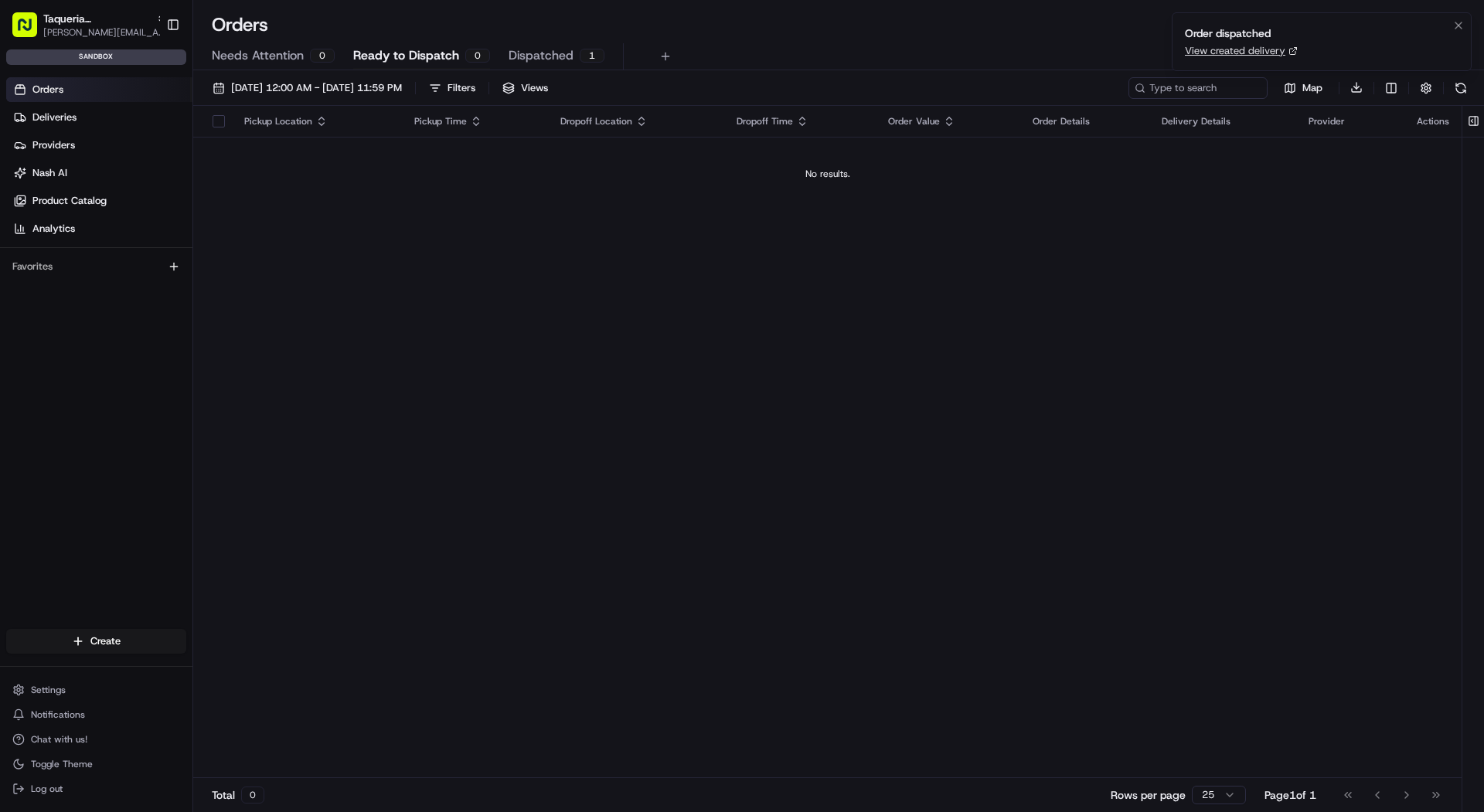
click at [1270, 54] on link "View created delivery" at bounding box center [1234, 51] width 101 height 14
click at [312, 68] on button "Needs Attention 0" at bounding box center [273, 56] width 123 height 26
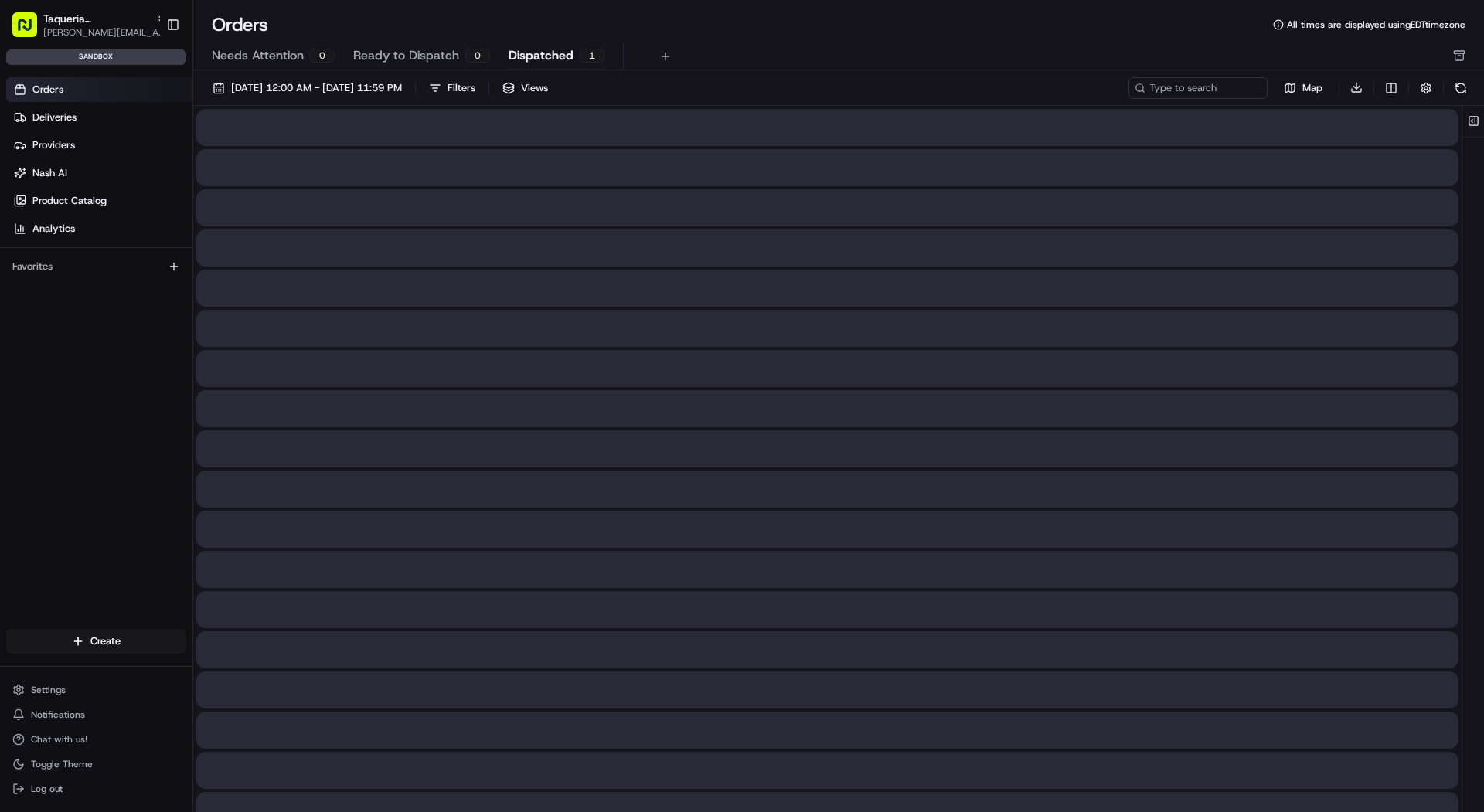
click at [545, 53] on span "Dispatched" at bounding box center [540, 55] width 65 height 19
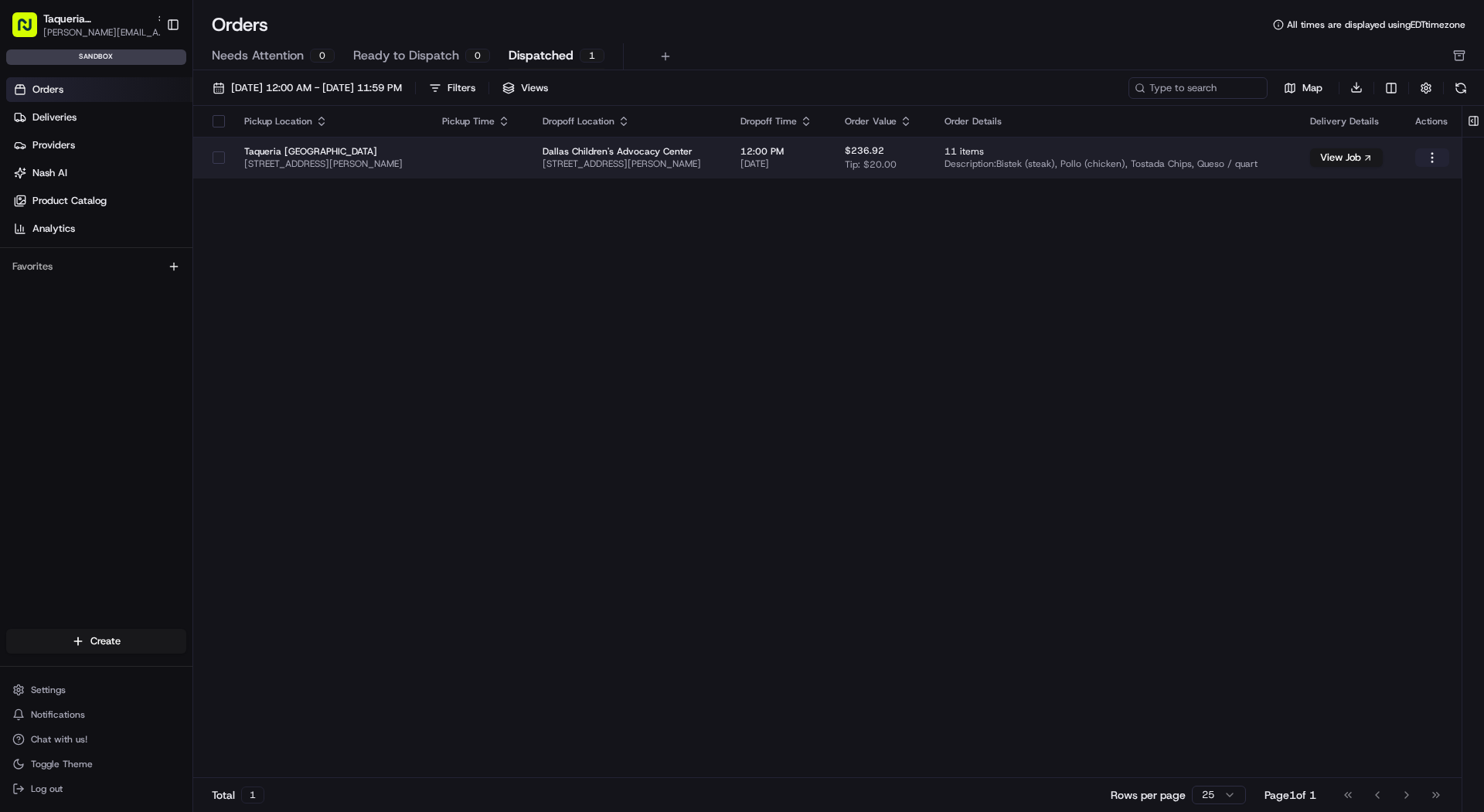
click at [1435, 163] on html "Taqueria [GEOGRAPHIC_DATA] - Downtown [GEOGRAPHIC_DATA] [PERSON_NAME][EMAIL_ADD…" at bounding box center [742, 406] width 1484 height 812
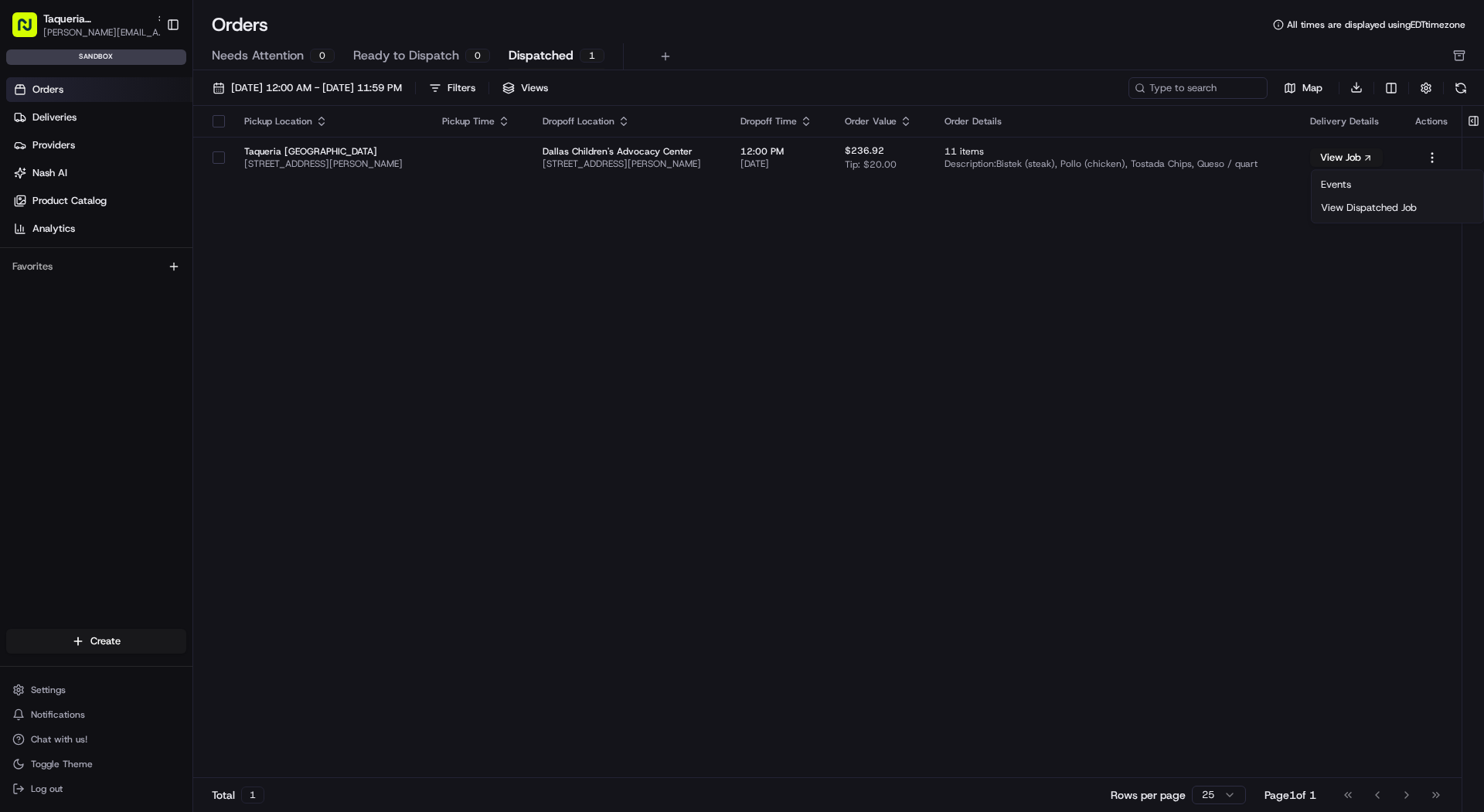
click at [68, 20] on html "Taqueria [GEOGRAPHIC_DATA] - Downtown [GEOGRAPHIC_DATA] [PERSON_NAME][EMAIL_ADD…" at bounding box center [742, 406] width 1484 height 812
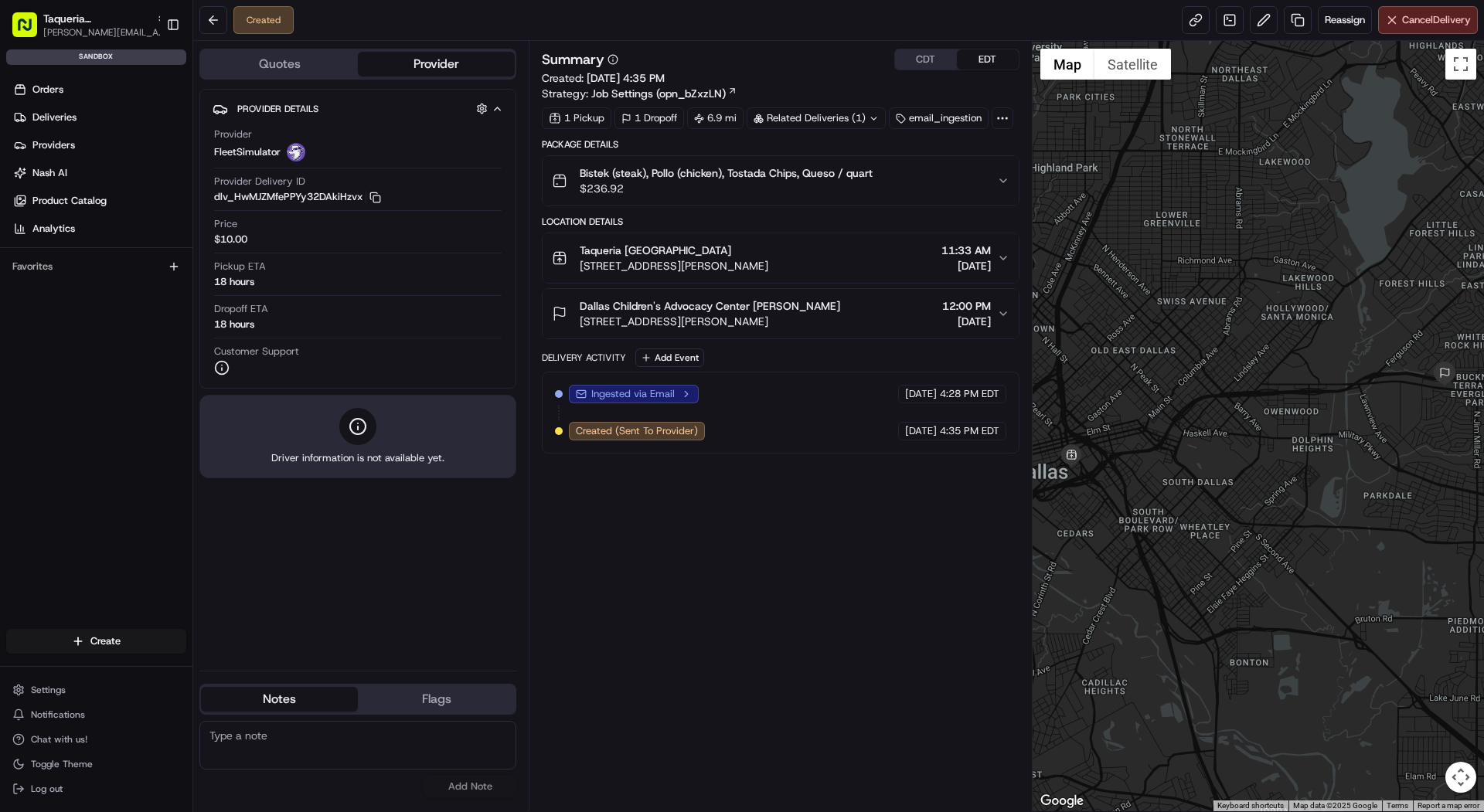
click at [832, 109] on div "Related Deliveries (1)" at bounding box center [816, 118] width 139 height 22
